Goal: Task Accomplishment & Management: Use online tool/utility

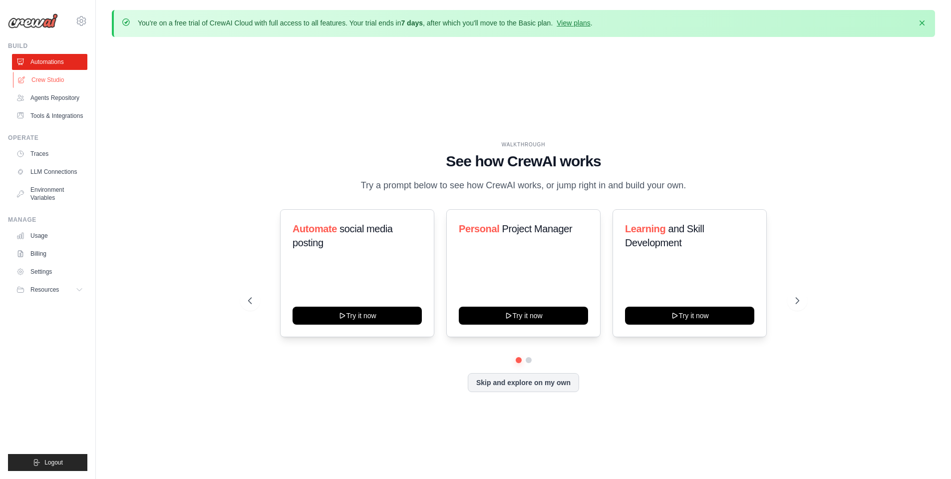
click at [56, 83] on link "Crew Studio" at bounding box center [50, 80] width 75 height 16
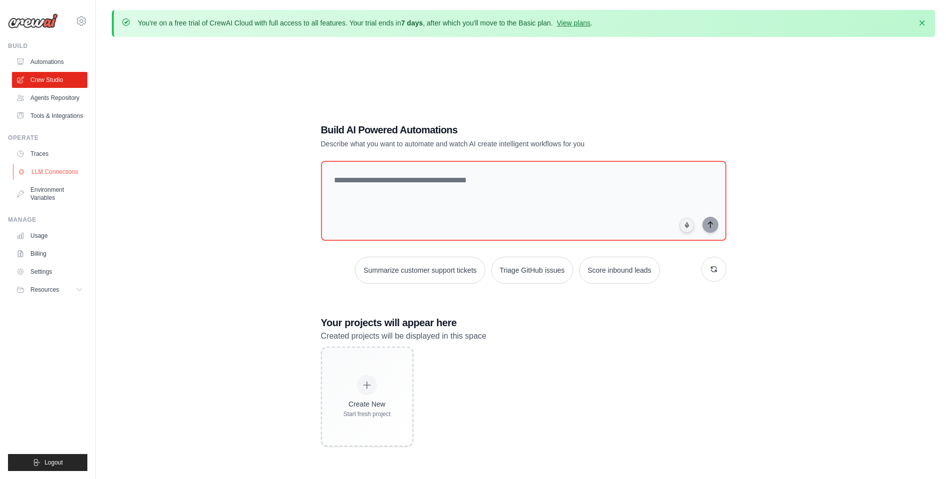
click at [61, 180] on link "LLM Connections" at bounding box center [50, 172] width 75 height 16
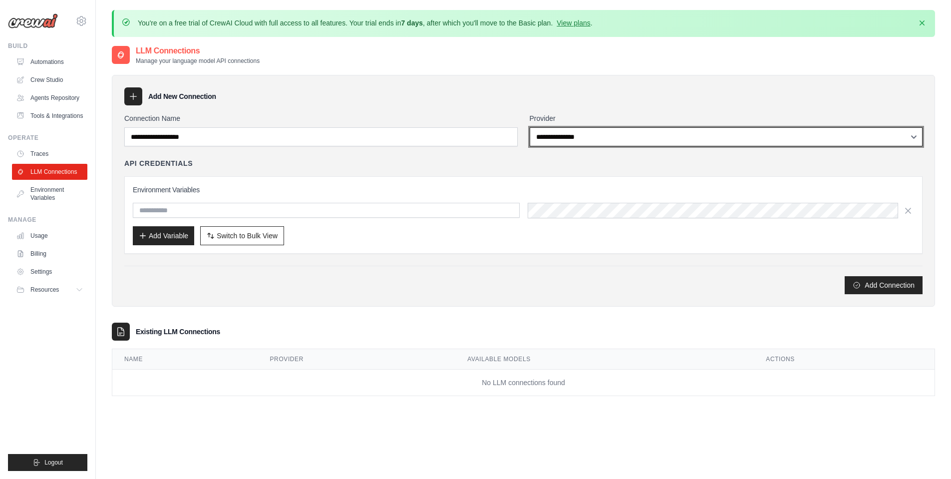
select select "*****"
click at [529, 127] on select "**********" at bounding box center [725, 136] width 393 height 19
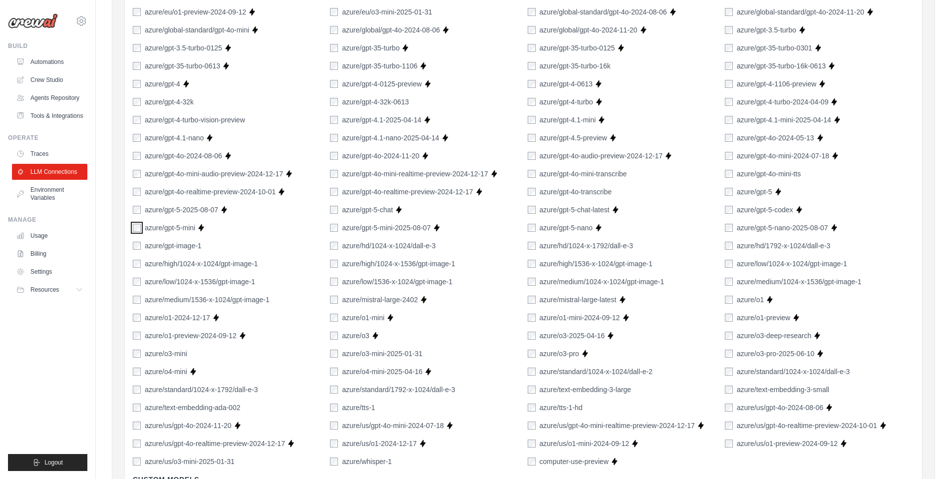
scroll to position [479, 0]
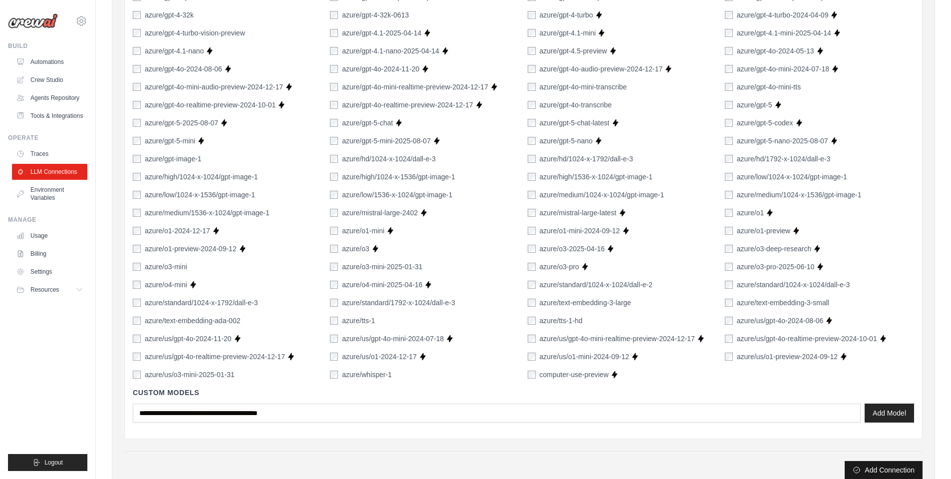
click at [891, 468] on button "Add Connection" at bounding box center [883, 470] width 78 height 18
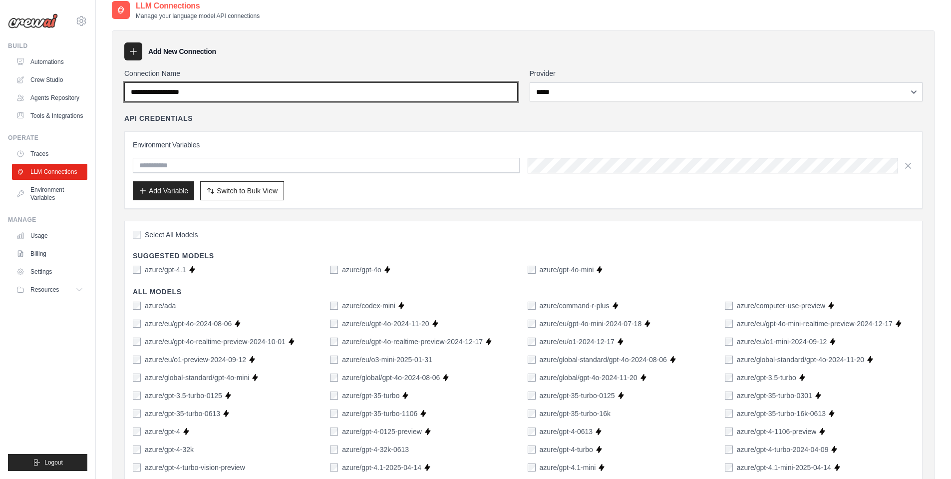
scroll to position [7, 0]
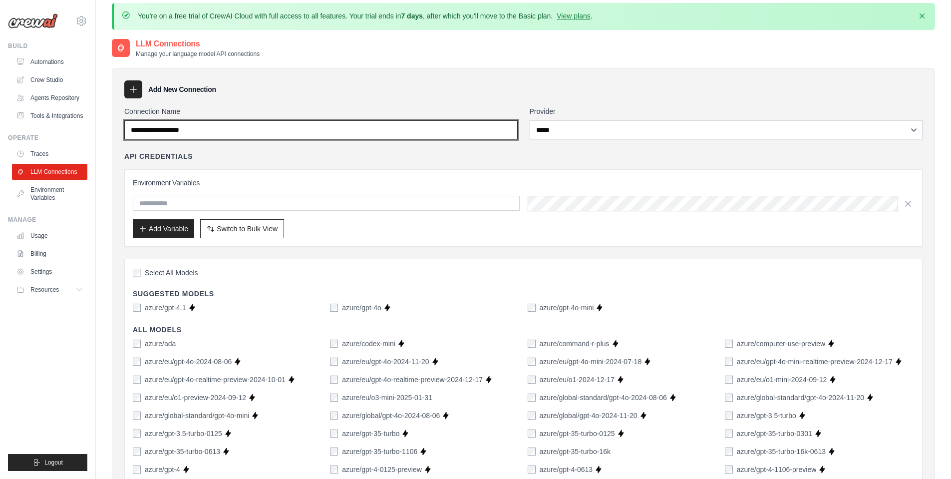
click at [222, 129] on input "Connection Name" at bounding box center [320, 129] width 393 height 19
drag, startPoint x: 245, startPoint y: 126, endPoint x: 157, endPoint y: 134, distance: 88.2
click at [157, 134] on input "Connection Name" at bounding box center [320, 129] width 393 height 19
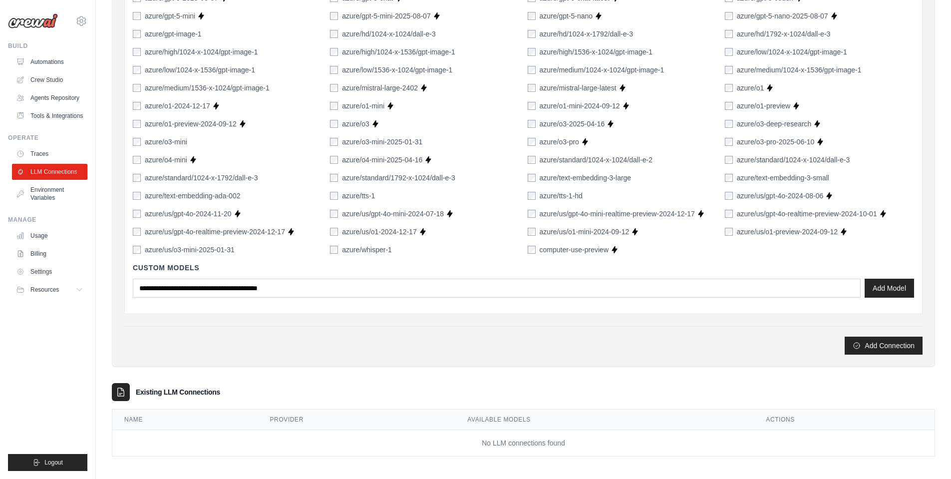
scroll to position [606, 0]
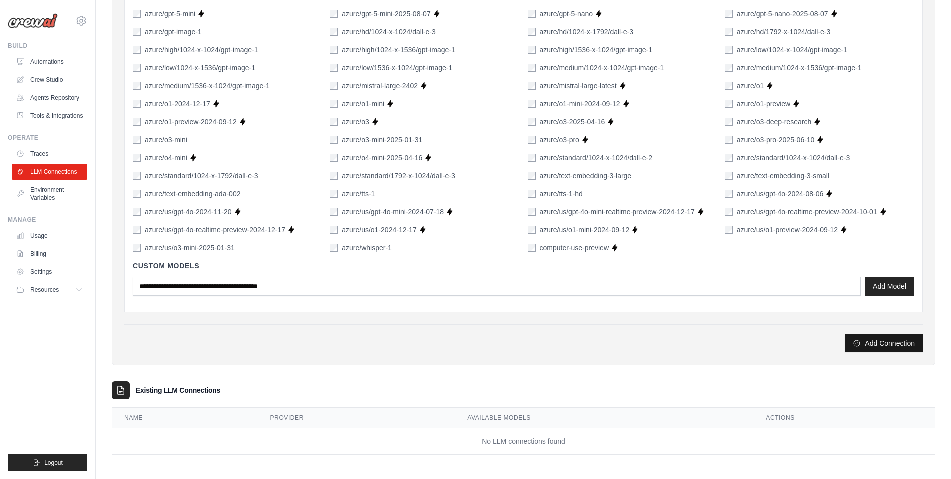
type input "**********"
click at [891, 343] on button "Add Connection" at bounding box center [883, 343] width 78 height 18
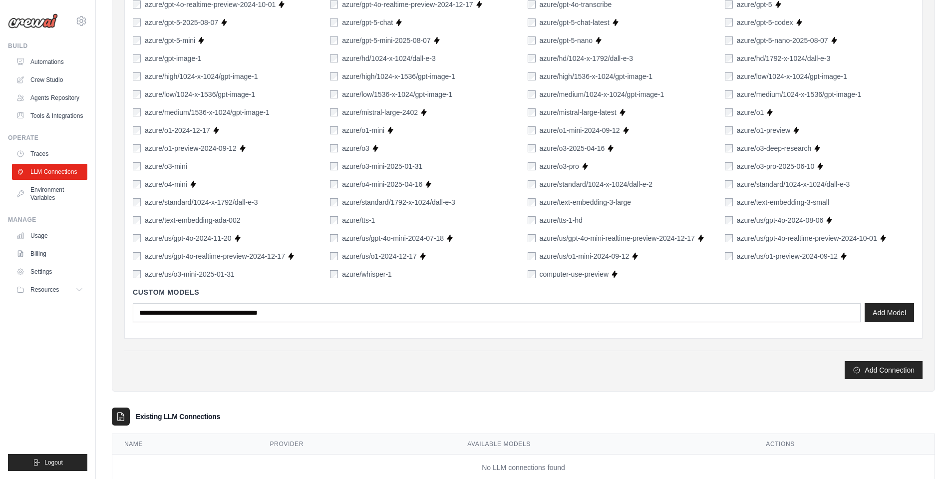
scroll to position [539, 0]
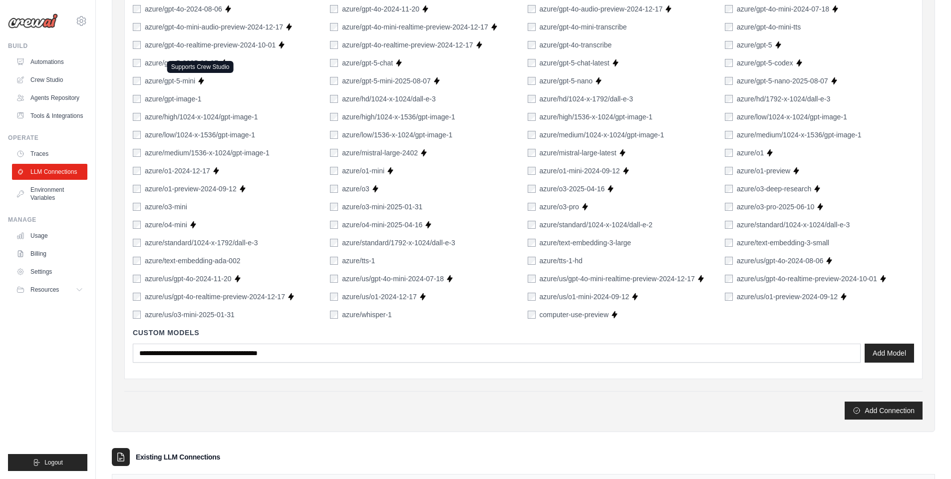
click at [205, 78] on icon at bounding box center [201, 81] width 8 height 8
click at [888, 352] on button "Add Model" at bounding box center [888, 352] width 49 height 19
click at [897, 412] on button "Add Connection" at bounding box center [883, 410] width 78 height 18
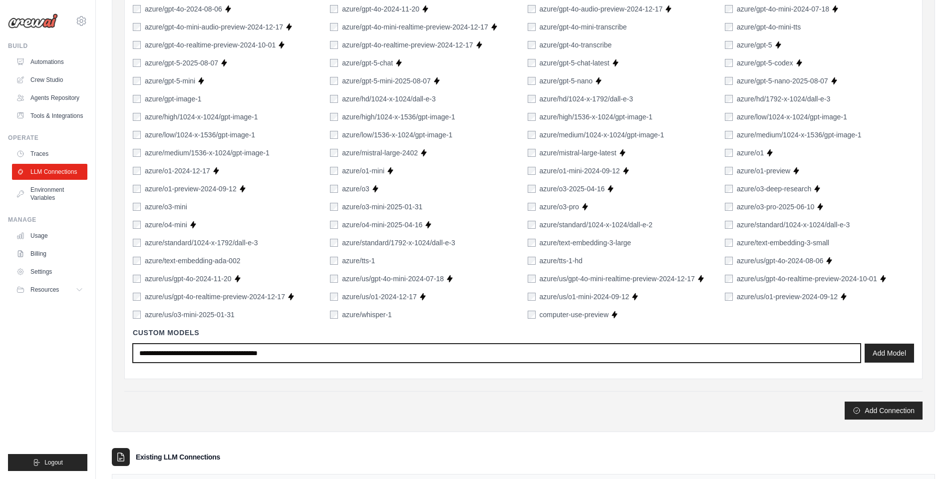
click at [402, 356] on input "text" at bounding box center [497, 352] width 728 height 19
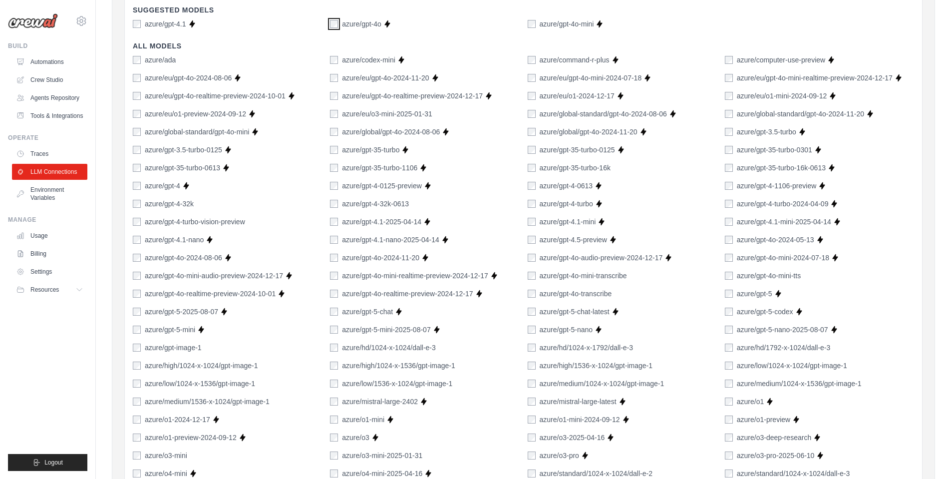
scroll to position [479, 0]
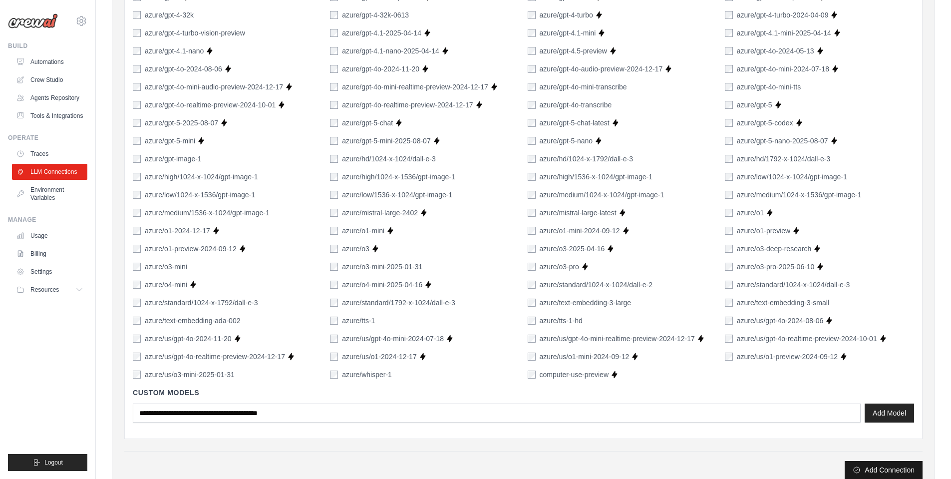
click at [906, 470] on button "Add Connection" at bounding box center [883, 470] width 78 height 18
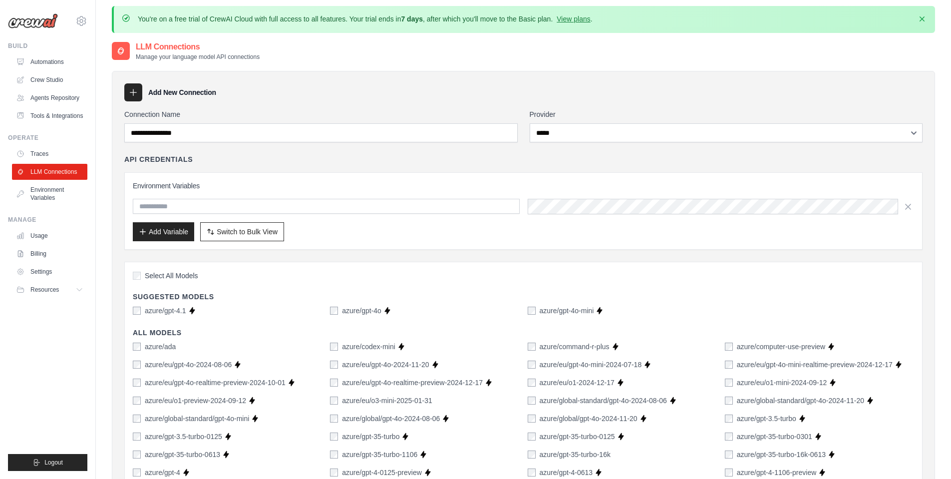
scroll to position [0, 0]
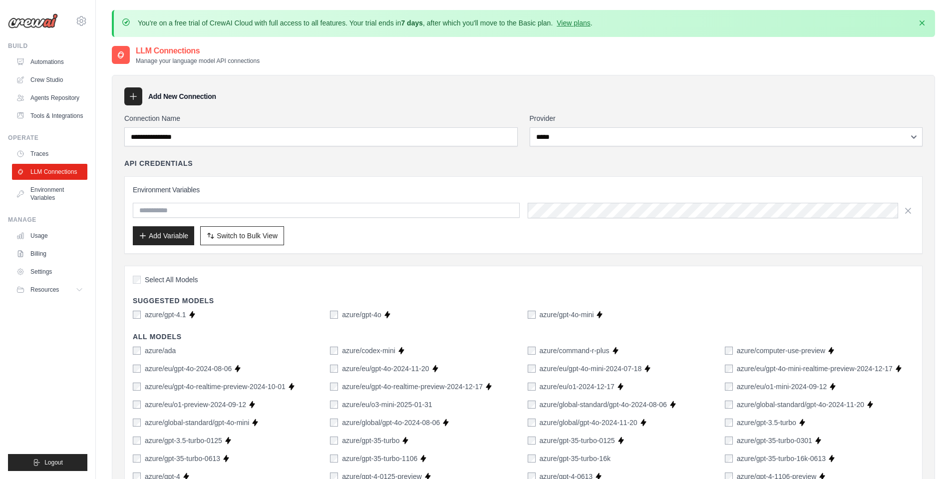
click at [130, 95] on icon at bounding box center [133, 96] width 10 height 10
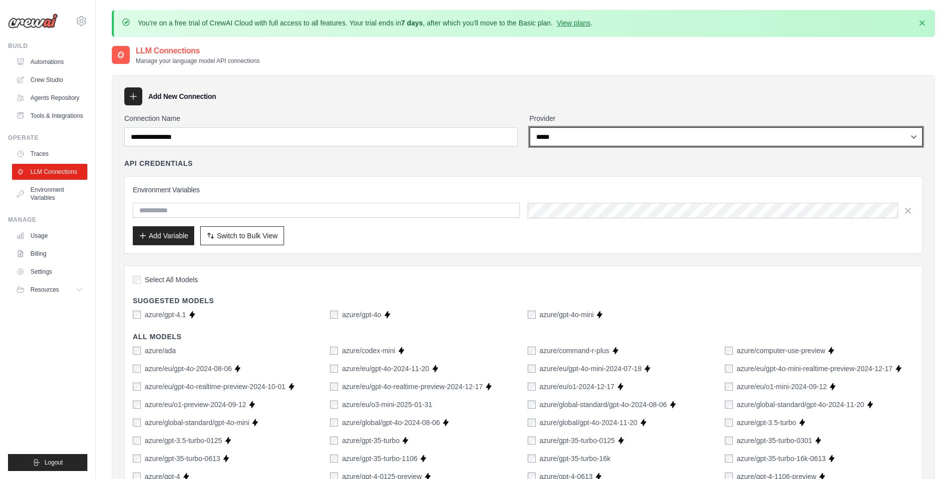
click at [687, 138] on select "**********" at bounding box center [725, 136] width 393 height 19
click at [684, 138] on select "**********" at bounding box center [725, 136] width 393 height 19
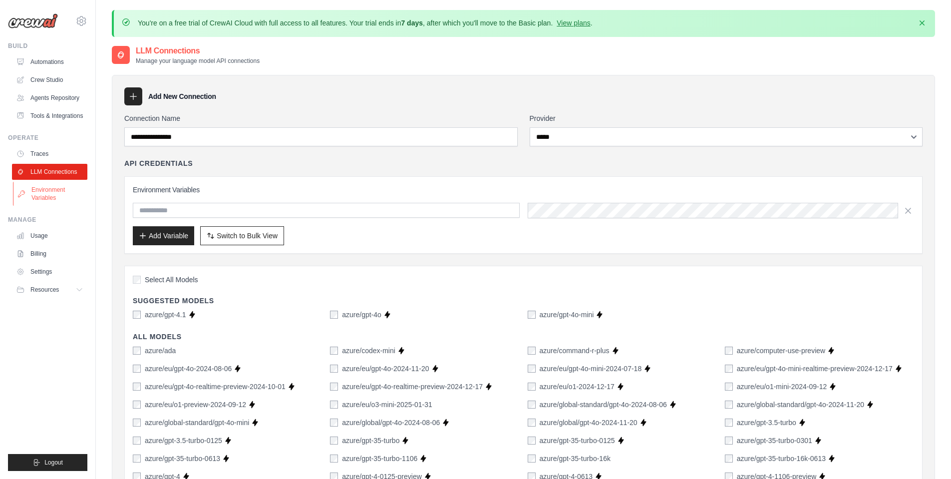
click at [62, 206] on link "Environment Variables" at bounding box center [50, 194] width 75 height 24
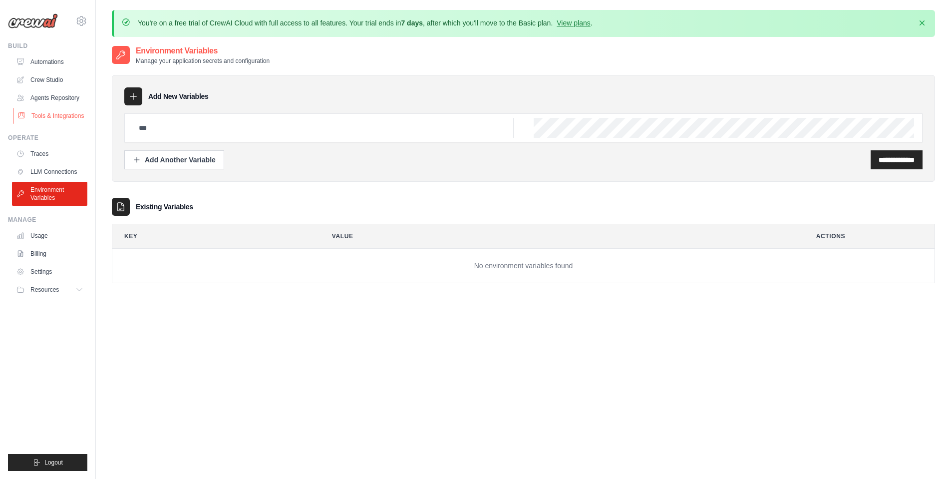
click at [56, 124] on link "Tools & Integrations" at bounding box center [50, 116] width 75 height 16
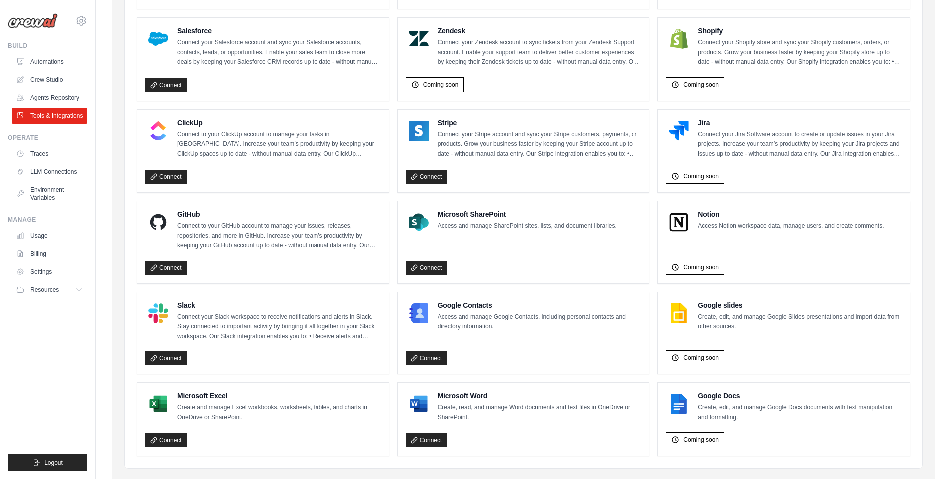
scroll to position [516, 0]
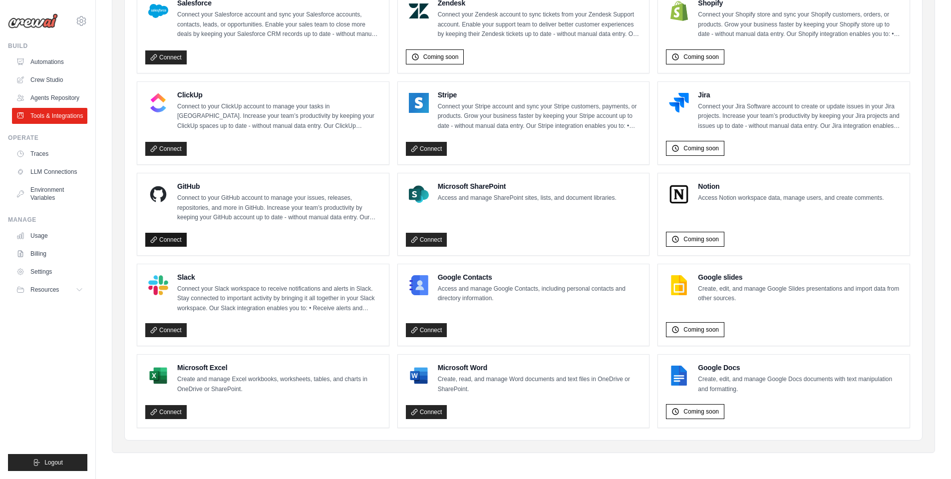
click at [175, 243] on link "Connect" at bounding box center [165, 240] width 41 height 14
click at [58, 102] on link "Agents Repository" at bounding box center [50, 98] width 75 height 16
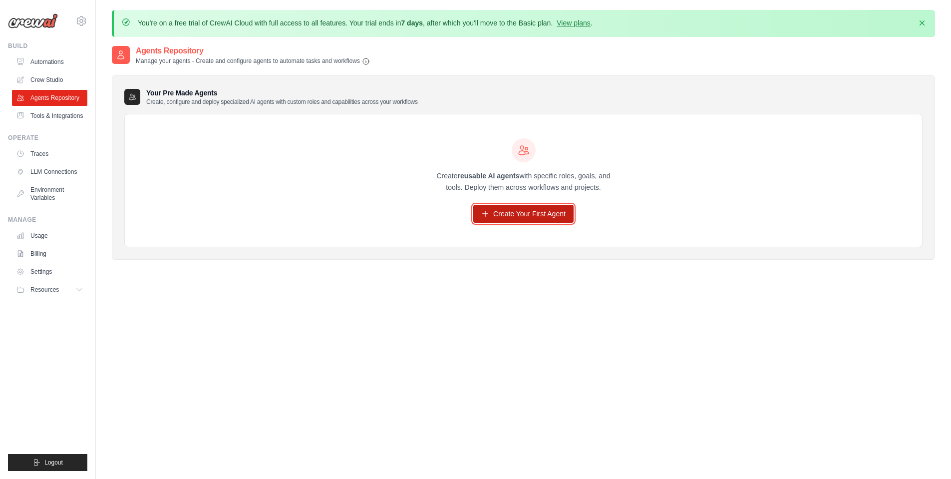
click at [557, 215] on link "Create Your First Agent" at bounding box center [523, 214] width 100 height 18
click at [58, 180] on link "LLM Connections" at bounding box center [50, 172] width 75 height 16
select select "*****"
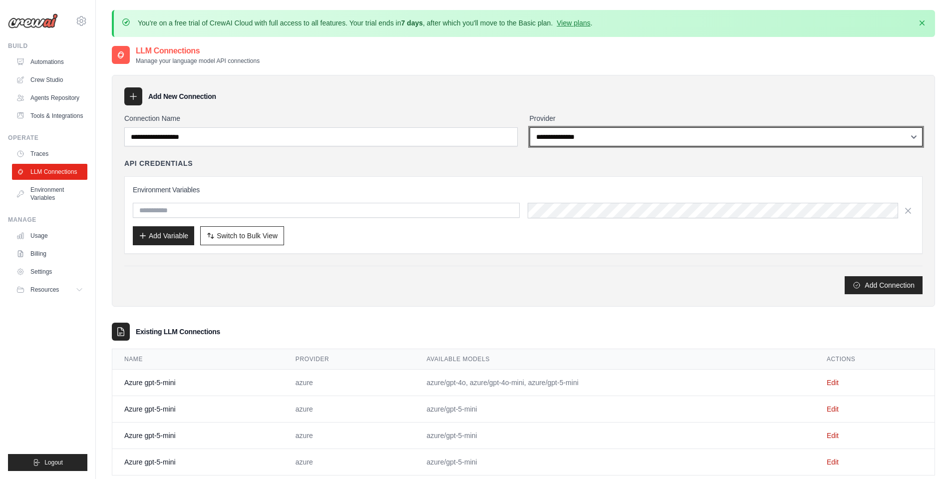
select select "*****"
click at [529, 127] on select "**********" at bounding box center [725, 136] width 393 height 19
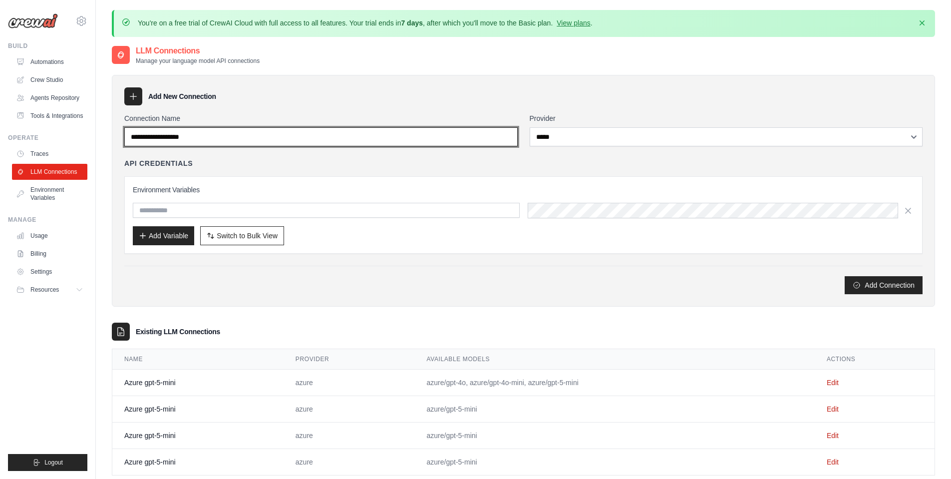
click at [347, 132] on input "Connection Name" at bounding box center [320, 136] width 393 height 19
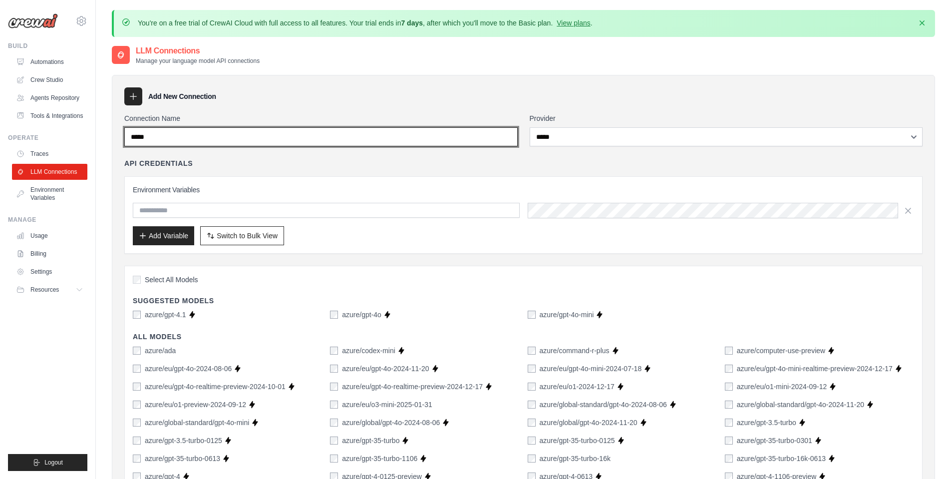
type input "*****"
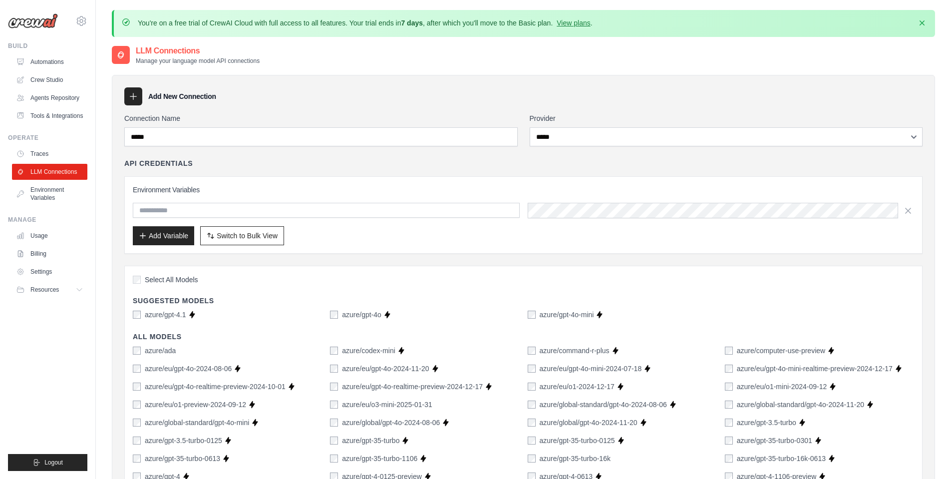
click at [396, 160] on div "API Credentials" at bounding box center [523, 163] width 798 height 10
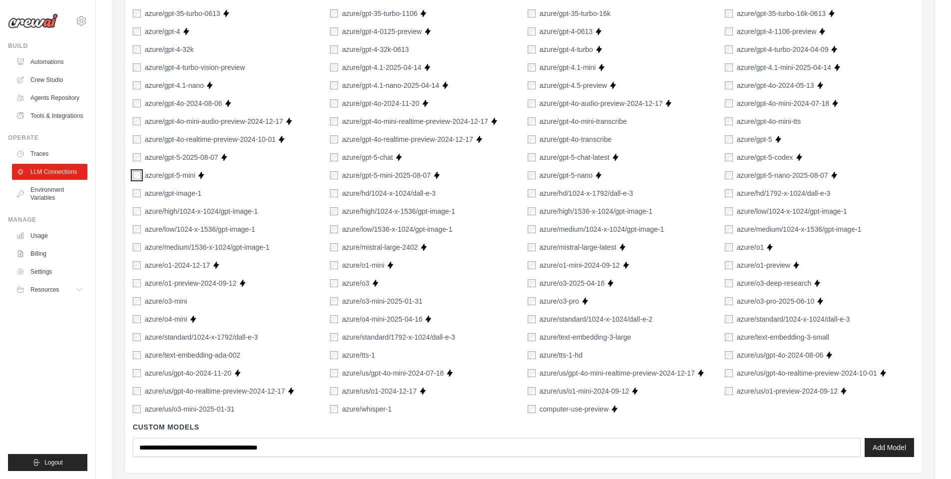
scroll to position [686, 0]
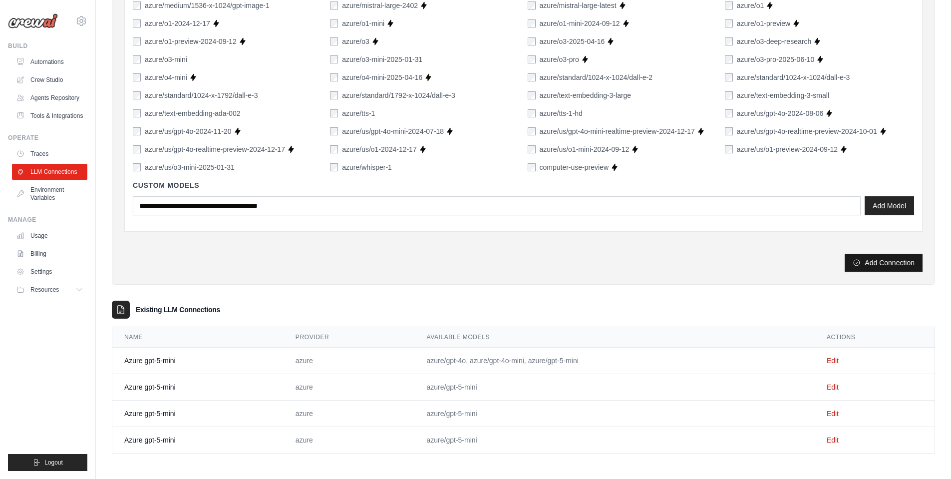
click at [899, 261] on button "Add Connection" at bounding box center [883, 263] width 78 height 18
click at [838, 360] on link "Edit" at bounding box center [832, 360] width 12 height 8
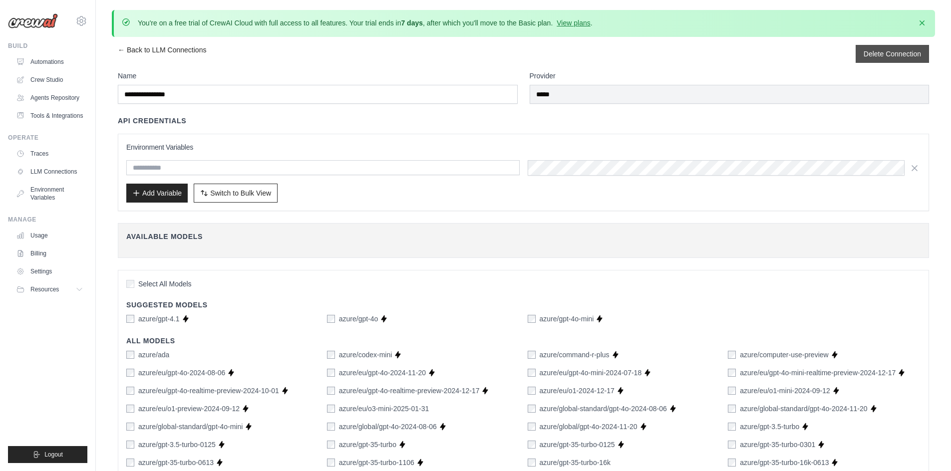
click at [918, 60] on div "Delete Connection" at bounding box center [891, 54] width 73 height 18
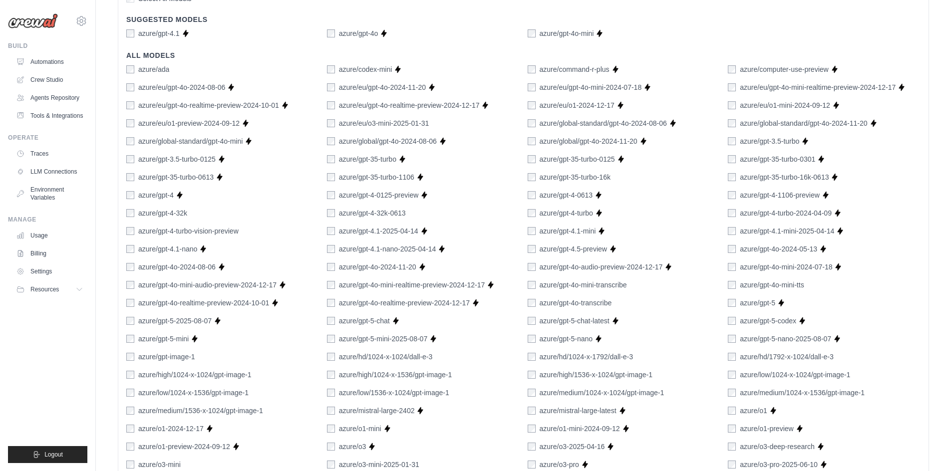
scroll to position [501, 0]
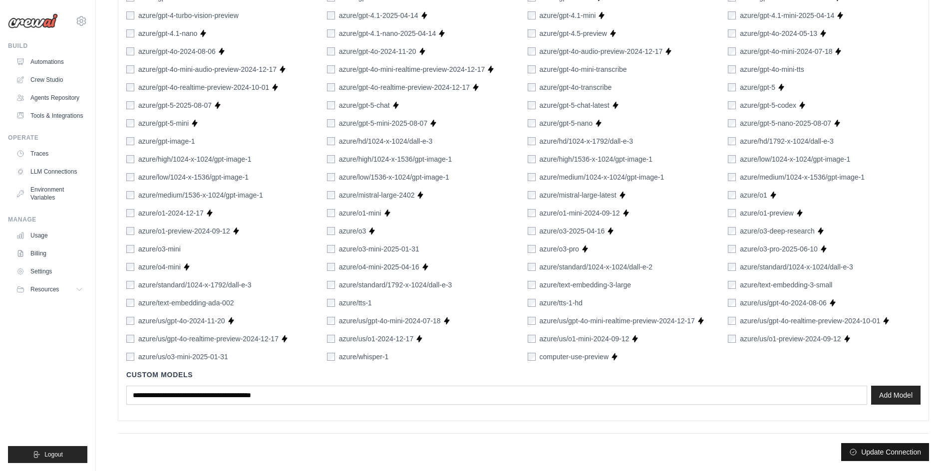
click at [883, 449] on button "Update Connection" at bounding box center [885, 452] width 88 height 18
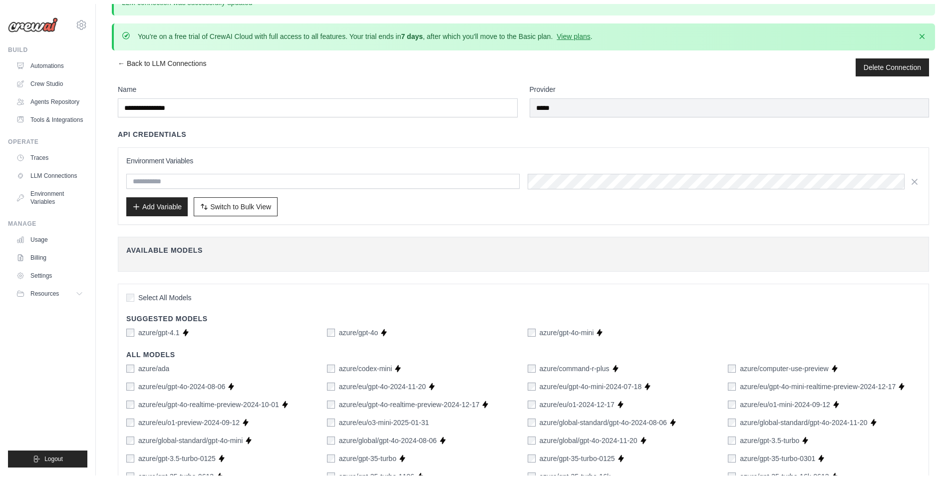
scroll to position [0, 0]
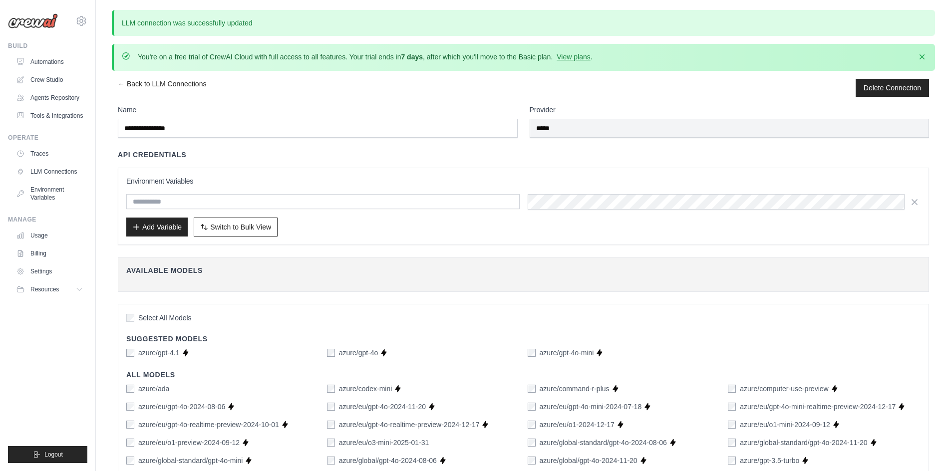
click at [143, 82] on link "← Back to LLM Connections" at bounding box center [162, 88] width 88 height 18
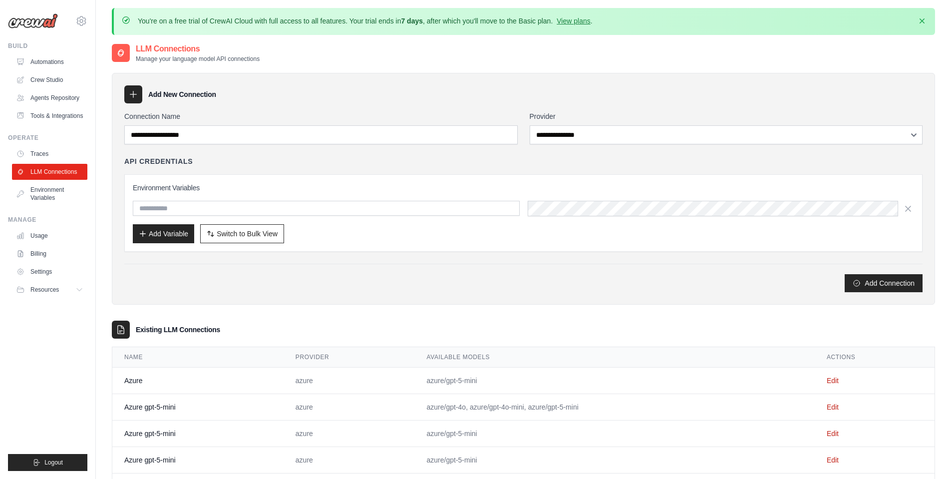
scroll to position [54, 0]
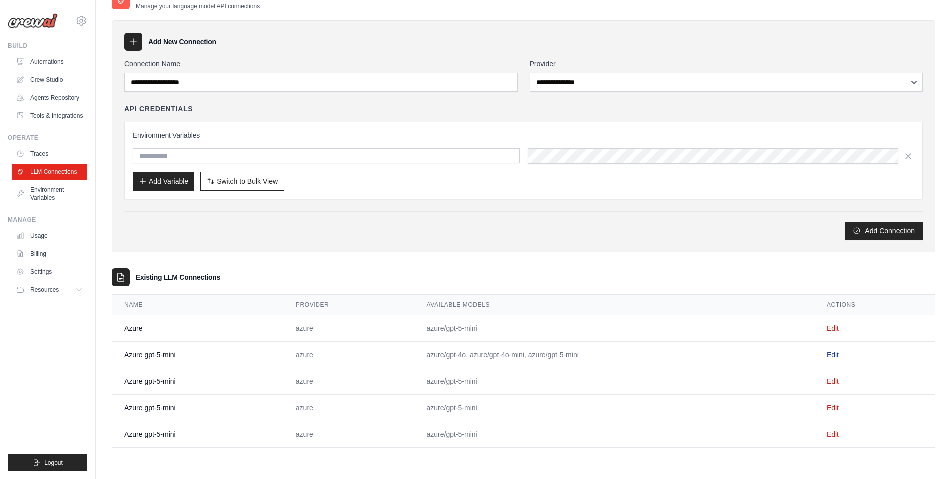
click at [838, 354] on link "Edit" at bounding box center [832, 354] width 12 height 8
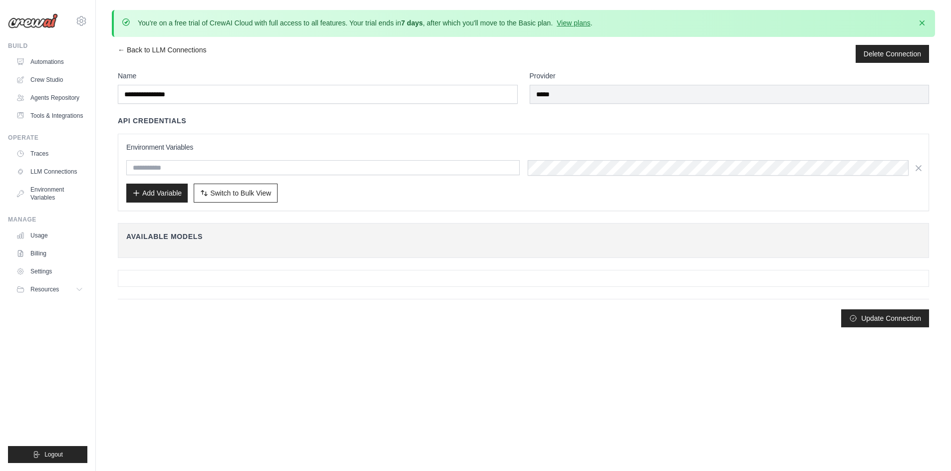
click at [899, 62] on div "**********" at bounding box center [523, 186] width 823 height 282
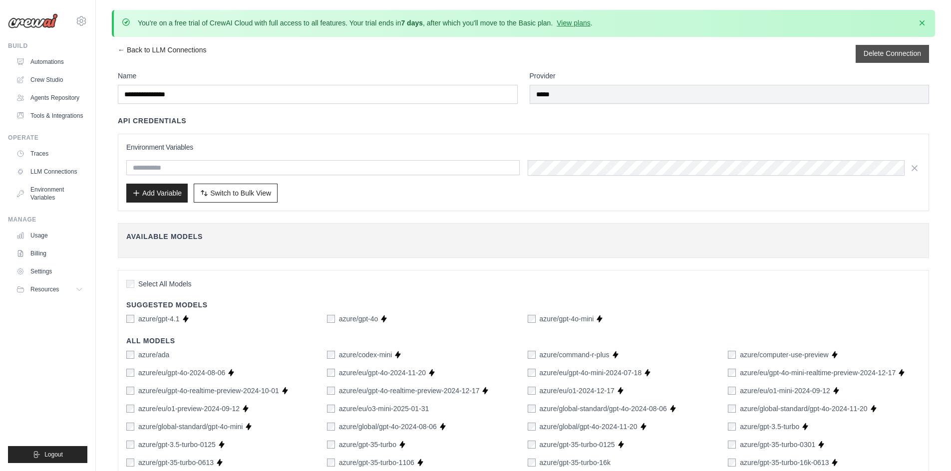
click at [894, 53] on button "Delete Connection" at bounding box center [891, 53] width 57 height 10
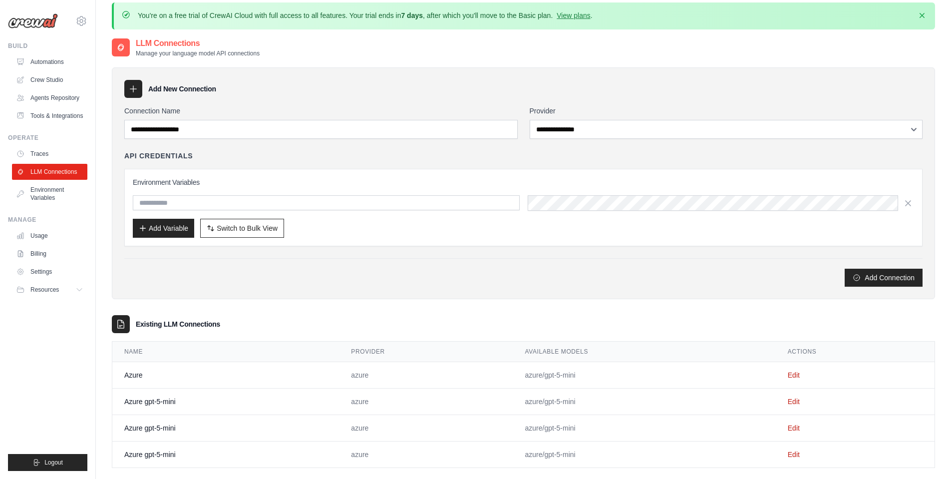
scroll to position [88, 0]
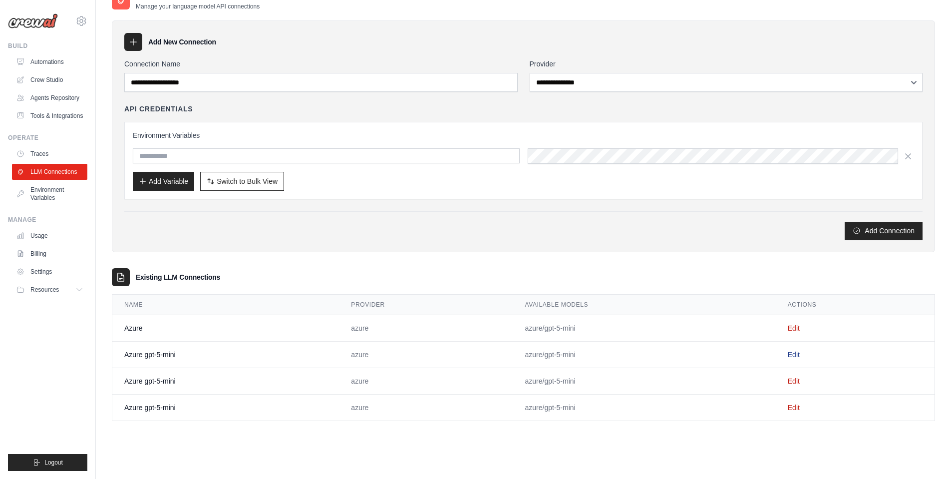
click at [798, 356] on link "Edit" at bounding box center [793, 354] width 12 height 8
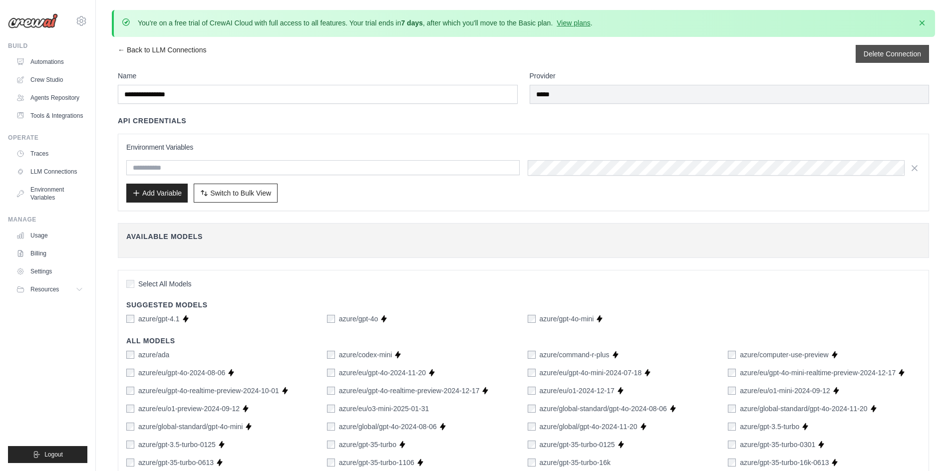
click at [900, 58] on div "Delete Connection" at bounding box center [891, 54] width 73 height 18
click at [171, 45] on link "← Back to LLM Connections" at bounding box center [162, 54] width 88 height 18
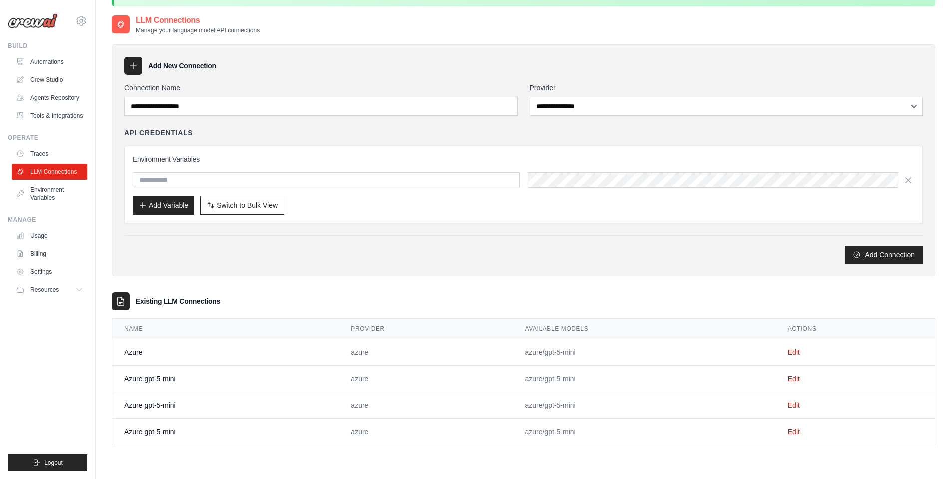
scroll to position [54, 0]
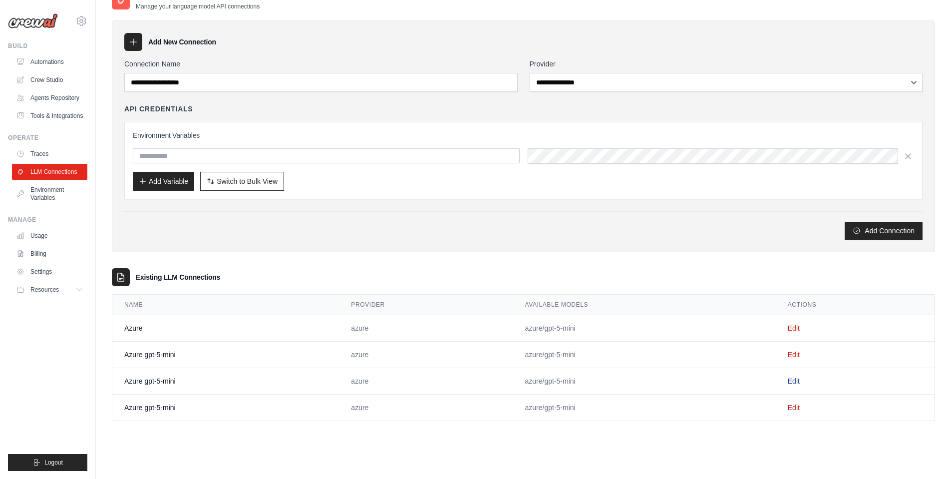
click at [796, 378] on link "Edit" at bounding box center [793, 381] width 12 height 8
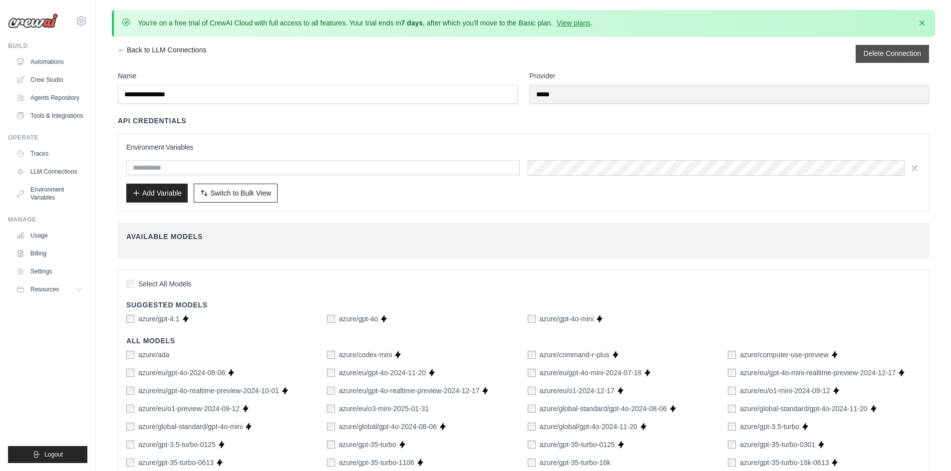
click at [887, 55] on button "Delete Connection" at bounding box center [891, 53] width 57 height 10
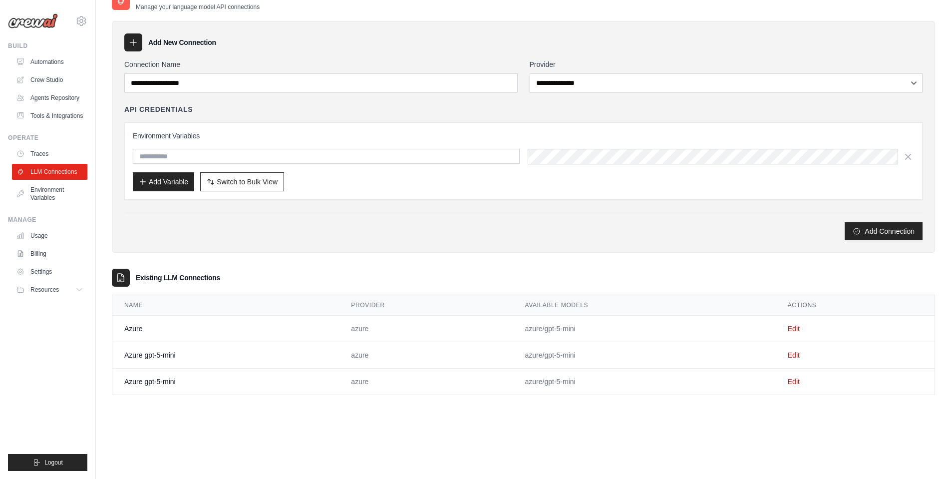
scroll to position [88, 0]
click at [799, 355] on link "Edit" at bounding box center [793, 354] width 12 height 8
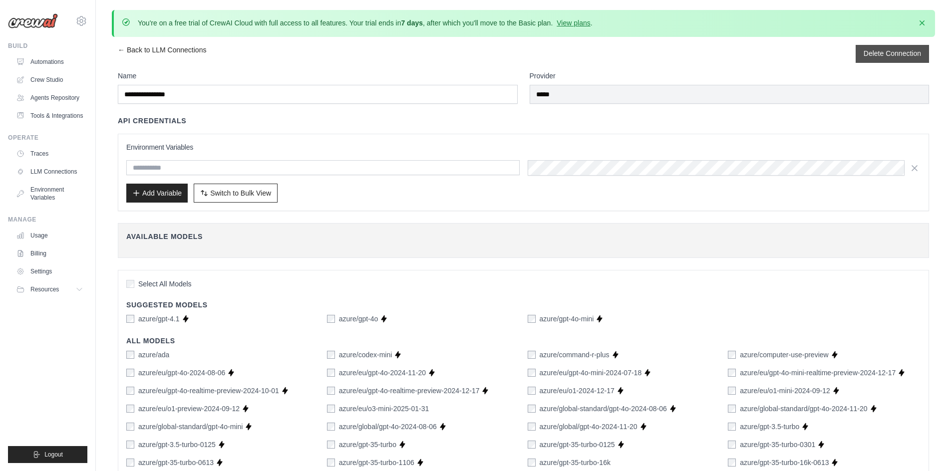
click at [887, 54] on button "Delete Connection" at bounding box center [891, 53] width 57 height 10
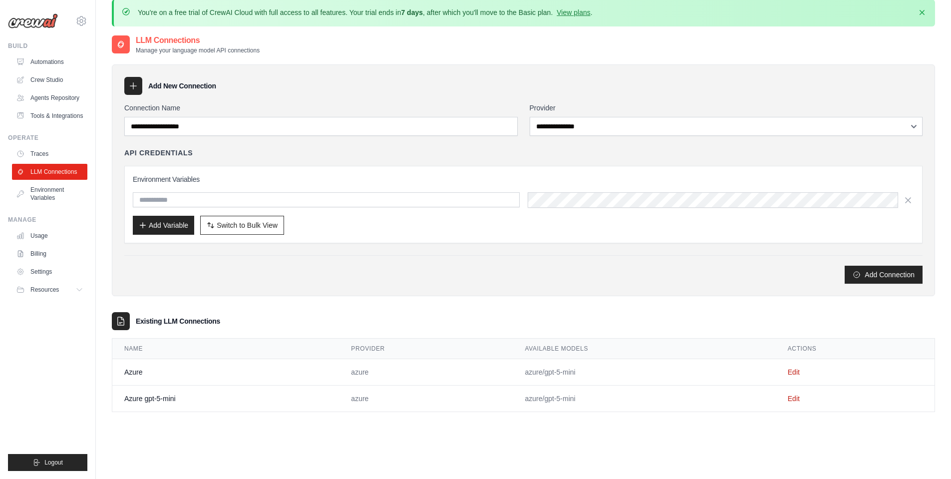
scroll to position [88, 0]
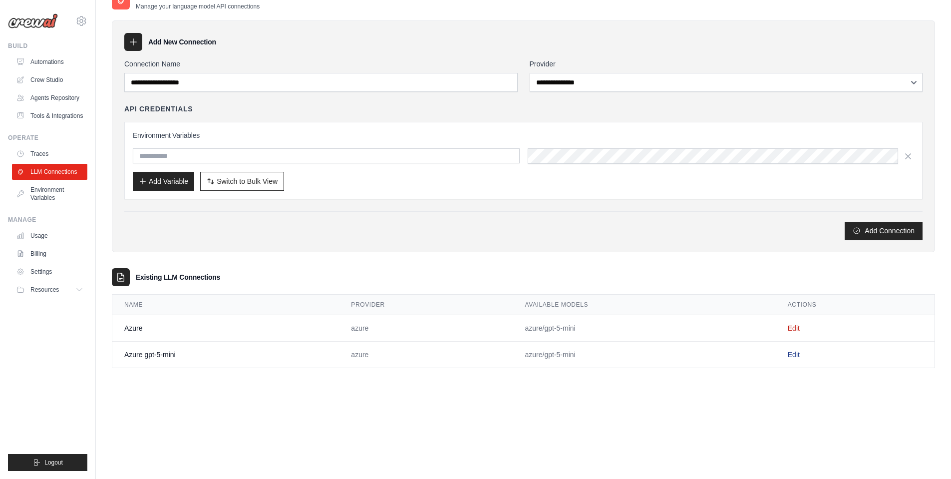
click at [799, 356] on link "Edit" at bounding box center [793, 354] width 12 height 8
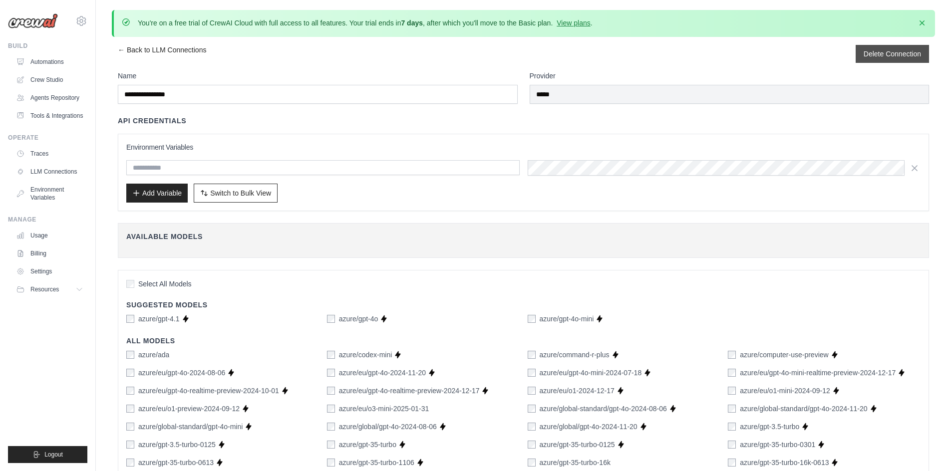
click at [891, 47] on div "Delete Connection" at bounding box center [891, 54] width 73 height 18
click at [868, 52] on button "Delete Connection" at bounding box center [891, 53] width 57 height 10
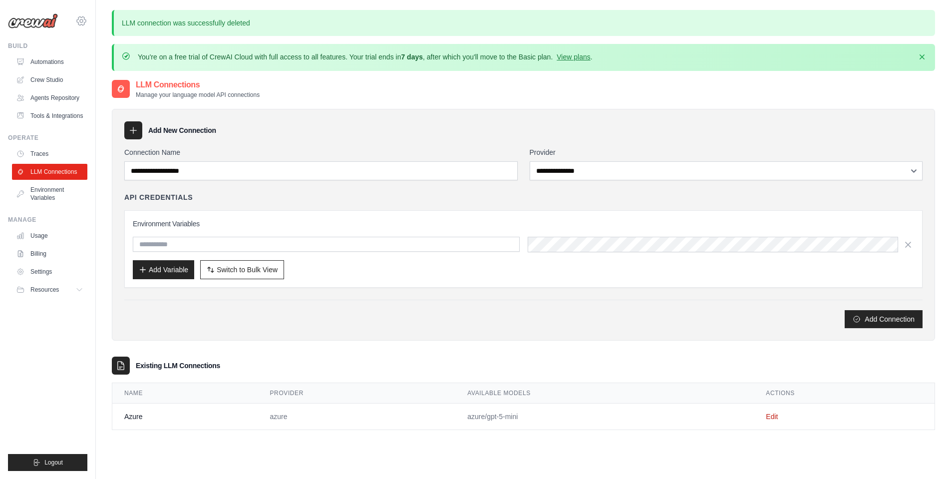
click at [87, 16] on div "mate.wolfram@gmail.com Settings" at bounding box center [47, 16] width 79 height 32
click at [81, 24] on icon at bounding box center [81, 20] width 9 height 8
click at [111, 62] on span "Settings" at bounding box center [123, 62] width 79 height 10
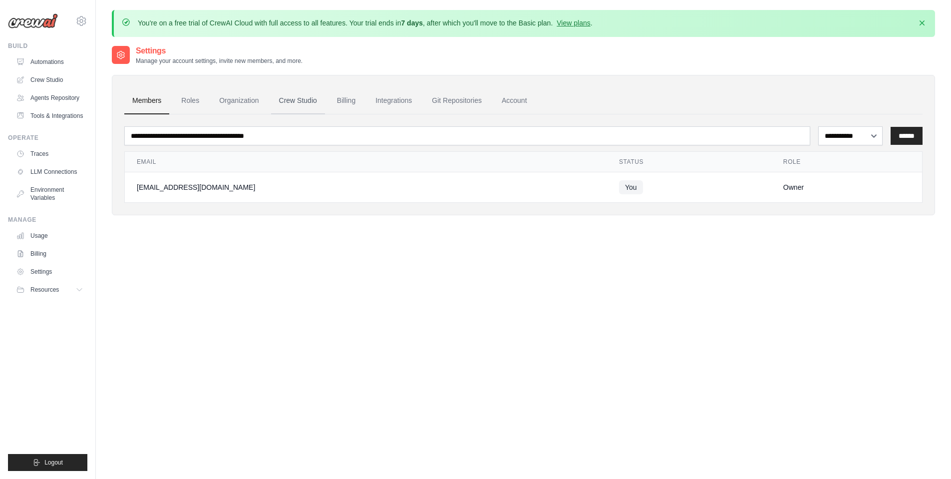
click at [322, 103] on link "Crew Studio" at bounding box center [298, 100] width 54 height 27
click at [355, 103] on link "Billing" at bounding box center [346, 100] width 34 height 27
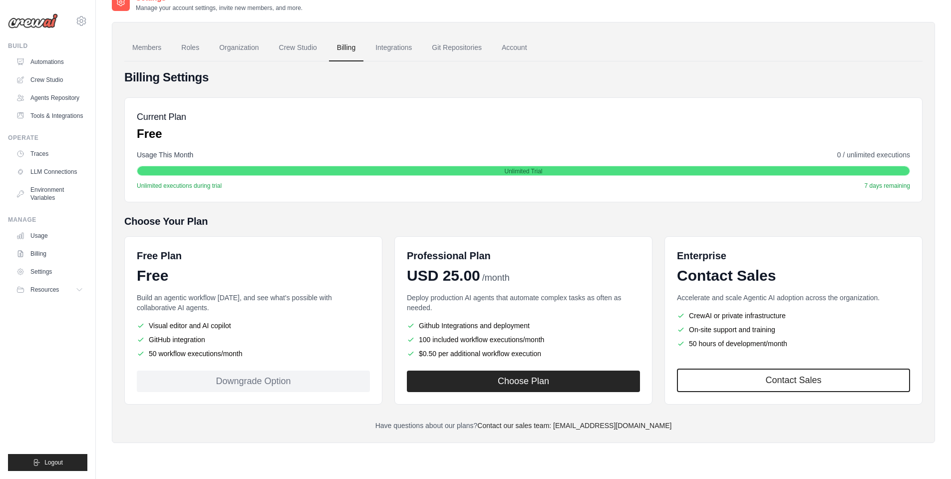
scroll to position [54, 0]
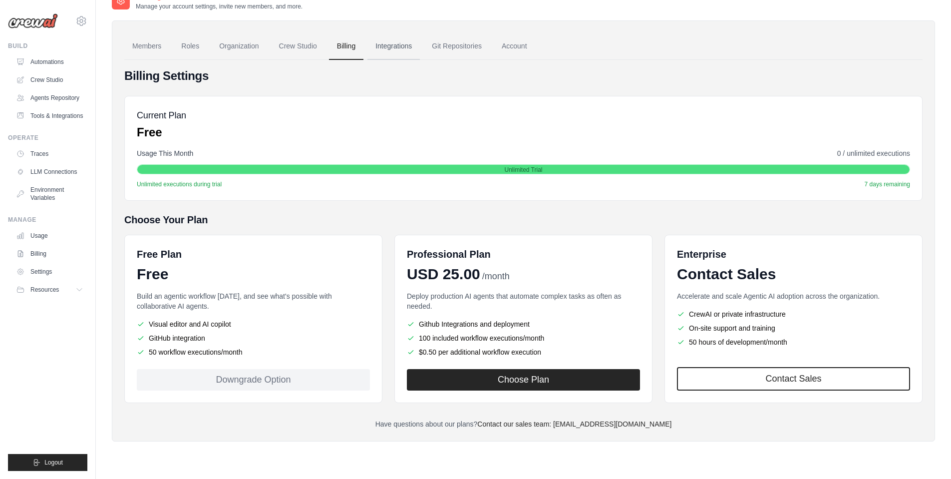
click at [420, 46] on link "Integrations" at bounding box center [393, 46] width 52 height 27
click at [490, 44] on link "Git Repositories" at bounding box center [457, 46] width 66 height 27
click at [490, 45] on link "Git Repositories" at bounding box center [457, 46] width 66 height 27
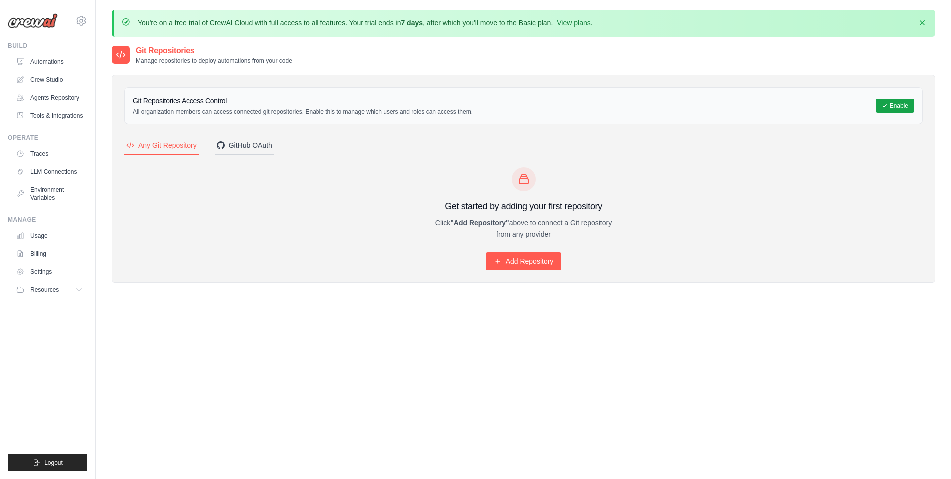
click at [272, 147] on div "GitHub OAuth" at bounding box center [244, 145] width 55 height 10
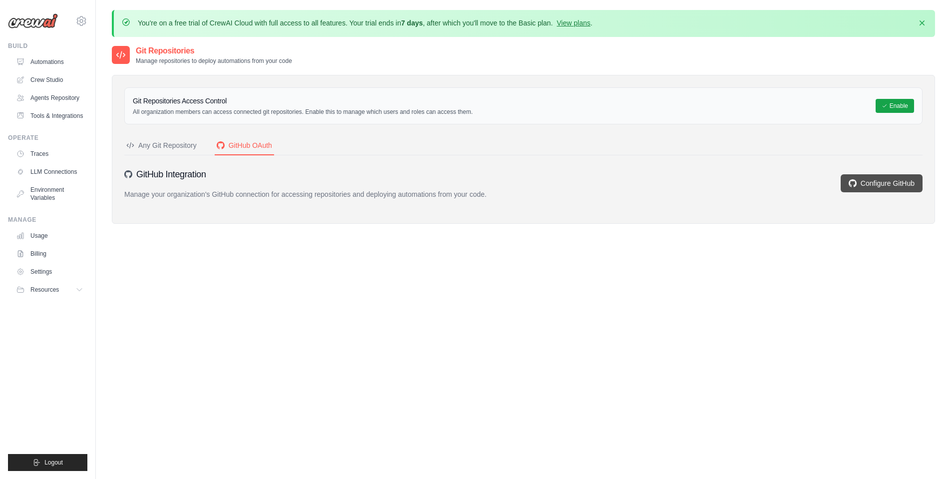
click at [878, 182] on link "Configure GitHub" at bounding box center [881, 183] width 82 height 18
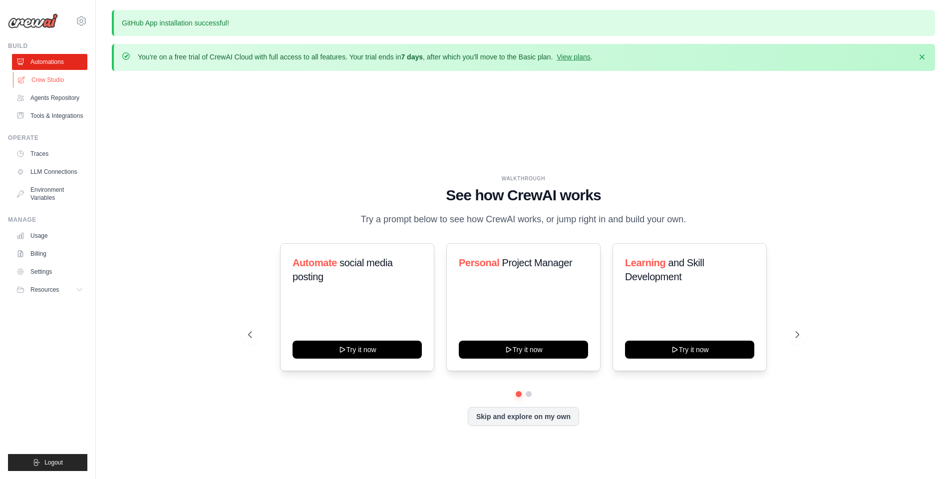
click at [46, 79] on link "Crew Studio" at bounding box center [50, 80] width 75 height 16
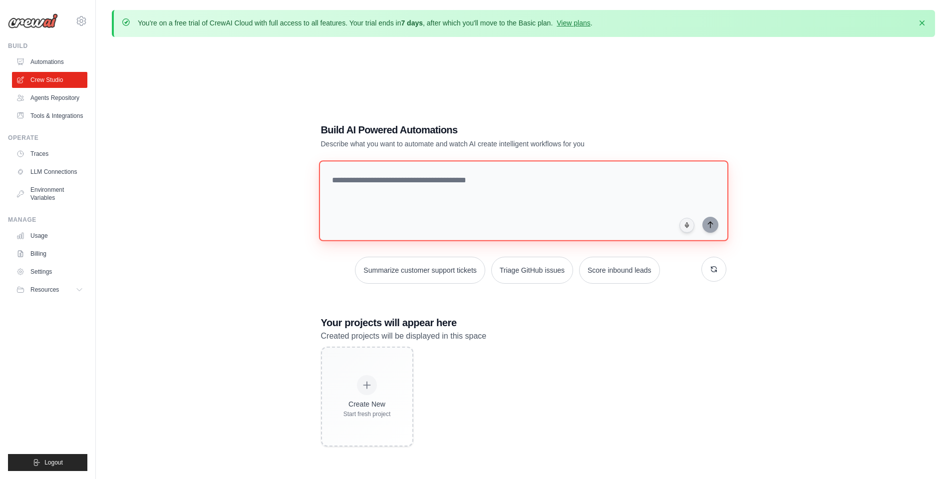
click at [415, 178] on textarea at bounding box center [522, 200] width 409 height 81
click at [600, 182] on textarea at bounding box center [522, 200] width 409 height 81
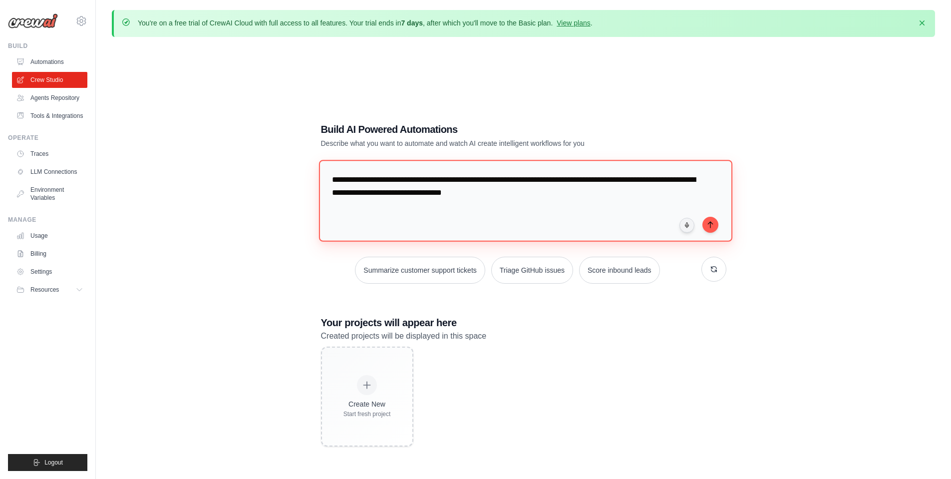
type textarea "**********"
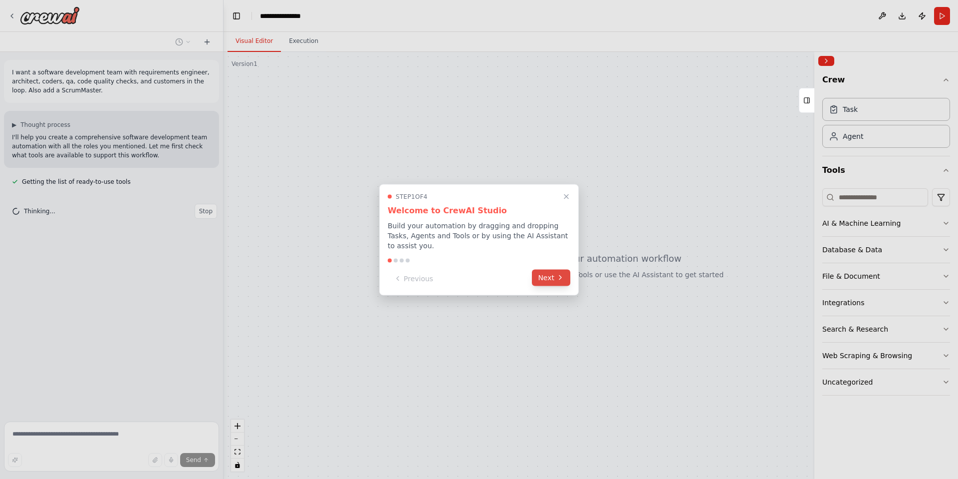
click at [554, 281] on button "Next" at bounding box center [551, 277] width 38 height 16
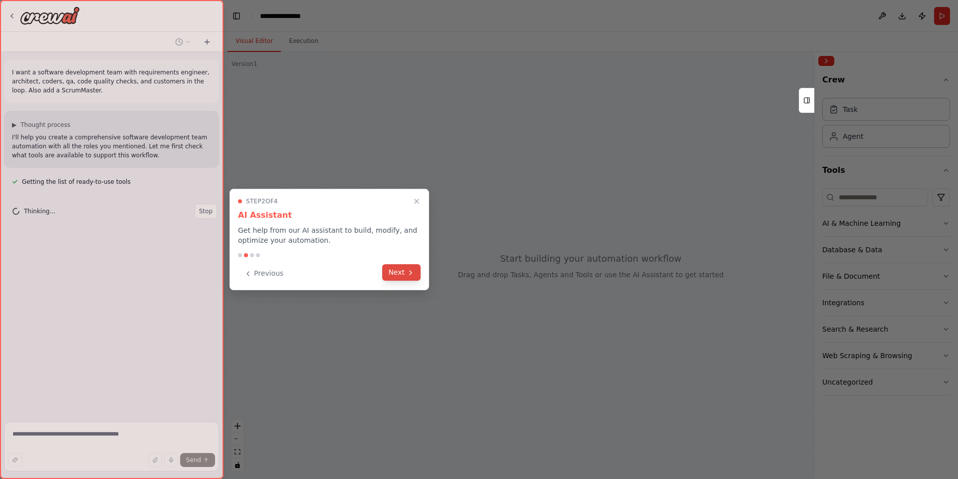
click at [393, 272] on button "Next" at bounding box center [401, 272] width 38 height 16
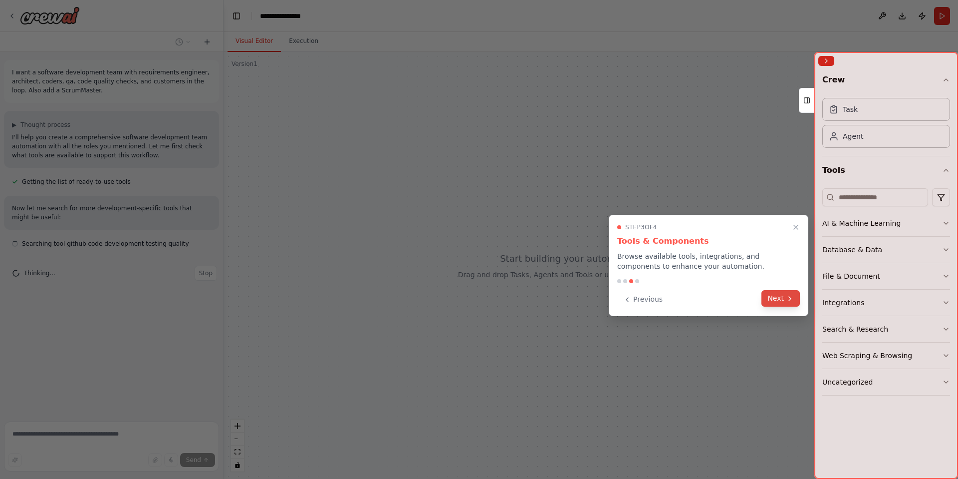
click at [791, 299] on icon at bounding box center [790, 298] width 8 height 8
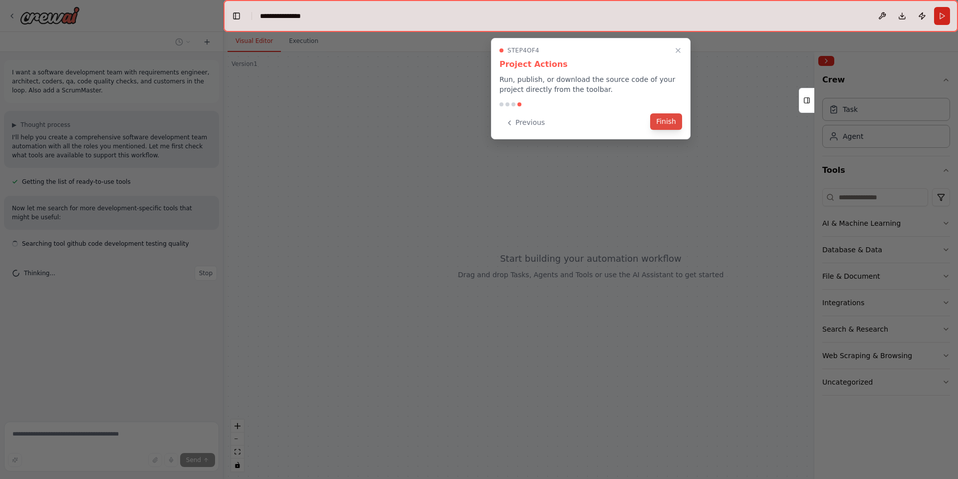
click at [671, 118] on button "Finish" at bounding box center [666, 121] width 32 height 16
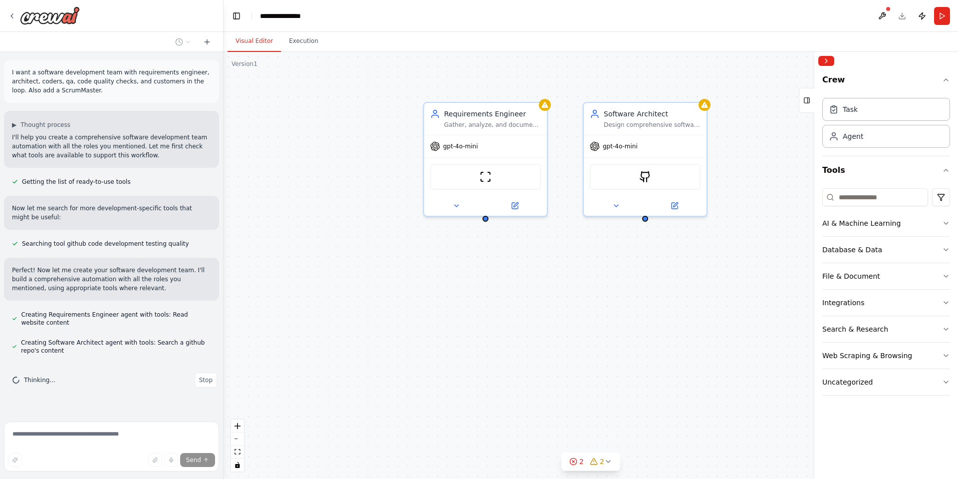
scroll to position [14, 0]
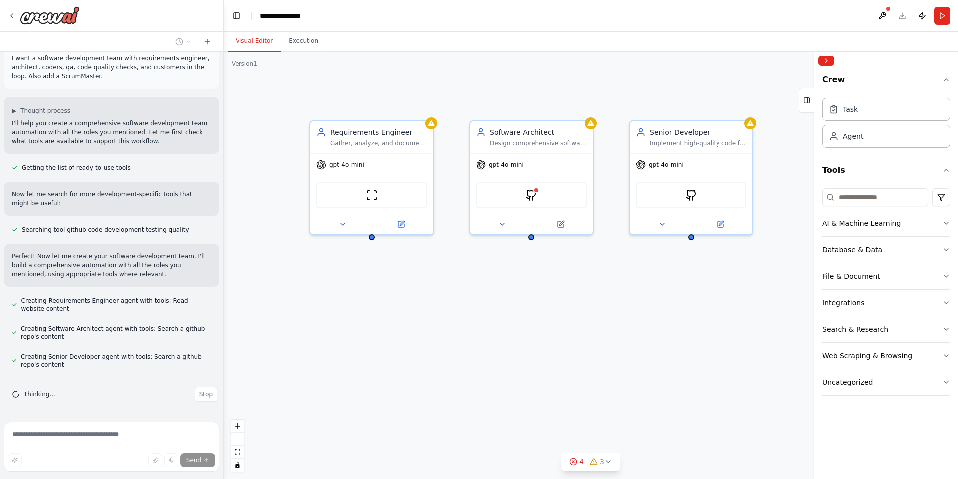
drag, startPoint x: 719, startPoint y: 271, endPoint x: 613, endPoint y: 287, distance: 106.5
click at [613, 287] on div "Requirements Engineer Gather, analyze, and document detailed requirements for {…" at bounding box center [591, 265] width 735 height 427
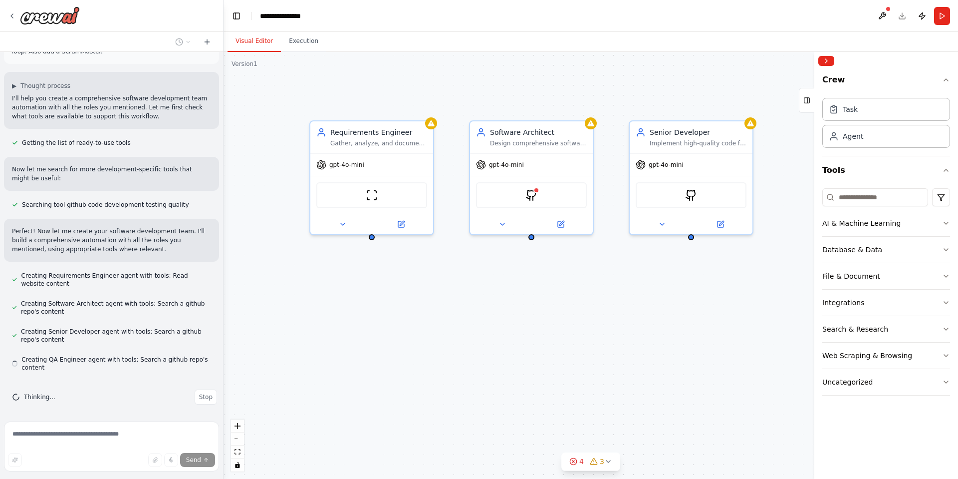
scroll to position [42, 0]
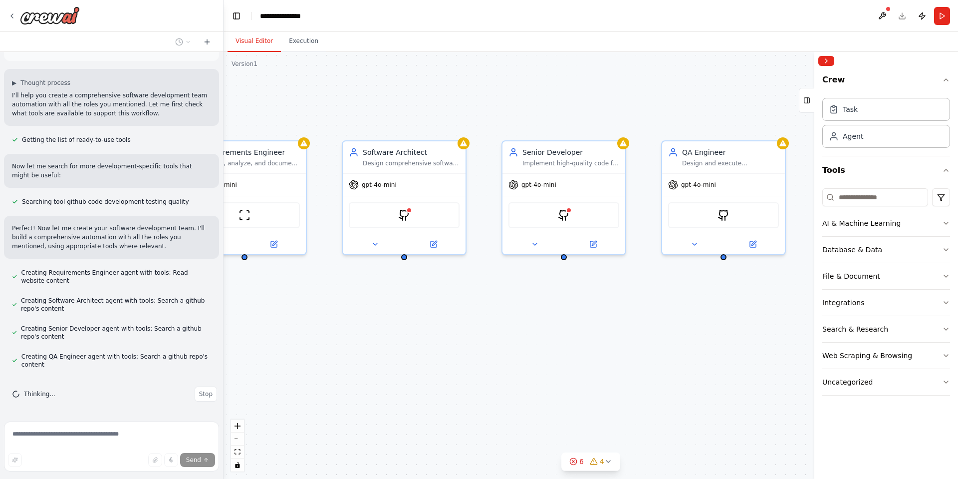
drag, startPoint x: 771, startPoint y: 309, endPoint x: 653, endPoint y: 326, distance: 119.5
click at [653, 326] on div "Requirements Engineer Gather, analyze, and document detailed requirements for {…" at bounding box center [591, 265] width 735 height 427
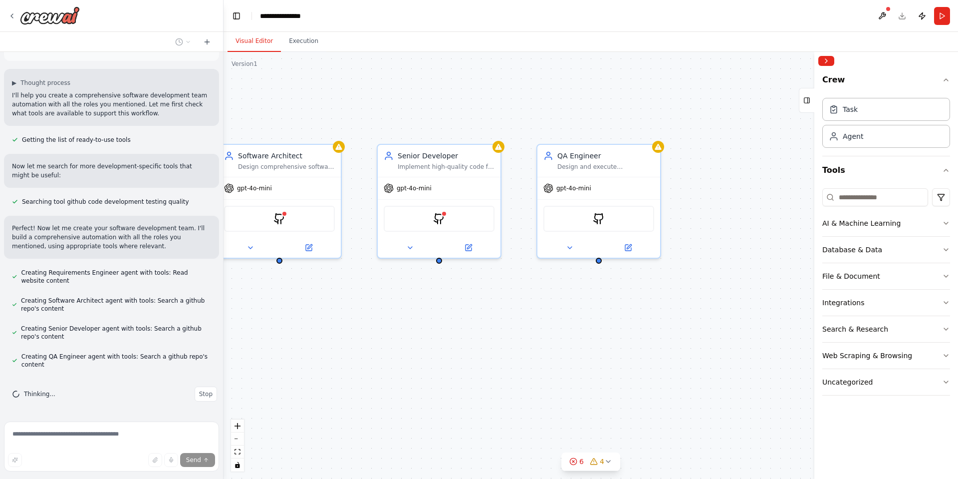
drag, startPoint x: 754, startPoint y: 334, endPoint x: 639, endPoint y: 338, distance: 115.3
click at [639, 338] on div "Requirements Engineer Gather, analyze, and document detailed requirements for {…" at bounding box center [591, 265] width 735 height 427
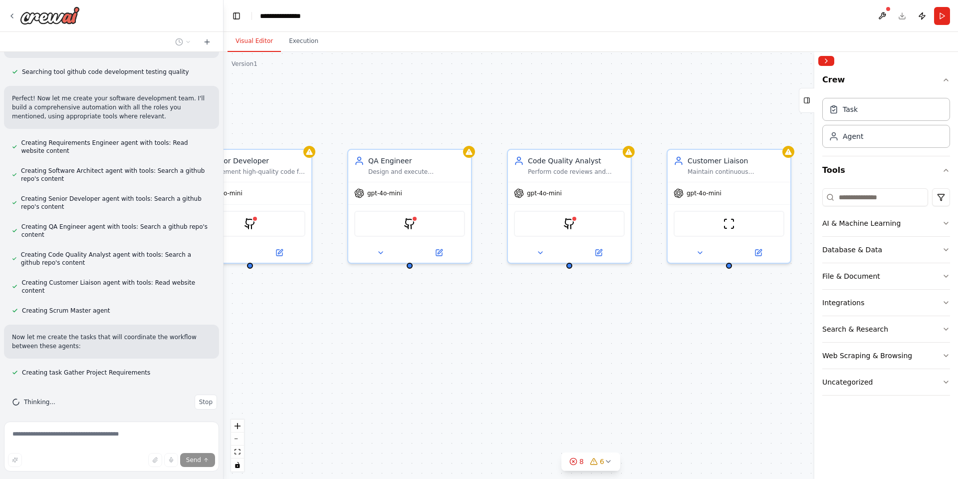
scroll to position [192, 0]
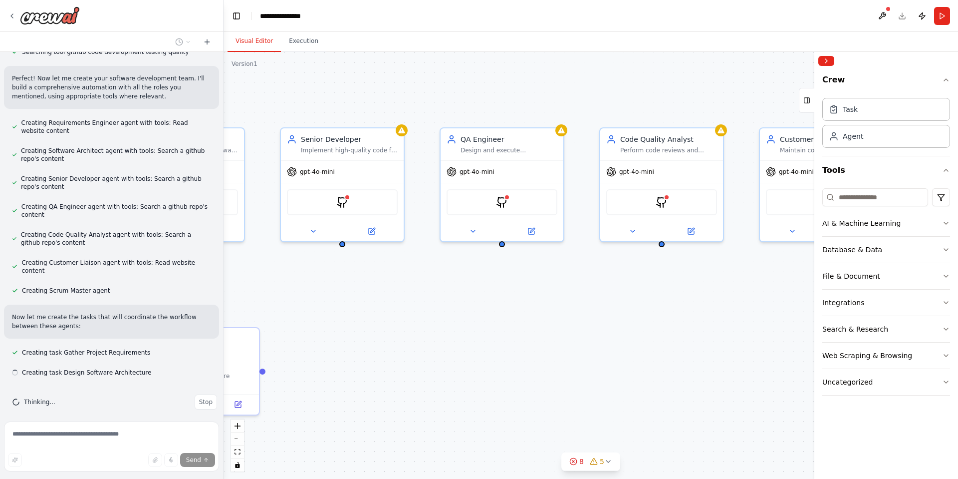
drag, startPoint x: 731, startPoint y: 337, endPoint x: 697, endPoint y: 320, distance: 37.7
click at [669, 319] on div ".deletable-edge-delete-btn { width: 20px; height: 20px; border: 0px solid #ffff…" at bounding box center [591, 265] width 735 height 427
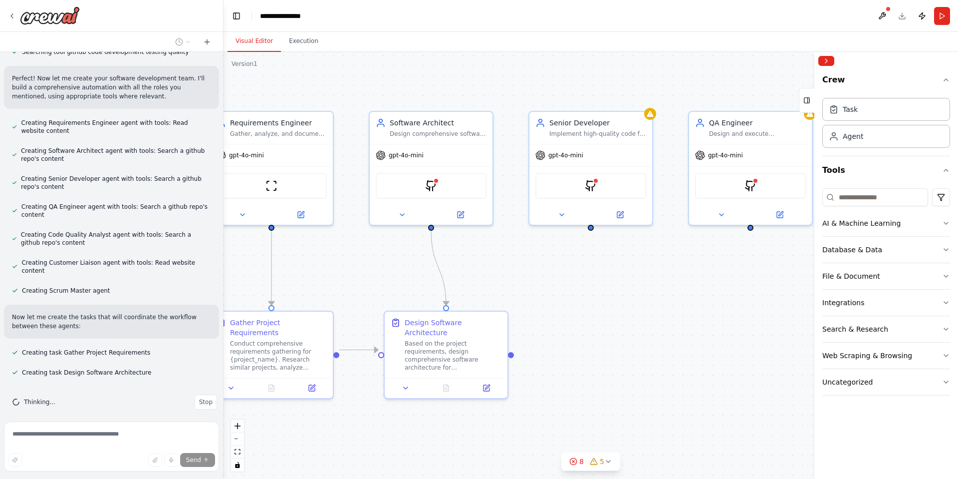
drag, startPoint x: 404, startPoint y: 330, endPoint x: 620, endPoint y: 315, distance: 216.6
click at [620, 315] on div ".deletable-edge-delete-btn { width: 20px; height: 20px; border: 0px solid #ffff…" at bounding box center [591, 265] width 735 height 427
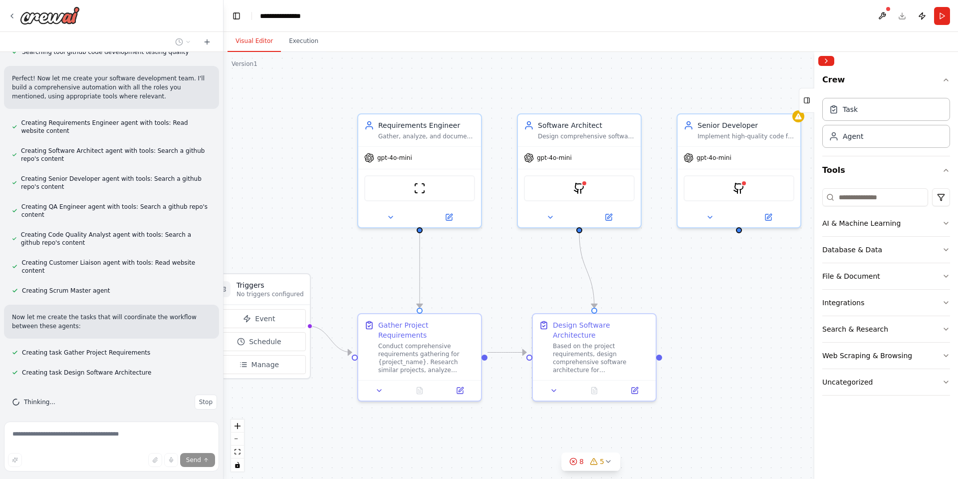
scroll to position [212, 0]
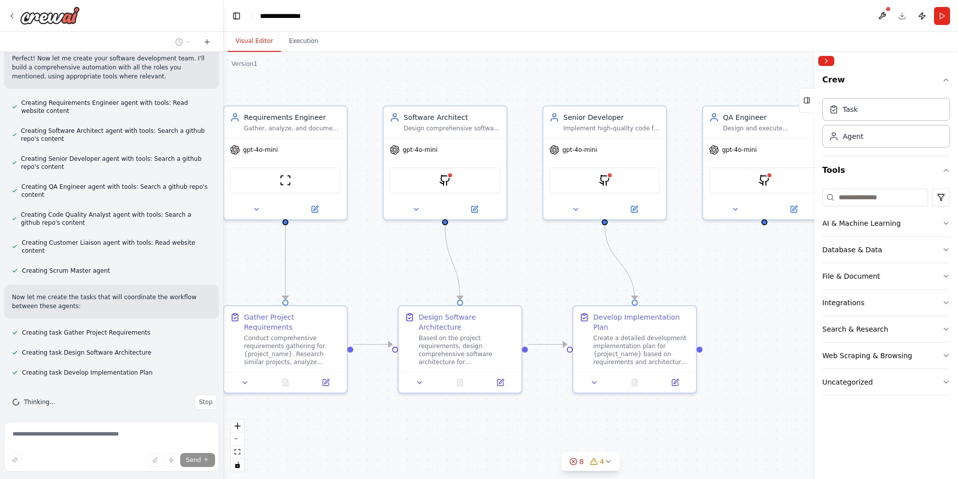
drag, startPoint x: 555, startPoint y: 280, endPoint x: 566, endPoint y: 275, distance: 12.3
click at [566, 275] on div ".deletable-edge-delete-btn { width: 20px; height: 20px; border: 0px solid #ffff…" at bounding box center [591, 265] width 735 height 427
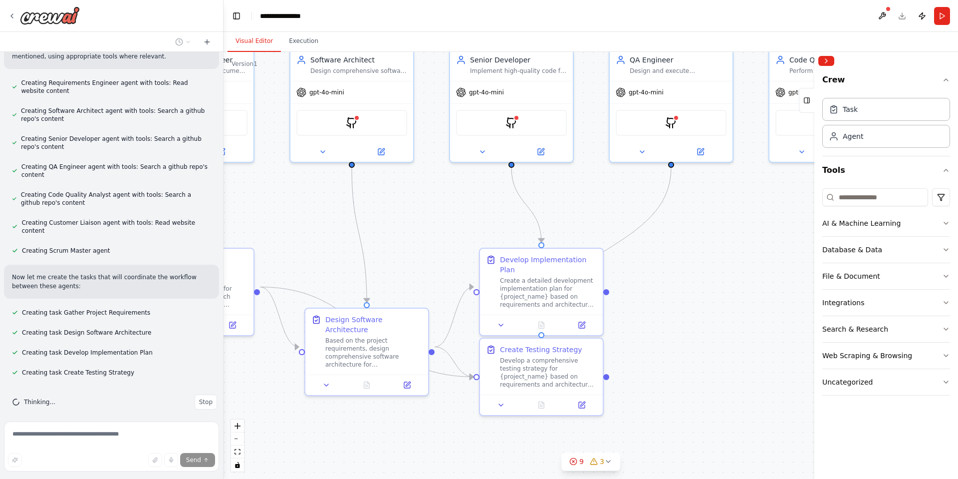
drag, startPoint x: 780, startPoint y: 401, endPoint x: 593, endPoint y: 314, distance: 205.6
click at [593, 314] on div ".deletable-edge-delete-btn { width: 20px; height: 20px; border: 0px solid #ffff…" at bounding box center [591, 265] width 735 height 427
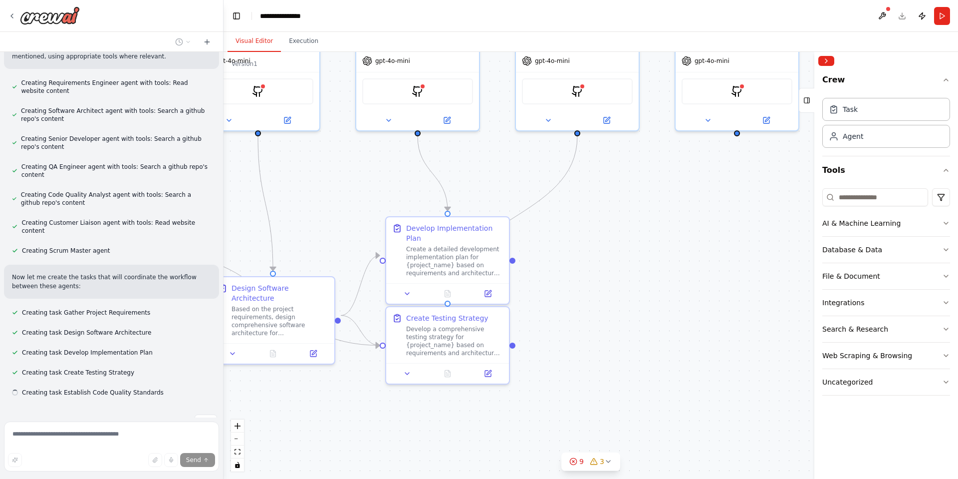
scroll to position [252, 0]
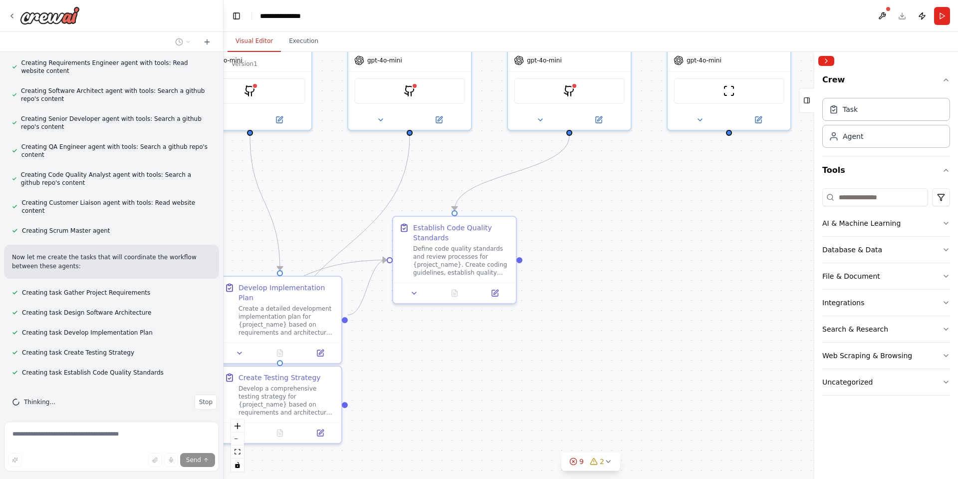
drag, startPoint x: 758, startPoint y: 362, endPoint x: 590, endPoint y: 362, distance: 167.7
click at [590, 362] on div ".deletable-edge-delete-btn { width: 20px; height: 20px; border: 0px solid #ffff…" at bounding box center [591, 265] width 735 height 427
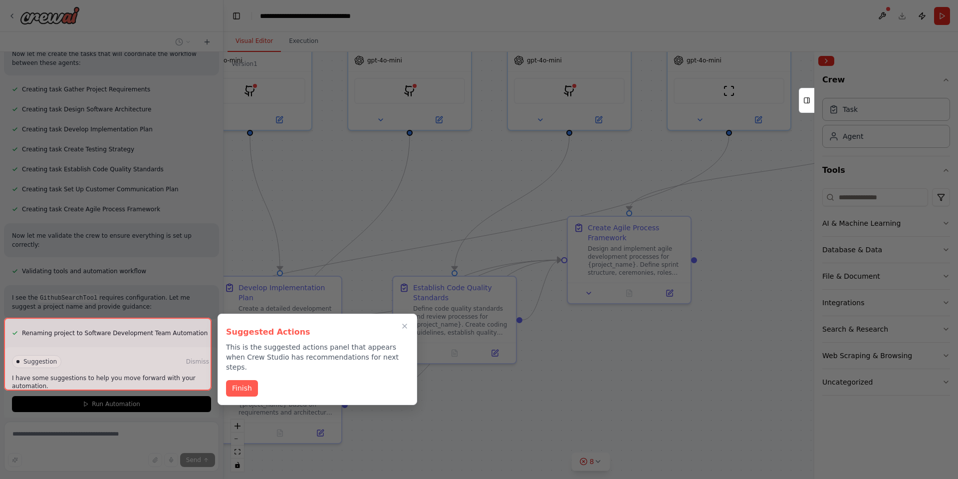
scroll to position [487, 0]
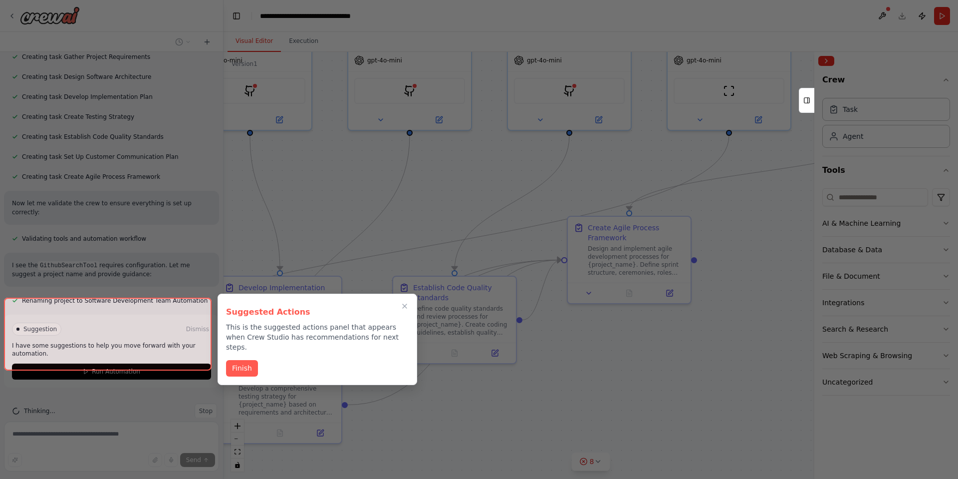
click at [107, 353] on div at bounding box center [108, 333] width 208 height 73
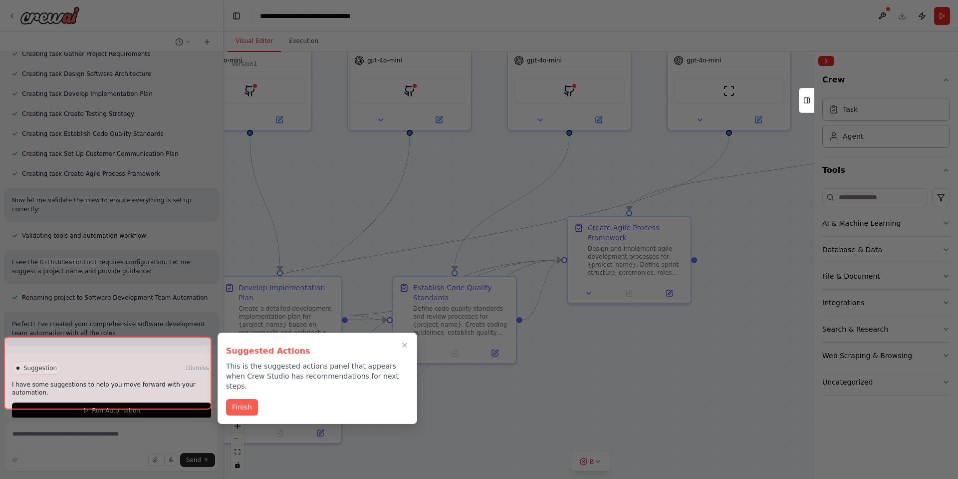
click at [234, 394] on div "Suggested Actions This is the suggested actions panel that appears when Crew St…" at bounding box center [318, 377] width 200 height 91
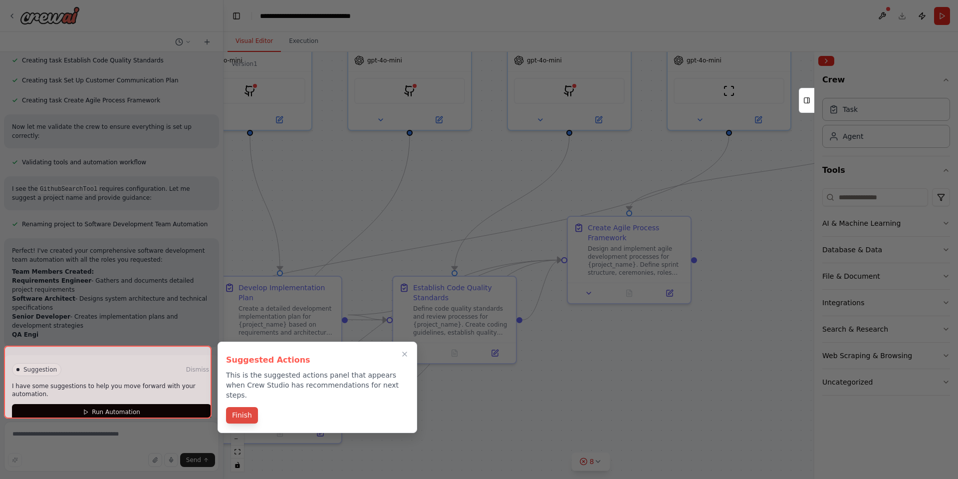
click at [248, 407] on button "Finish" at bounding box center [242, 415] width 32 height 16
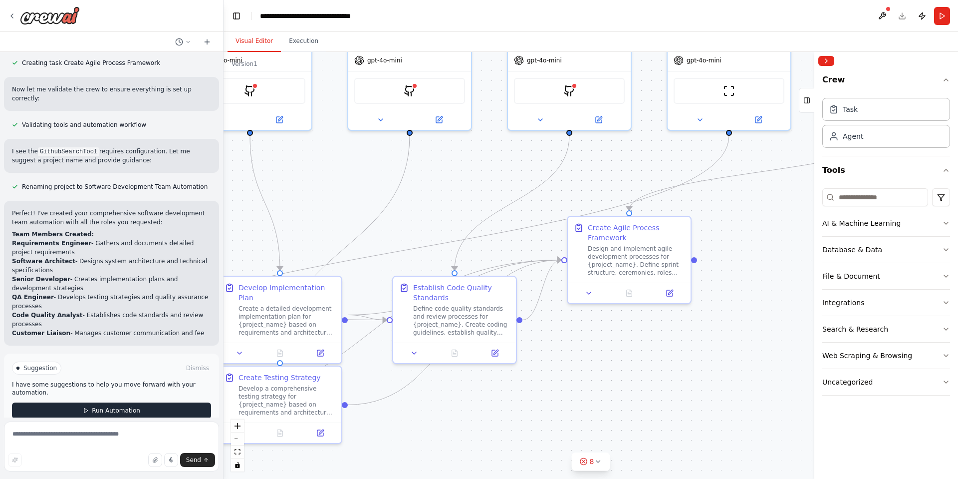
click at [116, 402] on button "Run Automation" at bounding box center [111, 410] width 199 height 16
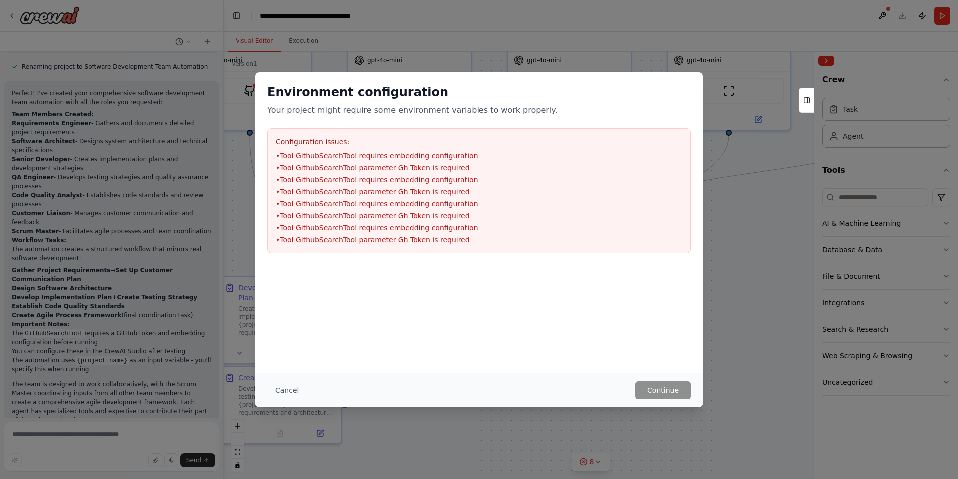
scroll to position [730, 0]
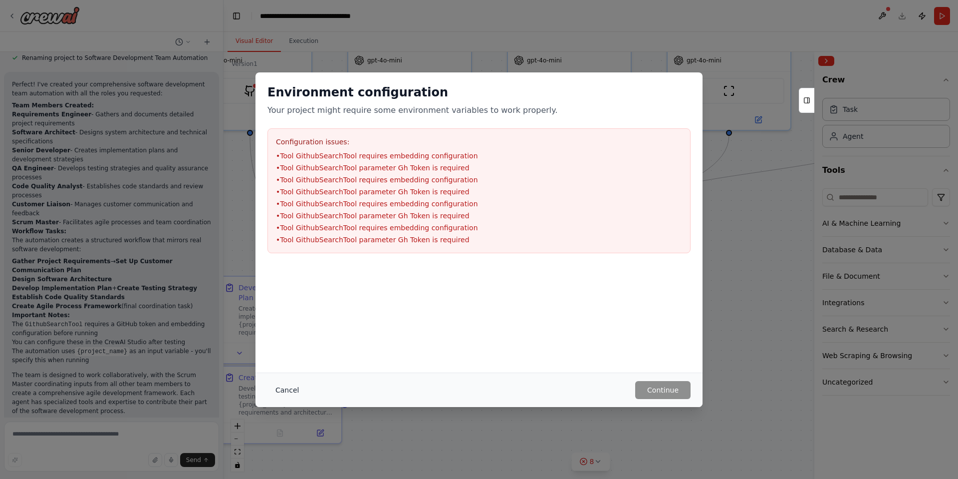
click at [288, 390] on button "Cancel" at bounding box center [286, 390] width 39 height 18
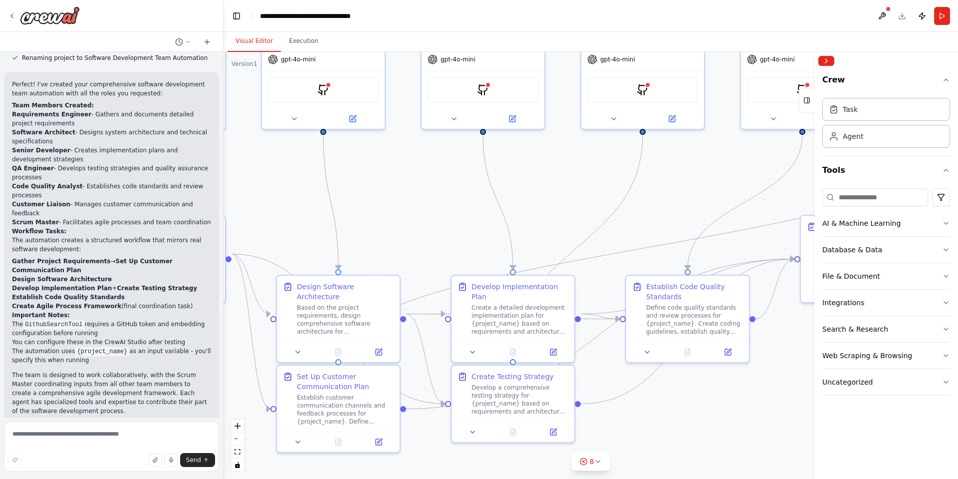
drag, startPoint x: 357, startPoint y: 211, endPoint x: 642, endPoint y: 210, distance: 284.5
click at [642, 210] on div ".deletable-edge-delete-btn { width: 20px; height: 20px; border: 0px solid #ffff…" at bounding box center [591, 265] width 735 height 427
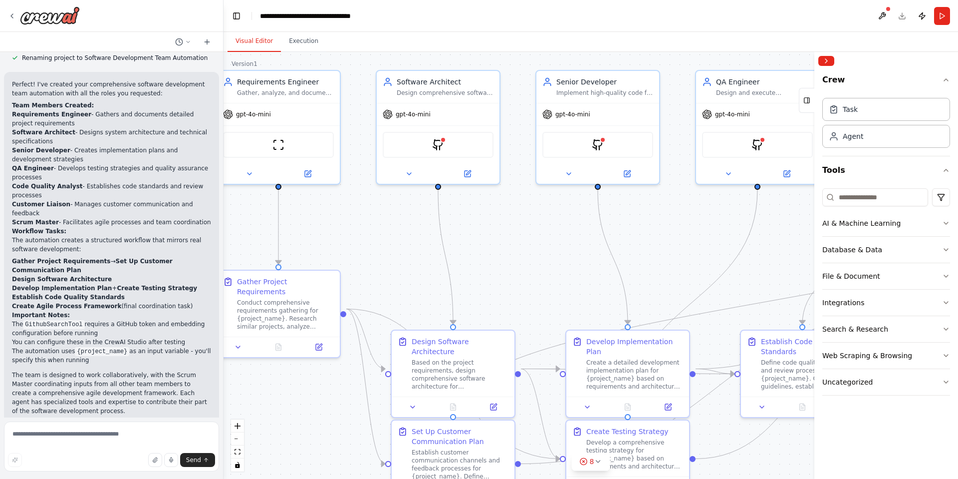
drag, startPoint x: 480, startPoint y: 228, endPoint x: 508, endPoint y: 258, distance: 41.3
click at [508, 258] on div ".deletable-edge-delete-btn { width: 20px; height: 20px; border: 0px solid #ffff…" at bounding box center [591, 265] width 735 height 427
click at [447, 151] on div "GithubSearchTool" at bounding box center [439, 146] width 111 height 26
click at [447, 143] on div at bounding box center [445, 141] width 6 height 6
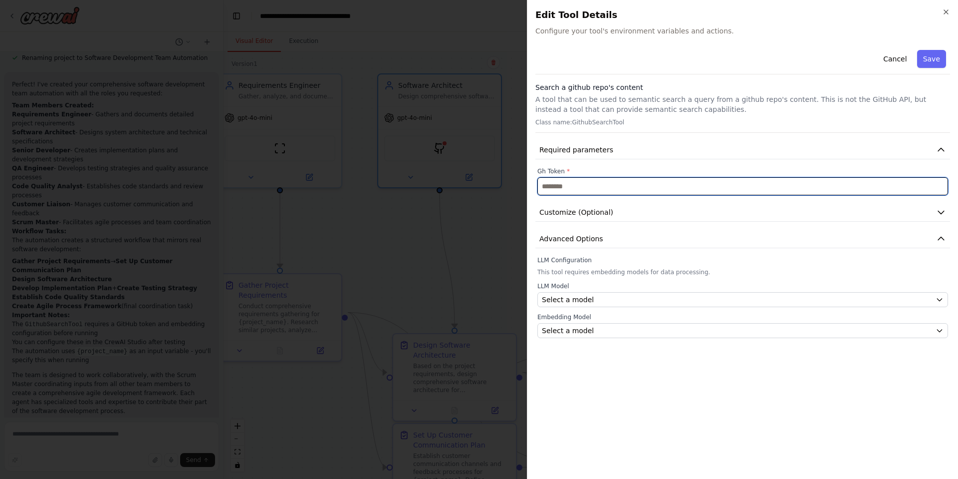
click at [679, 183] on input "text" at bounding box center [742, 186] width 411 height 18
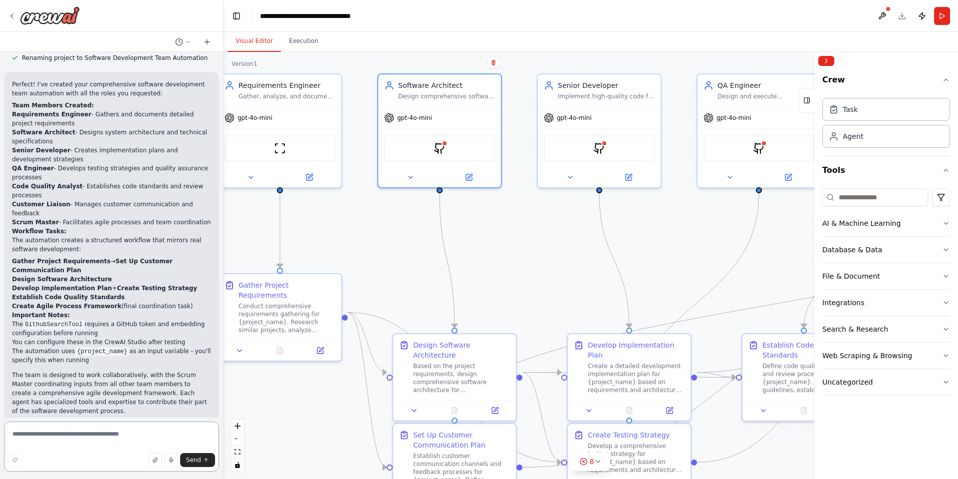
click at [88, 438] on textarea at bounding box center [111, 446] width 215 height 50
click at [922, 17] on button "Publish" at bounding box center [922, 16] width 16 height 18
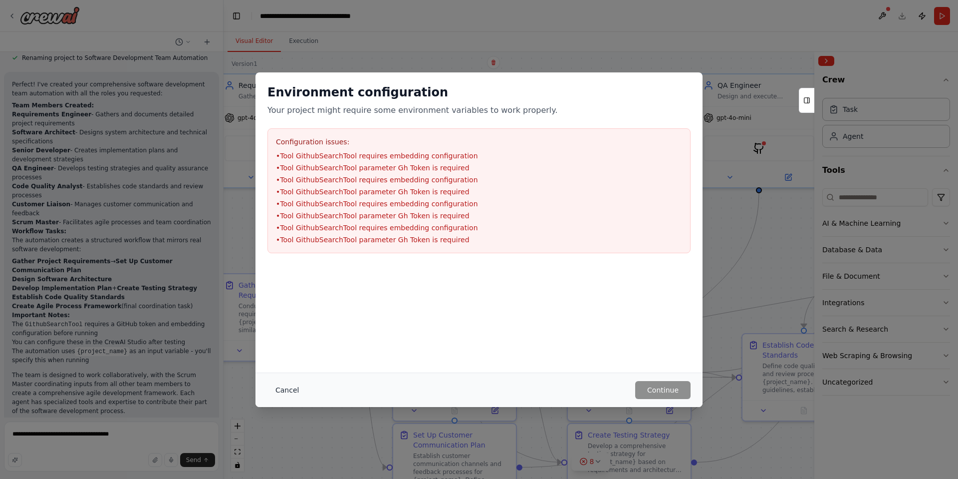
click at [291, 394] on button "Cancel" at bounding box center [286, 390] width 39 height 18
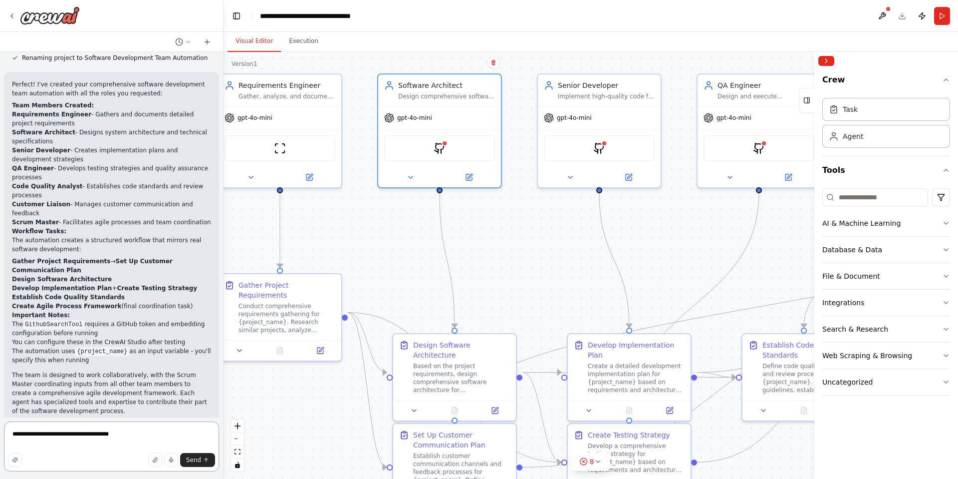
click at [160, 429] on textarea "**********" at bounding box center [111, 446] width 215 height 50
click at [156, 432] on textarea "**********" at bounding box center [111, 446] width 215 height 50
drag, startPoint x: 131, startPoint y: 429, endPoint x: 141, endPoint y: 433, distance: 10.5
click at [131, 429] on textarea "**********" at bounding box center [111, 446] width 215 height 50
type textarea "**********"
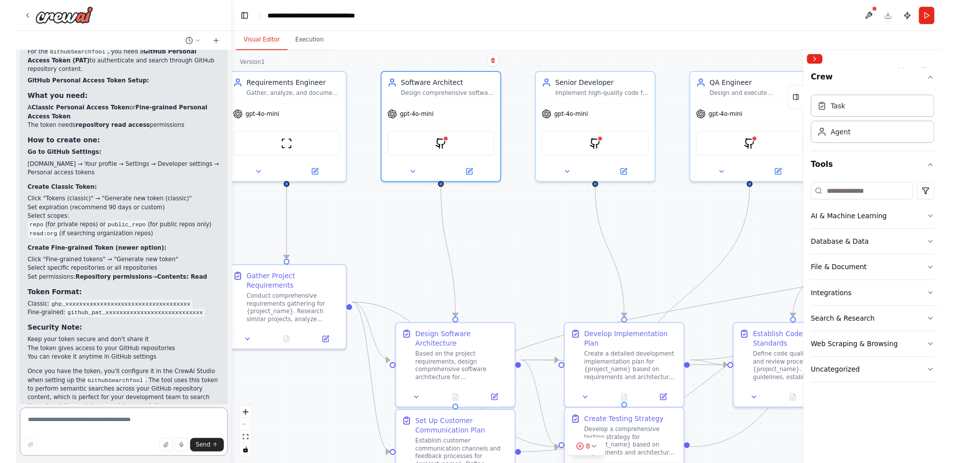
scroll to position [1213, 0]
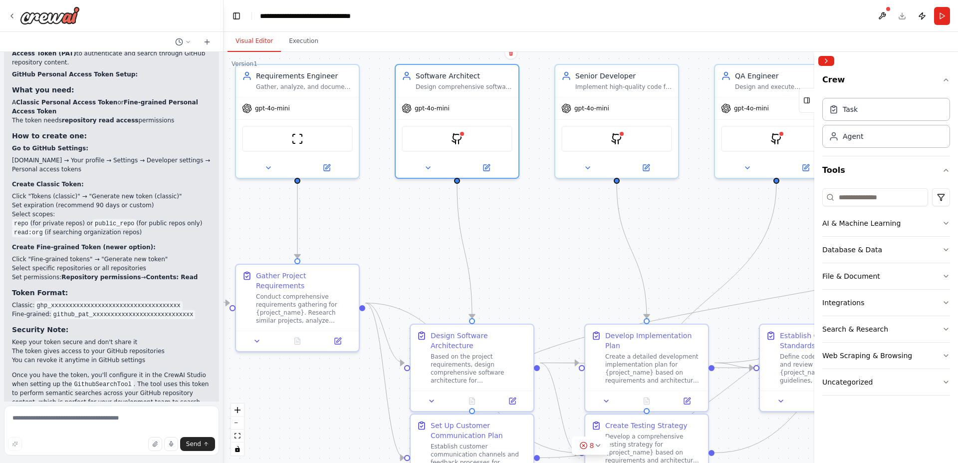
drag, startPoint x: 302, startPoint y: 402, endPoint x: 320, endPoint y: 390, distance: 21.2
click at [313, 393] on div ".deletable-edge-delete-btn { width: 20px; height: 20px; border: 0px solid #ffff…" at bounding box center [591, 257] width 735 height 411
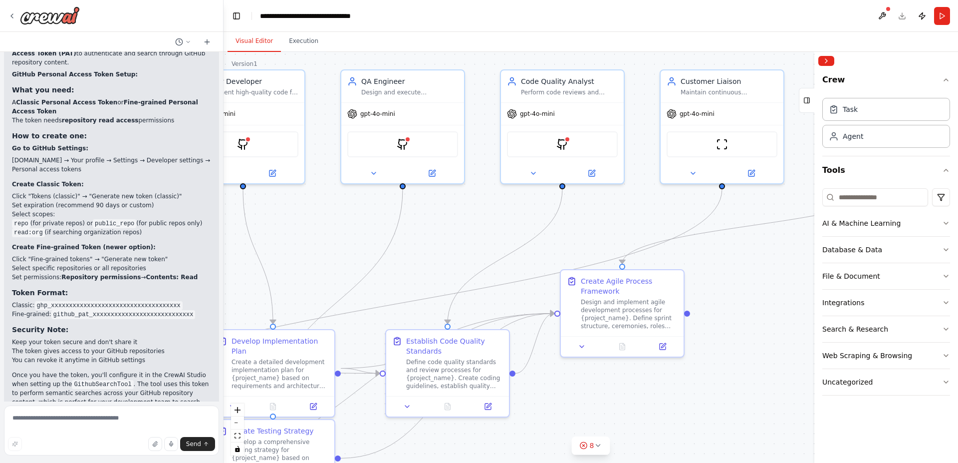
drag, startPoint x: 692, startPoint y: 242, endPoint x: 325, endPoint y: 247, distance: 366.8
click at [325, 247] on div ".deletable-edge-delete-btn { width: 20px; height: 20px; border: 0px solid #ffff…" at bounding box center [591, 257] width 735 height 411
click at [714, 83] on div "Customer Liaison" at bounding box center [729, 79] width 97 height 10
click at [577, 347] on button at bounding box center [582, 344] width 34 height 12
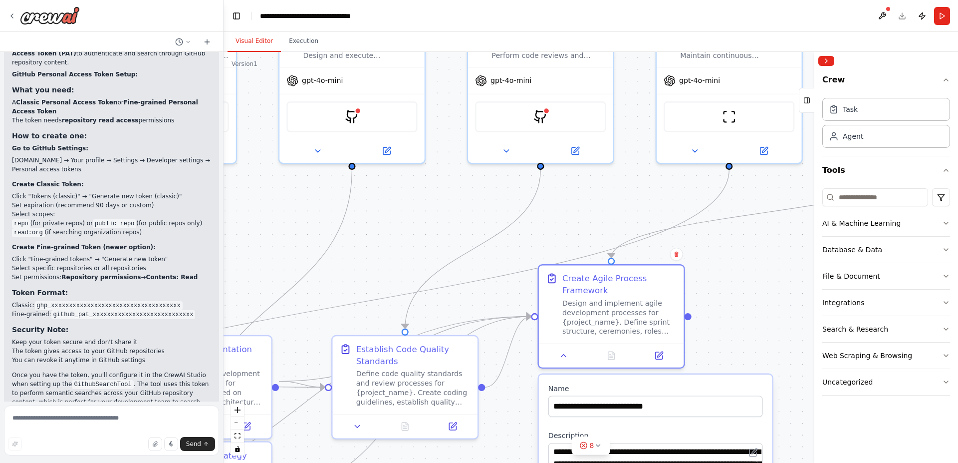
click at [736, 308] on div ".deletable-edge-delete-btn { width: 20px; height: 20px; border: 0px solid #ffff…" at bounding box center [591, 257] width 735 height 411
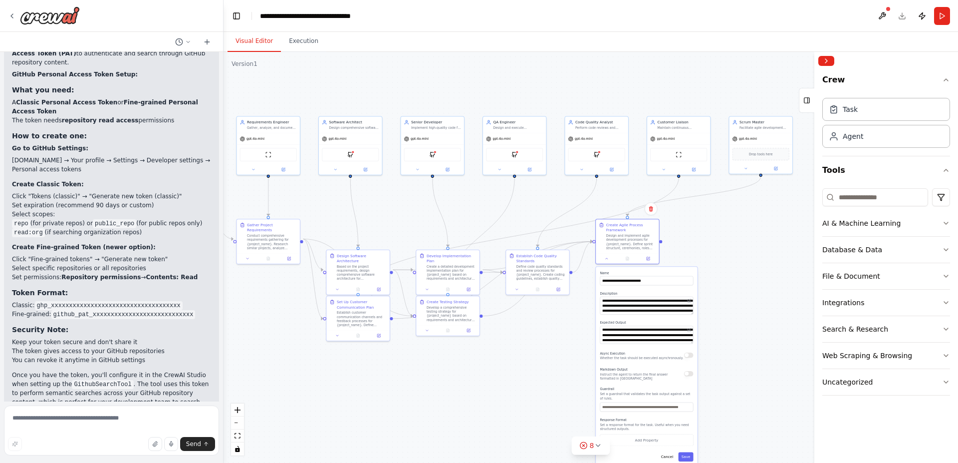
drag, startPoint x: 677, startPoint y: 323, endPoint x: 765, endPoint y: 243, distance: 118.7
click at [764, 244] on div ".deletable-edge-delete-btn { width: 20px; height: 20px; border: 0px solid #ffff…" at bounding box center [591, 257] width 735 height 411
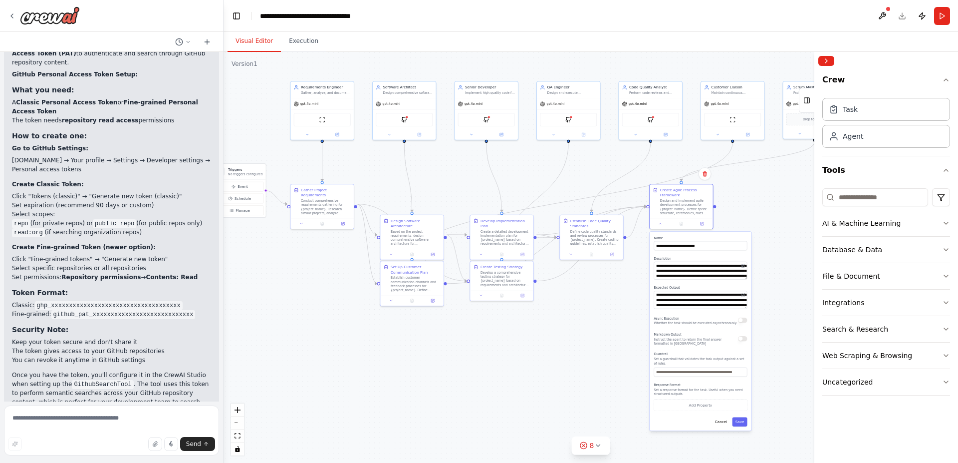
drag, startPoint x: 480, startPoint y: 368, endPoint x: 538, endPoint y: 364, distance: 58.6
click at [507, 359] on div ".deletable-edge-delete-btn { width: 20px; height: 20px; border: 0px solid #ffff…" at bounding box center [591, 257] width 735 height 411
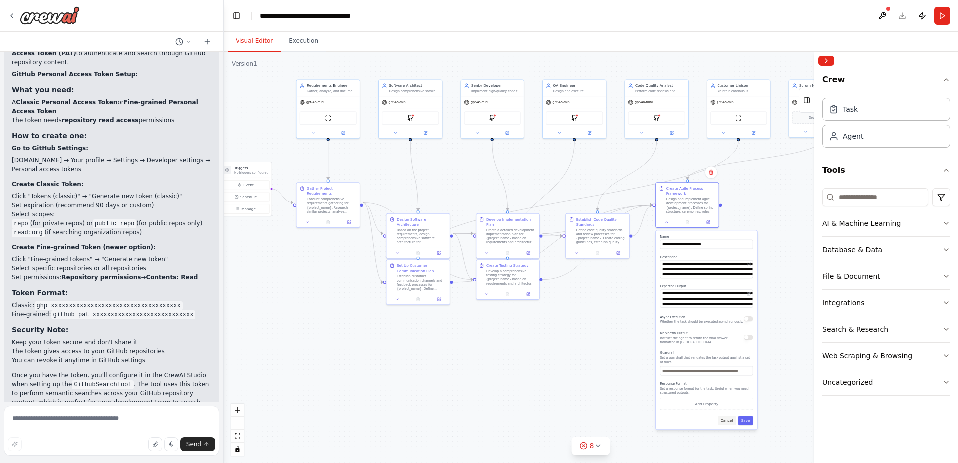
click at [725, 415] on button "Cancel" at bounding box center [727, 419] width 18 height 9
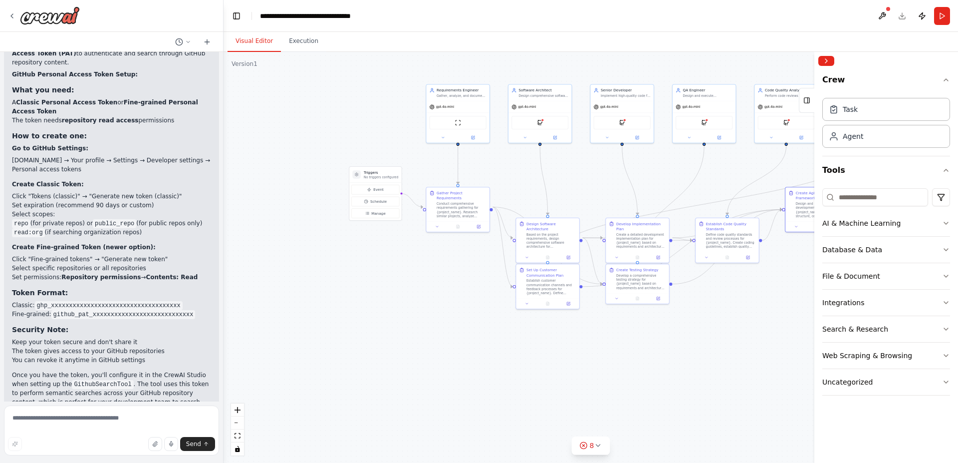
drag, startPoint x: 514, startPoint y: 360, endPoint x: 643, endPoint y: 367, distance: 129.9
click at [644, 365] on div ".deletable-edge-delete-btn { width: 20px; height: 20px; border: 0px solid #ffff…" at bounding box center [591, 257] width 735 height 411
click at [598, 444] on icon at bounding box center [598, 445] width 8 height 8
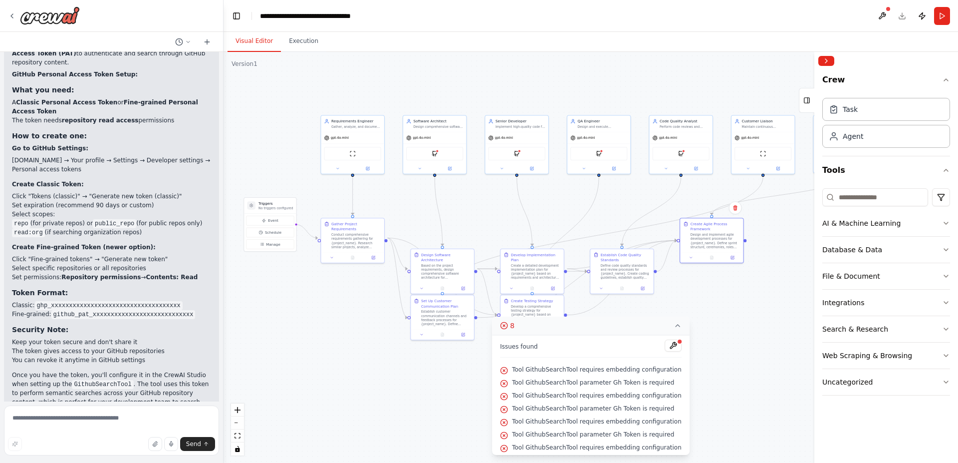
drag, startPoint x: 431, startPoint y: 292, endPoint x: 324, endPoint y: 323, distance: 111.2
click at [324, 323] on div ".deletable-edge-delete-btn { width: 20px; height: 20px; border: 0px solid #ffff…" at bounding box center [591, 257] width 735 height 411
click at [325, 324] on div ".deletable-edge-delete-btn { width: 20px; height: 20px; border: 0px solid #ffff…" at bounding box center [591, 257] width 735 height 411
click at [355, 336] on div ".deletable-edge-delete-btn { width: 20px; height: 20px; border: 0px solid #ffff…" at bounding box center [591, 257] width 735 height 411
click at [663, 325] on button "8" at bounding box center [591, 325] width 198 height 18
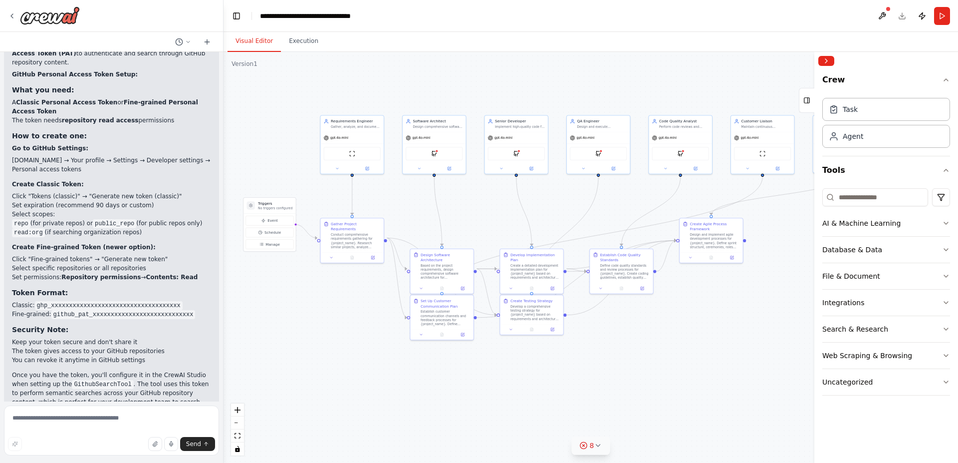
click at [681, 328] on div ".deletable-edge-delete-btn { width: 20px; height: 20px; border: 0px solid #ffff…" at bounding box center [591, 257] width 735 height 411
click at [297, 43] on button "Execution" at bounding box center [303, 41] width 45 height 21
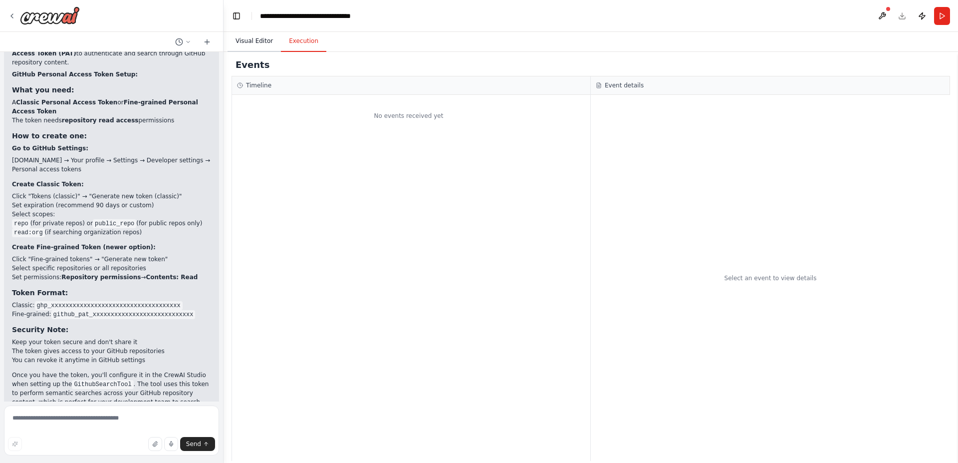
click at [250, 37] on button "Visual Editor" at bounding box center [254, 41] width 53 height 21
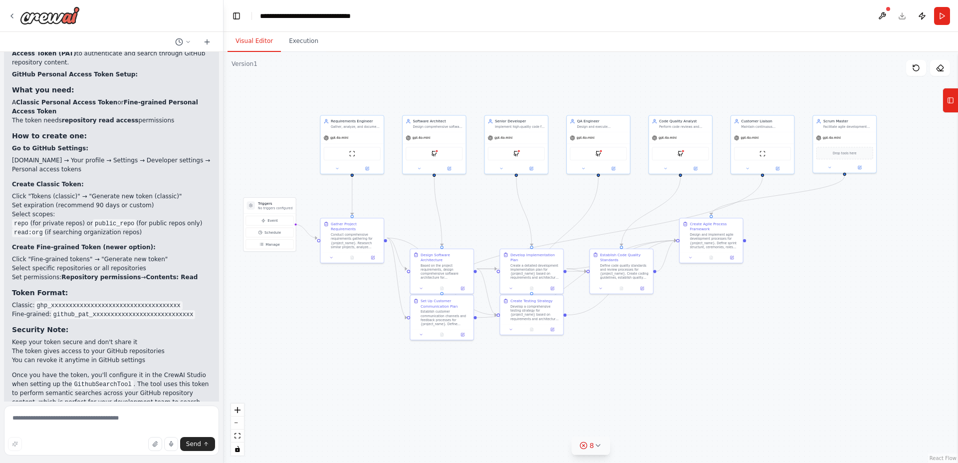
scroll to position [1229, 0]
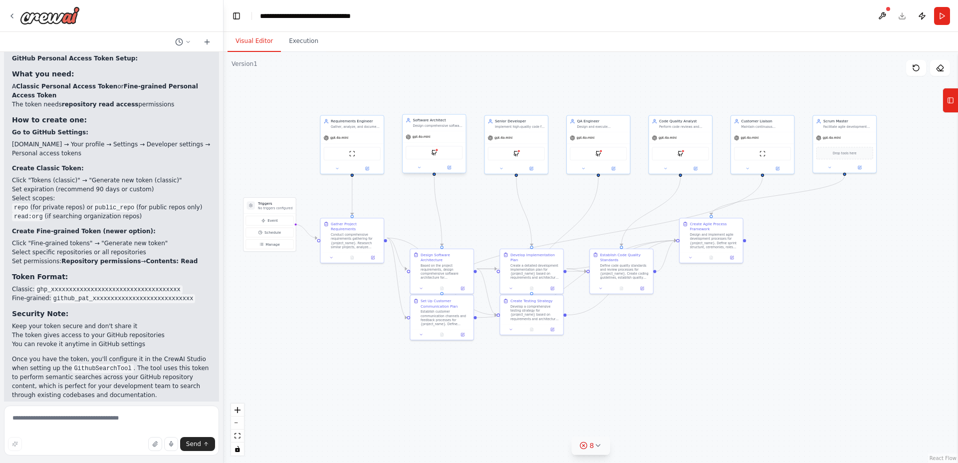
click at [422, 143] on div "GithubSearchTool" at bounding box center [434, 153] width 63 height 20
click at [424, 151] on div "GithubSearchTool" at bounding box center [434, 152] width 57 height 13
click at [437, 152] on img at bounding box center [434, 152] width 6 height 6
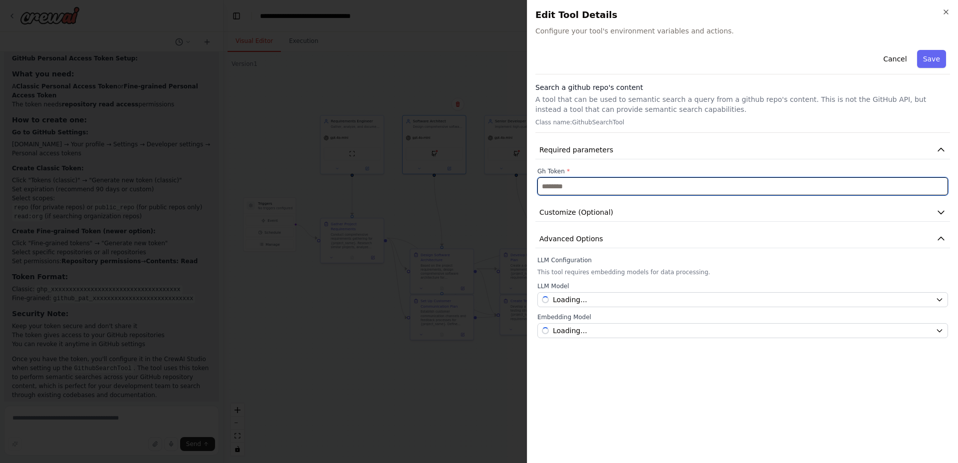
click at [562, 185] on input "text" at bounding box center [742, 186] width 411 height 18
paste input "**********"
type input "**********"
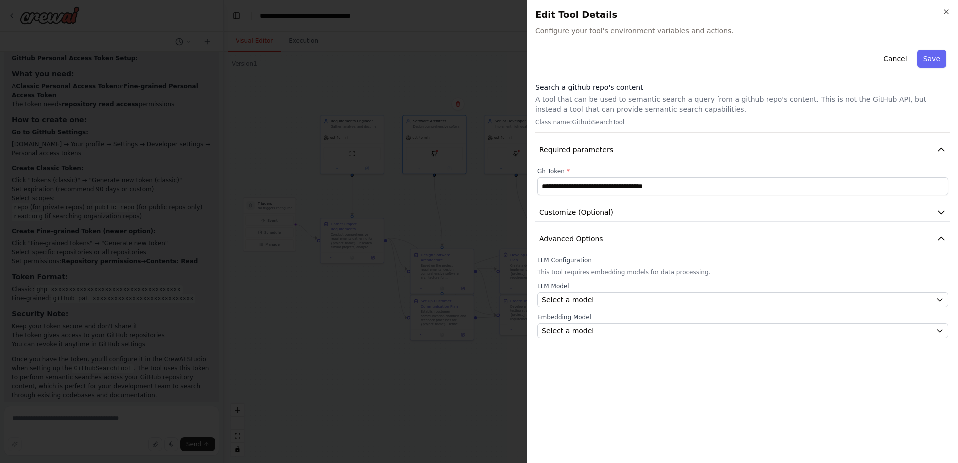
click at [623, 388] on div "**********" at bounding box center [742, 250] width 415 height 409
click at [611, 296] on div "Select a model" at bounding box center [737, 299] width 390 height 10
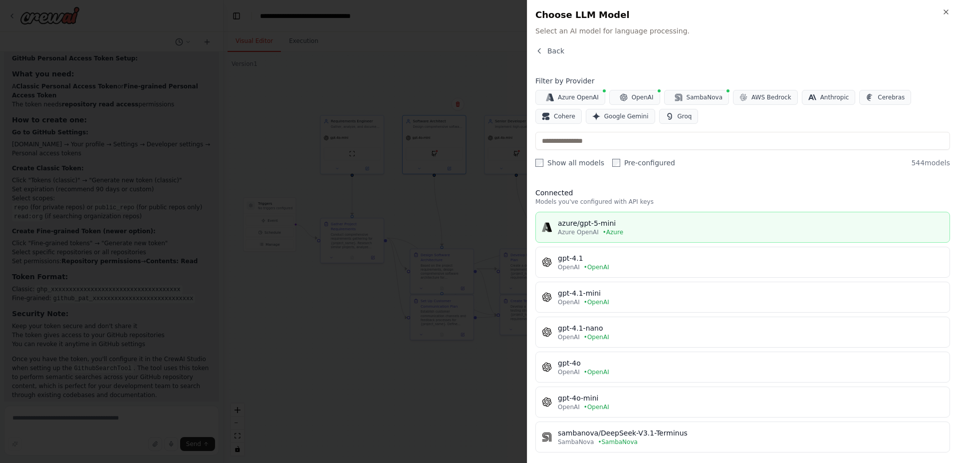
click at [631, 231] on div "Azure OpenAI • Azure" at bounding box center [751, 232] width 386 height 8
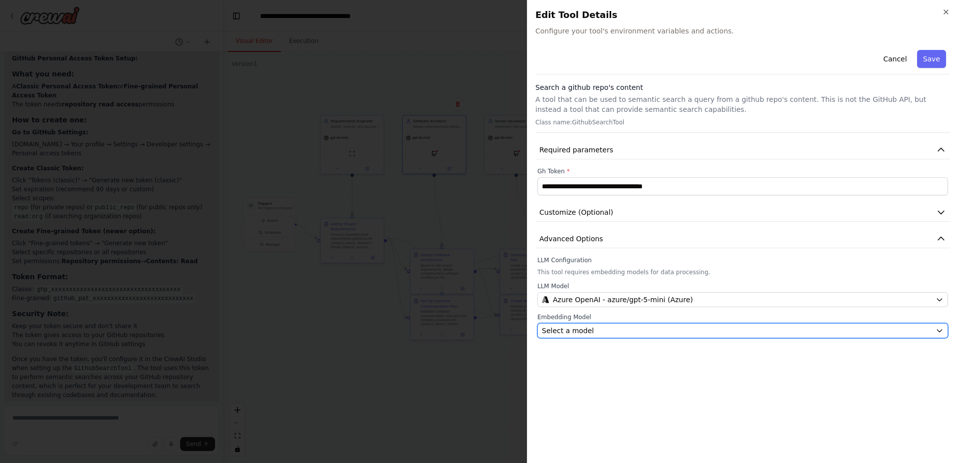
click at [618, 331] on div "Select a model" at bounding box center [737, 330] width 390 height 10
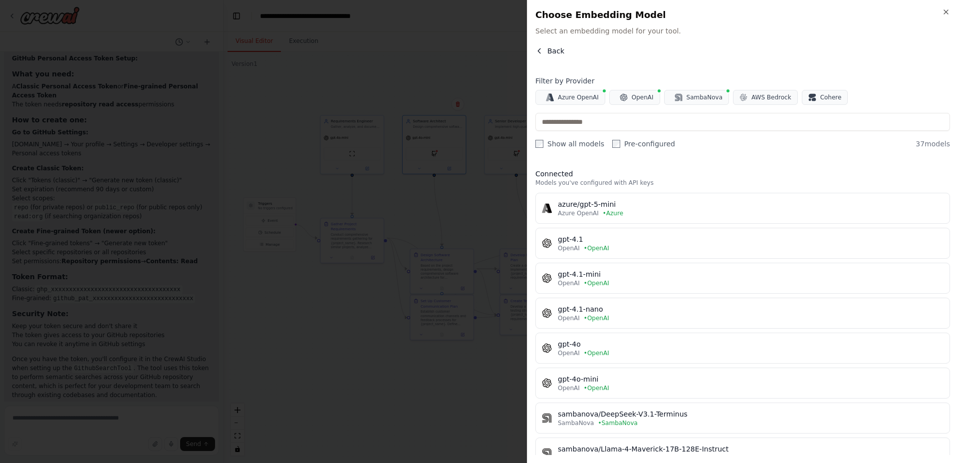
click at [543, 52] on icon "button" at bounding box center [539, 51] width 8 height 8
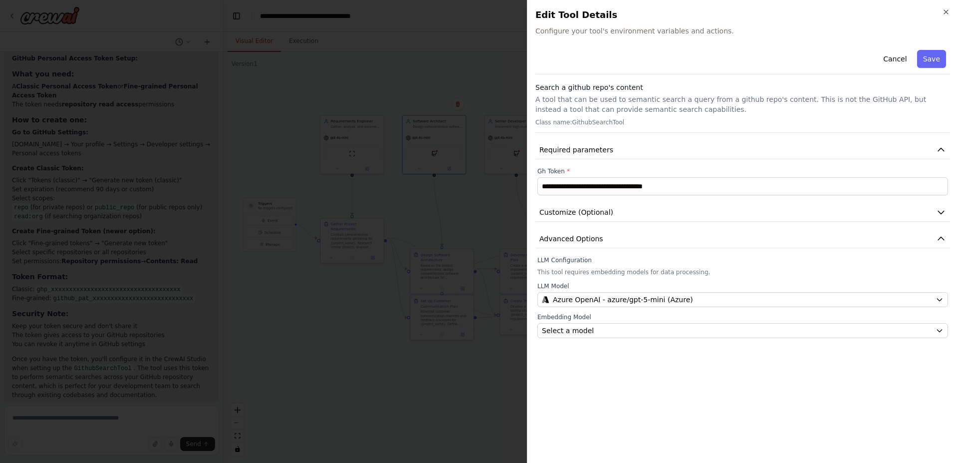
click at [616, 322] on div "Embedding Model Select a model" at bounding box center [742, 325] width 411 height 25
click at [617, 328] on div "Select a model" at bounding box center [737, 330] width 390 height 10
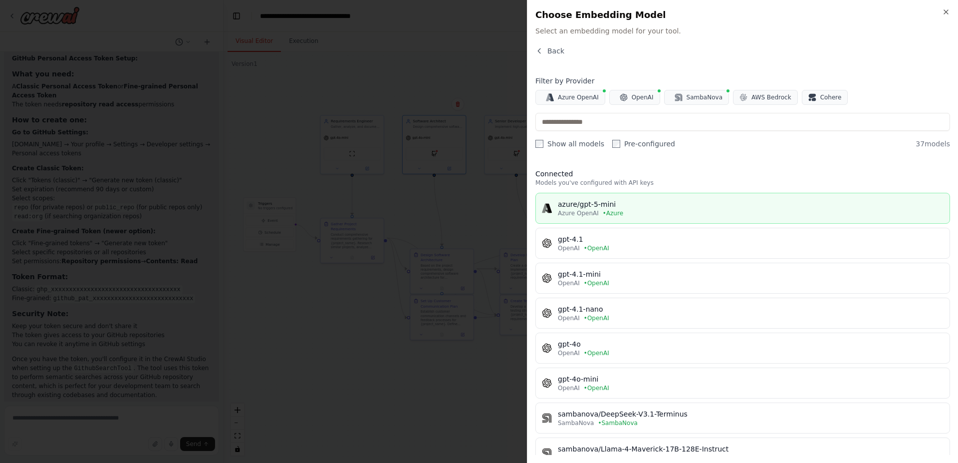
click at [629, 210] on div "Azure OpenAI • Azure" at bounding box center [751, 213] width 386 height 8
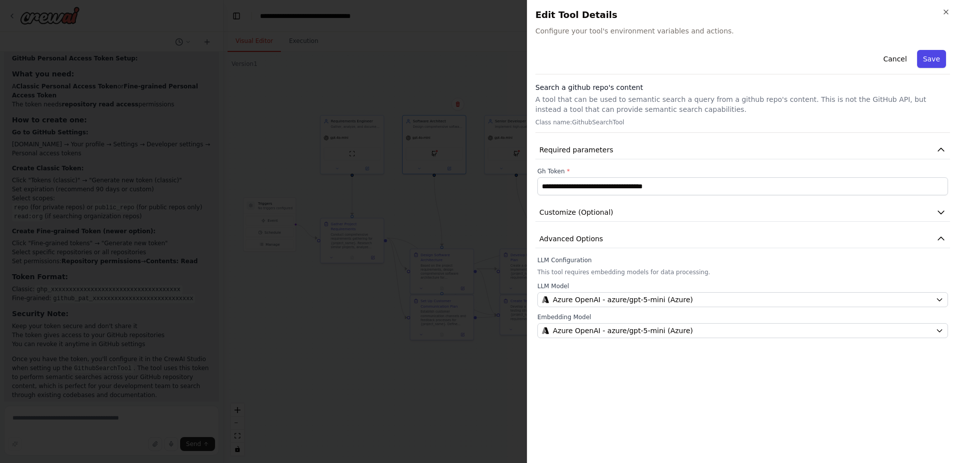
click at [932, 62] on button "Save" at bounding box center [931, 59] width 29 height 18
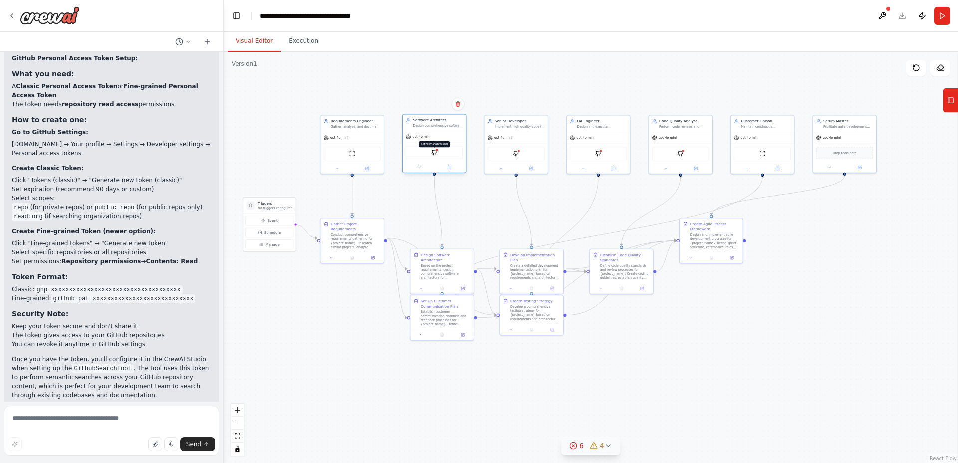
click at [437, 152] on img at bounding box center [434, 152] width 6 height 6
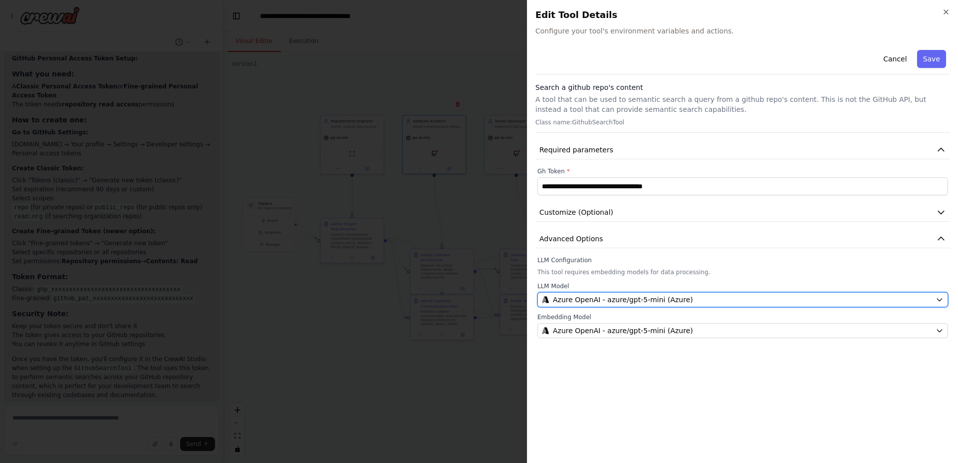
click at [607, 304] on span "Azure OpenAI - azure/gpt-5-mini (Azure)" at bounding box center [623, 299] width 140 height 10
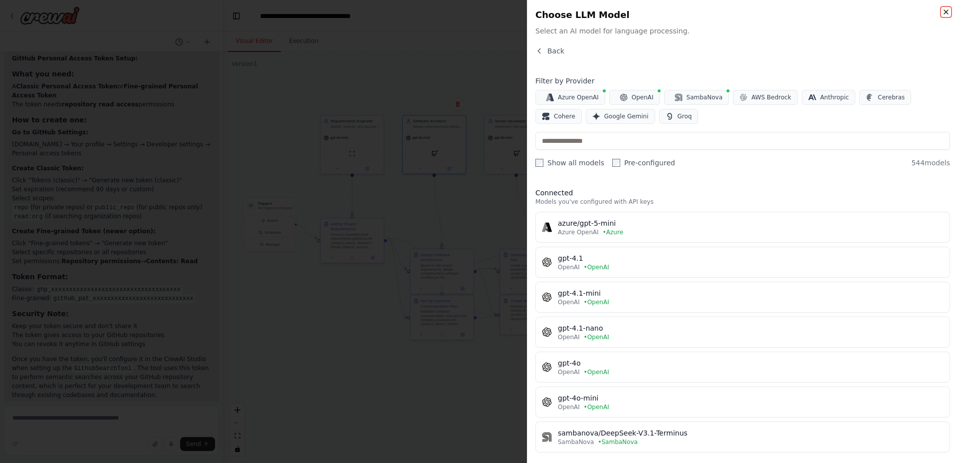
click at [947, 11] on icon "button" at bounding box center [946, 12] width 4 height 4
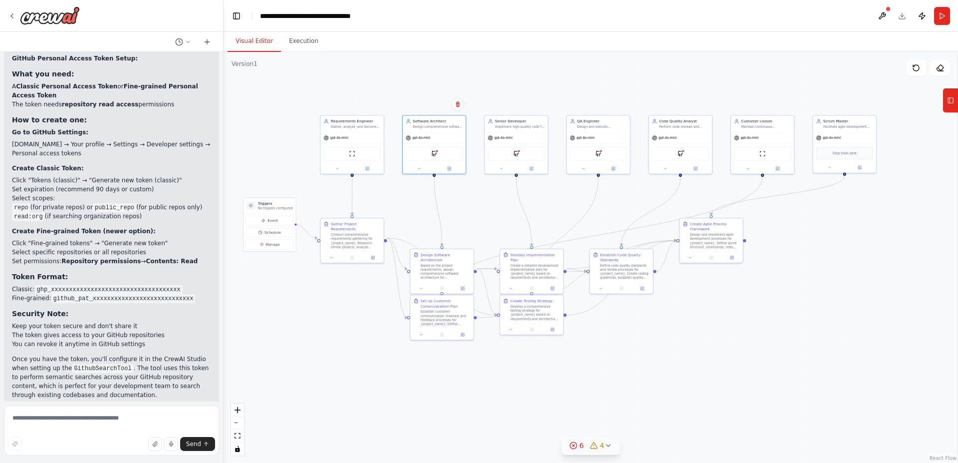
click at [605, 445] on icon at bounding box center [608, 445] width 8 height 8
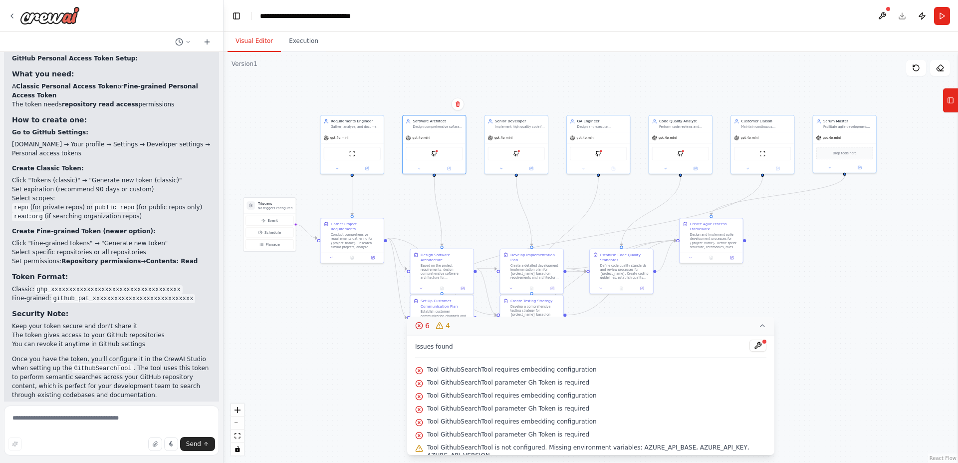
click at [545, 371] on span "Tool GithubSearchTool requires embedding configuration" at bounding box center [512, 369] width 170 height 8
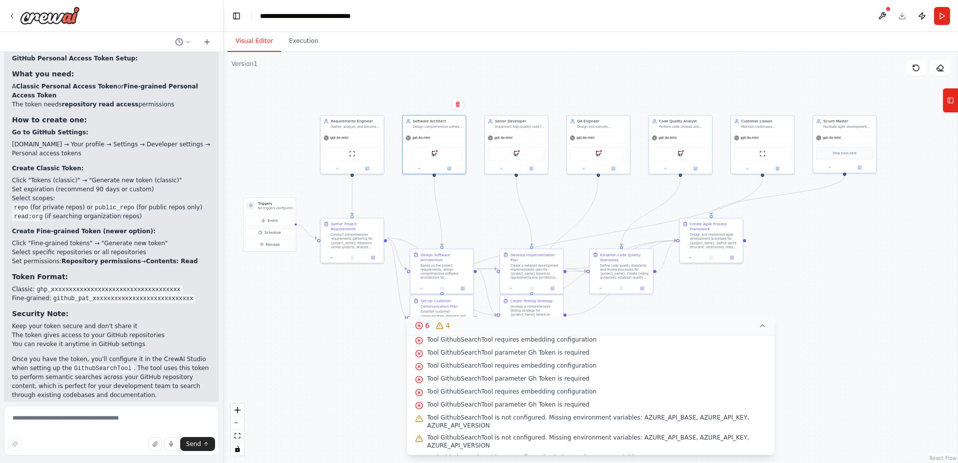
scroll to position [70, 0]
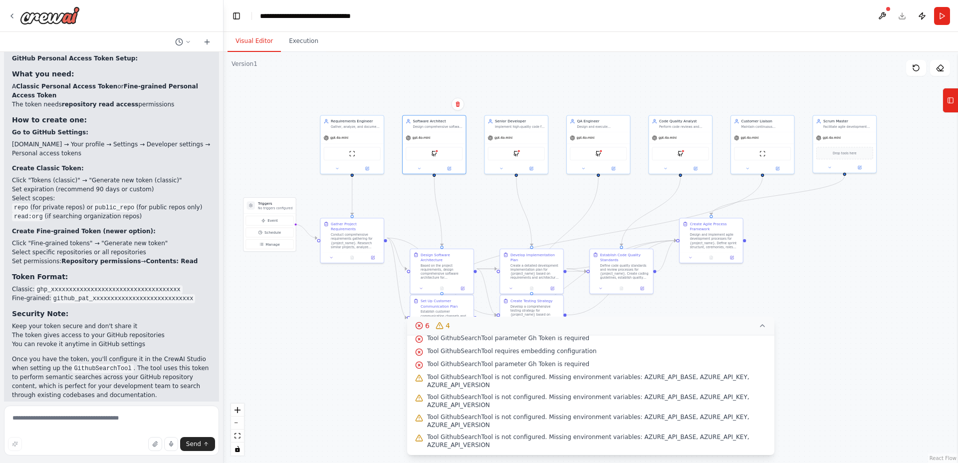
click at [451, 379] on span "Tool GithubSearchTool is not configured. Missing environment variables: AZURE_A…" at bounding box center [596, 381] width 339 height 16
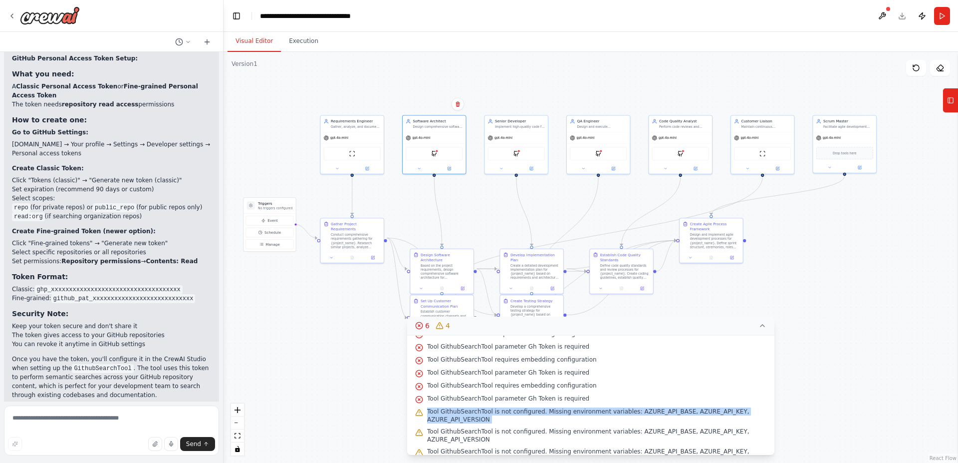
scroll to position [0, 0]
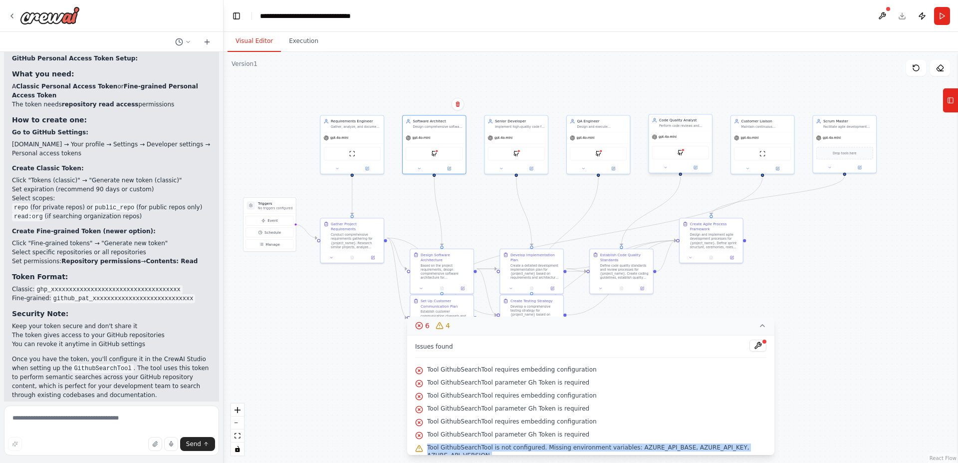
click at [676, 154] on div "GithubSearchTool" at bounding box center [680, 152] width 57 height 13
click at [683, 151] on div at bounding box center [683, 149] width 3 height 3
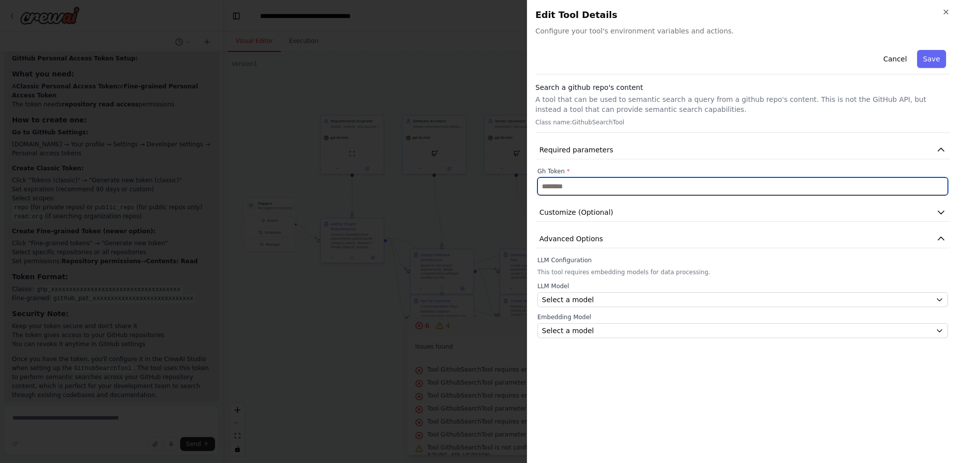
click at [641, 187] on input "text" at bounding box center [742, 186] width 411 height 18
paste input "**********"
type input "**********"
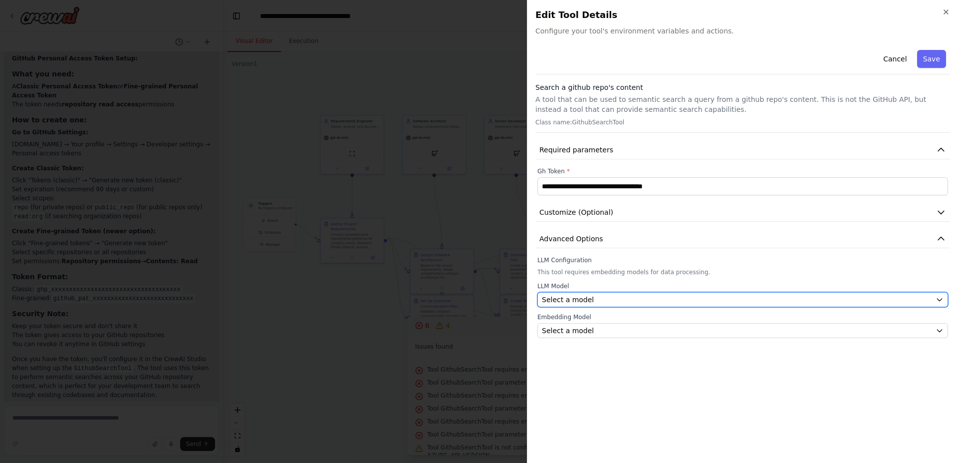
click at [643, 299] on div "Select a model" at bounding box center [737, 299] width 390 height 10
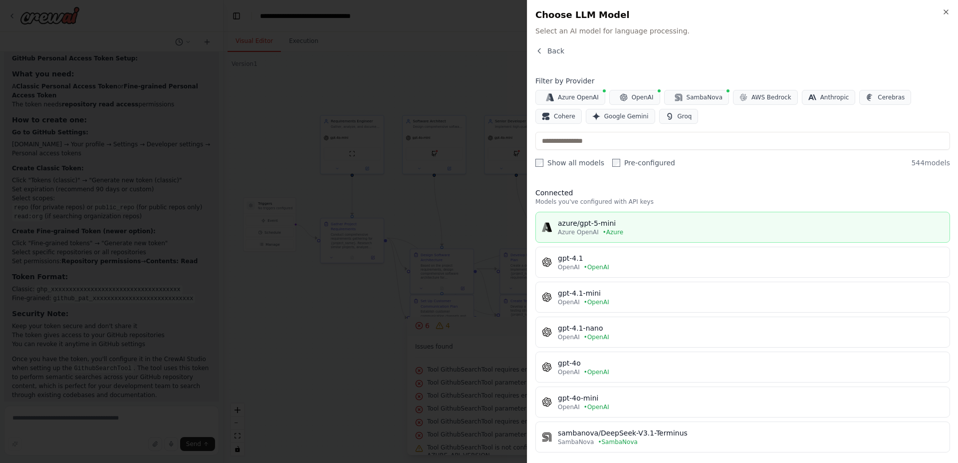
click at [638, 231] on div "Azure OpenAI • Azure" at bounding box center [751, 232] width 386 height 8
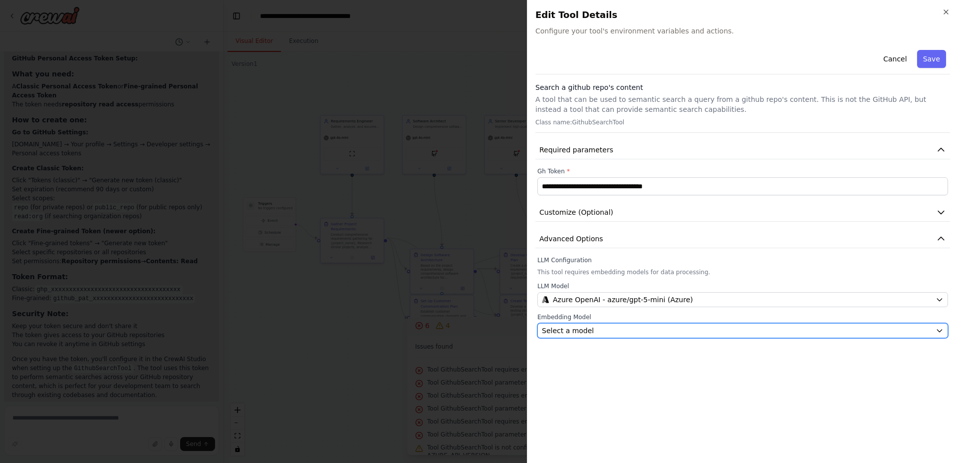
click at [632, 326] on div "Select a model" at bounding box center [737, 330] width 390 height 10
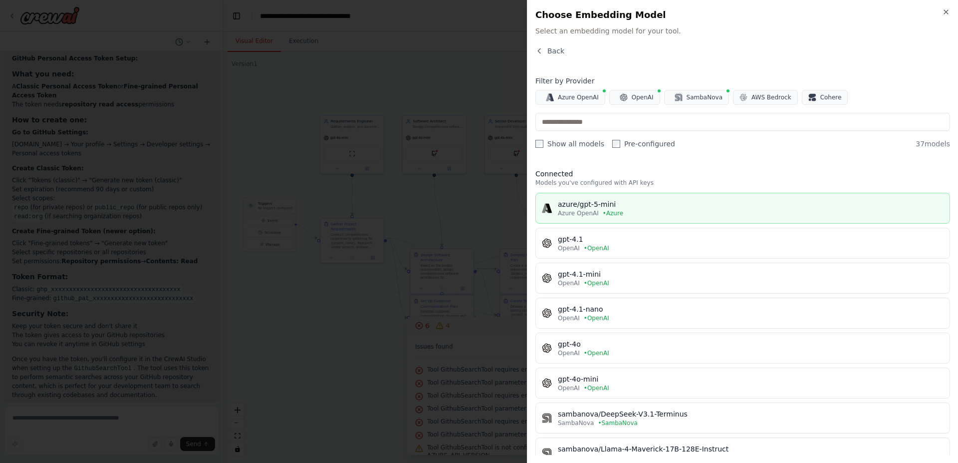
click at [639, 209] on div "Azure OpenAI • Azure" at bounding box center [751, 213] width 386 height 8
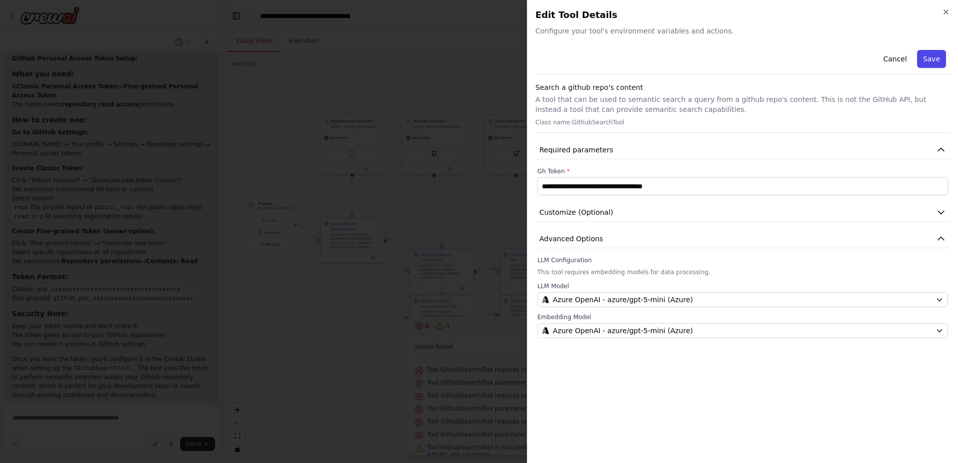
click at [930, 56] on button "Save" at bounding box center [931, 59] width 29 height 18
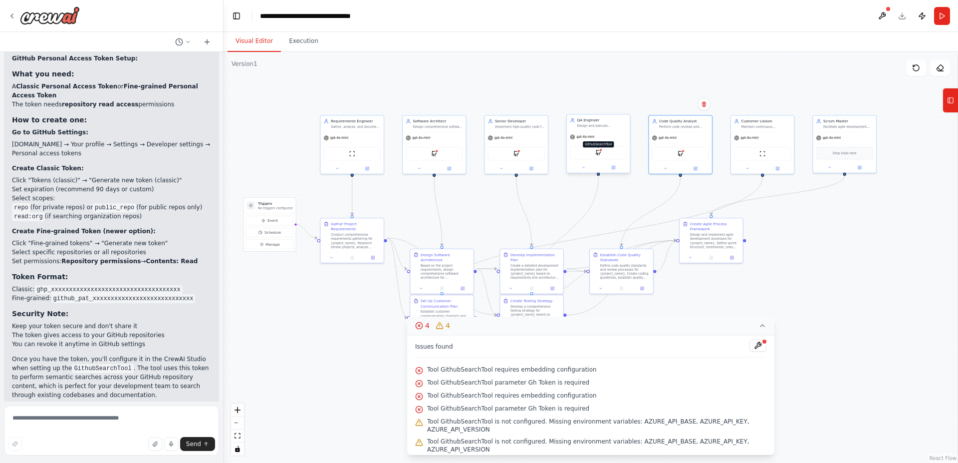
click at [596, 150] on img at bounding box center [598, 152] width 6 height 6
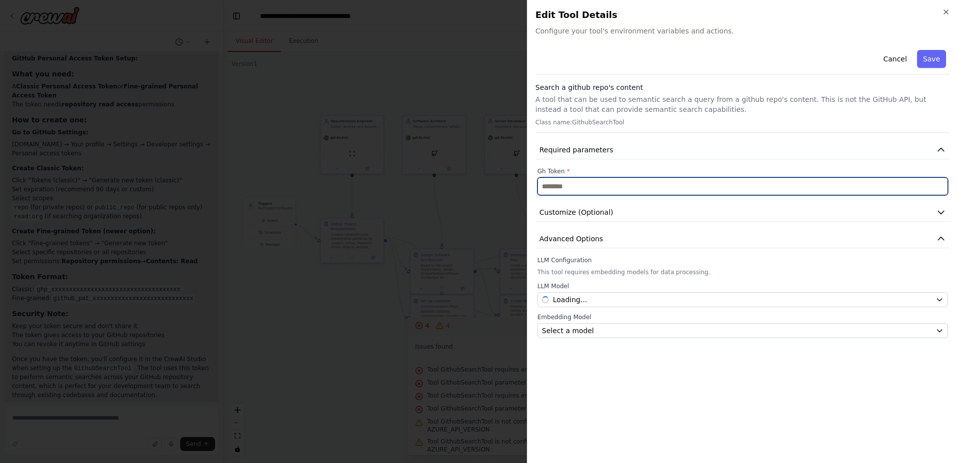
click at [591, 184] on input "text" at bounding box center [742, 186] width 411 height 18
paste input "**********"
type input "**********"
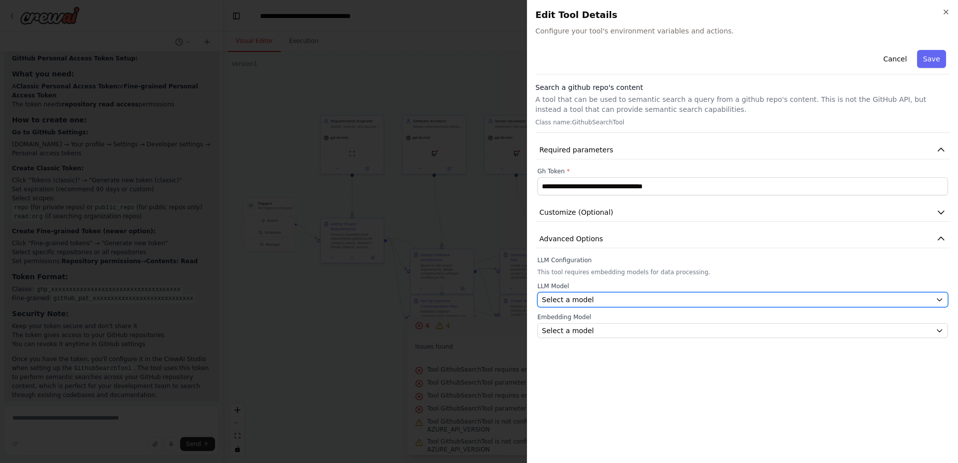
click at [609, 301] on div "Select a model" at bounding box center [737, 299] width 390 height 10
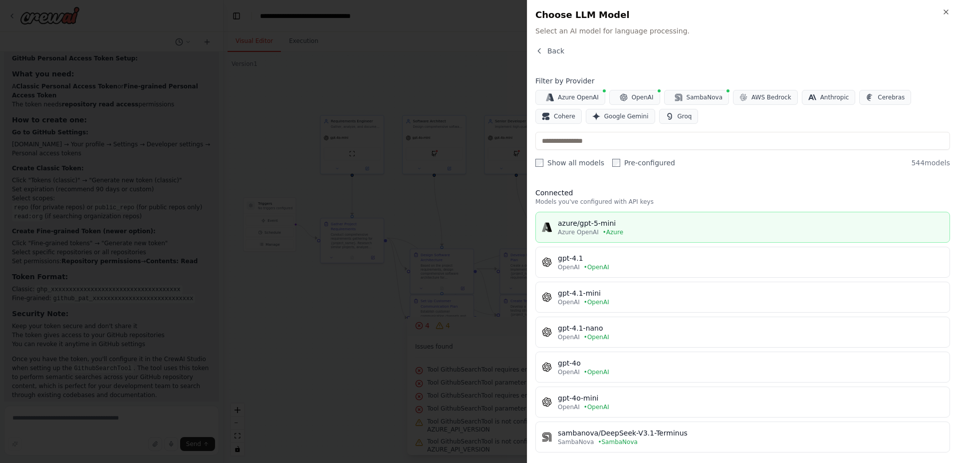
click at [598, 225] on div "azure/gpt-5-mini" at bounding box center [751, 223] width 386 height 10
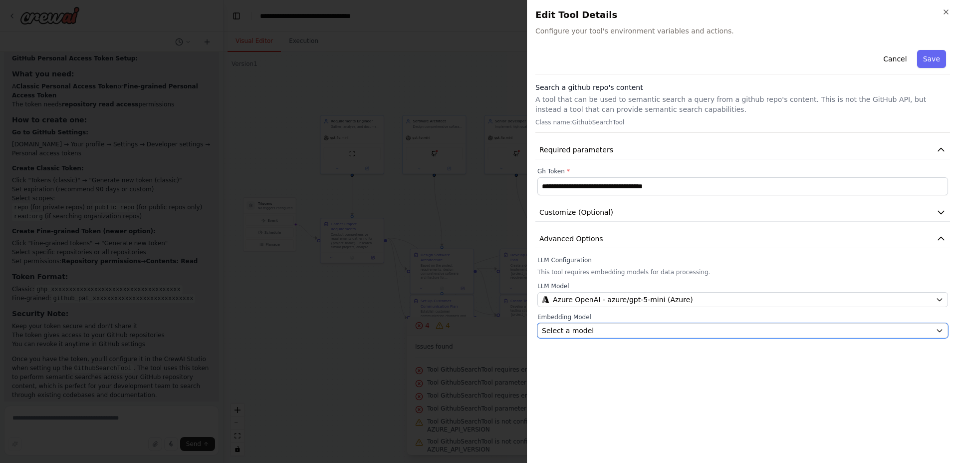
click at [601, 328] on div "Select a model" at bounding box center [737, 330] width 390 height 10
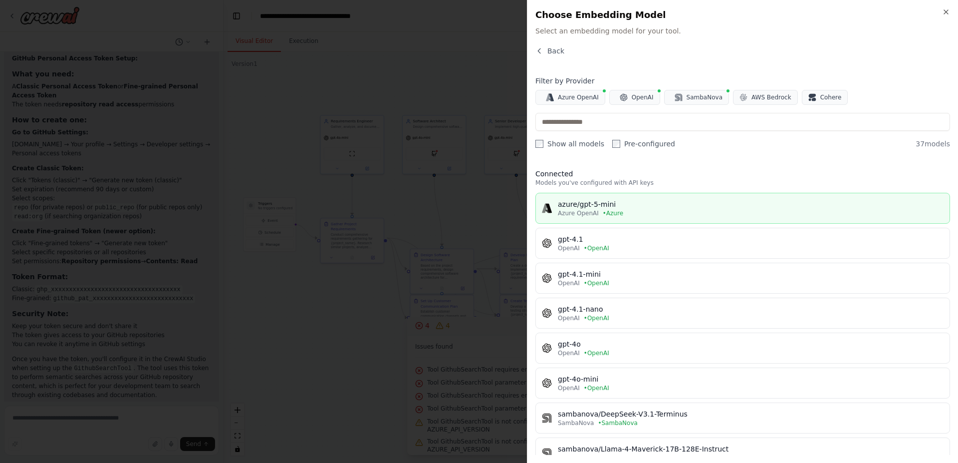
click at [603, 210] on span "• Azure" at bounding box center [613, 213] width 20 height 8
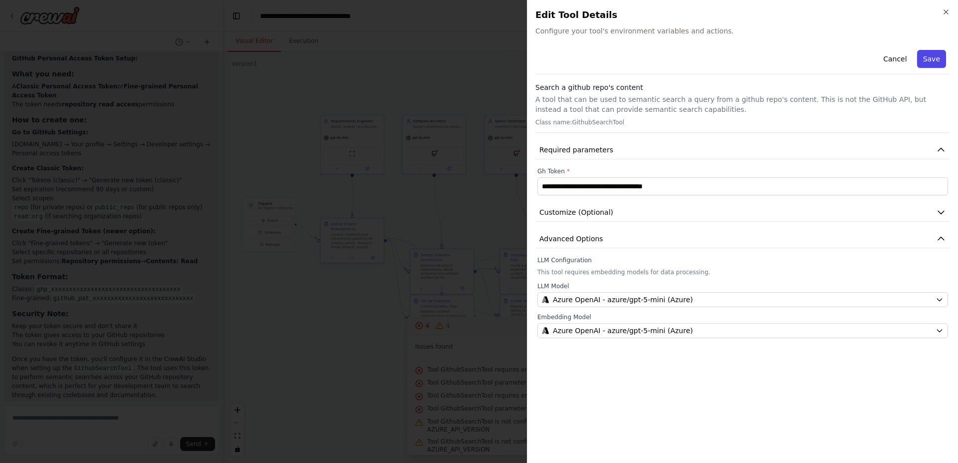
click at [931, 60] on button "Save" at bounding box center [931, 59] width 29 height 18
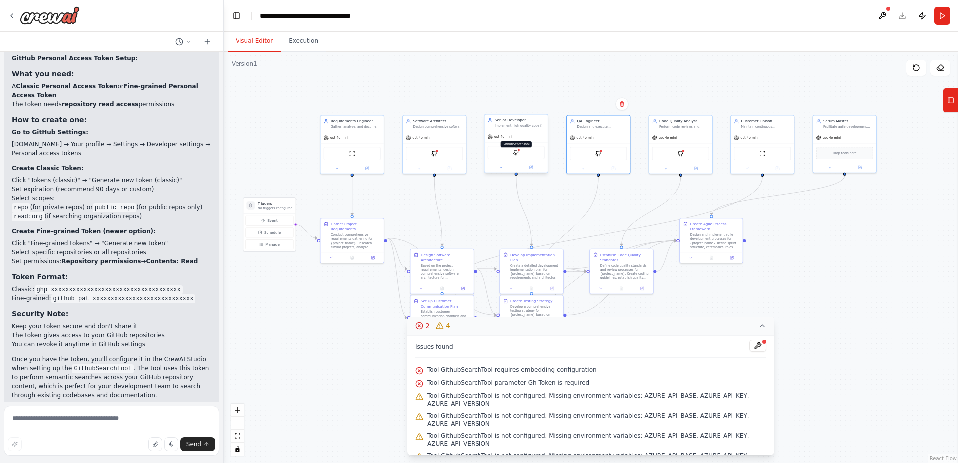
click at [516, 154] on img at bounding box center [517, 152] width 6 height 6
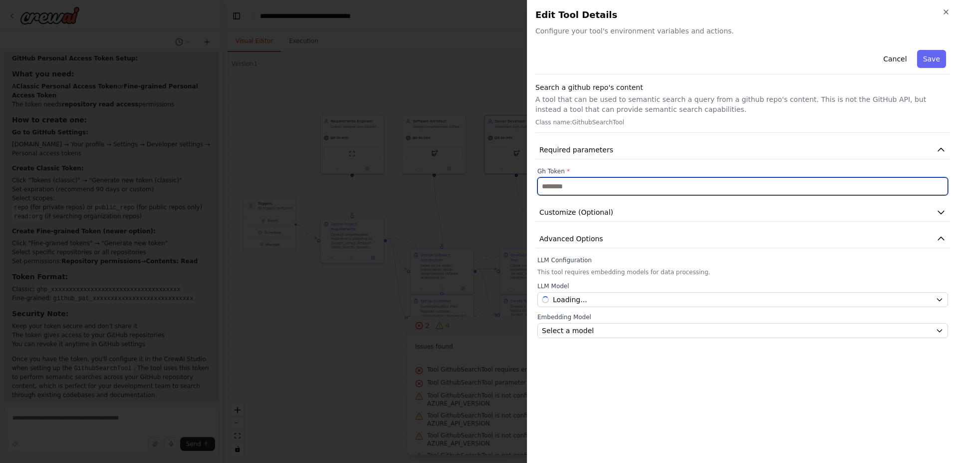
drag, startPoint x: 559, startPoint y: 187, endPoint x: 564, endPoint y: 195, distance: 9.0
click at [560, 187] on input "text" at bounding box center [742, 186] width 411 height 18
paste input "**********"
type input "**********"
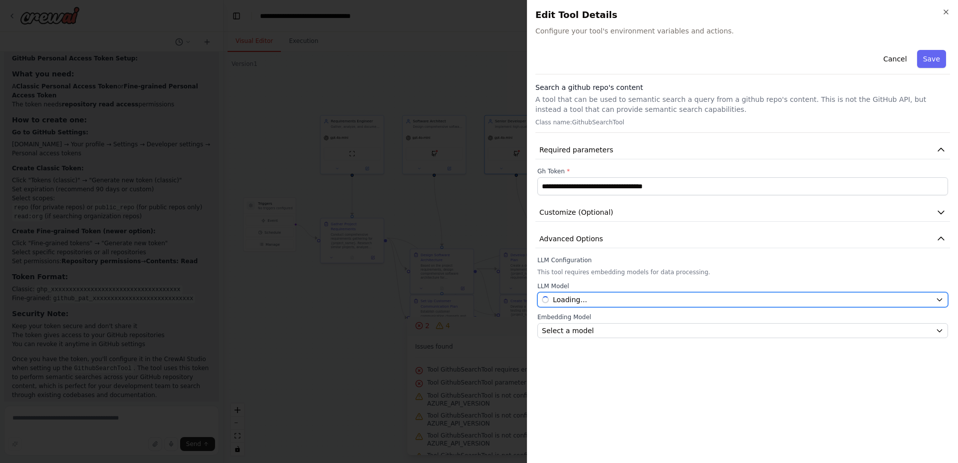
click at [587, 300] on span "Loading..." at bounding box center [570, 299] width 34 height 10
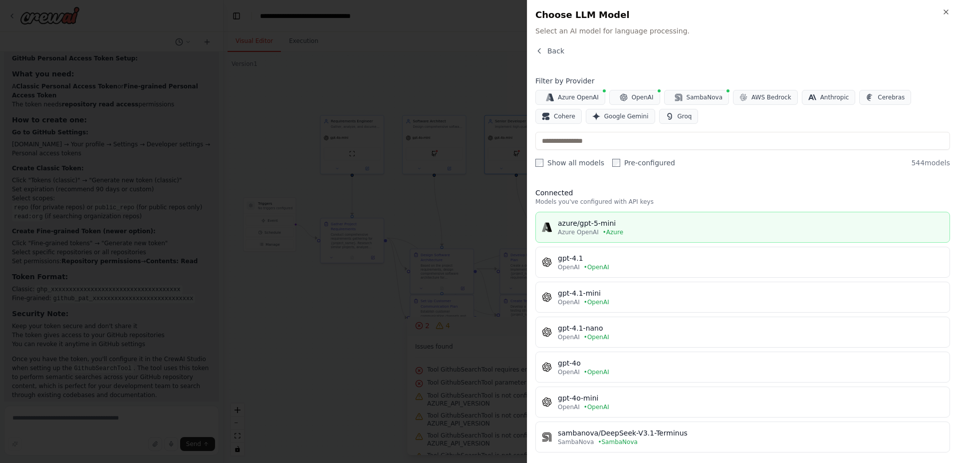
click at [586, 228] on span "Azure OpenAI" at bounding box center [578, 232] width 41 height 8
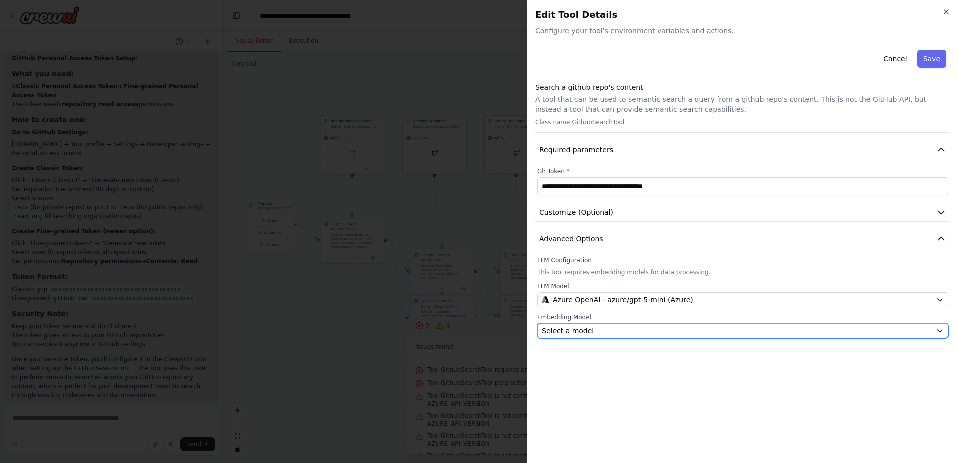
click at [572, 330] on span "Select a model" at bounding box center [568, 330] width 52 height 10
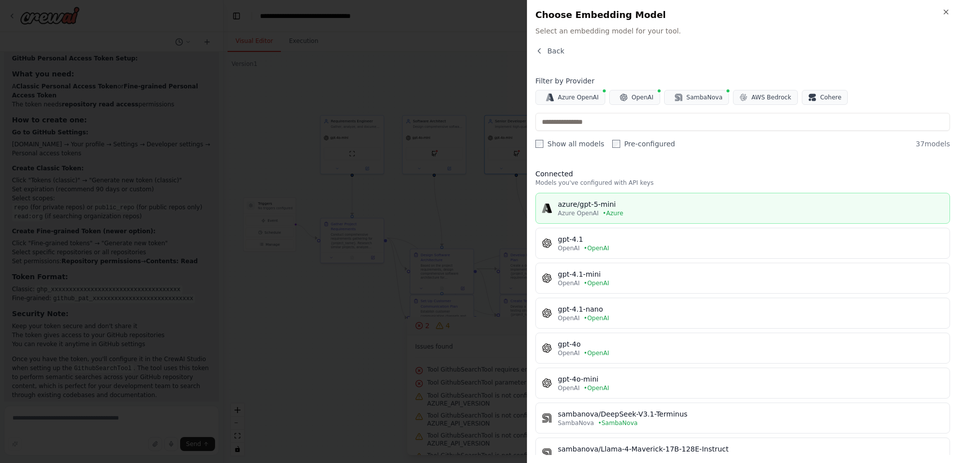
click at [574, 213] on span "Azure OpenAI" at bounding box center [578, 213] width 41 height 8
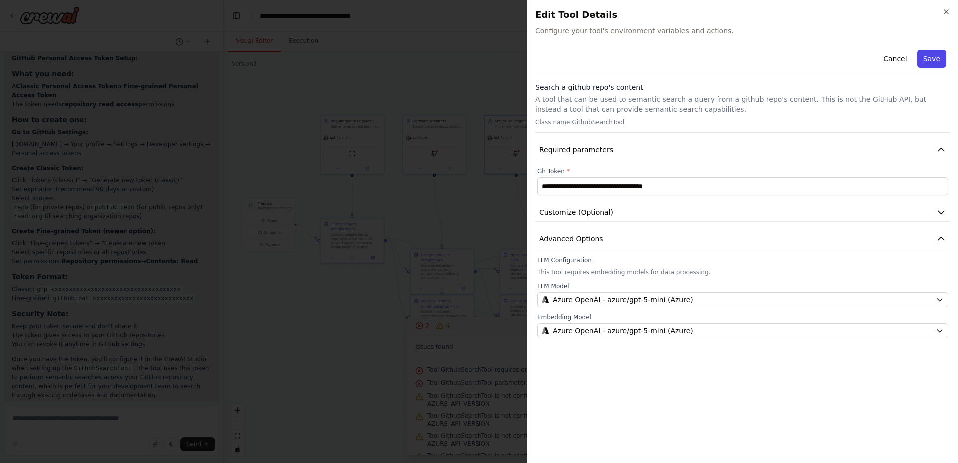
click at [930, 59] on button "Save" at bounding box center [931, 59] width 29 height 18
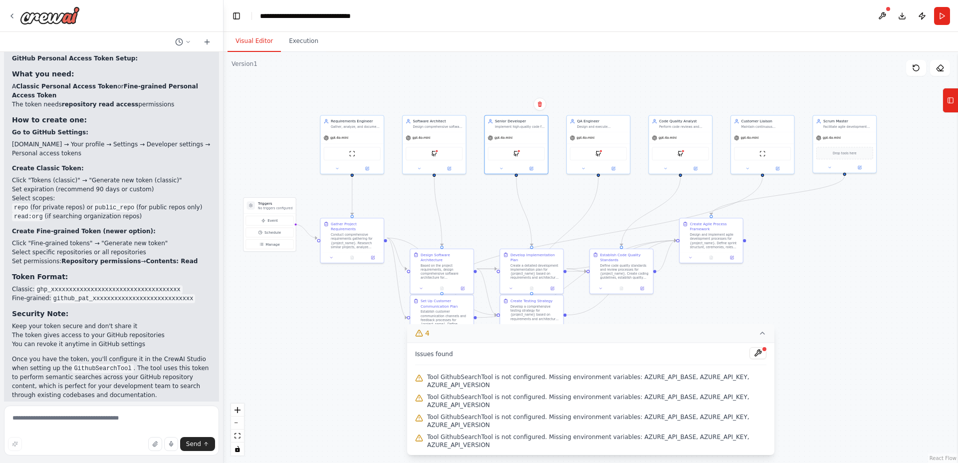
click at [478, 378] on span "Tool GithubSearchTool is not configured. Missing environment variables: AZURE_A…" at bounding box center [596, 381] width 339 height 16
click at [682, 152] on img at bounding box center [681, 152] width 6 height 6
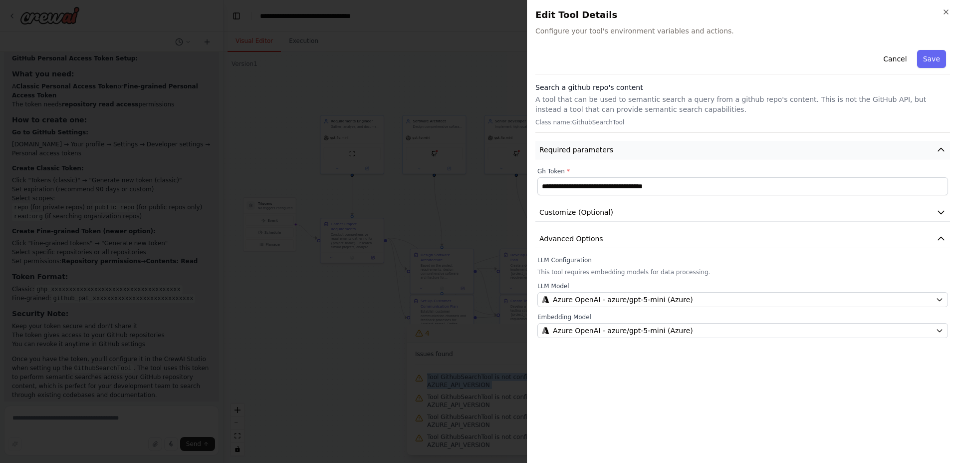
click at [603, 148] on span "Required parameters" at bounding box center [576, 150] width 74 height 10
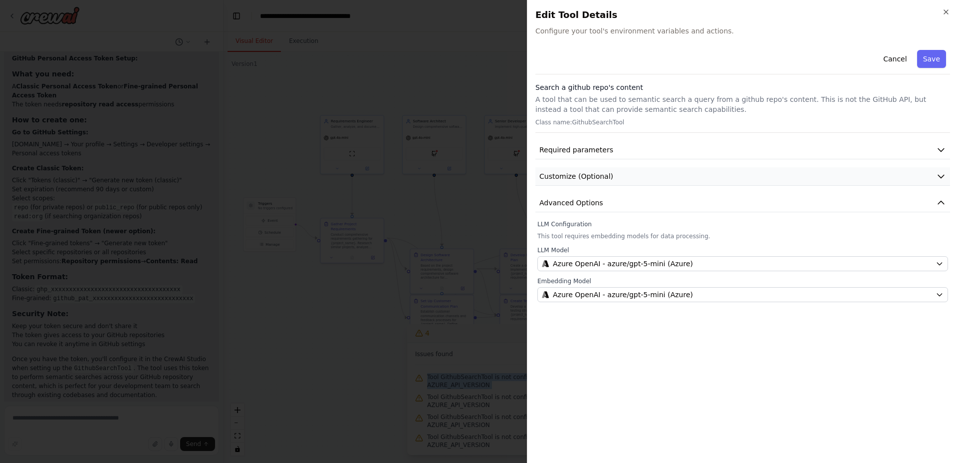
click at [582, 174] on span "Customize (Optional)" at bounding box center [576, 176] width 74 height 10
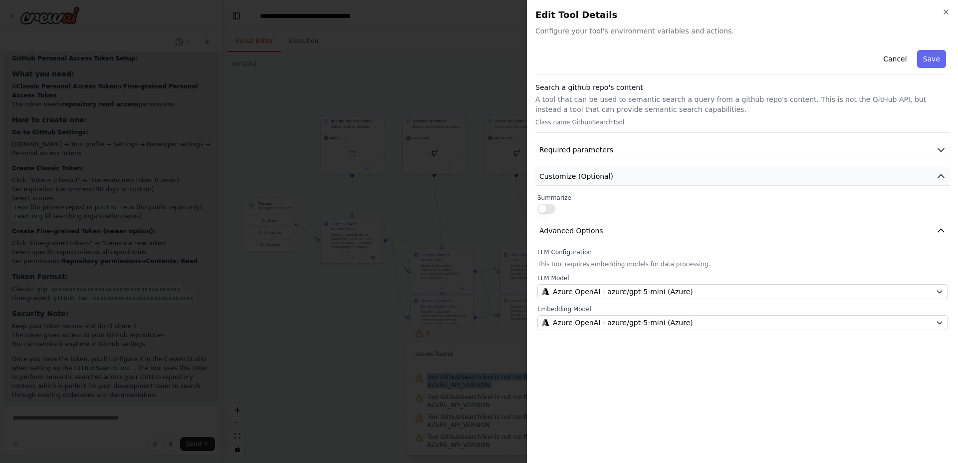
click at [582, 174] on span "Customize (Optional)" at bounding box center [576, 176] width 74 height 10
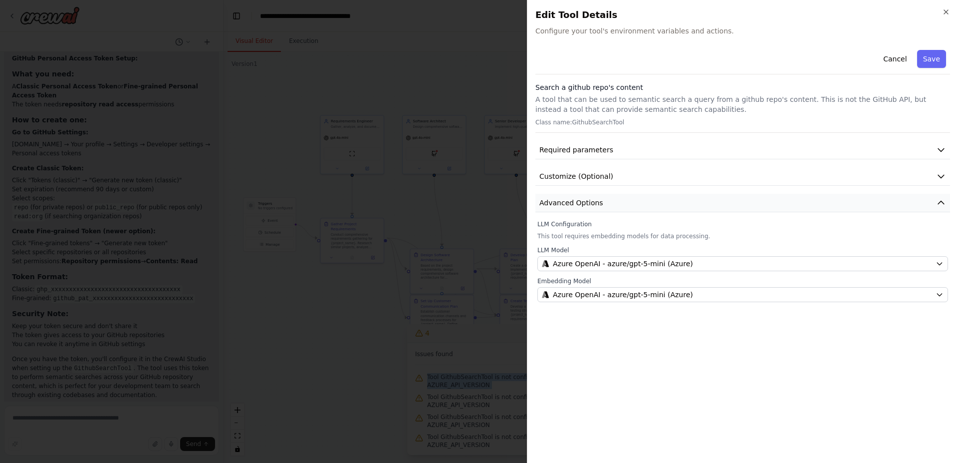
click at [582, 201] on span "Advanced Options" at bounding box center [571, 203] width 64 height 10
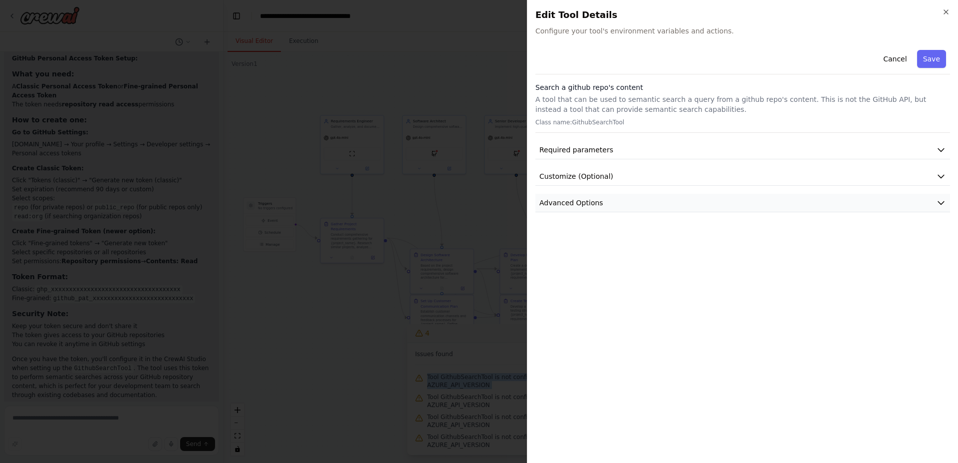
click at [582, 201] on span "Advanced Options" at bounding box center [571, 203] width 64 height 10
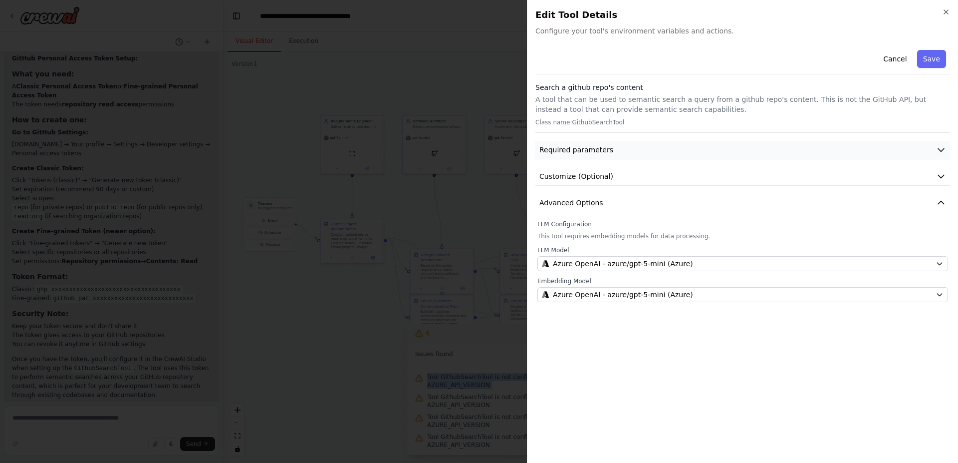
click at [586, 147] on span "Required parameters" at bounding box center [576, 150] width 74 height 10
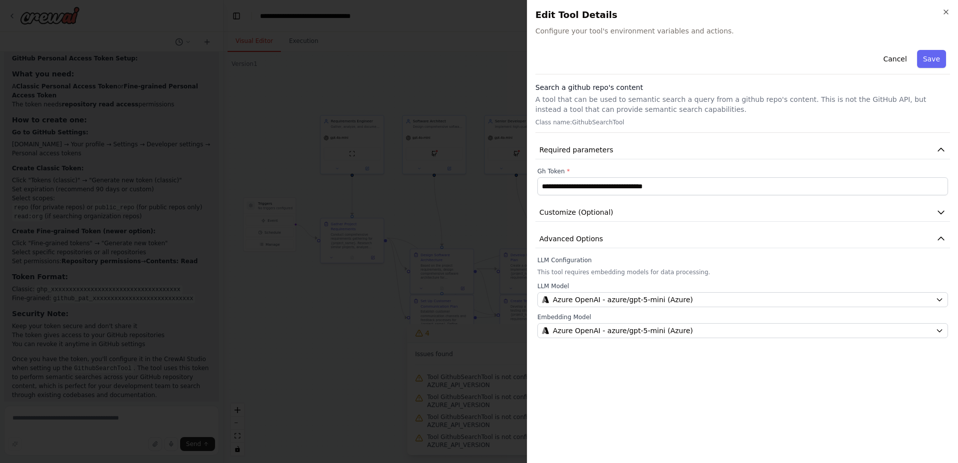
click at [647, 33] on span "Configure your tool's environment variables and actions." at bounding box center [742, 31] width 415 height 10
click at [649, 376] on div "**********" at bounding box center [742, 250] width 415 height 409
click at [937, 62] on button "Save" at bounding box center [931, 59] width 29 height 18
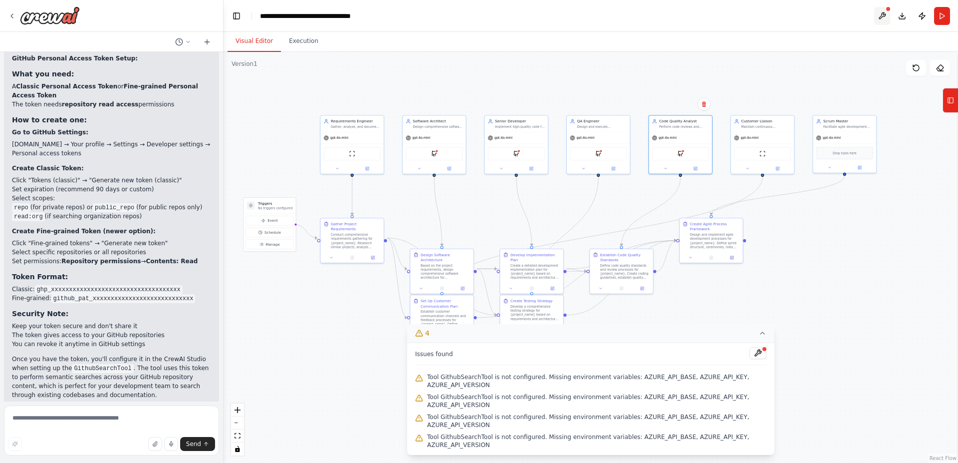
click at [881, 17] on button at bounding box center [882, 16] width 16 height 18
click at [96, 427] on textarea at bounding box center [111, 430] width 215 height 50
click at [443, 384] on span "Tool GithubSearchTool is not configured. Missing environment variables: AZURE_A…" at bounding box center [596, 381] width 339 height 16
click at [623, 380] on span "Tool GithubSearchTool is not configured. Missing environment variables: AZURE_A…" at bounding box center [596, 381] width 339 height 16
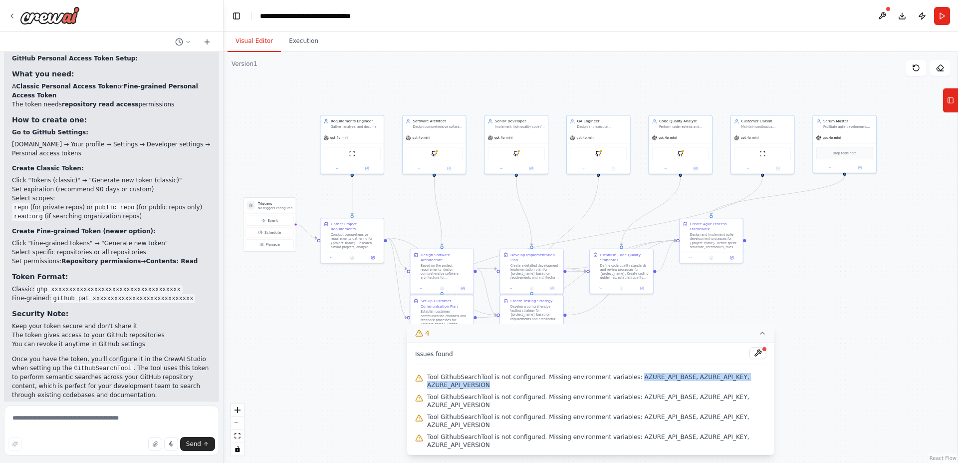
drag, startPoint x: 625, startPoint y: 378, endPoint x: 482, endPoint y: 387, distance: 143.0
click at [482, 387] on span "Tool GithubSearchTool is not configured. Missing environment variables: AZURE_A…" at bounding box center [596, 381] width 339 height 16
copy span "AZURE_API_BASE, AZURE_API_KEY, AZURE_API_VERSION"
click at [129, 422] on textarea at bounding box center [111, 430] width 215 height 50
paste textarea "**********"
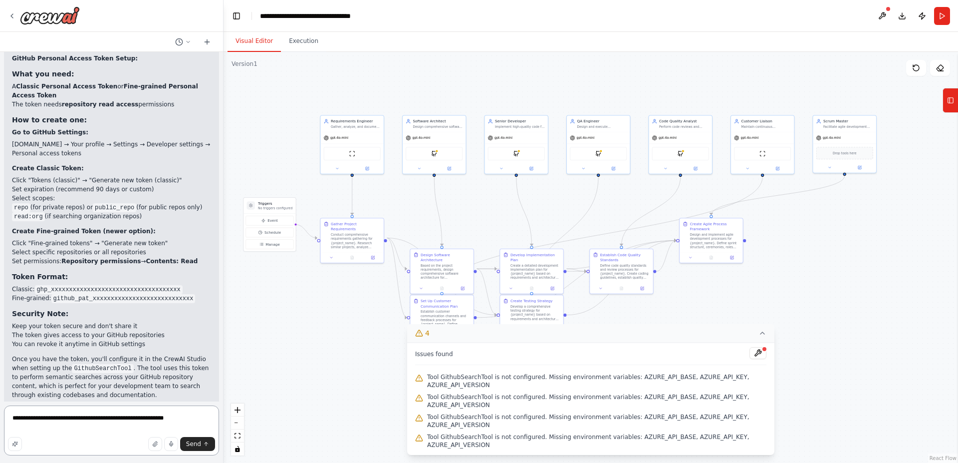
type textarea "**********"
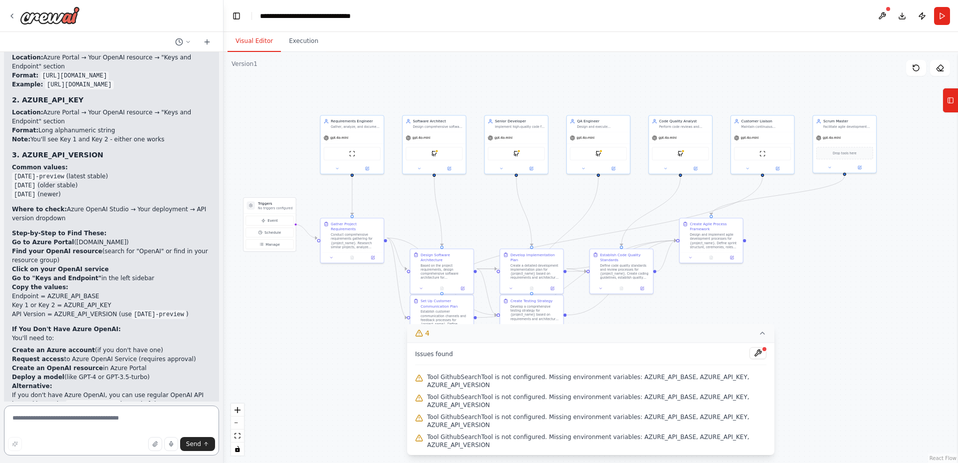
scroll to position [1750, 0]
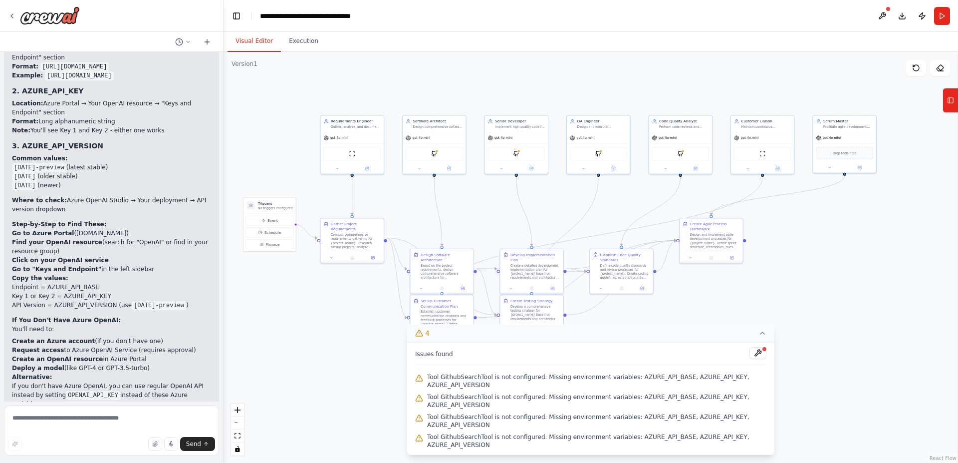
drag, startPoint x: 78, startPoint y: 121, endPoint x: 9, endPoint y: 122, distance: 68.4
click at [9, 122] on div "▶ Thought process These are Azure OpenAI Service configuration variables. Here'…" at bounding box center [111, 205] width 215 height 464
copy code "[DATE]-preview"
drag, startPoint x: 50, startPoint y: 140, endPoint x: 10, endPoint y: 141, distance: 39.4
click at [10, 141] on div "▶ Thought process These are Azure OpenAI Service configuration variables. Here'…" at bounding box center [111, 205] width 215 height 464
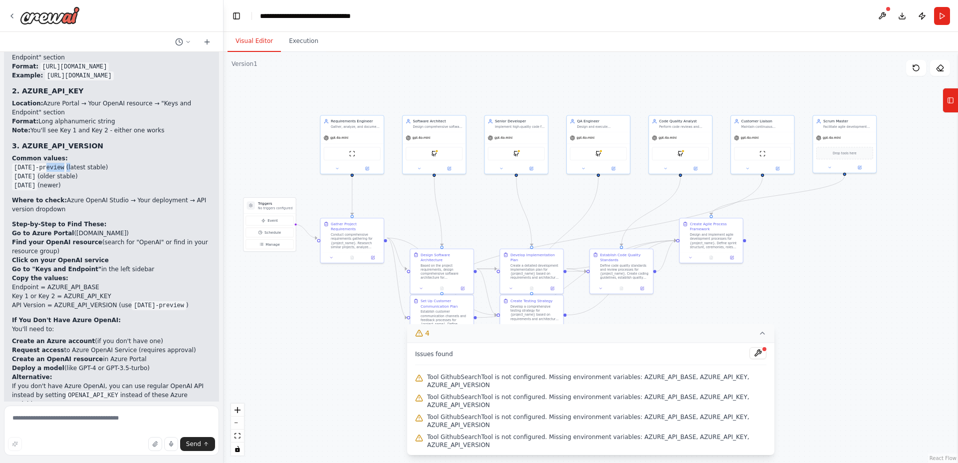
drag, startPoint x: 77, startPoint y: 122, endPoint x: 48, endPoint y: 121, distance: 28.9
click at [48, 163] on li "2023-12-01-preview (latest stable)" at bounding box center [111, 167] width 199 height 9
click at [48, 163] on code "[DATE]-preview" at bounding box center [39, 167] width 54 height 9
drag, startPoint x: 14, startPoint y: 122, endPoint x: 80, endPoint y: 123, distance: 65.4
click at [66, 163] on code "[DATE]-preview" at bounding box center [39, 167] width 54 height 9
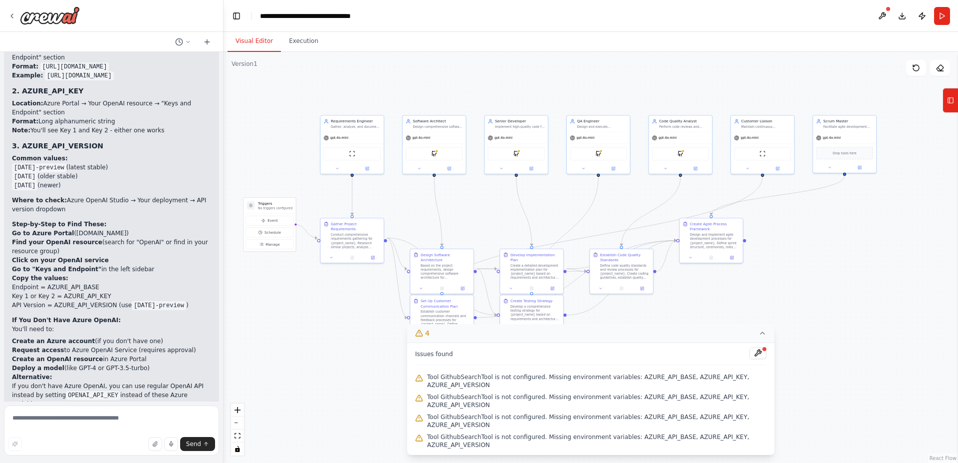
copy code "[DATE]-preview"
click at [883, 14] on button at bounding box center [882, 16] width 16 height 18
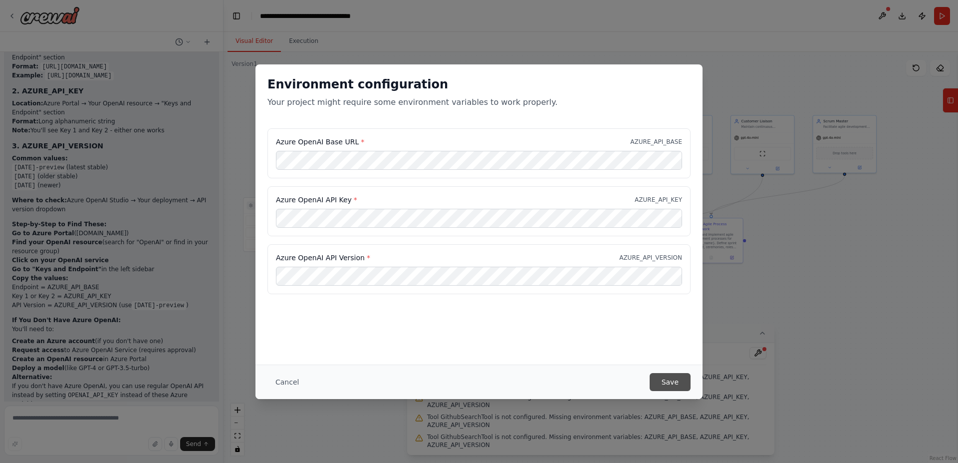
click at [670, 376] on button "Save" at bounding box center [670, 382] width 41 height 18
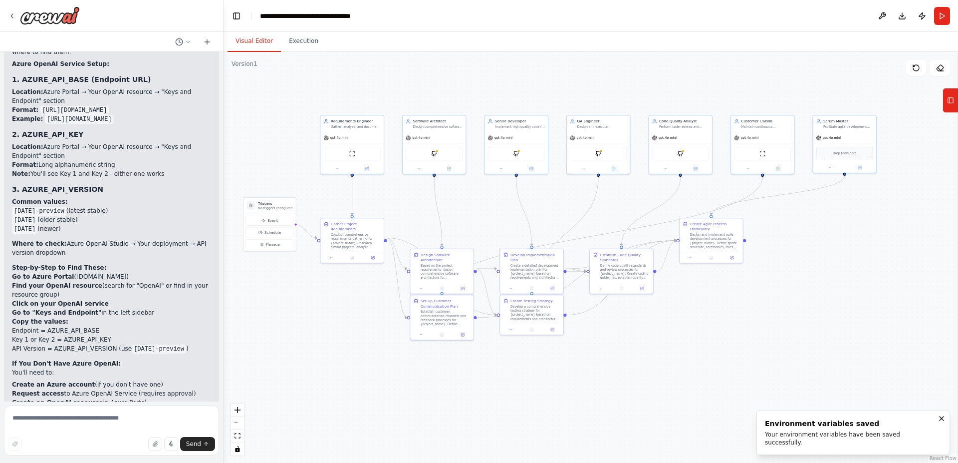
scroll to position [1630, 0]
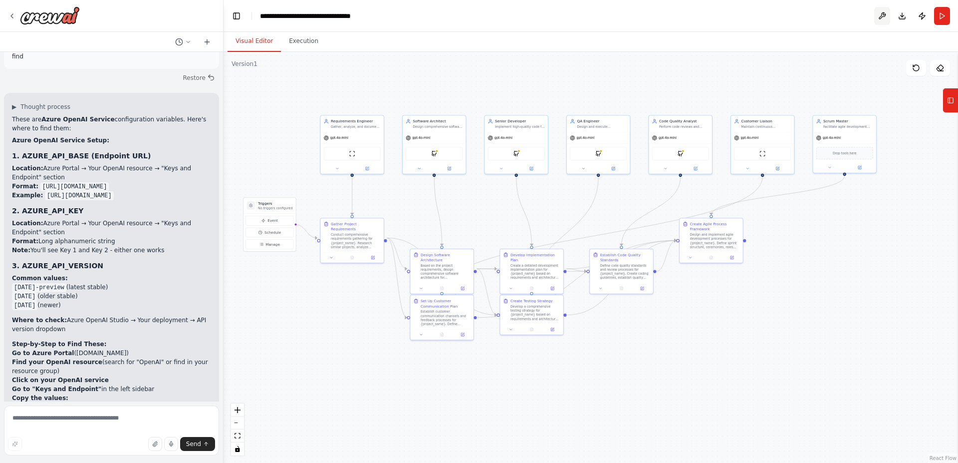
click at [885, 18] on button at bounding box center [882, 16] width 16 height 18
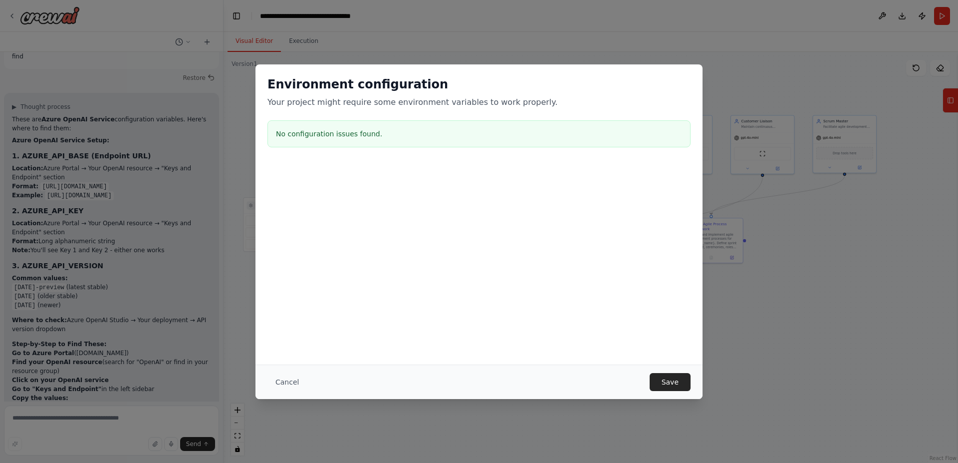
click at [292, 378] on button "Cancel" at bounding box center [286, 382] width 39 height 18
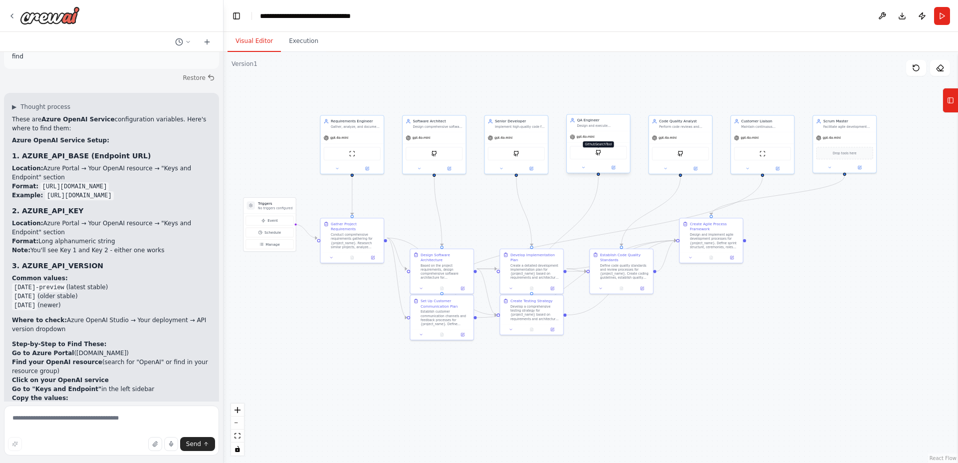
click at [599, 151] on img at bounding box center [598, 152] width 6 height 6
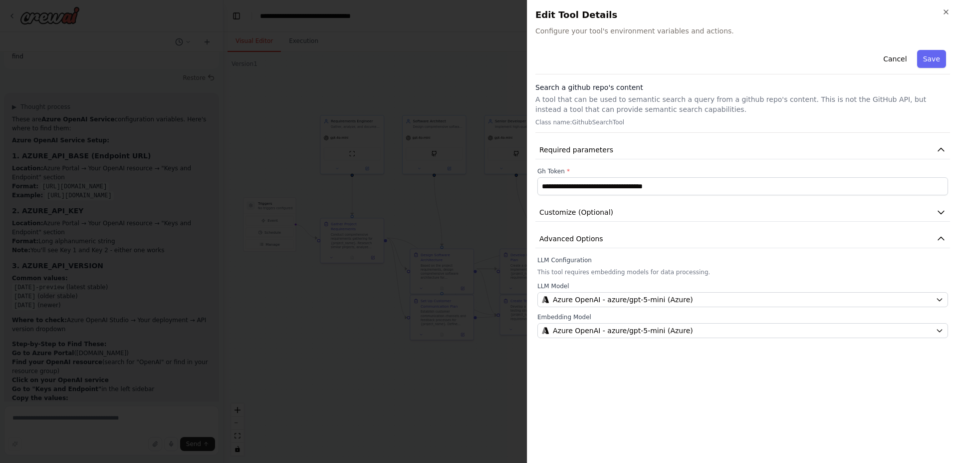
click at [659, 414] on div "**********" at bounding box center [742, 250] width 415 height 409
click at [947, 9] on icon "button" at bounding box center [946, 12] width 8 height 8
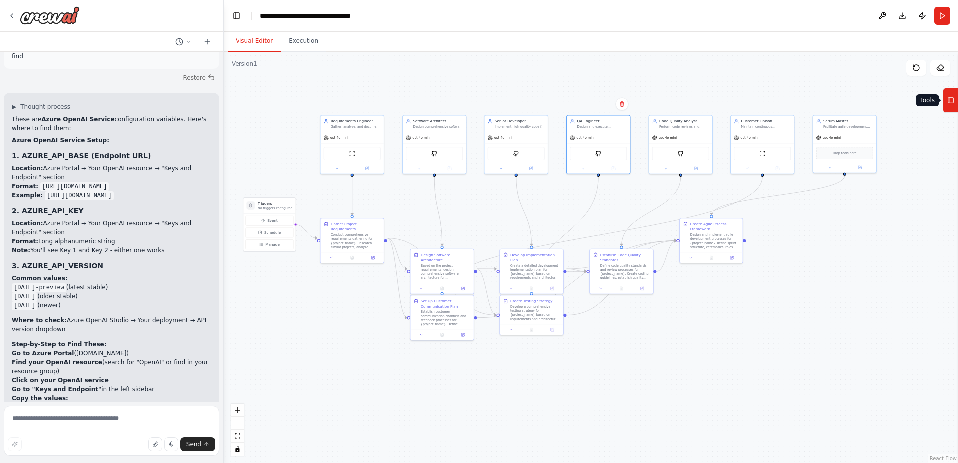
click at [958, 105] on button "Tools" at bounding box center [950, 100] width 15 height 25
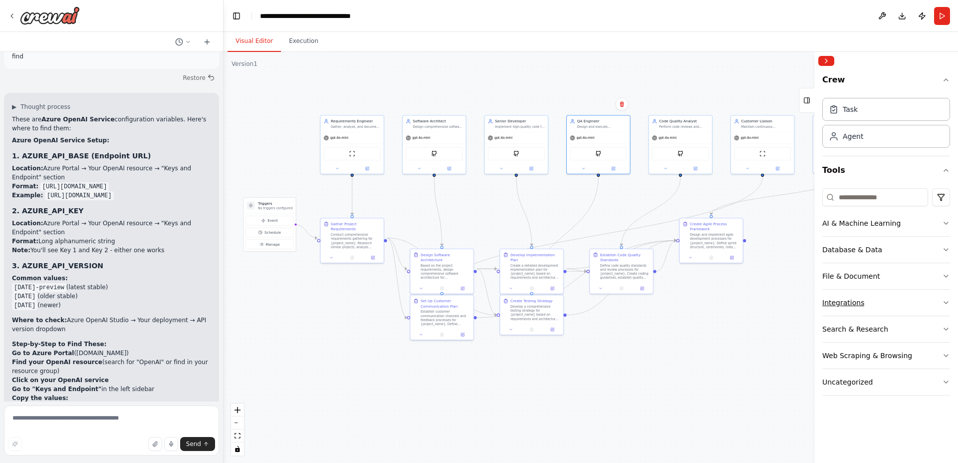
click at [856, 299] on div "Integrations" at bounding box center [843, 302] width 42 height 10
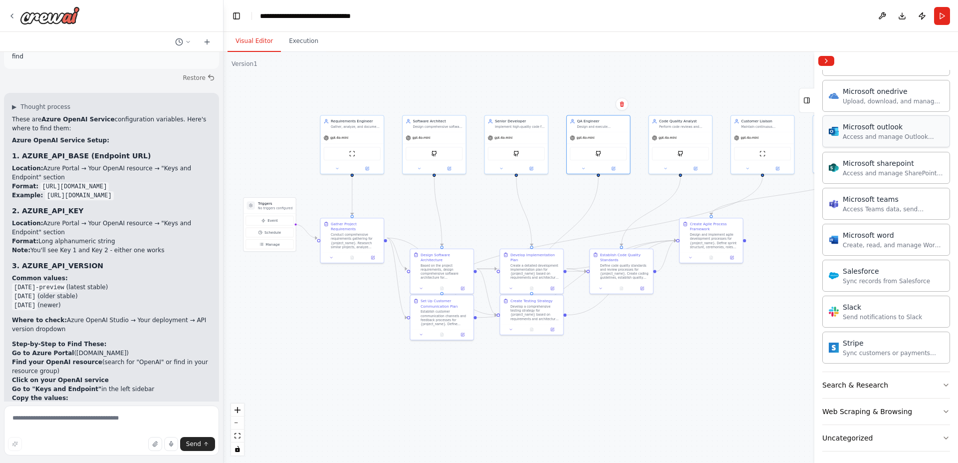
scroll to position [567, 0]
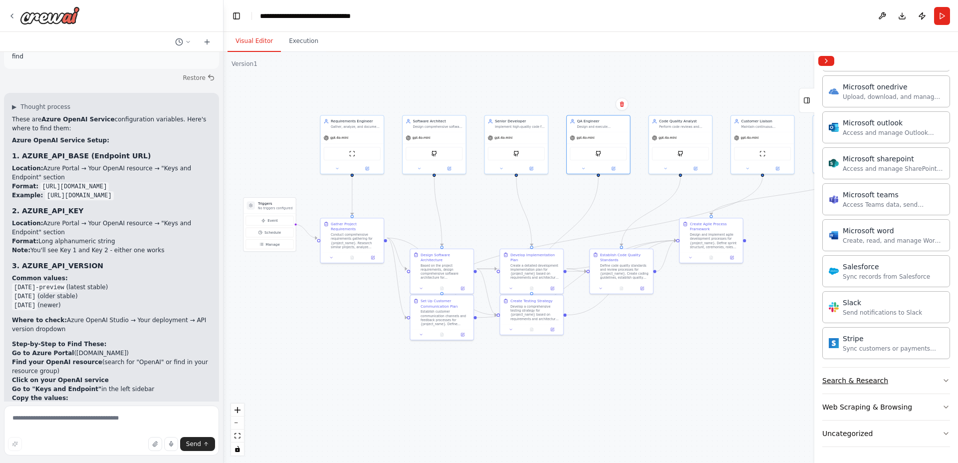
click at [857, 378] on div "Search & Research" at bounding box center [855, 380] width 66 height 10
click at [856, 379] on div "Search & Research" at bounding box center [855, 380] width 66 height 10
click at [857, 402] on div "Web Scraping & Browsing" at bounding box center [867, 407] width 90 height 10
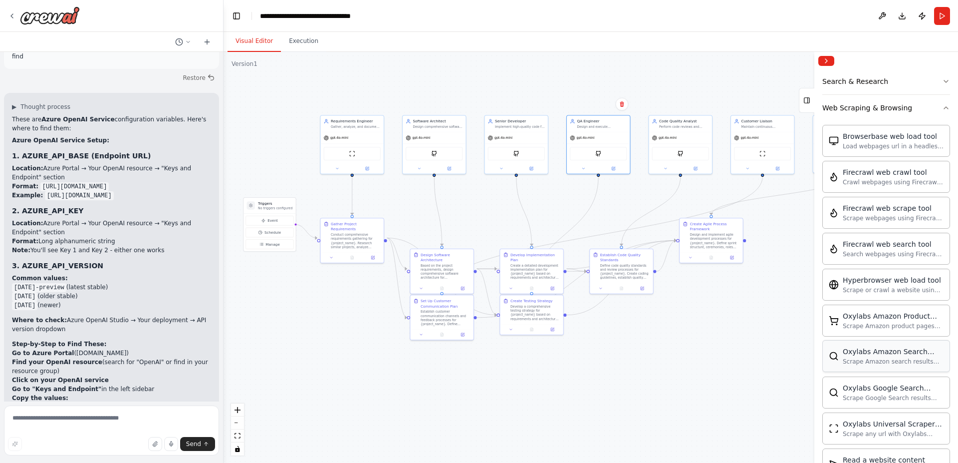
scroll to position [867, 0]
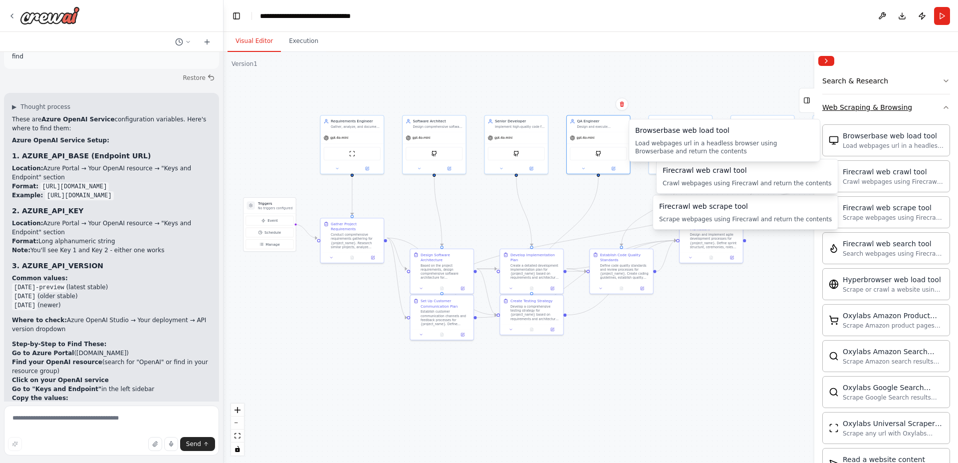
click at [864, 102] on div "Web Scraping & Browsing" at bounding box center [867, 107] width 90 height 10
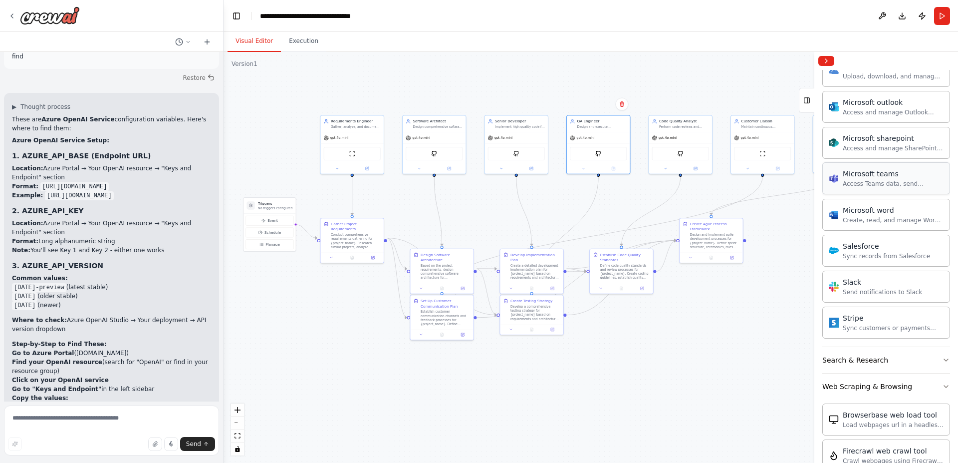
scroll to position [567, 0]
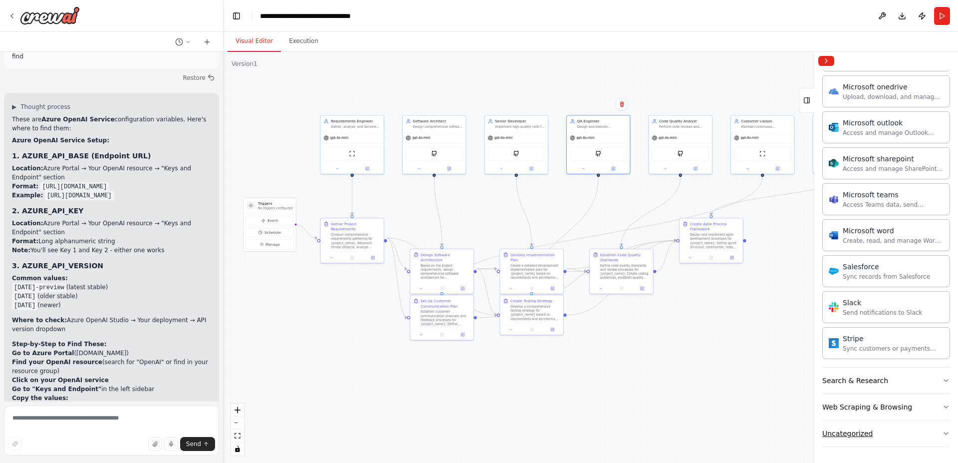
click at [858, 437] on div "Uncategorized" at bounding box center [847, 433] width 50 height 10
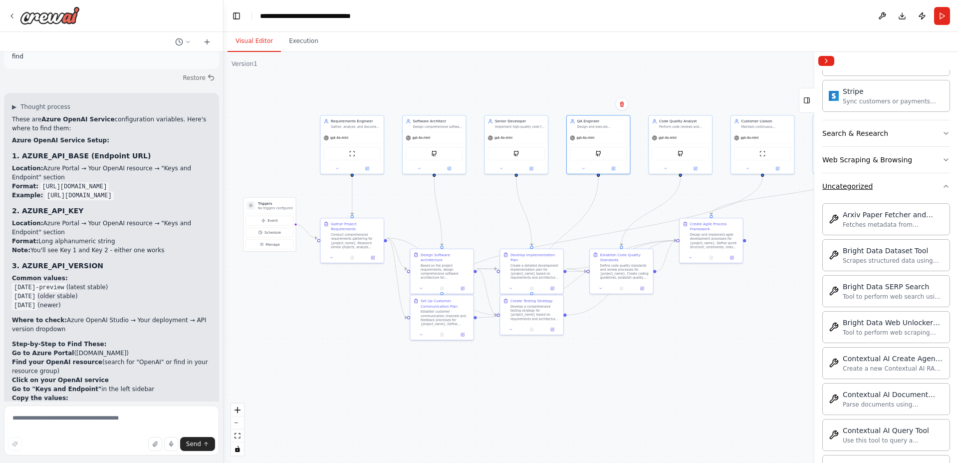
scroll to position [575, 0]
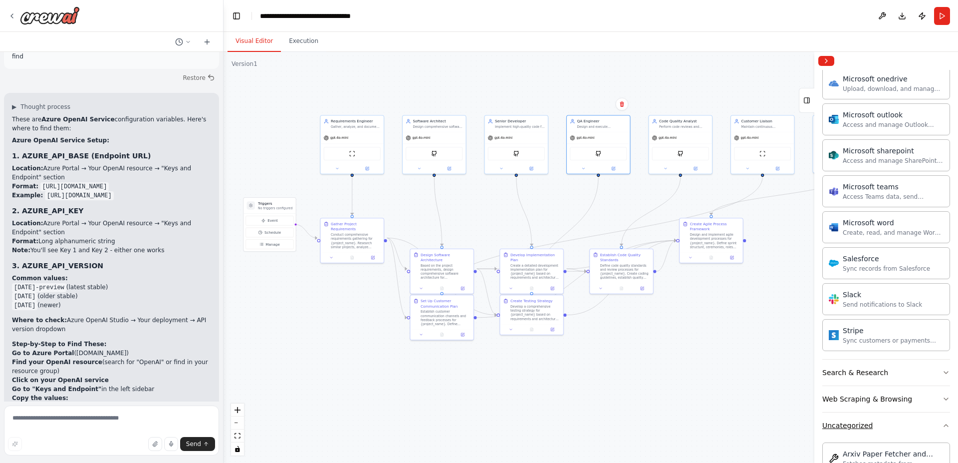
click at [866, 428] on div "Uncategorized" at bounding box center [847, 425] width 50 height 10
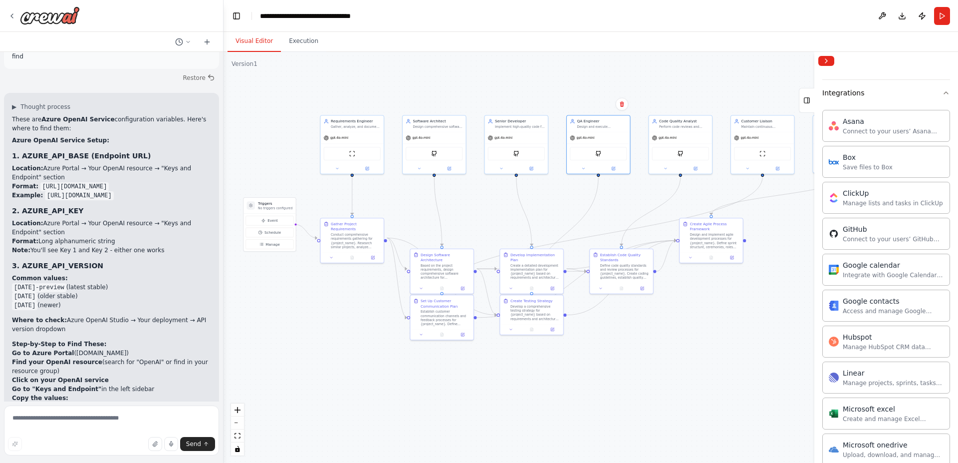
scroll to position [208, 0]
click at [859, 241] on div "Connect to your users’ GitHub accounts" at bounding box center [893, 240] width 101 height 8
click at [849, 224] on div "GitHub Connect to your users’ GitHub accounts" at bounding box center [886, 235] width 128 height 32
click at [848, 228] on div "GitHub" at bounding box center [893, 230] width 101 height 10
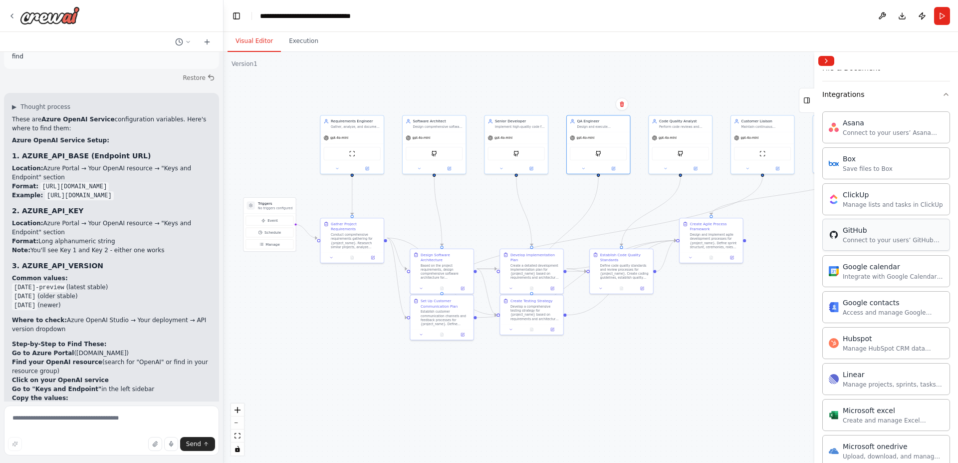
click at [859, 233] on div "GitHub" at bounding box center [893, 230] width 101 height 10
click at [829, 59] on button "Collapse right sidebar" at bounding box center [826, 61] width 16 height 10
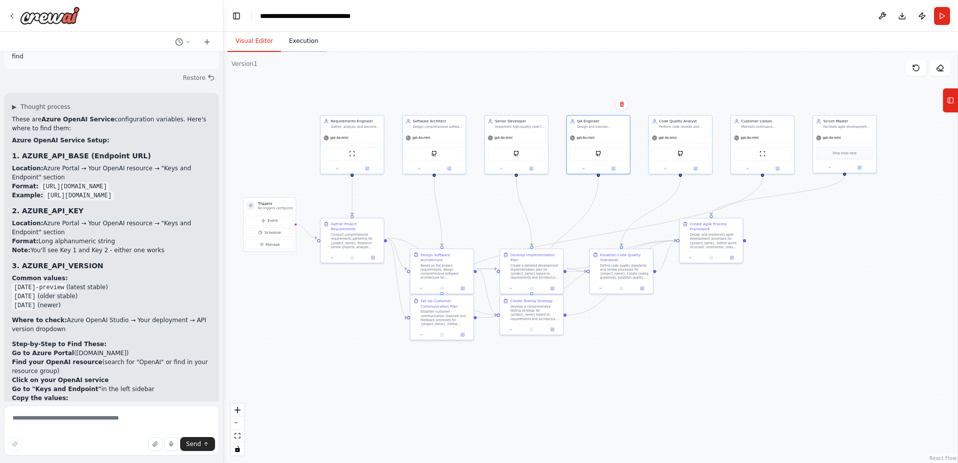
click at [288, 42] on button "Execution" at bounding box center [303, 41] width 45 height 21
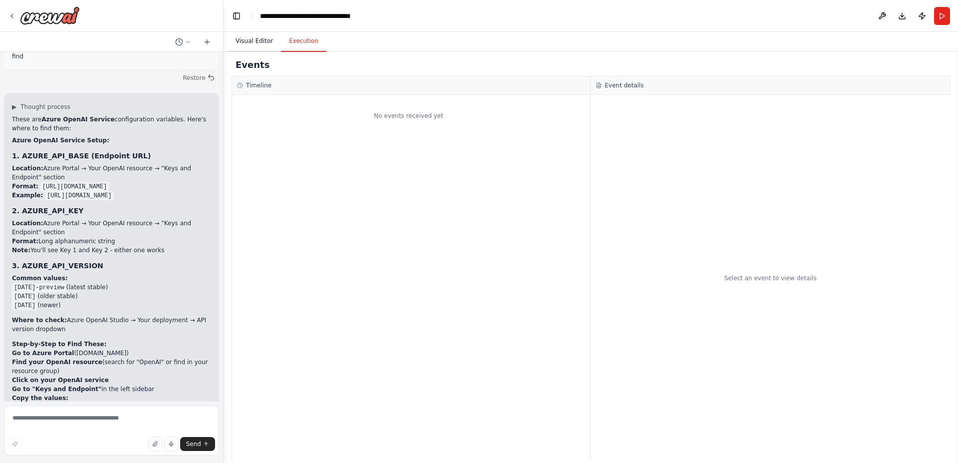
click at [256, 44] on button "Visual Editor" at bounding box center [254, 41] width 53 height 21
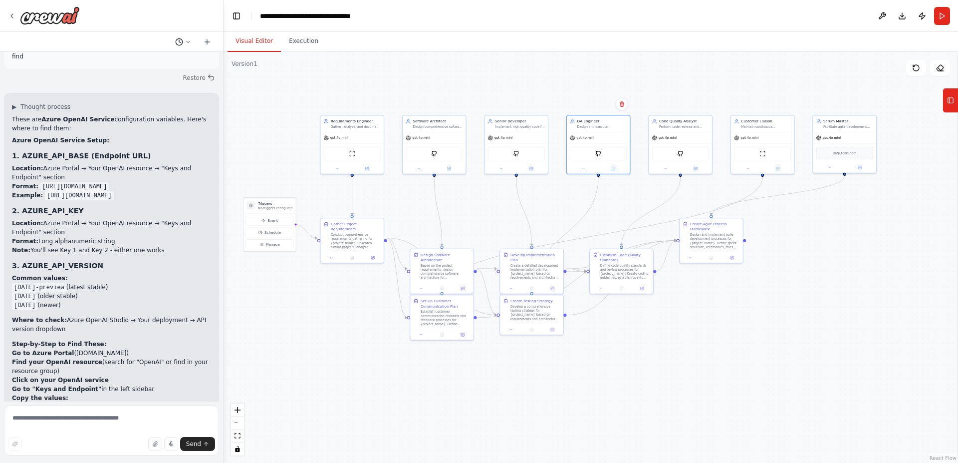
click at [187, 43] on icon at bounding box center [188, 42] width 6 height 6
click at [187, 43] on div at bounding box center [112, 231] width 224 height 463
click at [208, 39] on icon at bounding box center [207, 42] width 8 height 8
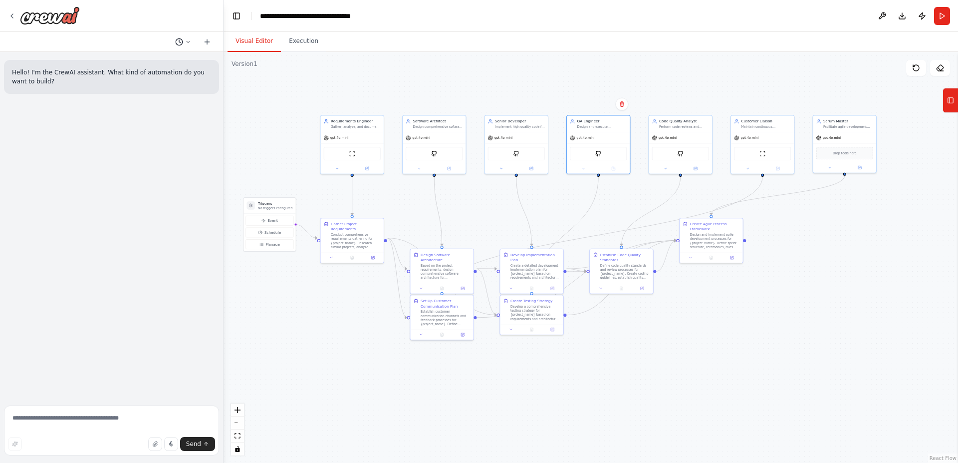
click at [187, 42] on icon at bounding box center [188, 42] width 6 height 6
click at [150, 76] on span "AZURE_API_BASE, AZURE_API_KEY, AZURE_API_VERSION where to find" at bounding box center [140, 78] width 65 height 8
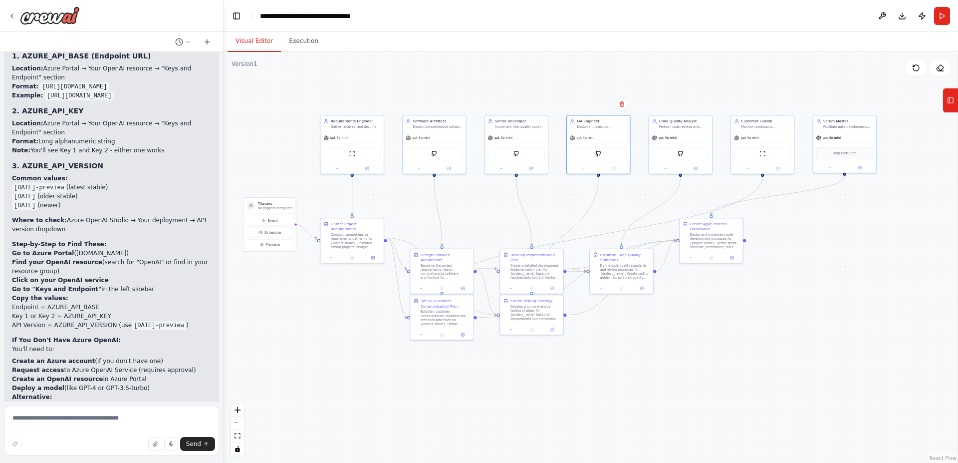
scroll to position [1750, 0]
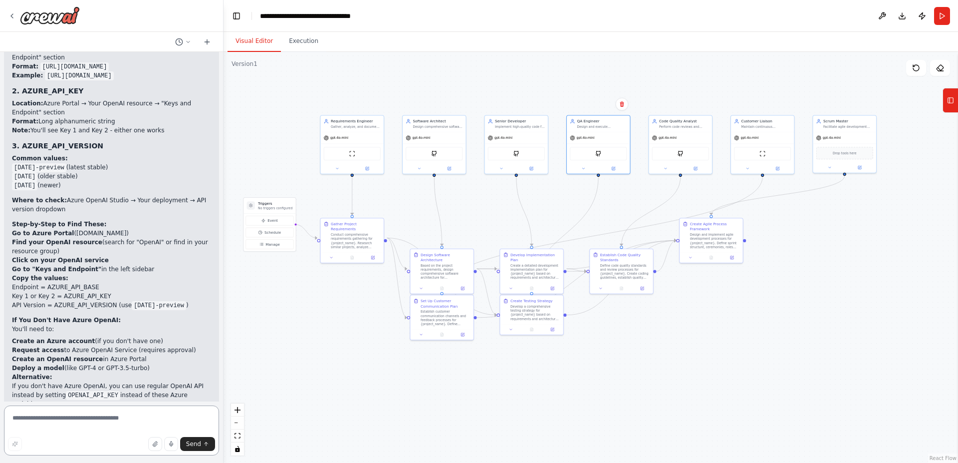
click at [140, 421] on textarea at bounding box center [111, 430] width 215 height 50
type textarea "**********"
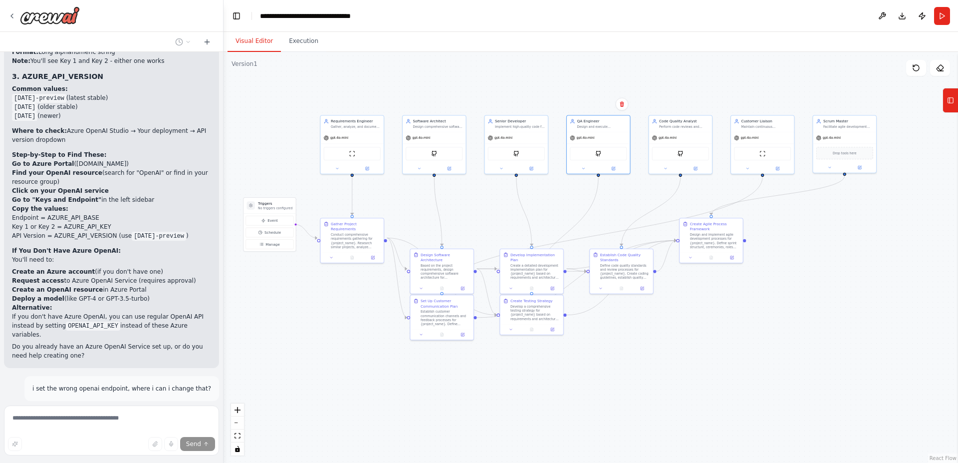
scroll to position [1837, 0]
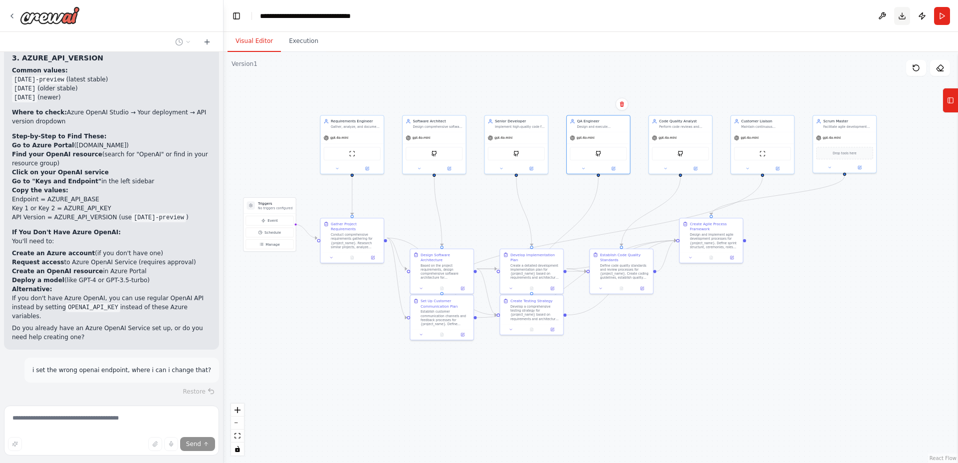
click at [905, 16] on button "Download" at bounding box center [902, 16] width 16 height 18
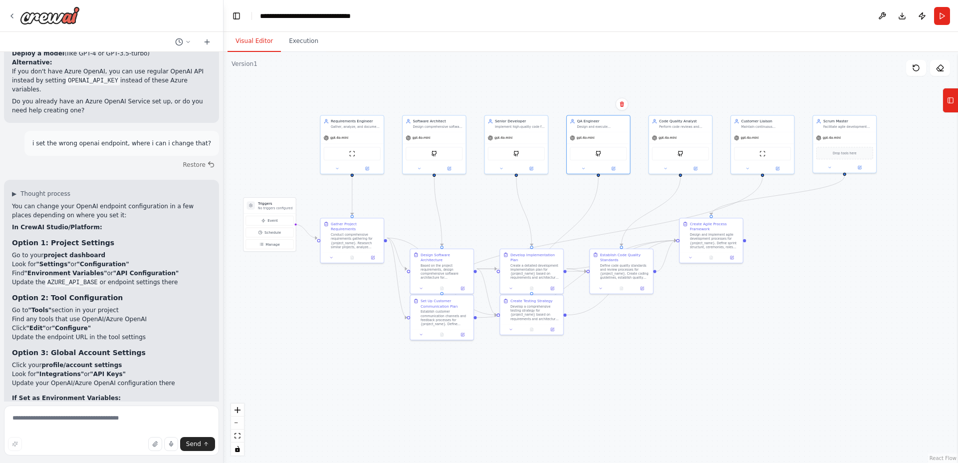
click at [591, 26] on header "**********" at bounding box center [591, 16] width 735 height 32
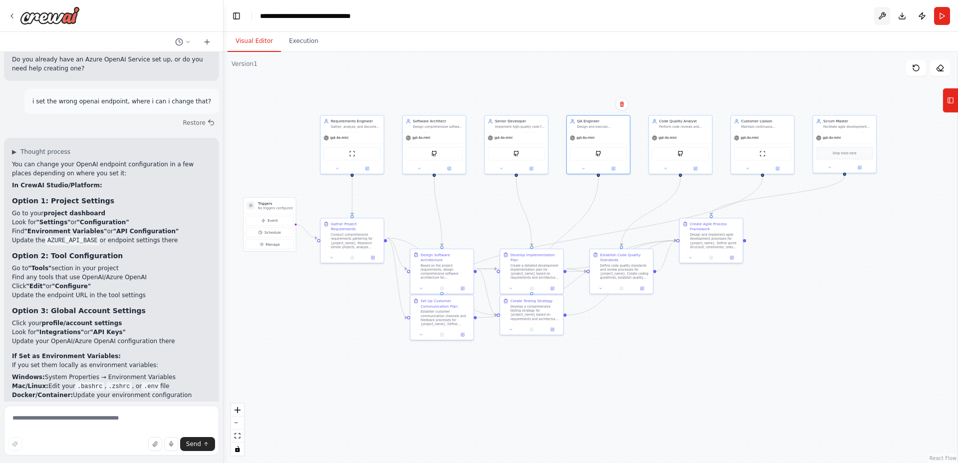
click at [884, 16] on button at bounding box center [882, 16] width 16 height 18
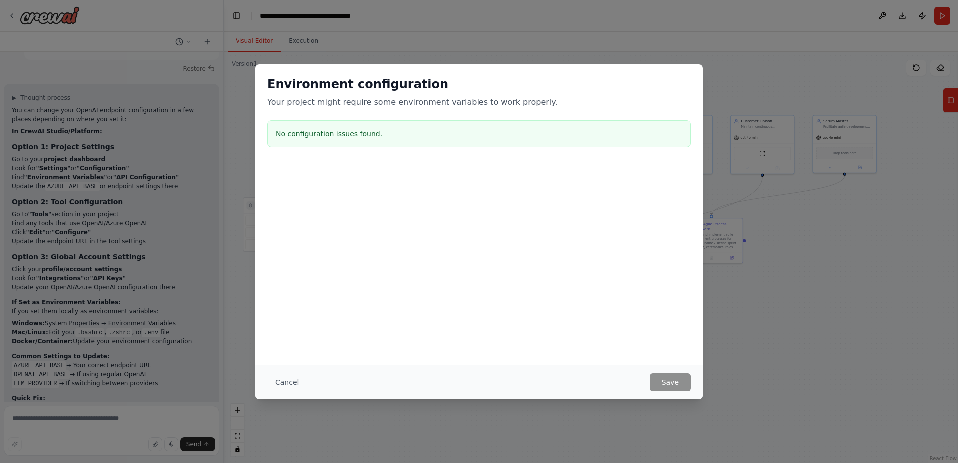
click at [469, 197] on div at bounding box center [479, 213] width 447 height 100
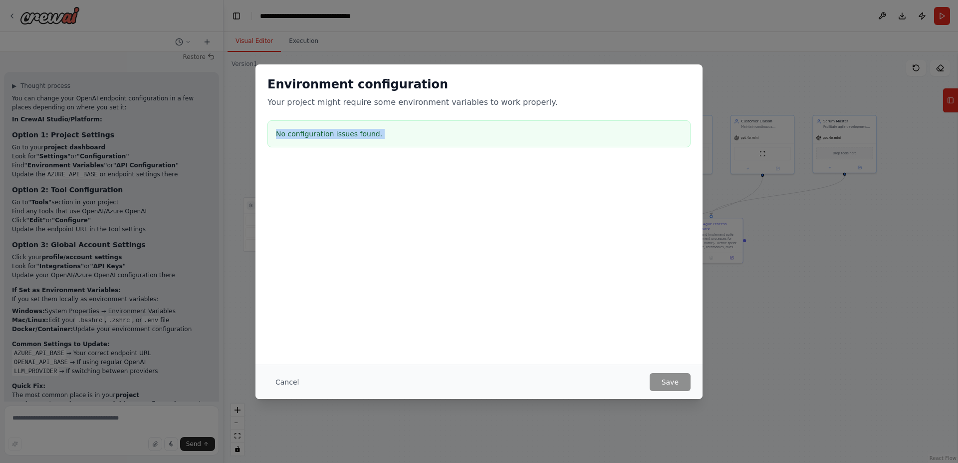
drag, startPoint x: 379, startPoint y: 126, endPoint x: 345, endPoint y: 198, distance: 79.5
click at [360, 229] on div "Environment configuration Your project might require some environment variables…" at bounding box center [479, 163] width 447 height 199
click at [332, 157] on div "Environment configuration Your project might require some environment variables…" at bounding box center [479, 113] width 447 height 99
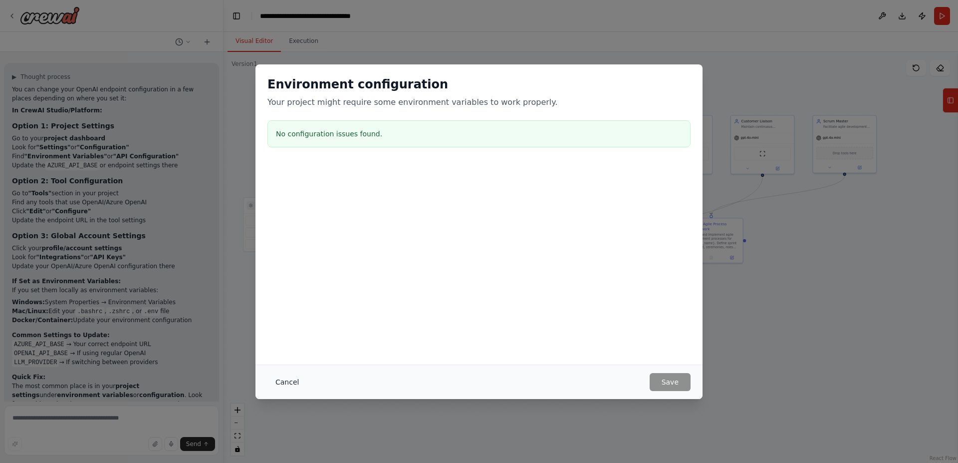
click at [288, 380] on button "Cancel" at bounding box center [286, 382] width 39 height 18
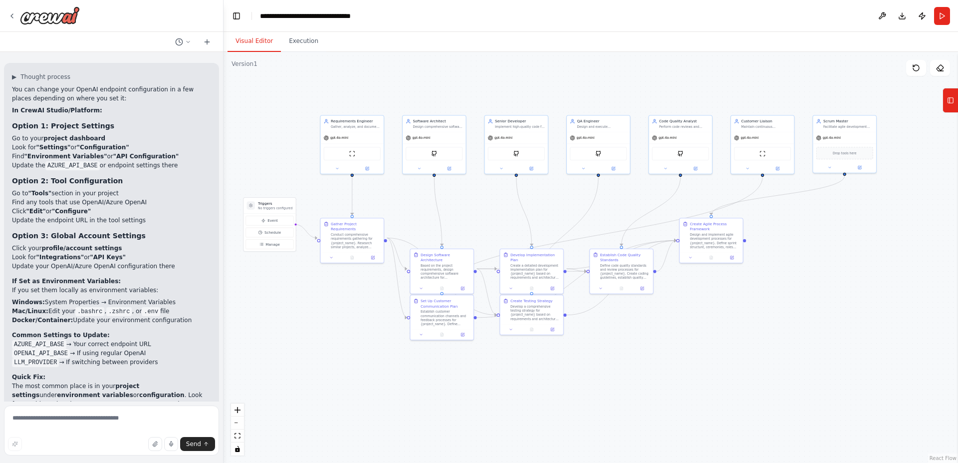
click at [7, 17] on div at bounding box center [111, 16] width 223 height 32
click at [12, 16] on icon at bounding box center [12, 16] width 8 height 8
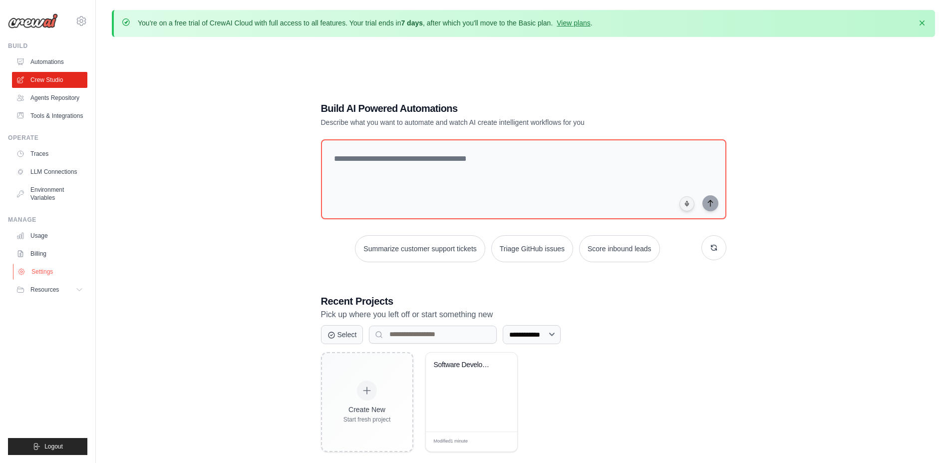
click at [49, 279] on link "Settings" at bounding box center [50, 271] width 75 height 16
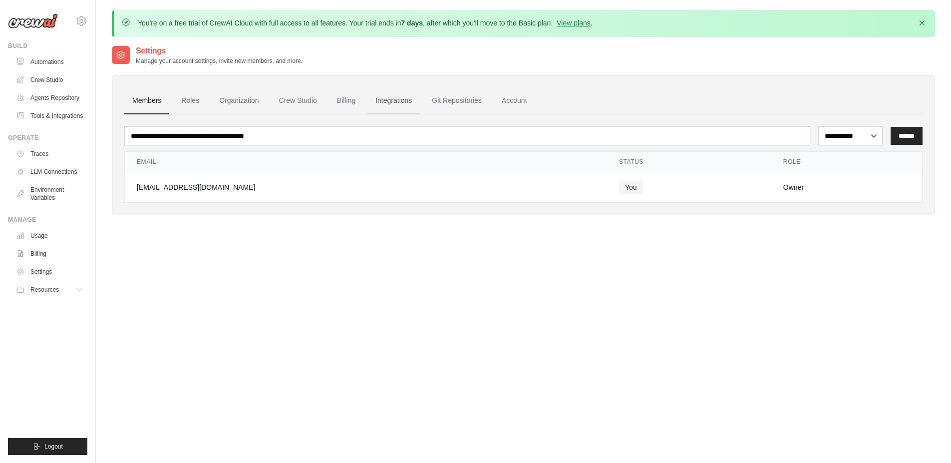
click at [401, 99] on link "Integrations" at bounding box center [393, 100] width 52 height 27
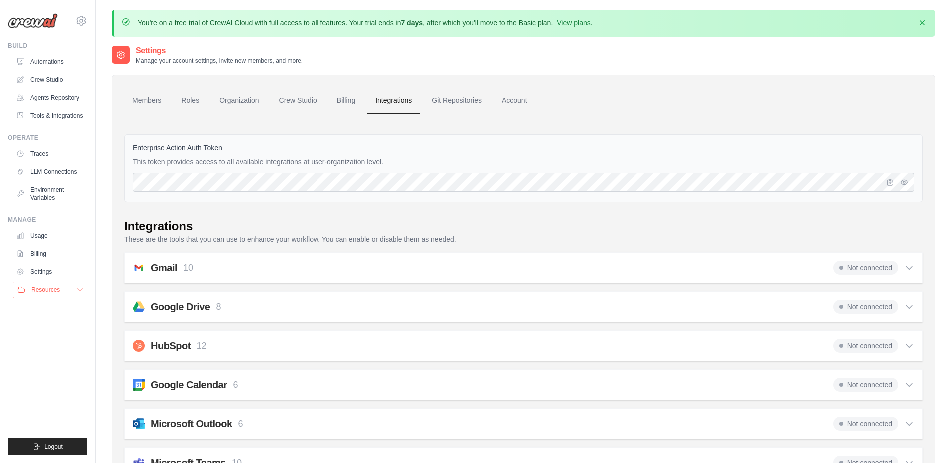
click at [75, 297] on button "Resources" at bounding box center [50, 289] width 75 height 16
click at [64, 329] on link "GitHub" at bounding box center [53, 322] width 69 height 14
click at [46, 206] on link "Environment Variables" at bounding box center [50, 194] width 75 height 24
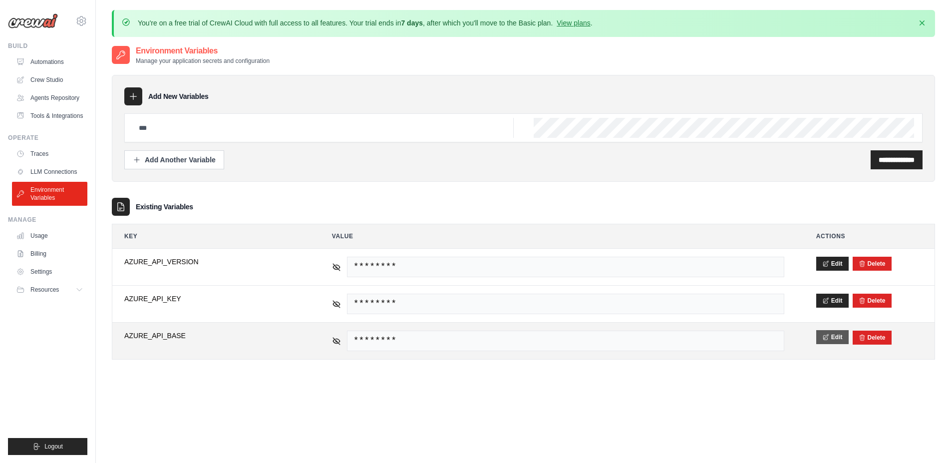
click at [834, 339] on button "Edit" at bounding box center [832, 337] width 32 height 14
click at [831, 333] on button "Save" at bounding box center [829, 337] width 26 height 14
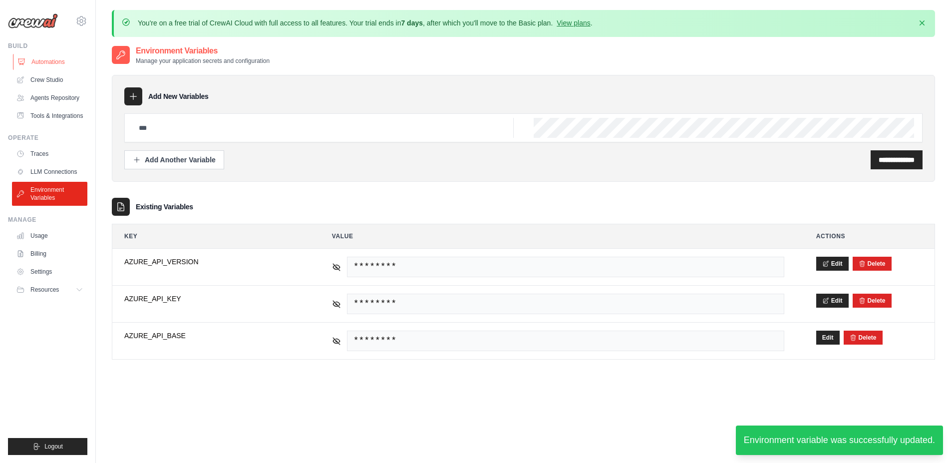
click at [64, 62] on link "Automations" at bounding box center [50, 62] width 75 height 16
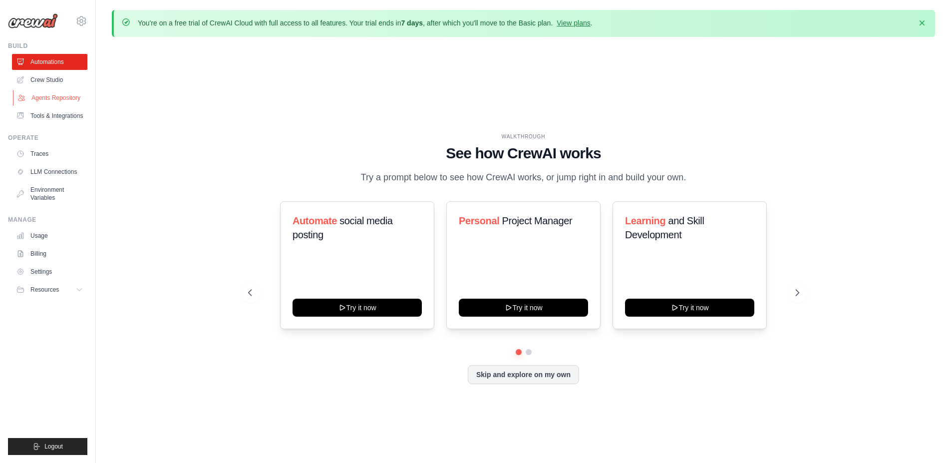
click at [44, 103] on link "Agents Repository" at bounding box center [50, 98] width 75 height 16
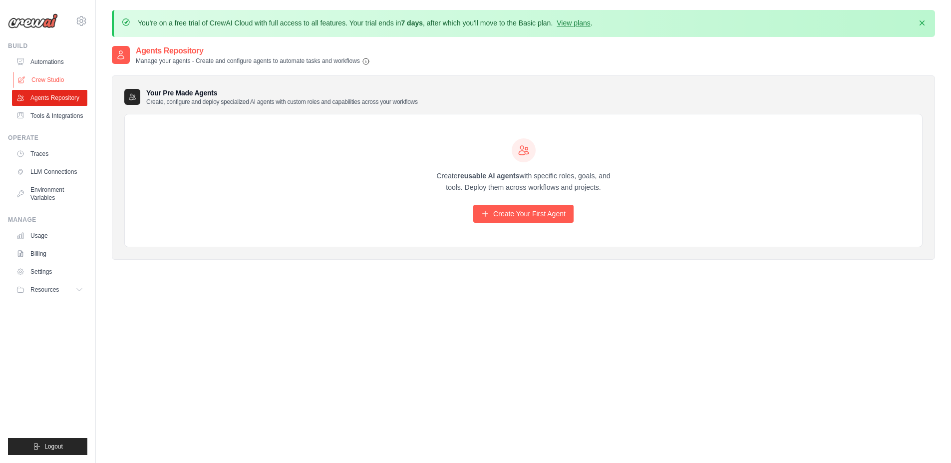
click at [45, 75] on link "Crew Studio" at bounding box center [50, 80] width 75 height 16
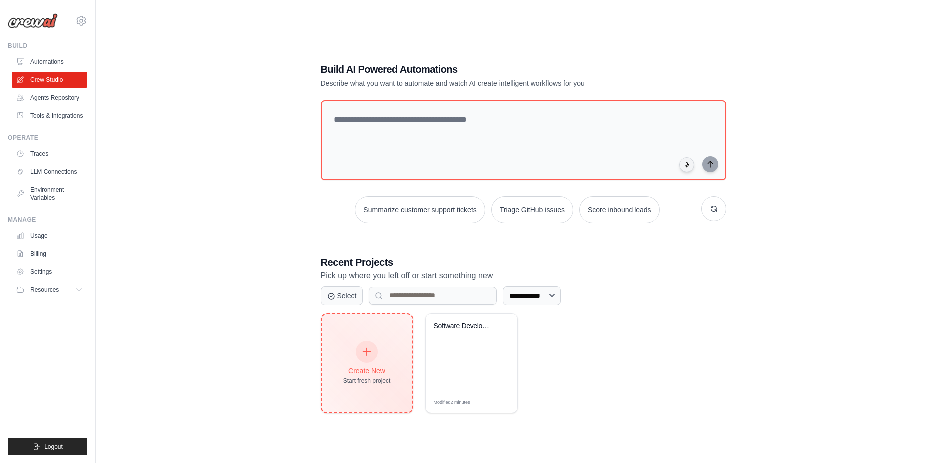
scroll to position [54, 0]
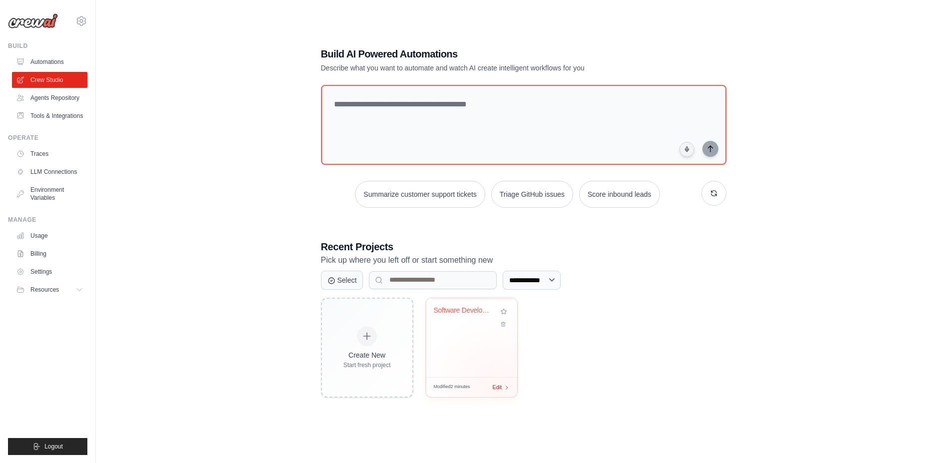
click at [496, 385] on span "Edit" at bounding box center [497, 387] width 9 height 8
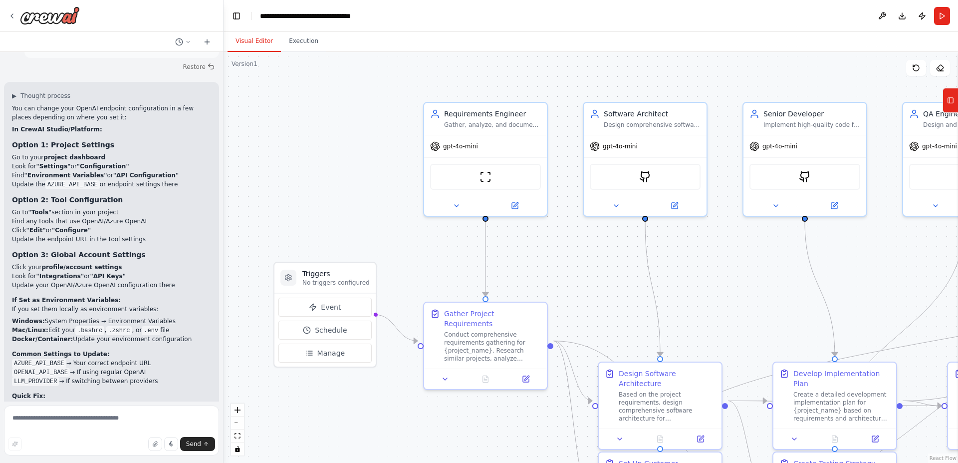
scroll to position [2181, 0]
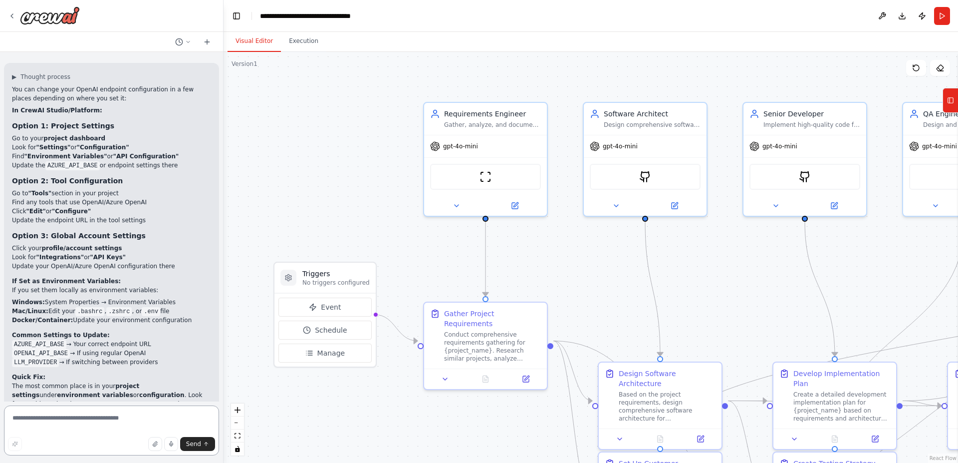
click at [135, 413] on textarea at bounding box center [111, 430] width 215 height 50
type textarea "**********"
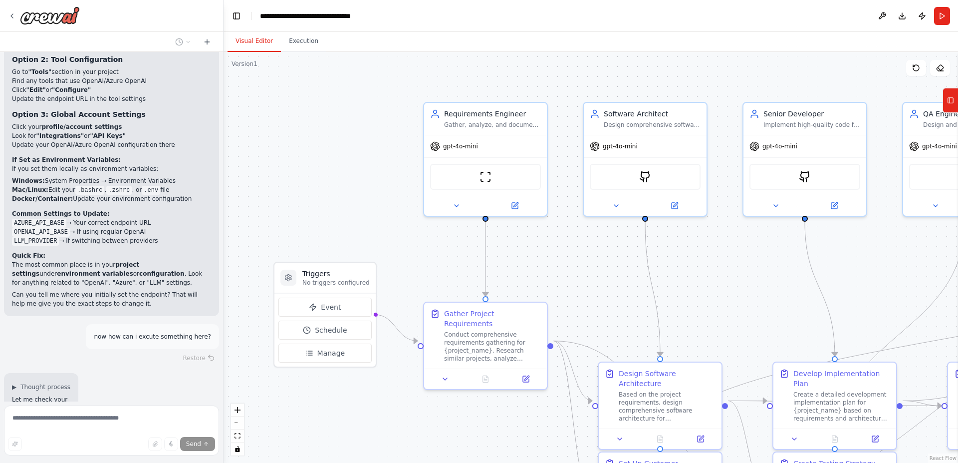
scroll to position [2307, 0]
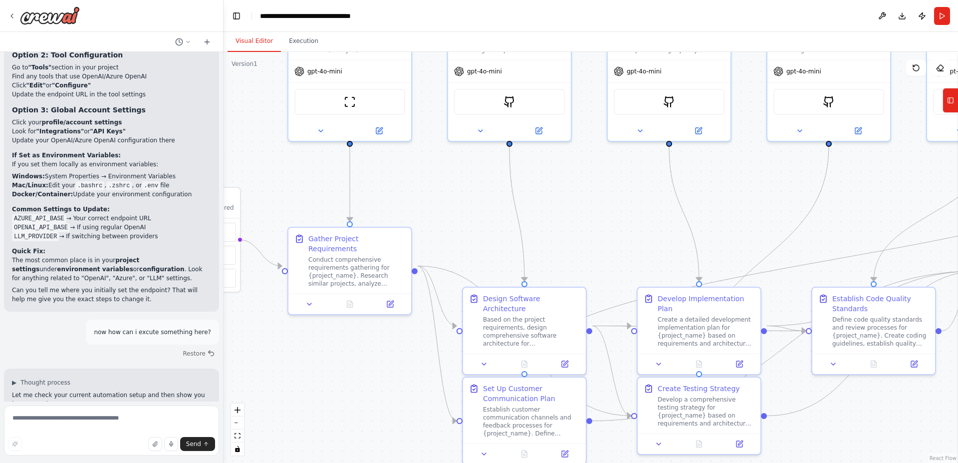
drag, startPoint x: 594, startPoint y: 288, endPoint x: 406, endPoint y: 176, distance: 219.4
click at [406, 176] on div ".deletable-edge-delete-btn { width: 20px; height: 20px; border: 0px solid #ffff…" at bounding box center [591, 257] width 735 height 411
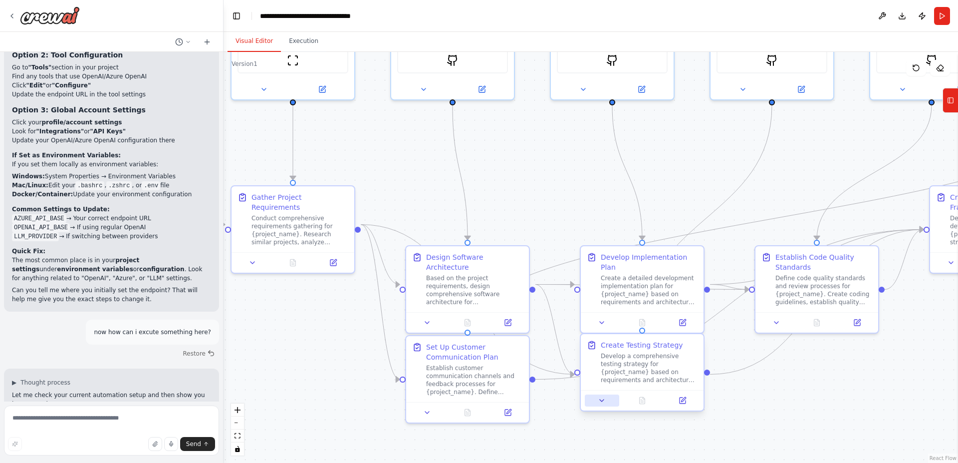
click at [598, 401] on icon at bounding box center [602, 400] width 8 height 8
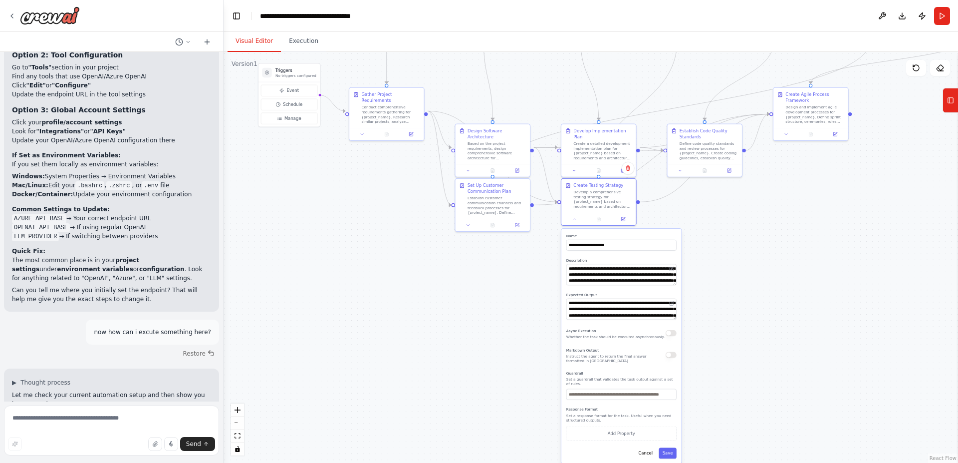
drag, startPoint x: 795, startPoint y: 417, endPoint x: 742, endPoint y: 244, distance: 181.4
click at [742, 244] on div ".deletable-edge-delete-btn { width: 20px; height: 20px; border: 0px solid #ffff…" at bounding box center [591, 257] width 735 height 411
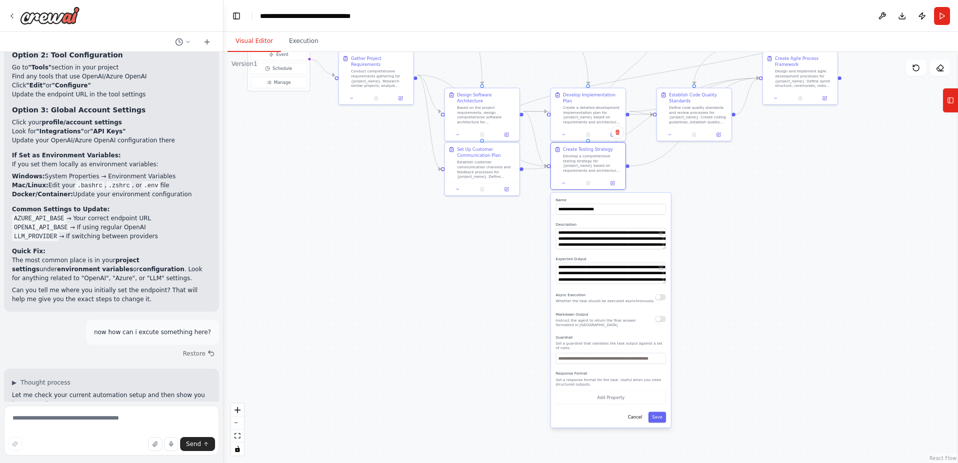
drag, startPoint x: 718, startPoint y: 266, endPoint x: 708, endPoint y: 245, distance: 23.9
click at [708, 245] on div ".deletable-edge-delete-btn { width: 20px; height: 20px; border: 0px solid #ffff…" at bounding box center [591, 257] width 735 height 411
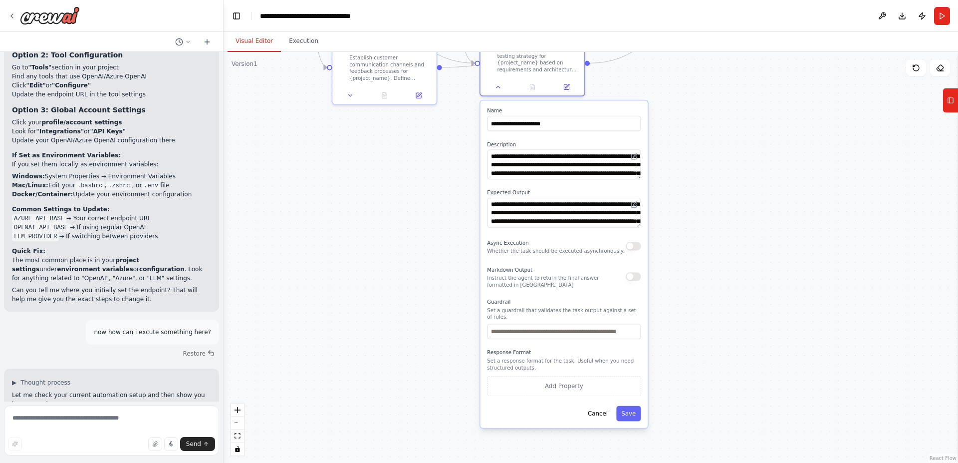
drag, startPoint x: 744, startPoint y: 301, endPoint x: 718, endPoint y: 271, distance: 39.6
click at [718, 271] on div ".deletable-edge-delete-btn { width: 20px; height: 20px; border: 0px solid #ffff…" at bounding box center [591, 257] width 735 height 411
click at [593, 407] on button "Cancel" at bounding box center [598, 413] width 30 height 15
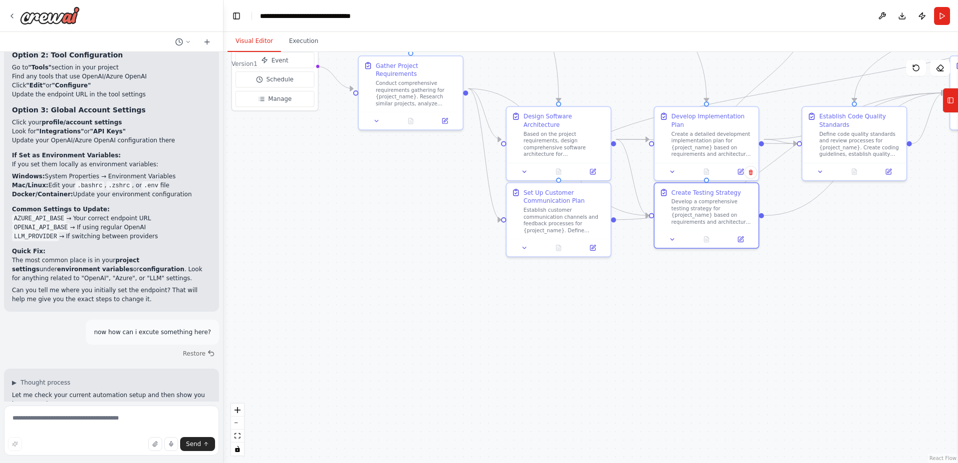
drag, startPoint x: 352, startPoint y: 266, endPoint x: 569, endPoint y: 426, distance: 269.1
click at [588, 455] on div ".deletable-edge-delete-btn { width: 20px; height: 20px; border: 0px solid #ffff…" at bounding box center [591, 257] width 735 height 411
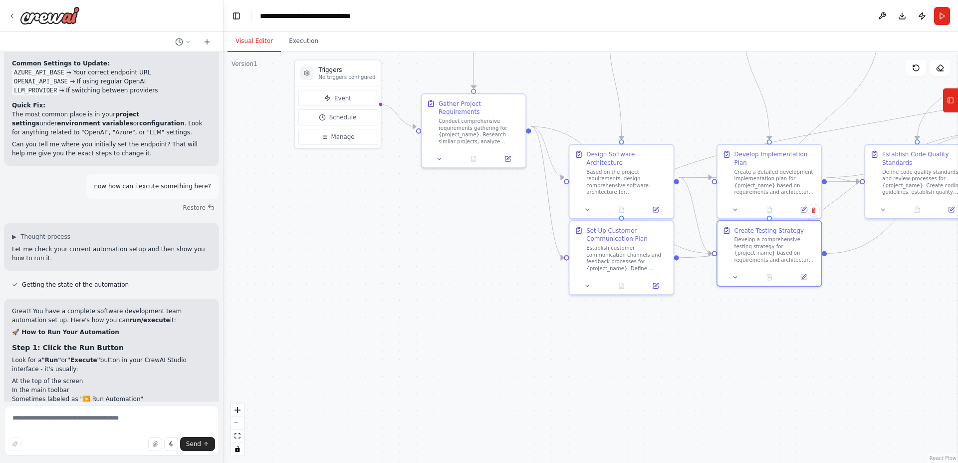
scroll to position [2546, 0]
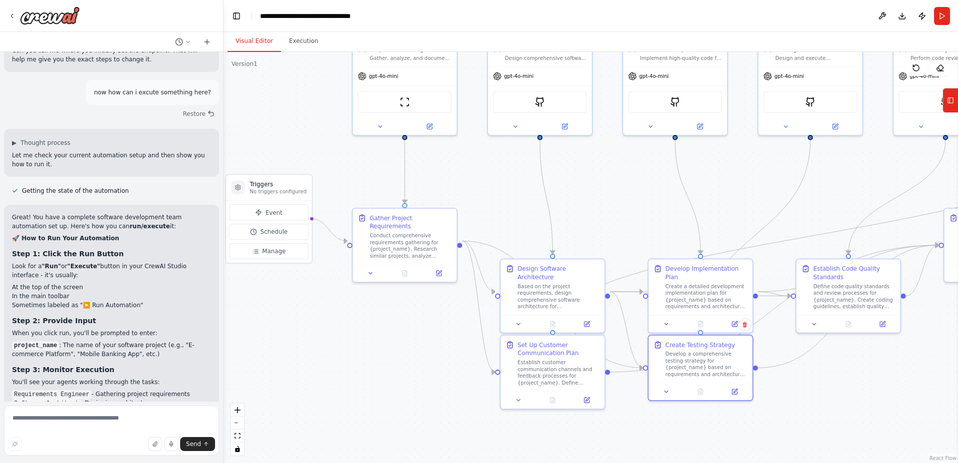
drag, startPoint x: 435, startPoint y: 211, endPoint x: 368, endPoint y: 325, distance: 132.0
click at [368, 325] on div ".deletable-edge-delete-btn { width: 20px; height: 20px; border: 0px solid #ffff…" at bounding box center [591, 257] width 735 height 411
click at [942, 18] on button "Run" at bounding box center [942, 16] width 16 height 18
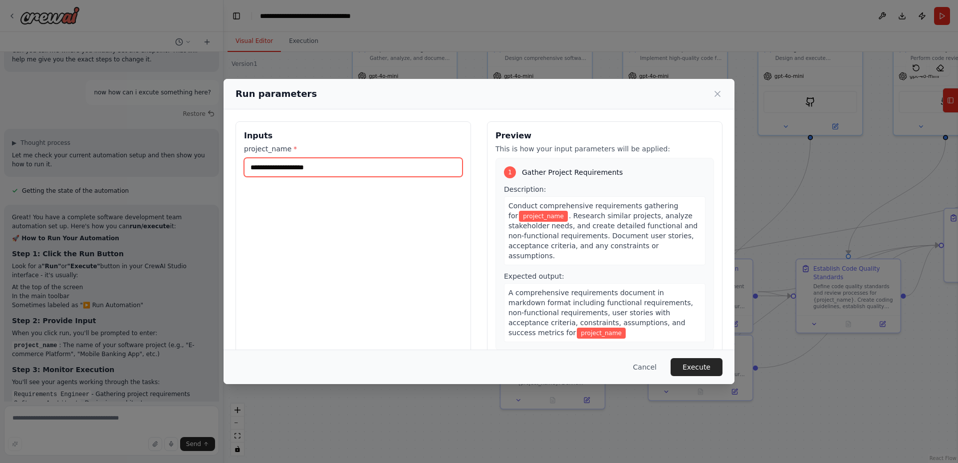
click at [327, 168] on input "project_name *" at bounding box center [353, 167] width 219 height 19
type input "**********"
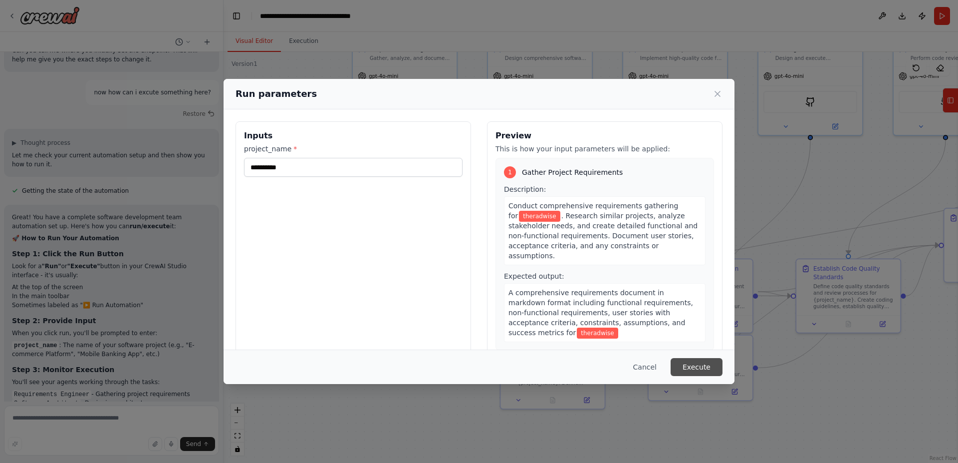
click at [702, 365] on button "Execute" at bounding box center [697, 367] width 52 height 18
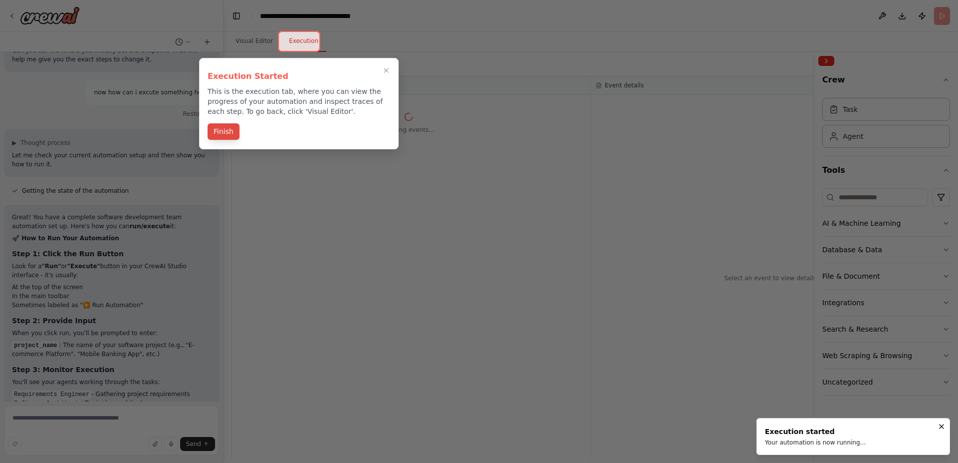
click at [227, 135] on button "Finish" at bounding box center [224, 131] width 32 height 16
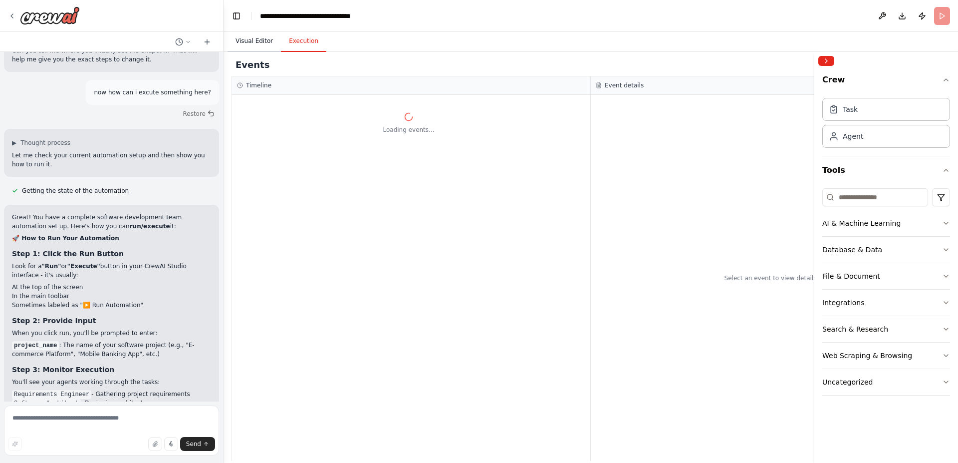
click at [258, 38] on button "Visual Editor" at bounding box center [254, 41] width 53 height 21
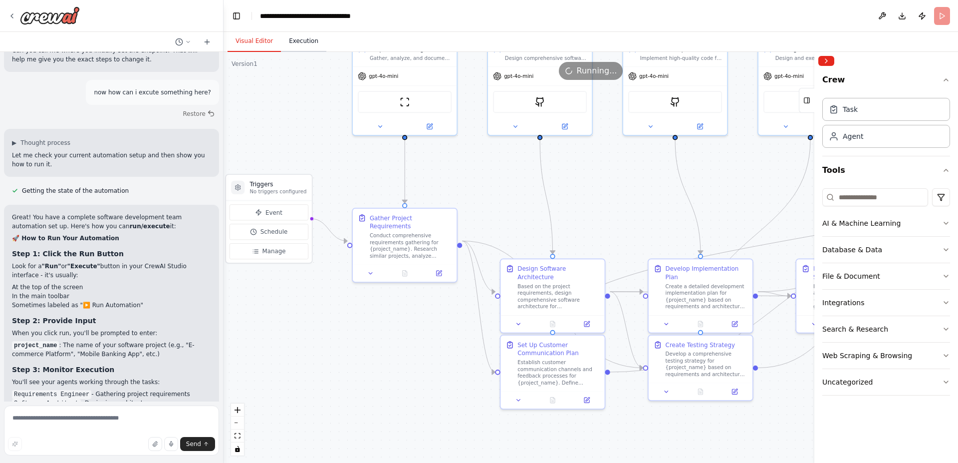
click at [289, 35] on button "Execution" at bounding box center [303, 41] width 45 height 21
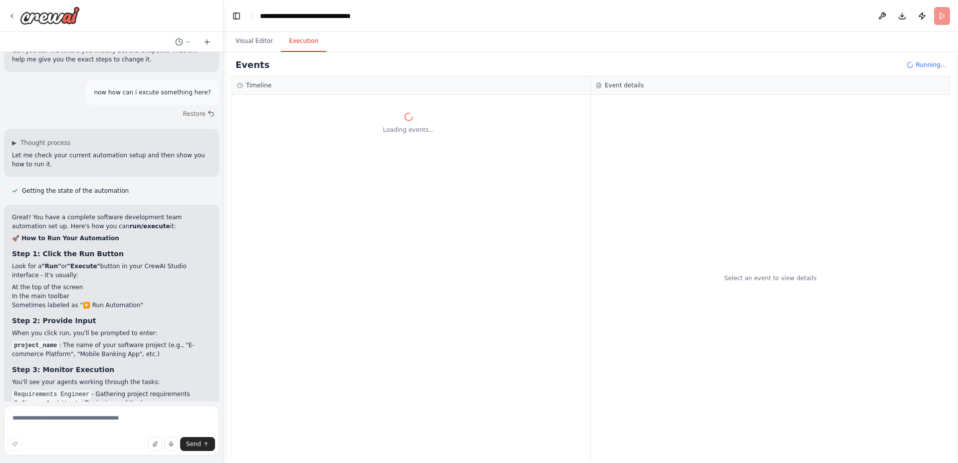
click at [637, 229] on div "Select an event to view details" at bounding box center [770, 278] width 359 height 366
click at [641, 103] on button "Raw Data" at bounding box center [644, 102] width 41 height 14
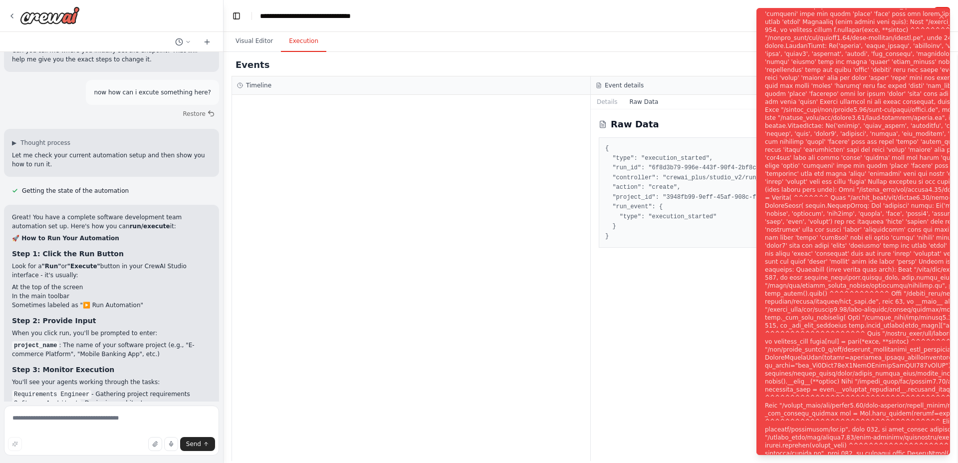
drag, startPoint x: 764, startPoint y: 14, endPoint x: 816, endPoint y: 137, distance: 133.9
click at [854, 201] on div "Notifications (F8)" at bounding box center [938, 237] width 346 height 599
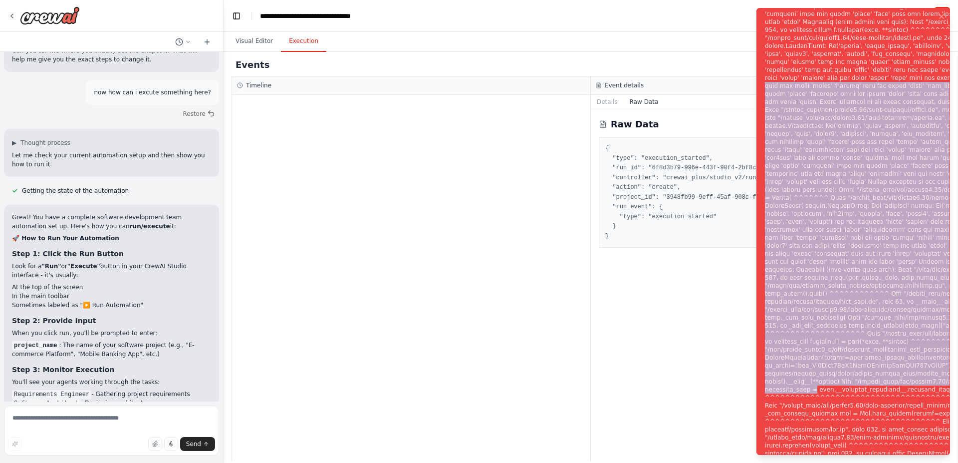
drag, startPoint x: 768, startPoint y: 12, endPoint x: 941, endPoint y: 451, distance: 471.0
click at [941, 451] on div "Notifications (F8)" at bounding box center [938, 237] width 346 height 599
copy div "atch 'azure' 'vertexai' does not match 'azure' 'google' does not match 'azure' …"
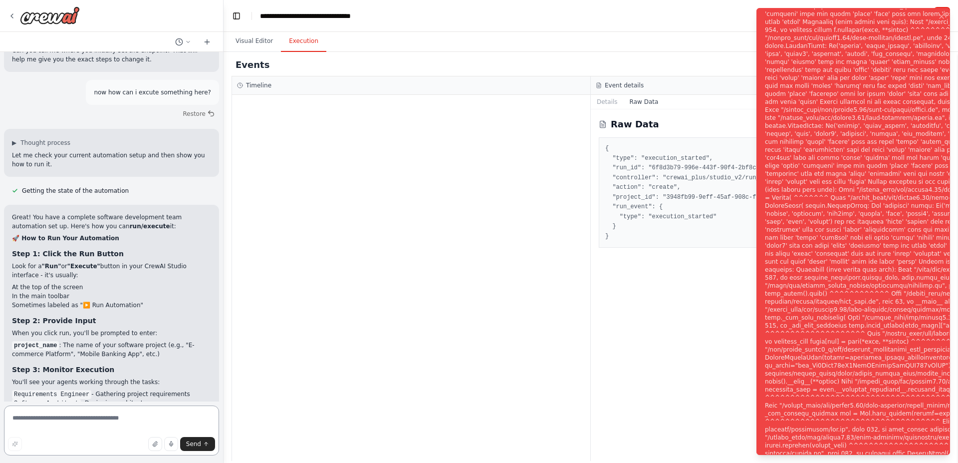
click at [81, 421] on textarea at bounding box center [111, 430] width 215 height 50
paste textarea "**********"
type textarea "**********"
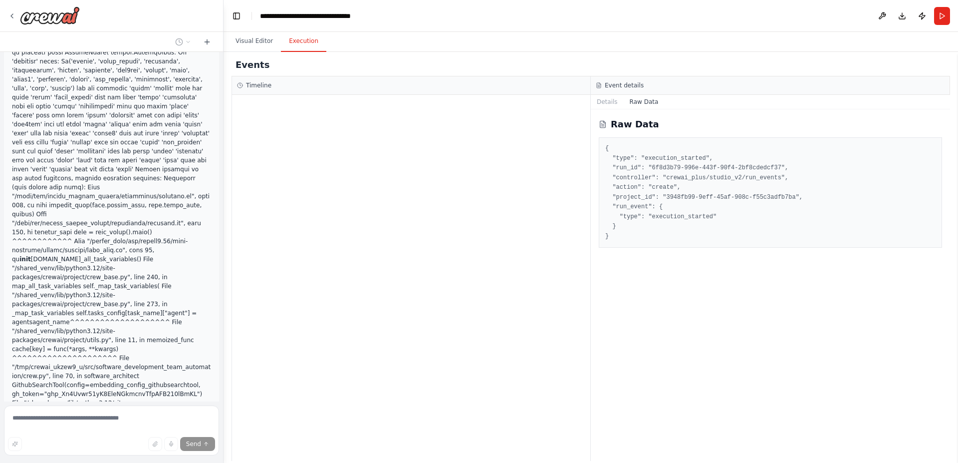
scroll to position [3390, 0]
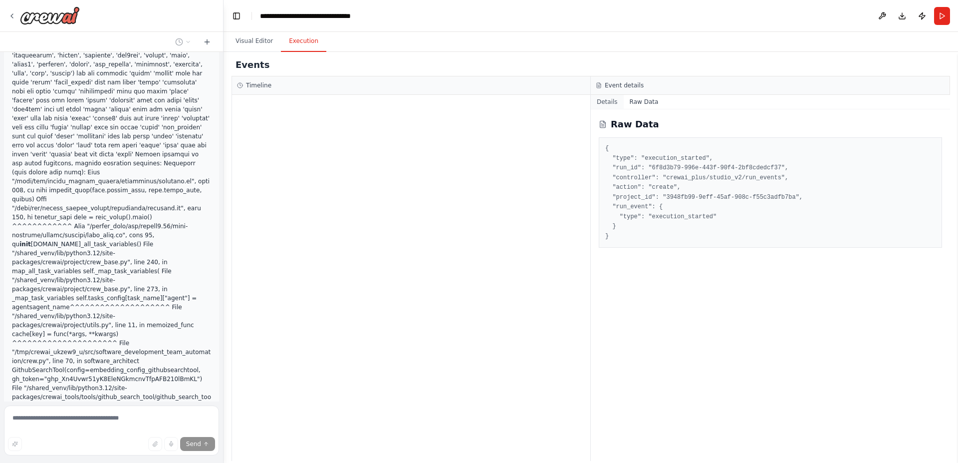
click at [609, 99] on button "Details" at bounding box center [607, 102] width 33 height 14
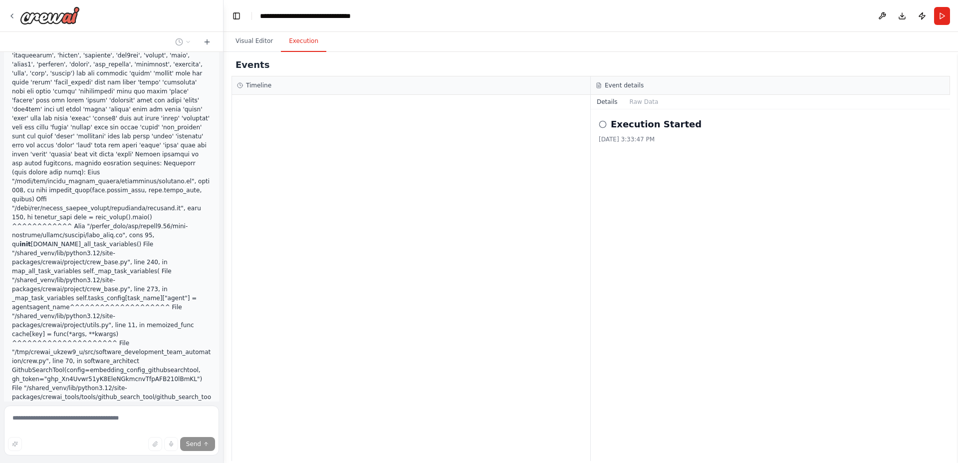
click at [595, 122] on div "Execution Started 10/14/2025, 3:33:47 PM" at bounding box center [770, 284] width 359 height 351
click at [605, 130] on div "Execution Started" at bounding box center [770, 124] width 343 height 14
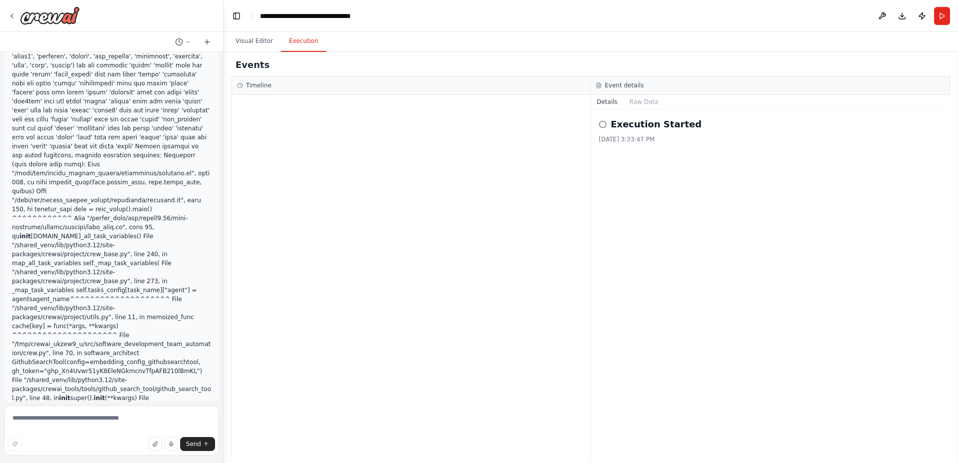
click at [602, 123] on icon at bounding box center [603, 124] width 8 height 8
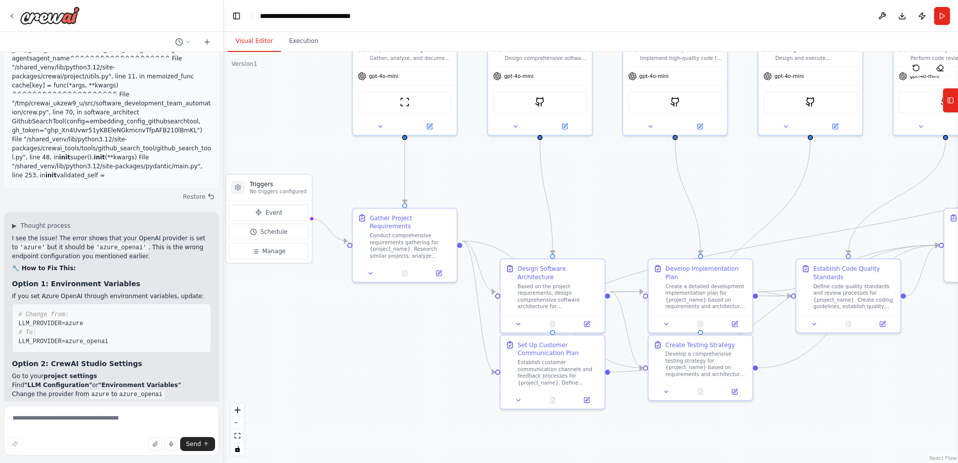
click at [256, 41] on button "Visual Editor" at bounding box center [254, 41] width 53 height 21
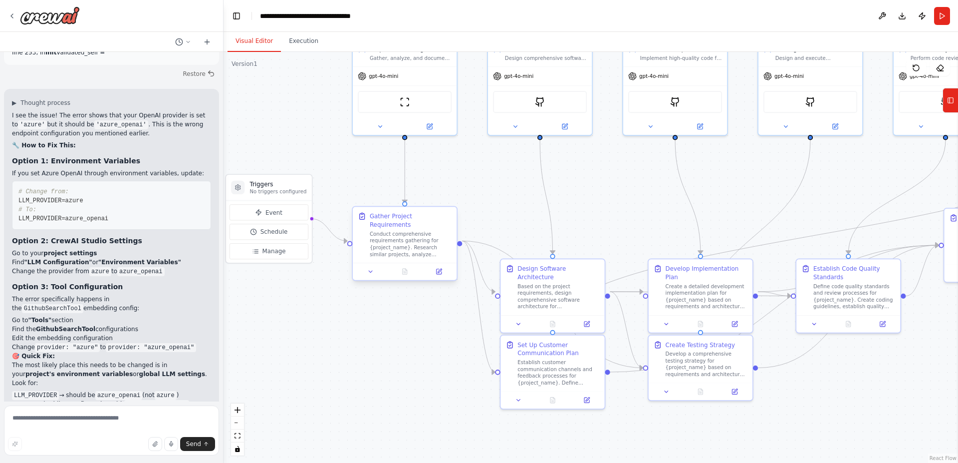
scroll to position [3774, 0]
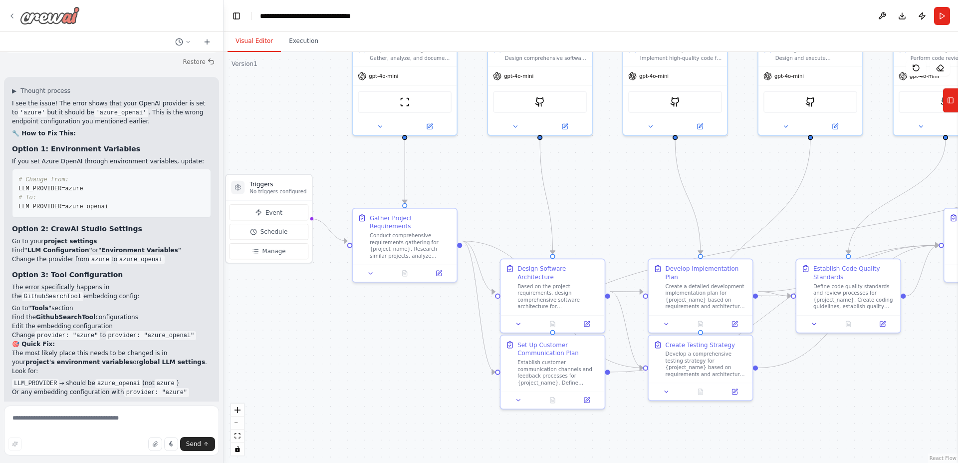
click at [8, 16] on icon at bounding box center [12, 16] width 8 height 8
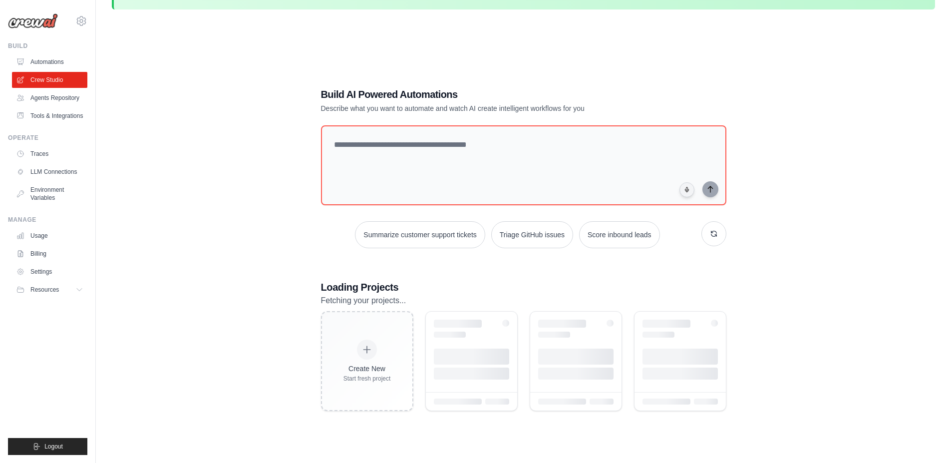
scroll to position [27, 0]
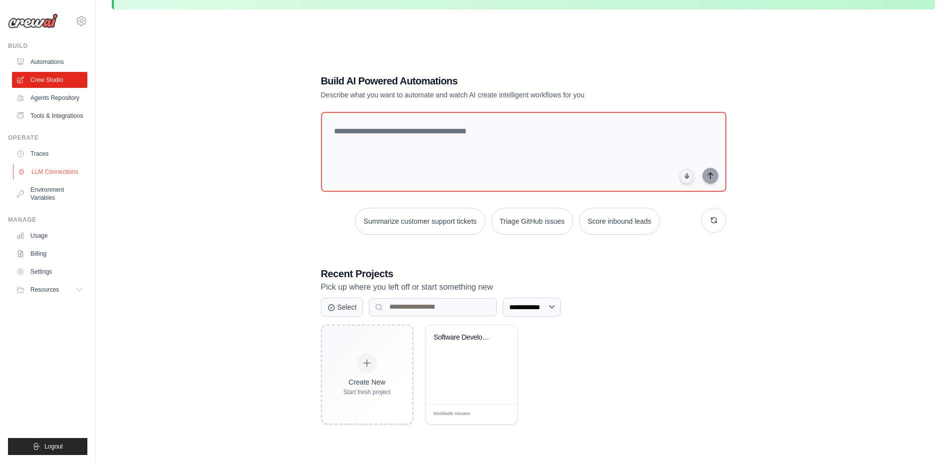
click at [45, 180] on link "LLM Connections" at bounding box center [50, 172] width 75 height 16
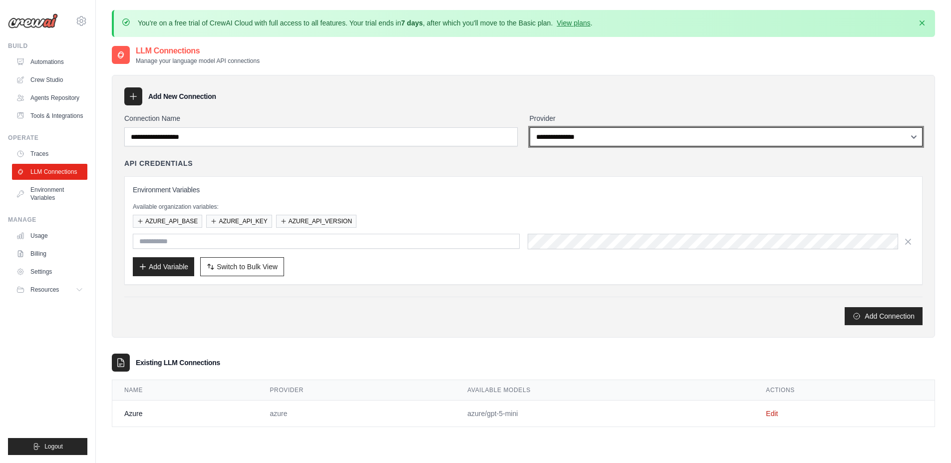
select select "**********"
click at [529, 127] on select "**********" at bounding box center [725, 136] width 393 height 19
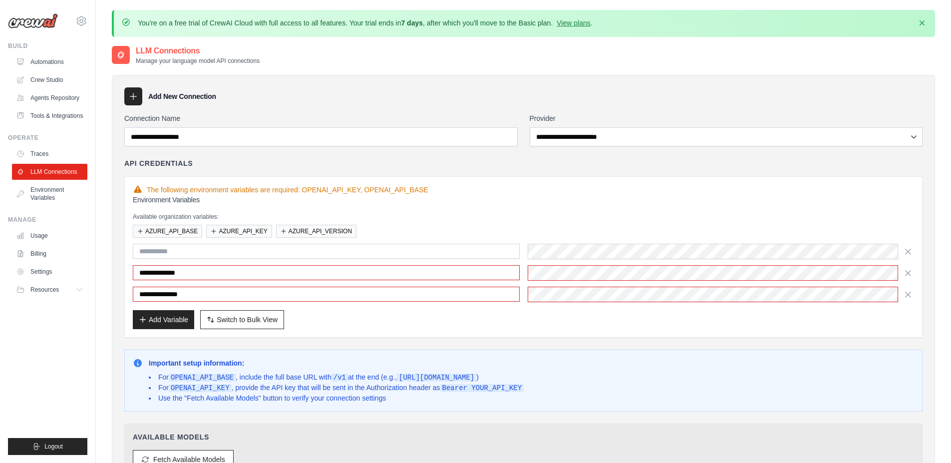
click at [609, 285] on div "**********" at bounding box center [523, 273] width 781 height 58
click at [167, 319] on button "Add Variable" at bounding box center [163, 318] width 61 height 19
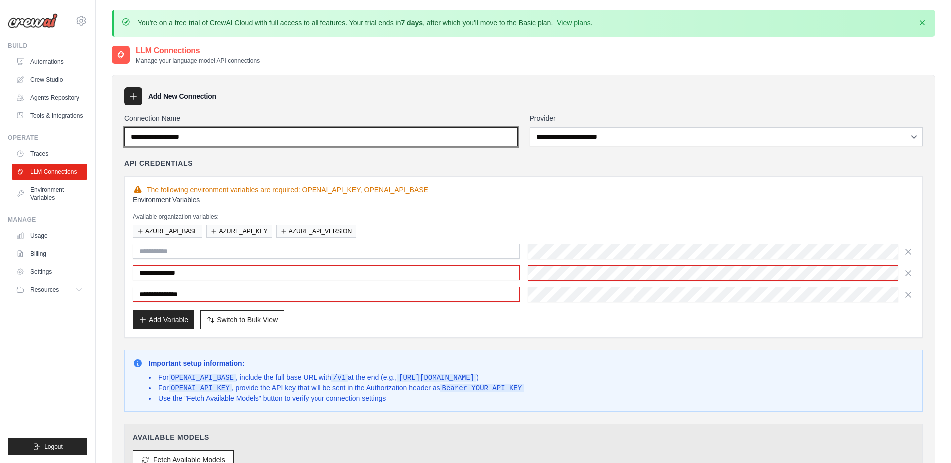
click at [339, 136] on input "Connection Name" at bounding box center [320, 136] width 393 height 19
click at [339, 137] on input "Connection Name" at bounding box center [320, 136] width 393 height 19
type input "**********"
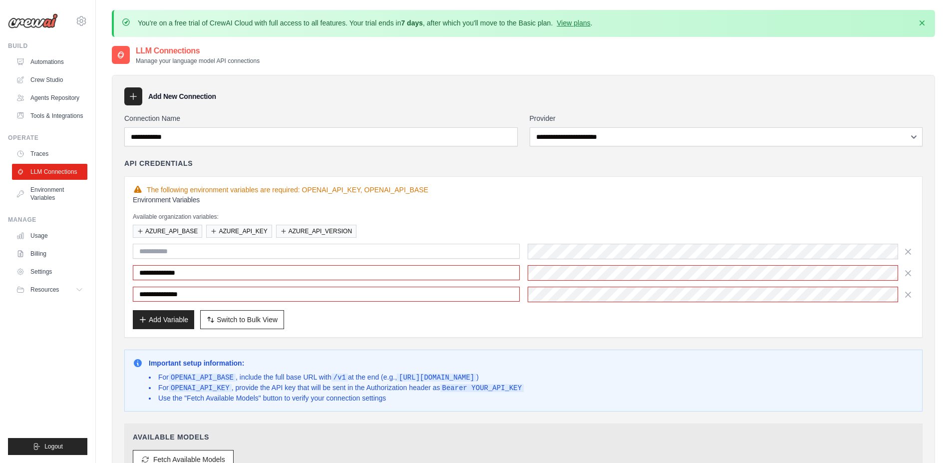
click at [629, 177] on div "**********" at bounding box center [523, 256] width 798 height 161
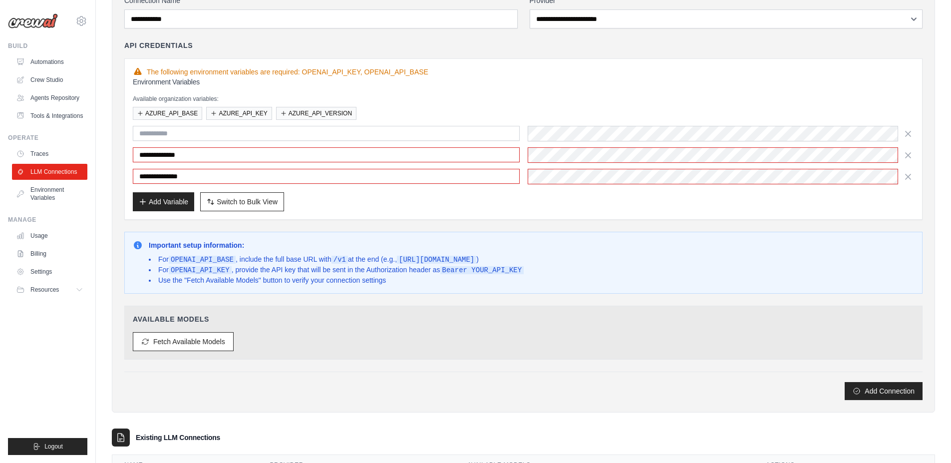
scroll to position [120, 0]
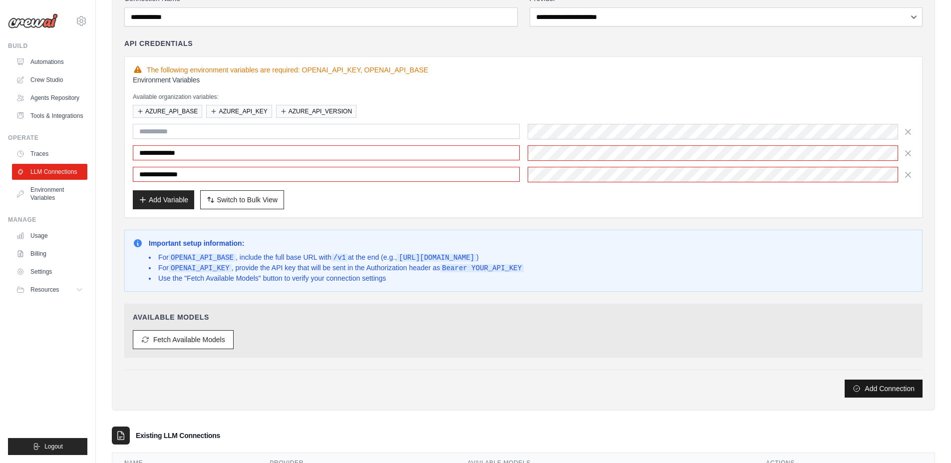
click at [870, 387] on button "Add Connection" at bounding box center [883, 388] width 78 height 18
click at [370, 341] on div "Fetch Available Models" at bounding box center [523, 339] width 781 height 19
click at [229, 338] on button "Fetch Available Models" at bounding box center [183, 338] width 101 height 19
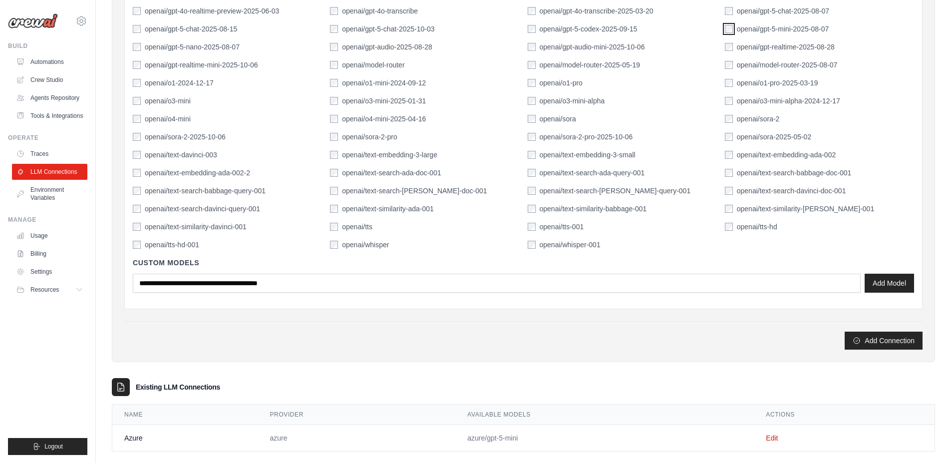
scroll to position [832, 0]
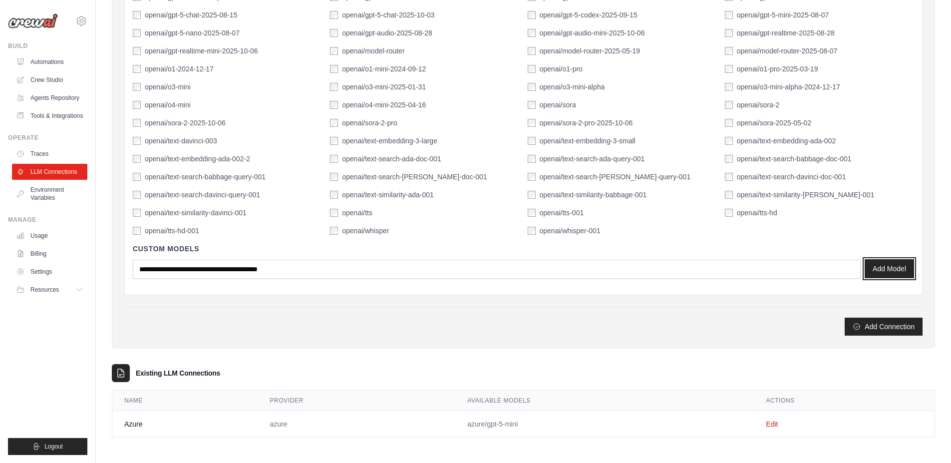
click at [883, 266] on button "Add Model" at bounding box center [888, 268] width 49 height 19
click at [892, 327] on button "Add Connection" at bounding box center [883, 326] width 78 height 18
click at [870, 326] on button "Add Connection" at bounding box center [883, 326] width 78 height 18
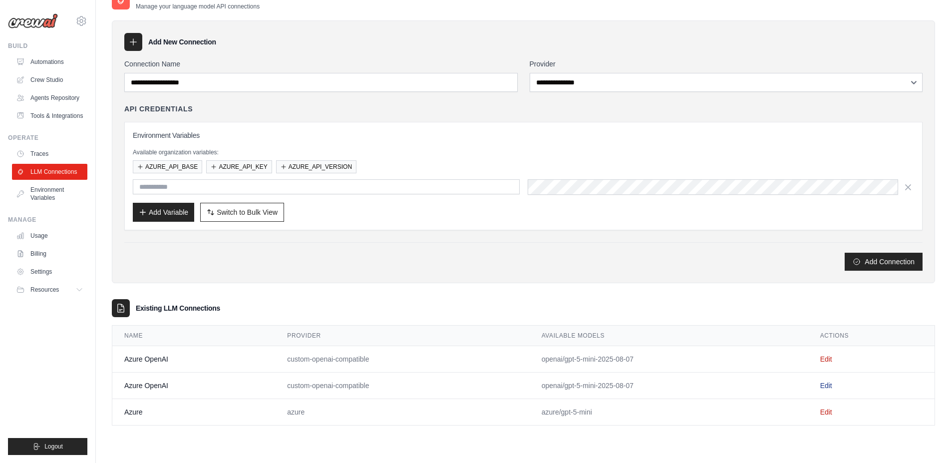
click at [832, 385] on link "Edit" at bounding box center [826, 385] width 12 height 8
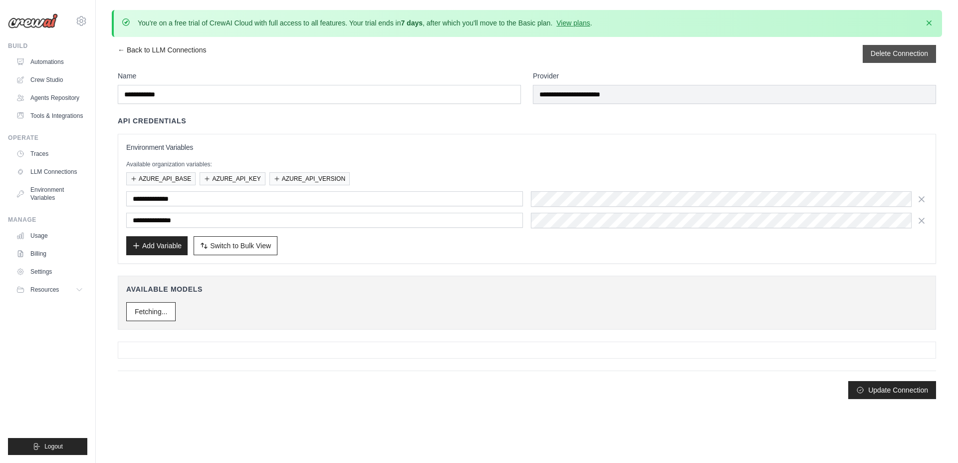
click at [896, 54] on button "Delete Connection" at bounding box center [899, 53] width 57 height 10
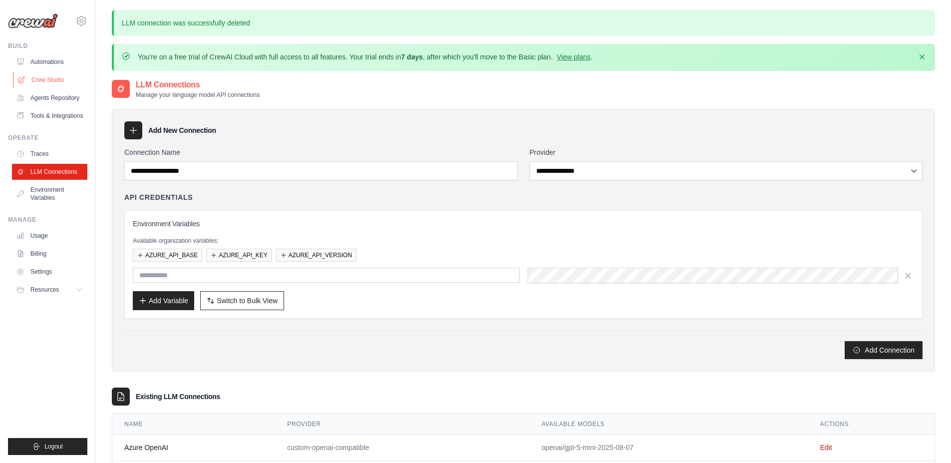
click at [50, 79] on link "Crew Studio" at bounding box center [50, 80] width 75 height 16
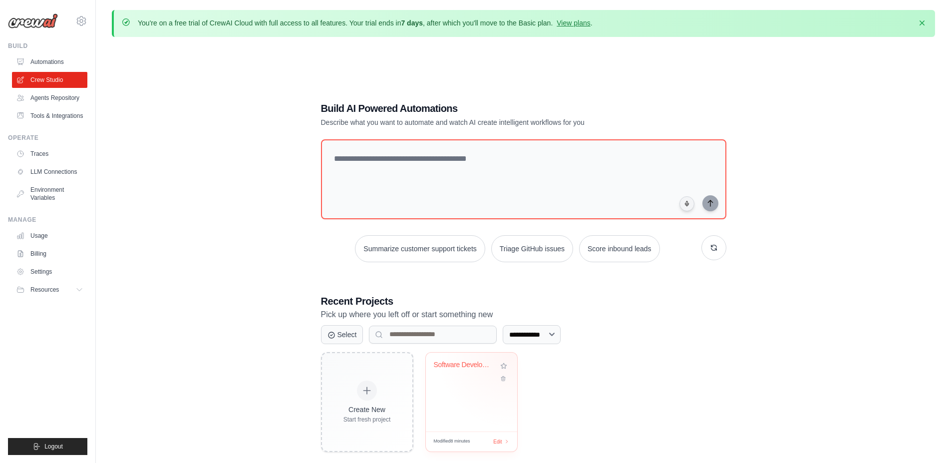
click at [463, 381] on div "Software Development Team Automatio..." at bounding box center [471, 371] width 75 height 23
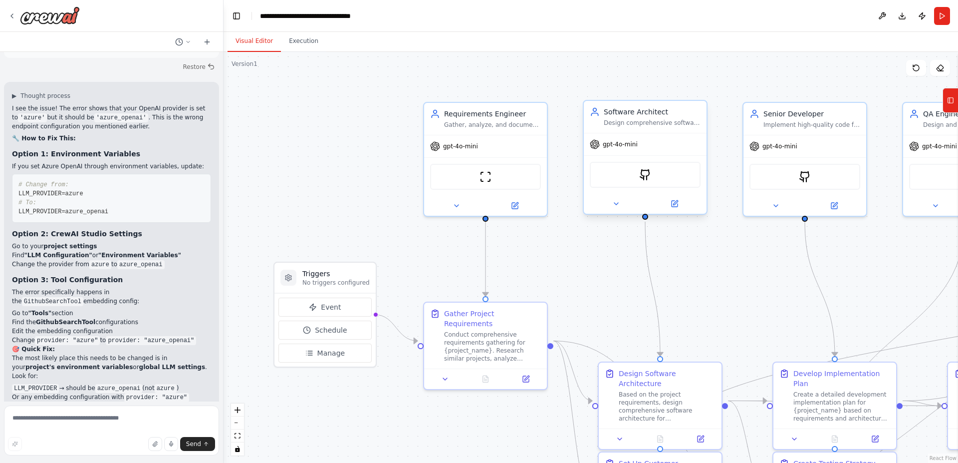
scroll to position [3774, 0]
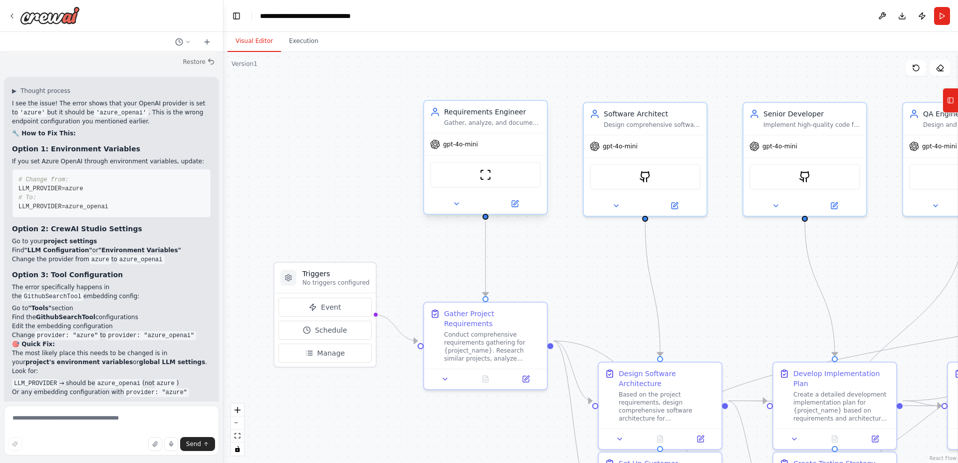
click at [463, 144] on span "gpt-4o-mini" at bounding box center [460, 144] width 35 height 8
click at [620, 145] on span "gpt-4o-mini" at bounding box center [620, 144] width 35 height 8
click at [490, 146] on div "gpt-4o-mini" at bounding box center [485, 144] width 123 height 22
click at [460, 142] on span "gpt-4o-mini" at bounding box center [460, 144] width 35 height 8
click at [457, 110] on div "Requirements Engineer" at bounding box center [492, 112] width 97 height 10
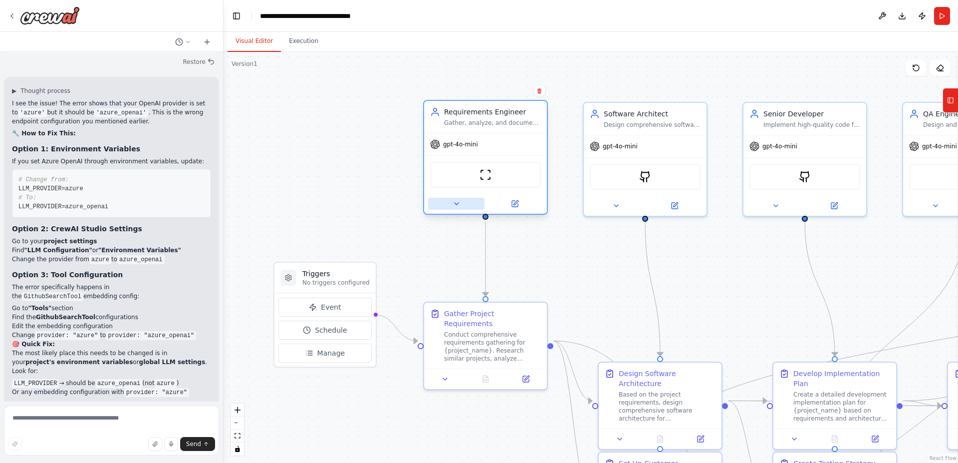
click at [458, 201] on icon at bounding box center [457, 204] width 8 height 8
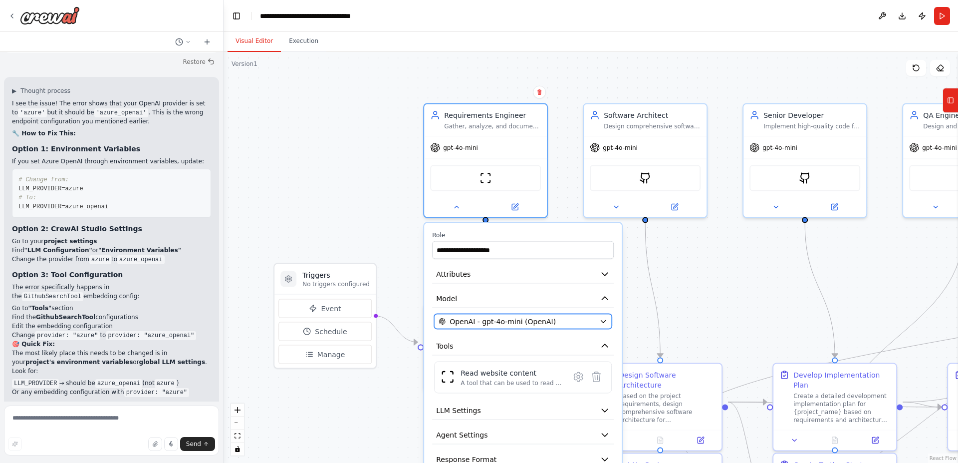
click at [604, 321] on icon "button" at bounding box center [603, 321] width 4 height 2
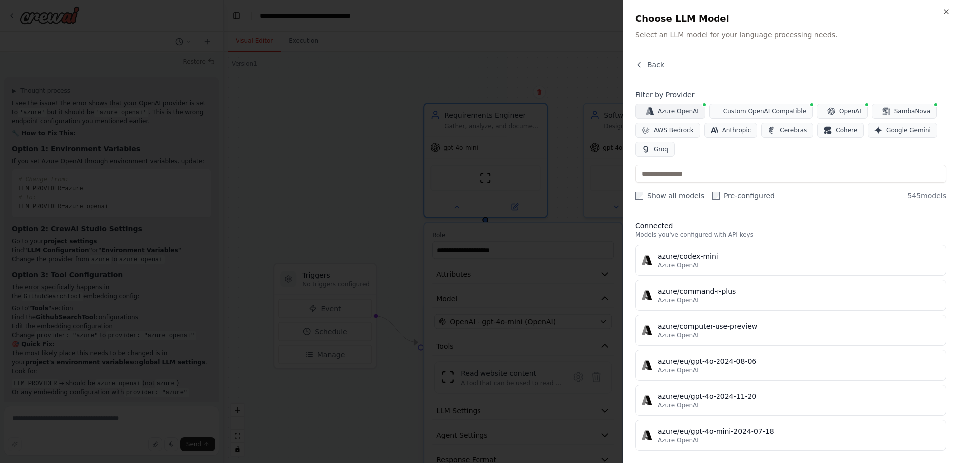
click at [669, 110] on span "Azure OpenAI" at bounding box center [678, 111] width 41 height 8
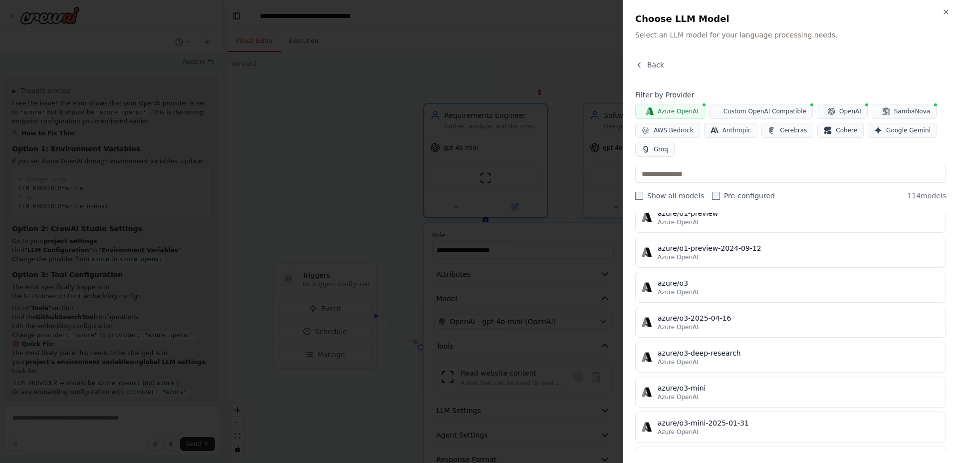
scroll to position [3114, 0]
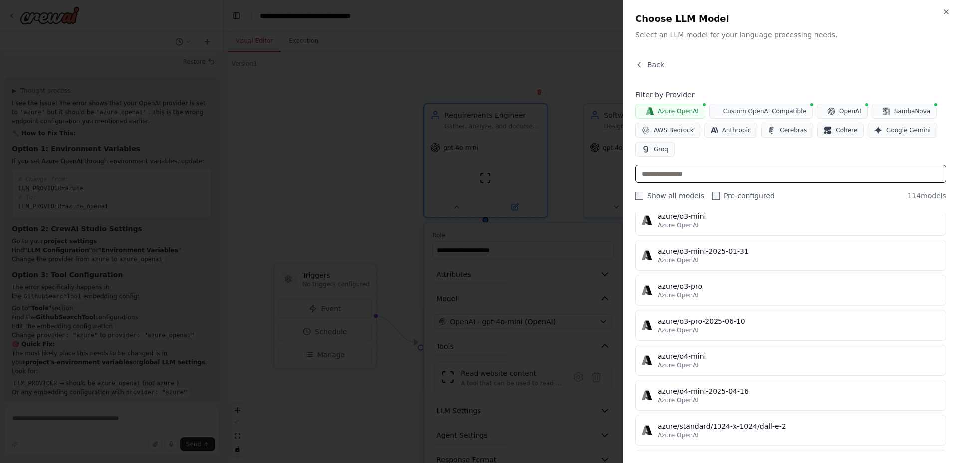
click at [698, 170] on input "text" at bounding box center [790, 174] width 311 height 18
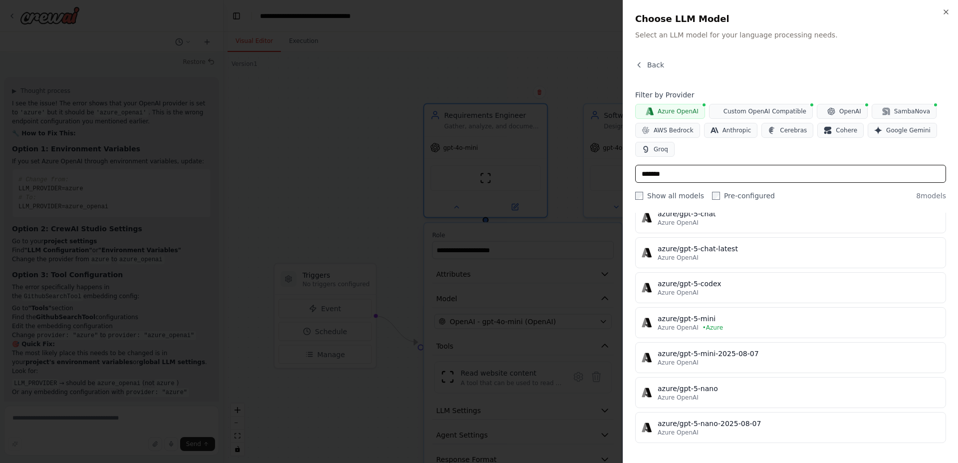
scroll to position [0, 0]
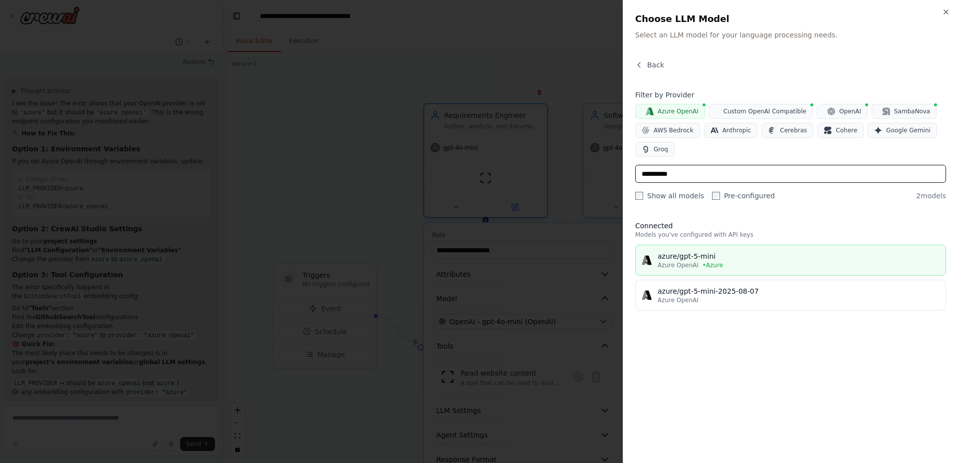
type input "**********"
click at [736, 254] on div "azure/gpt-5-mini" at bounding box center [799, 256] width 282 height 10
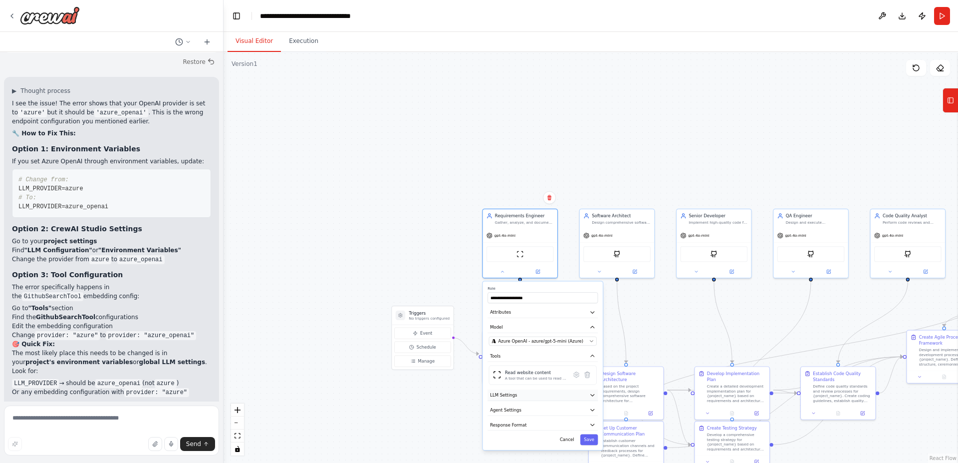
click at [522, 396] on button "LLM Settings" at bounding box center [543, 394] width 110 height 11
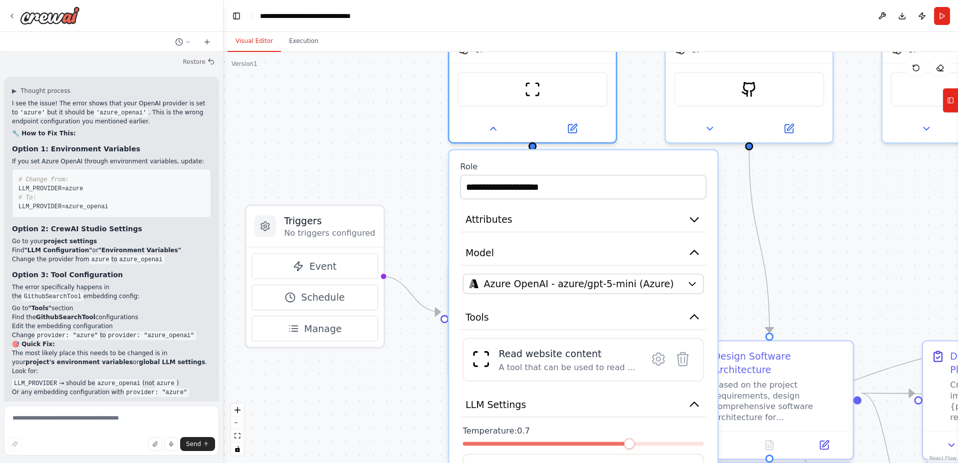
drag, startPoint x: 410, startPoint y: 414, endPoint x: 404, endPoint y: 237, distance: 177.8
click at [404, 254] on div ".deletable-edge-delete-btn { width: 20px; height: 20px; border: 0px solid #ffff…" at bounding box center [591, 257] width 735 height 411
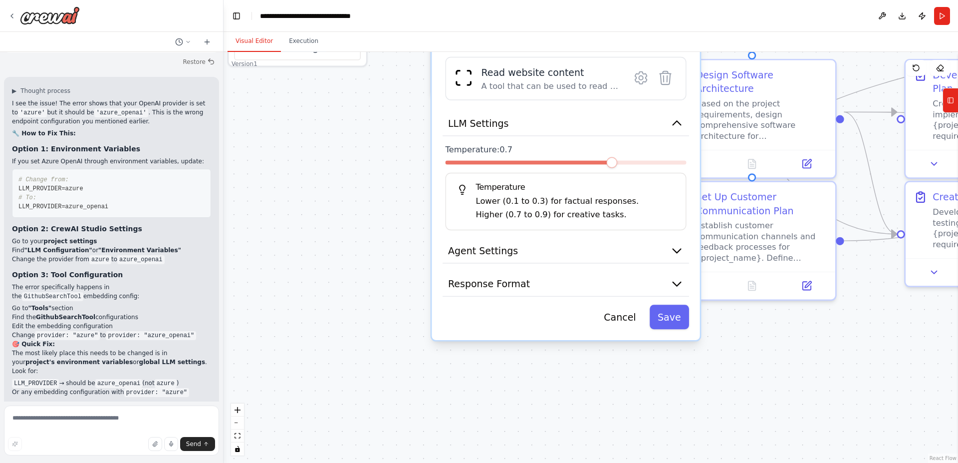
drag, startPoint x: 404, startPoint y: 376, endPoint x: 395, endPoint y: 258, distance: 118.7
click at [390, 253] on div ".deletable-edge-delete-btn { width: 20px; height: 20px; border: 0px solid #ffff…" at bounding box center [591, 257] width 735 height 411
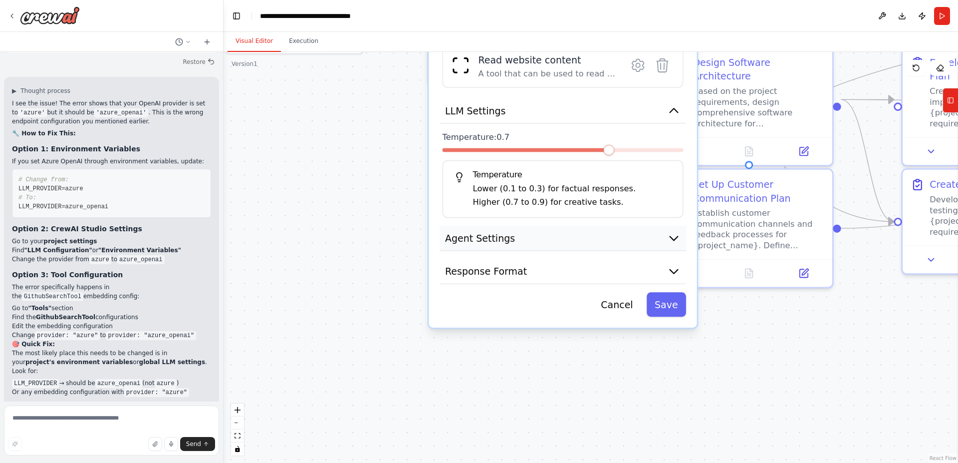
click at [539, 232] on button "Agent Settings" at bounding box center [563, 238] width 247 height 25
click at [513, 244] on button "Agent Settings" at bounding box center [563, 238] width 247 height 25
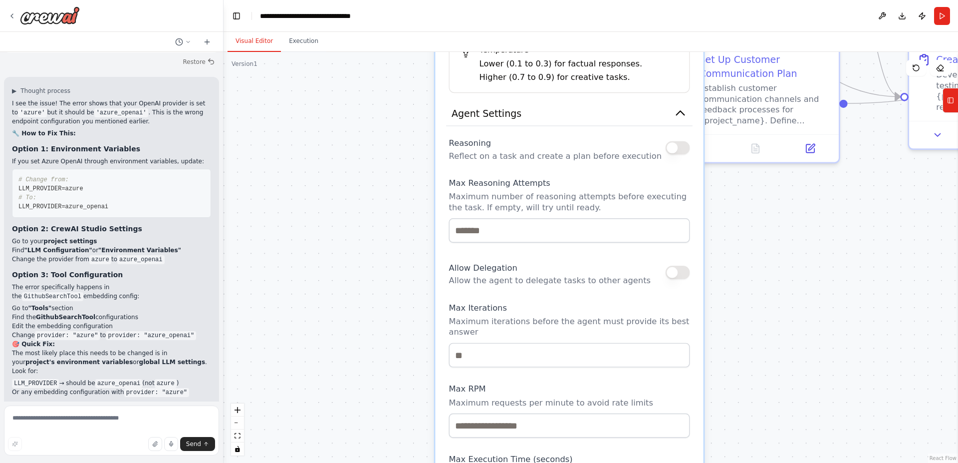
drag, startPoint x: 333, startPoint y: 368, endPoint x: 339, endPoint y: 183, distance: 185.8
click at [339, 187] on div ".deletable-edge-delete-btn { width: 20px; height: 20px; border: 0px solid #ffff…" at bounding box center [591, 257] width 735 height 411
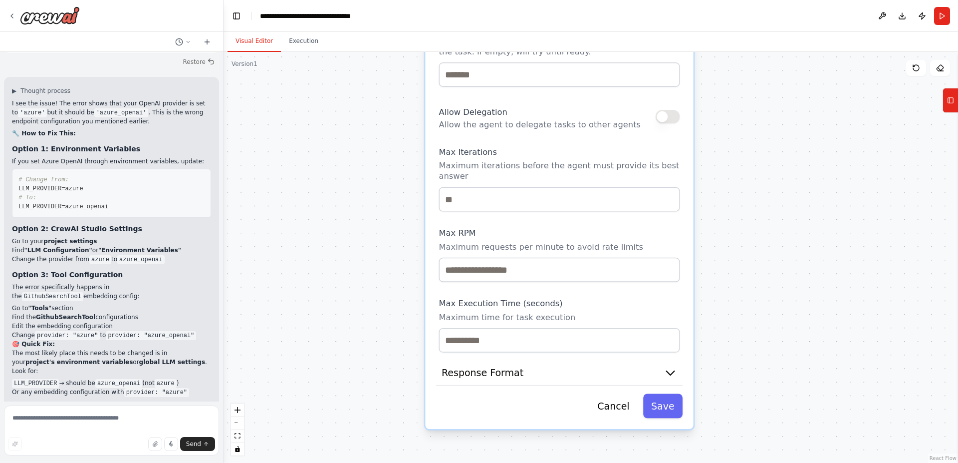
drag, startPoint x: 332, startPoint y: 299, endPoint x: 308, endPoint y: 205, distance: 97.7
click at [308, 205] on div ".deletable-edge-delete-btn { width: 20px; height: 20px; border: 0px solid #ffff…" at bounding box center [591, 257] width 735 height 411
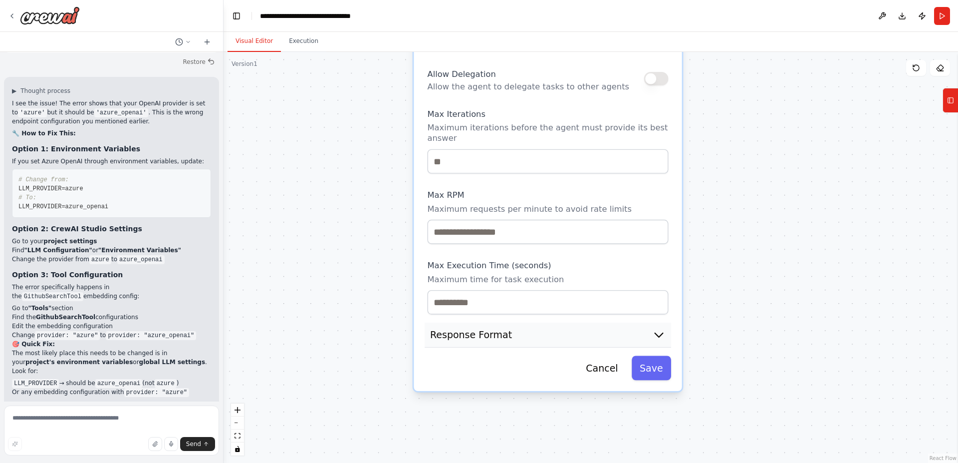
click at [507, 333] on button "Response Format" at bounding box center [548, 334] width 247 height 25
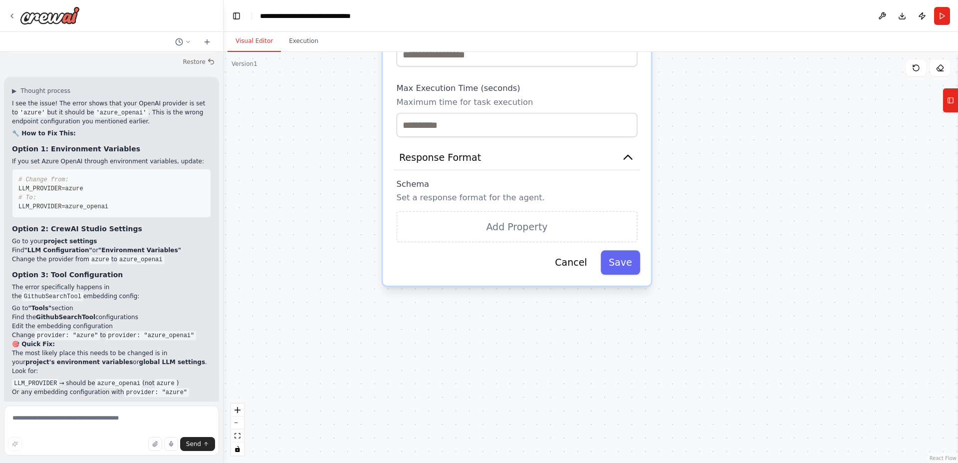
drag, startPoint x: 337, startPoint y: 352, endPoint x: 312, endPoint y: 182, distance: 172.5
click at [312, 182] on div ".deletable-edge-delete-btn { width: 20px; height: 20px; border: 0px solid #ffff…" at bounding box center [591, 257] width 735 height 411
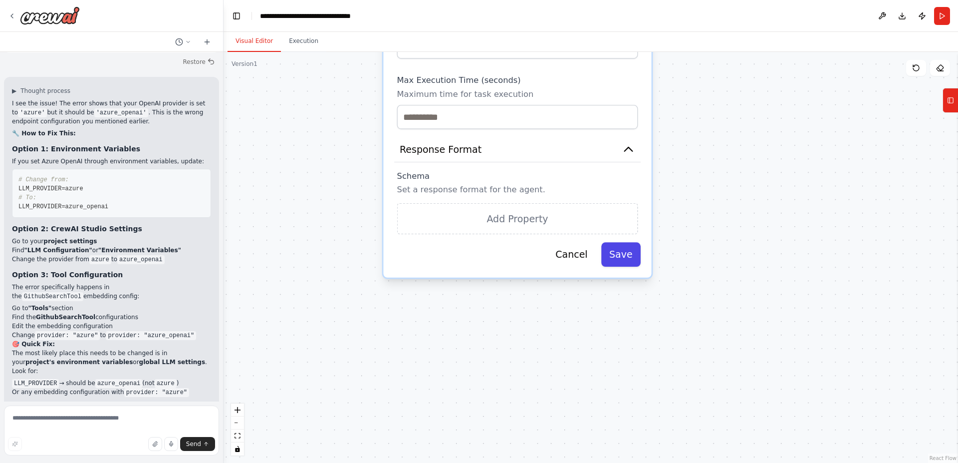
click at [627, 261] on button "Save" at bounding box center [620, 254] width 39 height 24
click at [625, 253] on button "Save" at bounding box center [620, 254] width 39 height 24
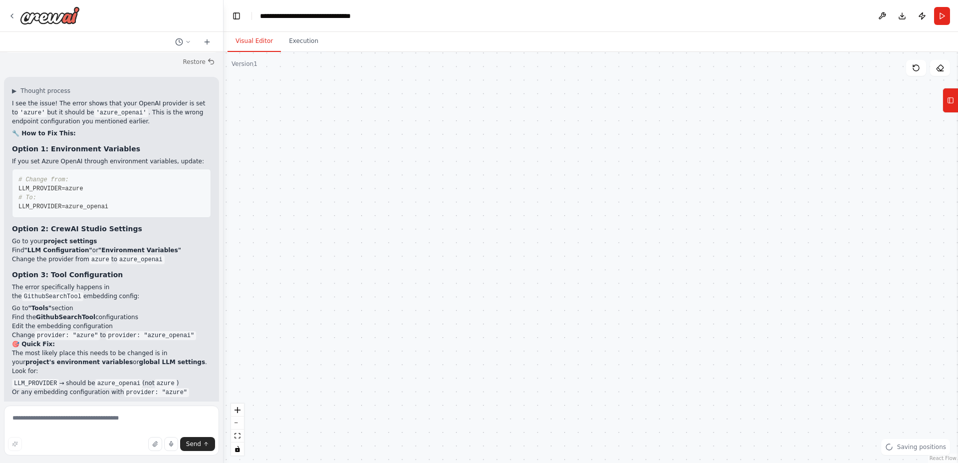
drag, startPoint x: 543, startPoint y: 182, endPoint x: 532, endPoint y: 296, distance: 114.8
click at [534, 299] on div ".deletable-edge-delete-btn { width: 20px; height: 20px; border: 0px solid #ffff…" at bounding box center [591, 257] width 735 height 411
drag, startPoint x: 500, startPoint y: 223, endPoint x: 439, endPoint y: 386, distance: 174.3
click at [438, 385] on div ".deletable-edge-delete-btn { width: 20px; height: 20px; border: 0px solid #ffff…" at bounding box center [591, 257] width 735 height 411
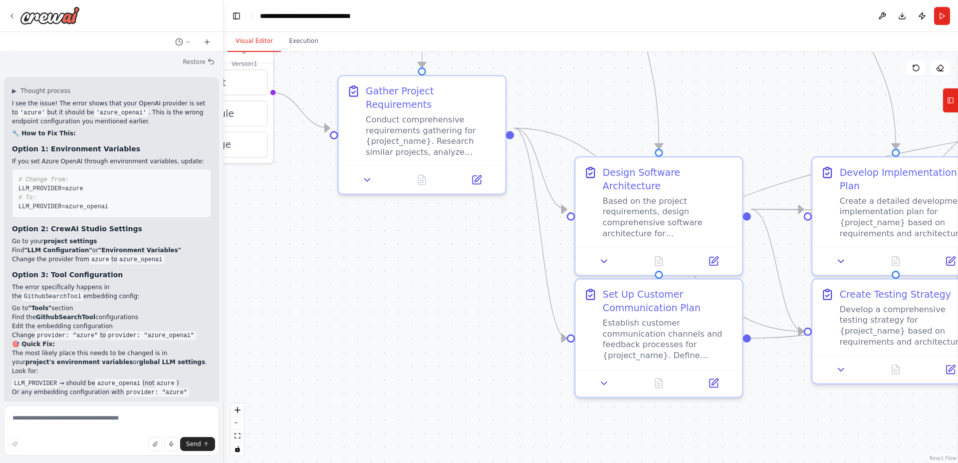
drag, startPoint x: 471, startPoint y: 237, endPoint x: 414, endPoint y: 329, distance: 108.0
click at [414, 329] on div ".deletable-edge-delete-btn { width: 20px; height: 20px; border: 0px solid #ffff…" at bounding box center [591, 257] width 735 height 411
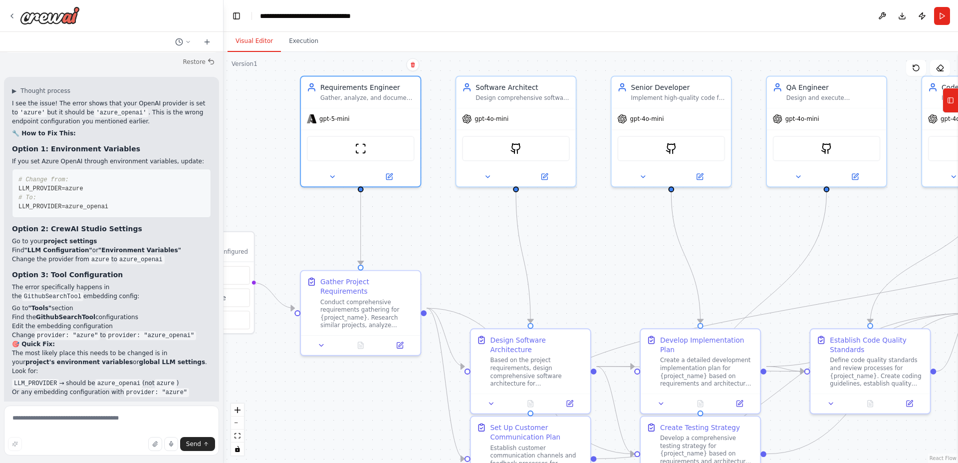
drag, startPoint x: 487, startPoint y: 177, endPoint x: 447, endPoint y: 311, distance: 139.6
click at [447, 311] on div ".deletable-edge-delete-btn { width: 20px; height: 20px; border: 0px solid #ffff…" at bounding box center [591, 257] width 735 height 411
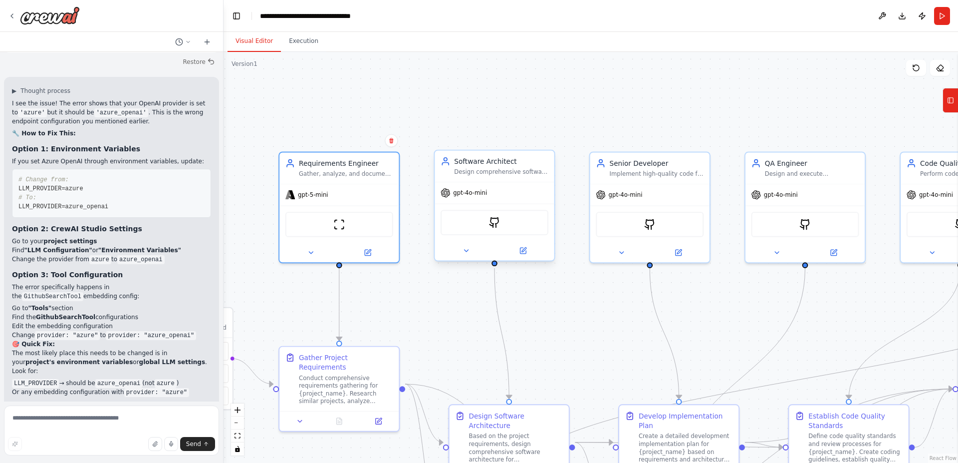
click at [493, 160] on div "Software Architect" at bounding box center [501, 160] width 94 height 9
click at [469, 253] on icon at bounding box center [466, 251] width 8 height 8
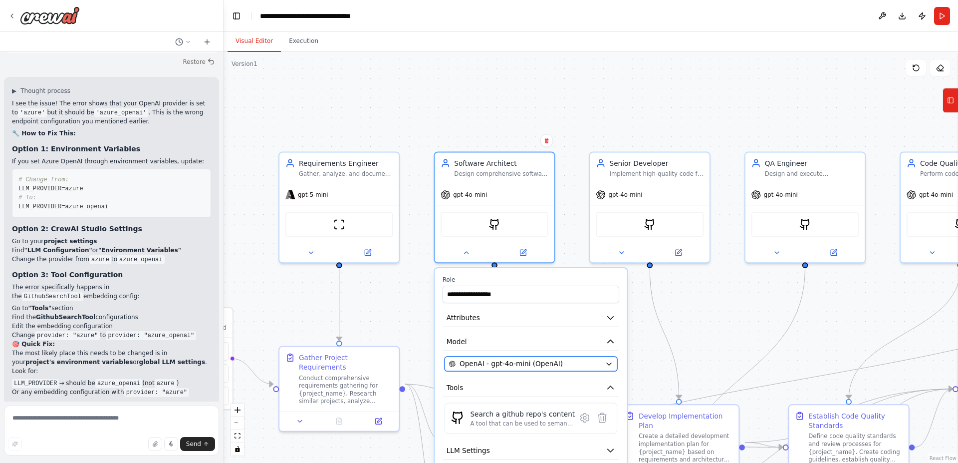
click at [602, 364] on button "OpenAI - gpt-4o-mini (OpenAI)" at bounding box center [531, 363] width 173 height 14
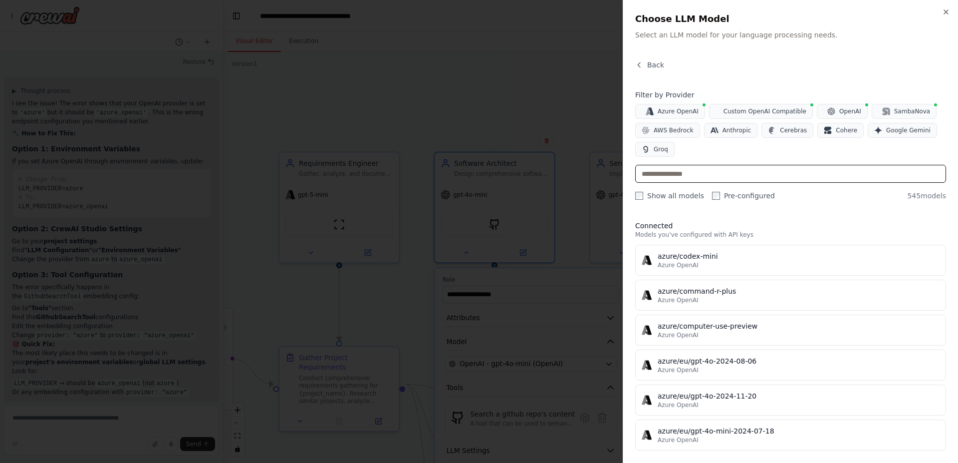
click at [679, 167] on input "text" at bounding box center [790, 174] width 311 height 18
click at [839, 109] on span "OpenAI" at bounding box center [850, 111] width 22 height 8
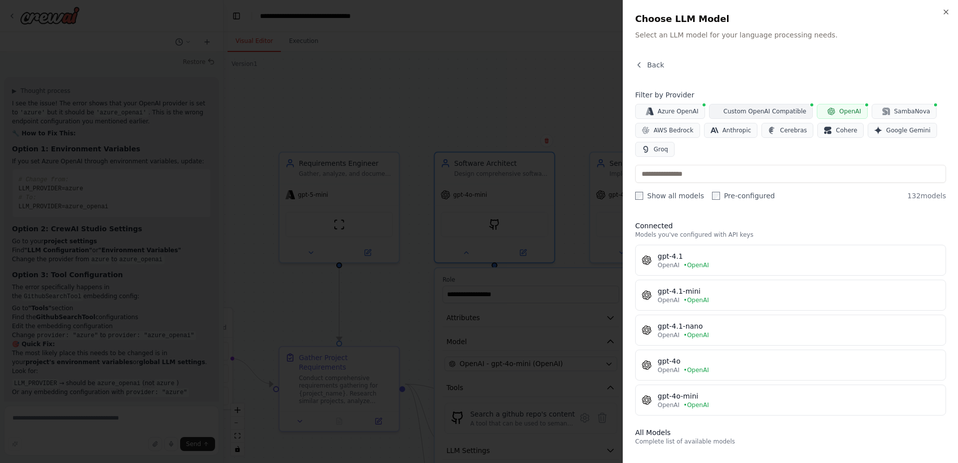
click at [782, 110] on span "Custom OpenAI Compatible" at bounding box center [765, 111] width 83 height 8
click at [784, 107] on button "Custom OpenAI Compatible" at bounding box center [761, 111] width 104 height 15
click at [837, 115] on button "OpenAI" at bounding box center [842, 111] width 51 height 15
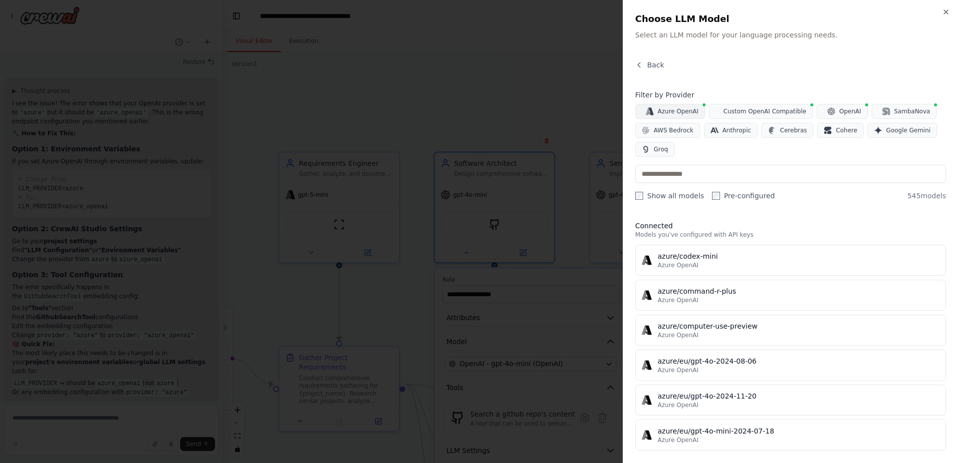
click at [674, 110] on span "Azure OpenAI" at bounding box center [678, 111] width 41 height 8
click at [653, 194] on label "Show all models" at bounding box center [669, 196] width 69 height 10
click at [719, 195] on label "Pre-configured" at bounding box center [743, 196] width 63 height 10
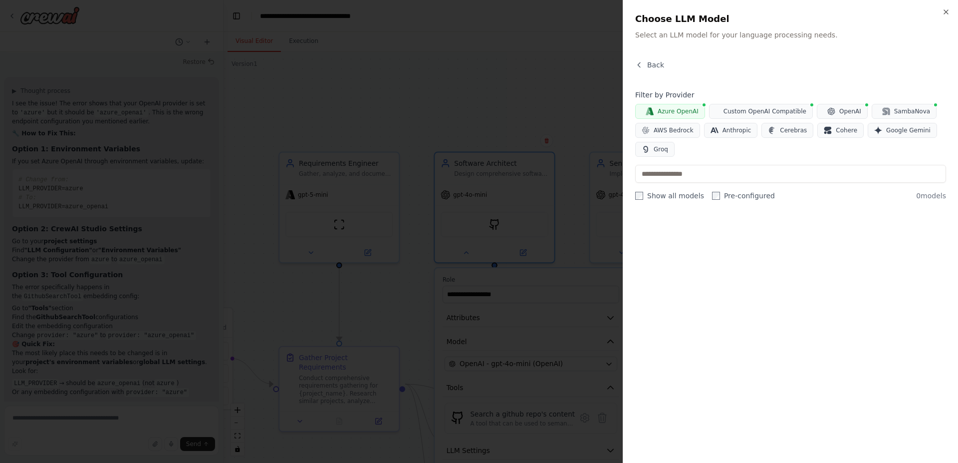
click at [727, 195] on label "Pre-configured" at bounding box center [743, 196] width 63 height 10
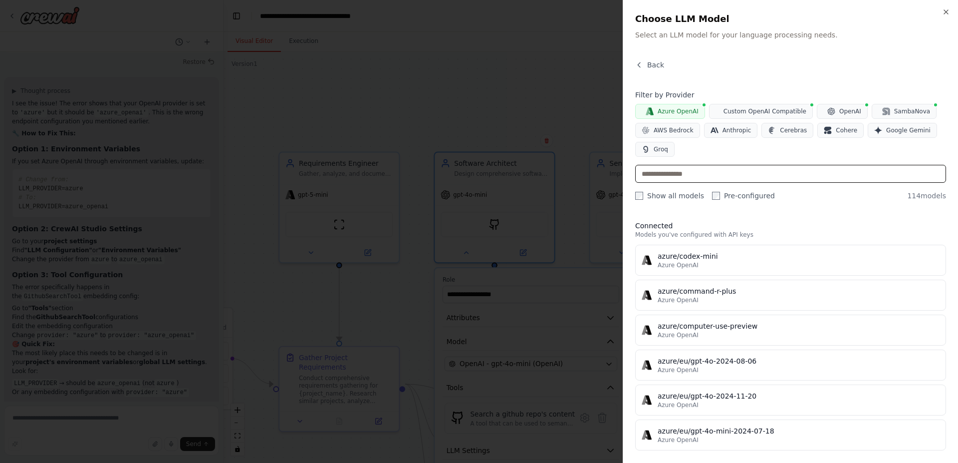
click at [721, 170] on input "text" at bounding box center [790, 174] width 311 height 18
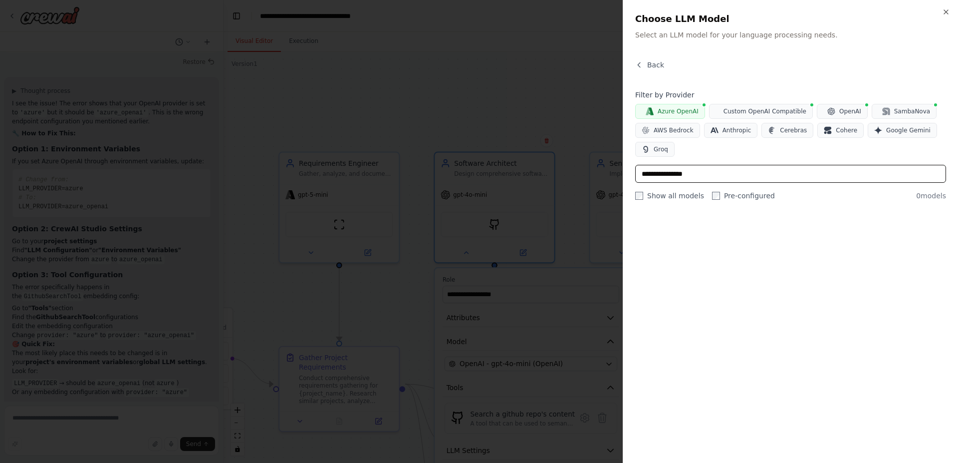
click at [650, 174] on input "**********" at bounding box center [790, 174] width 311 height 18
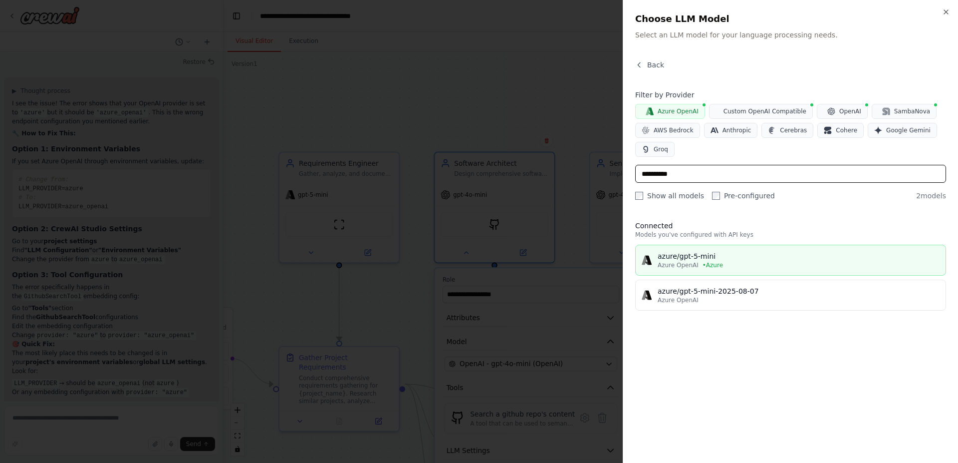
type input "**********"
click at [753, 259] on div "azure/gpt-5-mini" at bounding box center [799, 256] width 282 height 10
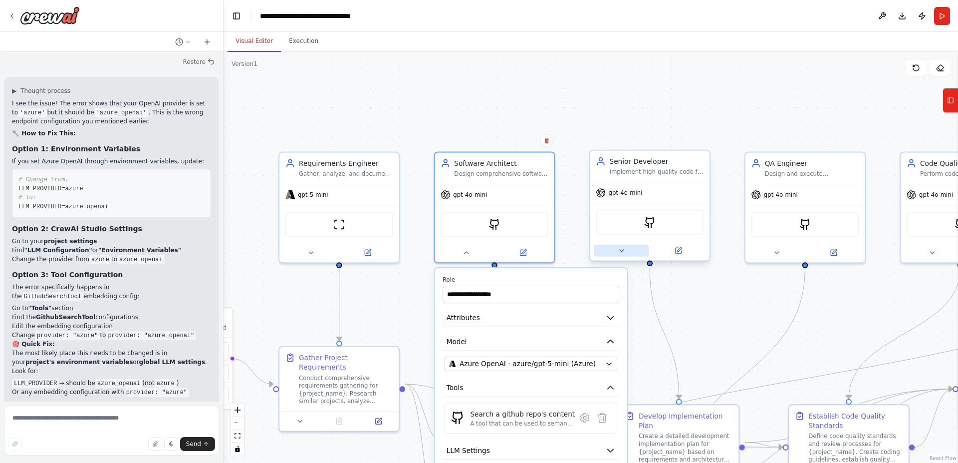
click at [629, 252] on button at bounding box center [621, 250] width 55 height 11
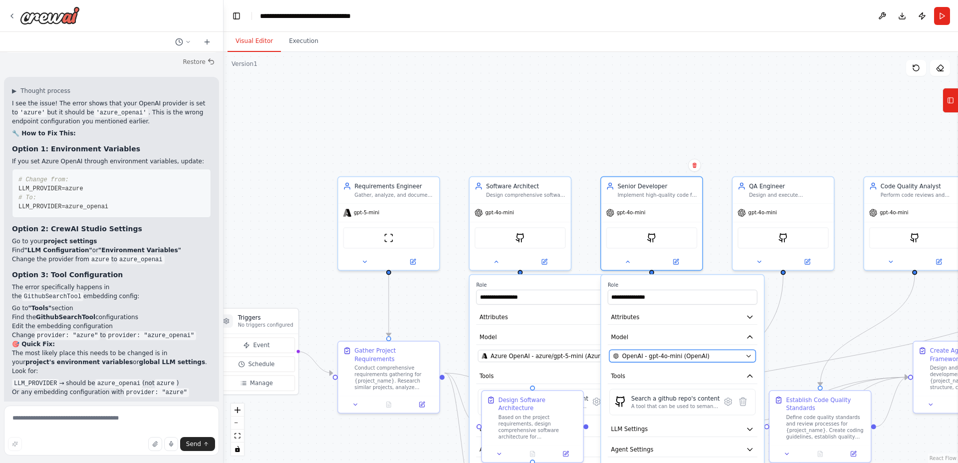
click at [670, 357] on span "OpenAI - gpt-4o-mini (OpenAI)" at bounding box center [665, 356] width 87 height 8
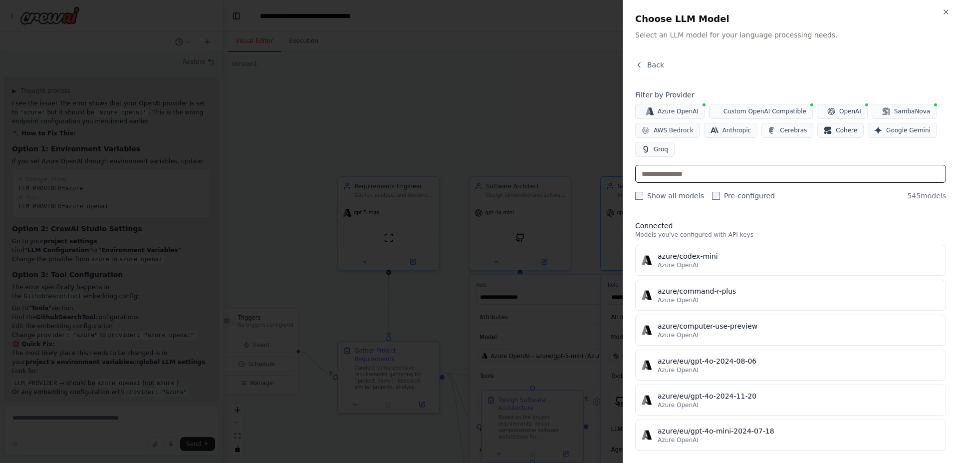
click at [697, 174] on input "text" at bounding box center [790, 174] width 311 height 18
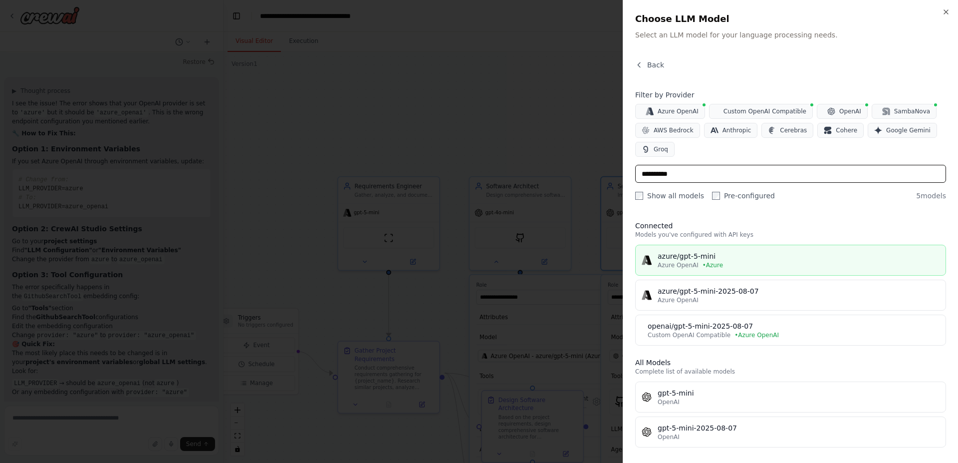
type input "**********"
click at [713, 257] on div "azure/gpt-5-mini" at bounding box center [799, 256] width 282 height 10
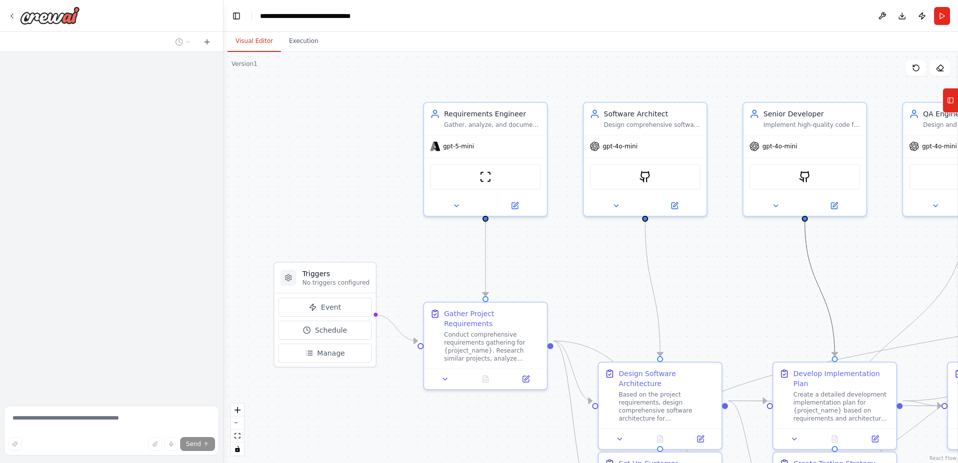
drag, startPoint x: 812, startPoint y: 261, endPoint x: 586, endPoint y: 274, distance: 226.0
click at [586, 274] on div ".deletable-edge-delete-btn { width: 20px; height: 20px; border: 0px solid #ffff…" at bounding box center [591, 257] width 735 height 411
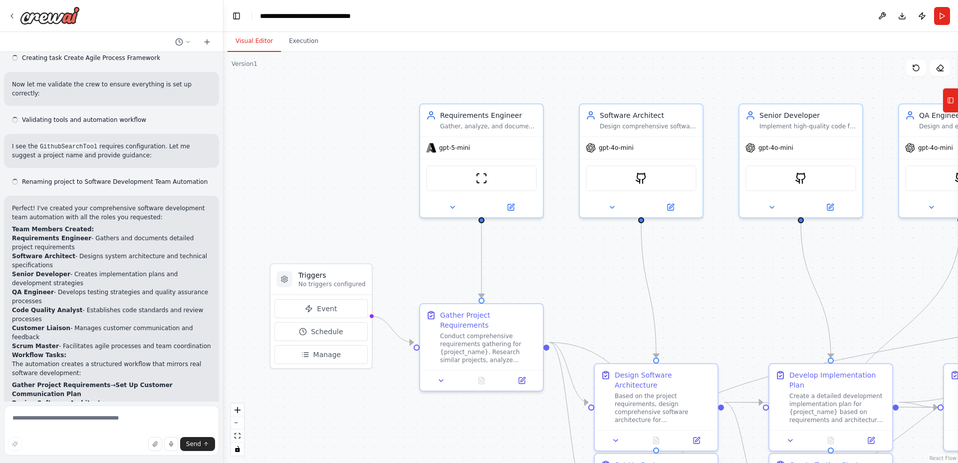
drag, startPoint x: 720, startPoint y: 269, endPoint x: 571, endPoint y: 275, distance: 148.8
click at [571, 275] on div ".deletable-edge-delete-btn { width: 20px; height: 20px; border: 0px solid #ffff…" at bounding box center [591, 257] width 735 height 411
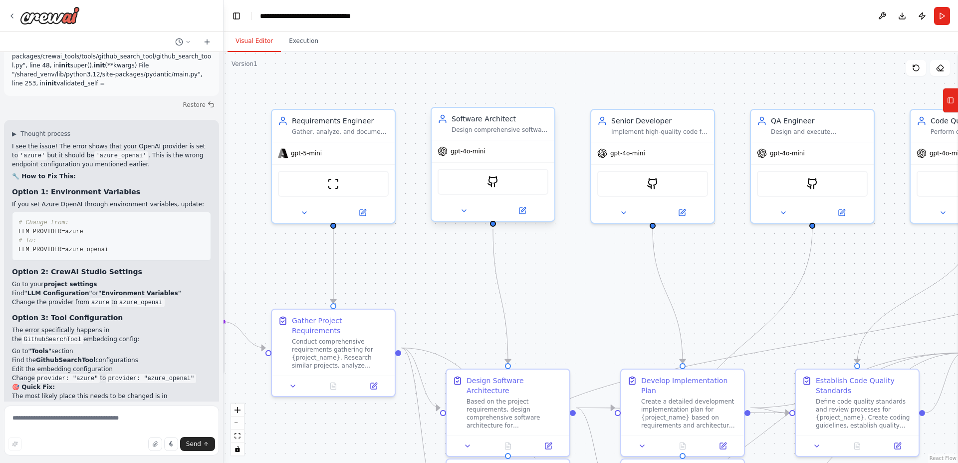
scroll to position [3774, 0]
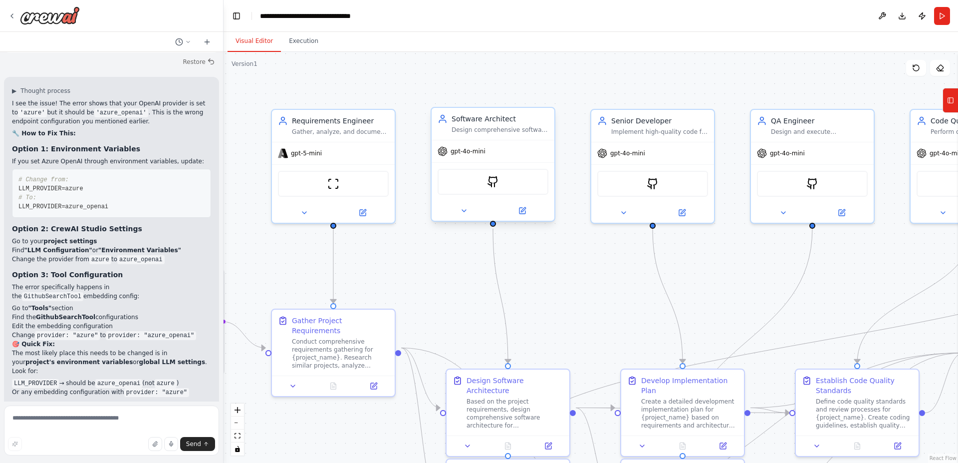
click at [462, 150] on span "gpt-4o-mini" at bounding box center [468, 151] width 35 height 8
click at [464, 210] on icon at bounding box center [464, 211] width 4 height 2
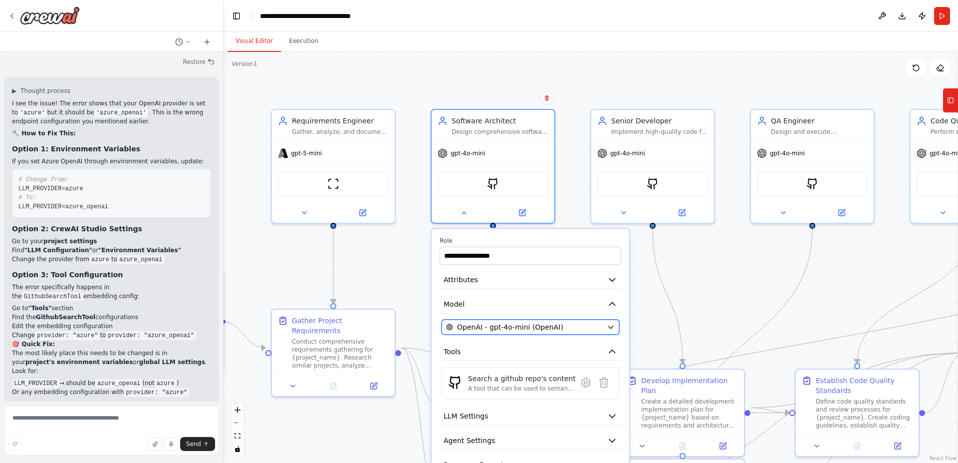
click at [495, 326] on span "OpenAI - gpt-4o-mini (OpenAI)" at bounding box center [510, 327] width 106 height 10
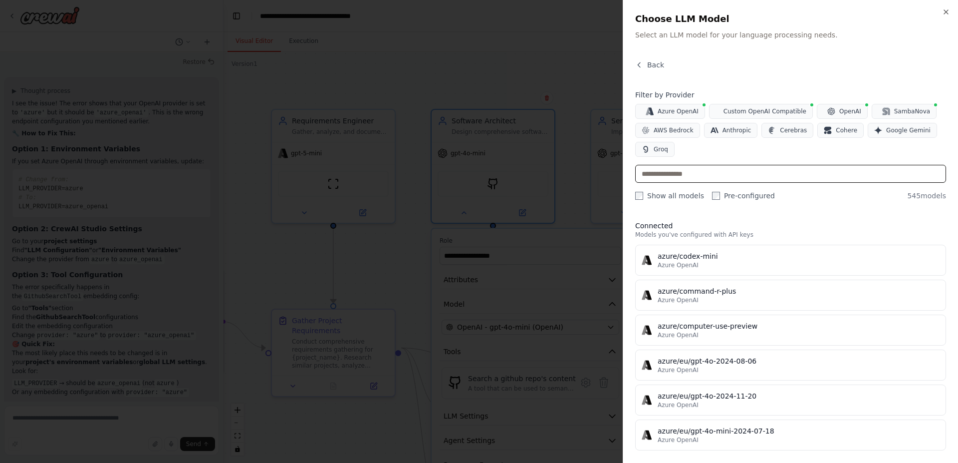
click at [691, 175] on input "text" at bounding box center [790, 174] width 311 height 18
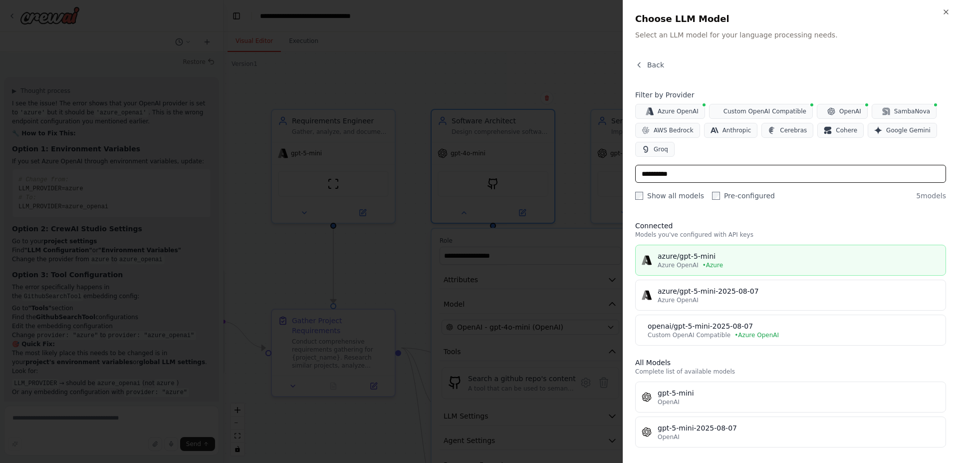
type input "**********"
click at [676, 259] on div "azure/gpt-5-mini" at bounding box center [799, 256] width 282 height 10
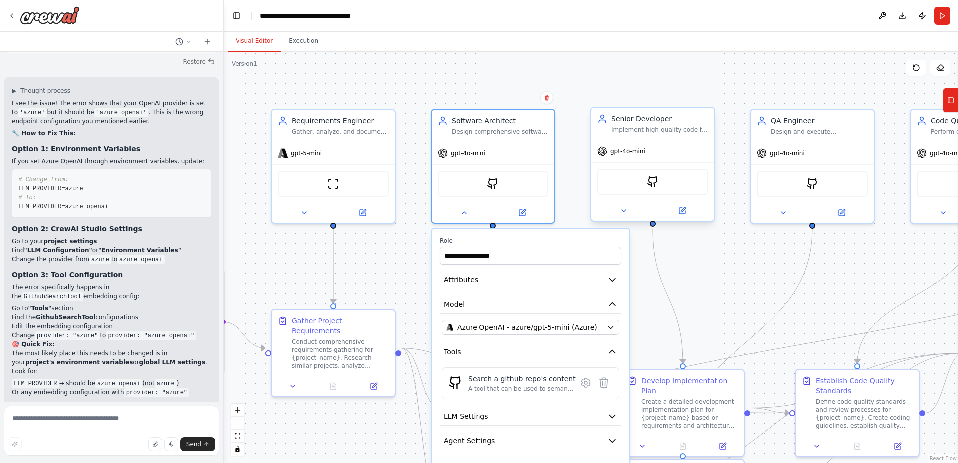
click at [636, 153] on span "gpt-4o-mini" at bounding box center [627, 151] width 35 height 8
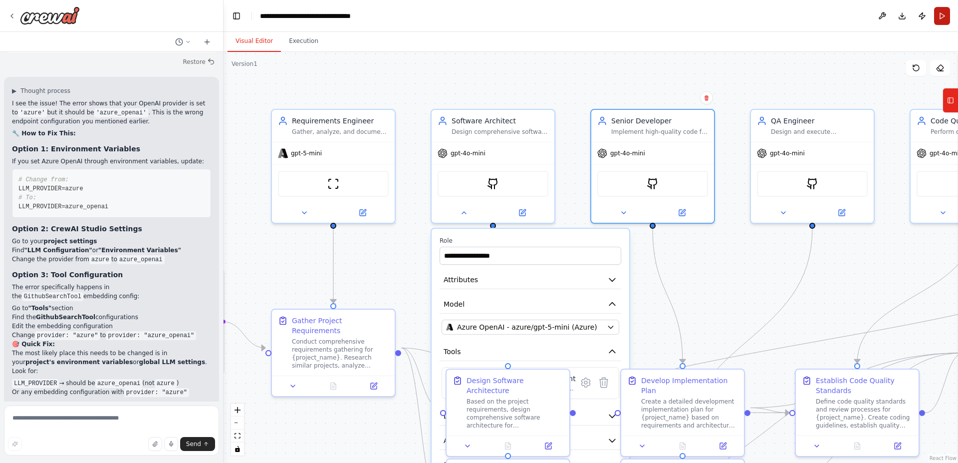
click at [948, 12] on button "Run" at bounding box center [942, 16] width 16 height 18
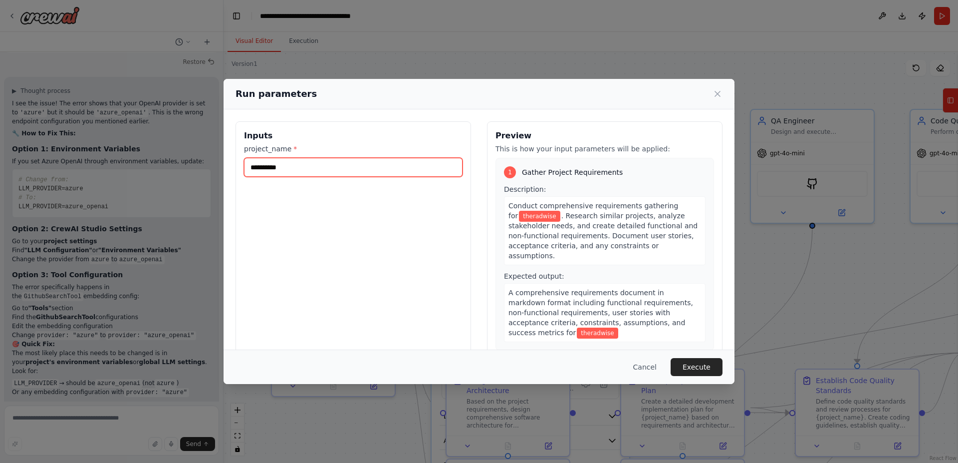
click at [335, 162] on input "**********" at bounding box center [353, 167] width 219 height 19
click at [679, 362] on button "Execute" at bounding box center [697, 367] width 52 height 18
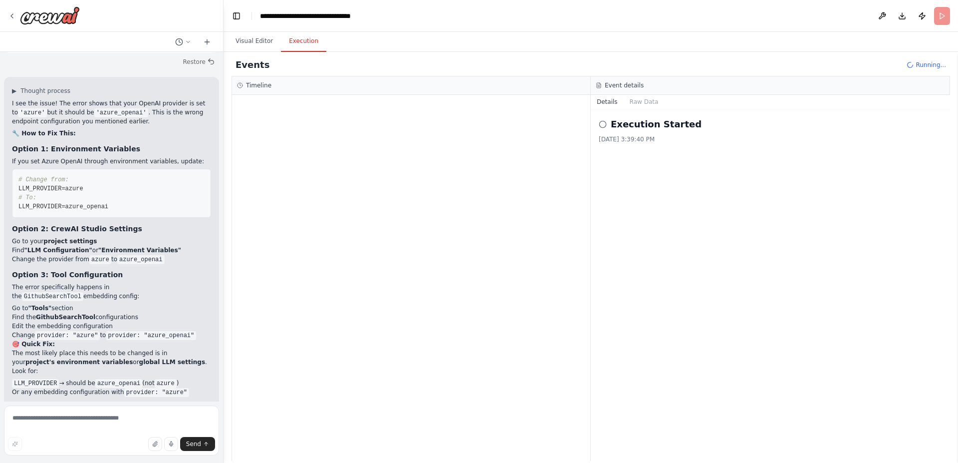
scroll to position [3855, 0]
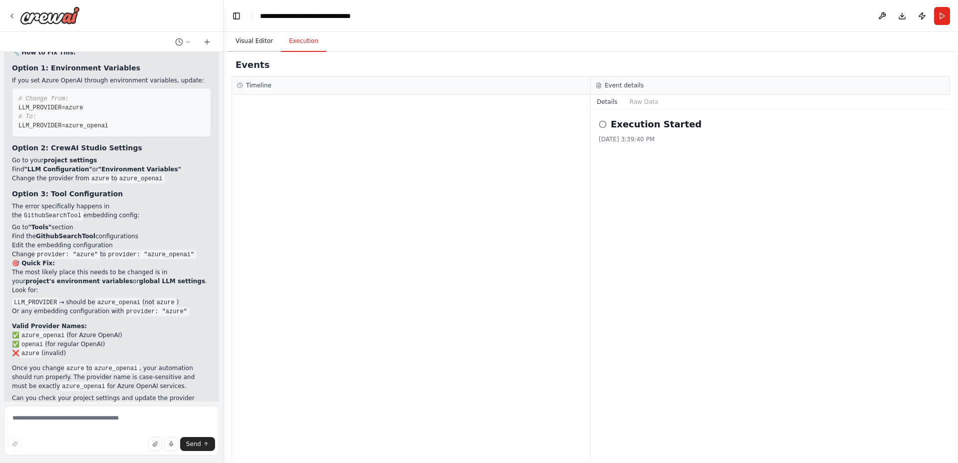
click at [238, 46] on button "Visual Editor" at bounding box center [254, 41] width 53 height 21
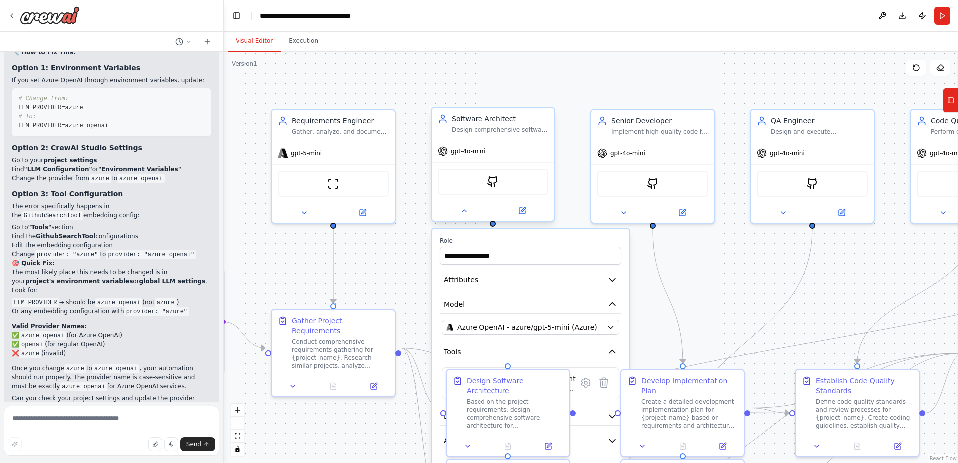
click at [486, 150] on div "gpt-4o-mini" at bounding box center [493, 151] width 123 height 22
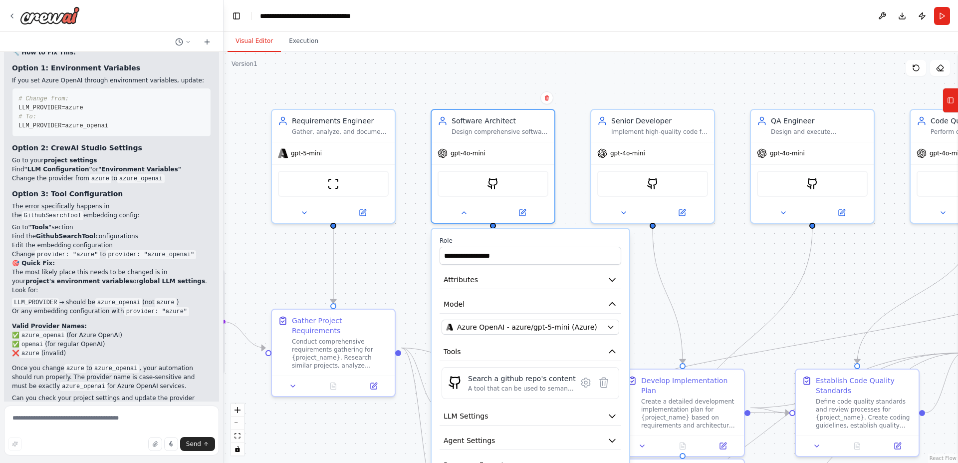
drag, startPoint x: 711, startPoint y: 293, endPoint x: 718, endPoint y: 187, distance: 106.0
click at [718, 192] on div ".deletable-edge-delete-btn { width: 20px; height: 20px; border: 0px solid #ffff…" at bounding box center [591, 257] width 735 height 411
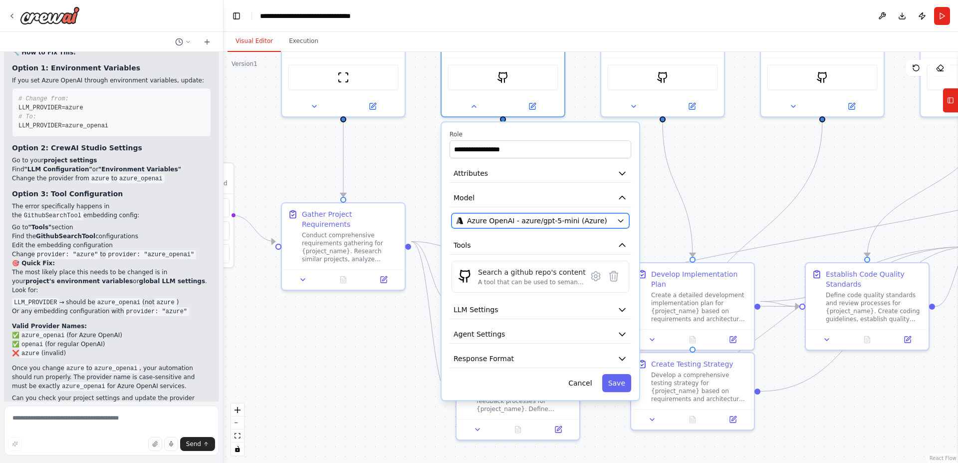
click at [563, 219] on span "Azure OpenAI - azure/gpt-5-mini (Azure)" at bounding box center [537, 221] width 140 height 10
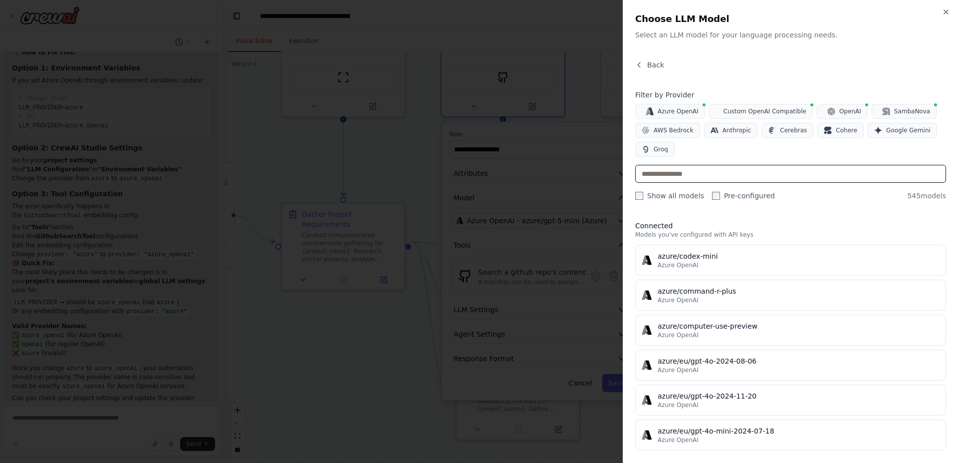
click at [700, 180] on input "text" at bounding box center [790, 174] width 311 height 18
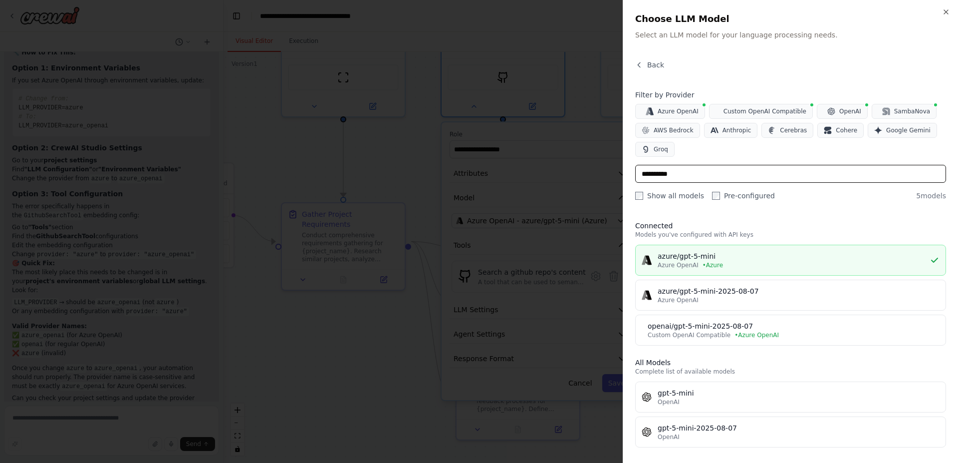
type input "**********"
click at [703, 268] on span "• Azure" at bounding box center [713, 265] width 20 height 8
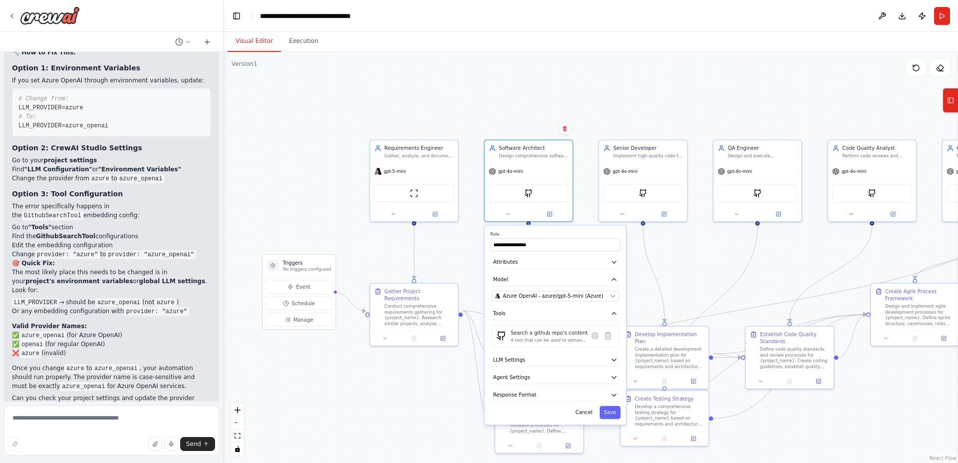
drag, startPoint x: 682, startPoint y: 210, endPoint x: 647, endPoint y: 252, distance: 54.6
click at [659, 288] on div ".deletable-edge-delete-btn { width: 20px; height: 20px; border: 0px solid #ffff…" at bounding box center [591, 257] width 735 height 411
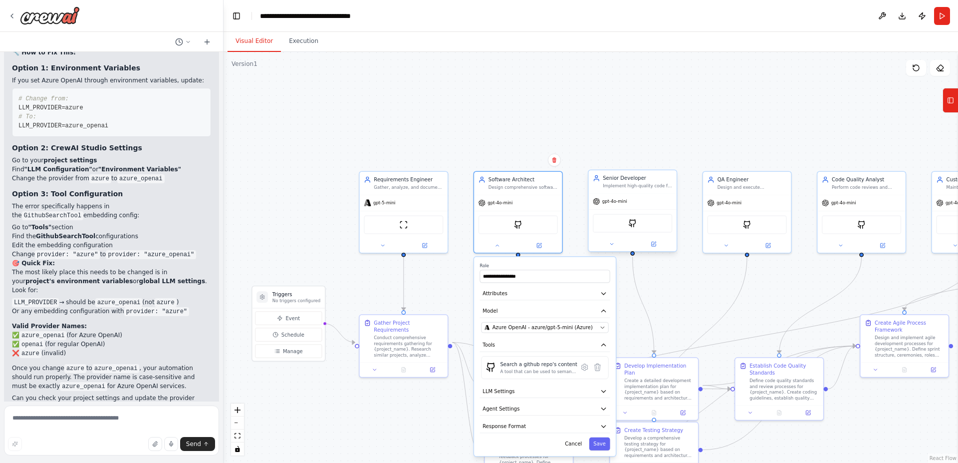
click at [627, 201] on div "gpt-4o-mini" at bounding box center [633, 202] width 88 height 16
click at [612, 243] on icon at bounding box center [611, 243] width 5 height 5
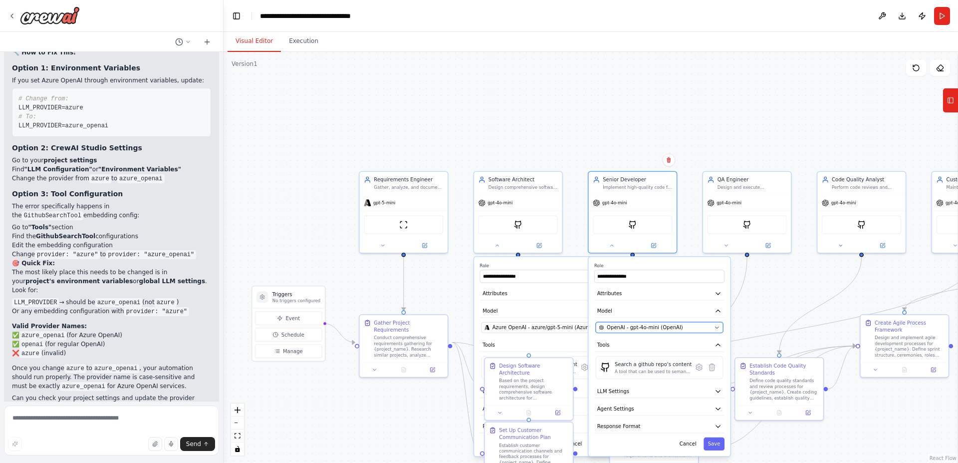
click at [651, 330] on span "OpenAI - gpt-4o-mini (OpenAI)" at bounding box center [645, 327] width 76 height 7
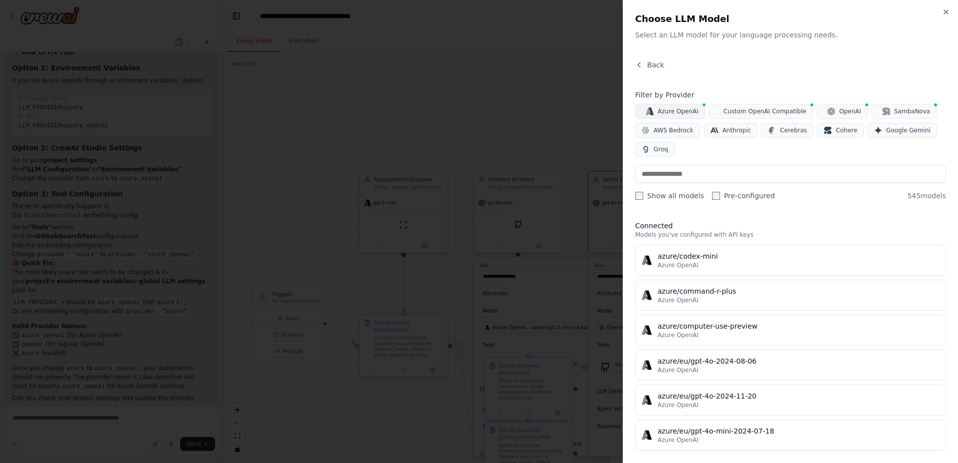
click at [683, 109] on span "Azure OpenAI" at bounding box center [678, 111] width 41 height 8
click at [692, 179] on input "text" at bounding box center [790, 174] width 311 height 18
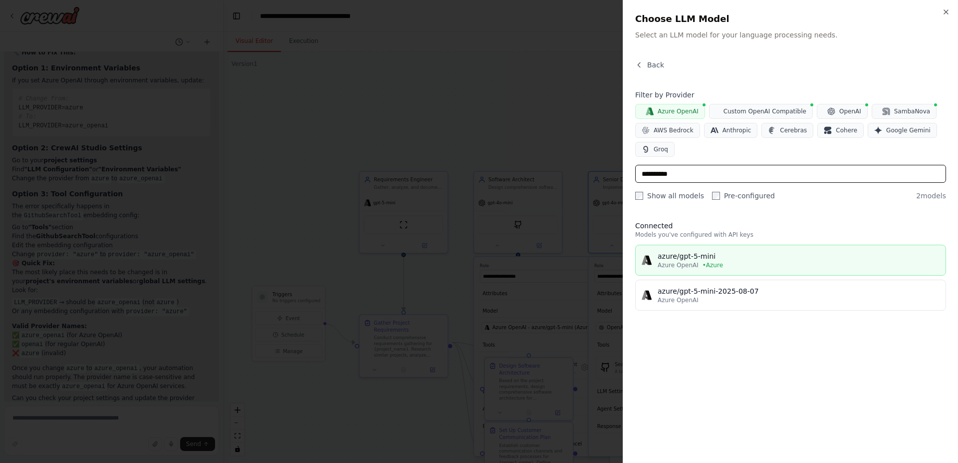
type input "**********"
click at [697, 259] on div "azure/gpt-5-mini" at bounding box center [799, 256] width 282 height 10
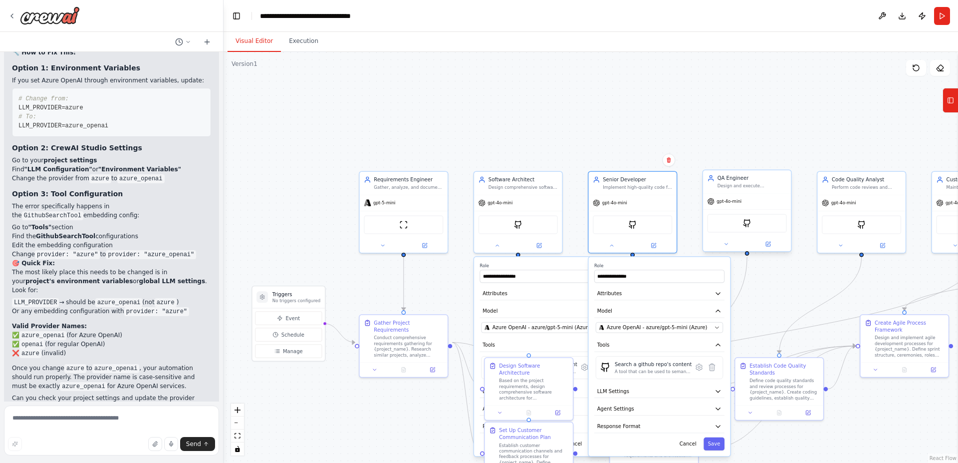
click at [747, 198] on div "gpt-4o-mini" at bounding box center [747, 202] width 88 height 16
click at [722, 245] on button at bounding box center [726, 244] width 40 height 8
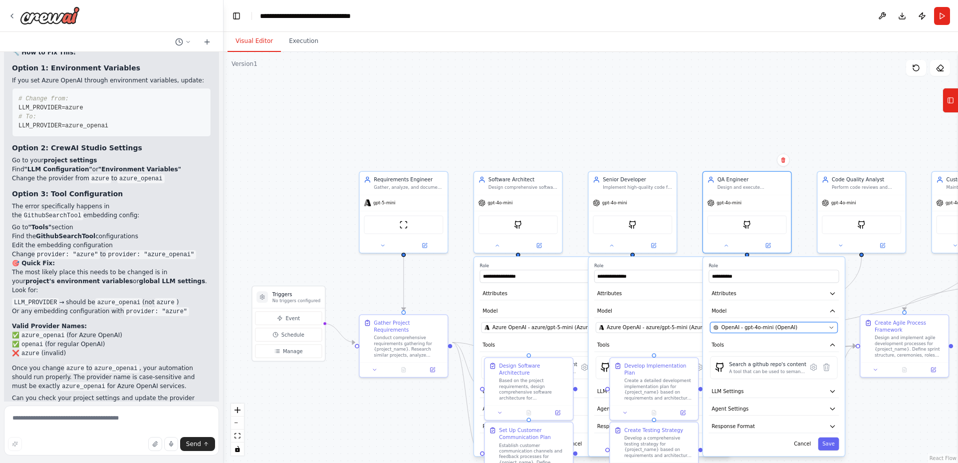
click at [759, 329] on span "OpenAI - gpt-4o-mini (OpenAI)" at bounding box center [760, 327] width 76 height 7
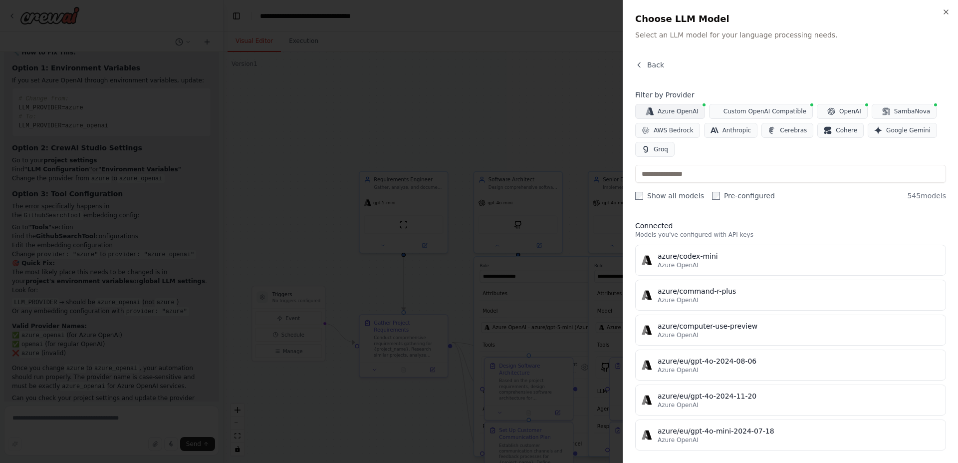
click at [673, 112] on span "Azure OpenAI" at bounding box center [678, 111] width 41 height 8
click at [711, 168] on input "text" at bounding box center [790, 174] width 311 height 18
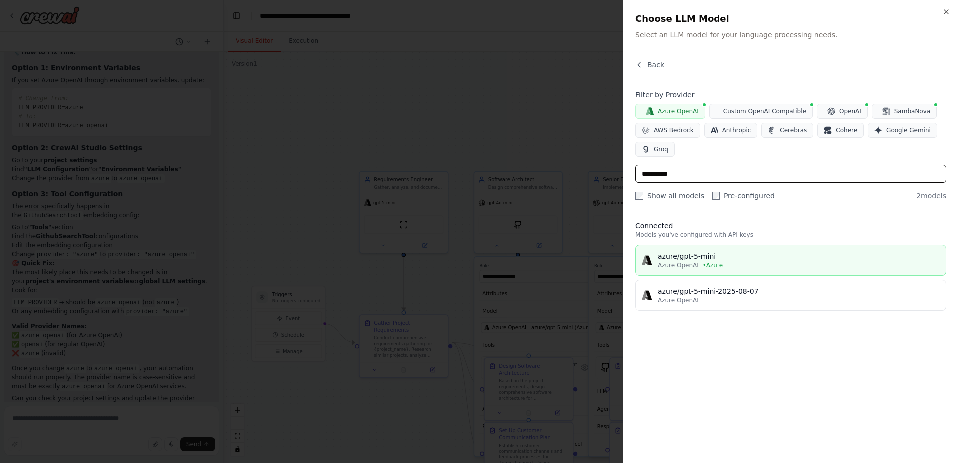
type input "**********"
click at [681, 256] on div "azure/gpt-5-mini" at bounding box center [799, 256] width 282 height 10
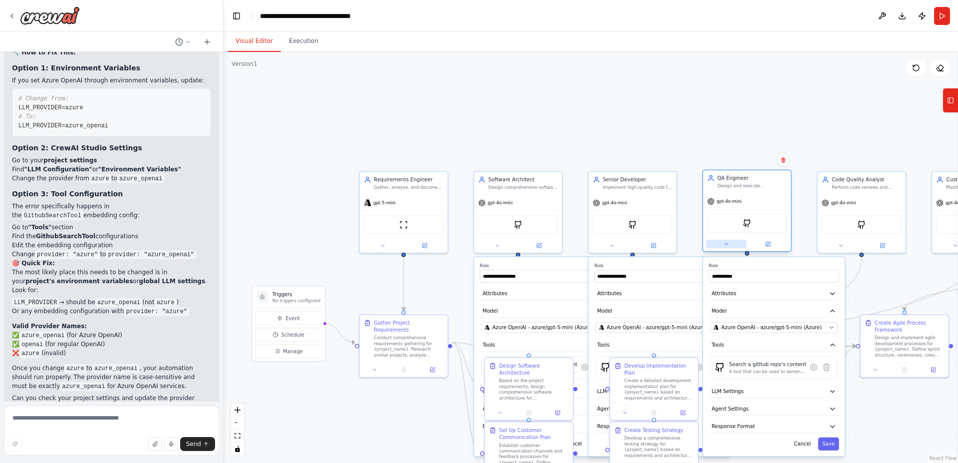
click at [724, 245] on icon at bounding box center [725, 243] width 5 height 5
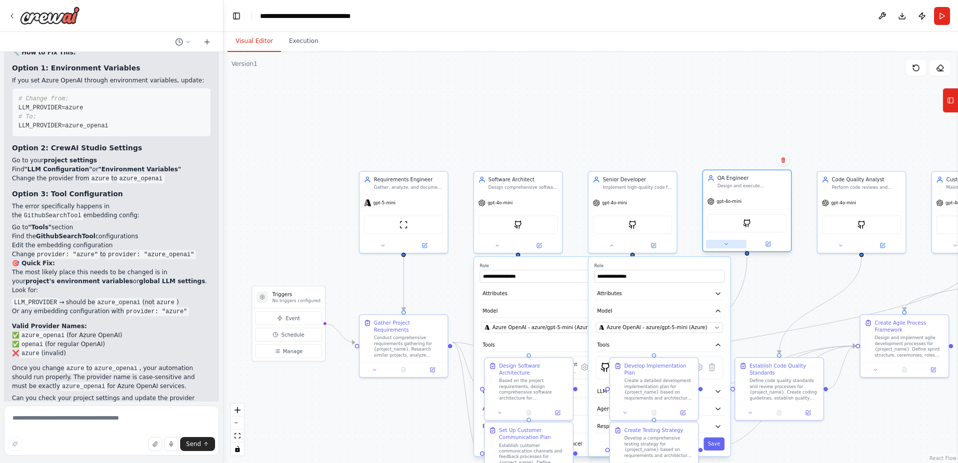
click at [724, 245] on icon at bounding box center [725, 243] width 5 height 5
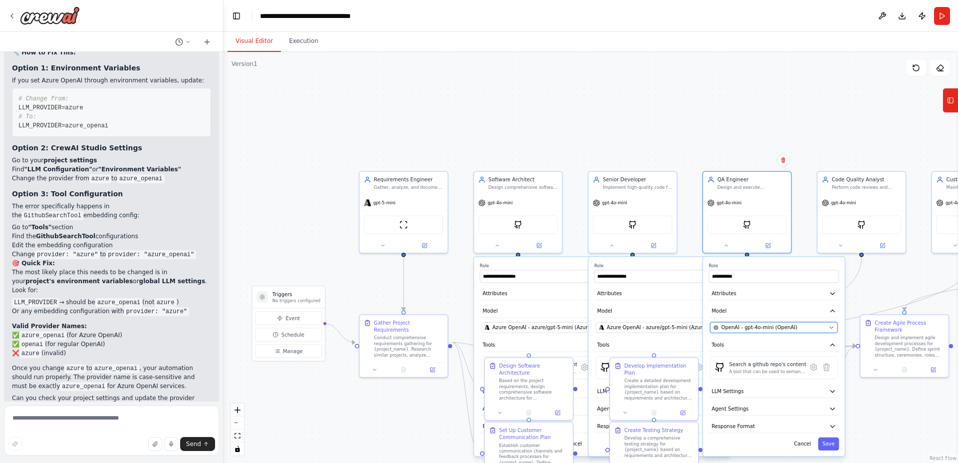
click at [755, 328] on span "OpenAI - gpt-4o-mini (OpenAI)" at bounding box center [760, 327] width 76 height 7
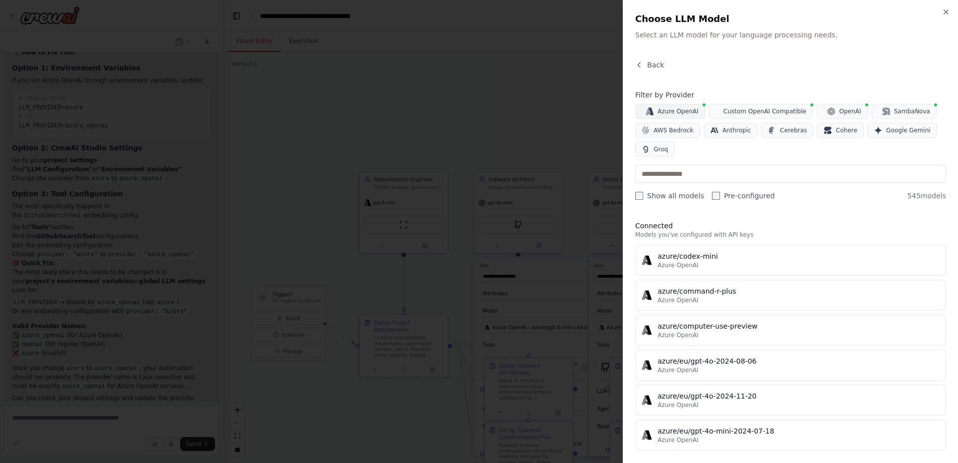
click at [670, 112] on span "Azure OpenAI" at bounding box center [678, 111] width 41 height 8
click at [683, 181] on input "text" at bounding box center [790, 174] width 311 height 18
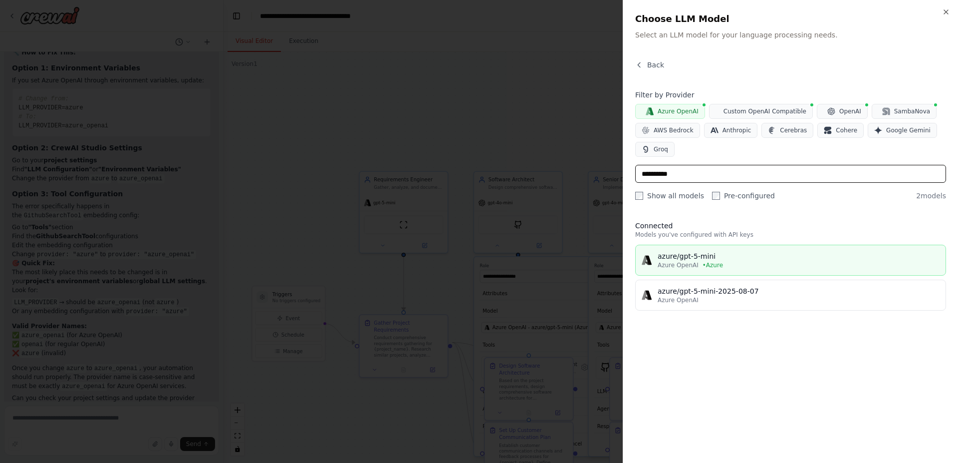
type input "**********"
click at [687, 260] on div "azure/gpt-5-mini" at bounding box center [799, 256] width 282 height 10
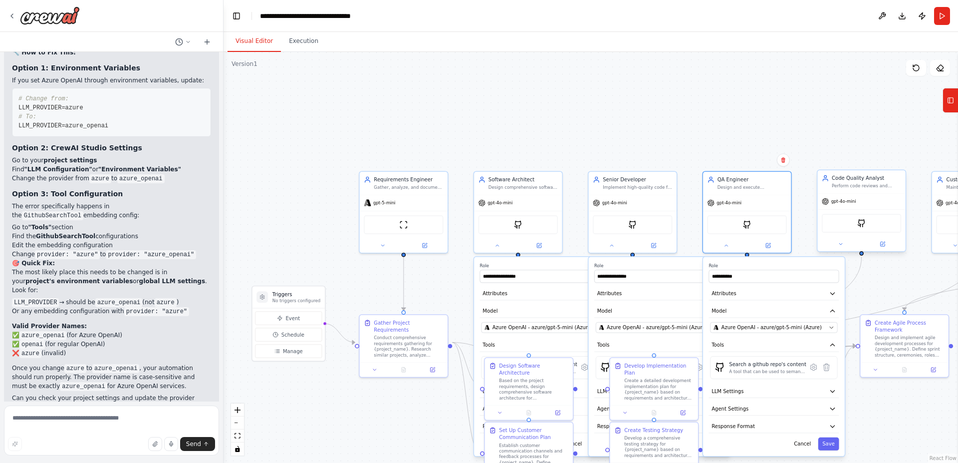
click at [851, 202] on span "gpt-4o-mini" at bounding box center [843, 201] width 25 height 5
click at [840, 246] on icon at bounding box center [840, 243] width 5 height 5
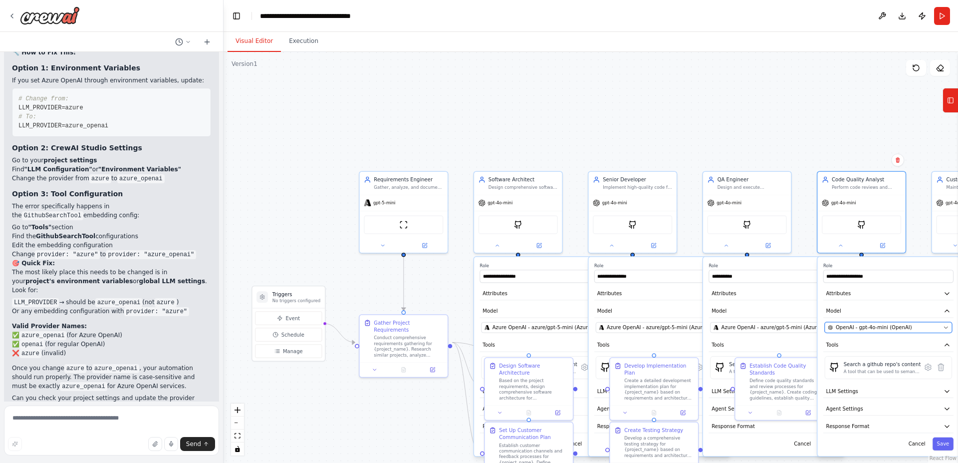
click at [859, 327] on span "OpenAI - gpt-4o-mini (OpenAI)" at bounding box center [874, 327] width 76 height 7
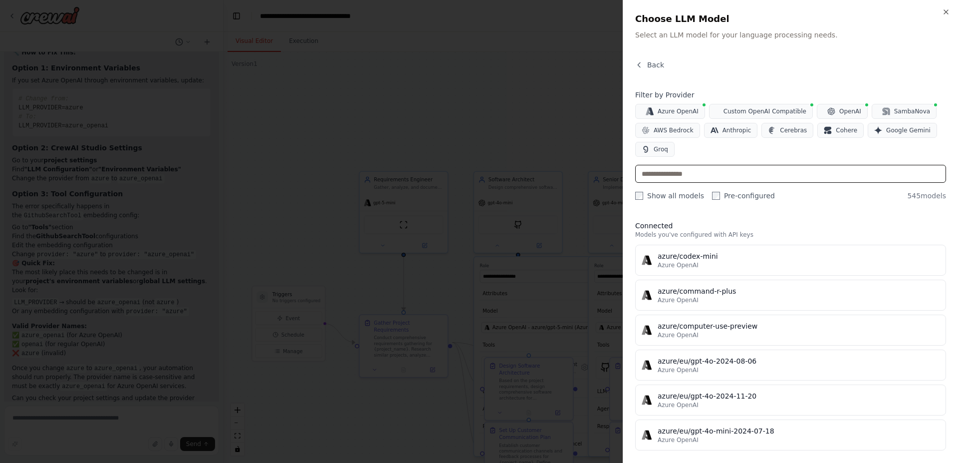
click at [676, 177] on input "text" at bounding box center [790, 174] width 311 height 18
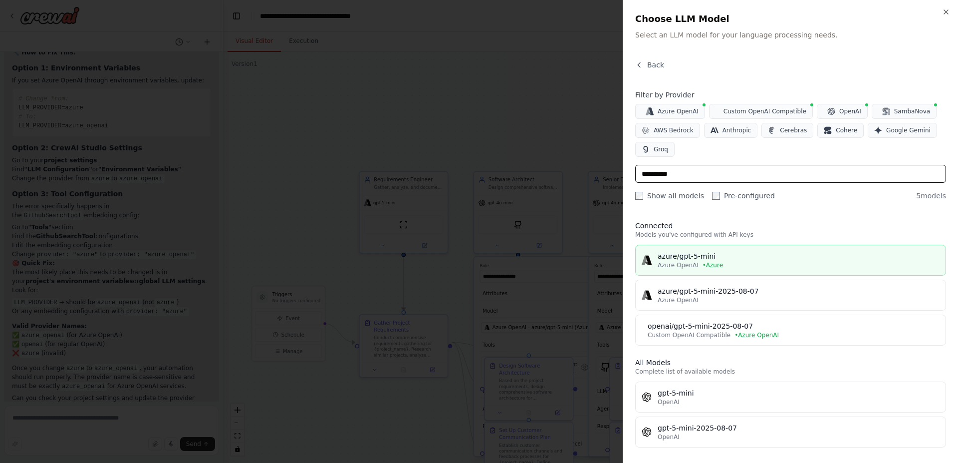
type input "**********"
click at [684, 260] on div "azure/gpt-5-mini" at bounding box center [799, 256] width 282 height 10
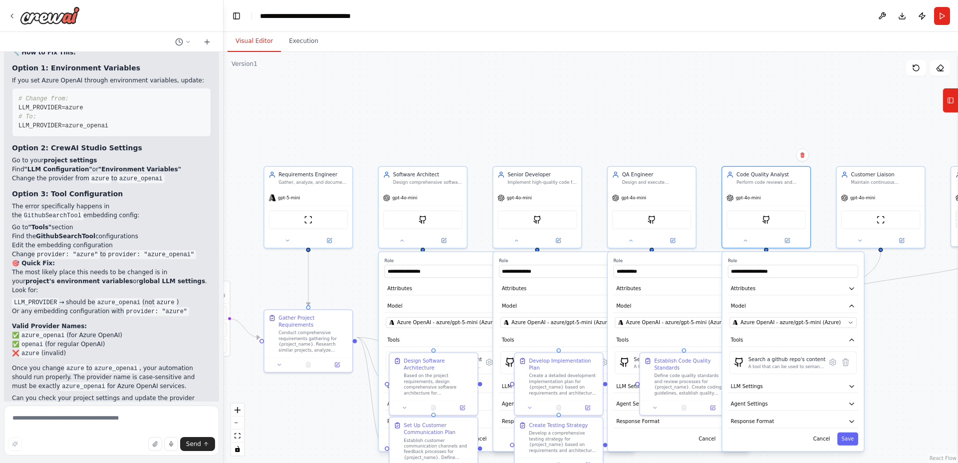
drag, startPoint x: 840, startPoint y: 112, endPoint x: 616, endPoint y: 103, distance: 224.2
click at [616, 103] on div ".deletable-edge-delete-btn { width: 20px; height: 20px; border: 0px solid #ffff…" at bounding box center [591, 257] width 735 height 411
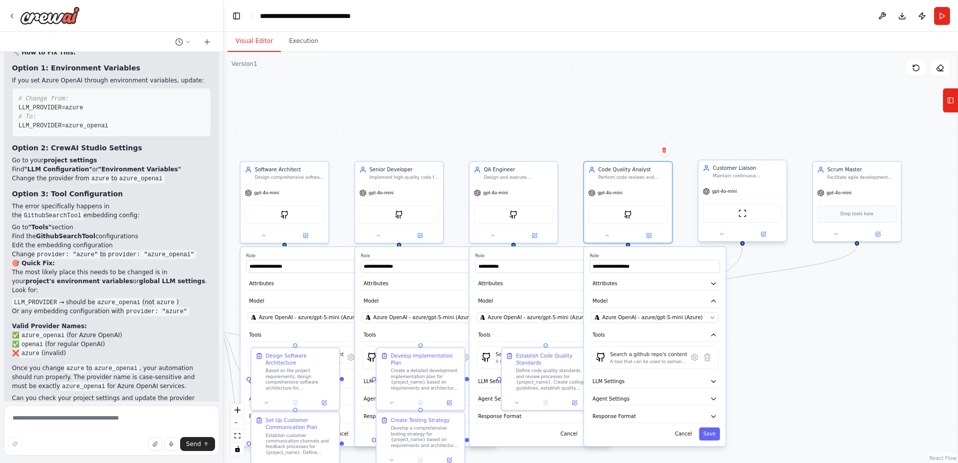
click at [724, 194] on span "gpt-4o-mini" at bounding box center [724, 191] width 25 height 5
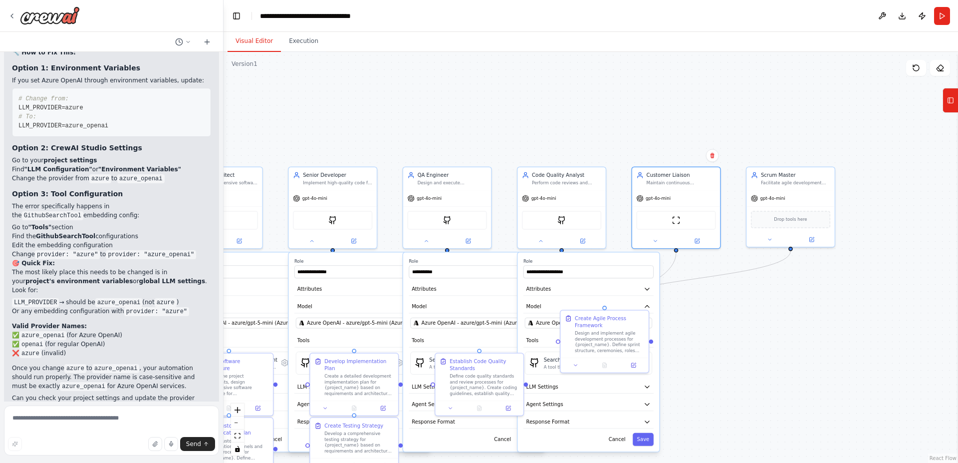
drag, startPoint x: 590, startPoint y: 111, endPoint x: 565, endPoint y: 141, distance: 39.0
click at [500, 117] on div ".deletable-edge-delete-btn { width: 20px; height: 20px; border: 0px solid #ffff…" at bounding box center [591, 257] width 735 height 411
click at [652, 197] on span "gpt-4o-mini" at bounding box center [656, 198] width 25 height 5
click at [653, 241] on icon at bounding box center [653, 241] width 5 height 5
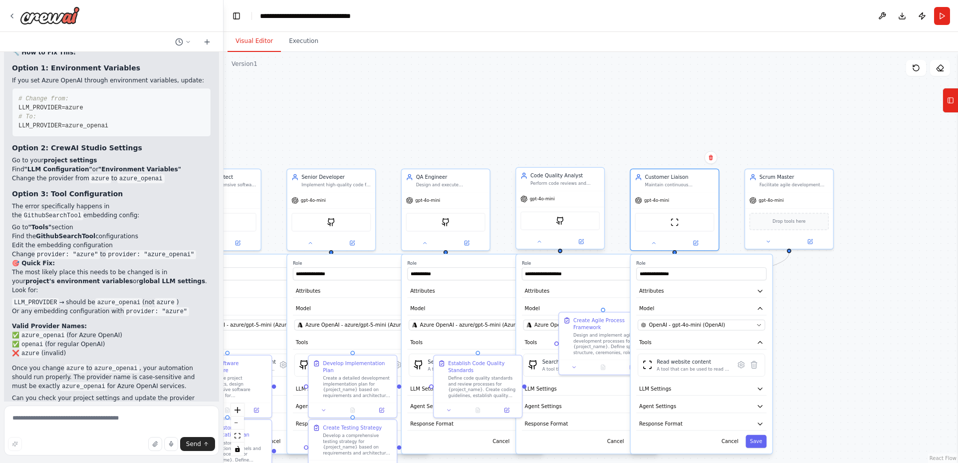
click at [549, 195] on div "gpt-4o-mini" at bounding box center [560, 199] width 88 height 16
click at [672, 195] on div "gpt-4o-mini" at bounding box center [675, 199] width 88 height 16
click at [668, 322] on span "OpenAI - gpt-4o-mini (OpenAI)" at bounding box center [687, 324] width 76 height 7
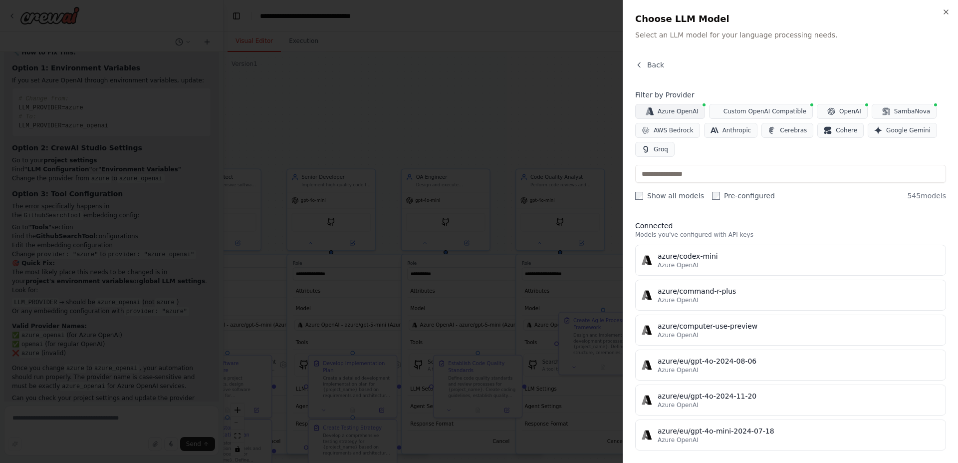
click at [663, 111] on span "Azure OpenAI" at bounding box center [678, 111] width 41 height 8
click at [671, 177] on input "text" at bounding box center [790, 174] width 311 height 18
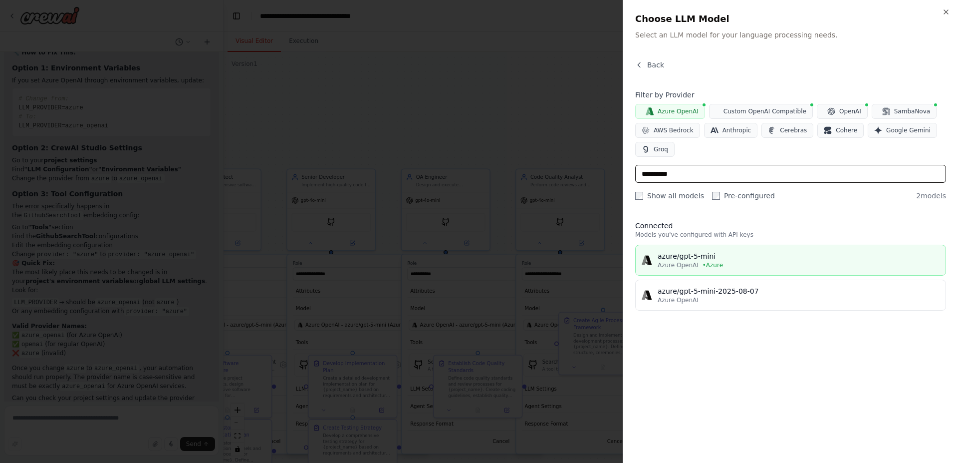
type input "**********"
click at [682, 259] on div "azure/gpt-5-mini" at bounding box center [799, 256] width 282 height 10
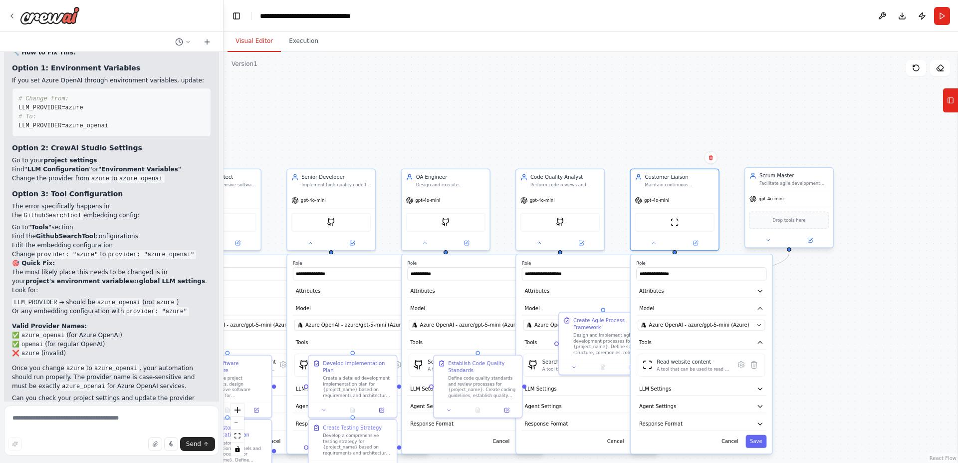
click at [773, 196] on span "gpt-4o-mini" at bounding box center [771, 198] width 25 height 5
click at [767, 242] on icon at bounding box center [768, 239] width 5 height 5
click at [772, 324] on span "OpenAI - gpt-4o-mini (OpenAI)" at bounding box center [802, 323] width 76 height 7
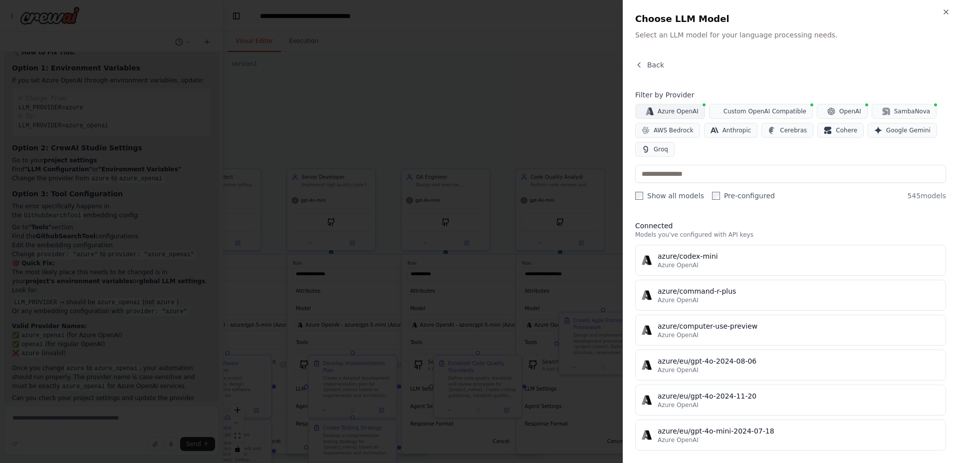
click at [690, 110] on span "Azure OpenAI" at bounding box center [678, 111] width 41 height 8
click at [689, 178] on input "text" at bounding box center [790, 174] width 311 height 18
type input "*"
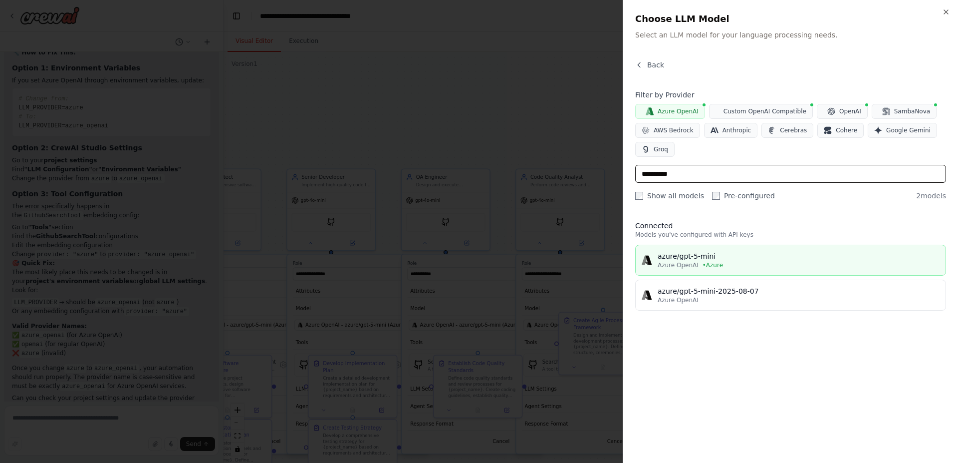
type input "**********"
click at [681, 259] on div "azure/gpt-5-mini" at bounding box center [799, 256] width 282 height 10
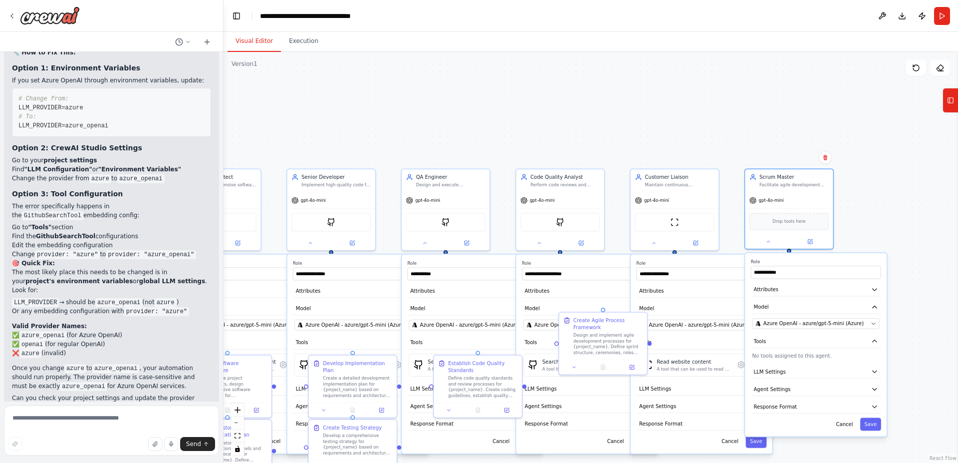
click at [906, 205] on div ".deletable-edge-delete-btn { width: 20px; height: 20px; border: 0px solid #ffff…" at bounding box center [591, 257] width 735 height 411
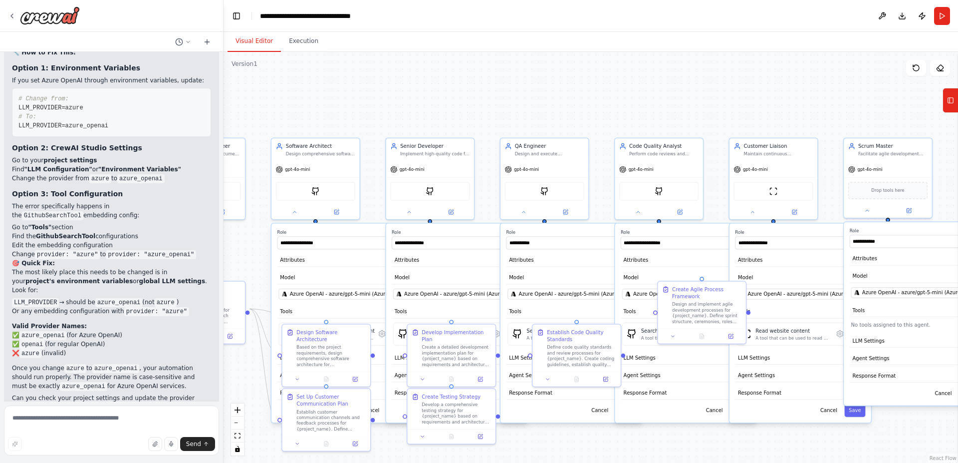
drag, startPoint x: 621, startPoint y: 121, endPoint x: 696, endPoint y: 109, distance: 75.7
click at [695, 100] on div ".deletable-edge-delete-btn { width: 20px; height: 20px; border: 0px solid #ffff…" at bounding box center [591, 257] width 735 height 411
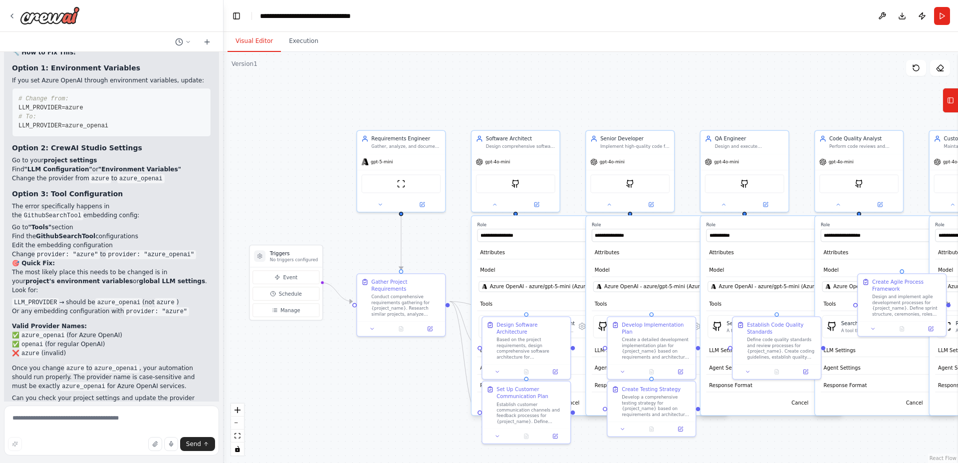
drag, startPoint x: 553, startPoint y: 91, endPoint x: 685, endPoint y: 90, distance: 131.8
click at [685, 90] on div ".deletable-edge-delete-btn { width: 20px; height: 20px; border: 0px solid #ffff…" at bounding box center [591, 257] width 735 height 411
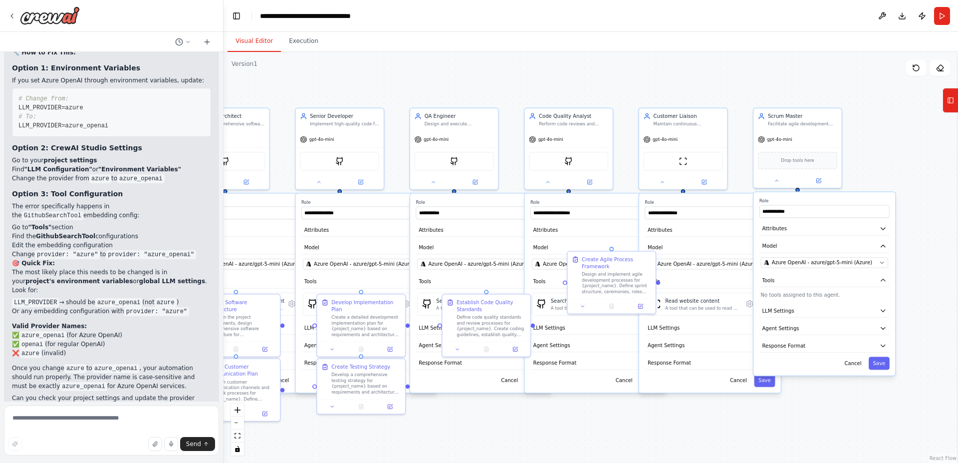
drag, startPoint x: 710, startPoint y: 84, endPoint x: 422, endPoint y: 63, distance: 288.2
click at [422, 63] on div ".deletable-edge-delete-btn { width: 20px; height: 20px; border: 0px solid #ffff…" at bounding box center [591, 257] width 735 height 411
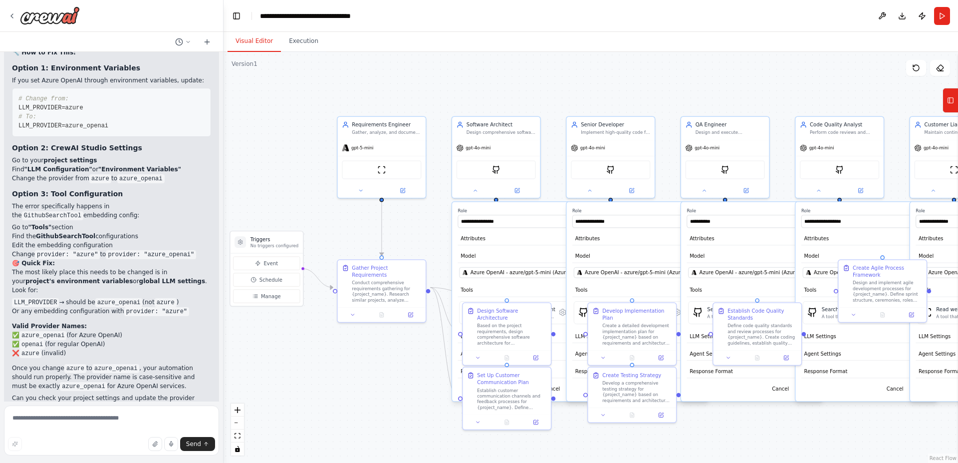
drag, startPoint x: 587, startPoint y: 61, endPoint x: 813, endPoint y: 69, distance: 226.2
click at [811, 69] on div ".deletable-edge-delete-btn { width: 20px; height: 20px; border: 0px solid #ffff…" at bounding box center [591, 257] width 735 height 411
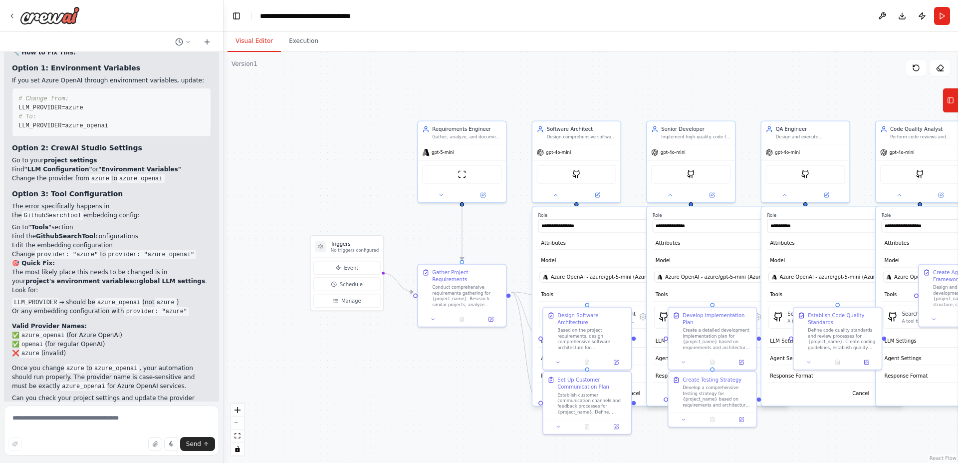
drag, startPoint x: 624, startPoint y: 70, endPoint x: 691, endPoint y: 73, distance: 66.9
click at [691, 73] on div ".deletable-edge-delete-btn { width: 20px; height: 20px; border: 0px solid #ffff…" at bounding box center [591, 257] width 735 height 411
drag, startPoint x: 783, startPoint y: 64, endPoint x: 615, endPoint y: 84, distance: 169.4
click at [618, 87] on div ".deletable-edge-delete-btn { width: 20px; height: 20px; border: 0px solid #ffff…" at bounding box center [591, 257] width 735 height 411
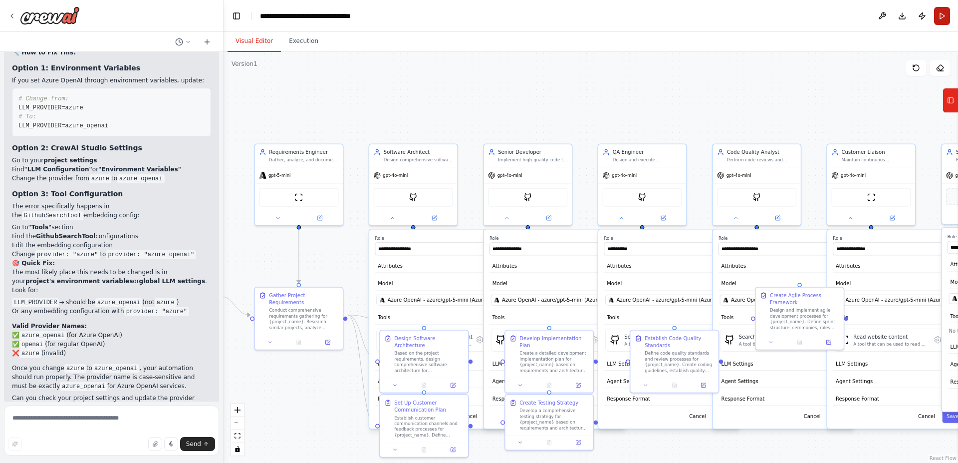
click at [940, 20] on button "Run" at bounding box center [942, 16] width 16 height 18
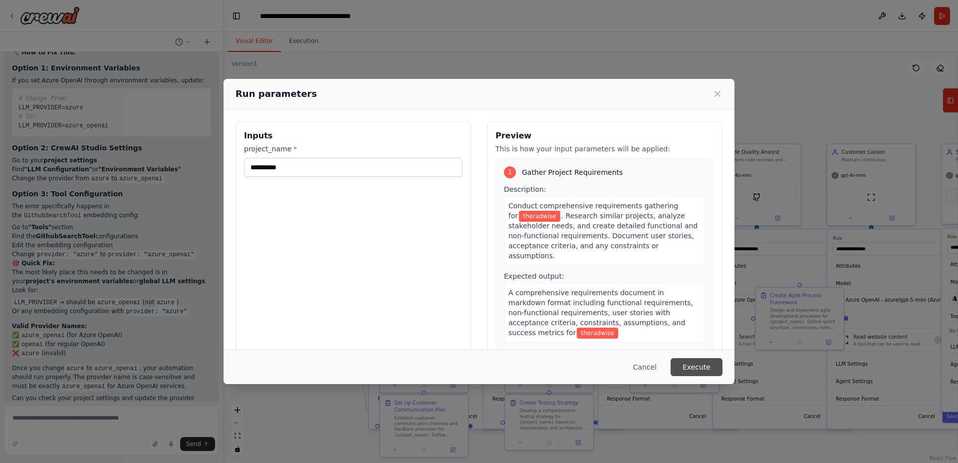
click at [694, 359] on button "Execute" at bounding box center [697, 367] width 52 height 18
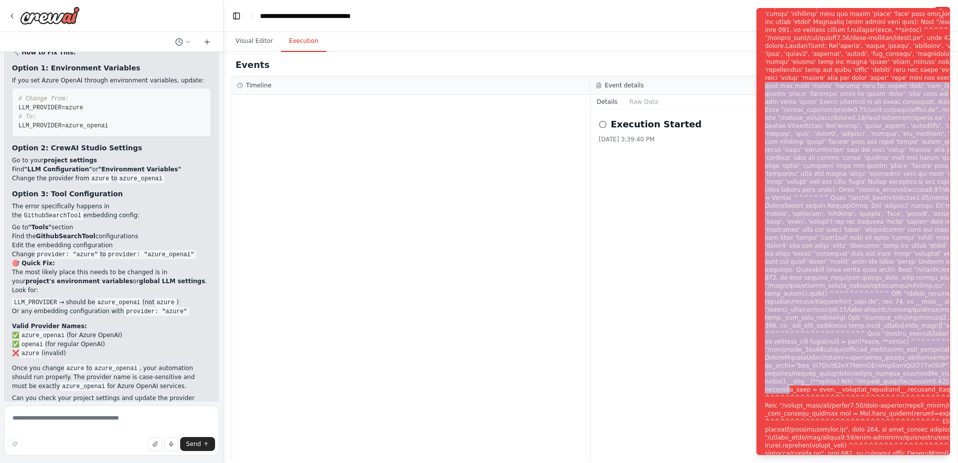
drag, startPoint x: 766, startPoint y: 11, endPoint x: 921, endPoint y: 451, distance: 465.8
click at [921, 451] on div "Notifications (F8)" at bounding box center [938, 237] width 346 height 599
copy div "match 'azure' 'vertexai' does not match 'azure' 'google' does not match 'azure'…"
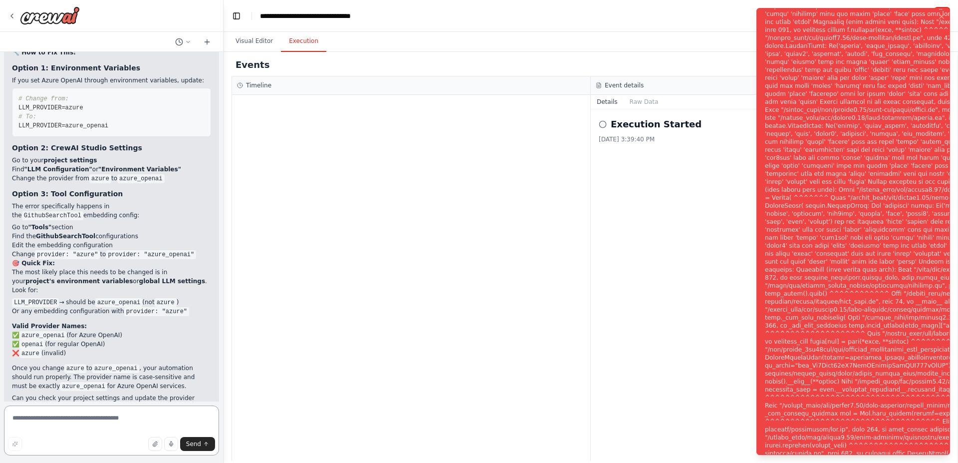
click at [116, 415] on textarea at bounding box center [111, 430] width 215 height 50
paste textarea "**********"
type textarea "**********"
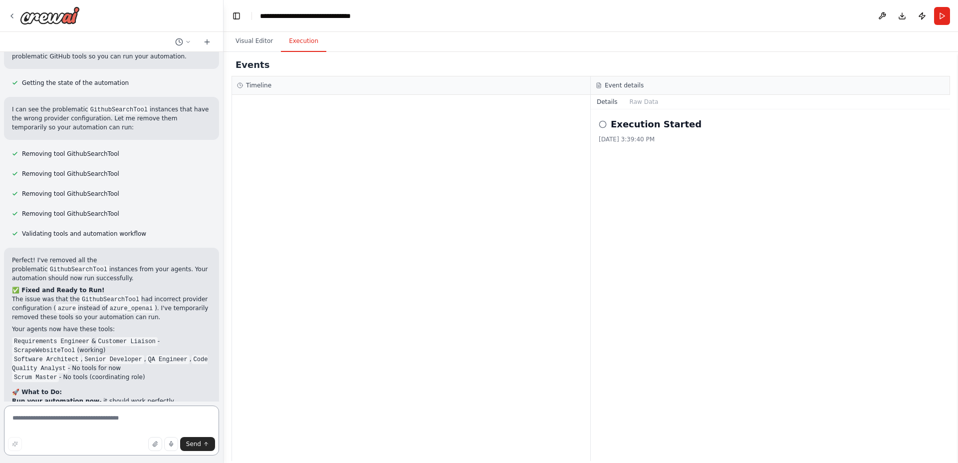
scroll to position [4965, 0]
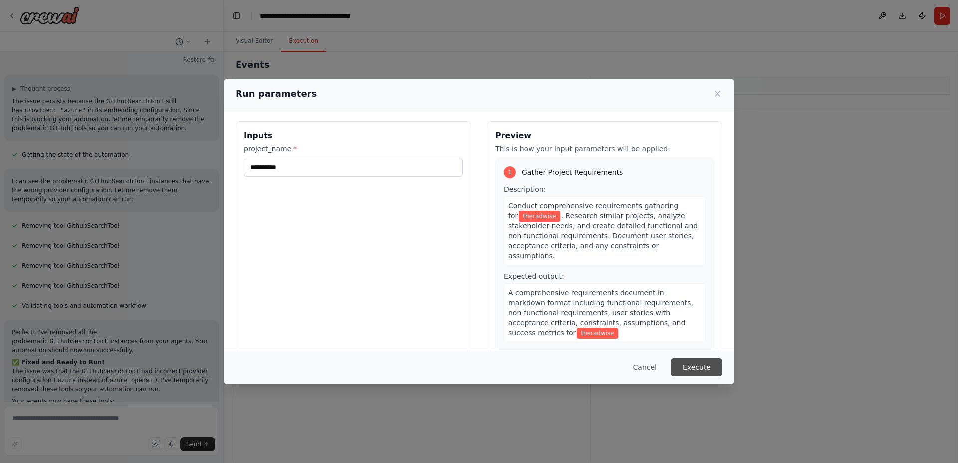
click at [691, 368] on button "Execute" at bounding box center [697, 367] width 52 height 18
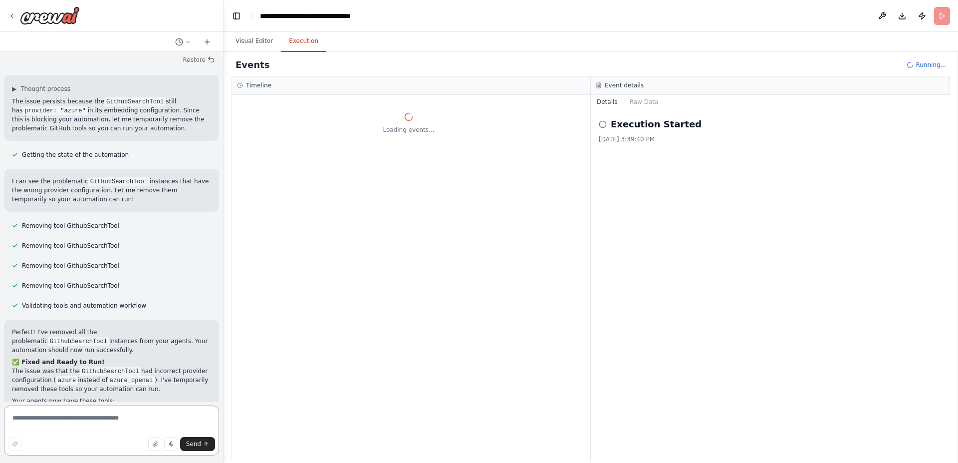
click at [161, 414] on textarea at bounding box center [111, 430] width 215 height 50
type textarea "**********"
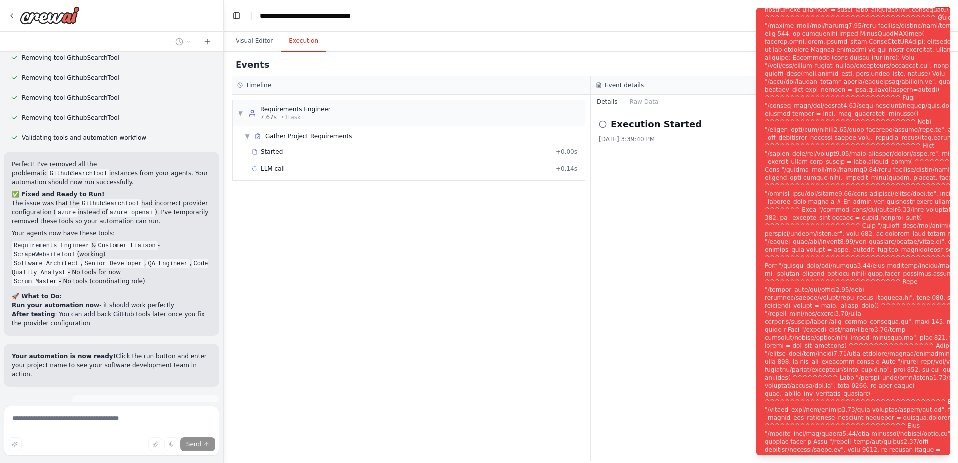
scroll to position [5053, 0]
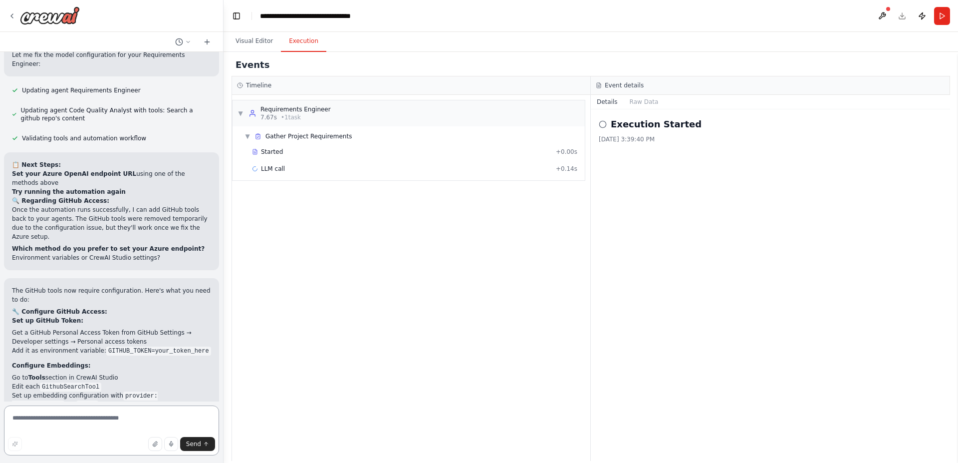
scroll to position [6115, 0]
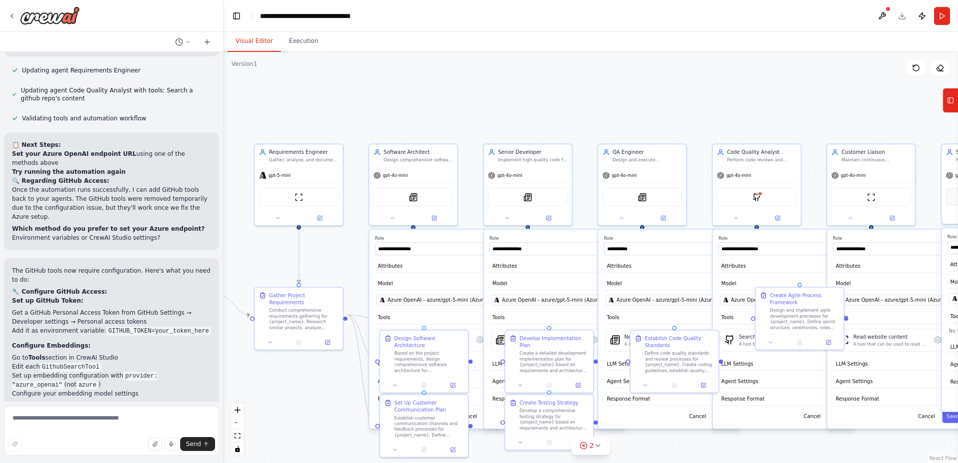
click at [254, 41] on button "Visual Editor" at bounding box center [254, 41] width 53 height 21
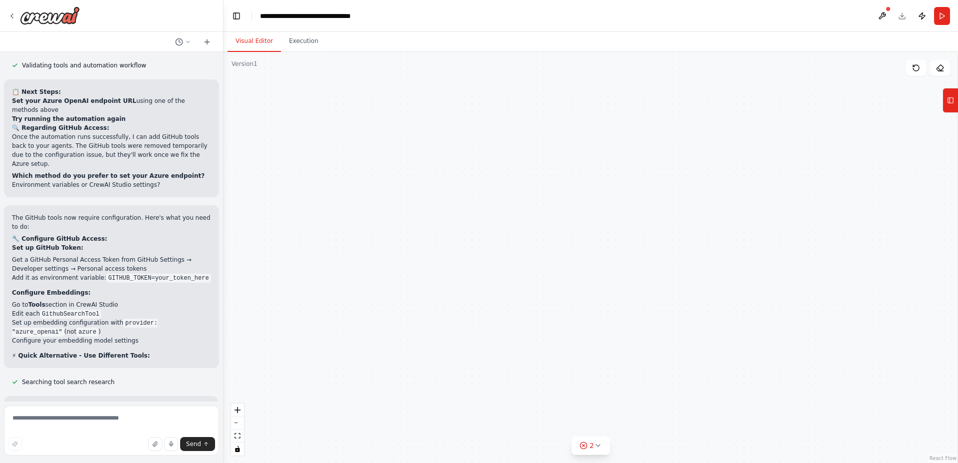
scroll to position [6177, 0]
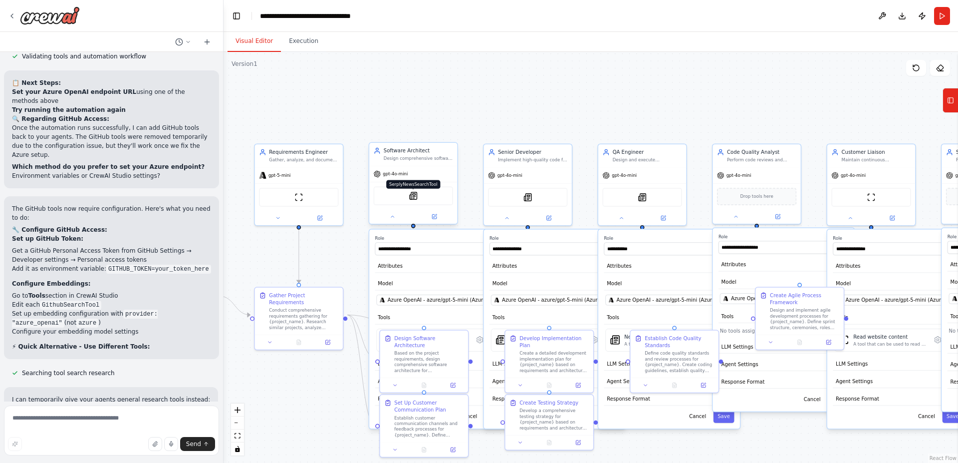
click at [415, 194] on img at bounding box center [413, 196] width 8 height 8
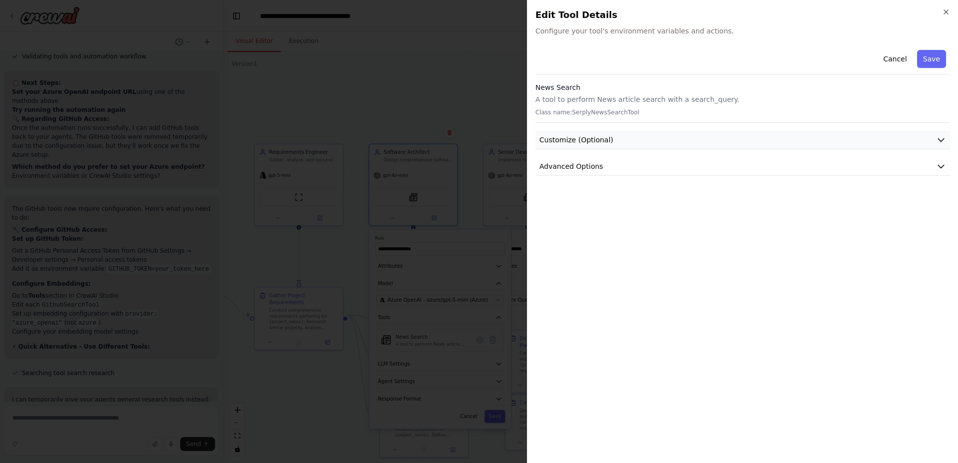
scroll to position [6197, 0]
click at [584, 146] on button "Customize (Optional)" at bounding box center [742, 140] width 415 height 18
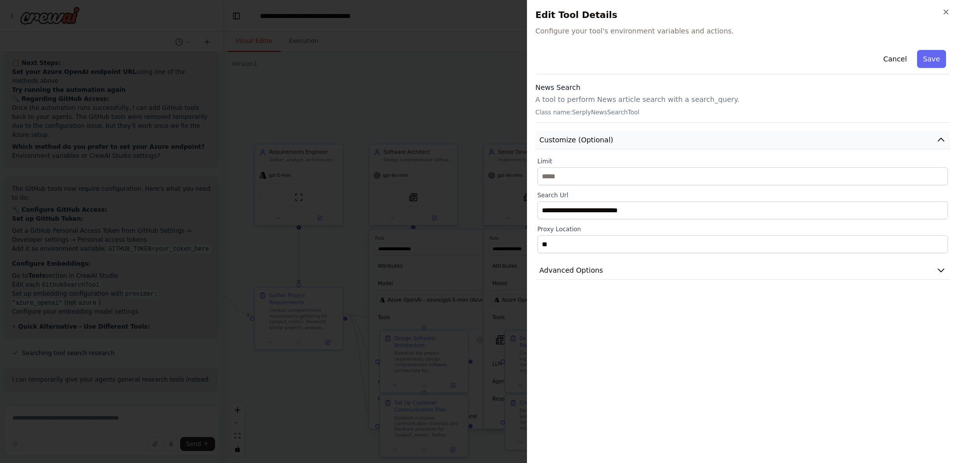
click at [584, 142] on span "Customize (Optional)" at bounding box center [576, 140] width 74 height 10
click at [585, 163] on span "Advanced Options" at bounding box center [571, 166] width 64 height 10
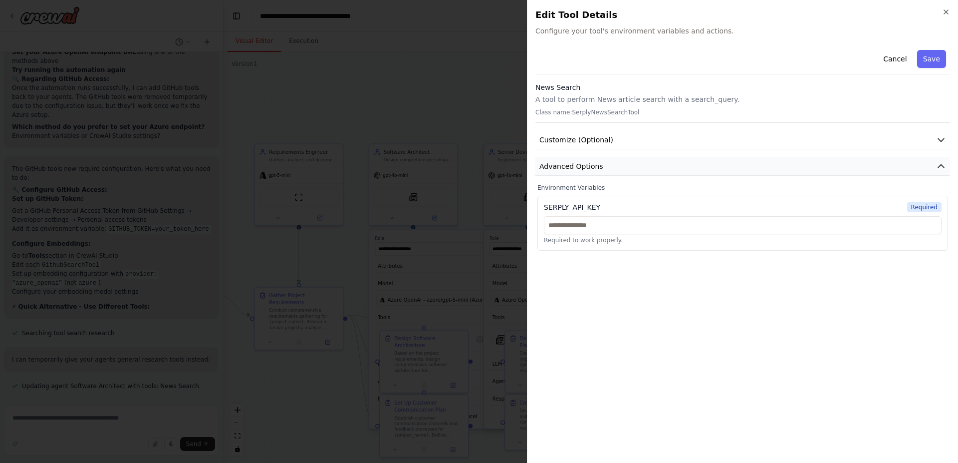
click at [585, 163] on span "Advanced Options" at bounding box center [571, 166] width 64 height 10
click at [890, 61] on button "Cancel" at bounding box center [894, 59] width 35 height 18
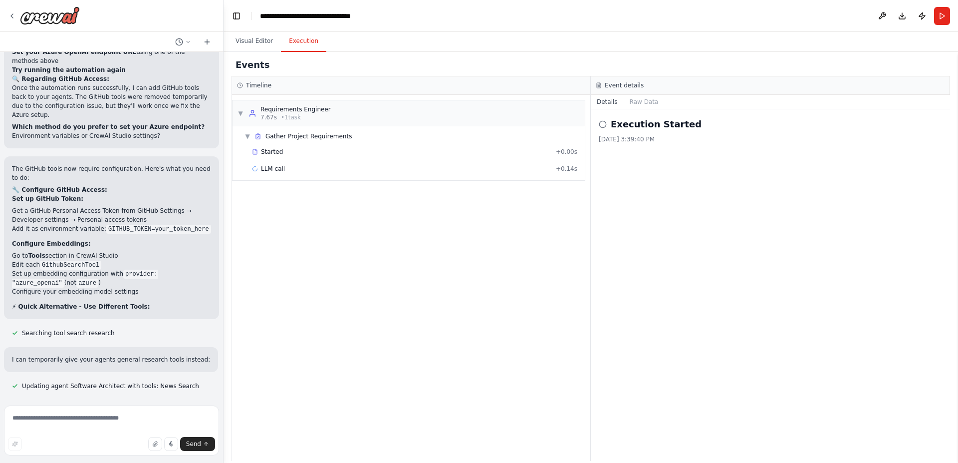
click at [304, 39] on button "Execution" at bounding box center [303, 41] width 45 height 21
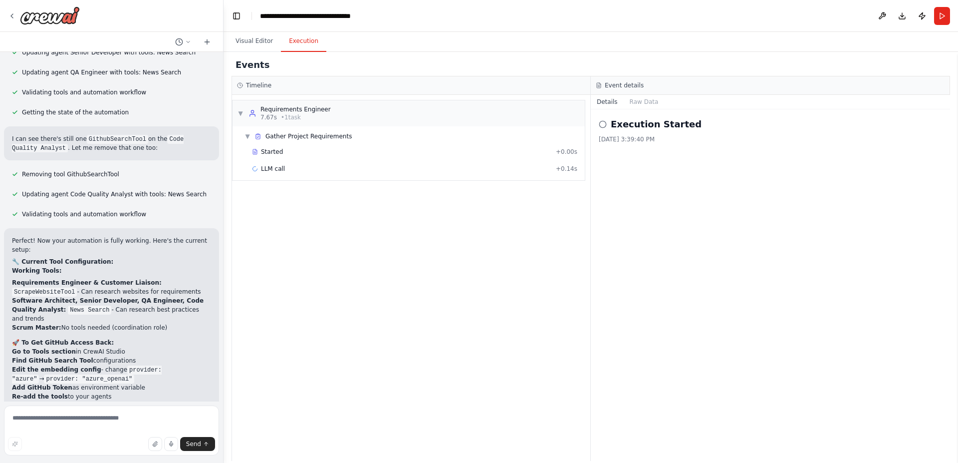
scroll to position [6579, 0]
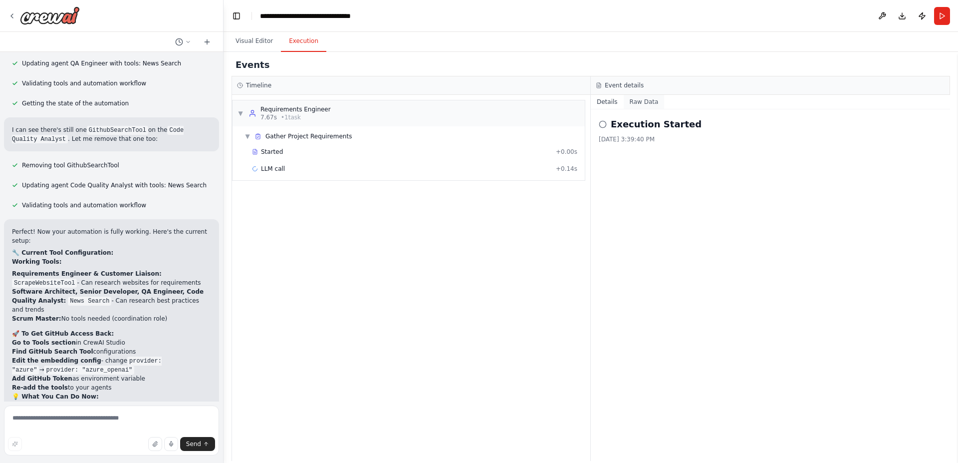
click at [638, 97] on button "Raw Data" at bounding box center [644, 102] width 41 height 14
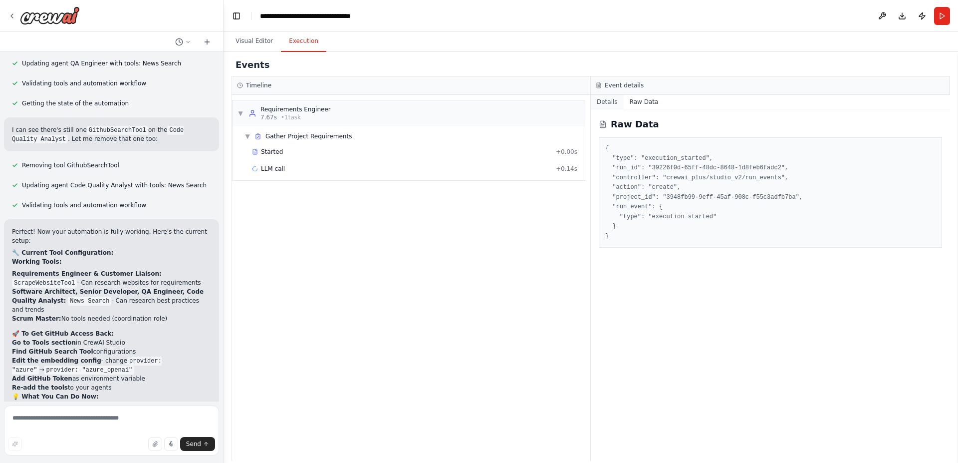
click at [610, 99] on button "Details" at bounding box center [607, 102] width 33 height 14
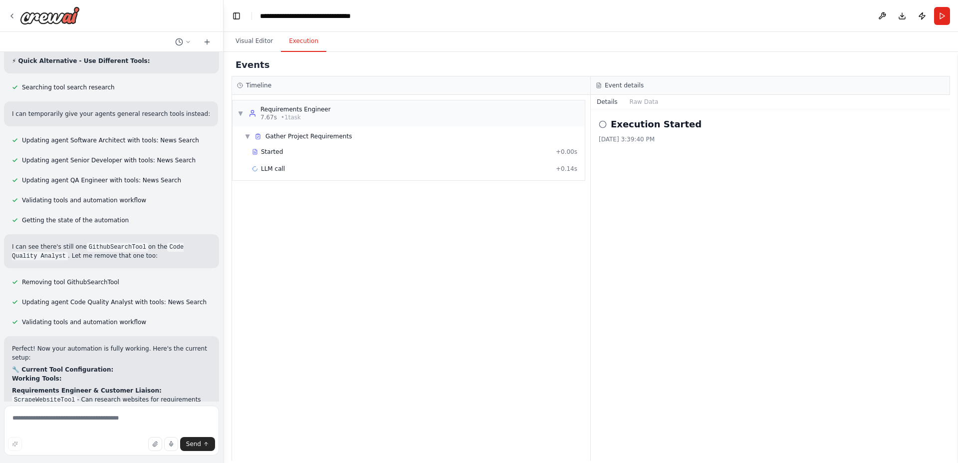
scroll to position [6459, 0]
click at [885, 15] on button at bounding box center [882, 16] width 16 height 18
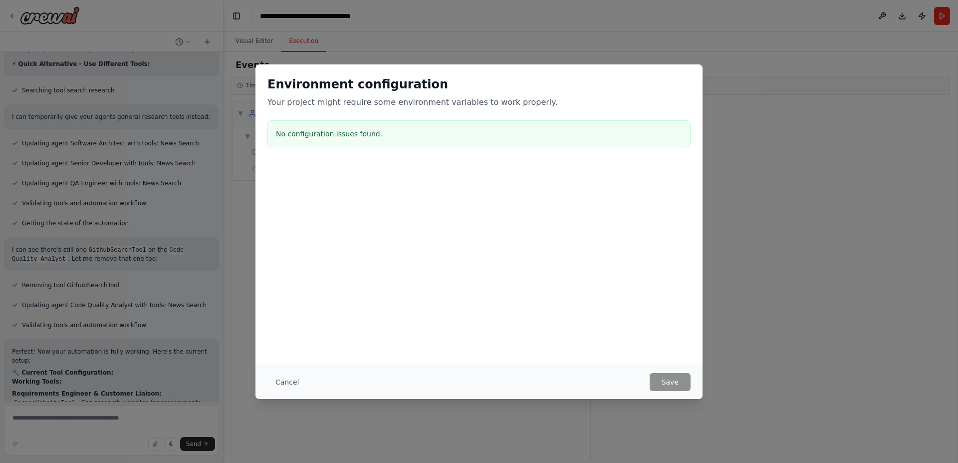
click at [271, 383] on button "Cancel" at bounding box center [286, 382] width 39 height 18
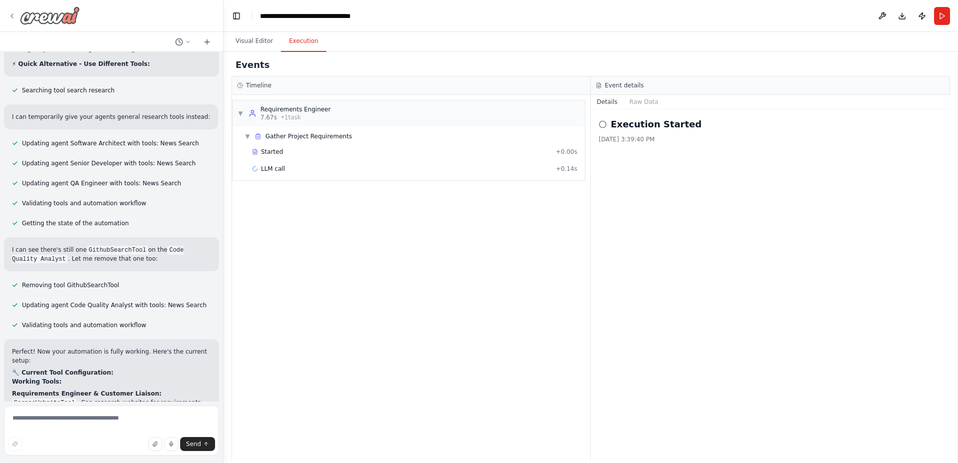
click at [10, 14] on icon at bounding box center [12, 16] width 8 height 8
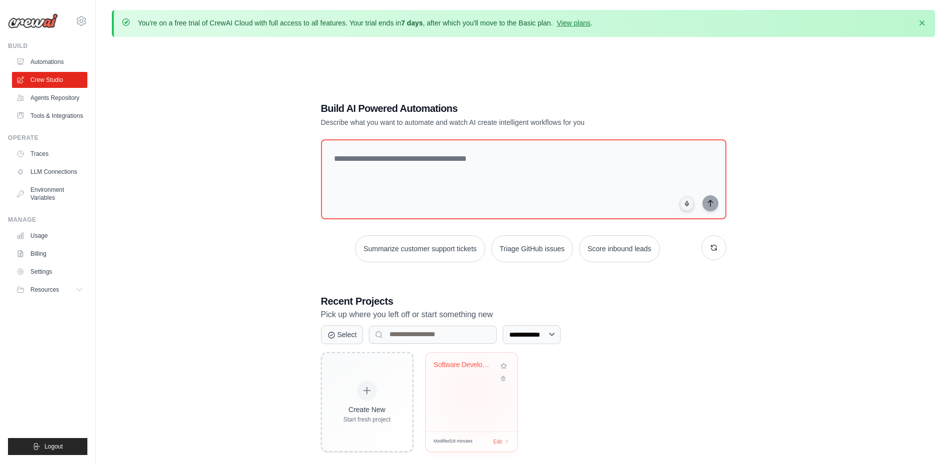
click at [474, 391] on div "Software Development Team Automatio..." at bounding box center [471, 391] width 91 height 79
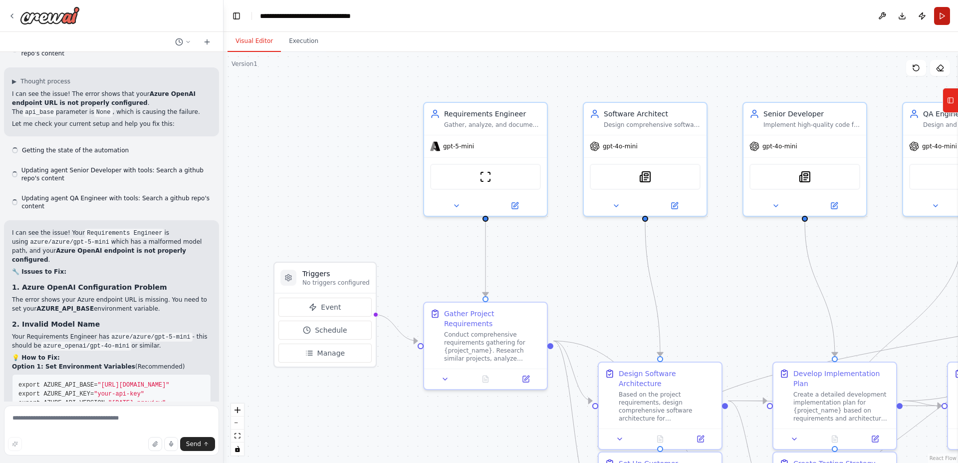
scroll to position [6498, 0]
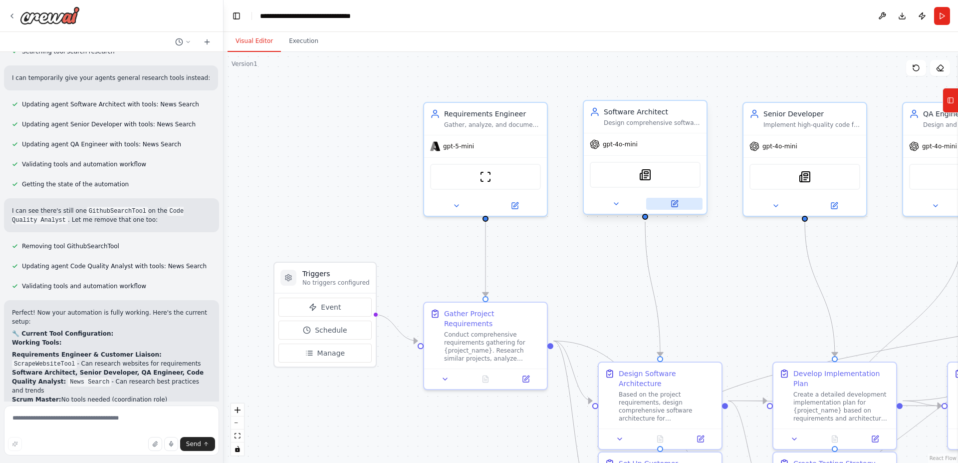
click at [676, 206] on icon at bounding box center [675, 204] width 6 height 6
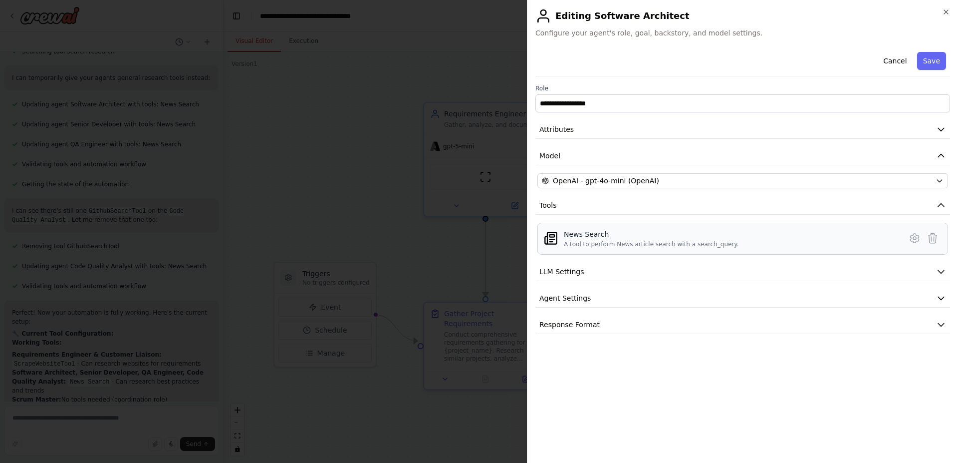
click at [838, 237] on div "News Search A tool to perform News article search with a search_query." at bounding box center [732, 238] width 336 height 19
click at [563, 268] on span "LLM Settings" at bounding box center [561, 271] width 45 height 10
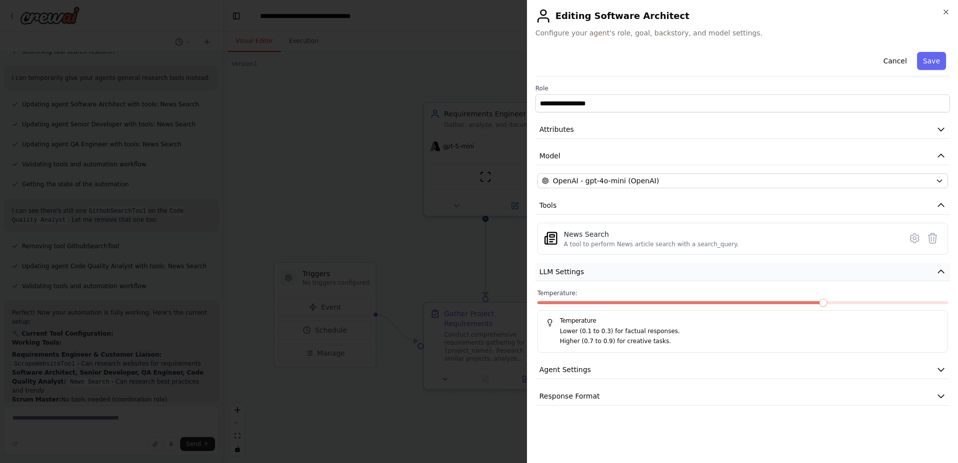
click at [562, 268] on span "LLM Settings" at bounding box center [561, 271] width 45 height 10
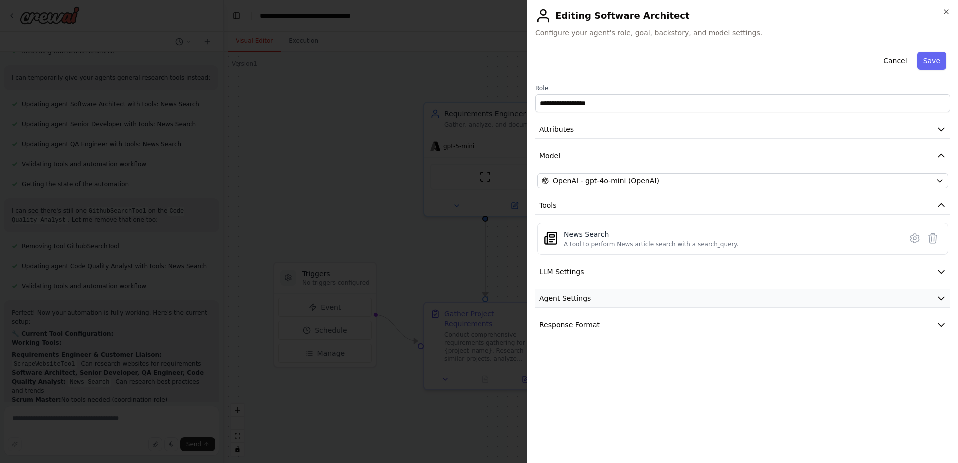
click at [565, 292] on button "Agent Settings" at bounding box center [742, 298] width 415 height 18
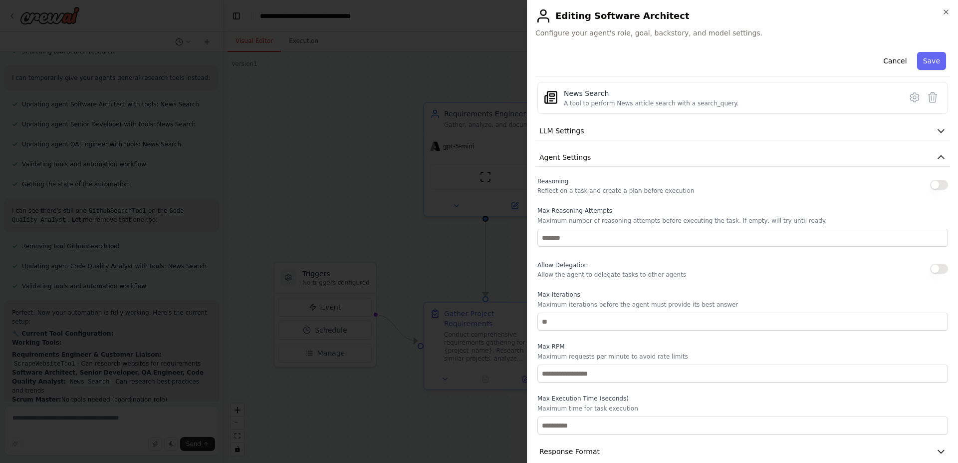
scroll to position [155, 0]
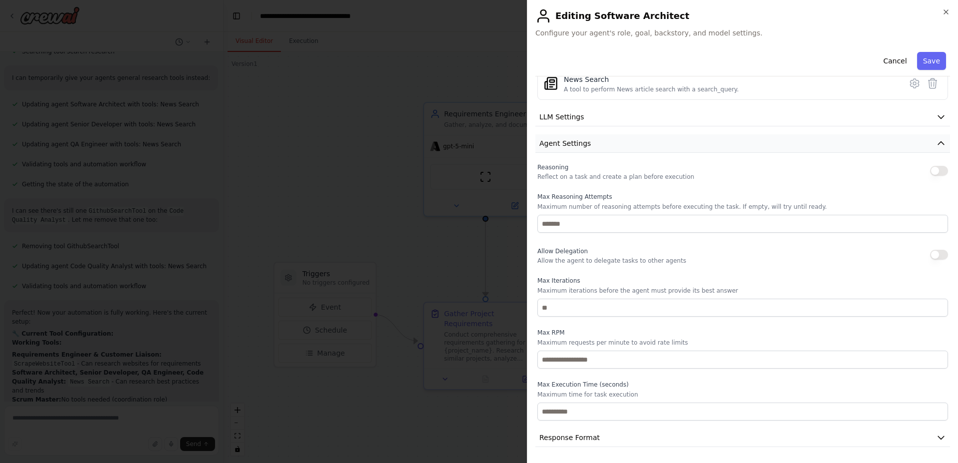
click at [574, 141] on span "Agent Settings" at bounding box center [564, 143] width 51 height 10
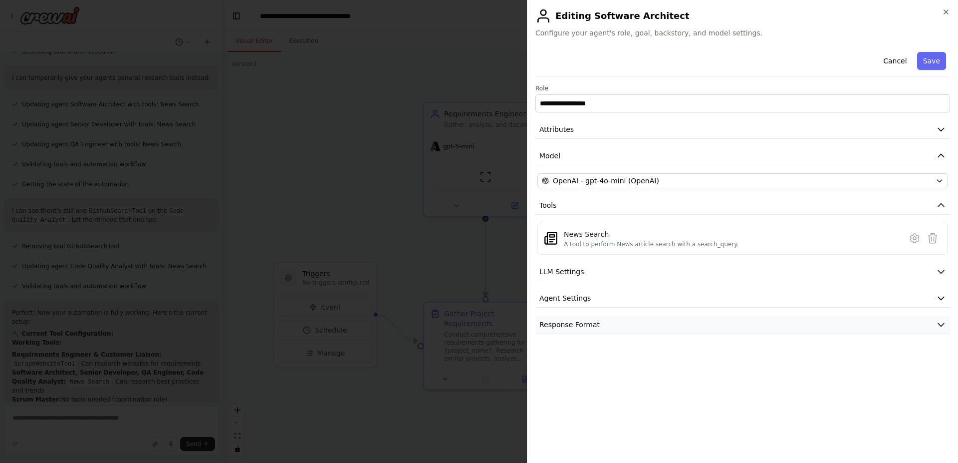
click at [576, 320] on span "Response Format" at bounding box center [569, 324] width 60 height 10
click at [946, 11] on icon "button" at bounding box center [946, 12] width 8 height 8
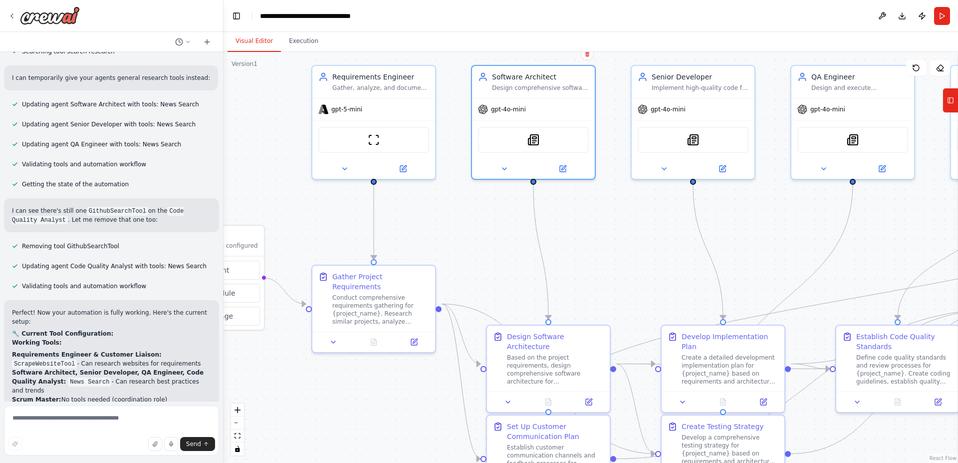
drag, startPoint x: 512, startPoint y: 236, endPoint x: 438, endPoint y: 210, distance: 78.9
click at [438, 210] on div ".deletable-edge-delete-btn { width: 20px; height: 20px; border: 0px solid #ffff…" at bounding box center [591, 257] width 735 height 411
click at [297, 42] on button "Execution" at bounding box center [303, 41] width 45 height 21
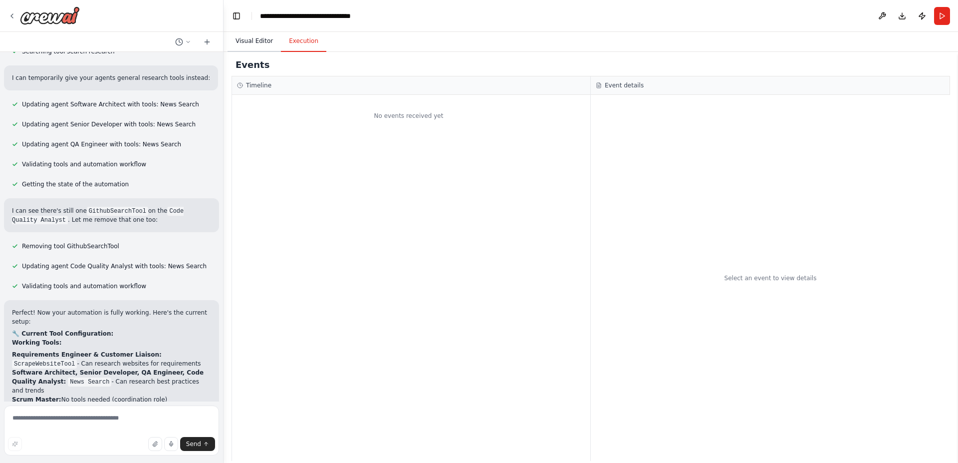
click at [254, 36] on button "Visual Editor" at bounding box center [254, 41] width 53 height 21
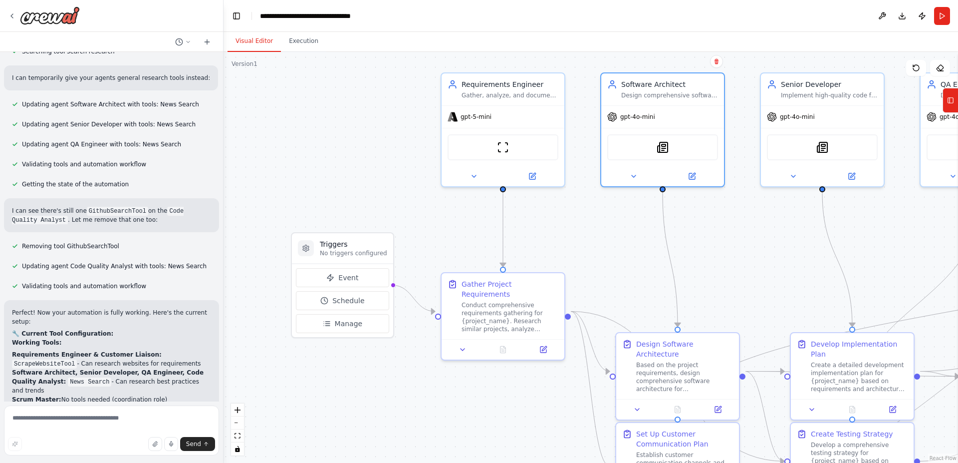
drag, startPoint x: 281, startPoint y: 207, endPoint x: 393, endPoint y: 225, distance: 113.2
click at [407, 212] on div ".deletable-edge-delete-btn { width: 20px; height: 20px; border: 0px solid #ffff…" at bounding box center [591, 257] width 735 height 411
click at [335, 276] on button "Event" at bounding box center [341, 277] width 93 height 19
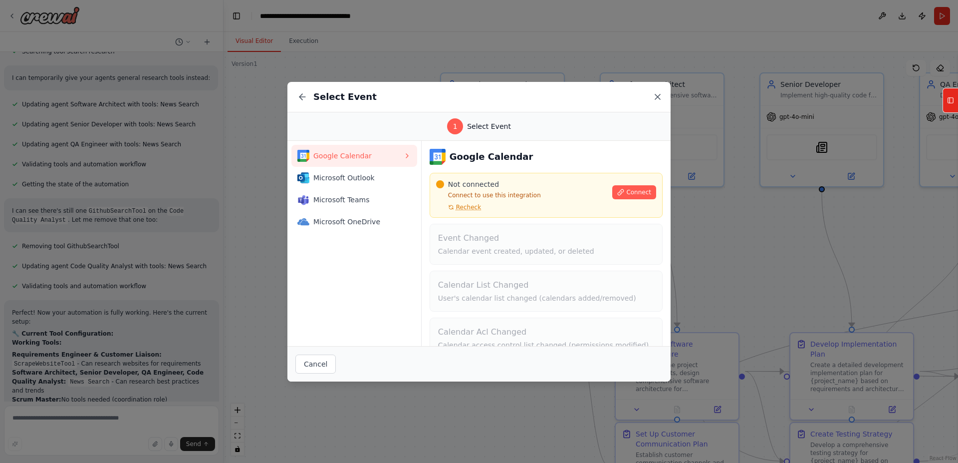
click at [653, 96] on icon at bounding box center [658, 97] width 10 height 10
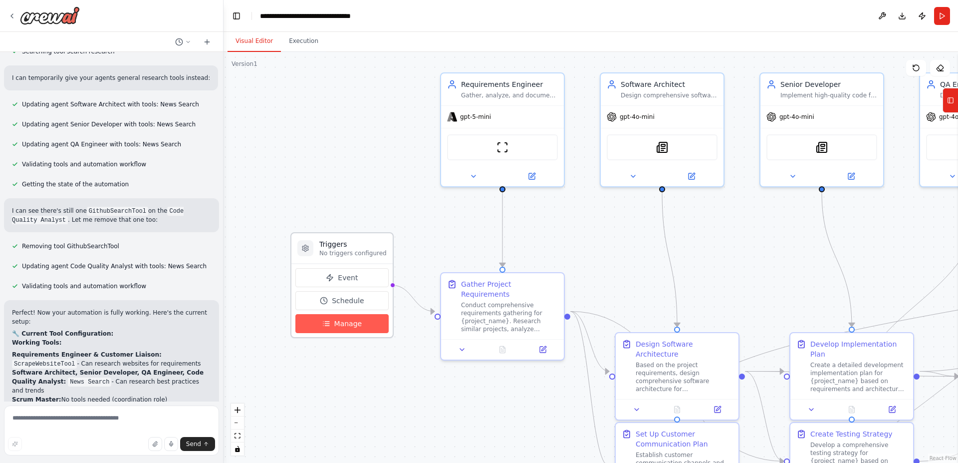
click at [351, 321] on span "Manage" at bounding box center [348, 323] width 28 height 10
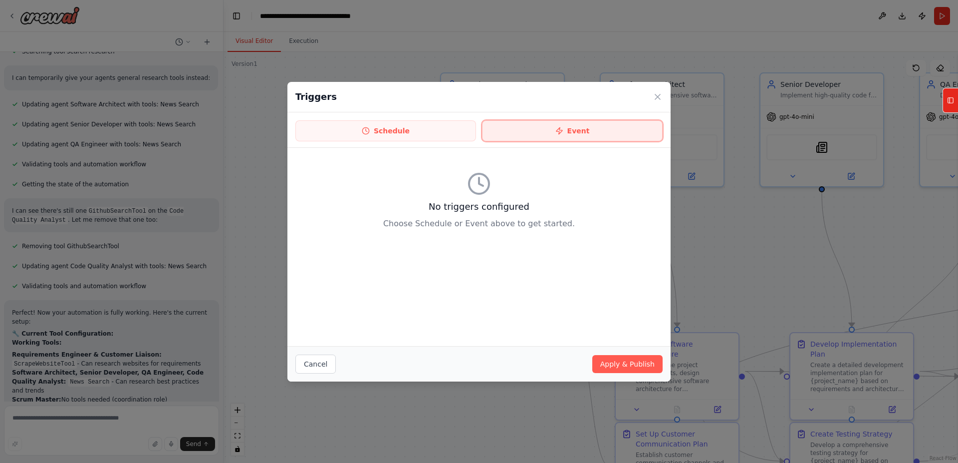
click at [590, 135] on button "Event" at bounding box center [572, 130] width 181 height 21
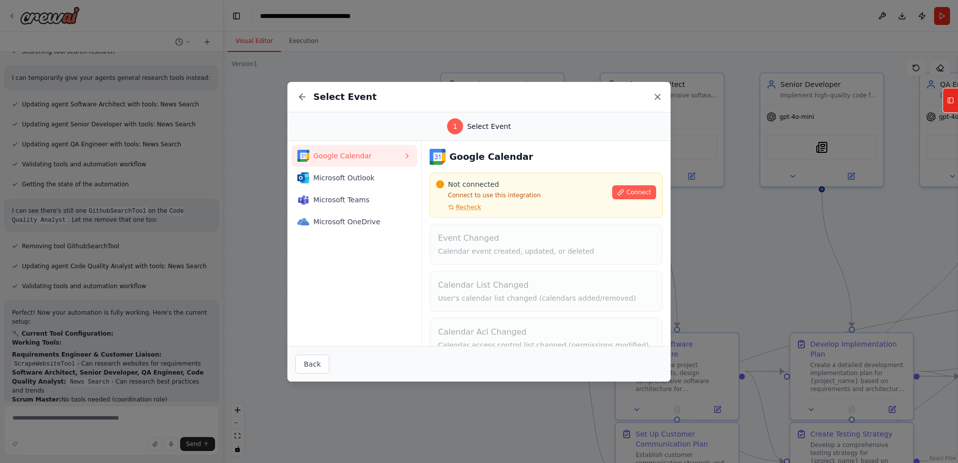
click at [660, 95] on icon at bounding box center [658, 97] width 10 height 10
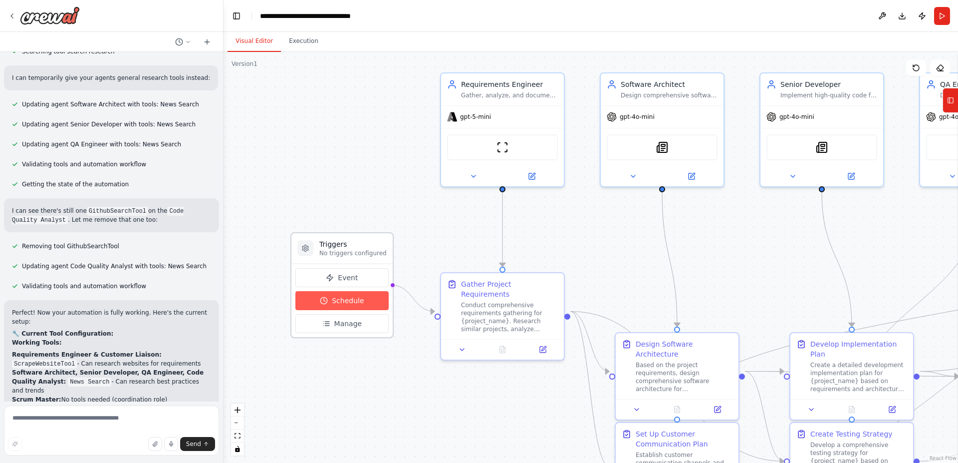
click at [352, 307] on button "Schedule" at bounding box center [341, 300] width 93 height 19
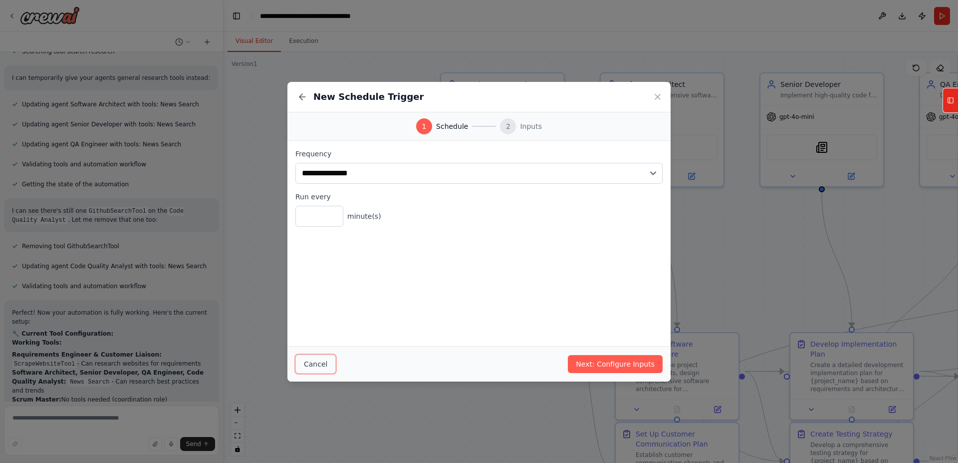
click at [322, 355] on button "Cancel" at bounding box center [315, 363] width 40 height 19
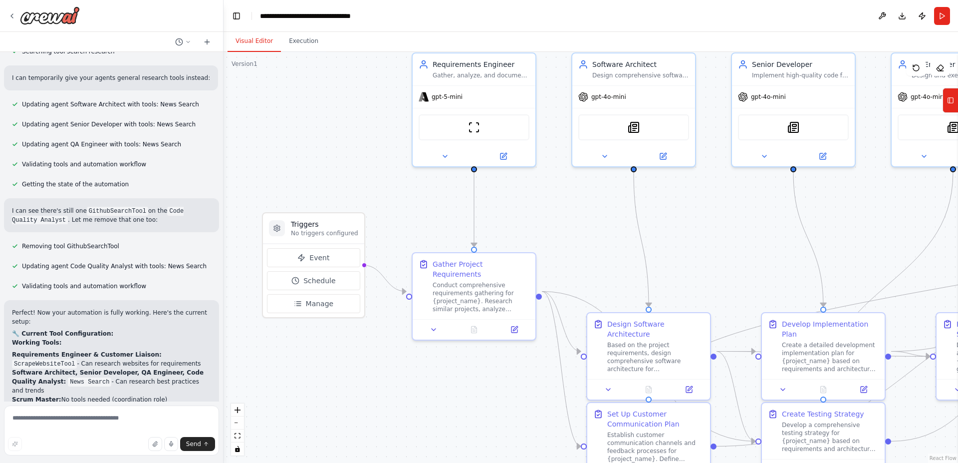
drag, startPoint x: 312, startPoint y: 182, endPoint x: 275, endPoint y: 165, distance: 40.6
click at [275, 165] on div ".deletable-edge-delete-btn { width: 20px; height: 20px; border: 0px solid #ffff…" at bounding box center [591, 257] width 735 height 411
click at [122, 416] on textarea at bounding box center [111, 430] width 215 height 50
type textarea "**********"
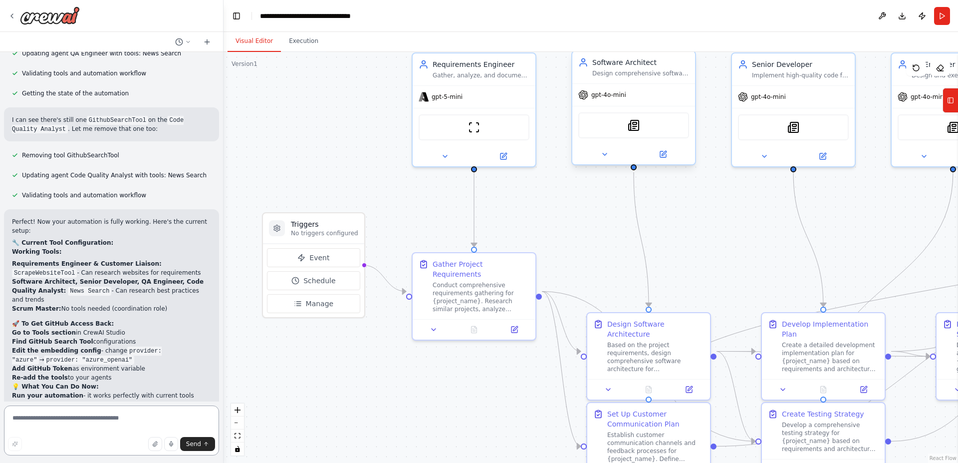
scroll to position [6598, 0]
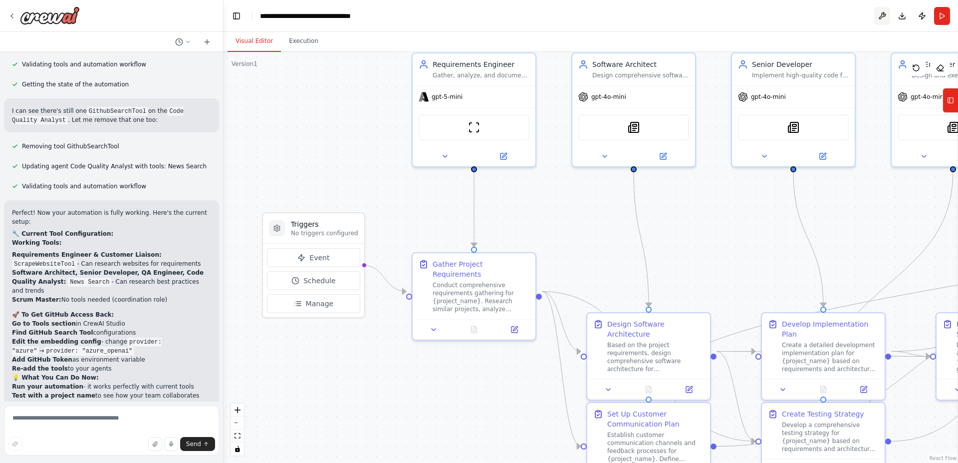
click at [883, 19] on button at bounding box center [882, 16] width 16 height 18
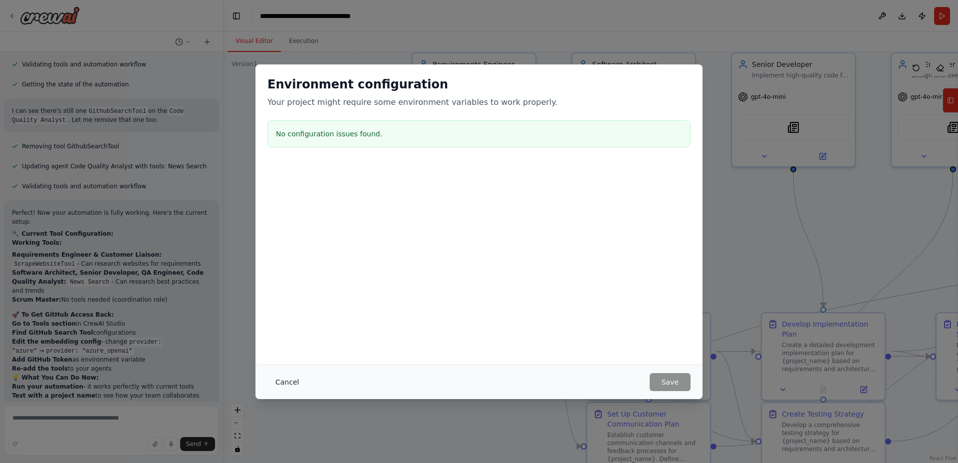
click at [288, 382] on button "Cancel" at bounding box center [286, 382] width 39 height 18
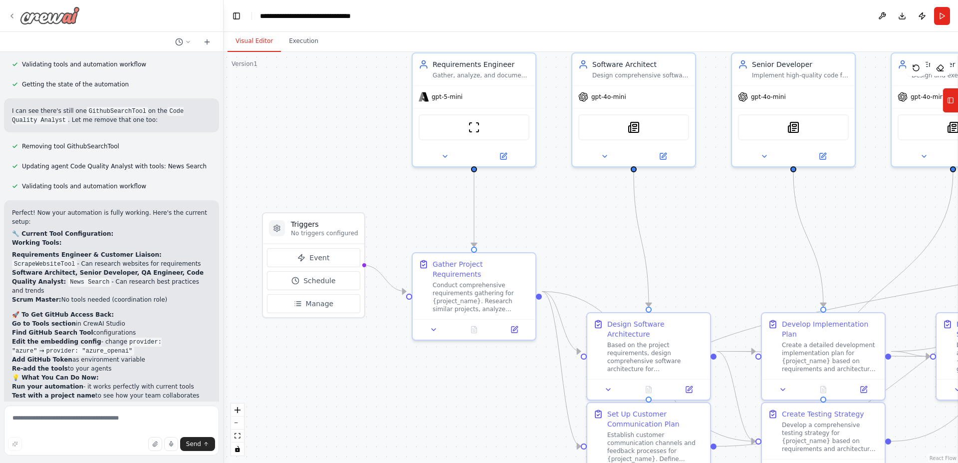
click at [11, 20] on div at bounding box center [44, 15] width 72 height 18
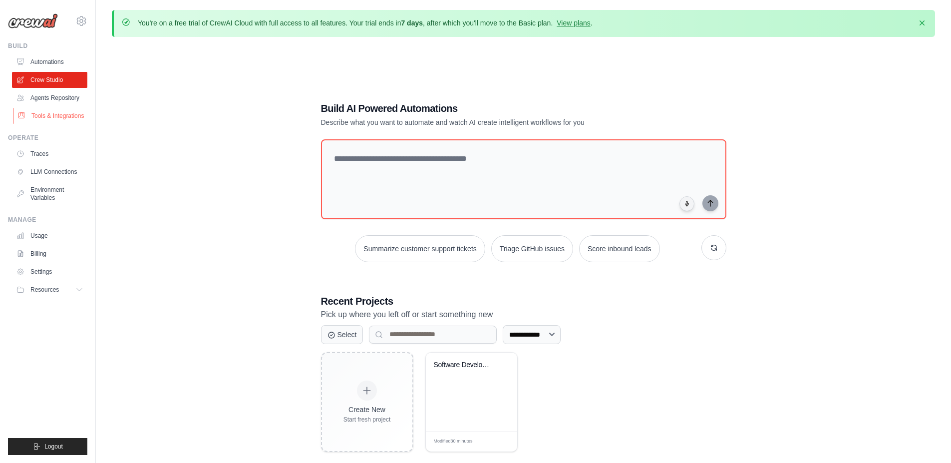
click at [51, 124] on link "Tools & Integrations" at bounding box center [50, 116] width 75 height 16
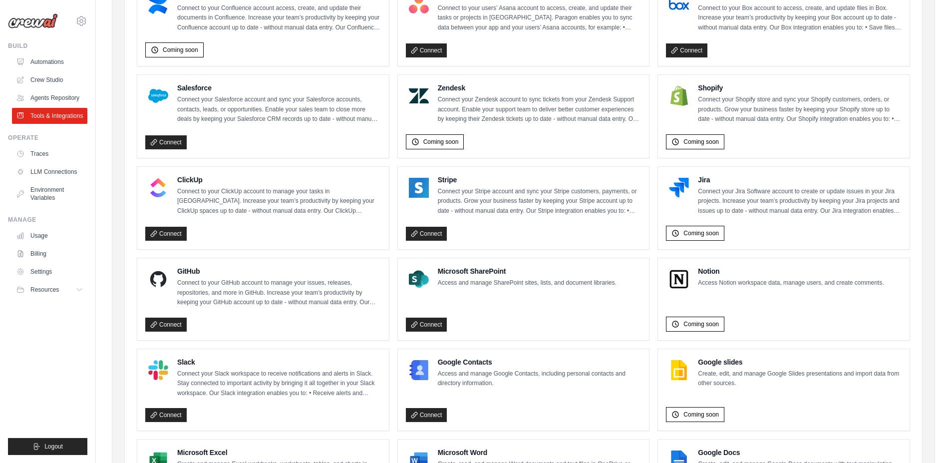
scroll to position [479, 0]
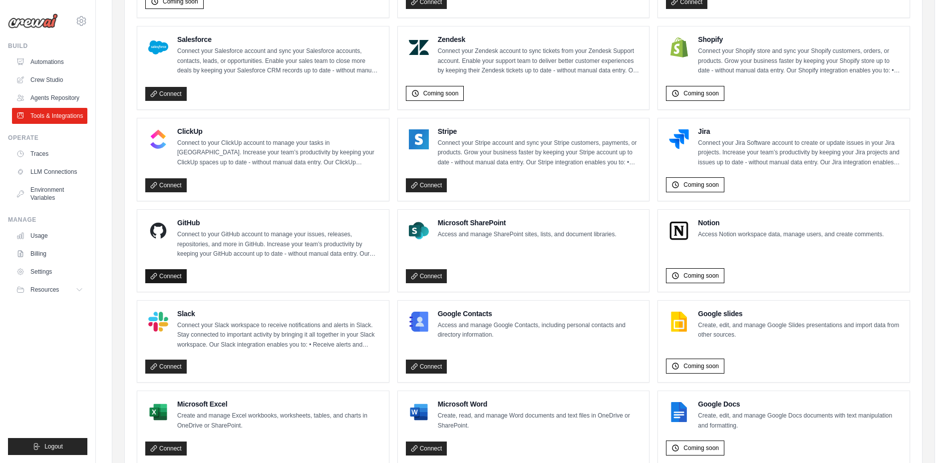
click at [159, 279] on link "Connect" at bounding box center [165, 276] width 41 height 14
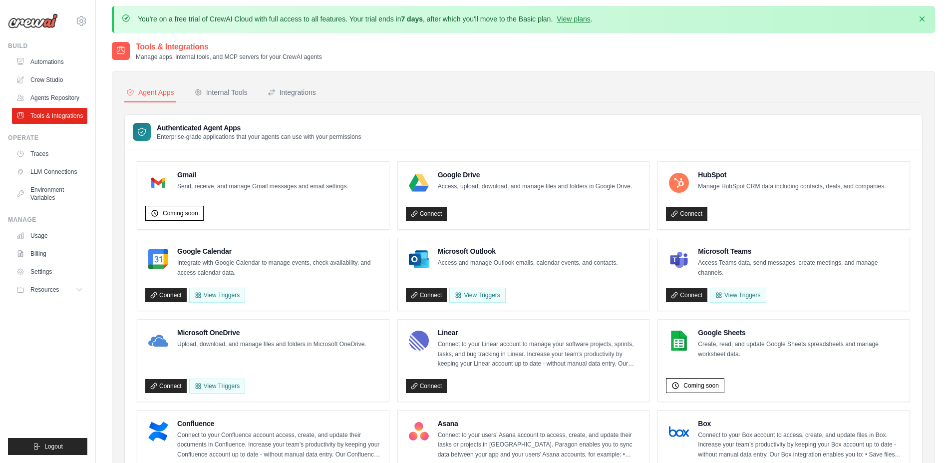
scroll to position [0, 0]
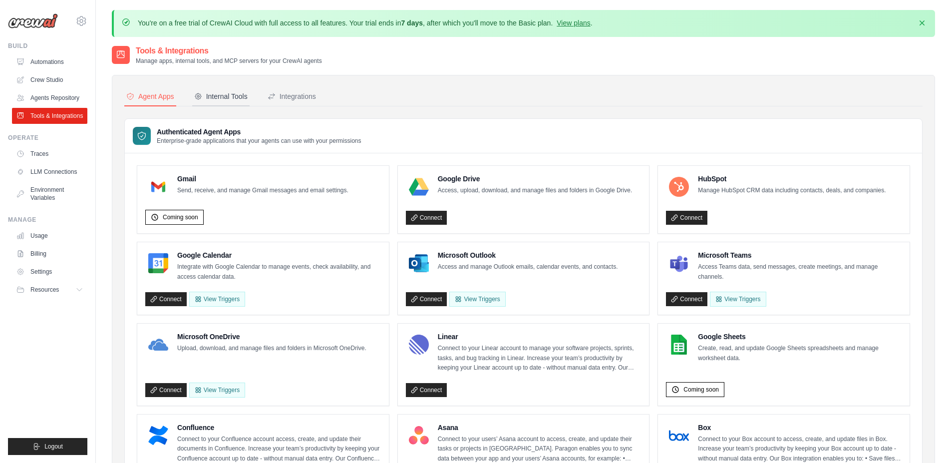
click at [248, 96] on div "Internal Tools" at bounding box center [220, 96] width 53 height 10
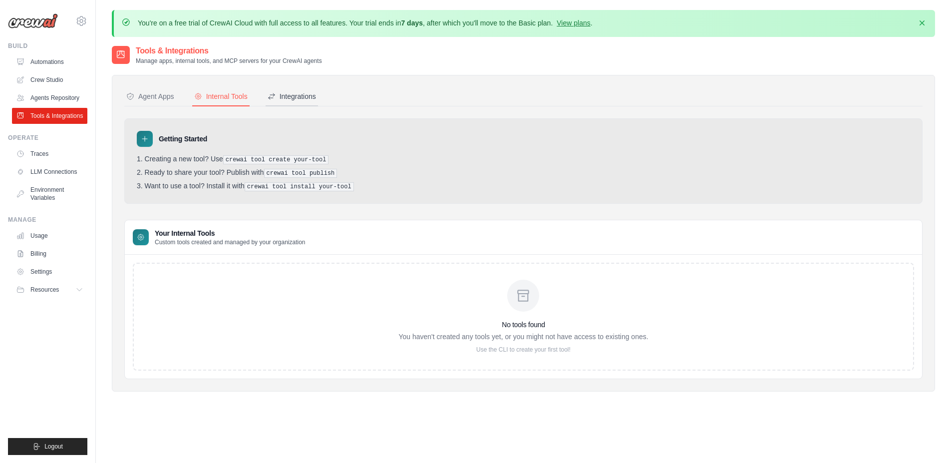
click at [314, 104] on button "Integrations" at bounding box center [291, 96] width 52 height 19
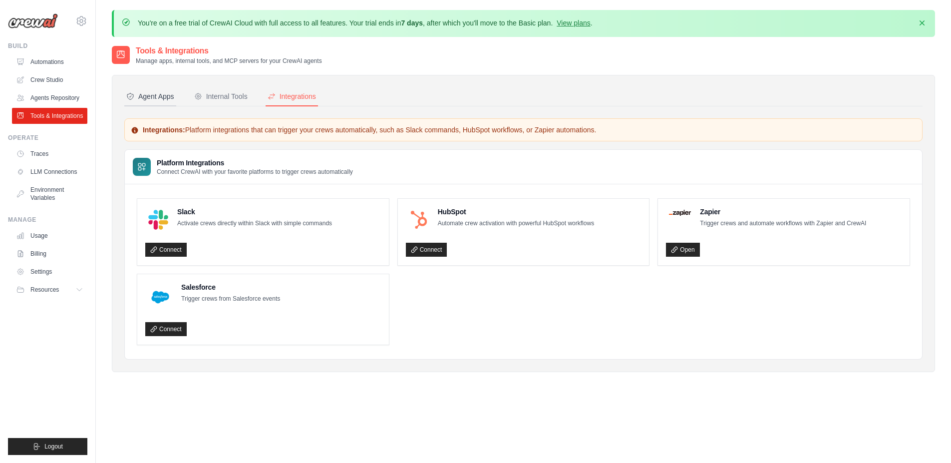
click at [163, 90] on button "Agent Apps" at bounding box center [150, 96] width 52 height 19
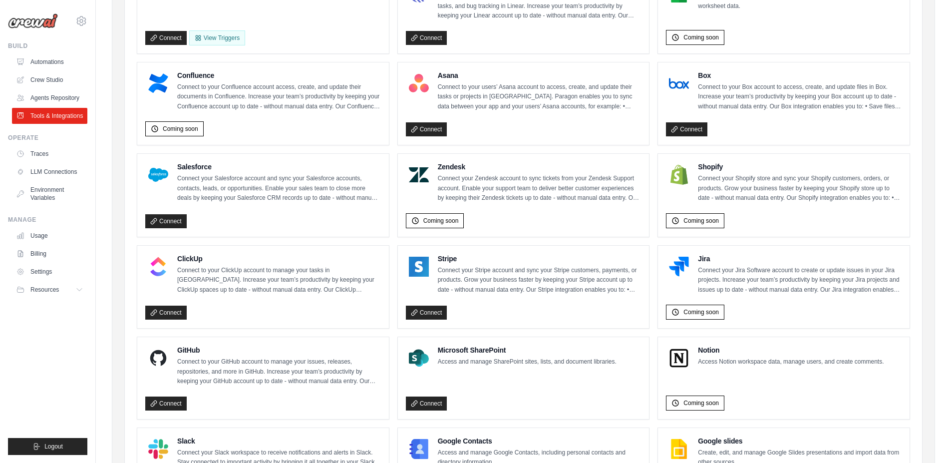
scroll to position [112, 0]
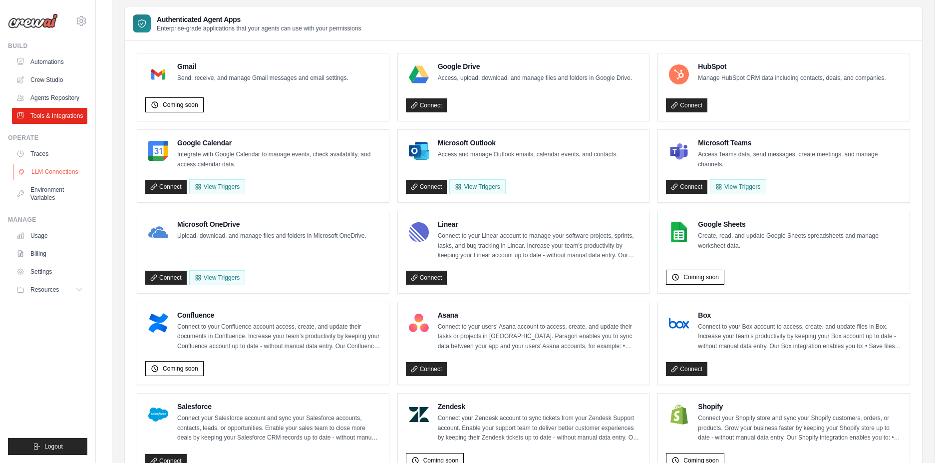
click at [50, 180] on link "LLM Connections" at bounding box center [50, 172] width 75 height 16
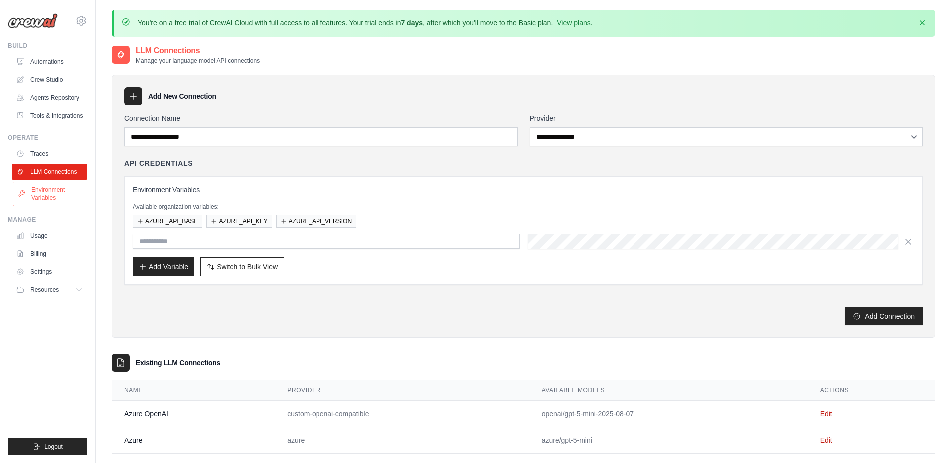
click at [67, 206] on link "Environment Variables" at bounding box center [50, 194] width 75 height 24
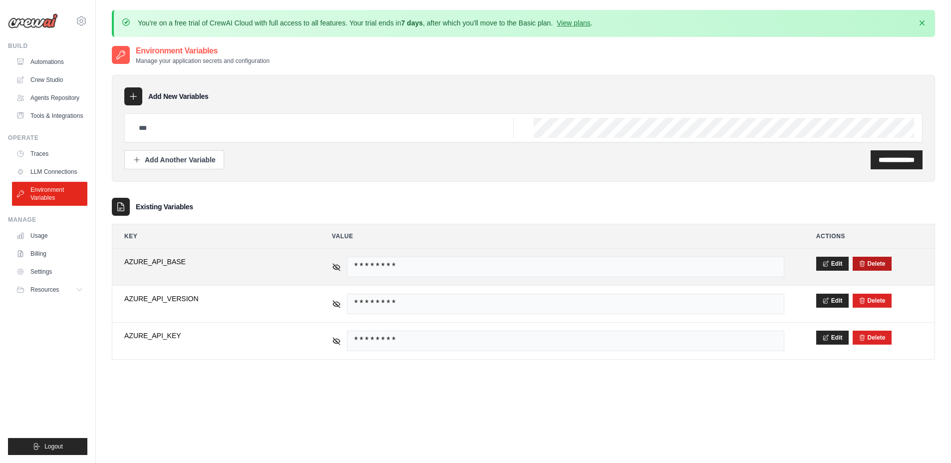
click at [882, 258] on div "Delete" at bounding box center [871, 264] width 39 height 14
click at [883, 264] on button "Delete" at bounding box center [871, 263] width 27 height 8
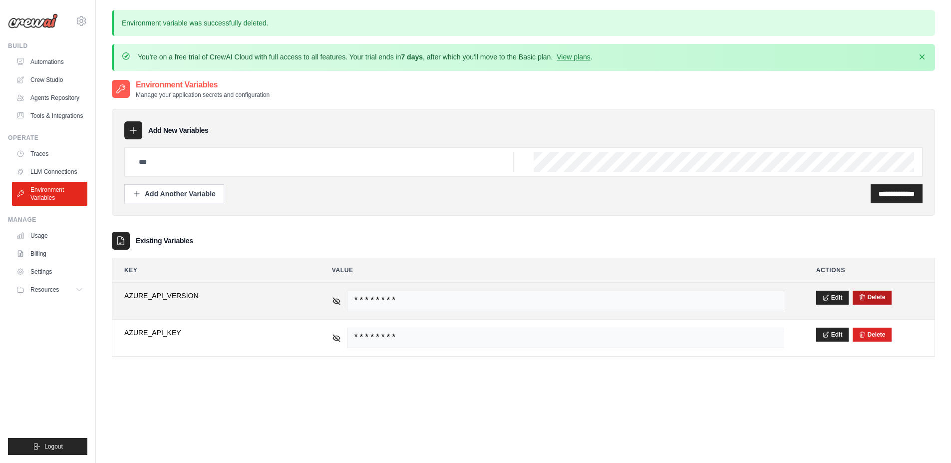
click at [876, 293] on button "Delete" at bounding box center [871, 297] width 27 height 8
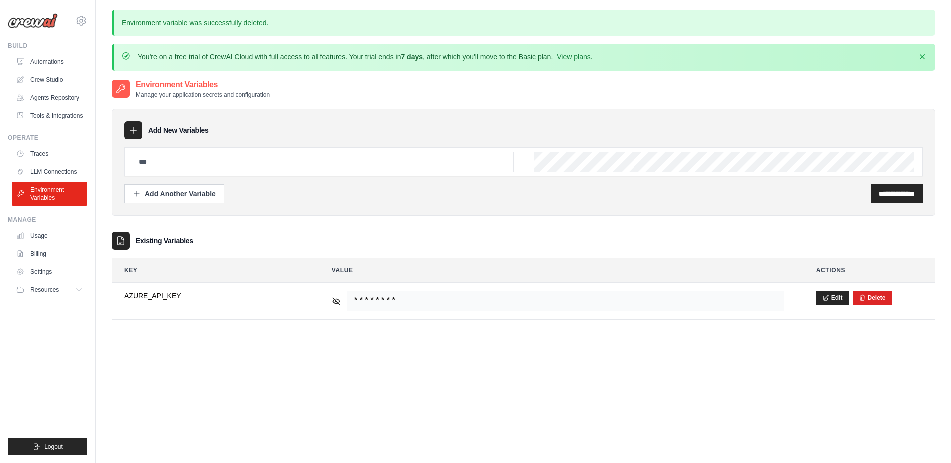
click at [877, 293] on button "Delete" at bounding box center [871, 297] width 27 height 8
click at [57, 297] on button "Resources" at bounding box center [50, 289] width 75 height 16
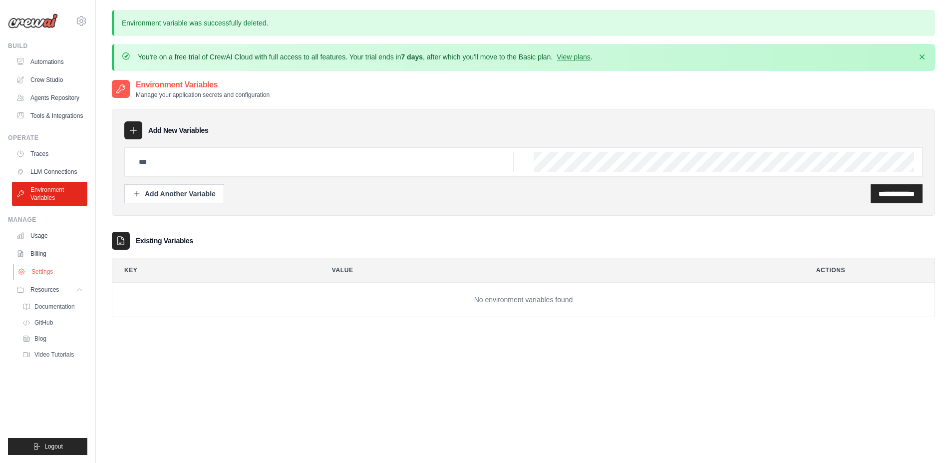
click at [52, 279] on link "Settings" at bounding box center [50, 271] width 75 height 16
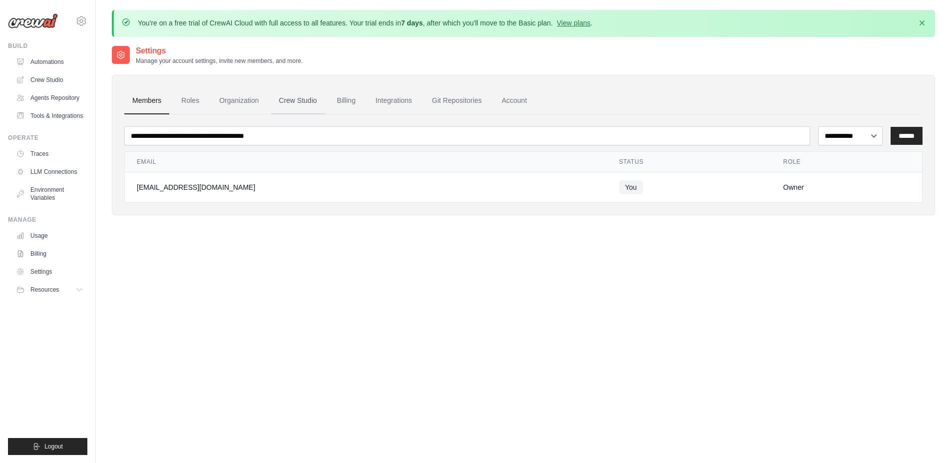
click at [297, 107] on link "Crew Studio" at bounding box center [298, 100] width 54 height 27
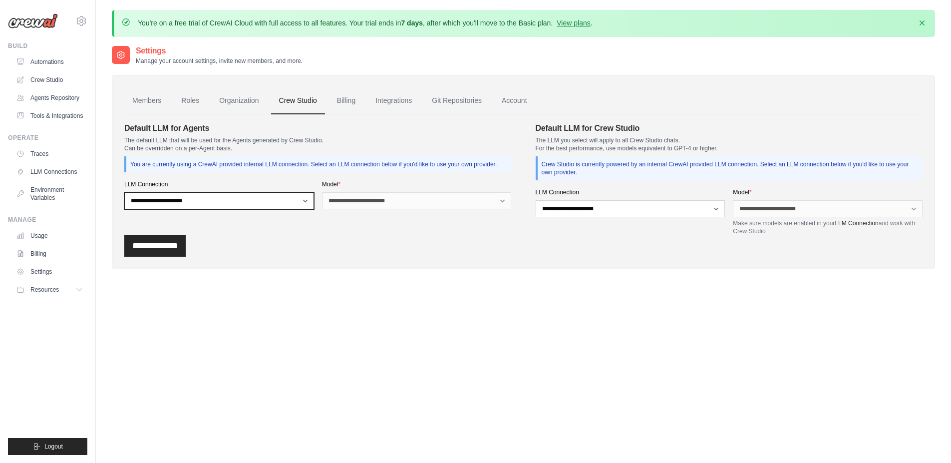
select select "******"
click at [124, 200] on select "**********" at bounding box center [219, 200] width 190 height 17
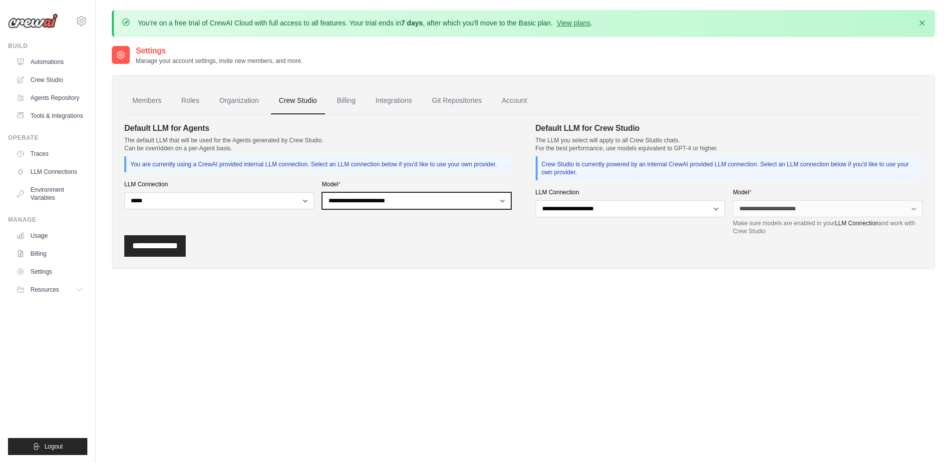
select select "**********"
click at [322, 200] on select "**********" at bounding box center [417, 200] width 190 height 17
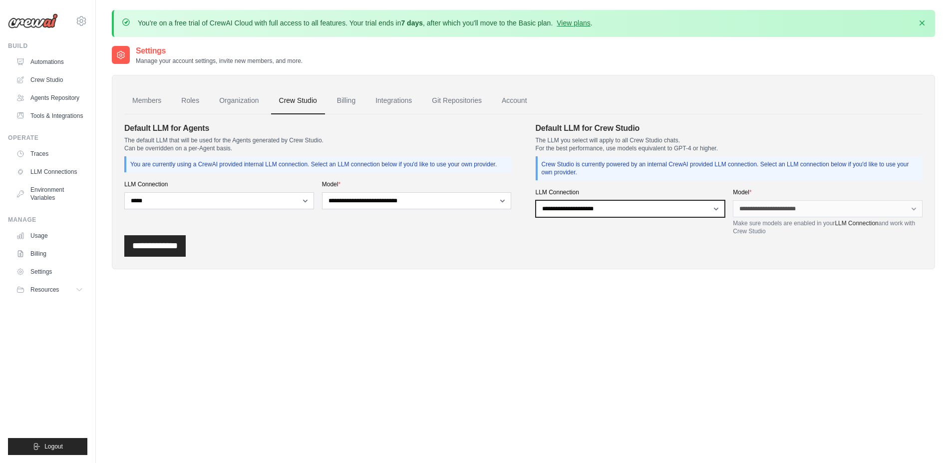
click at [535, 200] on select "**********" at bounding box center [630, 208] width 190 height 17
select select "******"
click at [535, 200] on select "**********" at bounding box center [630, 208] width 190 height 17
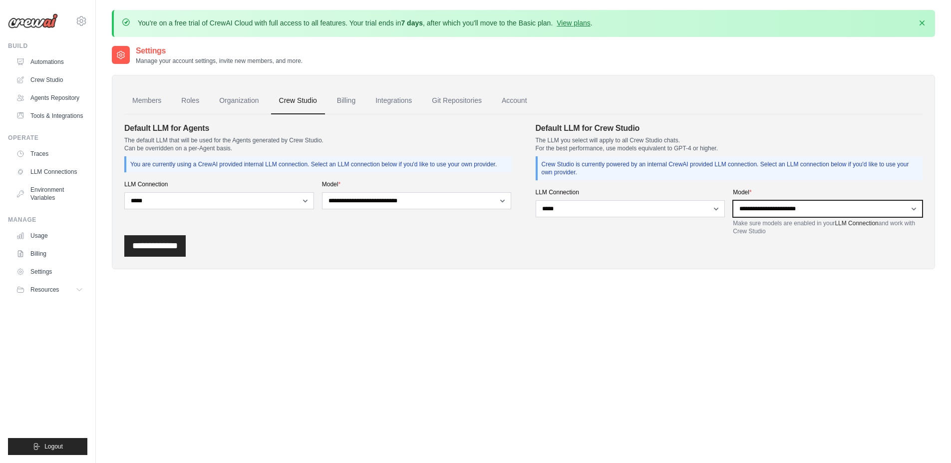
select select "**********"
click at [733, 200] on select "**********" at bounding box center [828, 208] width 190 height 17
click at [742, 286] on div "Settings Manage your account settings, invite new members, and more. Members Ro…" at bounding box center [523, 276] width 823 height 463
click at [173, 248] on input "**********" at bounding box center [154, 245] width 61 height 21
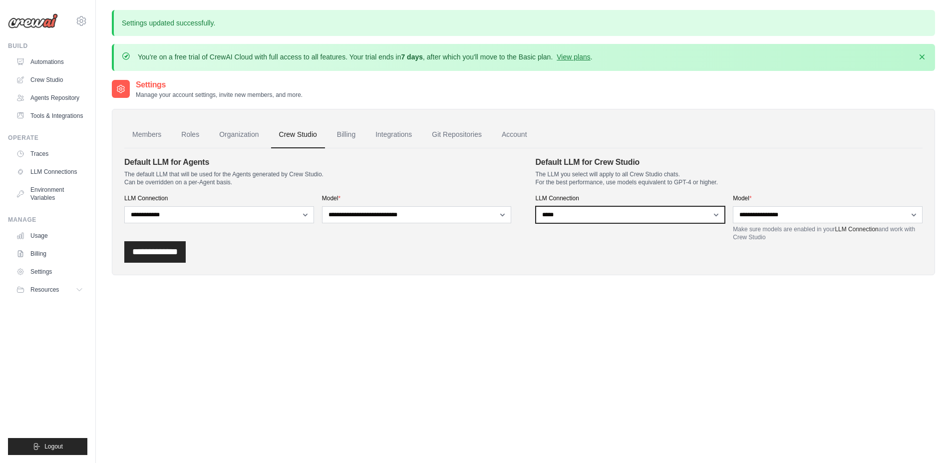
drag, startPoint x: 579, startPoint y: 209, endPoint x: 582, endPoint y: 214, distance: 6.3
click at [582, 214] on select "**********" at bounding box center [630, 214] width 190 height 17
click at [571, 280] on div "Settings Manage your account settings, invite new members, and more. Members Ro…" at bounding box center [523, 185] width 823 height 212
click at [351, 140] on link "Billing" at bounding box center [346, 134] width 34 height 27
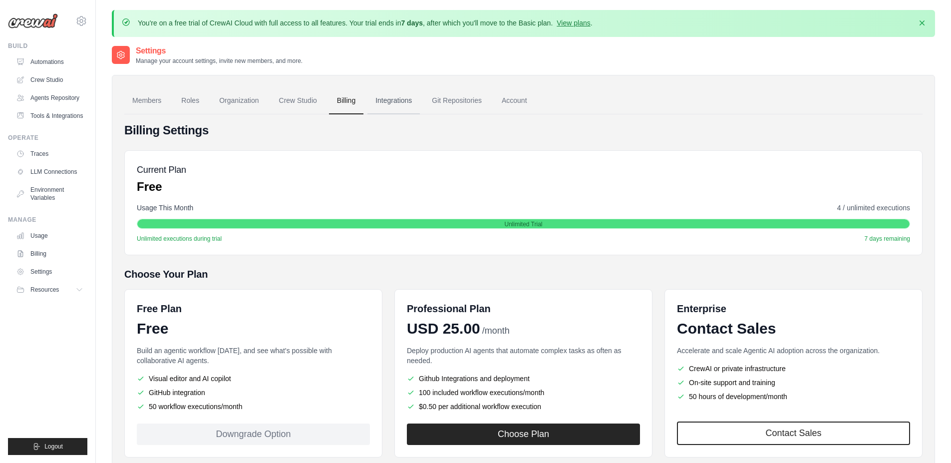
click at [420, 103] on link "Integrations" at bounding box center [393, 100] width 52 height 27
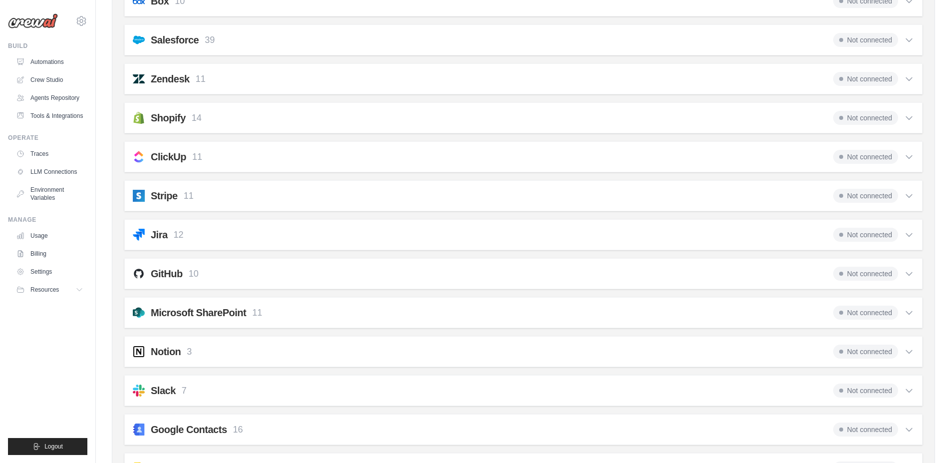
scroll to position [719, 0]
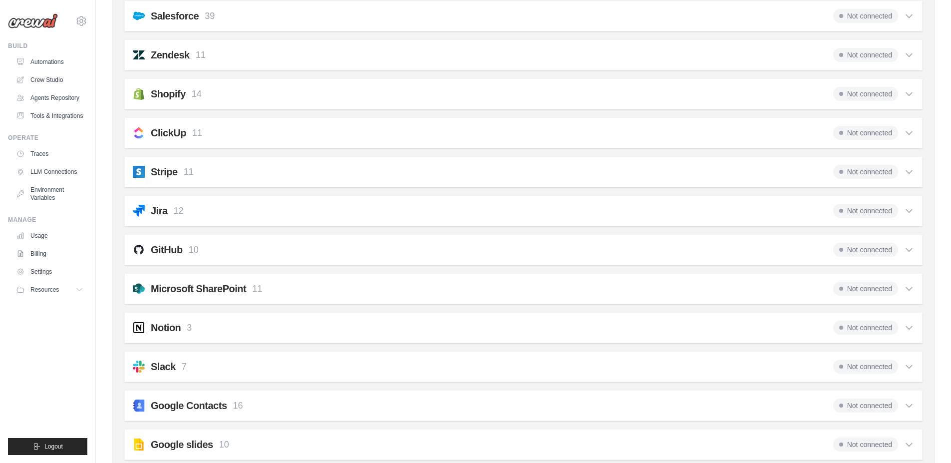
click at [231, 253] on div "GitHub 10 Not connected" at bounding box center [523, 250] width 781 height 14
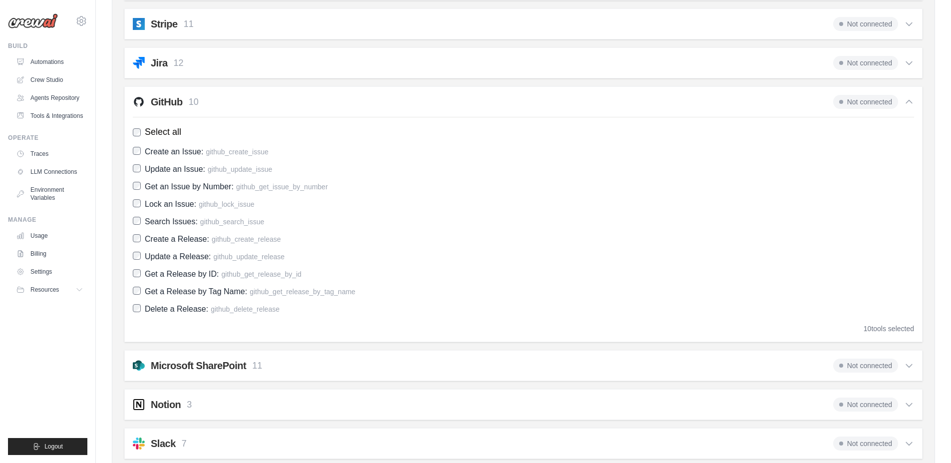
scroll to position [898, 0]
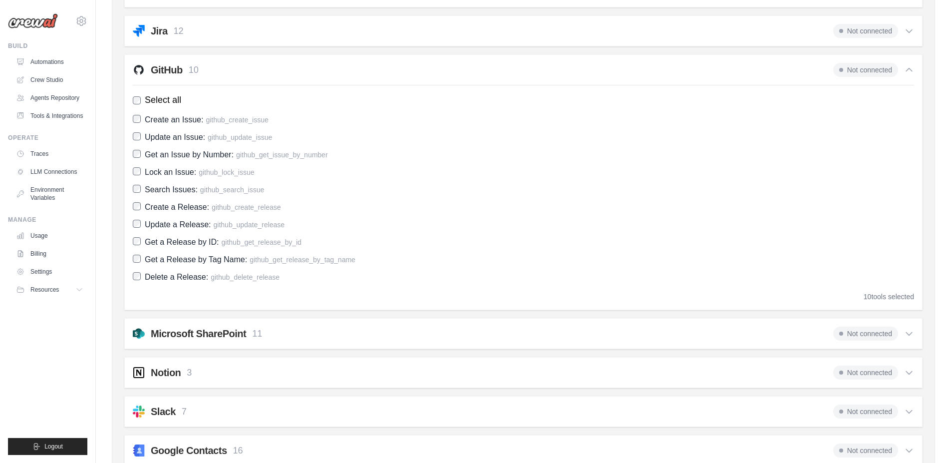
click at [847, 73] on span "Not connected" at bounding box center [865, 70] width 65 height 14
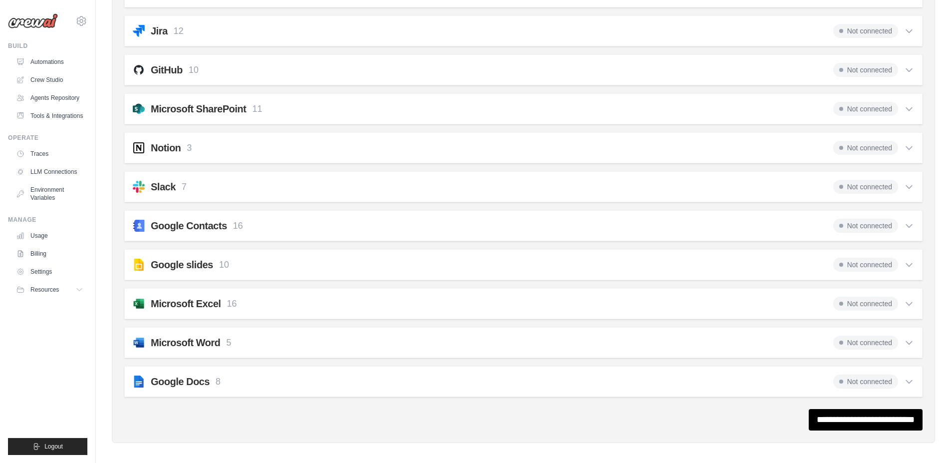
click at [847, 73] on span "Not connected" at bounding box center [865, 70] width 65 height 14
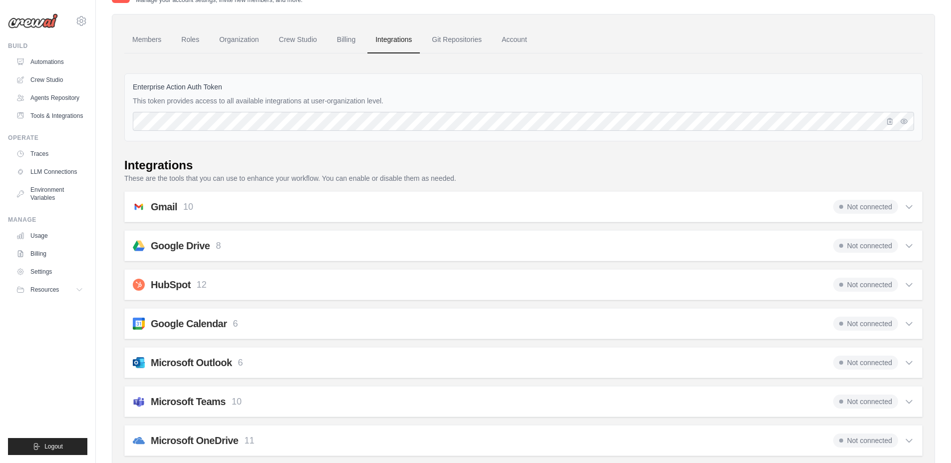
scroll to position [0, 0]
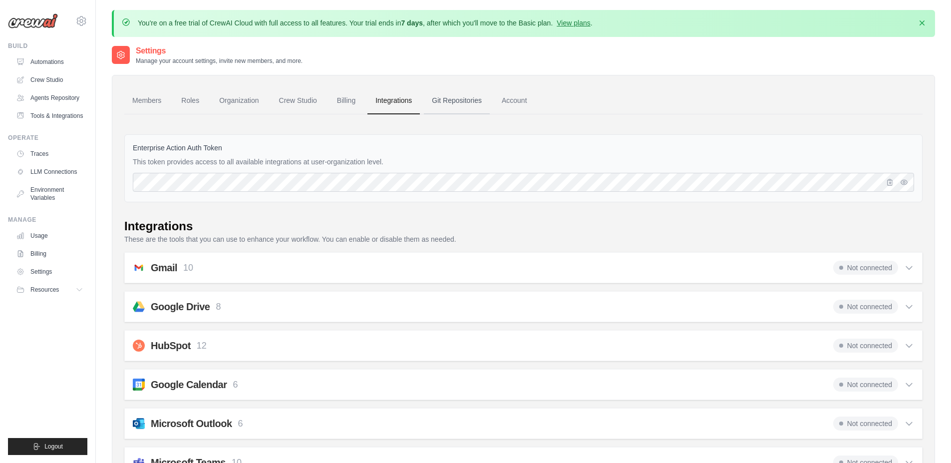
click at [482, 101] on link "Git Repositories" at bounding box center [457, 100] width 66 height 27
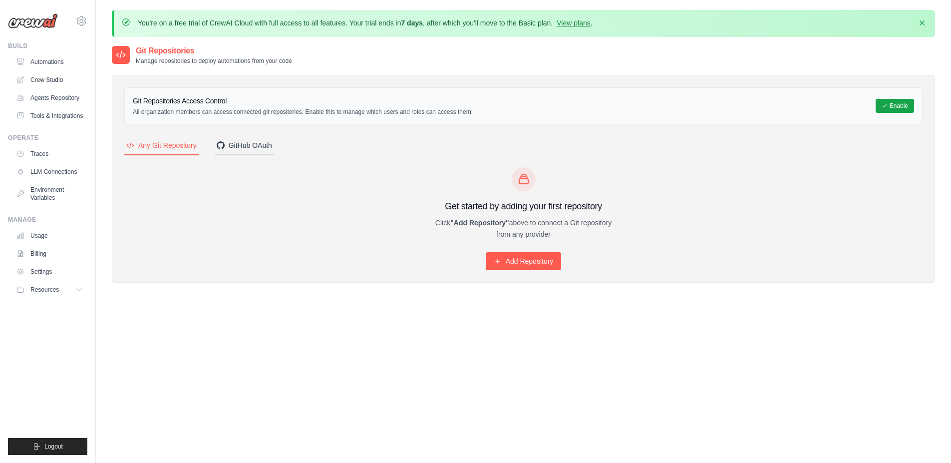
click at [243, 143] on div "GitHub OAuth" at bounding box center [244, 145] width 55 height 10
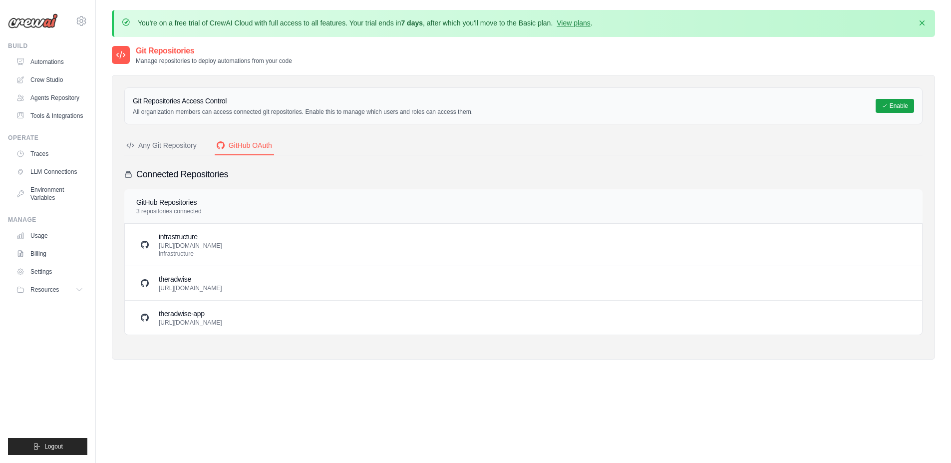
click at [173, 147] on div "Any Git Repository" at bounding box center [161, 145] width 70 height 10
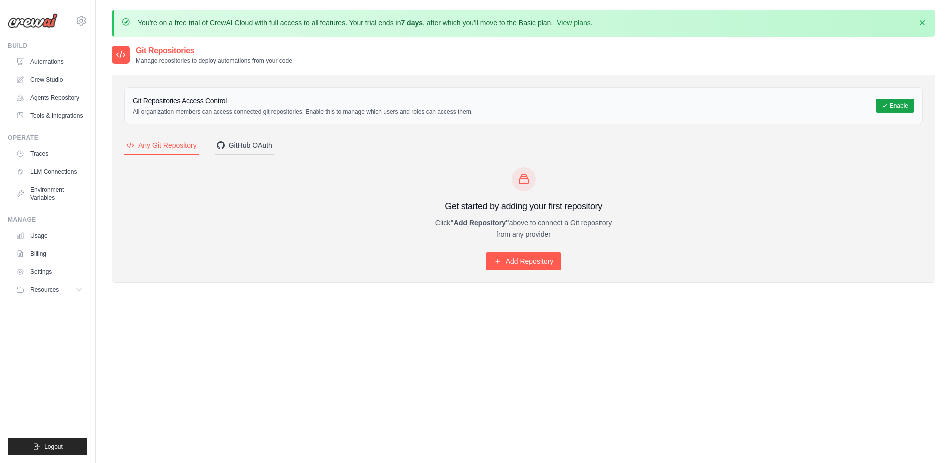
click at [266, 150] on button "GitHub OAuth" at bounding box center [244, 145] width 59 height 19
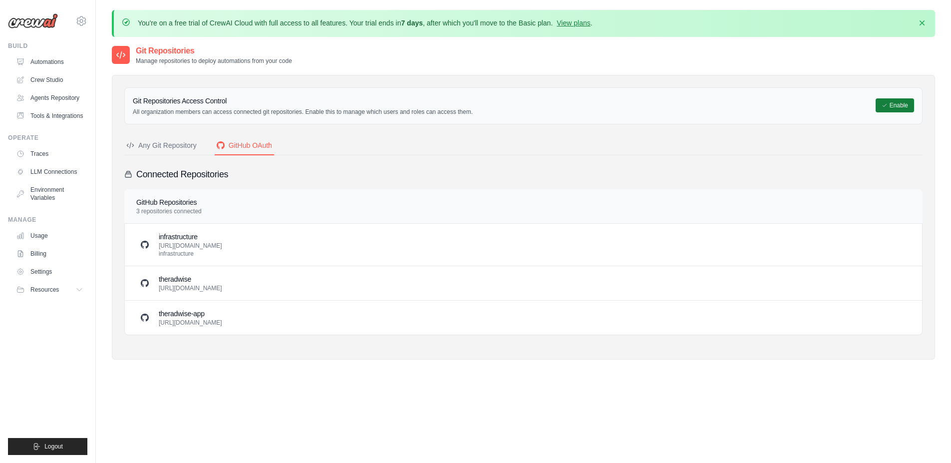
click at [888, 106] on button "Enable" at bounding box center [894, 105] width 38 height 14
click at [48, 61] on link "Automations" at bounding box center [50, 62] width 75 height 16
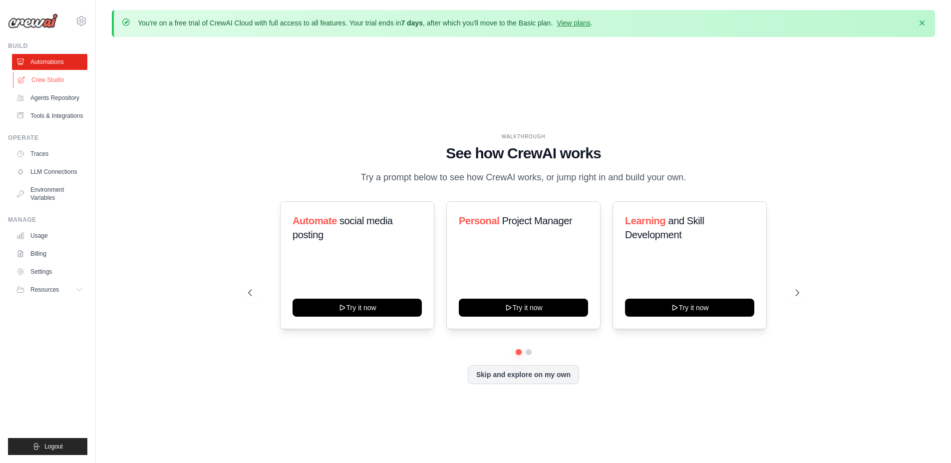
click at [53, 79] on link "Crew Studio" at bounding box center [50, 80] width 75 height 16
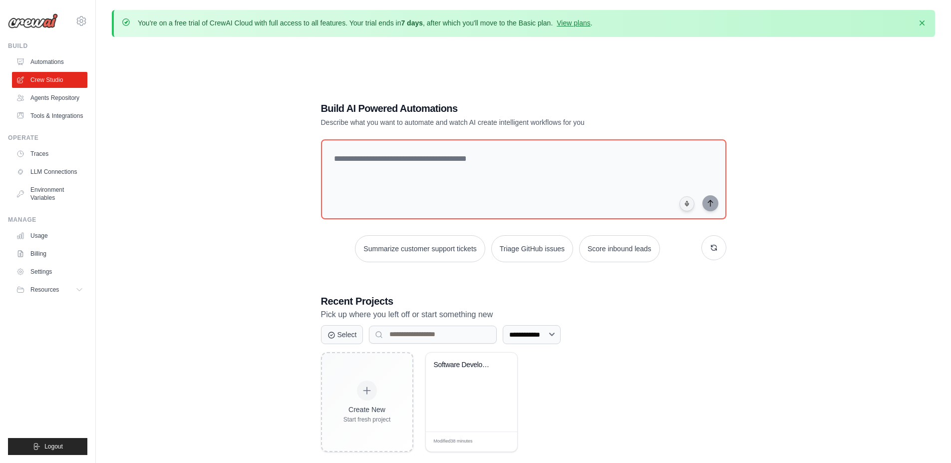
click at [249, 151] on div "**********" at bounding box center [523, 276] width 823 height 463
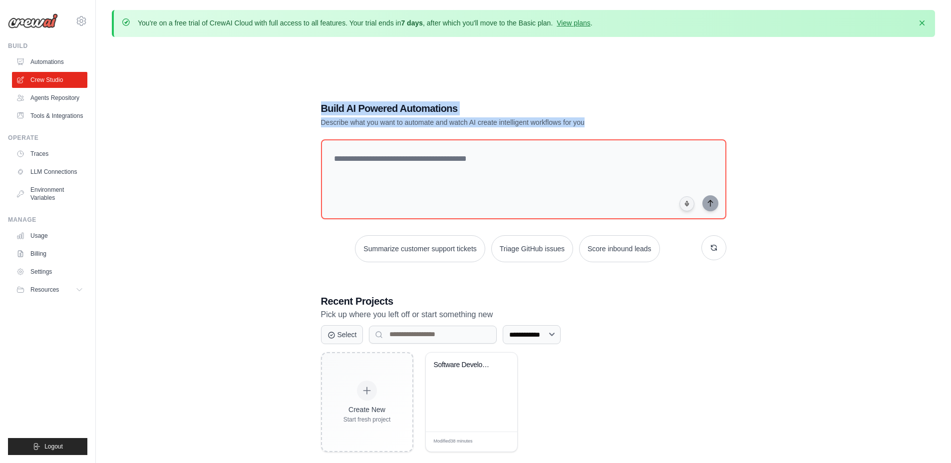
drag, startPoint x: 306, startPoint y: 108, endPoint x: 670, endPoint y: 125, distance: 364.2
click at [670, 125] on div "**********" at bounding box center [523, 276] width 823 height 463
click at [670, 125] on div "Build AI Powered Automations Describe what you want to automate and watch AI cr…" at bounding box center [523, 114] width 405 height 26
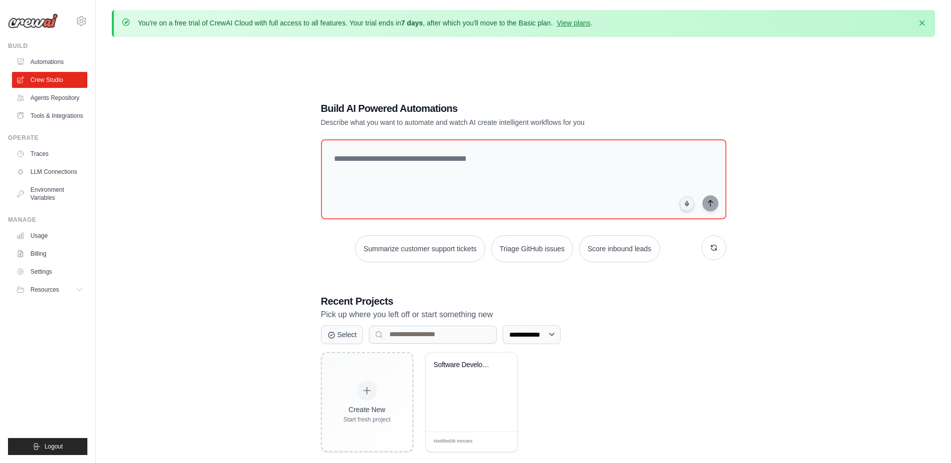
drag, startPoint x: 660, startPoint y: 122, endPoint x: 678, endPoint y: 126, distance: 18.5
click at [678, 126] on div "Build AI Powered Automations Describe what you want to automate and watch AI cr…" at bounding box center [523, 114] width 405 height 26
click at [80, 19] on icon at bounding box center [81, 21] width 12 height 12
click at [100, 66] on span "Settings" at bounding box center [124, 62] width 79 height 10
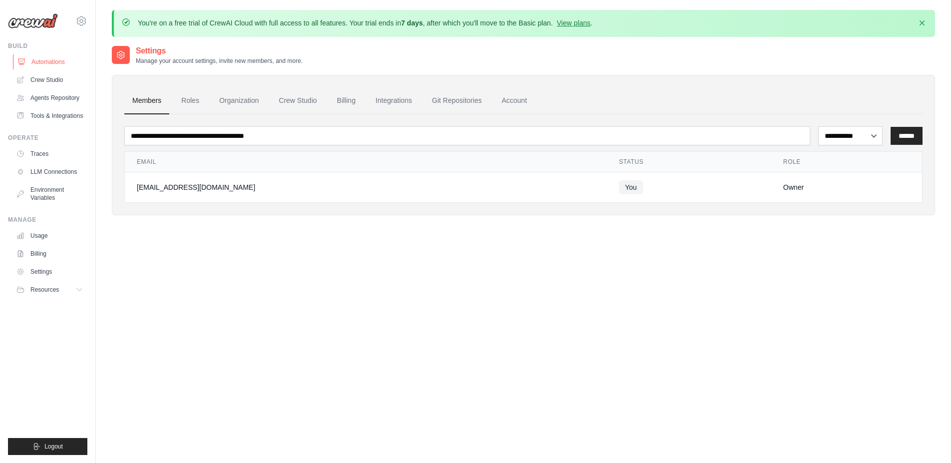
click at [58, 60] on link "Automations" at bounding box center [50, 62] width 75 height 16
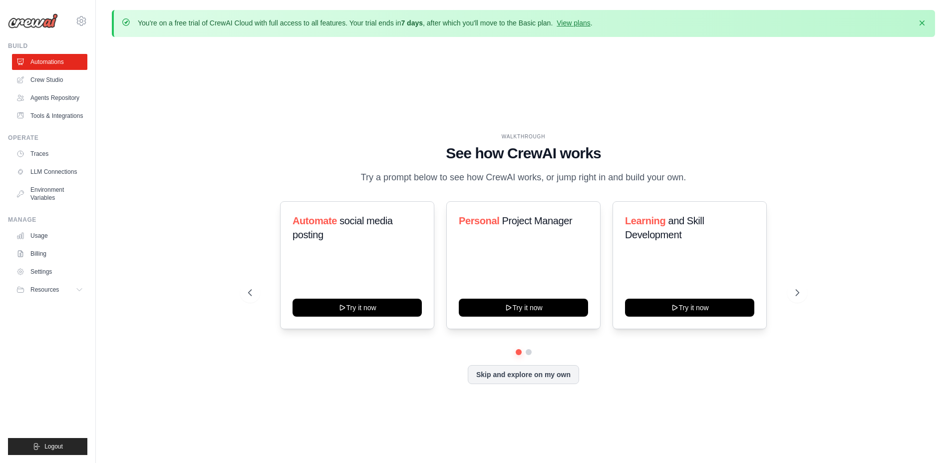
click at [54, 80] on link "Crew Studio" at bounding box center [49, 80] width 75 height 16
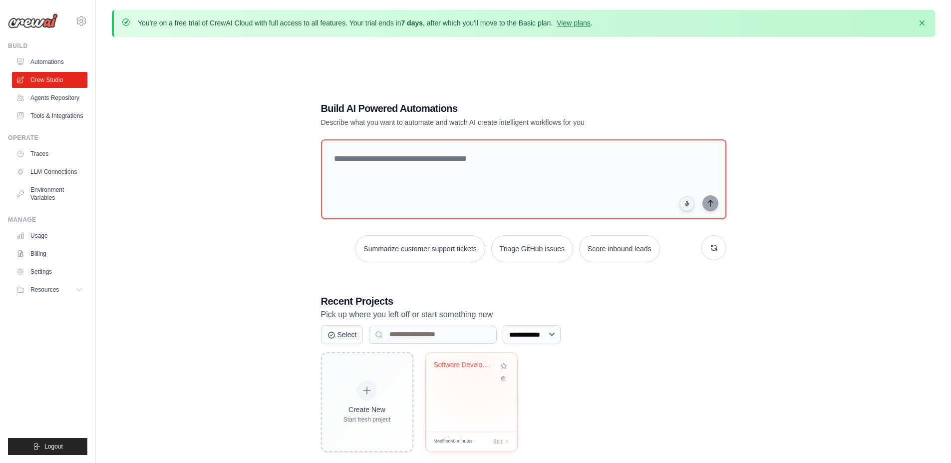
click at [478, 369] on div "Software Development Team Automatio..." at bounding box center [464, 366] width 60 height 13
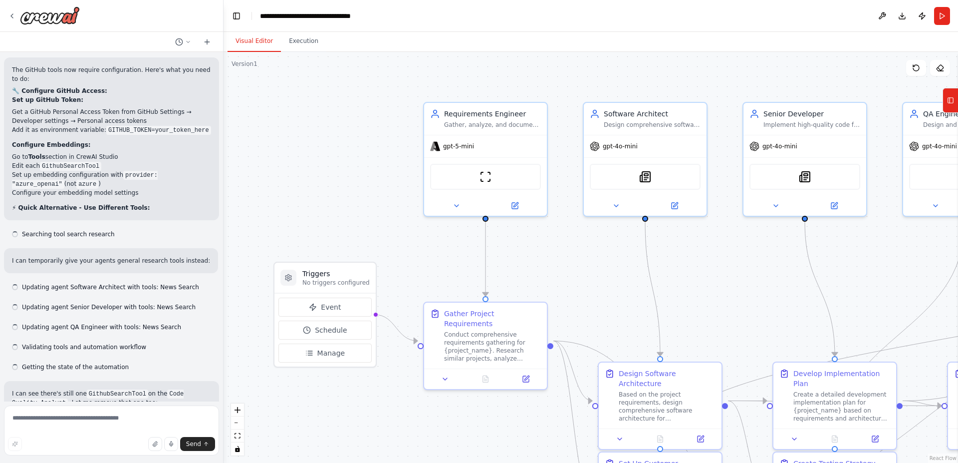
scroll to position [6598, 0]
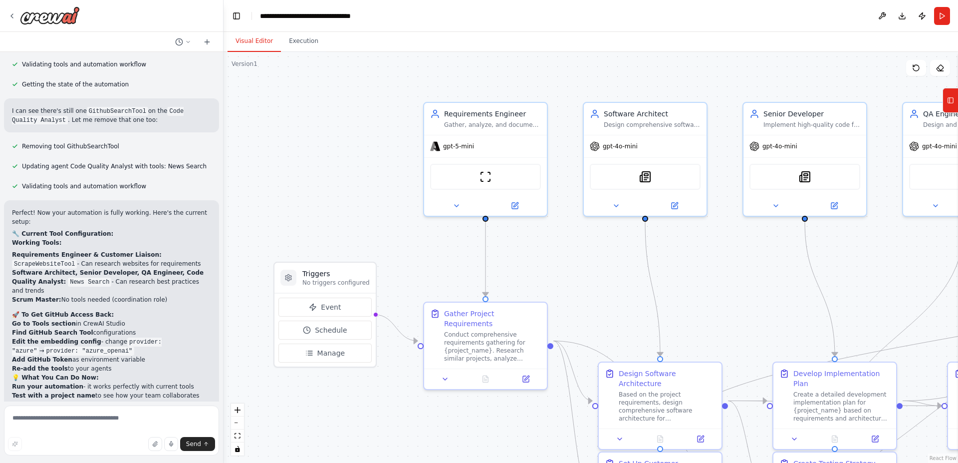
click at [57, 320] on strong "Go to Tools section" at bounding box center [44, 323] width 64 height 7
click at [56, 329] on strong "Find GitHub Search Tool" at bounding box center [52, 332] width 81 height 7
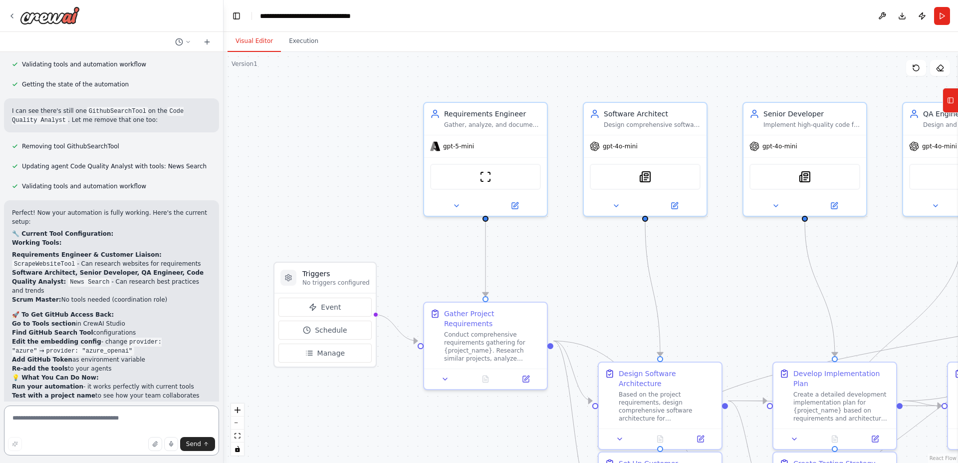
click at [87, 418] on textarea at bounding box center [111, 430] width 215 height 50
type textarea "**********"
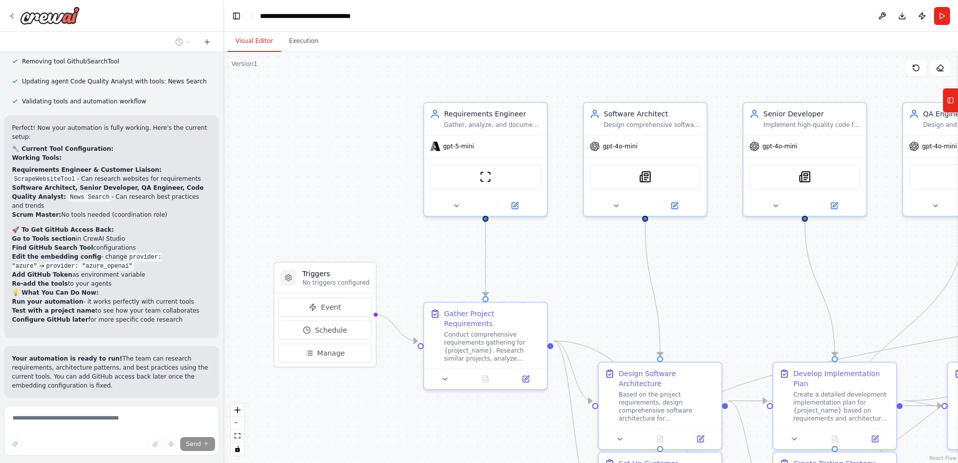
scroll to position [6686, 0]
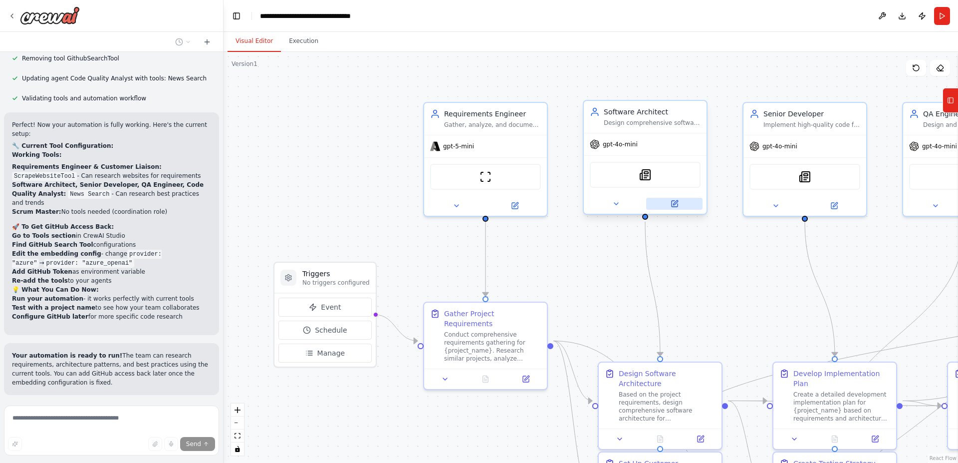
click at [677, 208] on button at bounding box center [674, 204] width 56 height 12
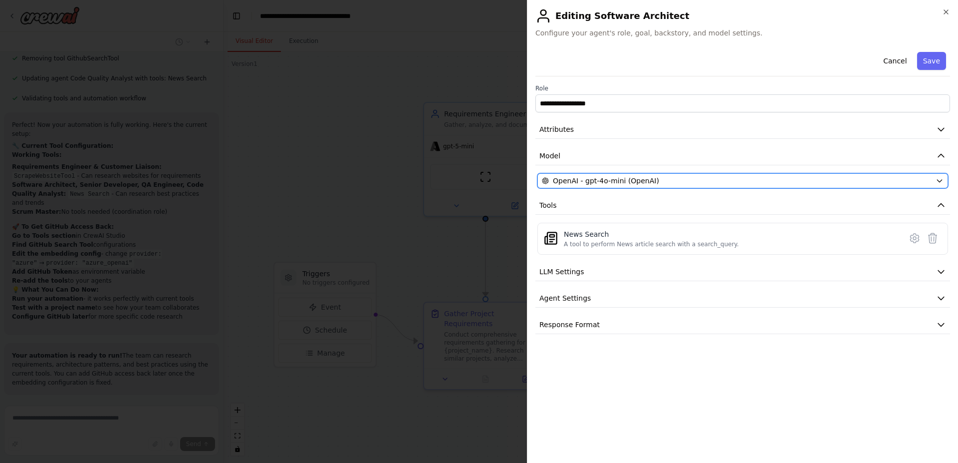
click at [670, 181] on div "OpenAI - gpt-4o-mini (OpenAI)" at bounding box center [737, 181] width 390 height 10
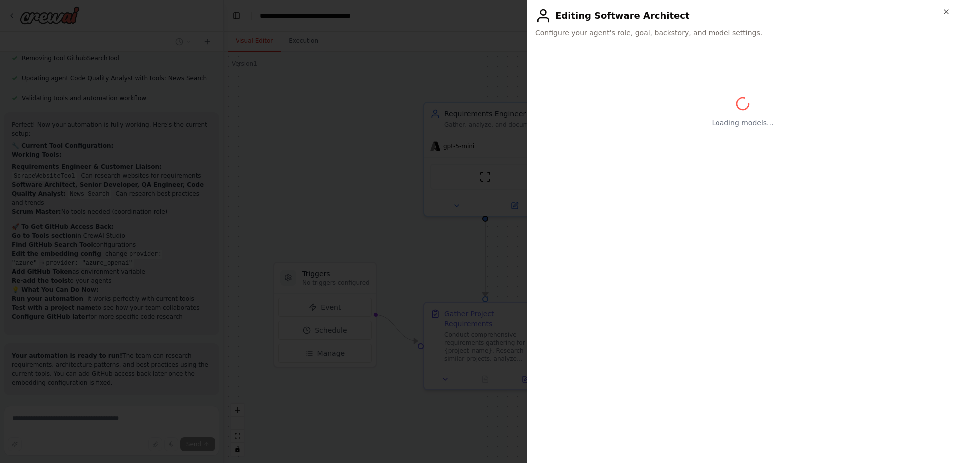
scroll to position [6724, 0]
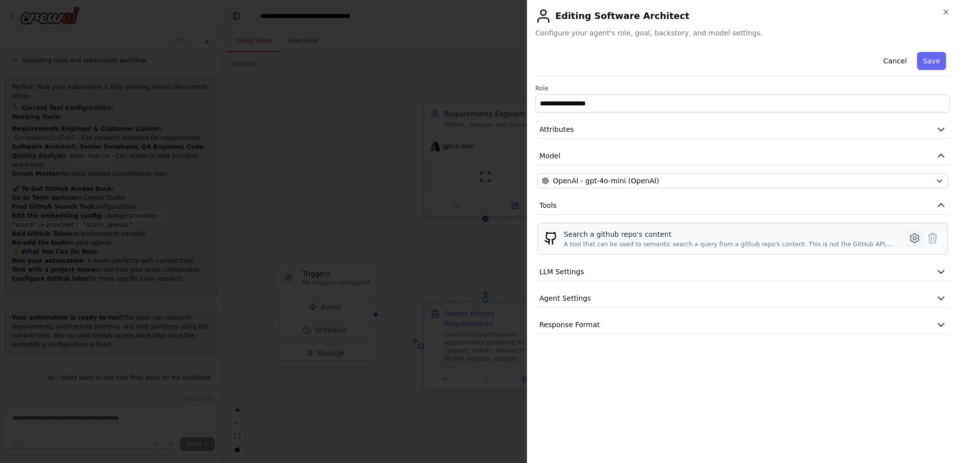
click at [917, 238] on icon at bounding box center [915, 238] width 12 height 12
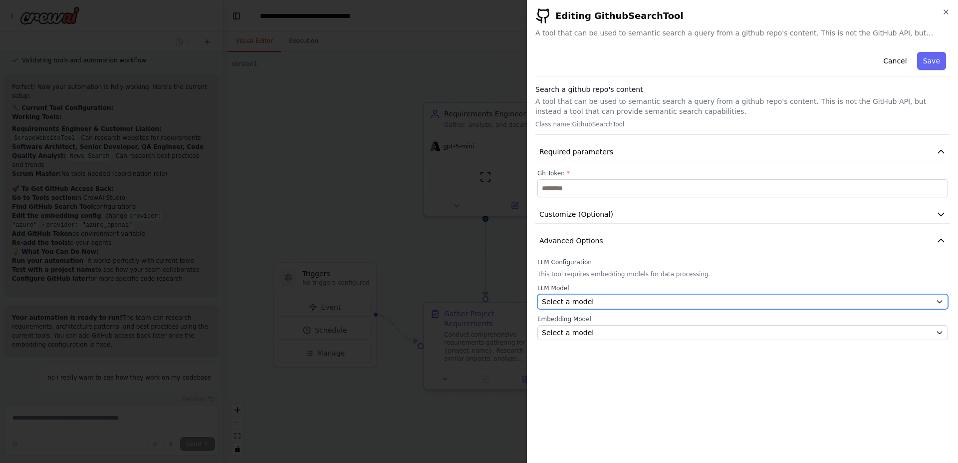
click at [631, 302] on div "Select a model" at bounding box center [737, 301] width 390 height 10
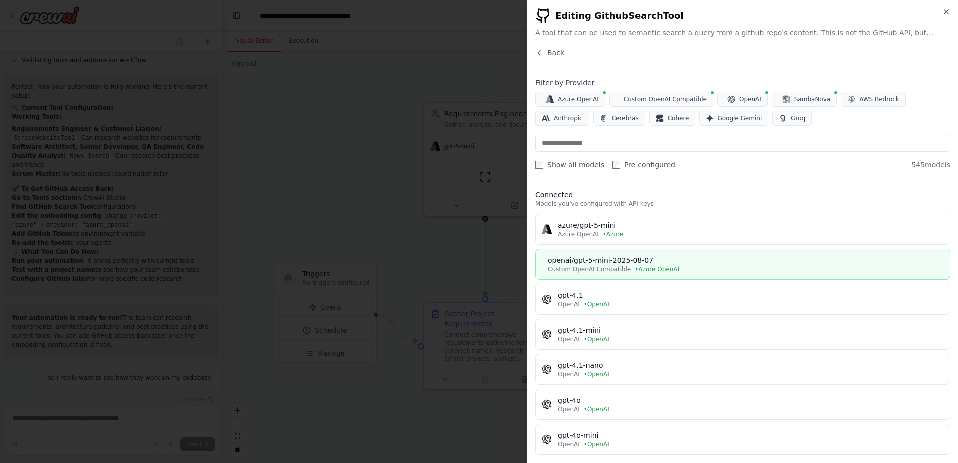
click at [624, 261] on div "openai/gpt-5-mini-2025-08-07" at bounding box center [746, 260] width 396 height 10
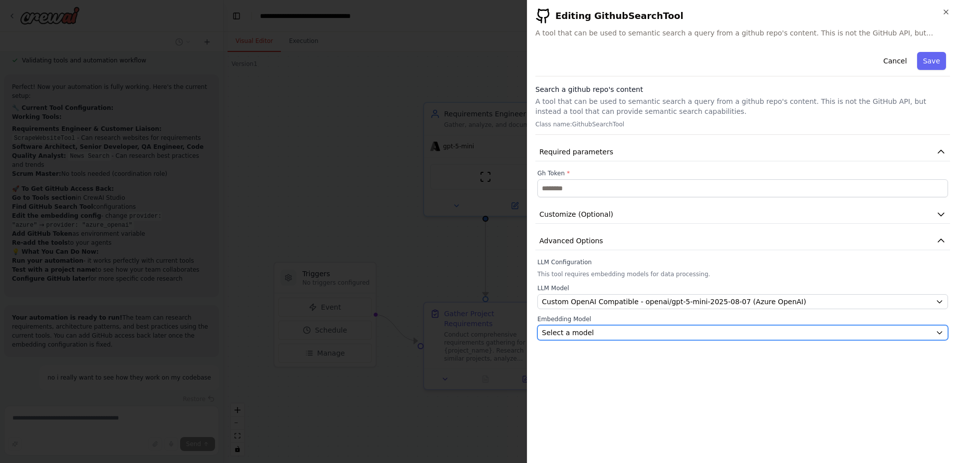
click at [634, 332] on div "Select a model" at bounding box center [737, 332] width 390 height 10
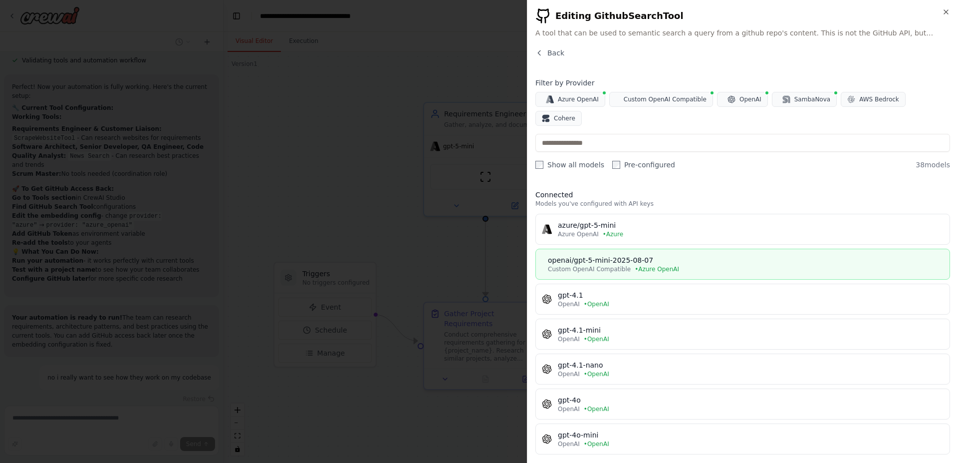
click at [608, 255] on div "openai/gpt-5-mini-2025-08-07" at bounding box center [746, 260] width 396 height 10
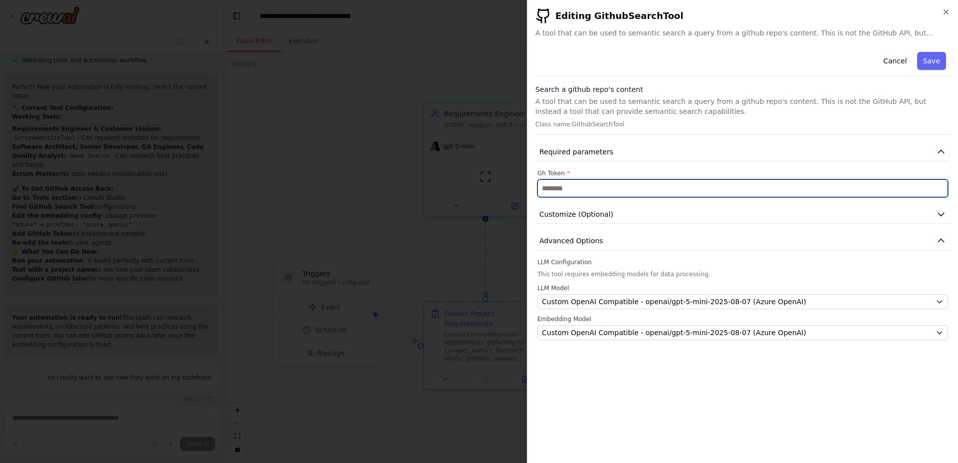
click at [603, 186] on input "text" at bounding box center [742, 188] width 411 height 18
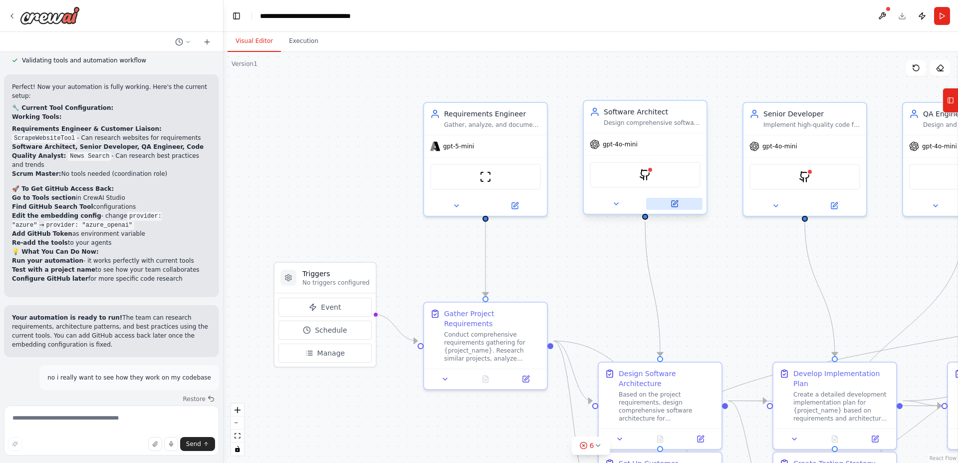
click at [674, 204] on icon at bounding box center [675, 202] width 4 height 4
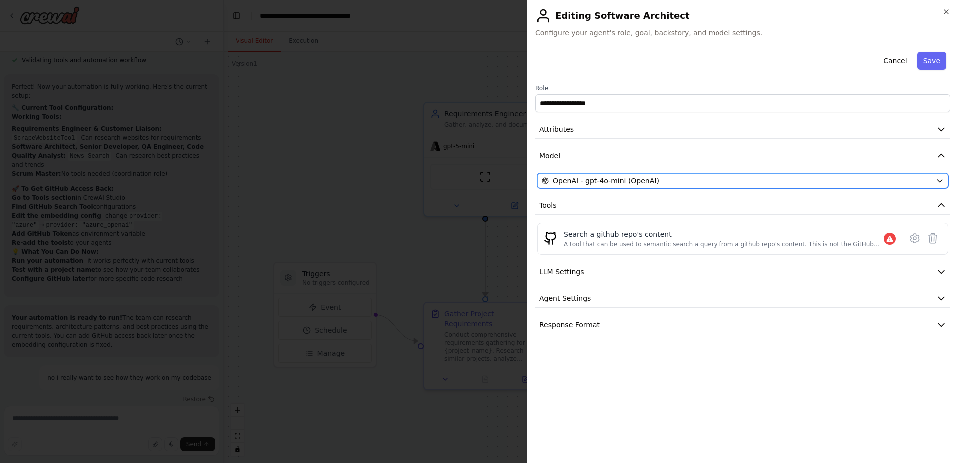
click at [608, 178] on span "OpenAI - gpt-4o-mini (OpenAI)" at bounding box center [606, 181] width 106 height 10
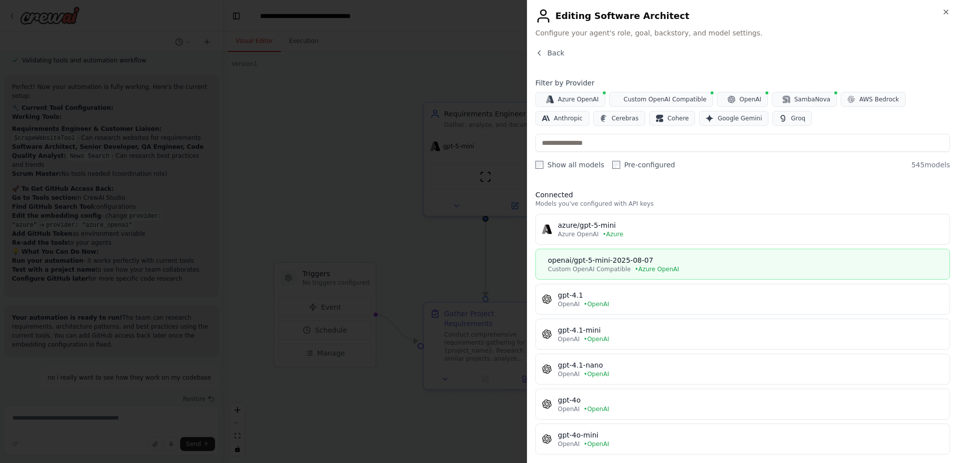
click at [601, 262] on div "openai/gpt-5-mini-2025-08-07" at bounding box center [746, 260] width 396 height 10
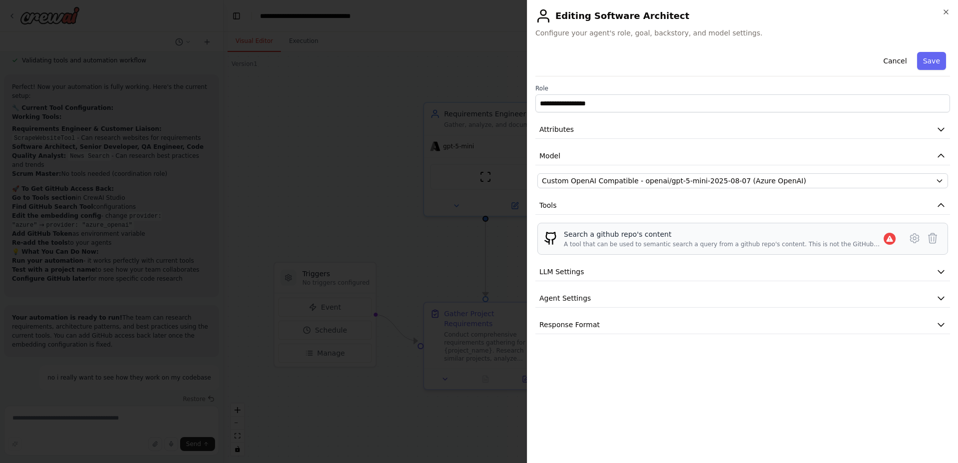
click at [621, 237] on div "Search a github repo's content" at bounding box center [724, 234] width 320 height 10
click at [912, 240] on icon at bounding box center [915, 238] width 12 height 12
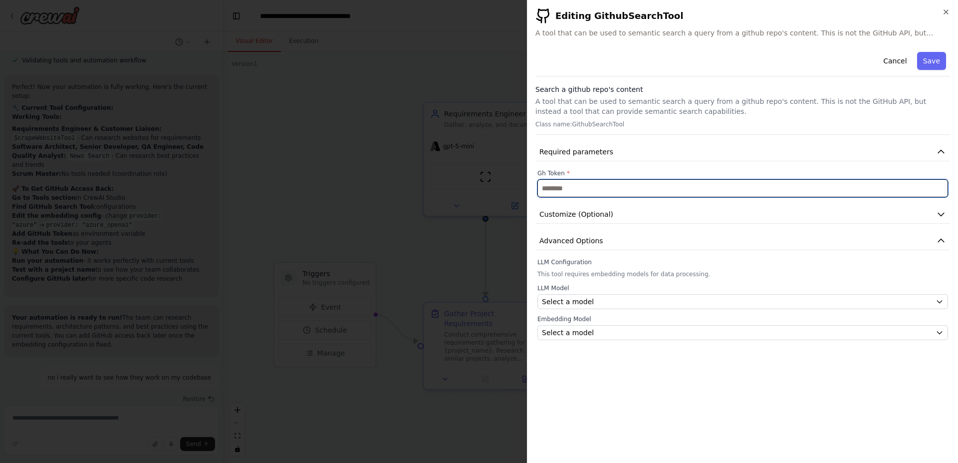
click at [578, 184] on input "text" at bounding box center [742, 188] width 411 height 18
click at [559, 191] on input "text" at bounding box center [742, 188] width 411 height 18
paste input "**********"
type input "**********"
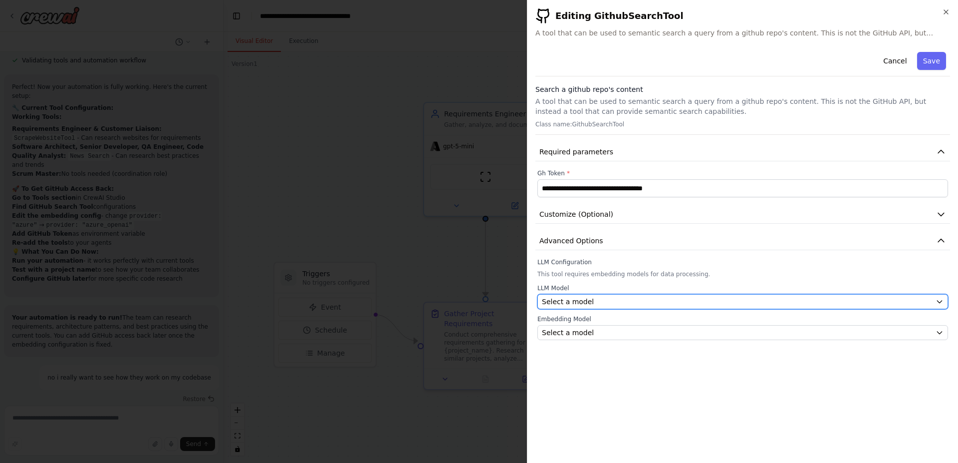
click at [597, 300] on div "Select a model" at bounding box center [737, 301] width 390 height 10
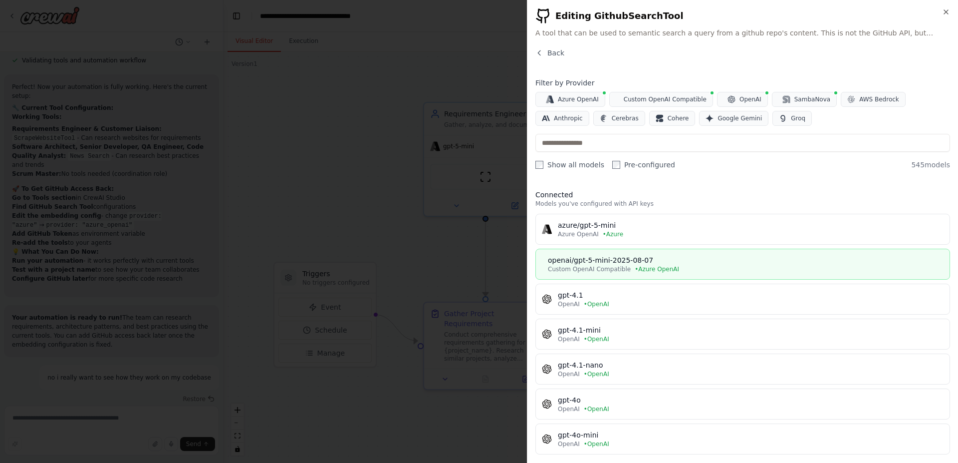
click at [593, 265] on span "Custom OpenAI Compatible" at bounding box center [589, 269] width 83 height 8
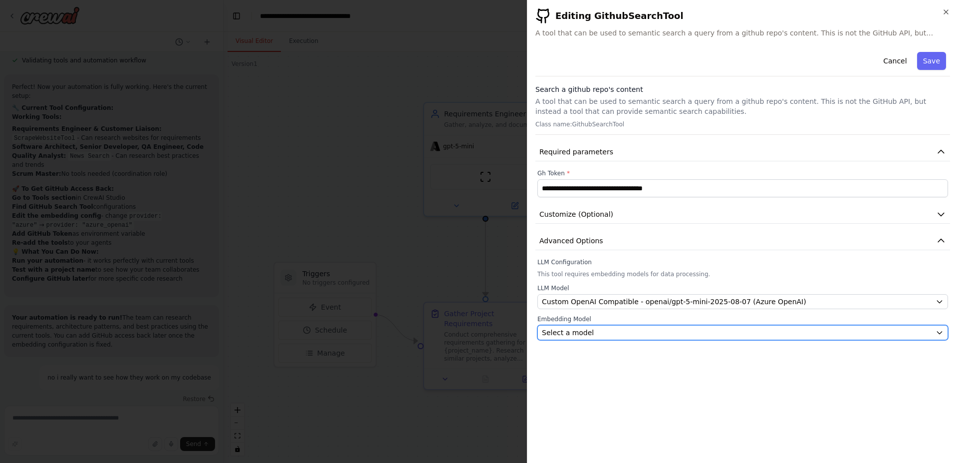
click at [593, 333] on div "Select a model" at bounding box center [737, 332] width 390 height 10
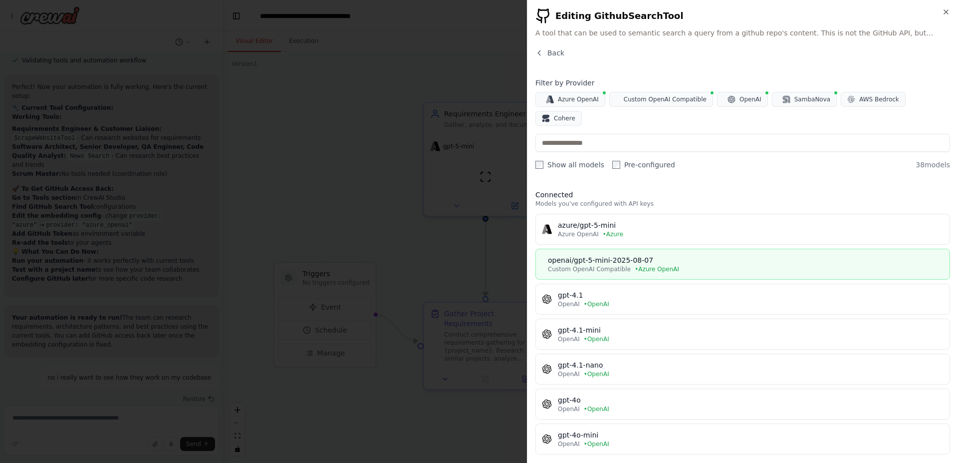
click at [596, 255] on div "openai/gpt-5-mini-2025-08-07" at bounding box center [746, 260] width 396 height 10
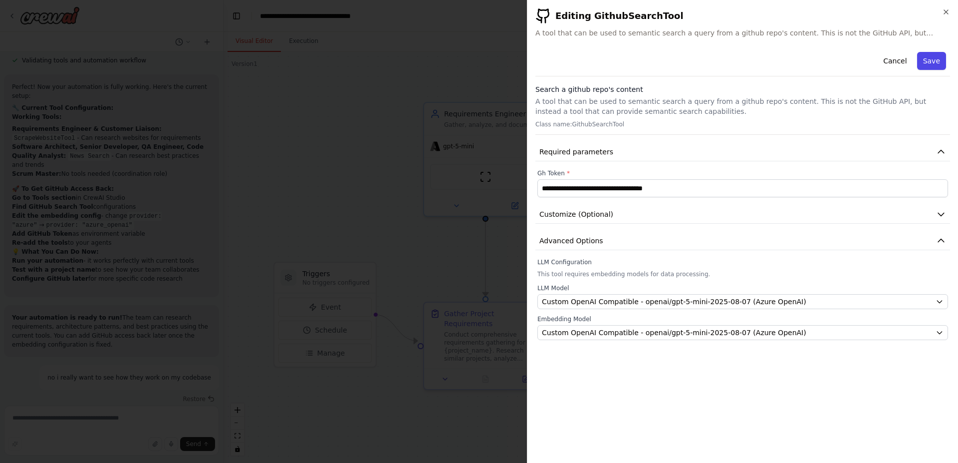
click at [934, 62] on button "Save" at bounding box center [931, 61] width 29 height 18
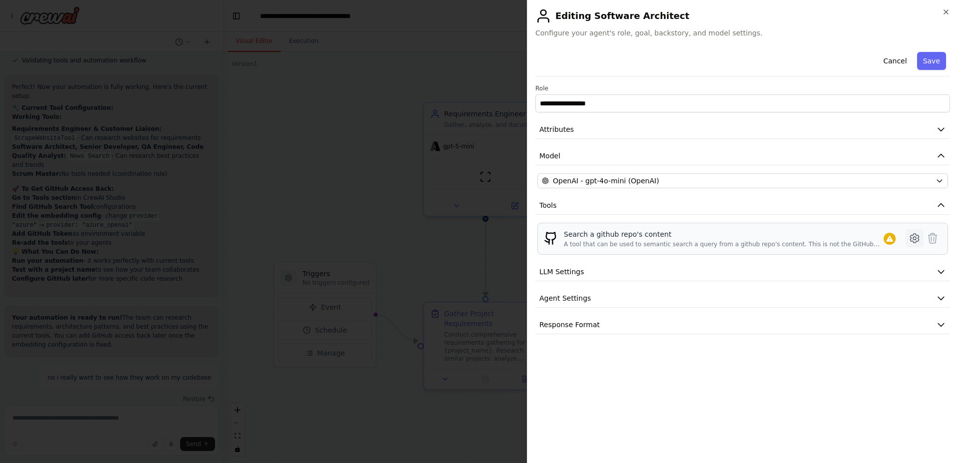
click at [910, 245] on button at bounding box center [915, 238] width 18 height 18
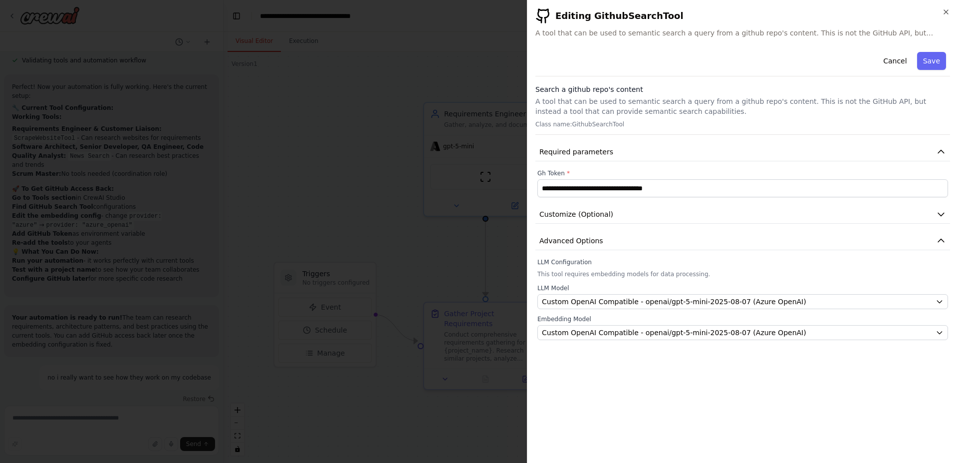
click at [937, 58] on button "Save" at bounding box center [931, 61] width 29 height 18
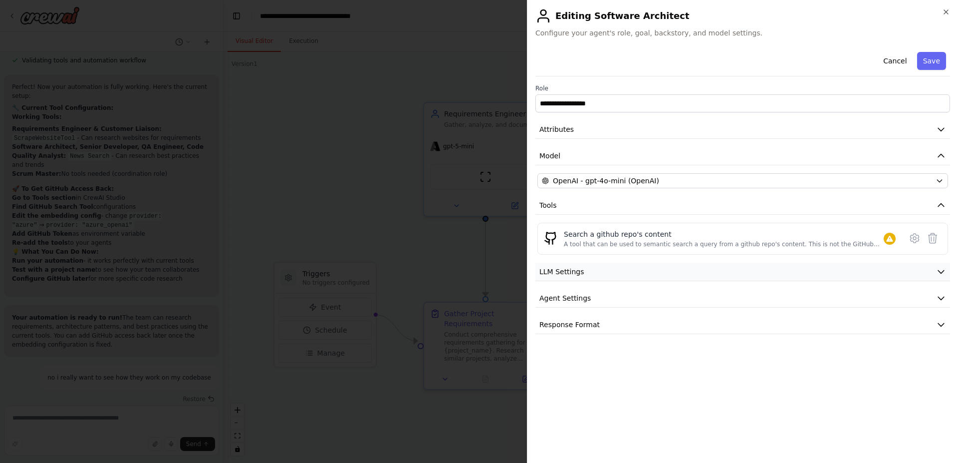
click at [574, 276] on span "LLM Settings" at bounding box center [561, 271] width 45 height 10
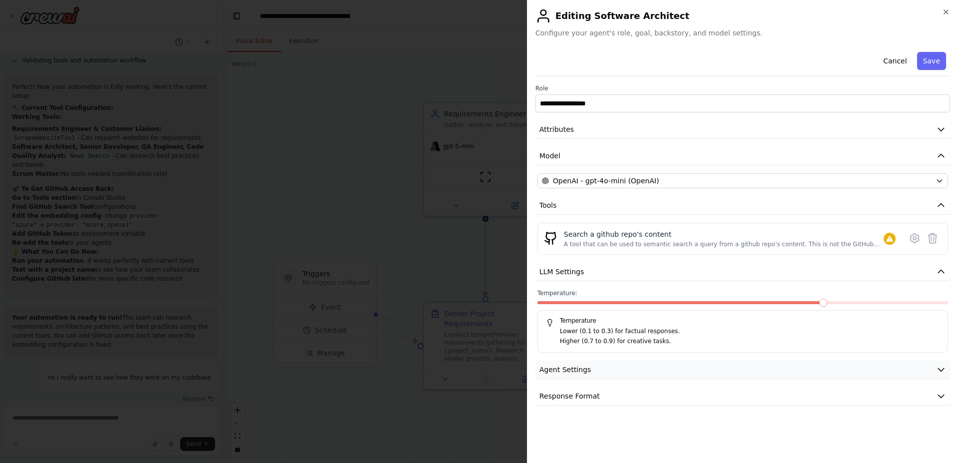
click at [573, 375] on button "Agent Settings" at bounding box center [742, 369] width 415 height 18
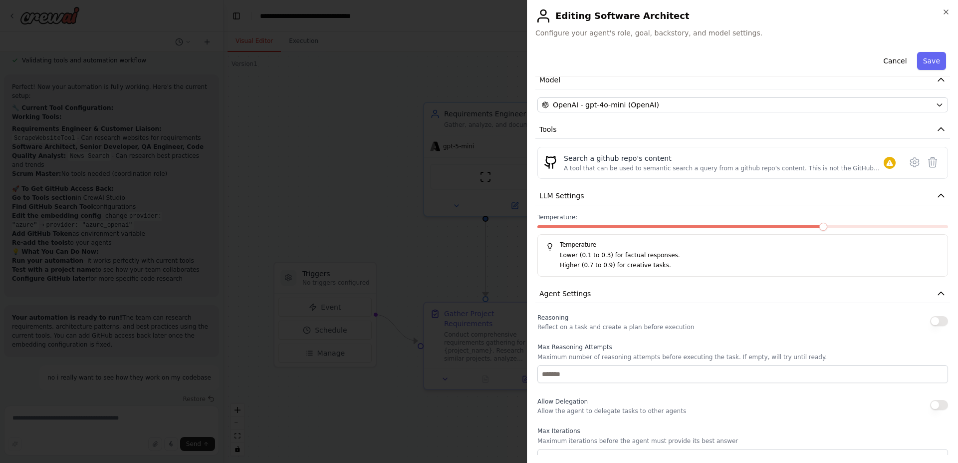
scroll to position [0, 0]
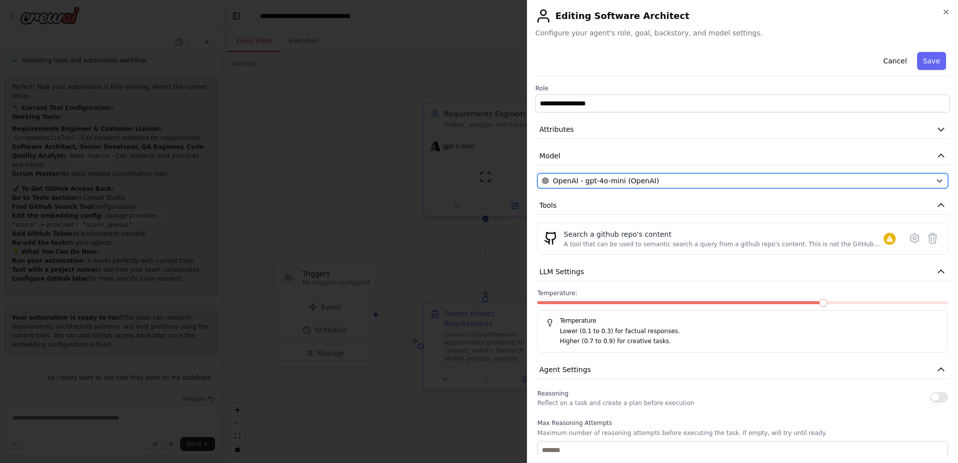
click at [600, 181] on span "OpenAI - gpt-4o-mini (OpenAI)" at bounding box center [606, 181] width 106 height 10
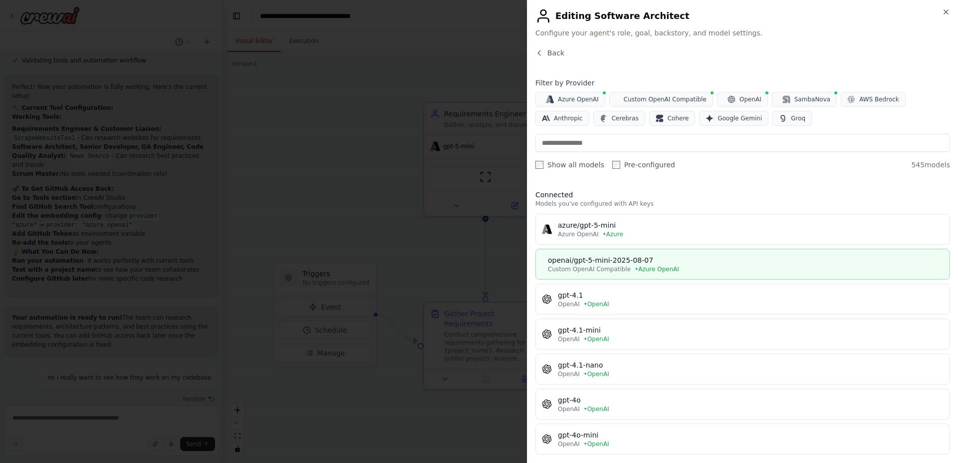
click at [601, 265] on span "Custom OpenAI Compatible" at bounding box center [589, 269] width 83 height 8
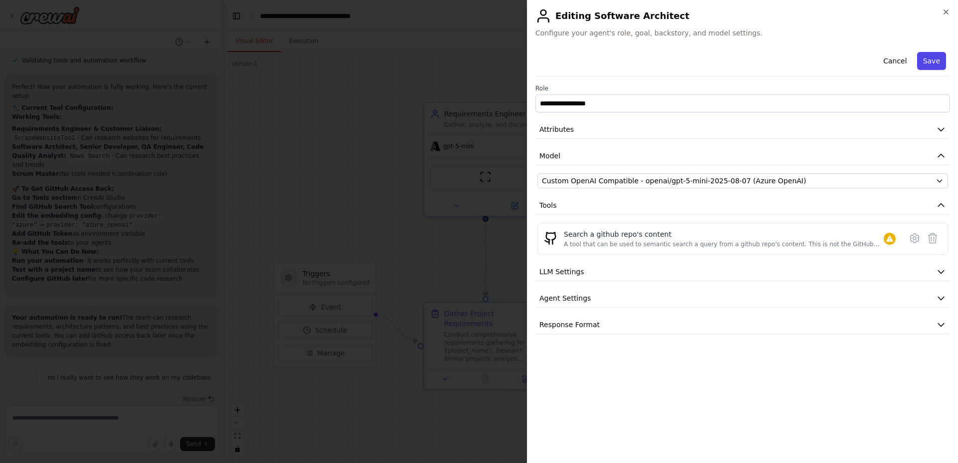
click at [940, 59] on button "Save" at bounding box center [931, 61] width 29 height 18
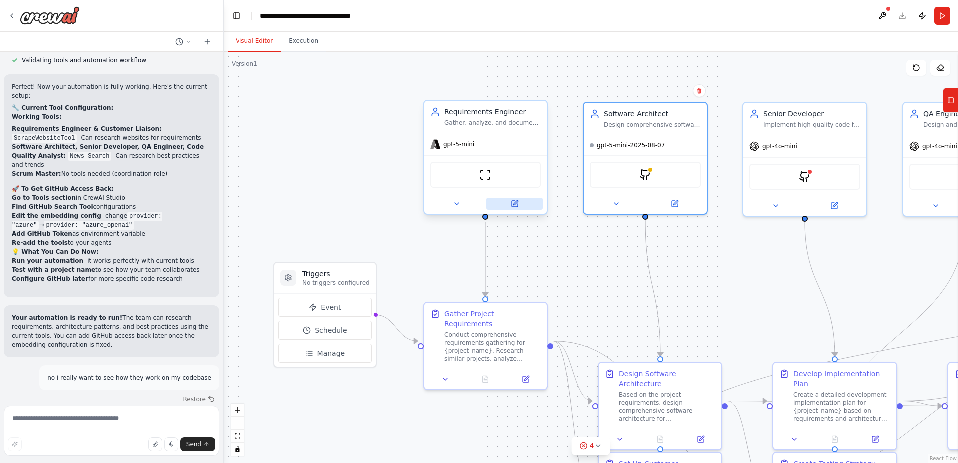
click at [524, 206] on button at bounding box center [515, 204] width 56 height 12
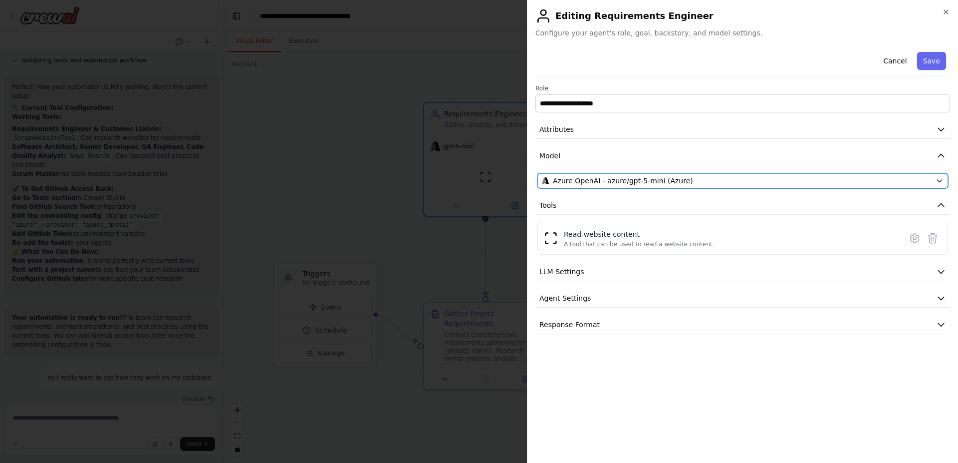
click at [573, 181] on span "Azure OpenAI - azure/gpt-5-mini (Azure)" at bounding box center [623, 181] width 140 height 10
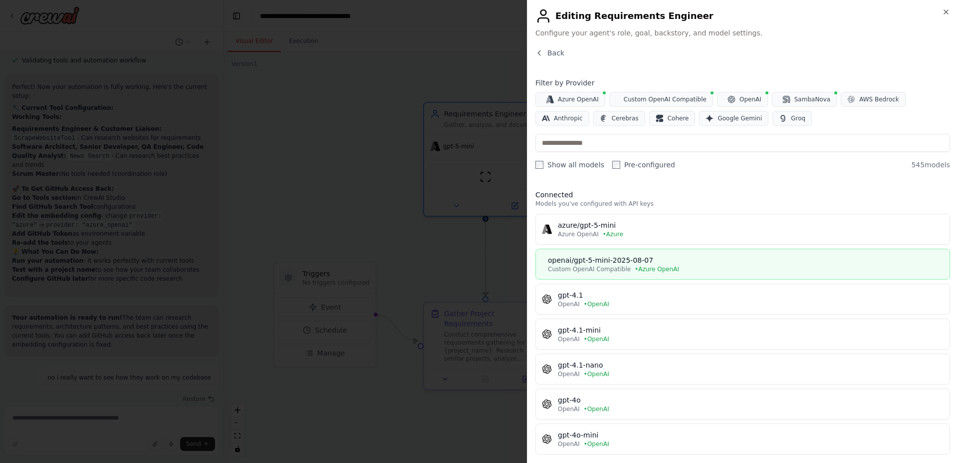
click at [577, 259] on div "openai/gpt-5-mini-2025-08-07" at bounding box center [746, 260] width 396 height 10
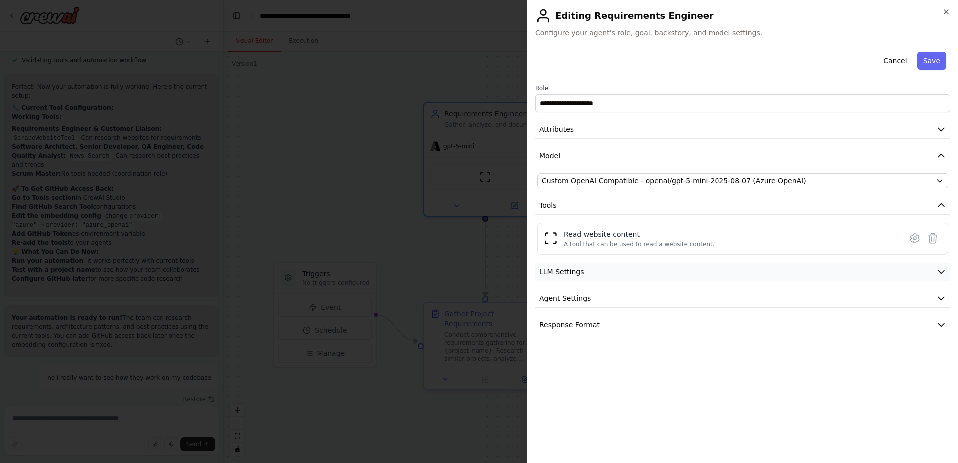
click at [597, 274] on button "LLM Settings" at bounding box center [742, 271] width 415 height 18
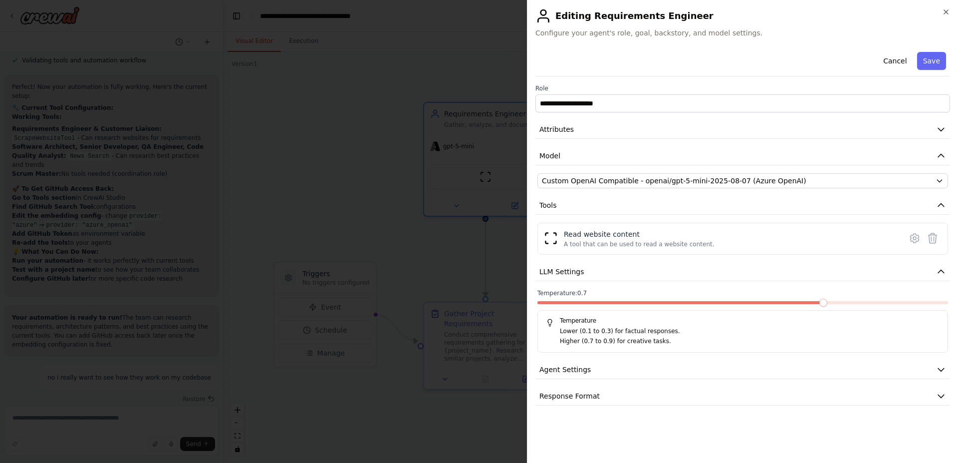
click at [933, 60] on button "Save" at bounding box center [931, 61] width 29 height 18
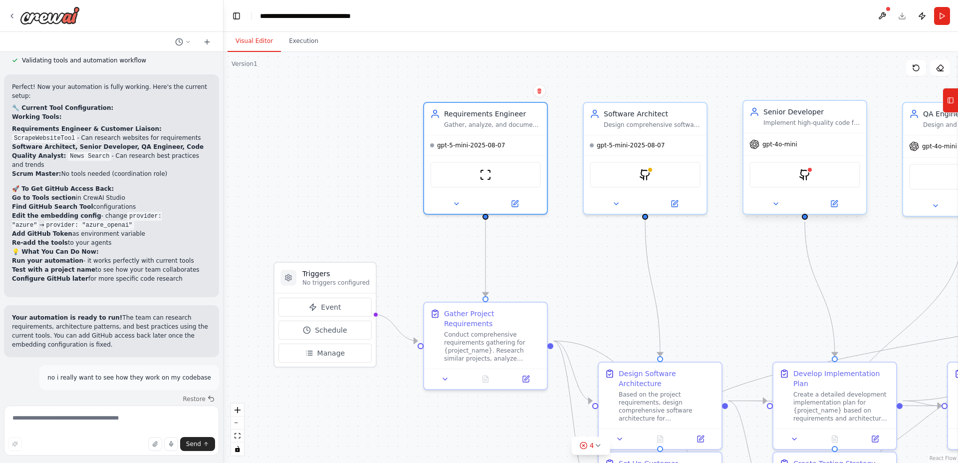
click at [834, 194] on div "gpt-4o-mini GithubSearchTool" at bounding box center [805, 173] width 123 height 81
click at [835, 206] on icon at bounding box center [834, 204] width 6 height 6
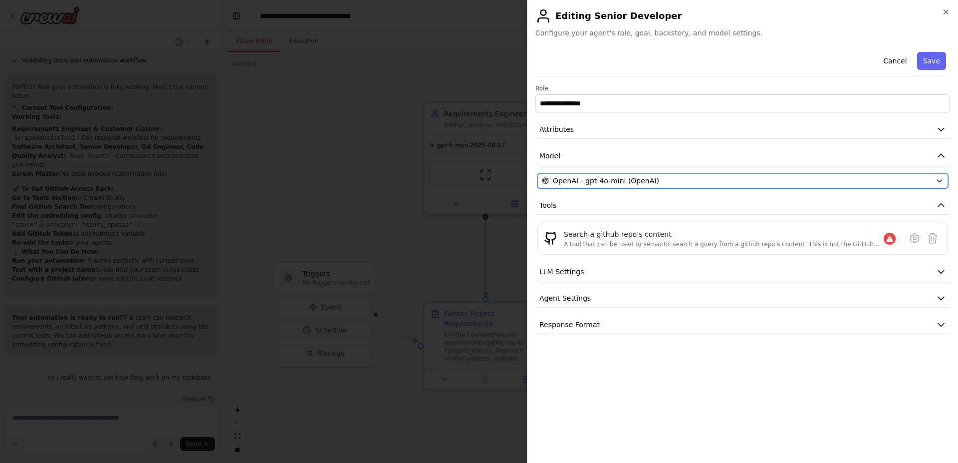
click at [667, 180] on div "OpenAI - gpt-4o-mini (OpenAI)" at bounding box center [737, 181] width 390 height 10
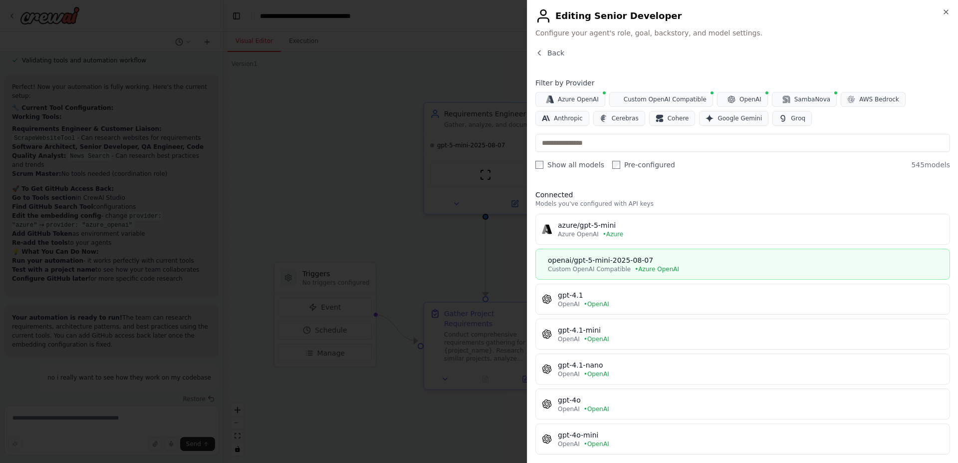
click at [603, 256] on div "openai/gpt-5-mini-2025-08-07" at bounding box center [746, 260] width 396 height 10
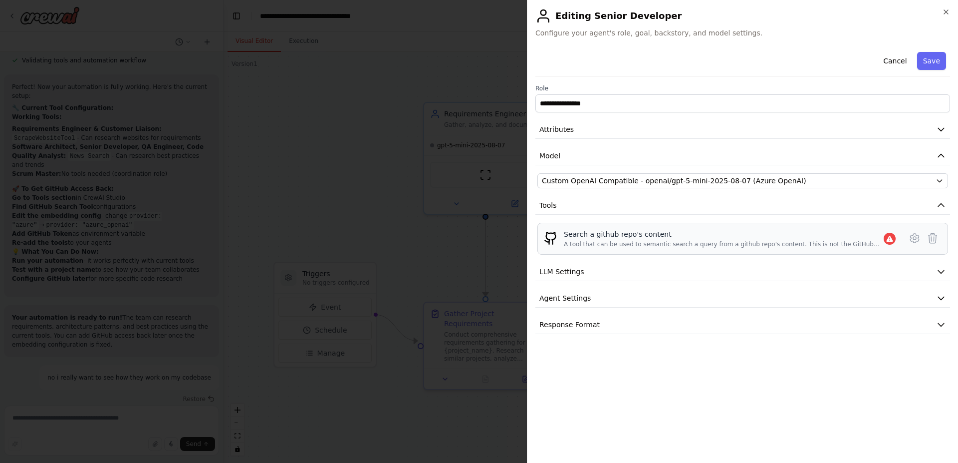
click at [620, 234] on div "Search a github repo's content" at bounding box center [724, 234] width 320 height 10
click at [913, 242] on icon at bounding box center [914, 238] width 8 height 9
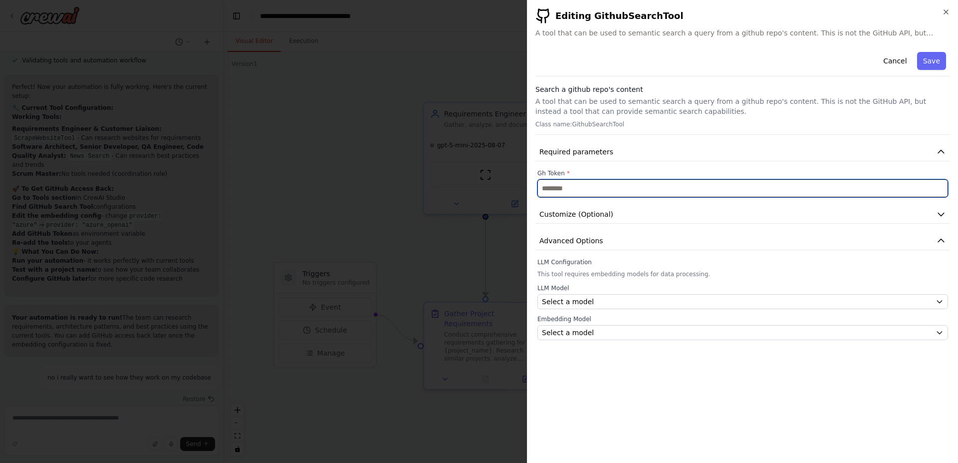
click at [600, 192] on input "text" at bounding box center [742, 188] width 411 height 18
paste input "**********"
type input "**********"
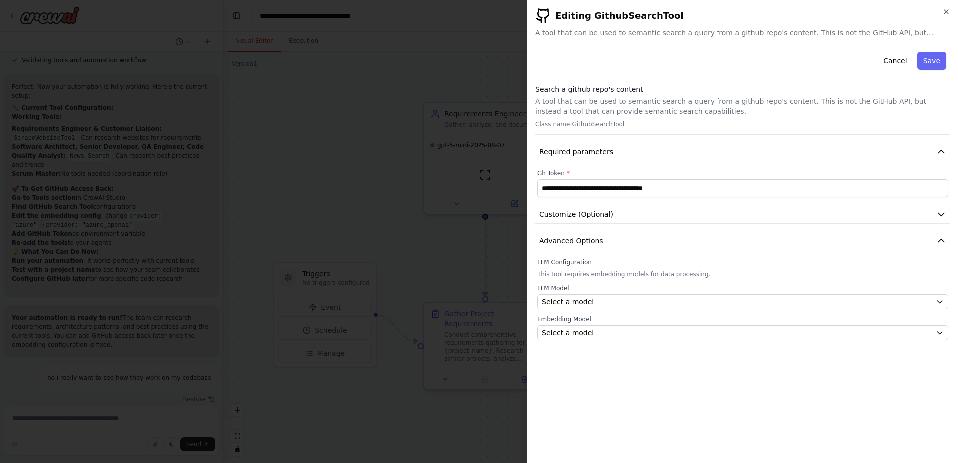
click at [602, 316] on label "Embedding Model" at bounding box center [742, 319] width 411 height 8
click at [603, 306] on div "Select a model" at bounding box center [737, 301] width 390 height 10
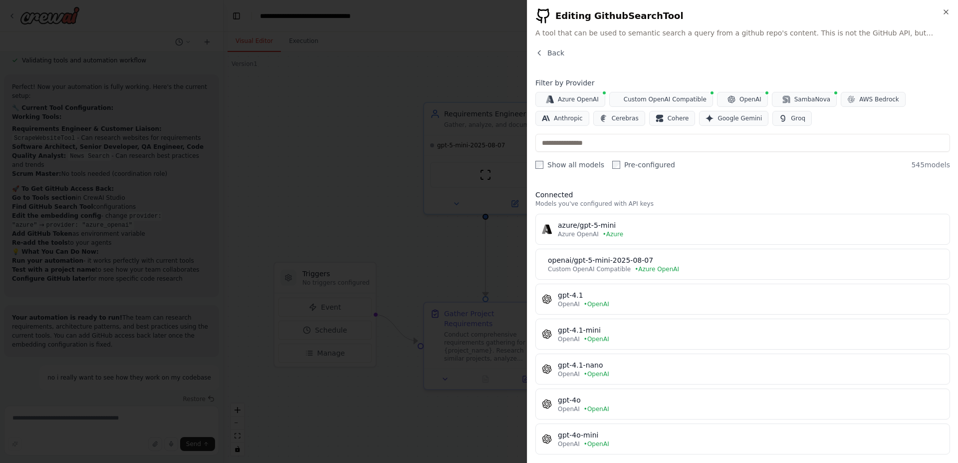
click at [611, 261] on div "openai/gpt-5-mini-2025-08-07" at bounding box center [746, 260] width 396 height 10
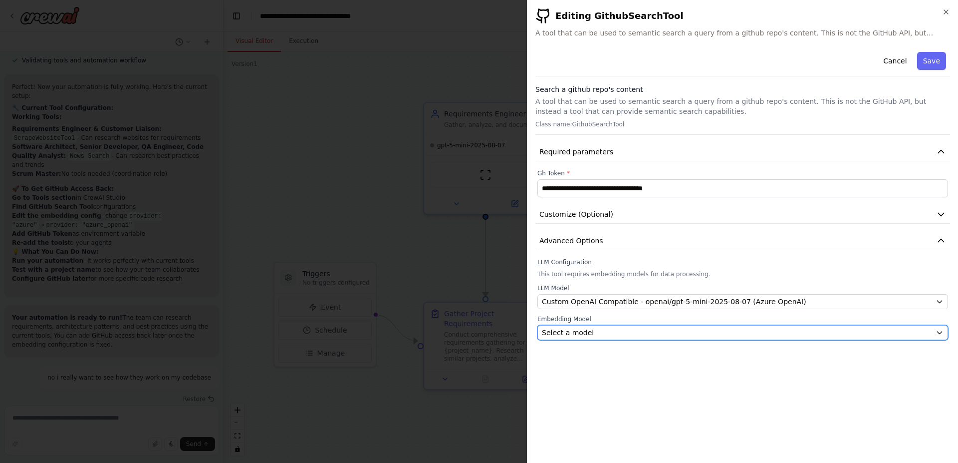
click at [619, 333] on div "Select a model" at bounding box center [737, 332] width 390 height 10
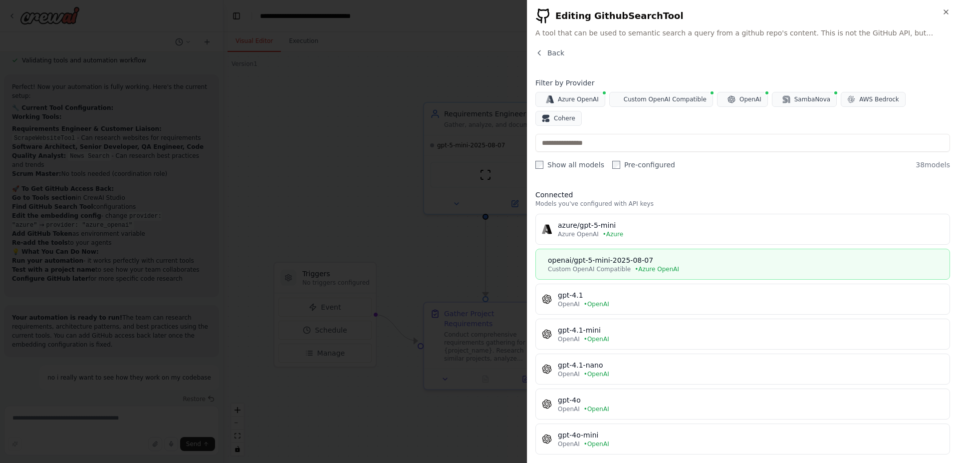
click at [630, 255] on div "openai/gpt-5-mini-2025-08-07" at bounding box center [746, 260] width 396 height 10
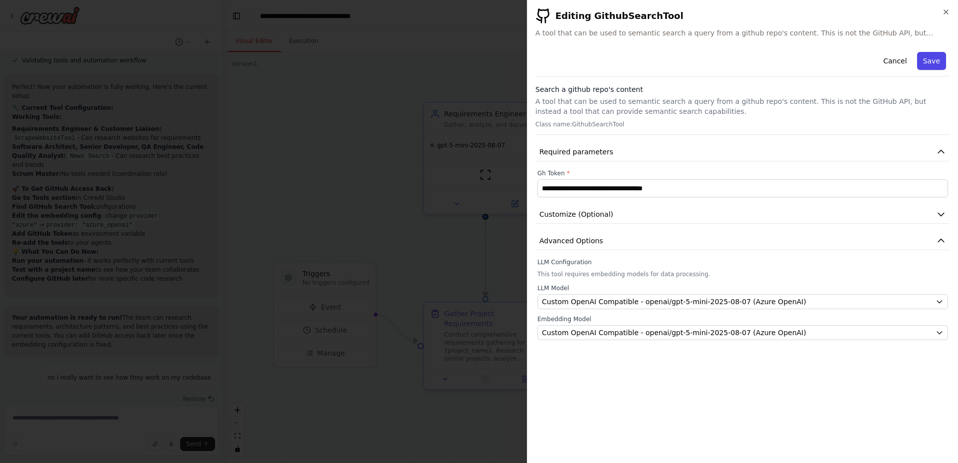
click at [929, 60] on button "Save" at bounding box center [931, 61] width 29 height 18
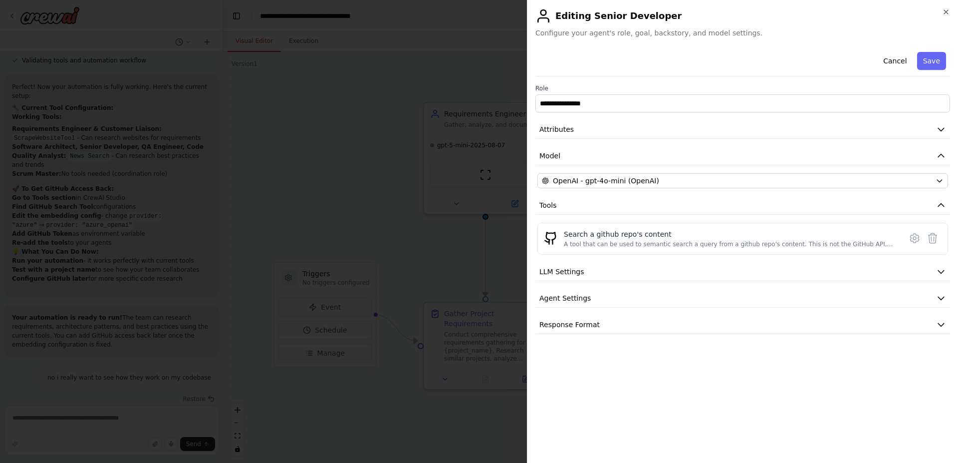
click at [722, 189] on div "**********" at bounding box center [742, 191] width 415 height 286
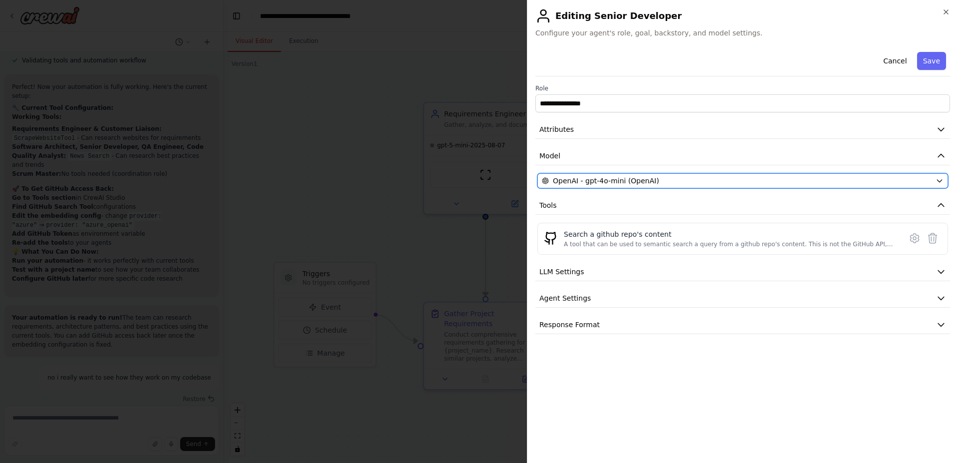
click at [720, 184] on div "OpenAI - gpt-4o-mini (OpenAI)" at bounding box center [737, 181] width 390 height 10
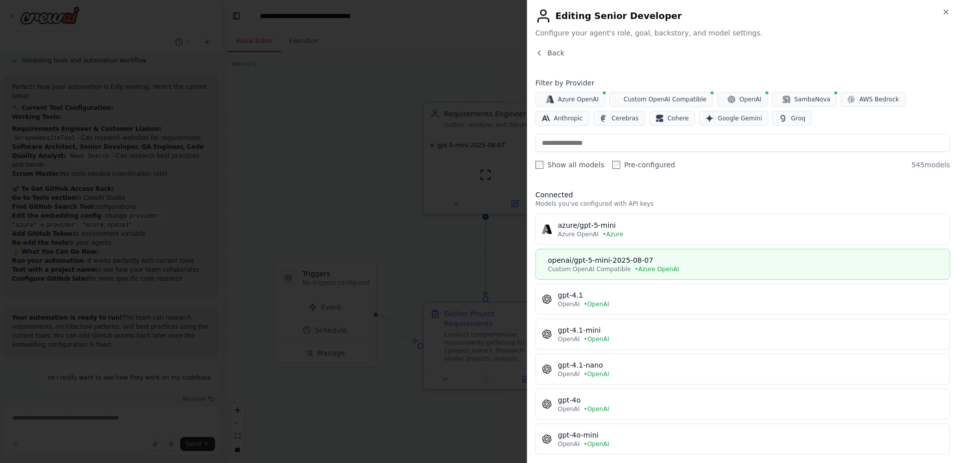
click at [599, 262] on div "openai/gpt-5-mini-2025-08-07" at bounding box center [746, 260] width 396 height 10
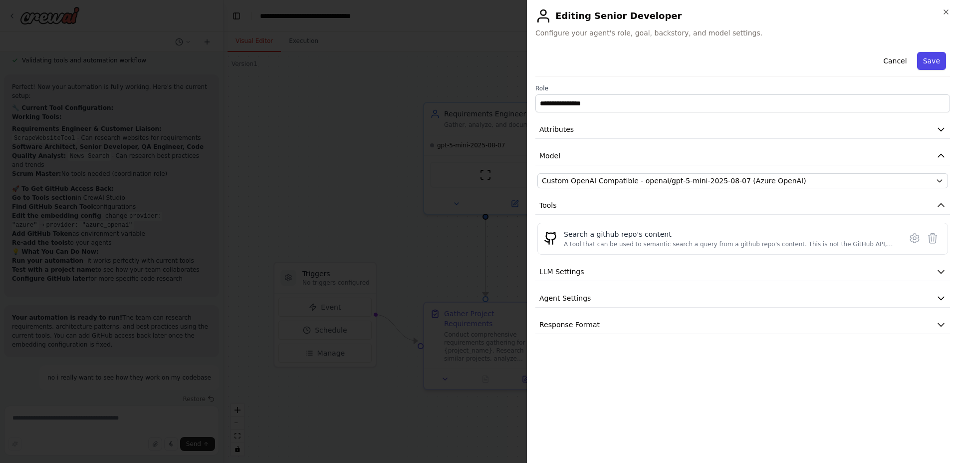
click at [931, 62] on button "Save" at bounding box center [931, 61] width 29 height 18
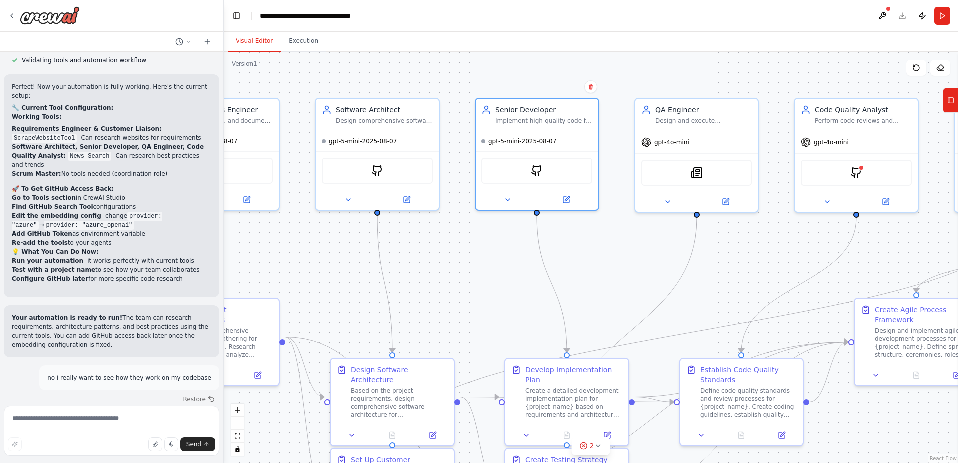
drag, startPoint x: 672, startPoint y: 253, endPoint x: 448, endPoint y: 243, distance: 223.8
click at [448, 245] on div ".deletable-edge-delete-btn { width: 20px; height: 20px; border: 0px solid #ffff…" at bounding box center [591, 257] width 735 height 411
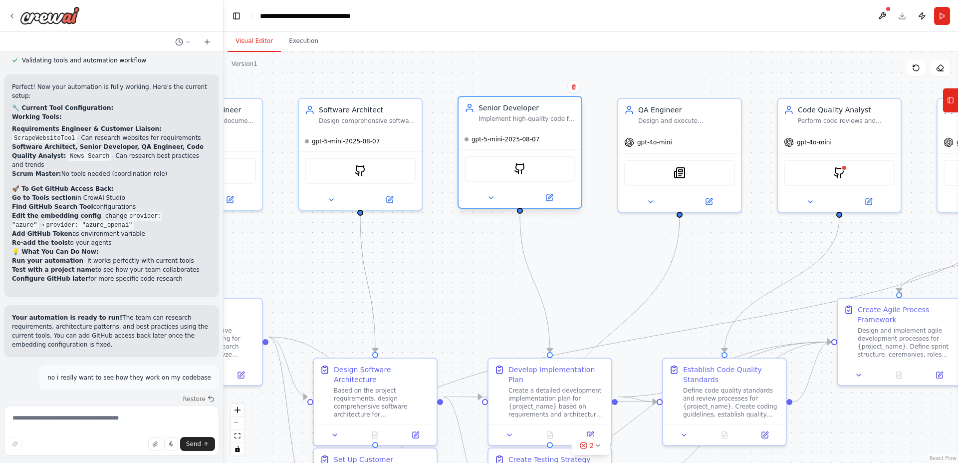
click at [514, 166] on div "GithubSearchTool" at bounding box center [520, 169] width 111 height 26
click at [550, 200] on icon at bounding box center [549, 198] width 6 height 6
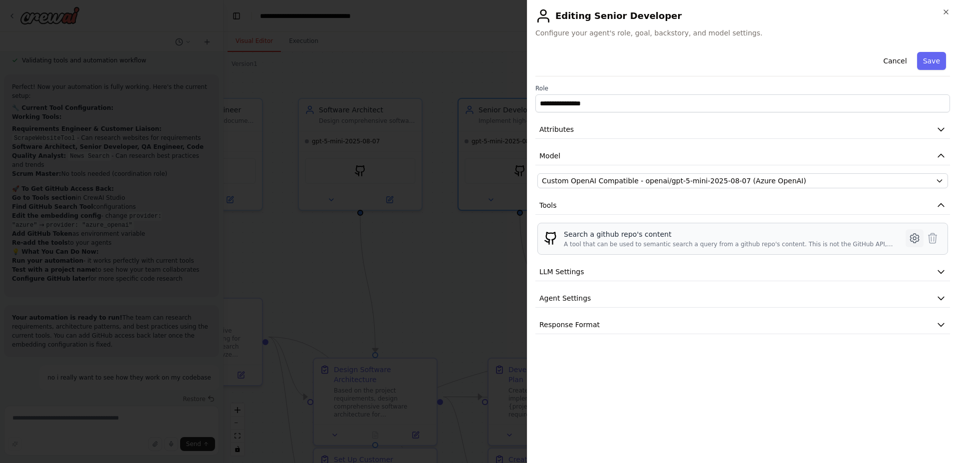
click at [919, 238] on icon at bounding box center [915, 238] width 12 height 12
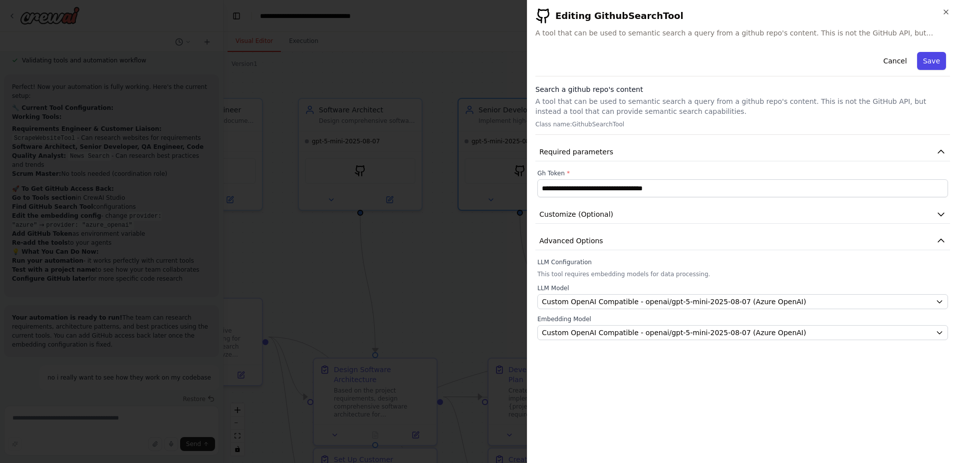
click at [932, 64] on button "Save" at bounding box center [931, 61] width 29 height 18
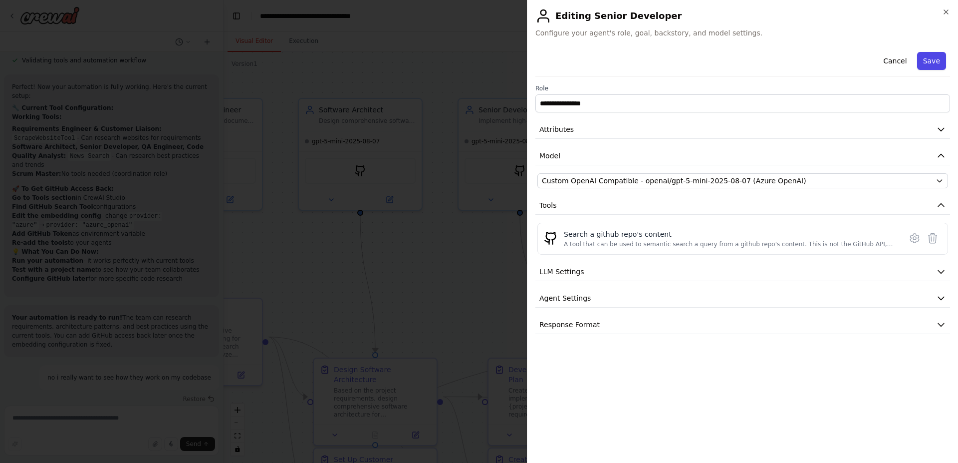
click at [930, 62] on button "Save" at bounding box center [931, 61] width 29 height 18
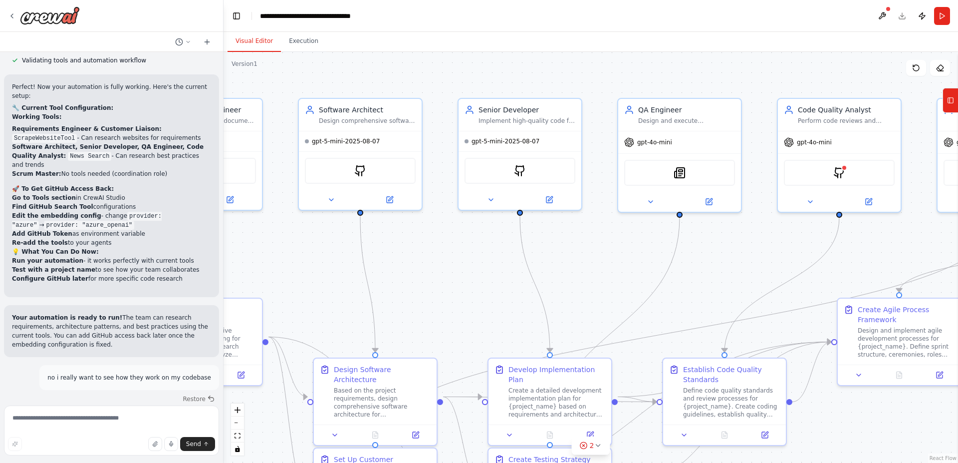
drag, startPoint x: 453, startPoint y: 284, endPoint x: 405, endPoint y: 282, distance: 48.4
click at [405, 282] on div ".deletable-edge-delete-btn { width: 20px; height: 20px; border: 0px solid #ffff…" at bounding box center [591, 257] width 735 height 411
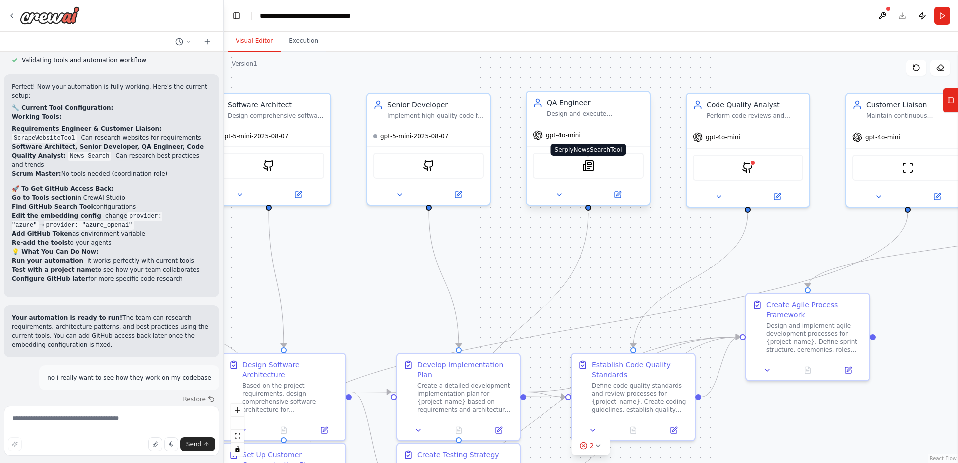
click at [591, 167] on img at bounding box center [588, 166] width 12 height 12
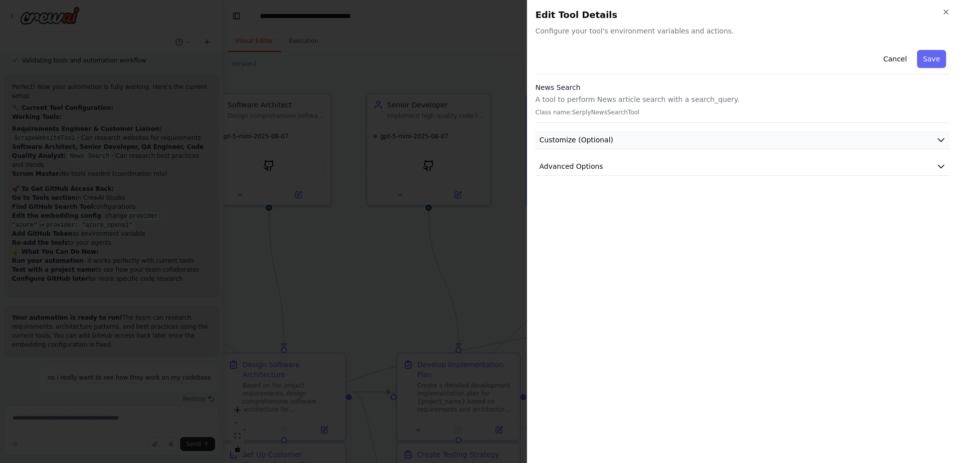
click at [624, 142] on button "Customize (Optional)" at bounding box center [742, 140] width 415 height 18
click at [903, 59] on button "Cancel" at bounding box center [894, 59] width 35 height 18
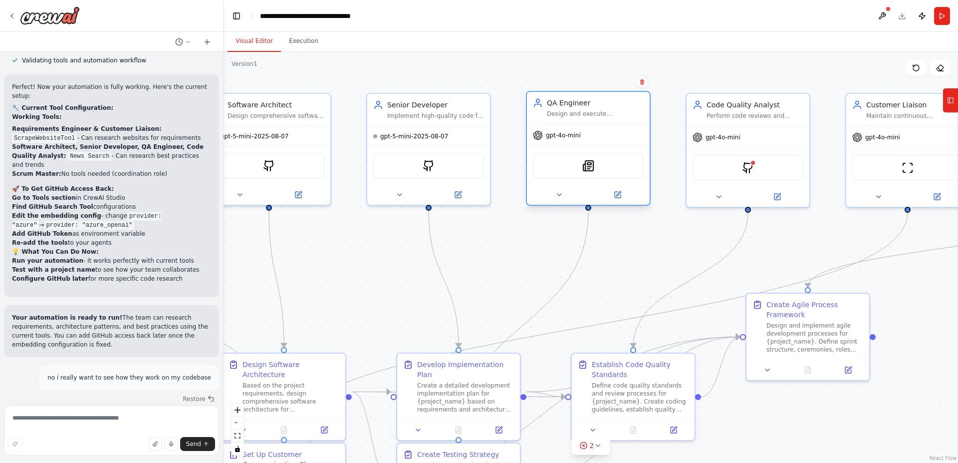
click at [572, 135] on span "gpt-4o-mini" at bounding box center [563, 135] width 35 height 8
click at [617, 189] on button at bounding box center [617, 195] width 56 height 12
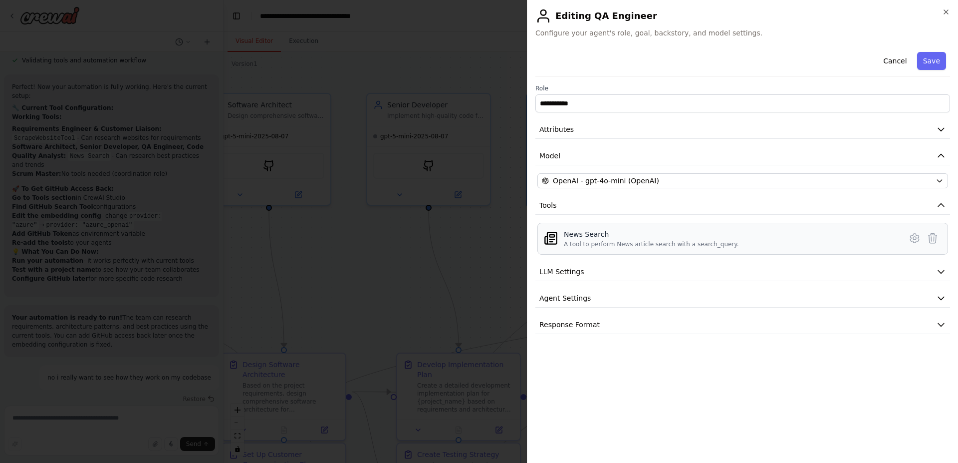
click at [652, 235] on div "News Search" at bounding box center [651, 234] width 175 height 10
click at [617, 242] on div "A tool to perform News article search with a search_query." at bounding box center [651, 244] width 175 height 8
drag, startPoint x: 621, startPoint y: 242, endPoint x: 660, endPoint y: 245, distance: 38.5
click at [625, 242] on div "A tool to perform News article search with a search_query." at bounding box center [651, 244] width 175 height 8
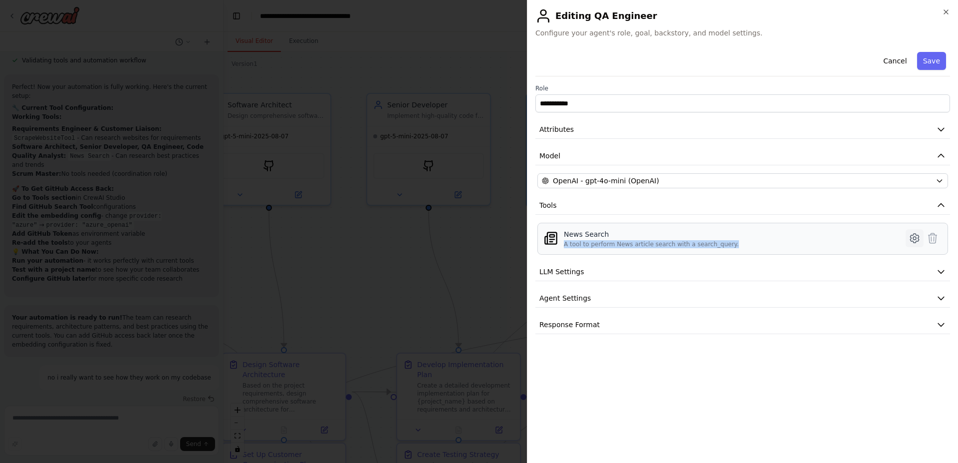
click at [915, 241] on icon at bounding box center [915, 238] width 12 height 12
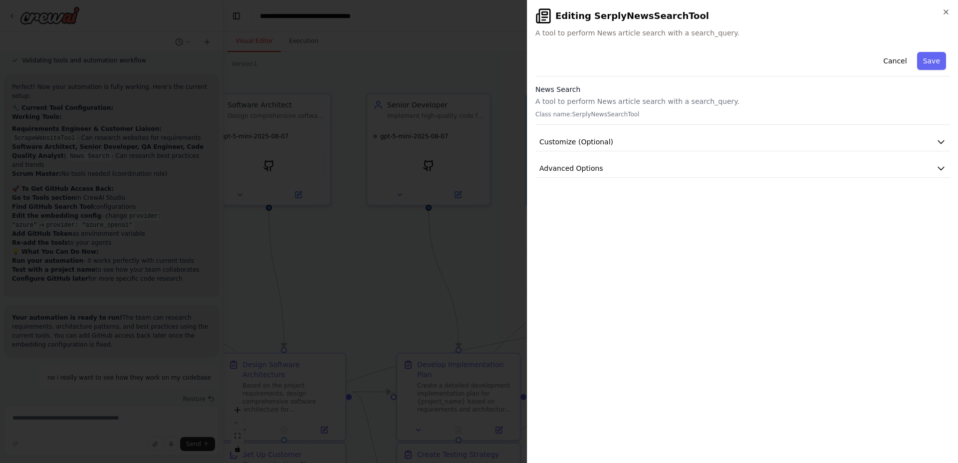
click at [611, 111] on p "Class name: SerplyNewsSearchTool" at bounding box center [742, 114] width 415 height 8
click at [600, 114] on p "Class name: SerplyNewsSearchTool" at bounding box center [742, 114] width 415 height 8
click at [601, 115] on p "Class name: SerplyNewsSearchTool" at bounding box center [742, 114] width 415 height 8
drag, startPoint x: 605, startPoint y: 115, endPoint x: 731, endPoint y: 87, distance: 128.8
click at [607, 115] on p "Class name: SerplyNewsSearchTool" at bounding box center [742, 114] width 415 height 8
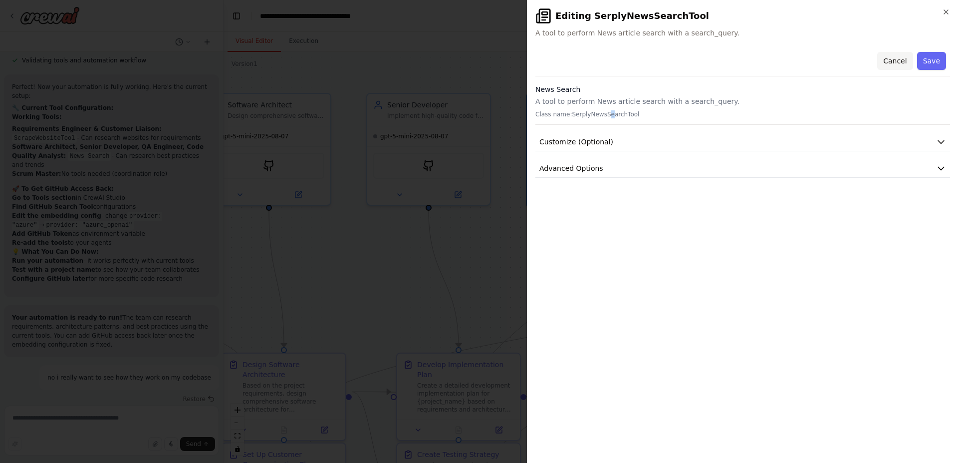
click at [894, 60] on button "Cancel" at bounding box center [894, 61] width 35 height 18
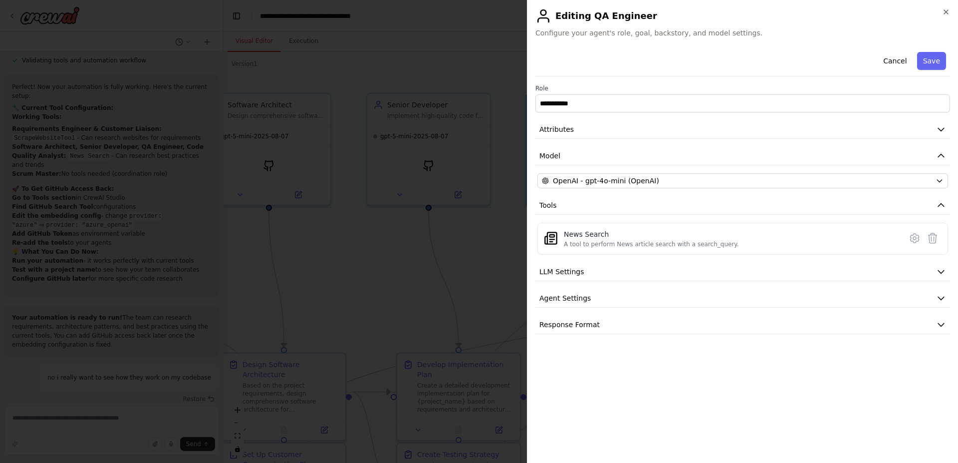
click at [627, 190] on div "**********" at bounding box center [742, 191] width 415 height 286
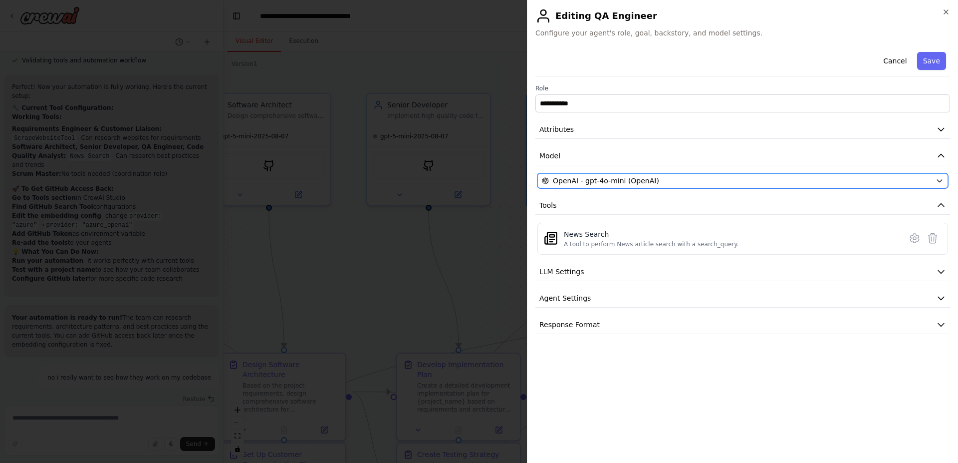
click at [626, 184] on span "OpenAI - gpt-4o-mini (OpenAI)" at bounding box center [606, 181] width 106 height 10
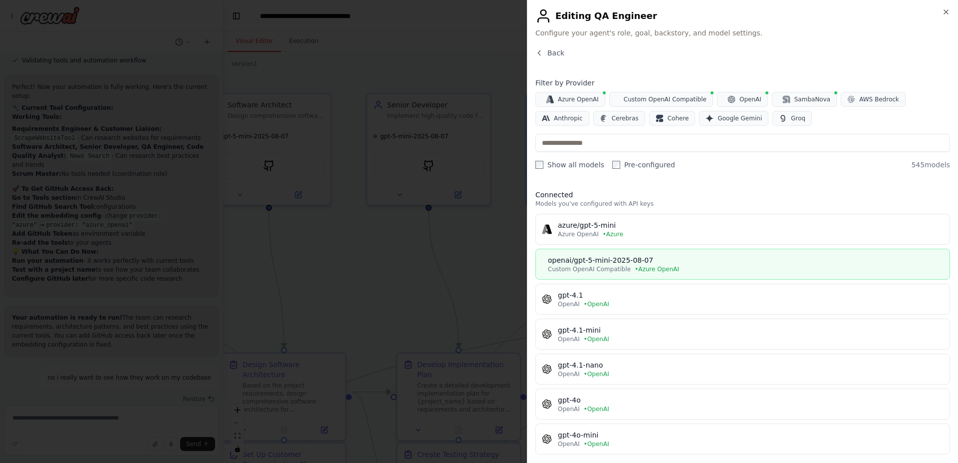
click at [604, 262] on div "openai/gpt-5-mini-2025-08-07" at bounding box center [746, 260] width 396 height 10
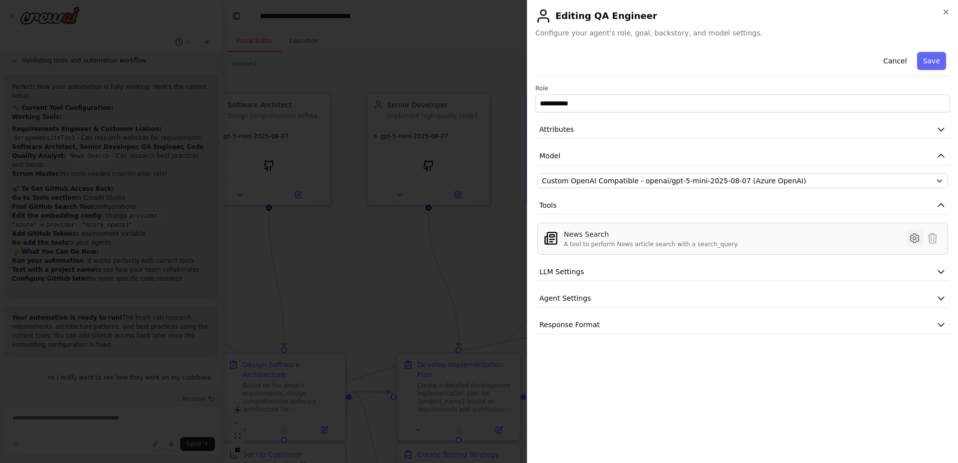
click at [915, 239] on icon at bounding box center [915, 238] width 12 height 12
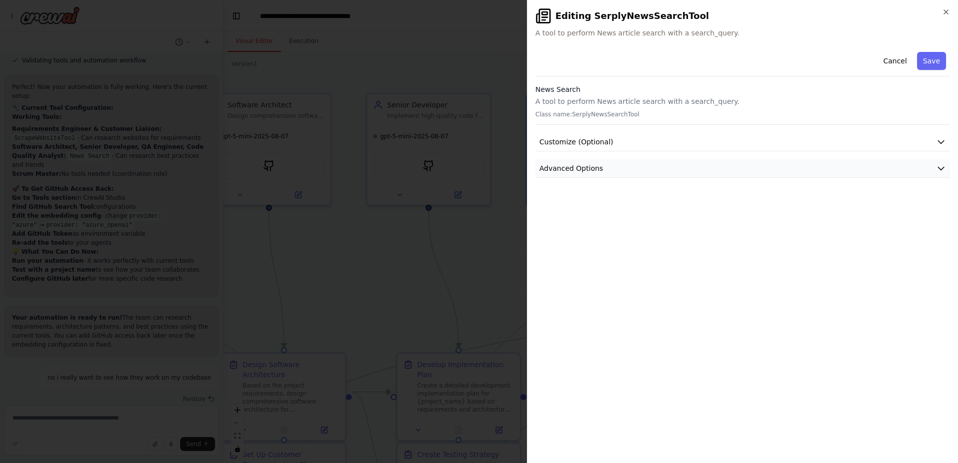
click at [645, 166] on button "Advanced Options" at bounding box center [742, 168] width 415 height 18
click at [933, 56] on button "Save" at bounding box center [931, 61] width 29 height 18
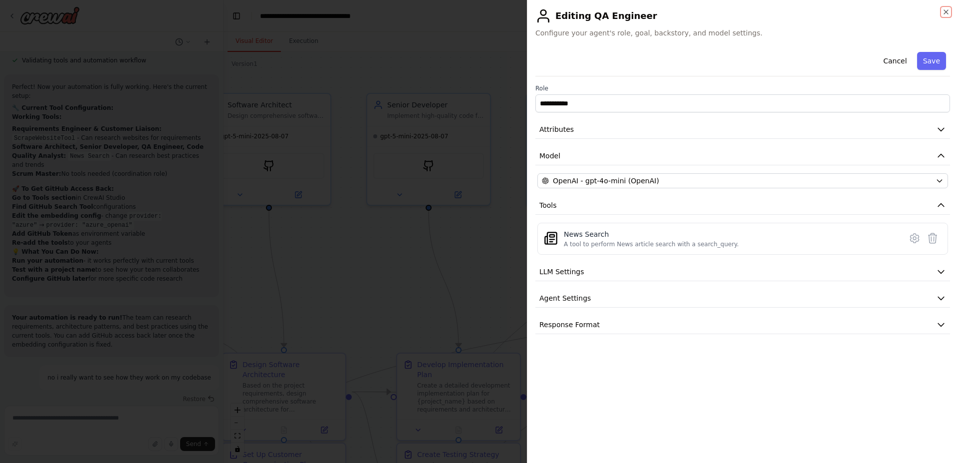
drag, startPoint x: 948, startPoint y: 12, endPoint x: 943, endPoint y: 16, distance: 6.0
click at [947, 12] on icon "button" at bounding box center [946, 12] width 8 height 8
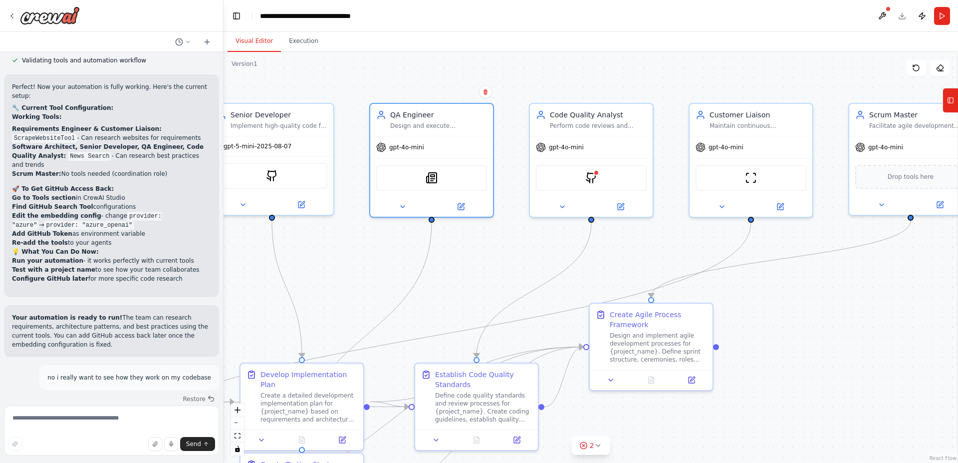
drag, startPoint x: 560, startPoint y: 265, endPoint x: 477, endPoint y: 271, distance: 83.6
click at [477, 271] on div ".deletable-edge-delete-btn { width: 20px; height: 20px; border: 0px solid #ffff…" at bounding box center [591, 257] width 735 height 411
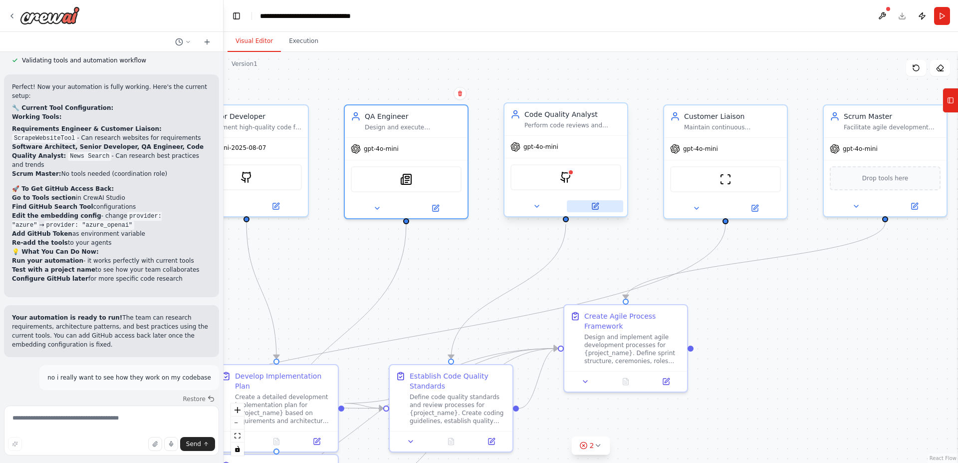
click at [594, 204] on icon at bounding box center [595, 206] width 6 height 6
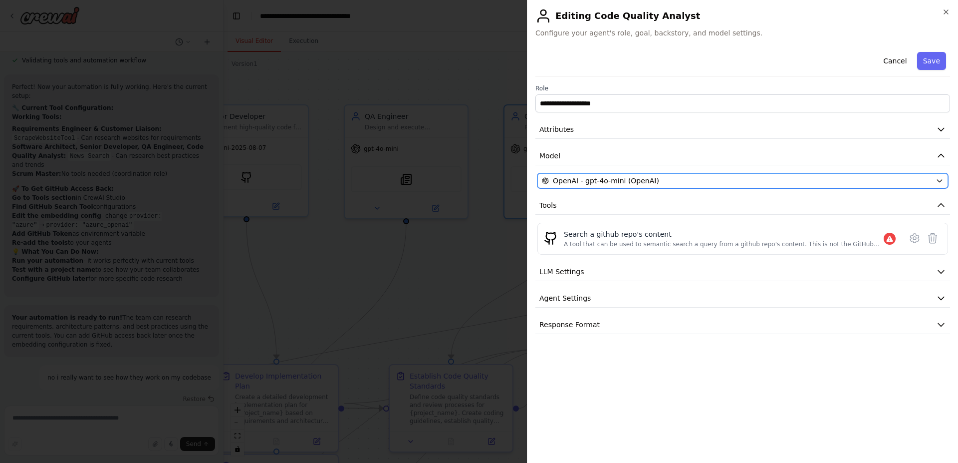
click at [639, 181] on span "OpenAI - gpt-4o-mini (OpenAI)" at bounding box center [606, 181] width 106 height 10
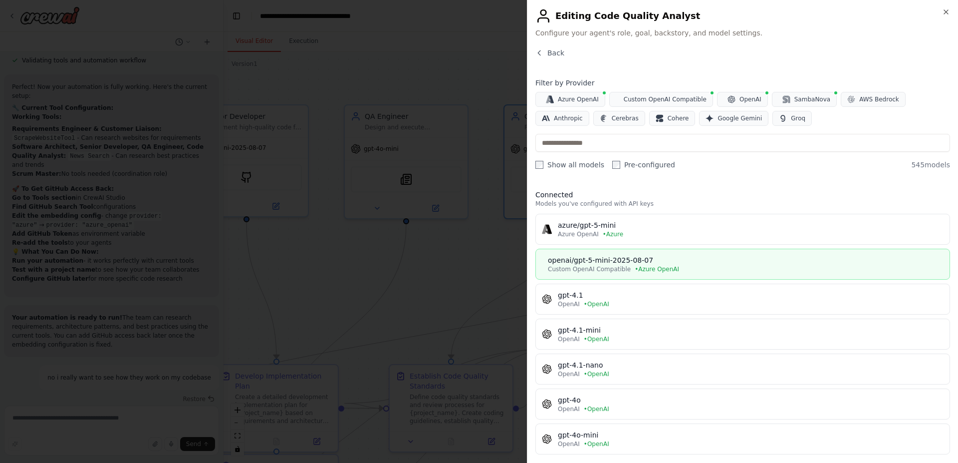
click at [592, 262] on div "openai/gpt-5-mini-2025-08-07" at bounding box center [746, 260] width 396 height 10
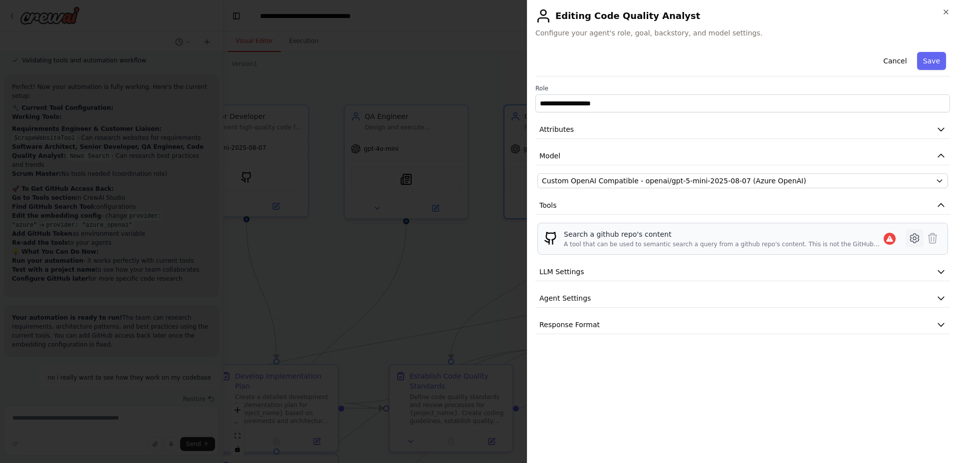
click at [923, 233] on button at bounding box center [915, 238] width 18 height 18
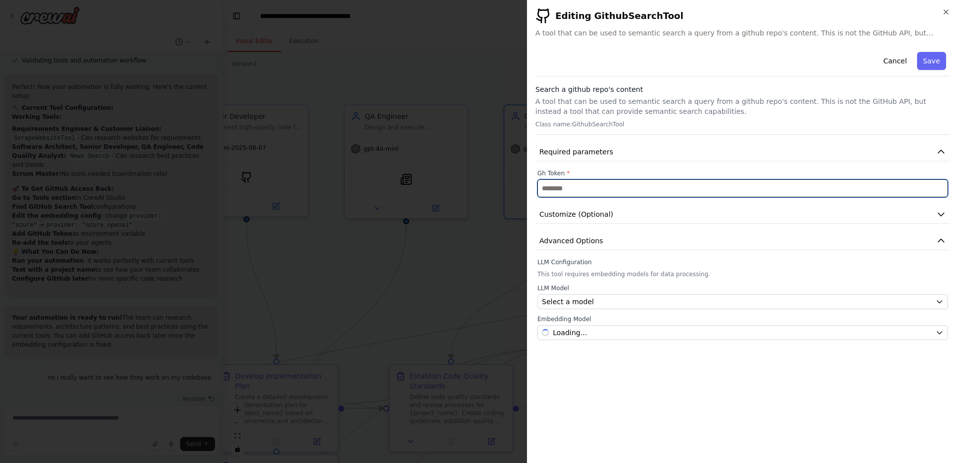
click at [610, 186] on input "text" at bounding box center [742, 188] width 411 height 18
paste input "**********"
type input "**********"
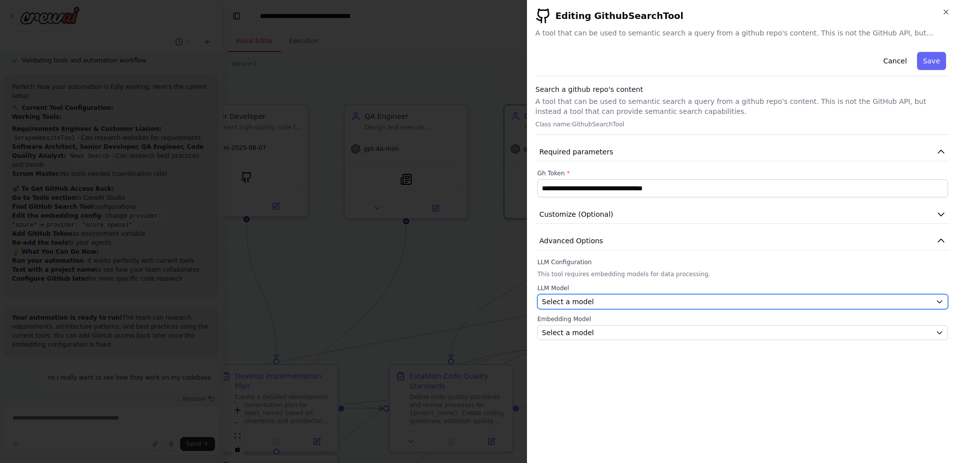
click at [588, 302] on span "Select a model" at bounding box center [568, 301] width 52 height 10
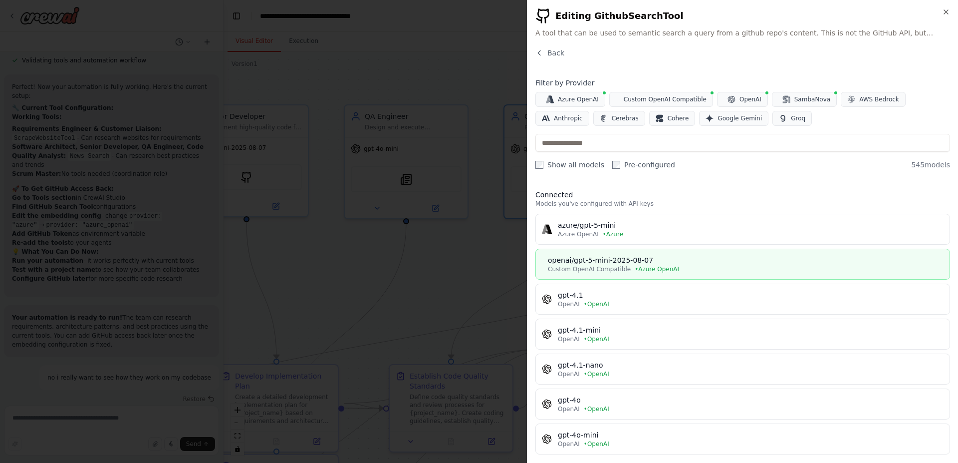
click at [605, 259] on div "openai/gpt-5-mini-2025-08-07" at bounding box center [746, 260] width 396 height 10
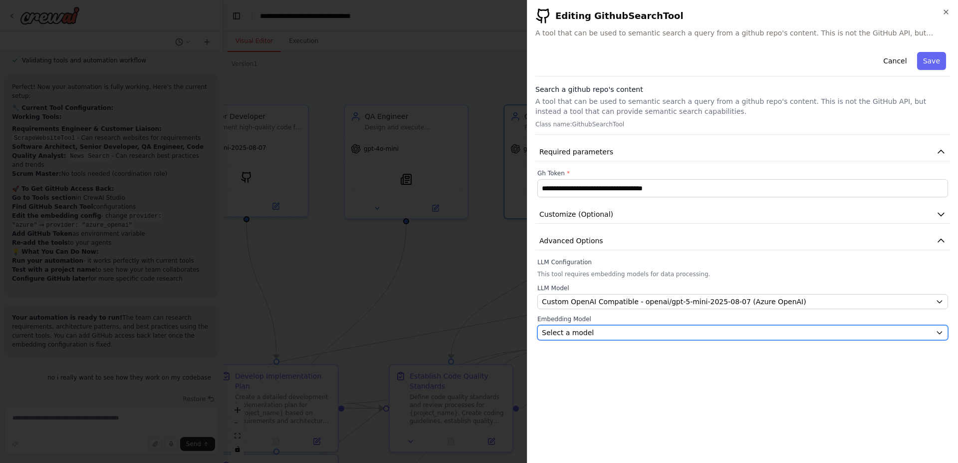
click at [624, 333] on div "Select a model" at bounding box center [737, 332] width 390 height 10
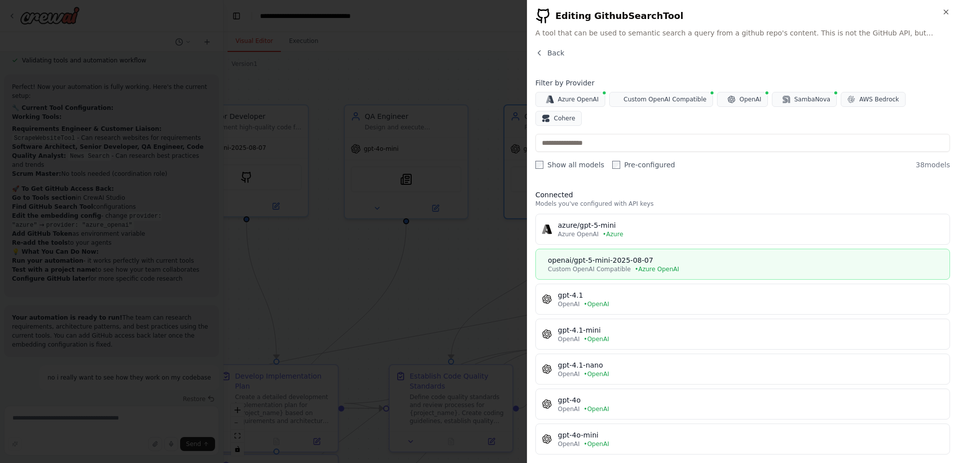
click at [632, 255] on div "openai/gpt-5-mini-2025-08-07" at bounding box center [746, 260] width 396 height 10
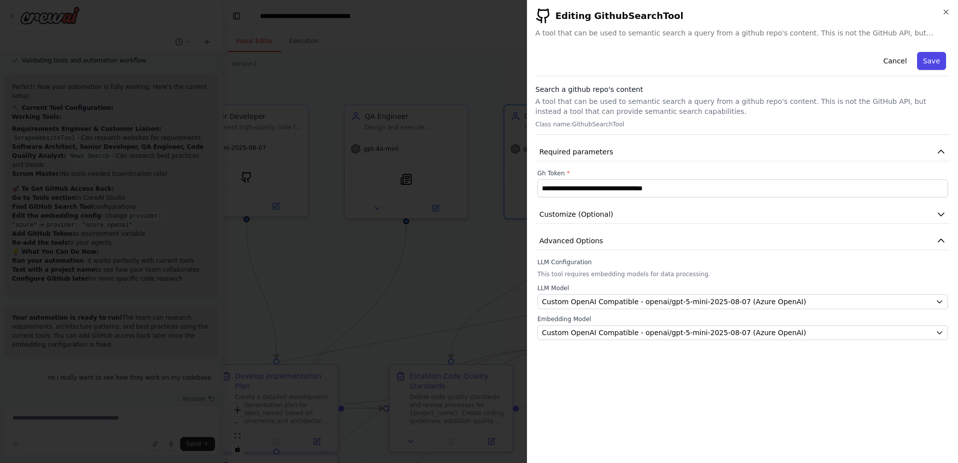
click at [939, 62] on button "Save" at bounding box center [931, 61] width 29 height 18
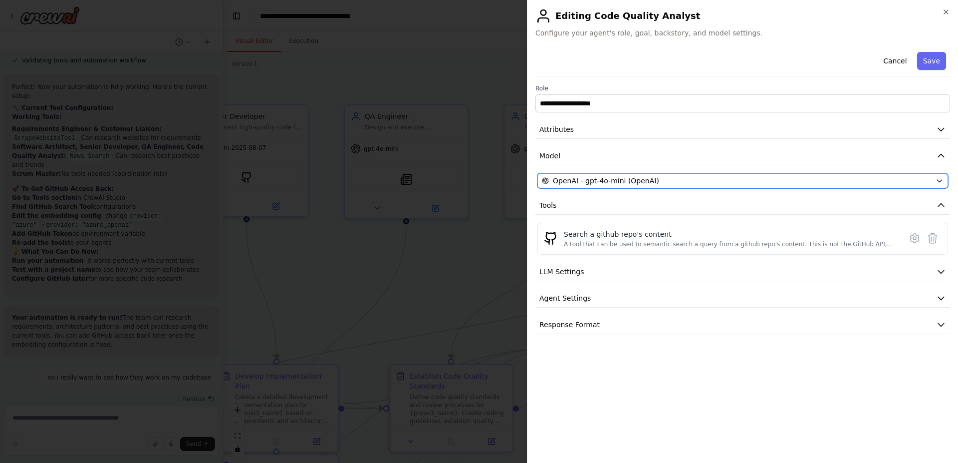
click at [677, 182] on div "OpenAI - gpt-4o-mini (OpenAI)" at bounding box center [737, 181] width 390 height 10
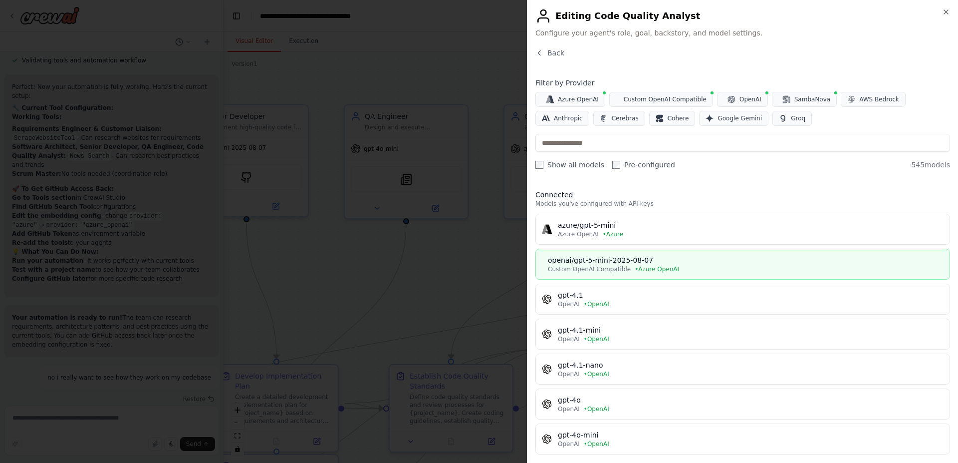
click at [600, 261] on div "openai/gpt-5-mini-2025-08-07" at bounding box center [746, 260] width 396 height 10
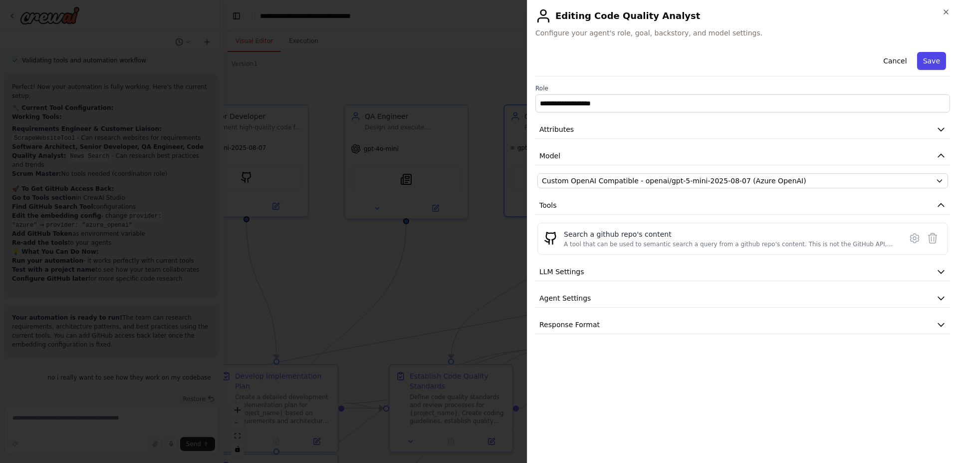
click at [930, 61] on button "Save" at bounding box center [931, 61] width 29 height 18
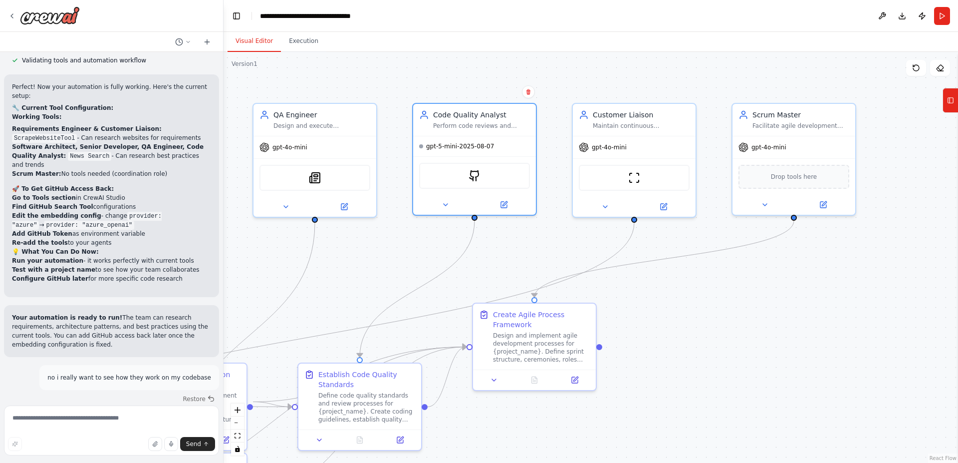
drag, startPoint x: 556, startPoint y: 269, endPoint x: 460, endPoint y: 271, distance: 96.3
click at [460, 271] on div ".deletable-edge-delete-btn { width: 20px; height: 20px; border: 0px solid #ffff…" at bounding box center [591, 257] width 735 height 411
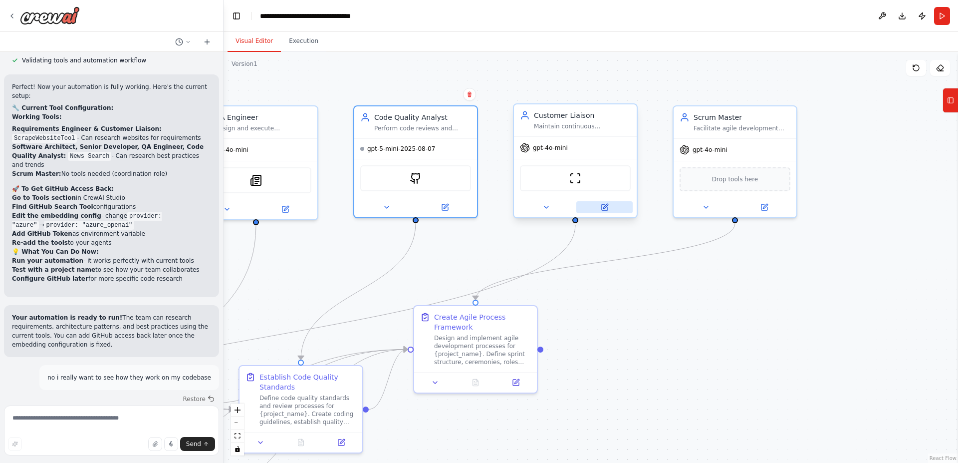
click at [612, 205] on button at bounding box center [604, 207] width 56 height 12
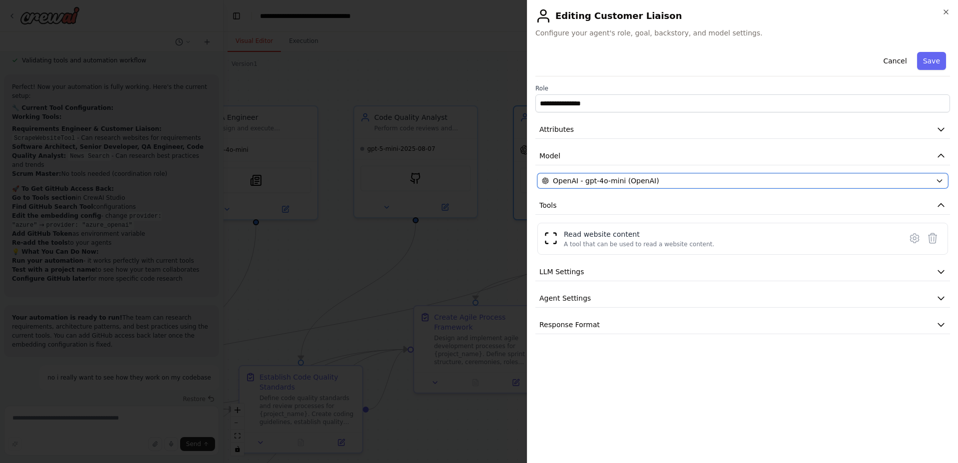
click at [627, 179] on span "OpenAI - gpt-4o-mini (OpenAI)" at bounding box center [606, 181] width 106 height 10
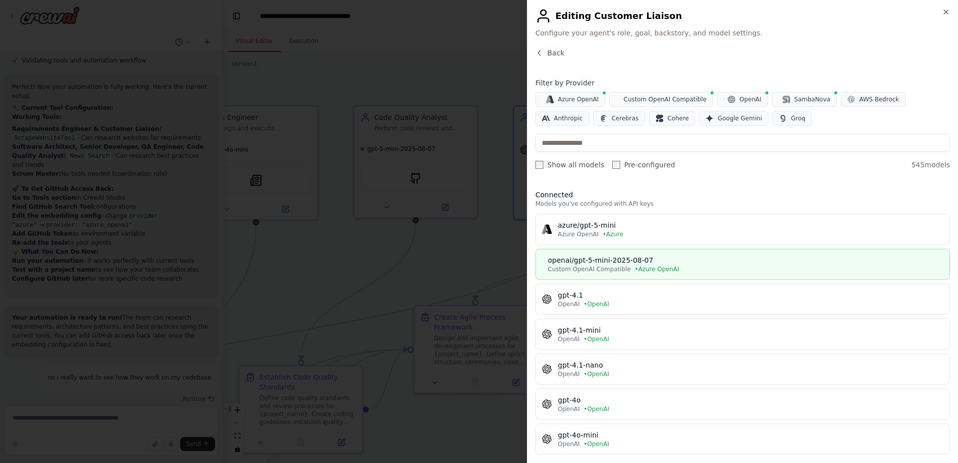
click at [604, 265] on span "Custom OpenAI Compatible" at bounding box center [589, 269] width 83 height 8
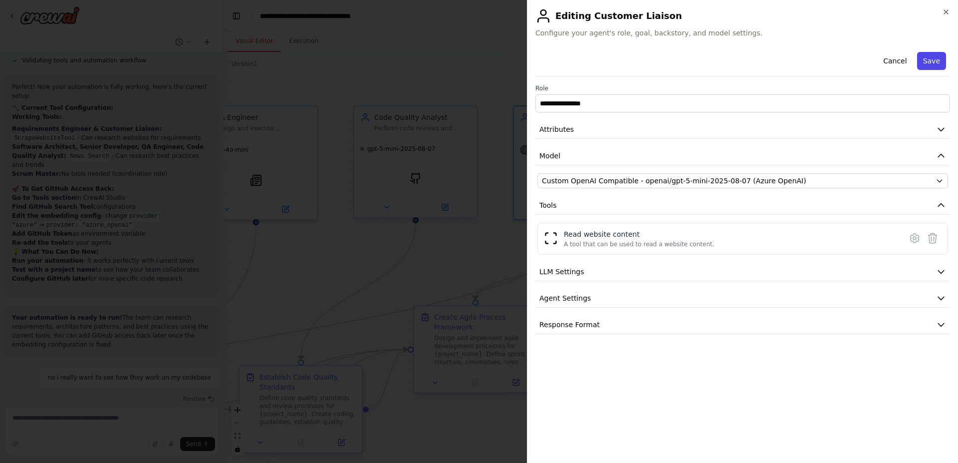
click at [941, 63] on button "Save" at bounding box center [931, 61] width 29 height 18
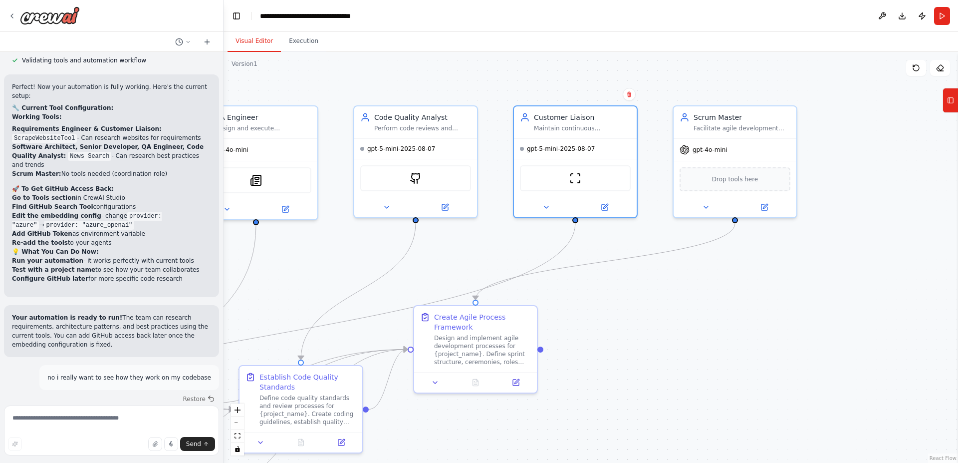
drag, startPoint x: 759, startPoint y: 302, endPoint x: 676, endPoint y: 275, distance: 87.7
click at [706, 285] on div ".deletable-edge-delete-btn { width: 20px; height: 20px; border: 0px solid #ffff…" at bounding box center [591, 257] width 735 height 411
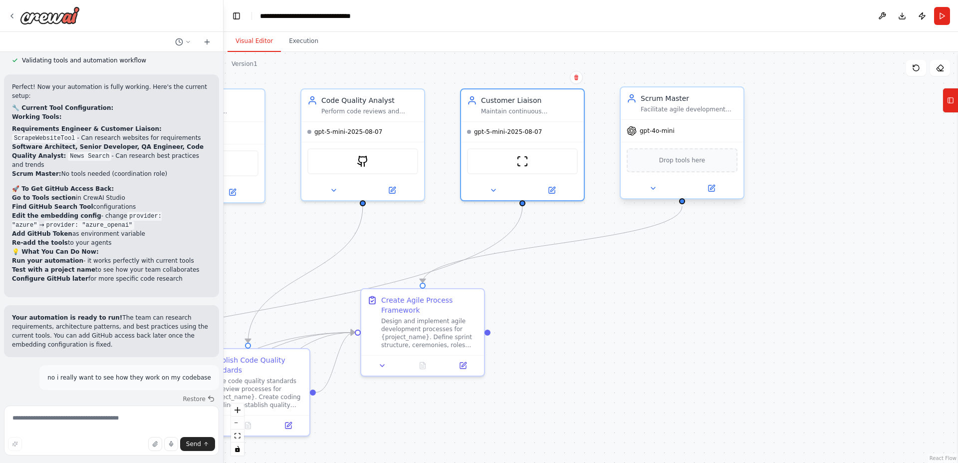
click at [690, 161] on span "Drop tools here" at bounding box center [682, 160] width 46 height 10
click at [713, 186] on icon at bounding box center [712, 187] width 4 height 4
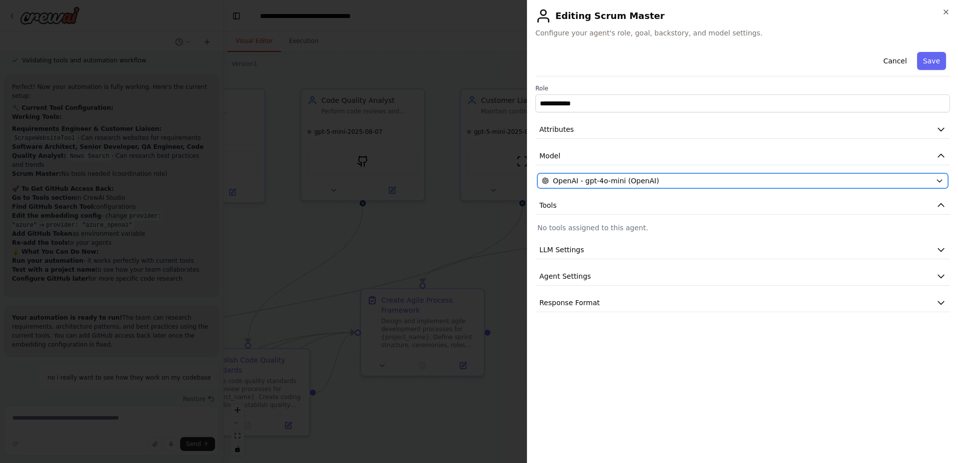
click at [600, 182] on span "OpenAI - gpt-4o-mini (OpenAI)" at bounding box center [606, 181] width 106 height 10
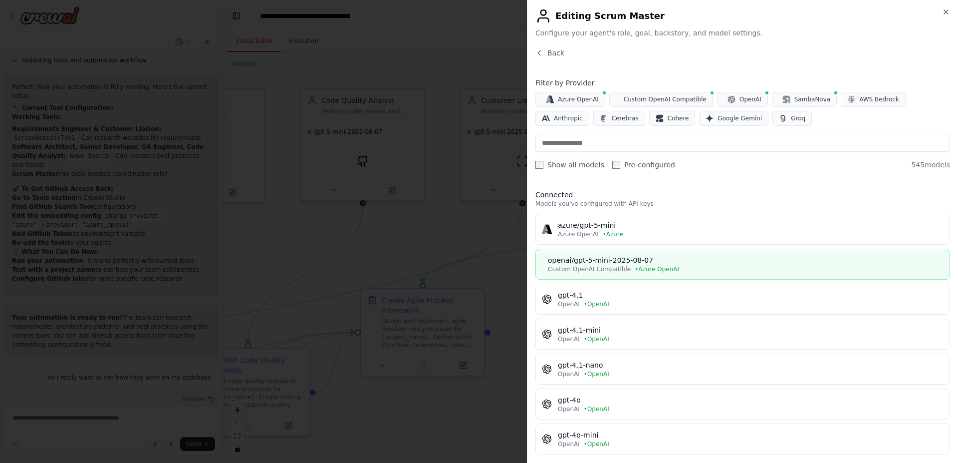
click at [588, 258] on div "openai/gpt-5-mini-2025-08-07" at bounding box center [746, 260] width 396 height 10
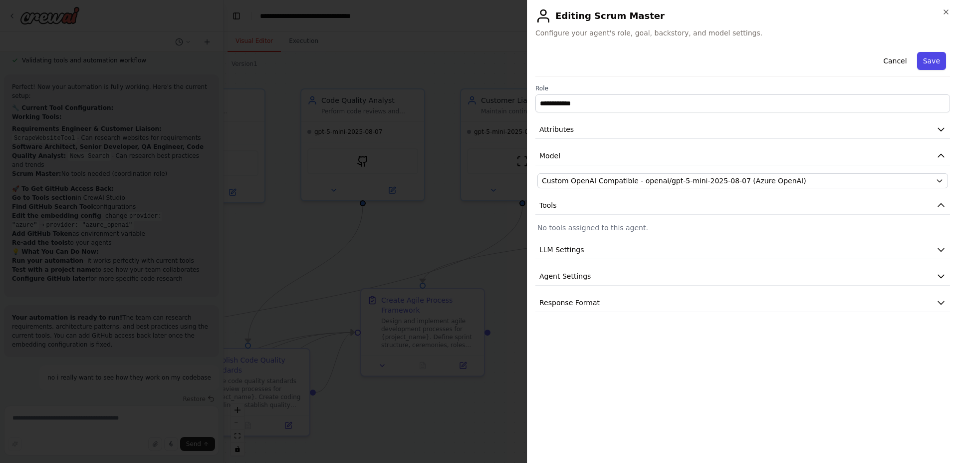
click at [939, 60] on button "Save" at bounding box center [931, 61] width 29 height 18
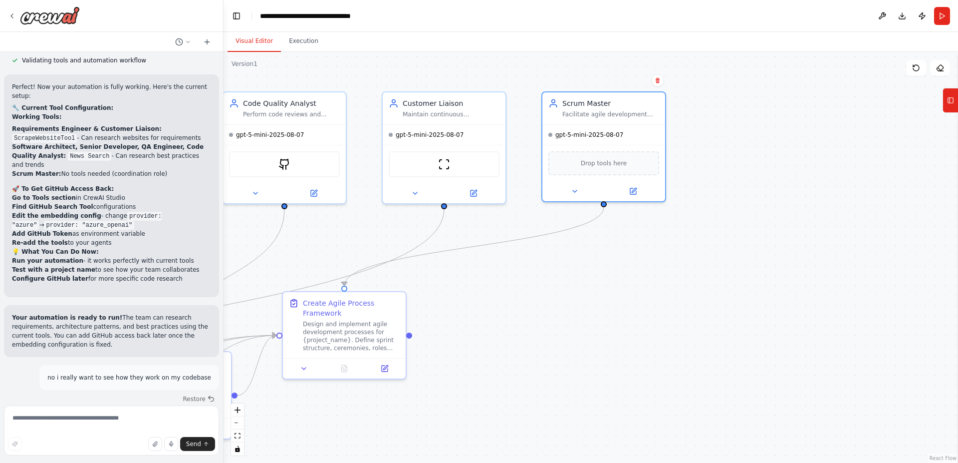
drag, startPoint x: 725, startPoint y: 290, endPoint x: 638, endPoint y: 284, distance: 87.1
click at [618, 302] on div ".deletable-edge-delete-btn { width: 20px; height: 20px; border: 0px solid #ffff…" at bounding box center [591, 257] width 735 height 411
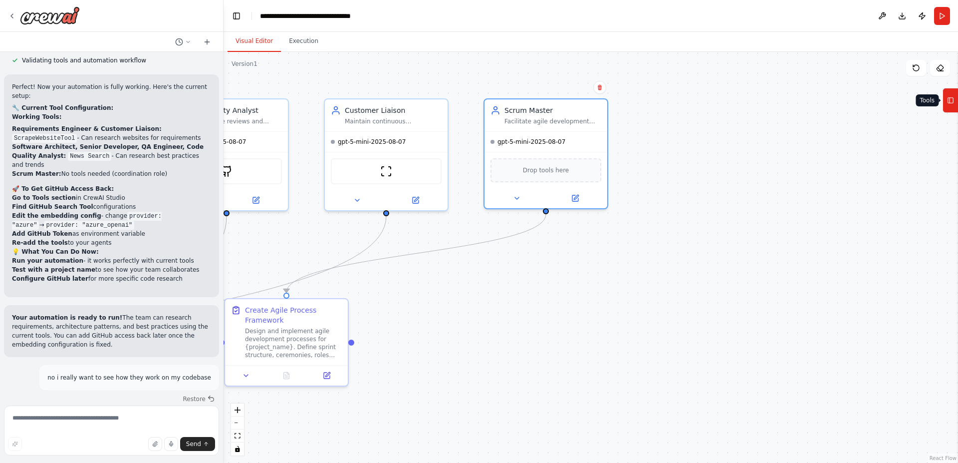
click at [950, 97] on icon at bounding box center [950, 100] width 7 height 16
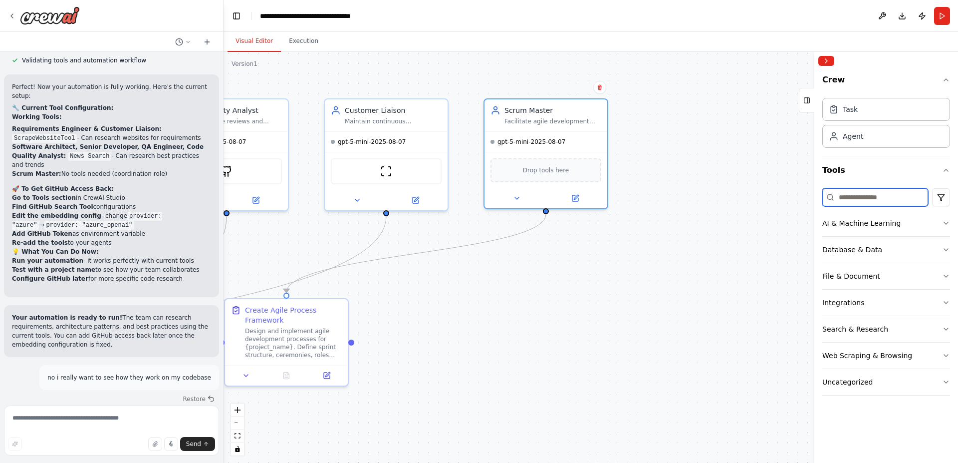
click at [856, 200] on input at bounding box center [875, 197] width 106 height 18
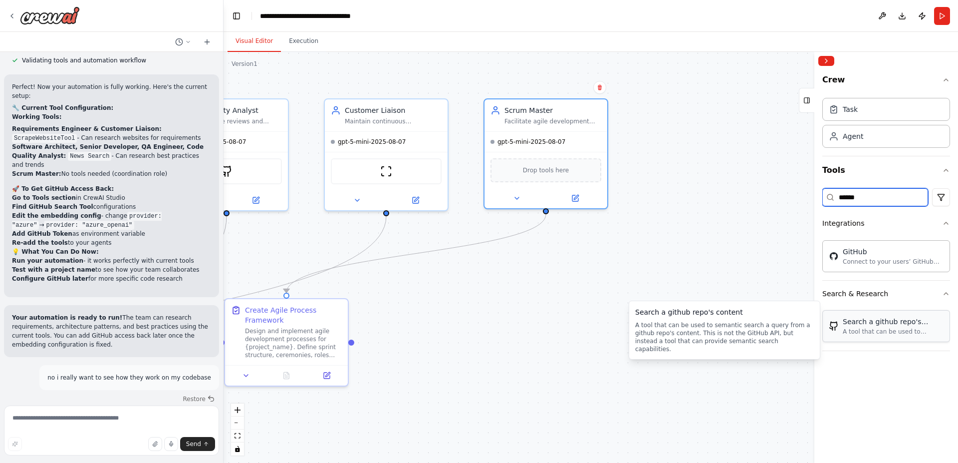
type input "******"
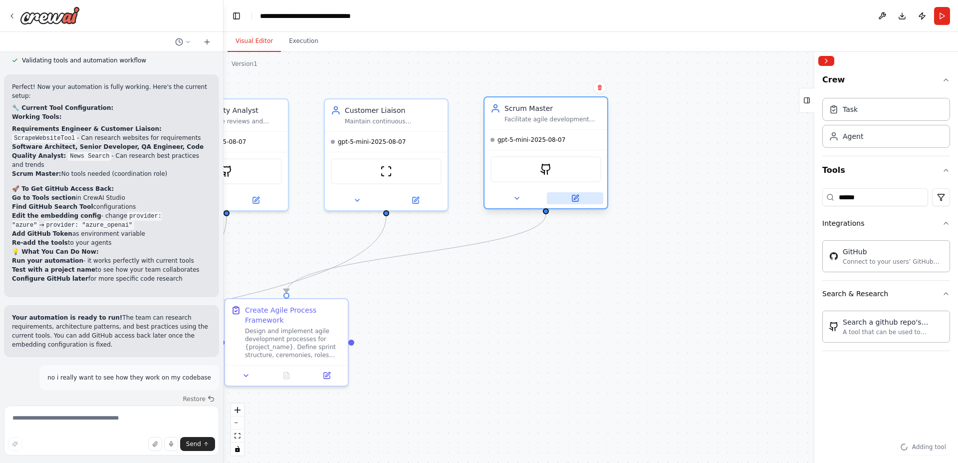
click at [572, 194] on button at bounding box center [575, 198] width 56 height 12
click at [578, 200] on icon at bounding box center [575, 198] width 6 height 6
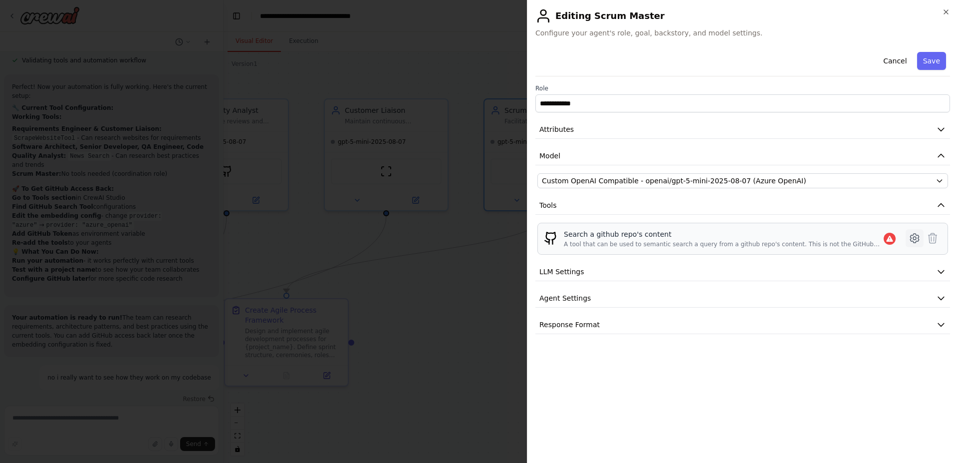
click at [914, 237] on icon at bounding box center [914, 238] width 3 height 3
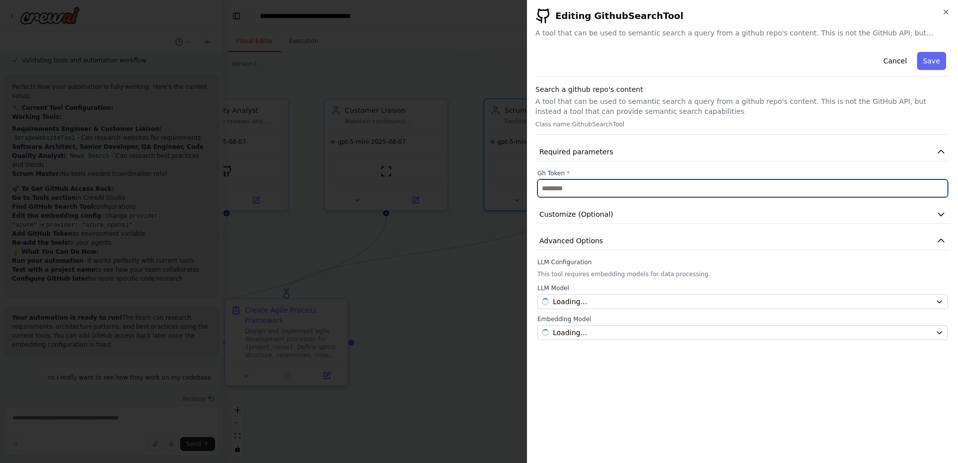
click at [588, 187] on input "text" at bounding box center [742, 188] width 411 height 18
paste input "**********"
type input "**********"
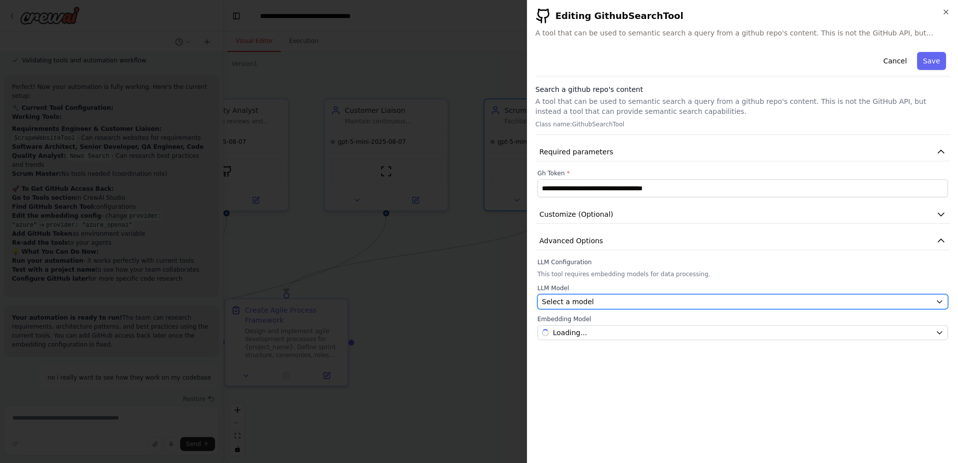
click at [592, 300] on div "Select a model" at bounding box center [737, 301] width 390 height 10
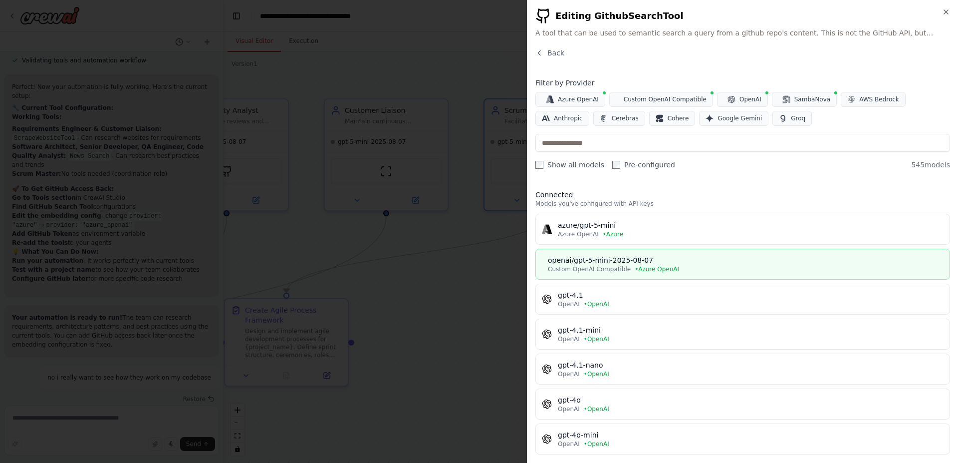
click at [590, 254] on button "openai/gpt-5-mini-2025-08-07 Custom OpenAI Compatible • Azure OpenAI" at bounding box center [742, 264] width 415 height 31
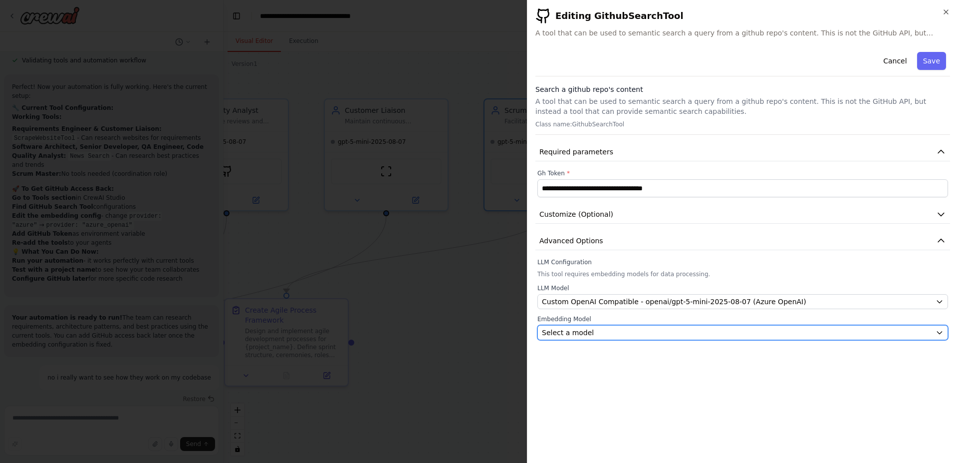
click at [586, 333] on span "Select a model" at bounding box center [568, 332] width 52 height 10
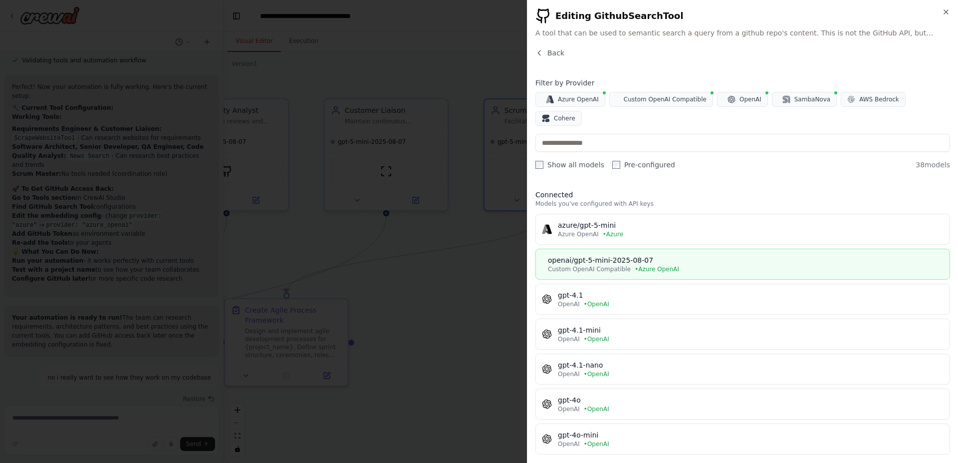
click at [590, 255] on div "openai/gpt-5-mini-2025-08-07" at bounding box center [746, 260] width 396 height 10
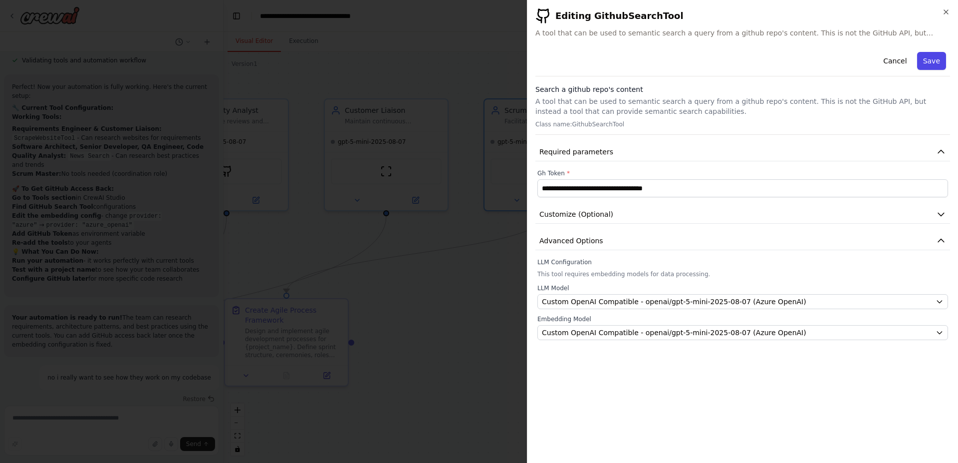
click at [939, 64] on button "Save" at bounding box center [931, 61] width 29 height 18
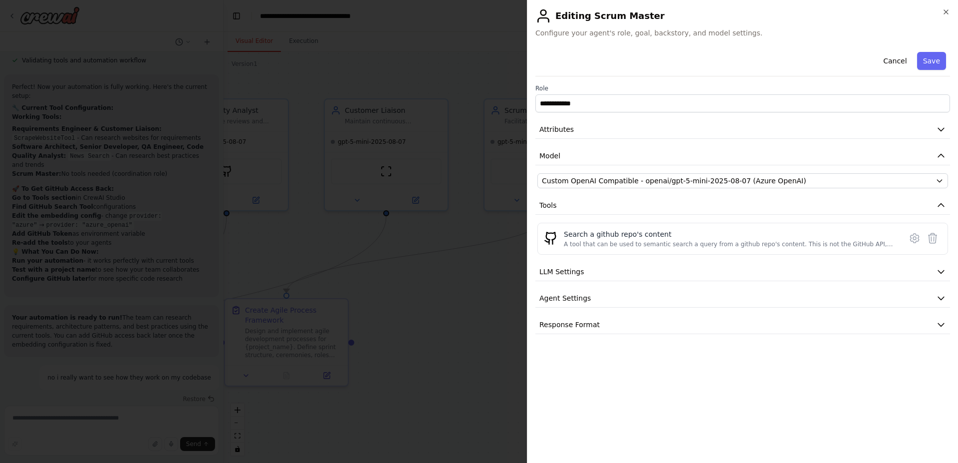
click at [930, 69] on button "Save" at bounding box center [931, 61] width 29 height 18
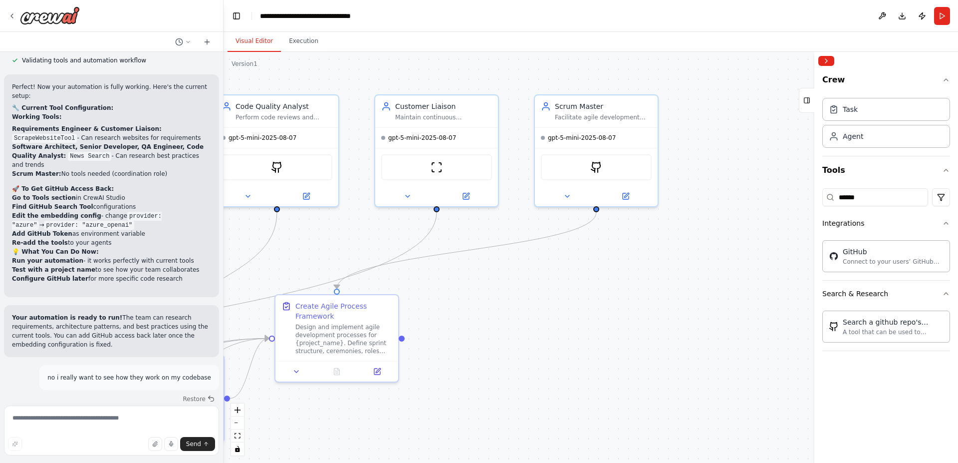
drag, startPoint x: 577, startPoint y: 347, endPoint x: 600, endPoint y: 344, distance: 22.7
click at [599, 344] on div ".deletable-edge-delete-btn { width: 20px; height: 20px; border: 0px solid #ffff…" at bounding box center [591, 257] width 735 height 411
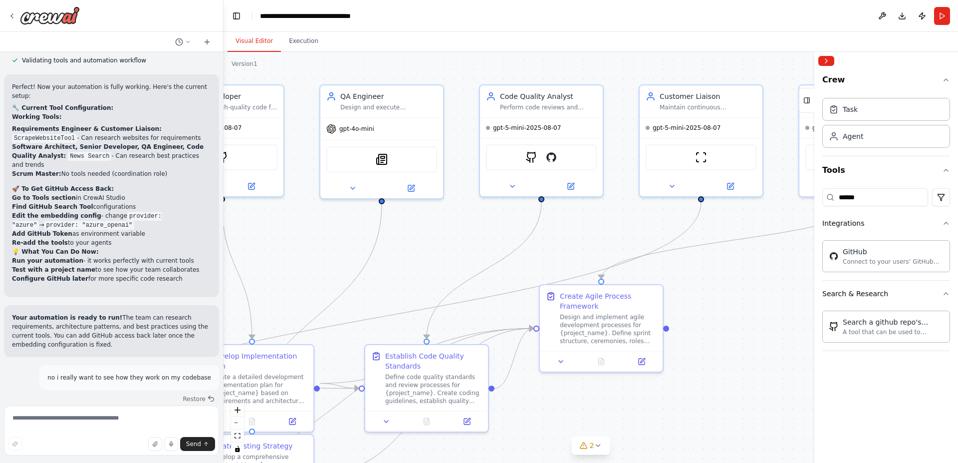
drag, startPoint x: 503, startPoint y: 302, endPoint x: 754, endPoint y: 292, distance: 251.7
click at [754, 292] on div ".deletable-edge-delete-btn { width: 20px; height: 20px; border: 0px solid #ffff…" at bounding box center [591, 257] width 735 height 411
click at [412, 184] on icon at bounding box center [411, 186] width 8 height 8
click at [411, 188] on icon at bounding box center [411, 186] width 6 height 6
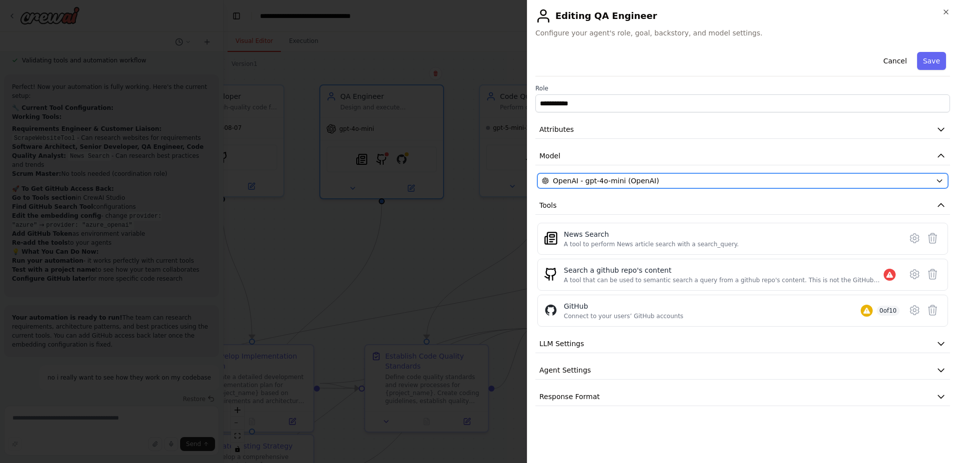
click at [622, 181] on span "OpenAI - gpt-4o-mini (OpenAI)" at bounding box center [606, 181] width 106 height 10
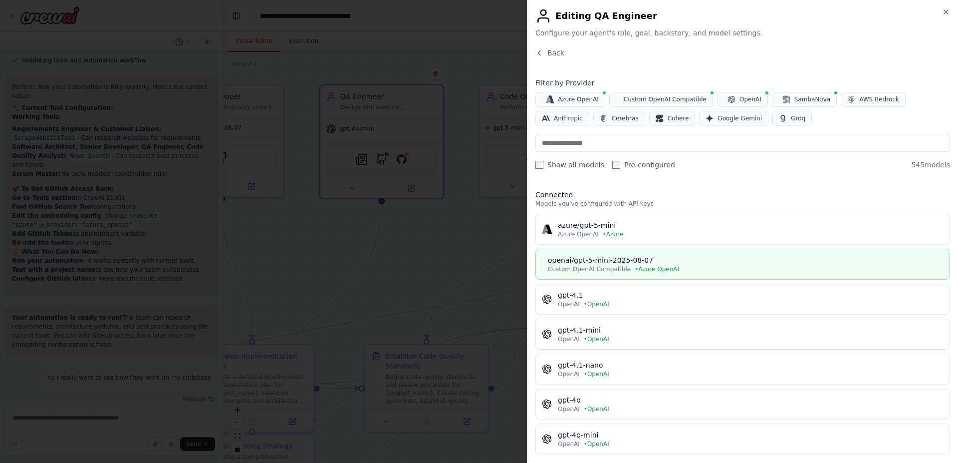
click at [622, 257] on div "openai/gpt-5-mini-2025-08-07" at bounding box center [746, 260] width 396 height 10
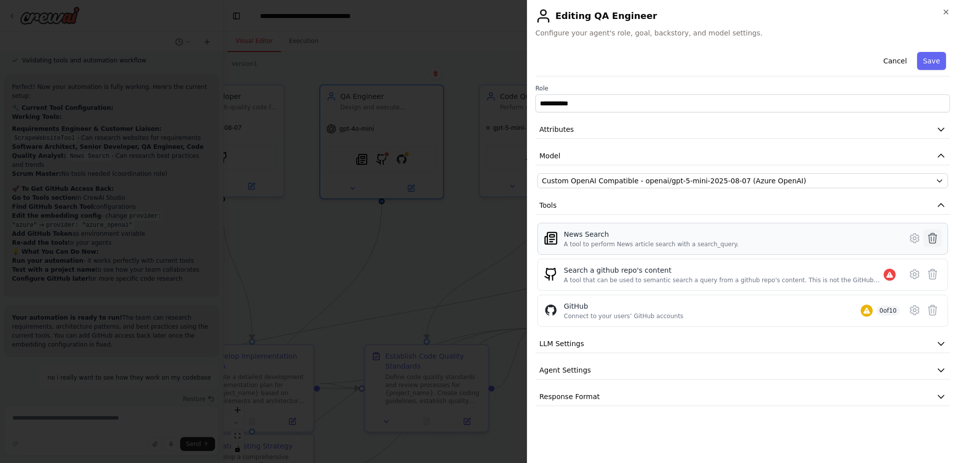
click at [935, 240] on icon at bounding box center [933, 238] width 12 height 12
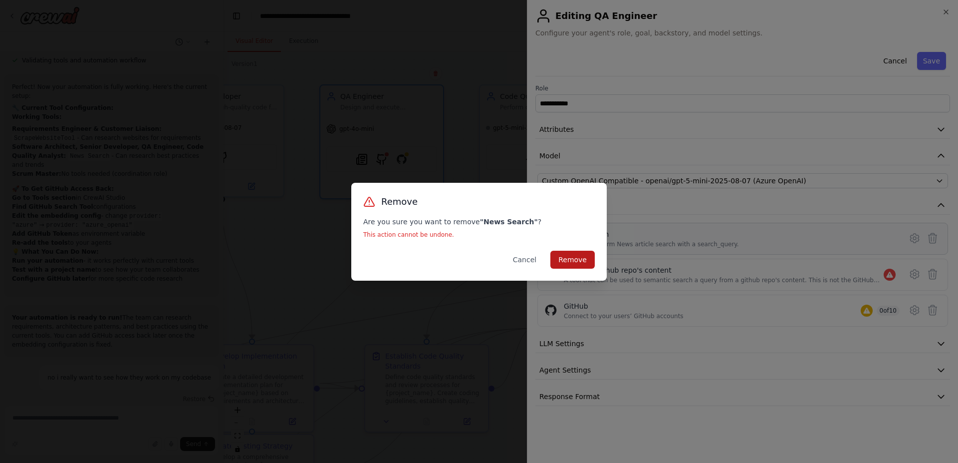
click at [564, 261] on button "Remove" at bounding box center [572, 260] width 44 height 18
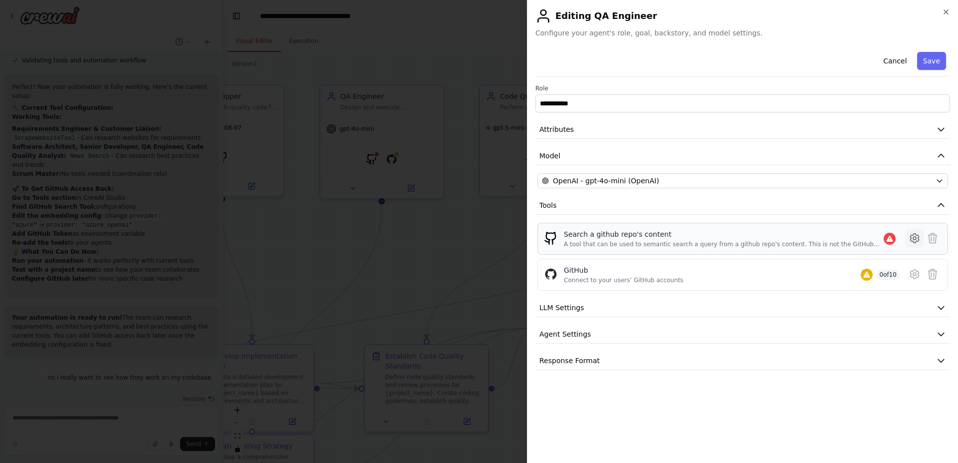
click at [910, 238] on icon at bounding box center [915, 238] width 12 height 12
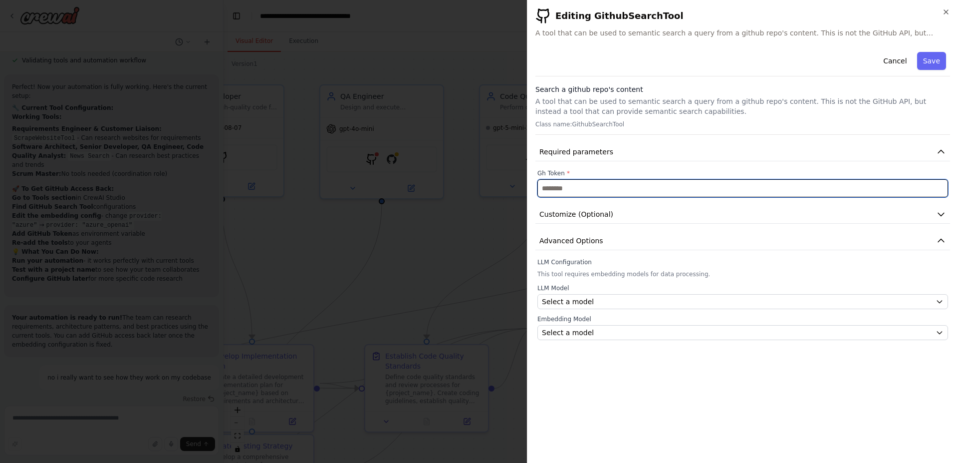
click at [599, 181] on input "text" at bounding box center [742, 188] width 411 height 18
paste input "**********"
type input "**********"
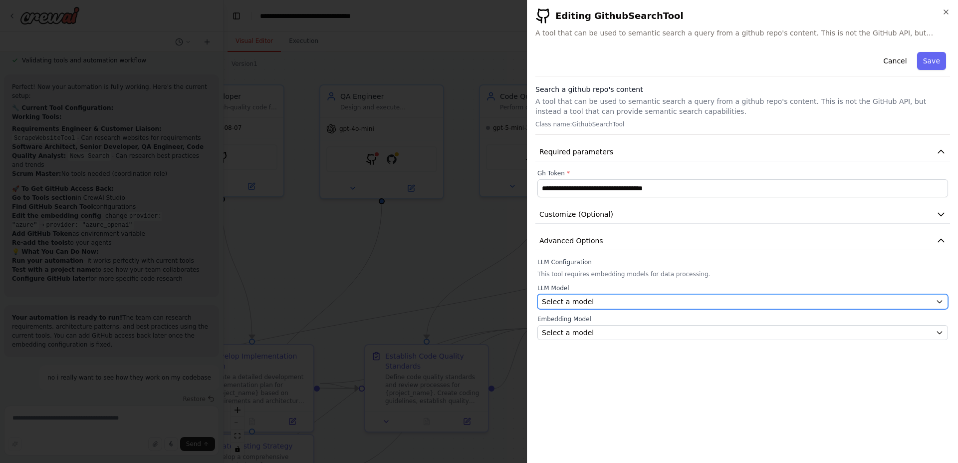
click at [620, 301] on div "Select a model" at bounding box center [737, 301] width 390 height 10
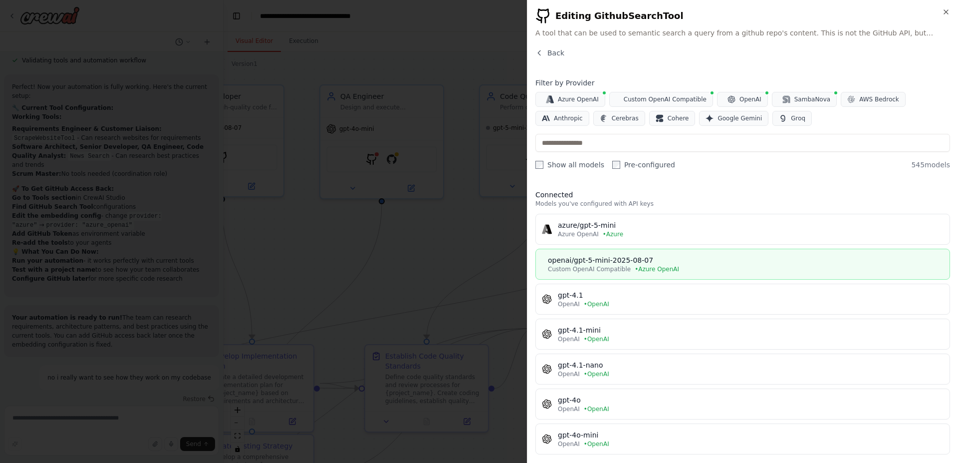
click at [623, 266] on div "Custom OpenAI Compatible • Azure OpenAI" at bounding box center [746, 269] width 396 height 8
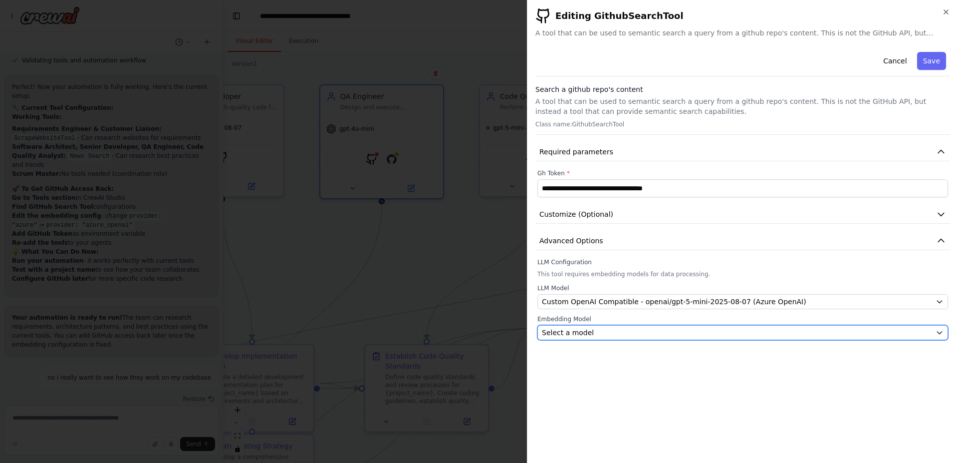
click at [622, 334] on div "Select a model" at bounding box center [737, 332] width 390 height 10
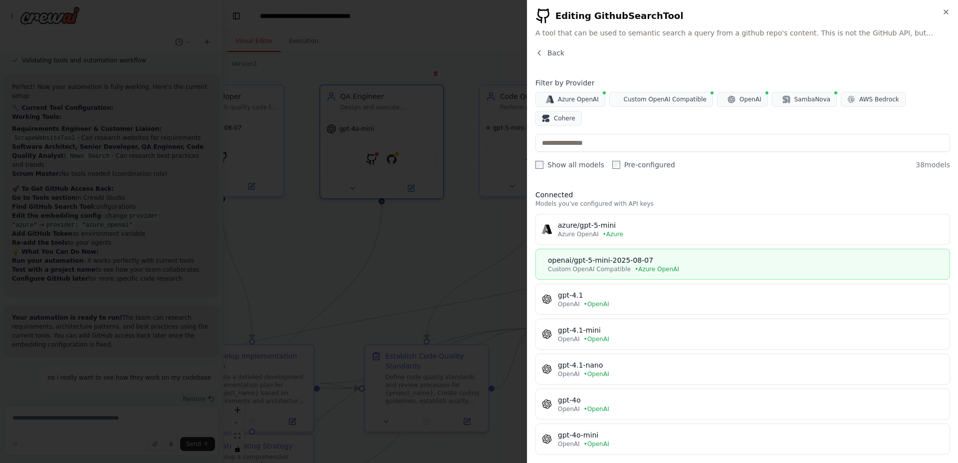
click at [630, 255] on div "openai/gpt-5-mini-2025-08-07" at bounding box center [746, 260] width 396 height 10
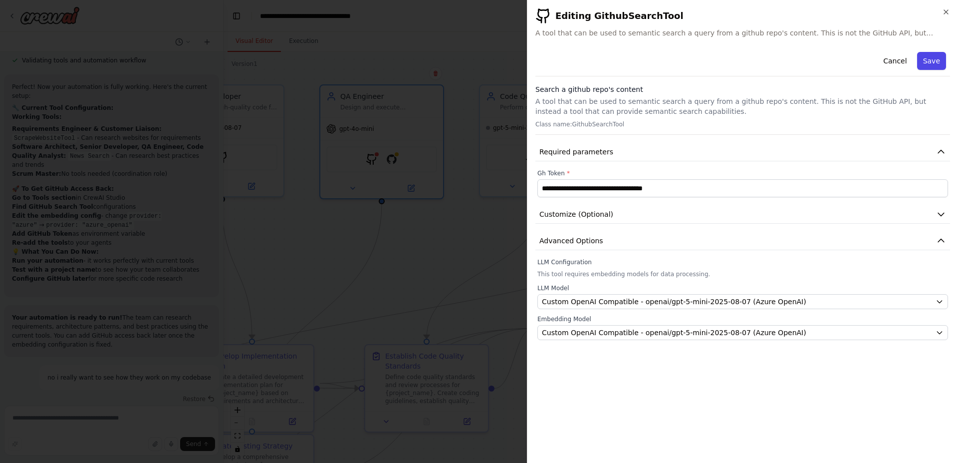
click at [939, 58] on button "Save" at bounding box center [931, 61] width 29 height 18
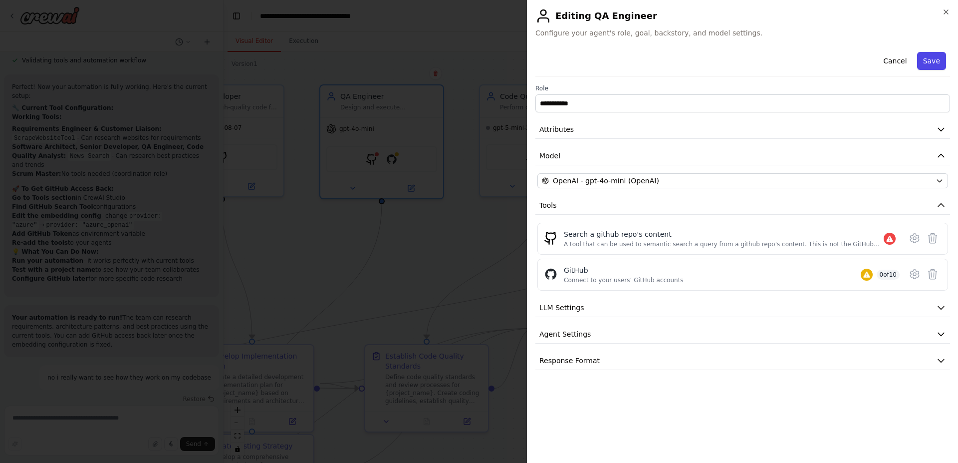
click at [932, 60] on button "Save" at bounding box center [931, 61] width 29 height 18
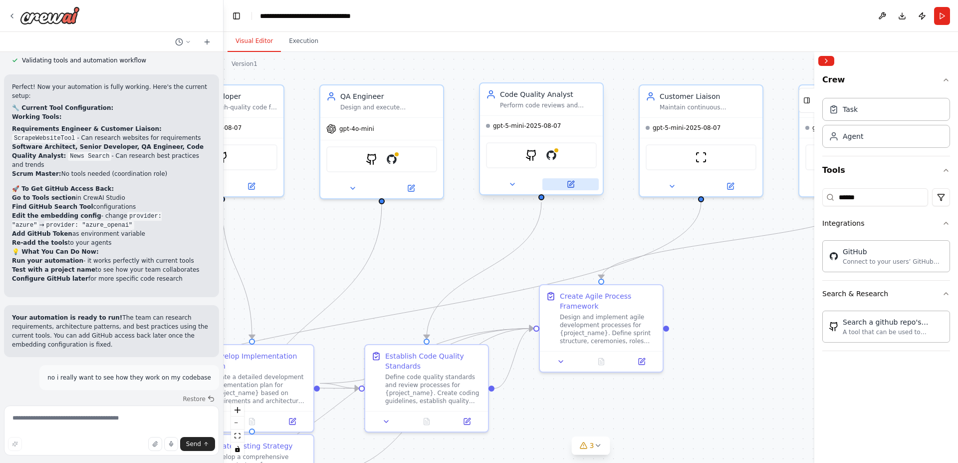
click at [569, 186] on icon at bounding box center [571, 184] width 6 height 6
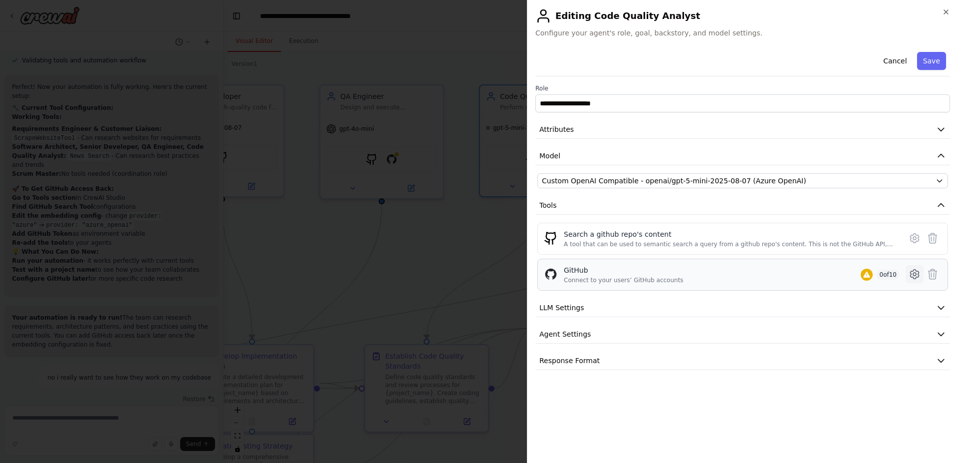
click at [917, 275] on icon at bounding box center [915, 274] width 12 height 12
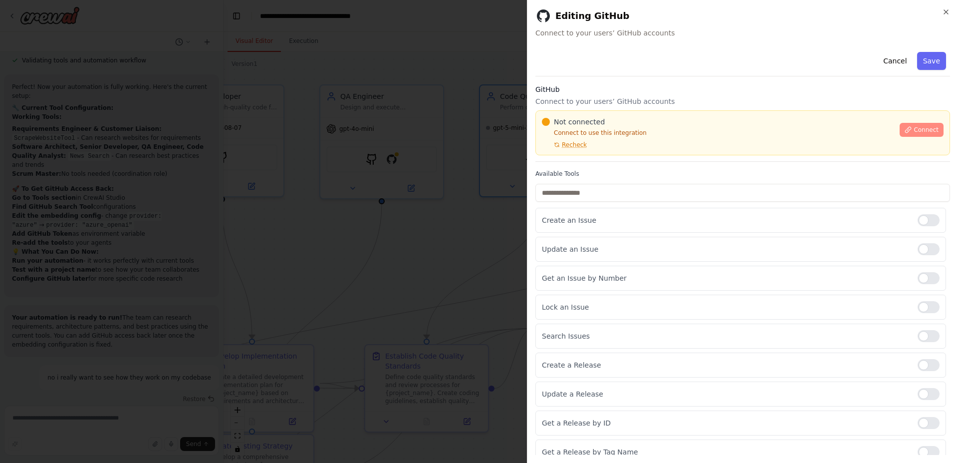
click at [907, 128] on button "Connect" at bounding box center [922, 130] width 44 height 14
click at [914, 131] on span "Connect" at bounding box center [926, 130] width 25 height 8
click at [575, 146] on span "Recheck" at bounding box center [574, 145] width 25 height 8
click at [915, 130] on span "Connect" at bounding box center [926, 130] width 25 height 8
click at [916, 129] on span "Connect" at bounding box center [926, 130] width 25 height 8
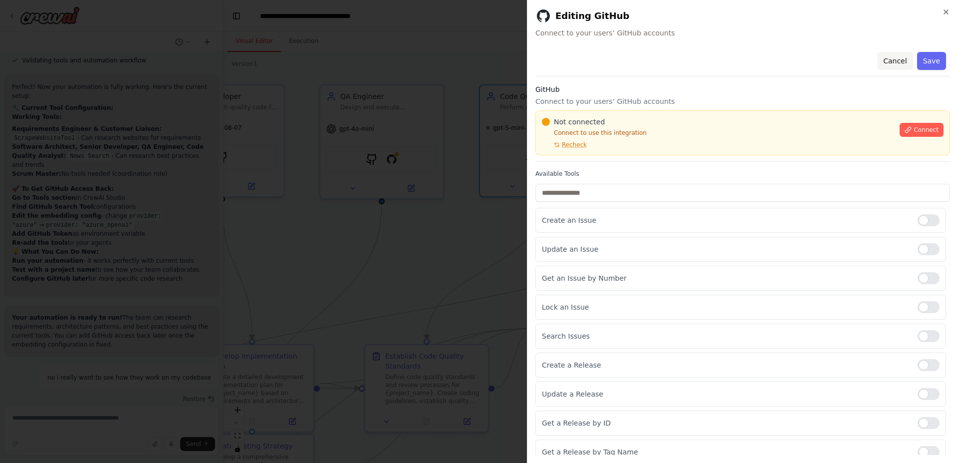
click at [888, 63] on button "Cancel" at bounding box center [894, 61] width 35 height 18
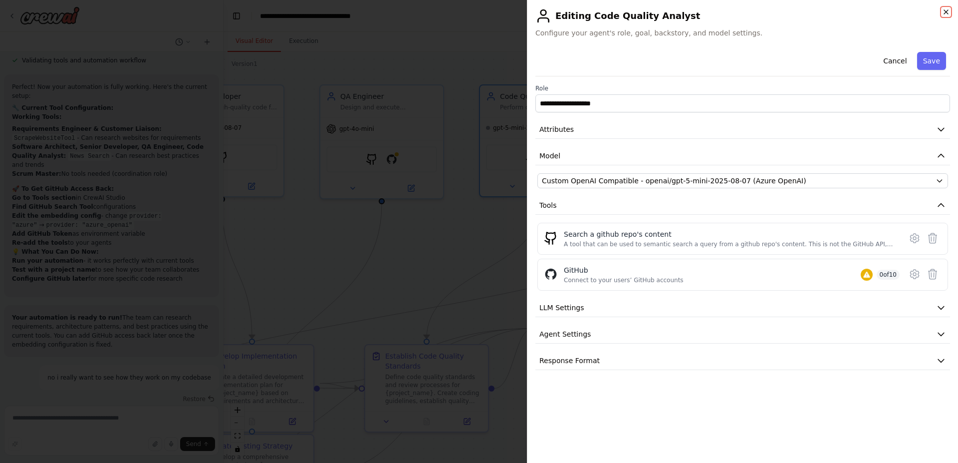
click at [943, 11] on icon "button" at bounding box center [946, 12] width 8 height 8
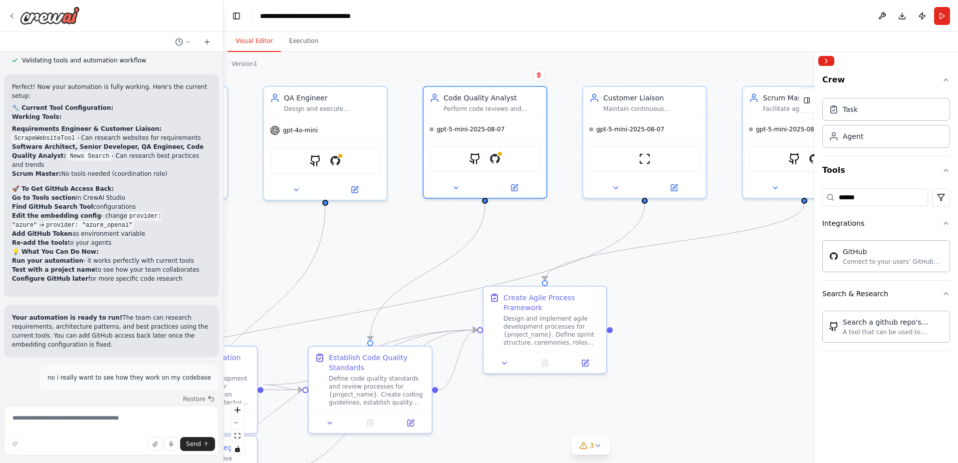
drag, startPoint x: 577, startPoint y: 231, endPoint x: 523, endPoint y: 235, distance: 54.0
click at [523, 235] on div ".deletable-edge-delete-btn { width: 20px; height: 20px; border: 0px solid #ffff…" at bounding box center [591, 257] width 735 height 411
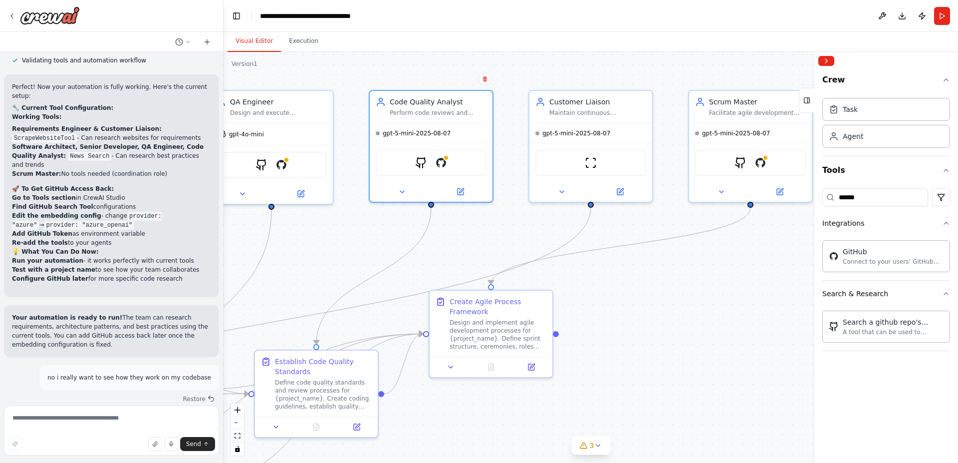
click at [650, 303] on div ".deletable-edge-delete-btn { width: 20px; height: 20px; border: 0px solid #ffff…" at bounding box center [591, 257] width 735 height 411
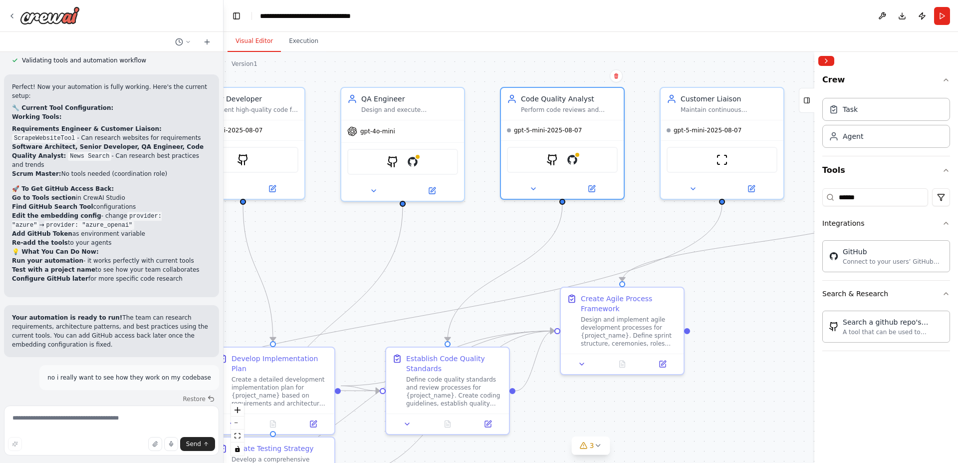
drag, startPoint x: 422, startPoint y: 233, endPoint x: 548, endPoint y: 241, distance: 126.5
click at [542, 241] on div ".deletable-edge-delete-btn { width: 20px; height: 20px; border: 0px solid #ffff…" at bounding box center [591, 257] width 735 height 411
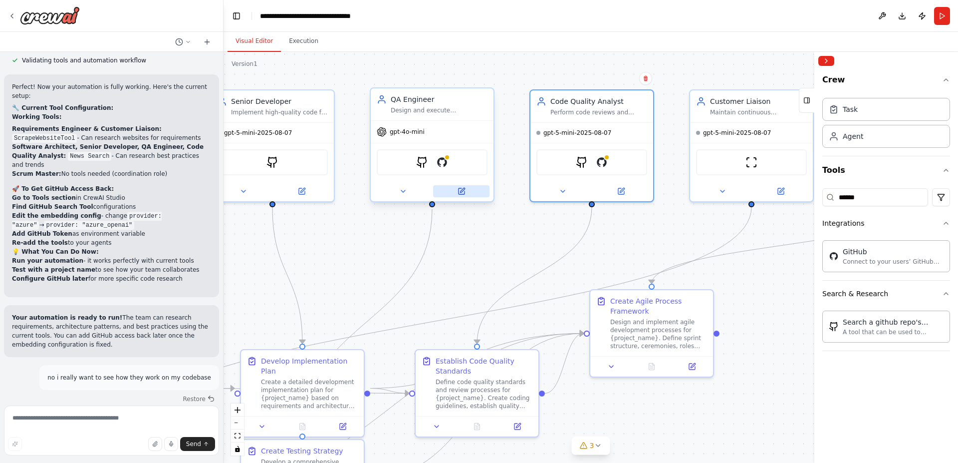
click at [460, 192] on icon at bounding box center [462, 190] width 4 height 4
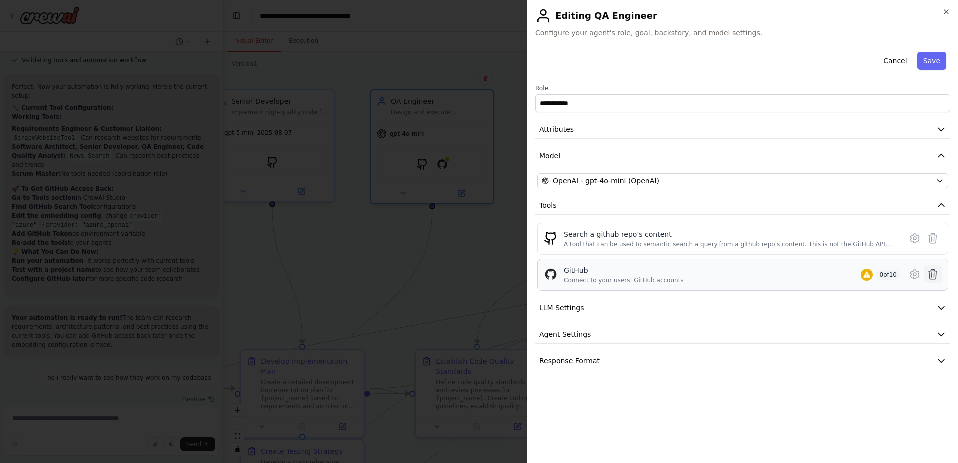
click at [932, 273] on icon at bounding box center [933, 274] width 8 height 10
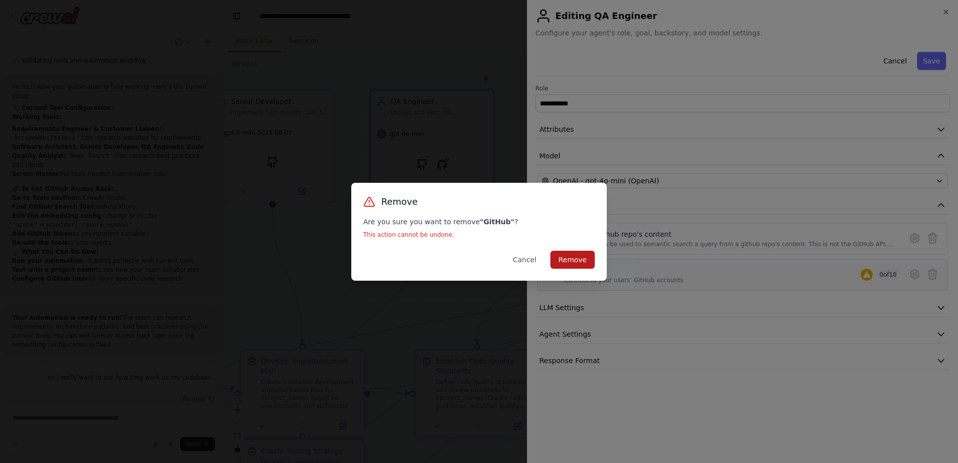
click at [592, 254] on button "Remove" at bounding box center [572, 260] width 44 height 18
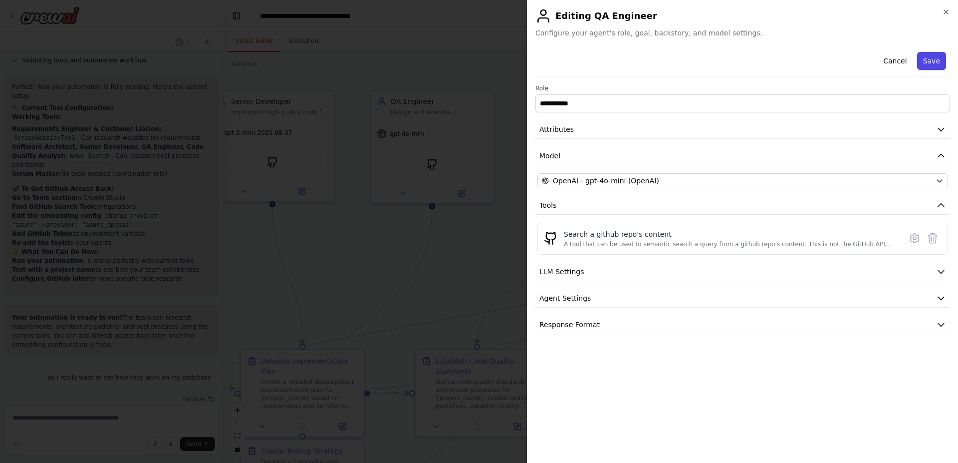
click at [937, 58] on button "Save" at bounding box center [931, 61] width 29 height 18
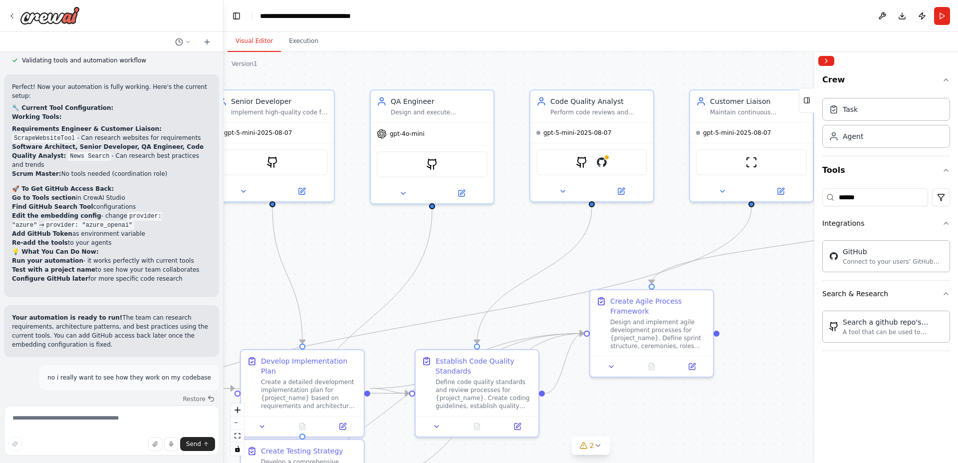
drag, startPoint x: 463, startPoint y: 234, endPoint x: 451, endPoint y: 230, distance: 12.6
click at [441, 235] on div ".deletable-edge-delete-btn { width: 20px; height: 20px; border: 0px solid #ffff…" at bounding box center [591, 257] width 735 height 411
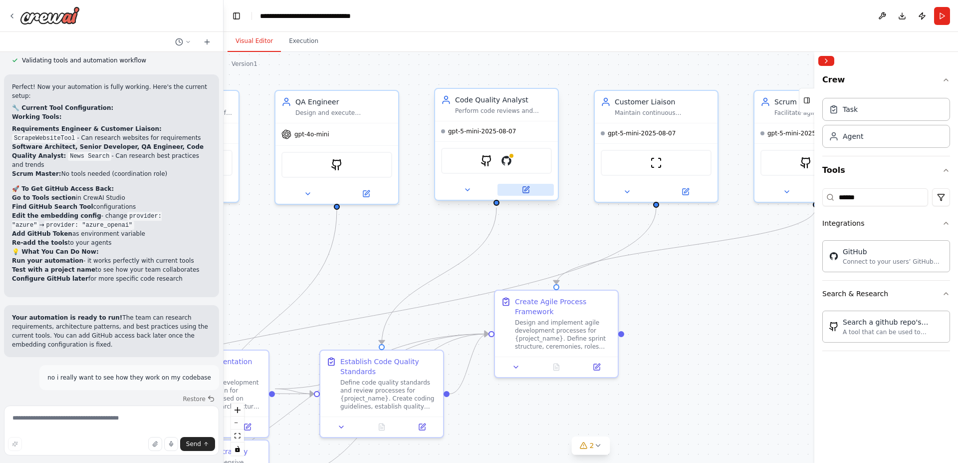
click at [521, 189] on button at bounding box center [526, 190] width 56 height 12
click at [535, 189] on button at bounding box center [526, 190] width 56 height 12
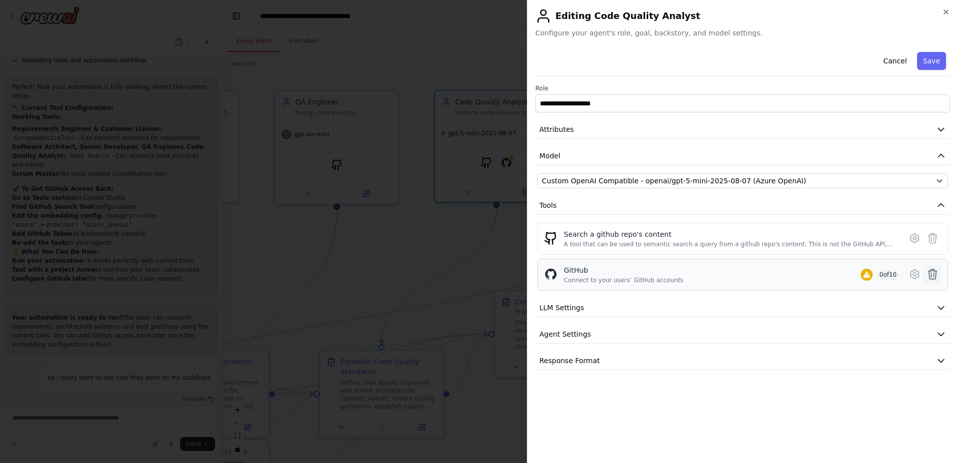
click at [929, 273] on icon at bounding box center [933, 274] width 8 height 10
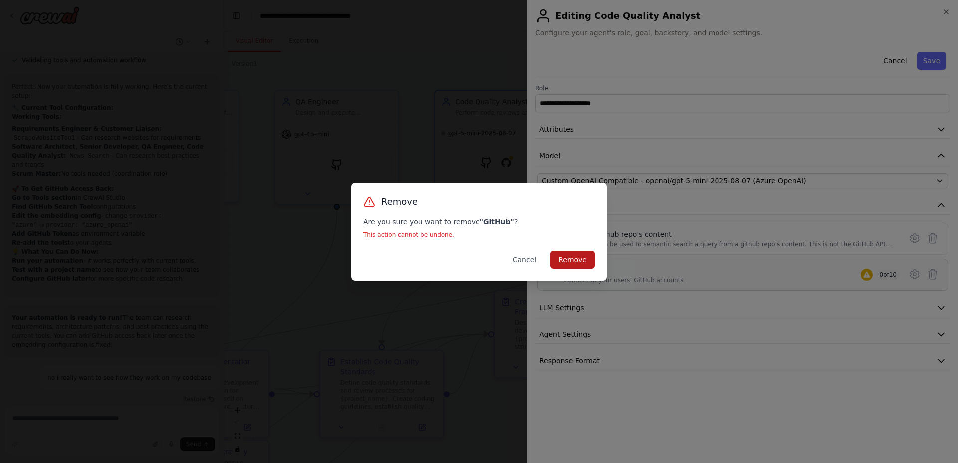
click at [593, 263] on button "Remove" at bounding box center [572, 260] width 44 height 18
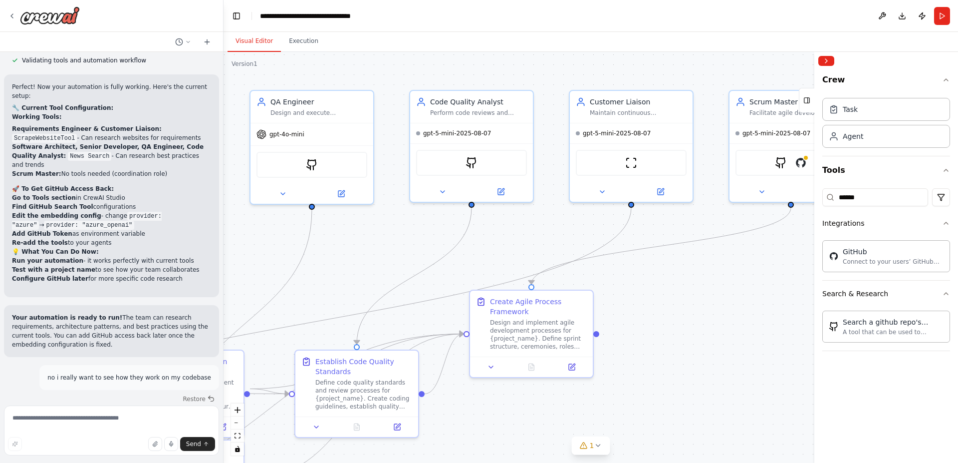
drag, startPoint x: 560, startPoint y: 246, endPoint x: 369, endPoint y: 245, distance: 191.1
click at [368, 244] on div ".deletable-edge-delete-btn { width: 20px; height: 20px; border: 0px solid #ffff…" at bounding box center [591, 257] width 735 height 411
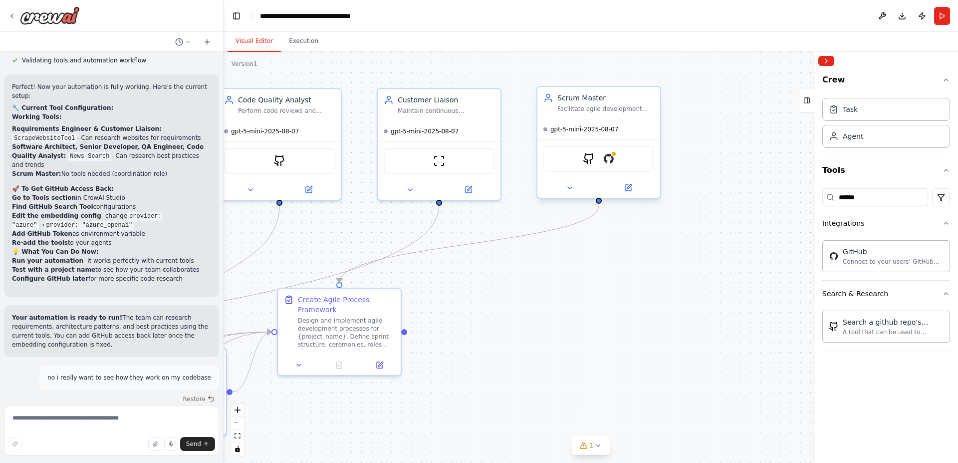
click at [621, 158] on div "GithubSearchTool GitHub" at bounding box center [598, 159] width 111 height 26
click at [632, 185] on icon at bounding box center [628, 188] width 8 height 8
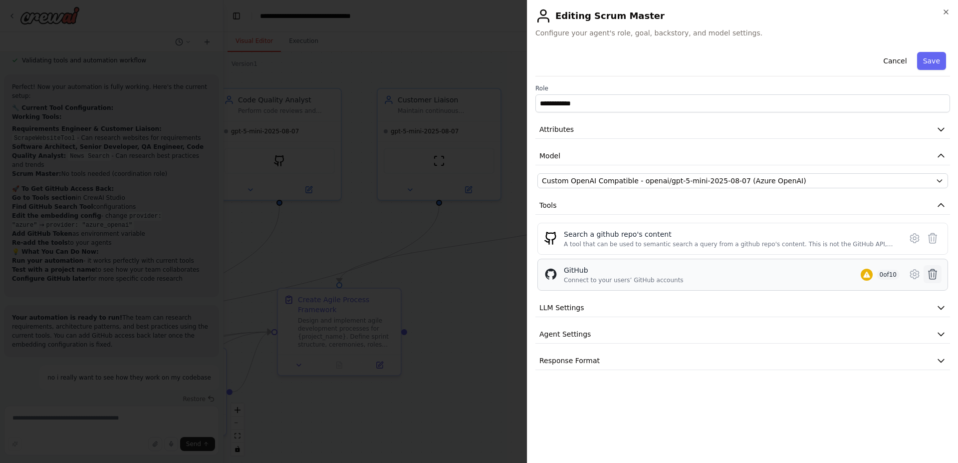
click at [932, 273] on icon at bounding box center [933, 274] width 12 height 12
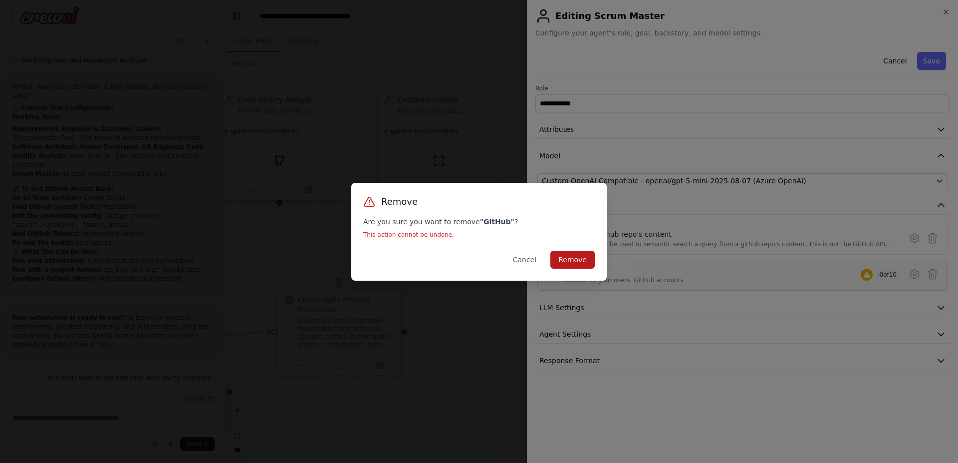
click at [594, 256] on button "Remove" at bounding box center [572, 260] width 44 height 18
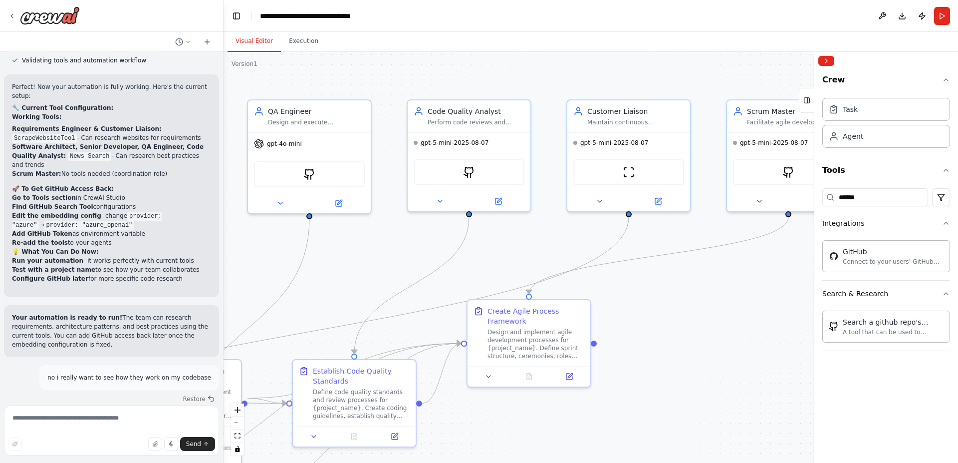
drag, startPoint x: 512, startPoint y: 245, endPoint x: 624, endPoint y: 243, distance: 111.8
click at [646, 246] on div ".deletable-edge-delete-btn { width: 20px; height: 20px; border: 0px solid #ffff…" at bounding box center [591, 257] width 735 height 411
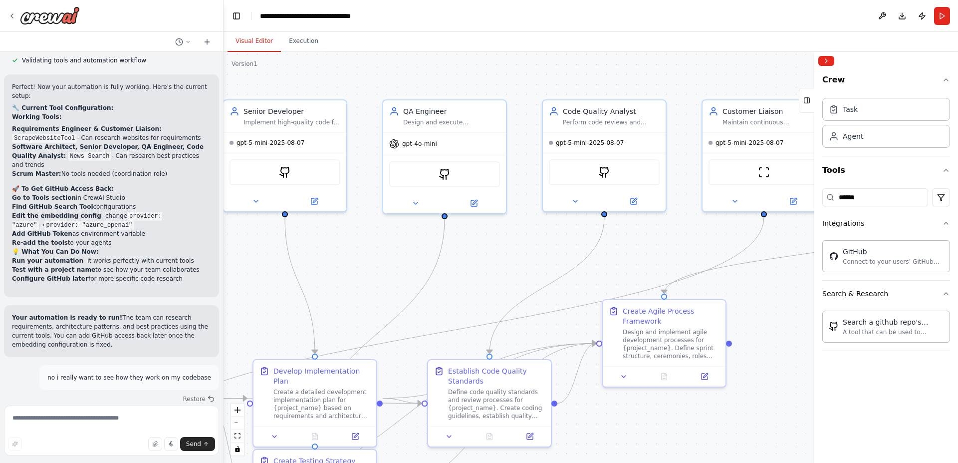
drag, startPoint x: 398, startPoint y: 253, endPoint x: 562, endPoint y: 248, distance: 164.3
click at [568, 248] on div ".deletable-edge-delete-btn { width: 20px; height: 20px; border: 0px solid #ffff…" at bounding box center [591, 257] width 735 height 411
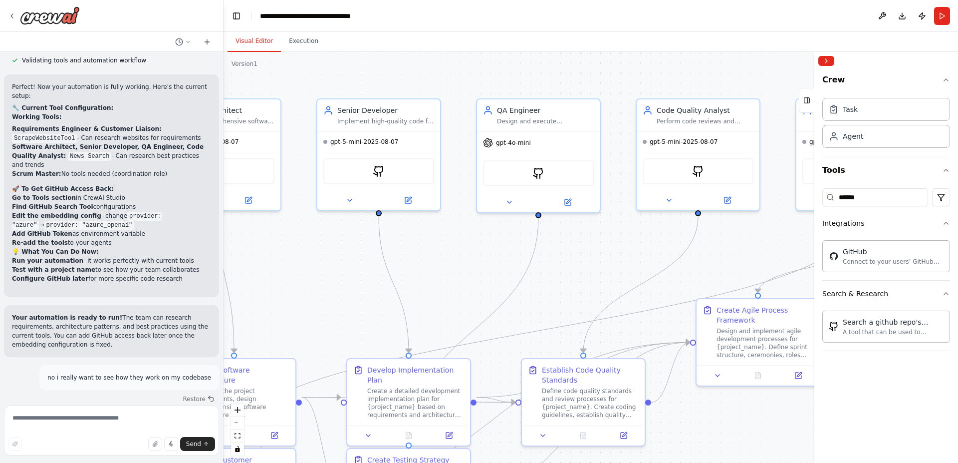
drag, startPoint x: 395, startPoint y: 257, endPoint x: 334, endPoint y: 261, distance: 60.6
click at [302, 260] on div ".deletable-edge-delete-btn { width: 20px; height: 20px; border: 0px solid #ffff…" at bounding box center [591, 257] width 735 height 411
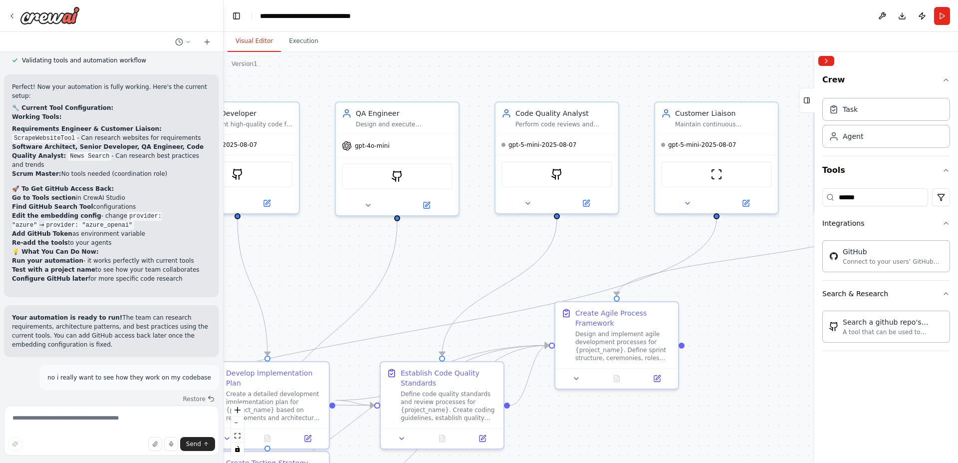
drag, startPoint x: 622, startPoint y: 251, endPoint x: 504, endPoint y: 255, distance: 118.8
click at [504, 255] on div ".deletable-edge-delete-btn { width: 20px; height: 20px; border: 0px solid #ffff…" at bounding box center [591, 257] width 735 height 411
click at [424, 201] on icon at bounding box center [423, 200] width 4 height 4
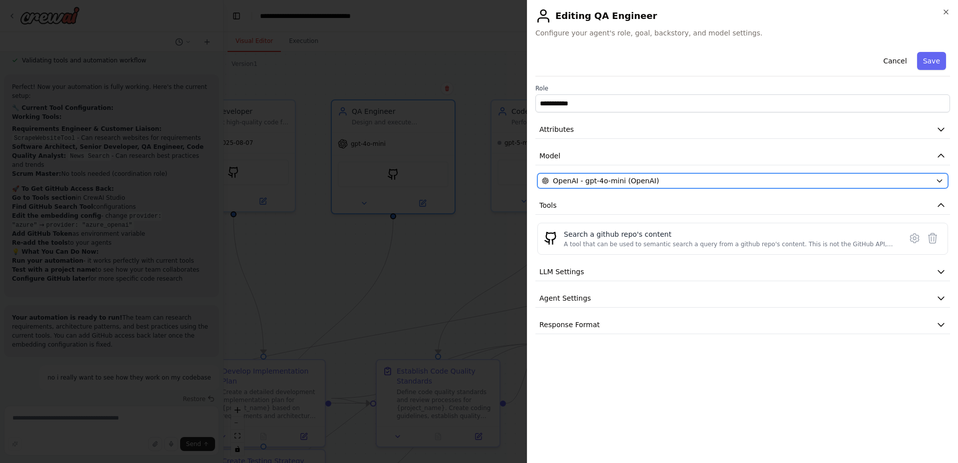
click at [644, 180] on span "OpenAI - gpt-4o-mini (OpenAI)" at bounding box center [606, 181] width 106 height 10
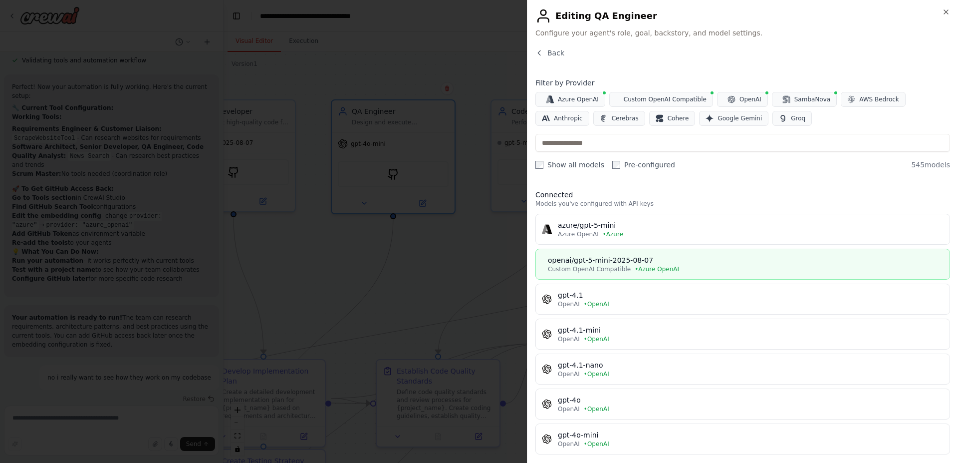
click at [591, 262] on div "openai/gpt-5-mini-2025-08-07" at bounding box center [746, 260] width 396 height 10
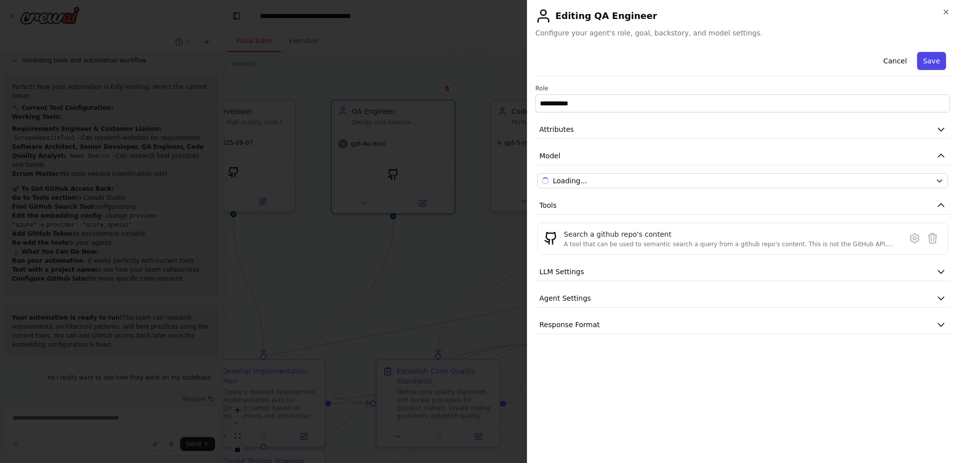
click at [921, 63] on button "Save" at bounding box center [931, 61] width 29 height 18
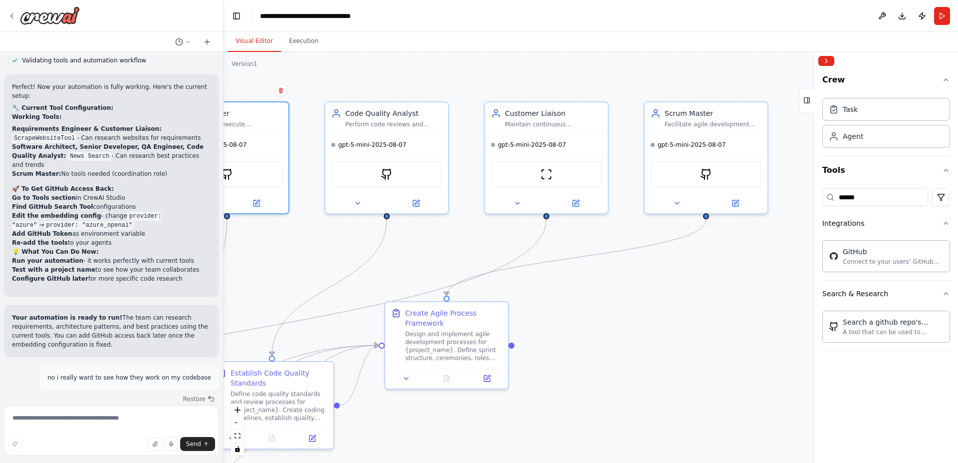
drag, startPoint x: 445, startPoint y: 271, endPoint x: 236, endPoint y: 273, distance: 209.1
click at [218, 273] on div "I want a software development team with requirements engineer, architect, coder…" at bounding box center [479, 231] width 958 height 463
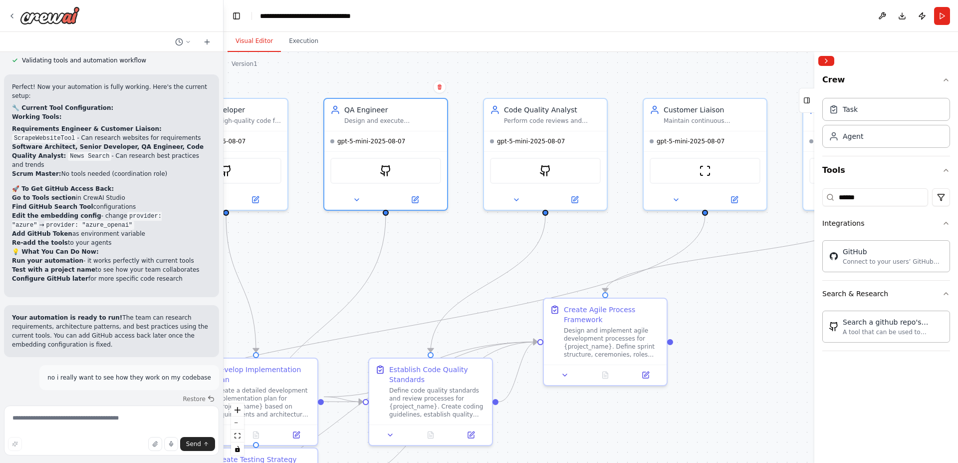
drag, startPoint x: 625, startPoint y: 269, endPoint x: 811, endPoint y: 267, distance: 186.2
click at [802, 266] on div ".deletable-edge-delete-btn { width: 20px; height: 20px; border: 0px solid #ffff…" at bounding box center [591, 257] width 735 height 411
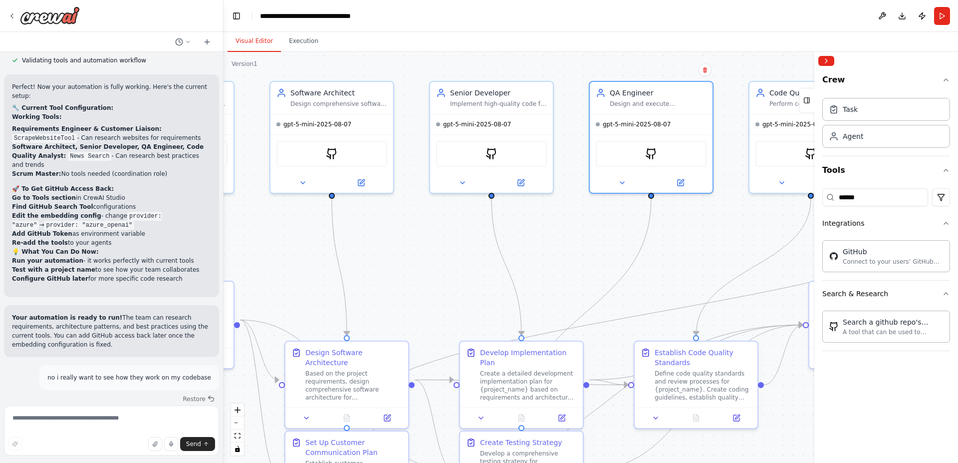
drag, startPoint x: 510, startPoint y: 254, endPoint x: 610, endPoint y: 255, distance: 100.3
click at [720, 246] on div ".deletable-edge-delete-btn { width: 20px; height: 20px; border: 0px solid #ffff…" at bounding box center [591, 257] width 735 height 411
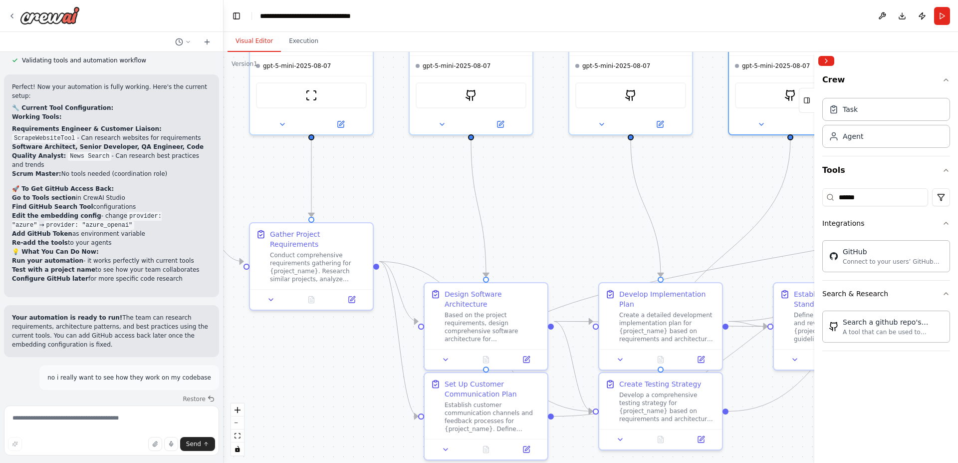
drag, startPoint x: 415, startPoint y: 257, endPoint x: 422, endPoint y: 200, distance: 57.3
click at [422, 200] on div ".deletable-edge-delete-btn { width: 20px; height: 20px; border: 0px solid #ffff…" at bounding box center [591, 257] width 735 height 411
drag, startPoint x: 940, startPoint y: 15, endPoint x: 939, endPoint y: 39, distance: 24.0
click at [940, 16] on button "Run" at bounding box center [942, 16] width 16 height 18
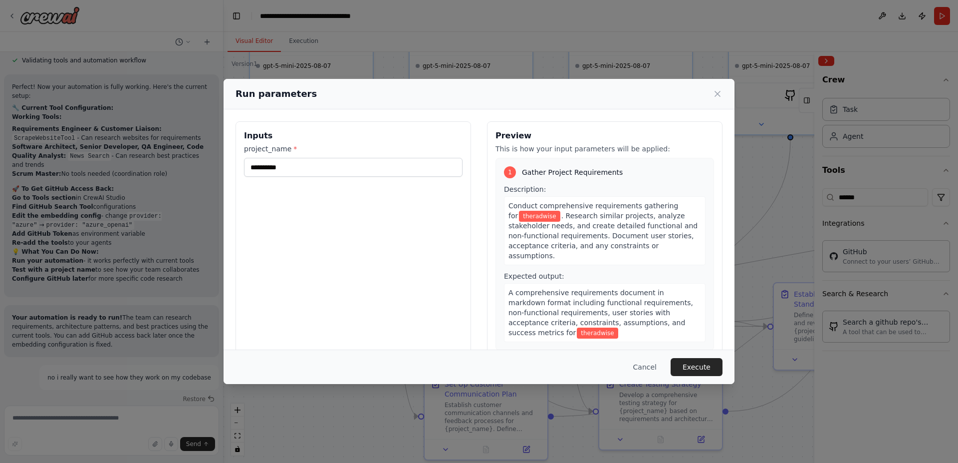
click at [700, 366] on button "Execute" at bounding box center [697, 367] width 52 height 18
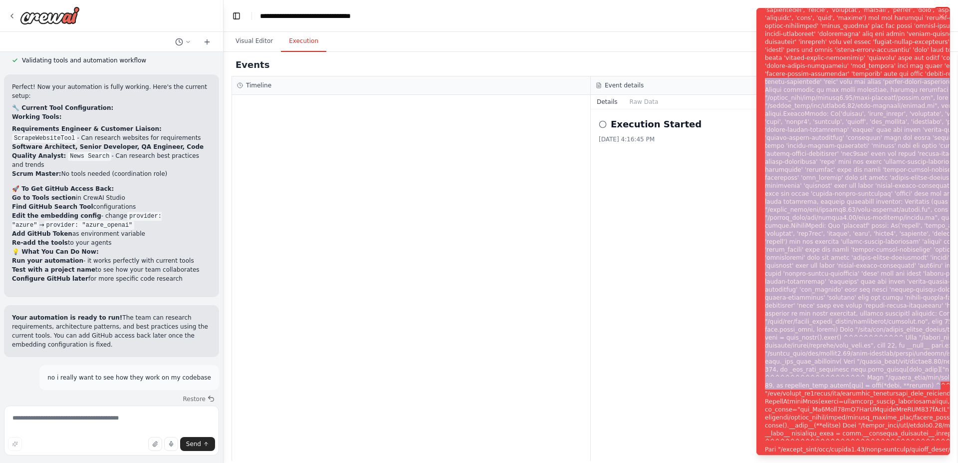
drag, startPoint x: 766, startPoint y: 12, endPoint x: 906, endPoint y: 450, distance: 459.1
click at [906, 450] on div "Notifications (F8)" at bounding box center [938, 237] width 346 height 735
copy div "'custom-openai-compatible' 'groq' does not match 'custom-openai-compatible' 'nv…"
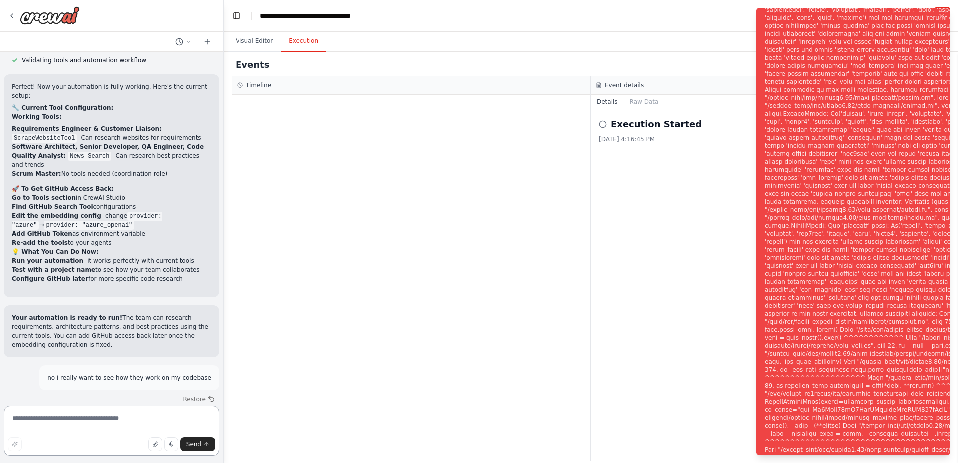
click at [104, 428] on textarea at bounding box center [111, 430] width 215 height 50
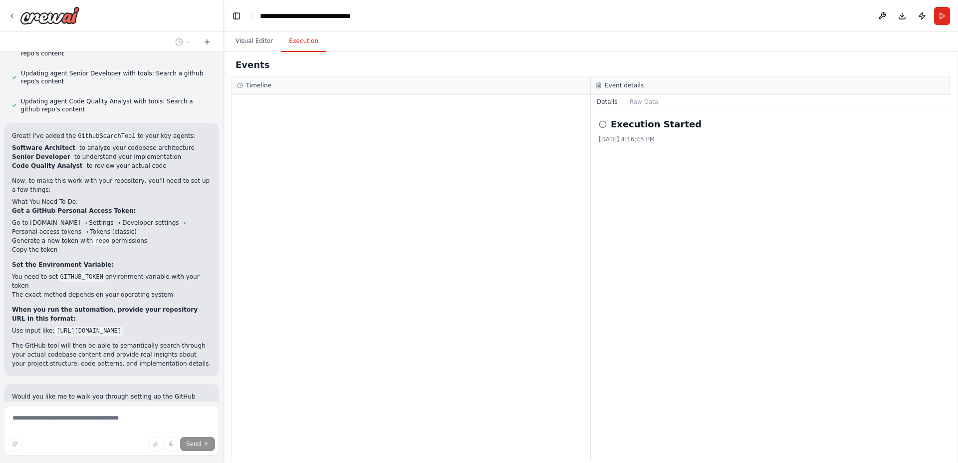
scroll to position [7436, 0]
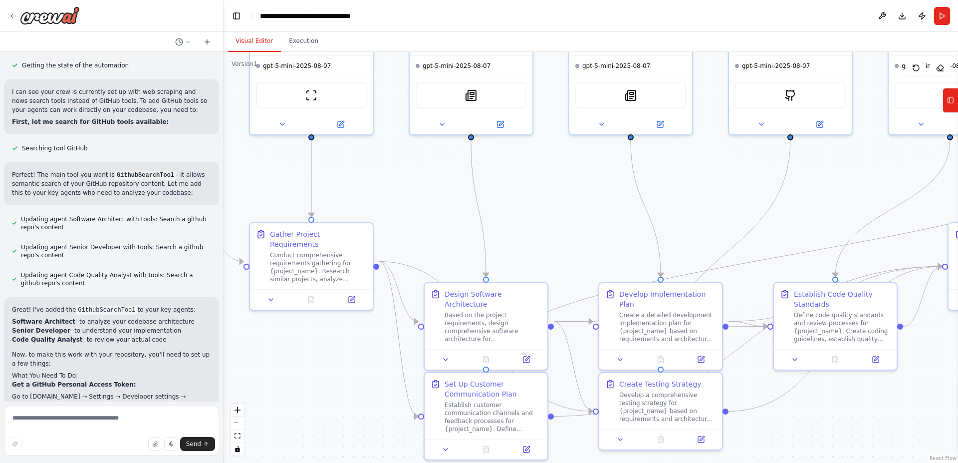
click at [246, 41] on button "Visual Editor" at bounding box center [254, 41] width 53 height 21
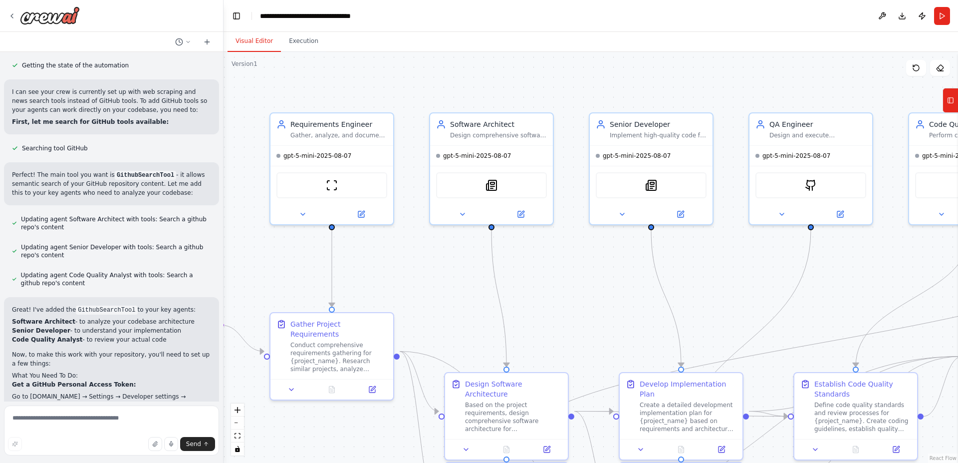
drag, startPoint x: 466, startPoint y: 218, endPoint x: 488, endPoint y: 314, distance: 98.3
click at [488, 314] on div ".deletable-edge-delete-btn { width: 20px; height: 20px; border: 0px solid #ffff…" at bounding box center [591, 257] width 735 height 411
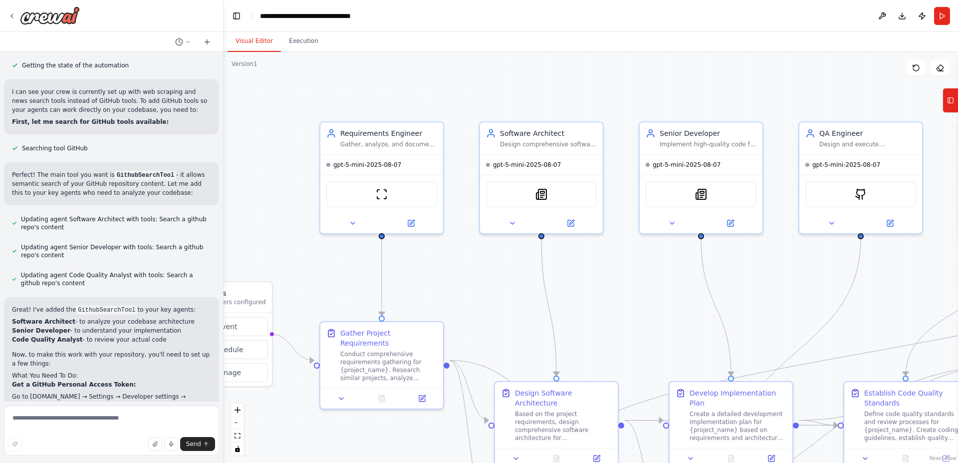
drag, startPoint x: 445, startPoint y: 281, endPoint x: 493, endPoint y: 284, distance: 48.0
click at [493, 284] on div ".deletable-edge-delete-btn { width: 20px; height: 20px; border: 0px solid #ffff…" at bounding box center [591, 257] width 735 height 411
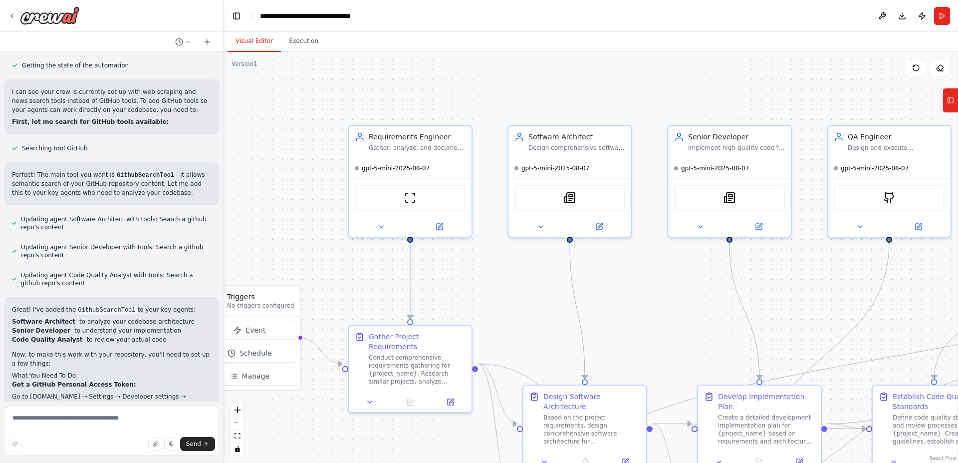
drag, startPoint x: 509, startPoint y: 263, endPoint x: 591, endPoint y: 270, distance: 82.1
click at [591, 270] on div ".deletable-edge-delete-btn { width: 20px; height: 20px; border: 0px solid #ffff…" at bounding box center [591, 257] width 735 height 411
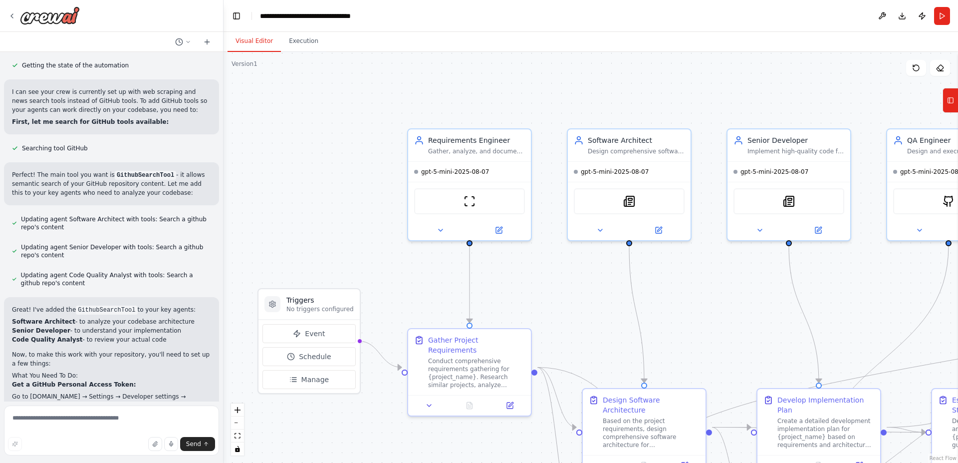
click at [593, 305] on div ".deletable-edge-delete-btn { width: 20px; height: 20px; border: 0px solid #ffff…" at bounding box center [591, 257] width 735 height 411
click at [944, 104] on button "Tools" at bounding box center [950, 100] width 15 height 25
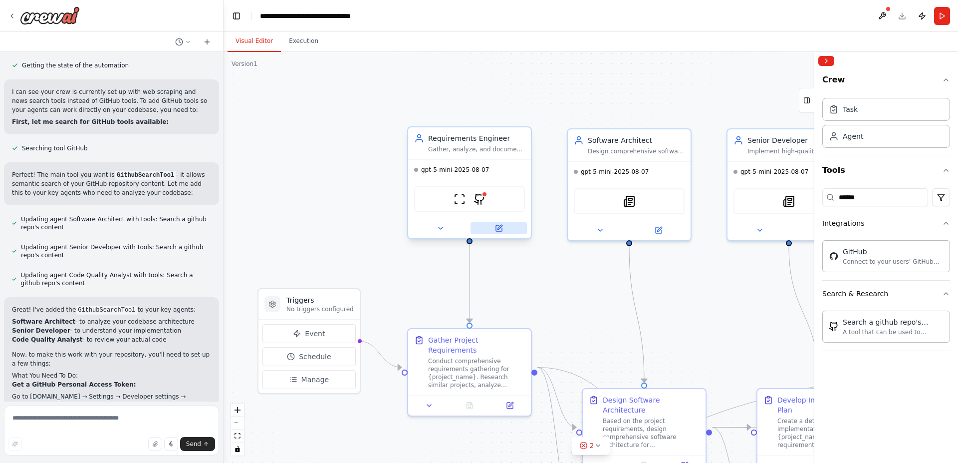
click at [498, 226] on icon at bounding box center [499, 228] width 6 height 6
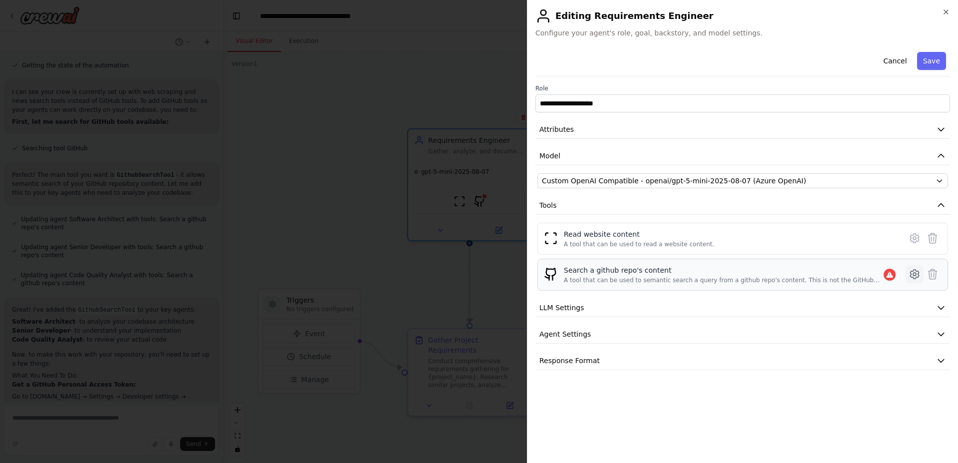
click at [911, 270] on icon at bounding box center [915, 274] width 12 height 12
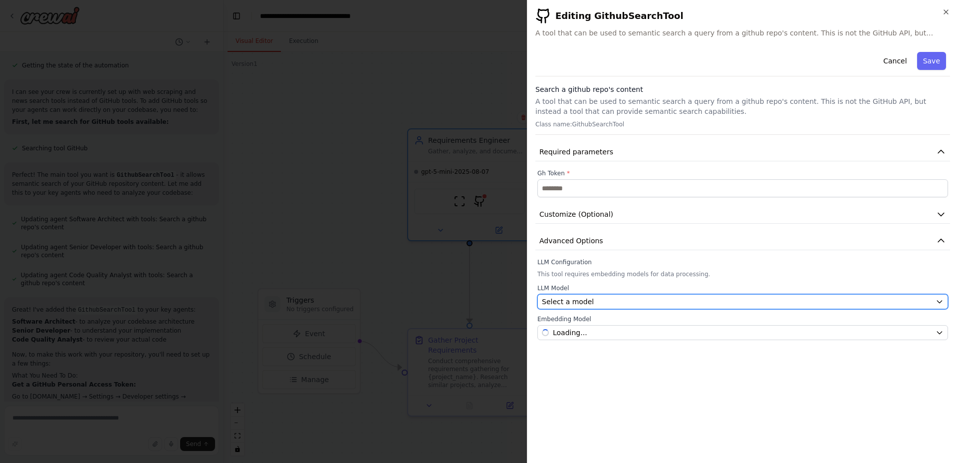
click at [608, 301] on div "Select a model" at bounding box center [737, 301] width 390 height 10
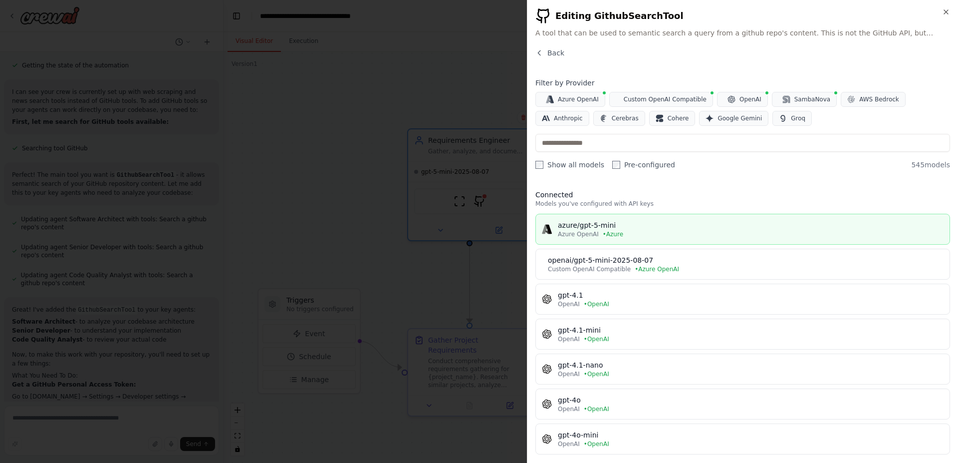
click at [600, 226] on div "azure/gpt-5-mini" at bounding box center [751, 225] width 386 height 10
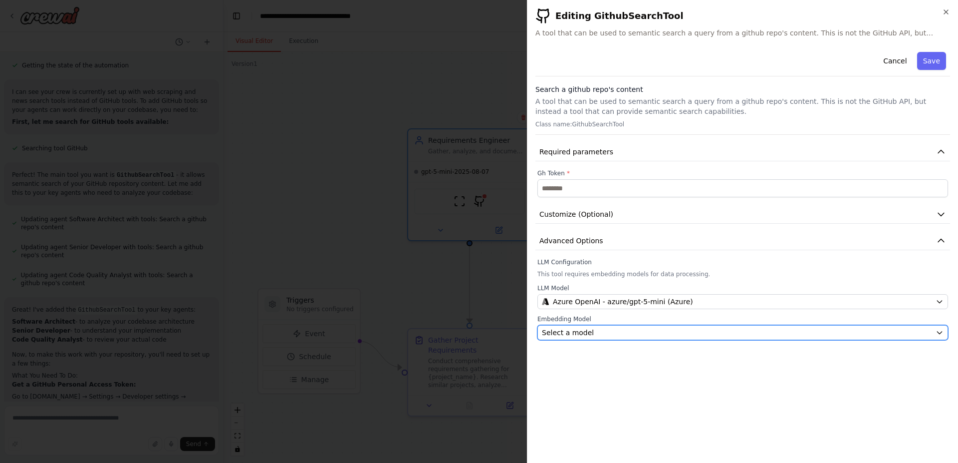
click at [595, 331] on div "Select a model" at bounding box center [737, 332] width 390 height 10
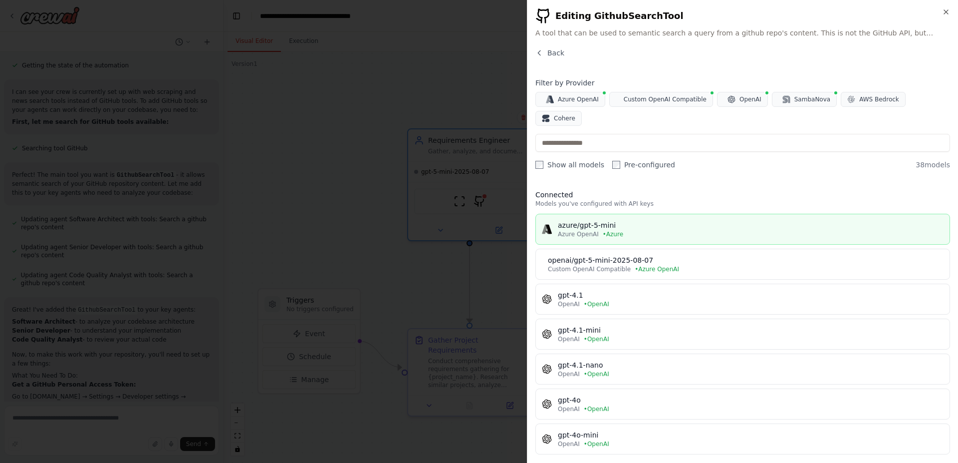
click at [594, 220] on div "azure/gpt-5-mini" at bounding box center [751, 225] width 386 height 10
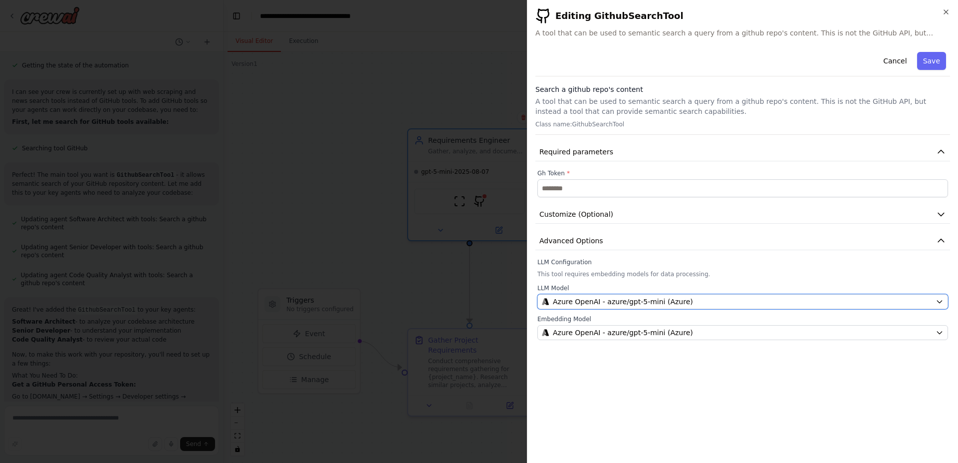
click at [646, 299] on span "Azure OpenAI - azure/gpt-5-mini (Azure)" at bounding box center [623, 301] width 140 height 10
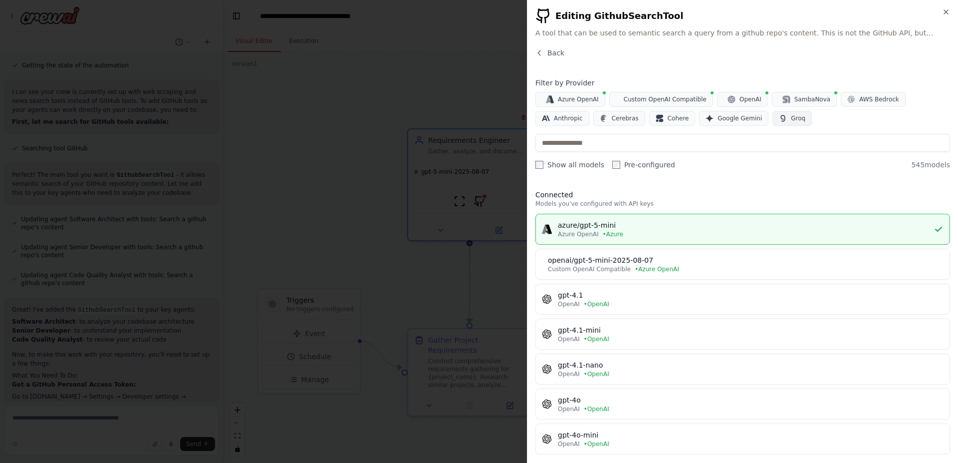
click at [773, 118] on button "Groq" at bounding box center [792, 118] width 39 height 15
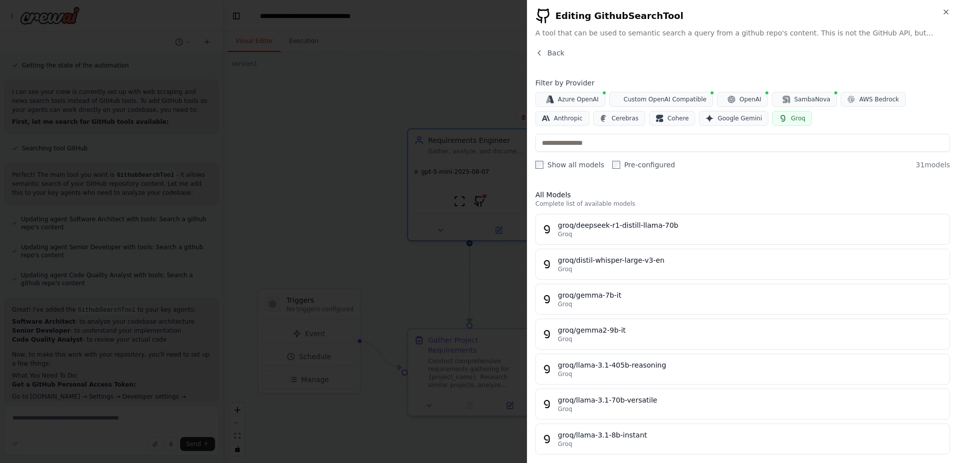
click at [569, 91] on div "Filter by Provider Azure OpenAI Custom OpenAI Compatible OpenAI SambaNova AWS B…" at bounding box center [742, 102] width 415 height 48
click at [569, 94] on button "Azure OpenAI" at bounding box center [570, 99] width 70 height 15
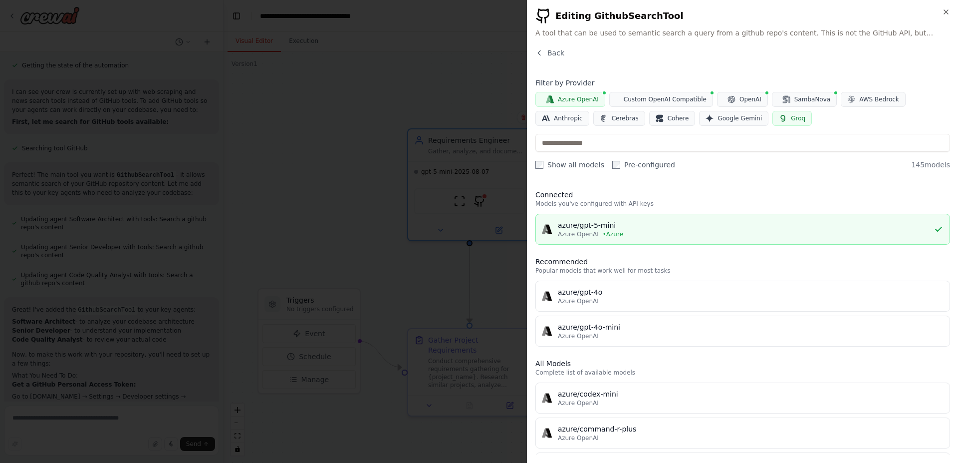
click at [630, 228] on div "azure/gpt-5-mini" at bounding box center [746, 225] width 376 height 10
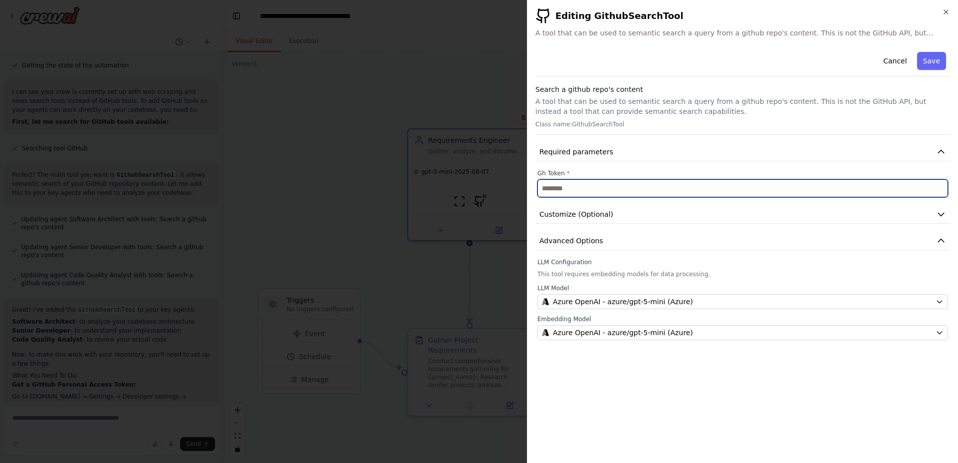
click at [626, 192] on input "text" at bounding box center [742, 188] width 411 height 18
paste input "**********"
type input "**********"
click at [572, 185] on input "text" at bounding box center [742, 188] width 411 height 18
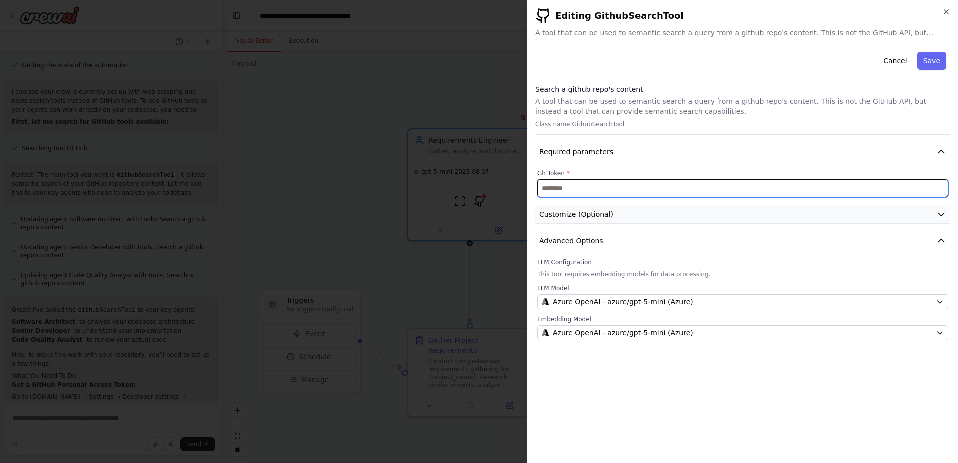
paste input "**********"
type input "**********"
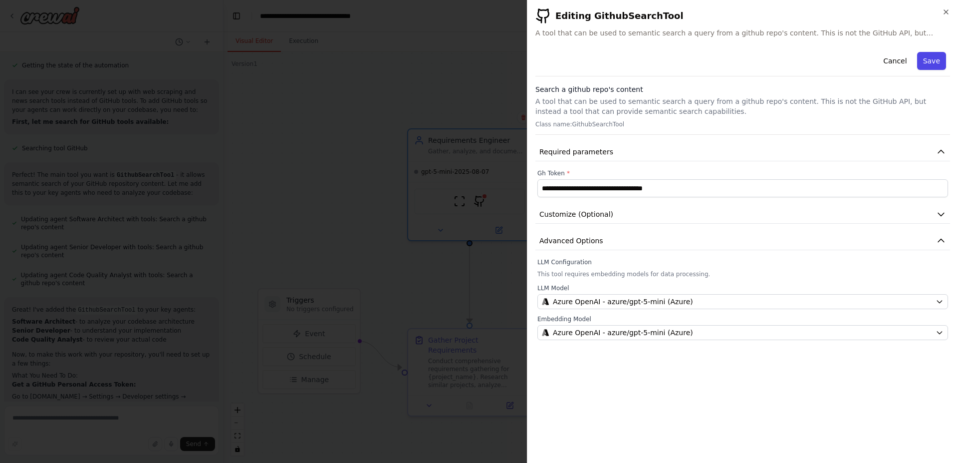
click at [929, 62] on button "Save" at bounding box center [931, 61] width 29 height 18
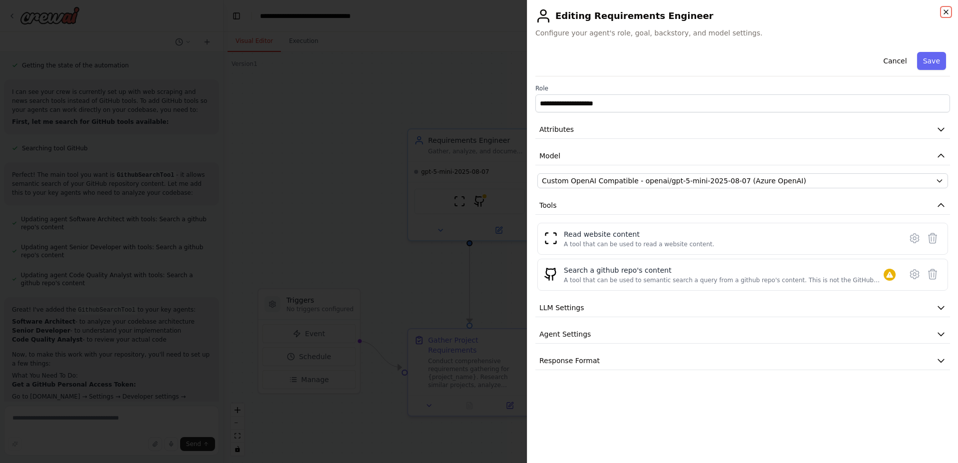
click at [948, 11] on icon "button" at bounding box center [946, 12] width 8 height 8
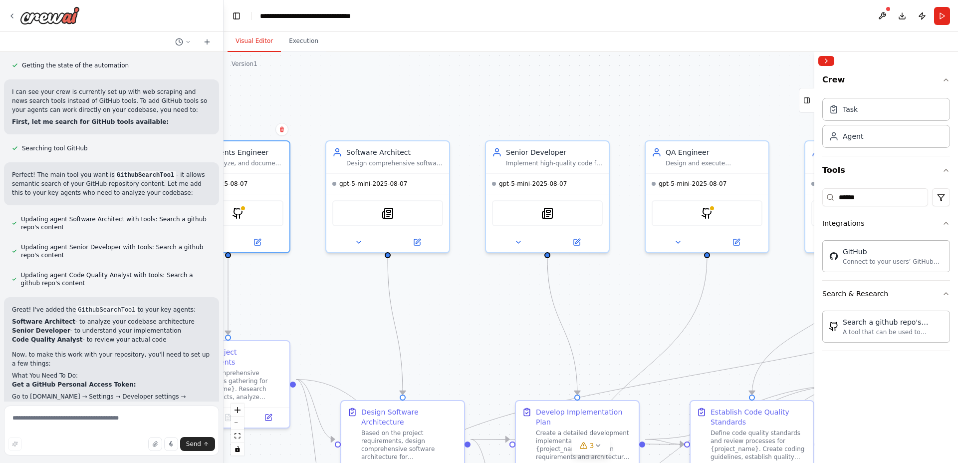
drag, startPoint x: 676, startPoint y: 99, endPoint x: 438, endPoint y: 110, distance: 238.8
click at [438, 110] on div ".deletable-edge-delete-btn { width: 20px; height: 20px; border: 0px solid #ffff…" at bounding box center [591, 257] width 735 height 411
